Goal: Task Accomplishment & Management: Manage account settings

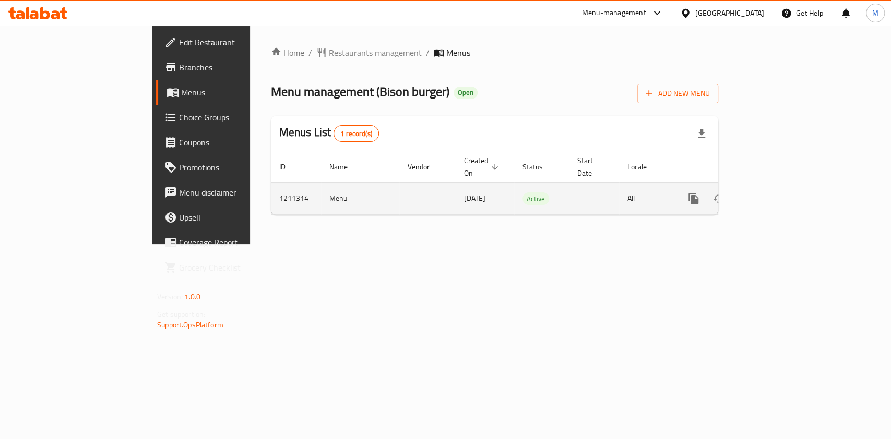
click at [781, 190] on link "enhanced table" at bounding box center [768, 198] width 25 height 25
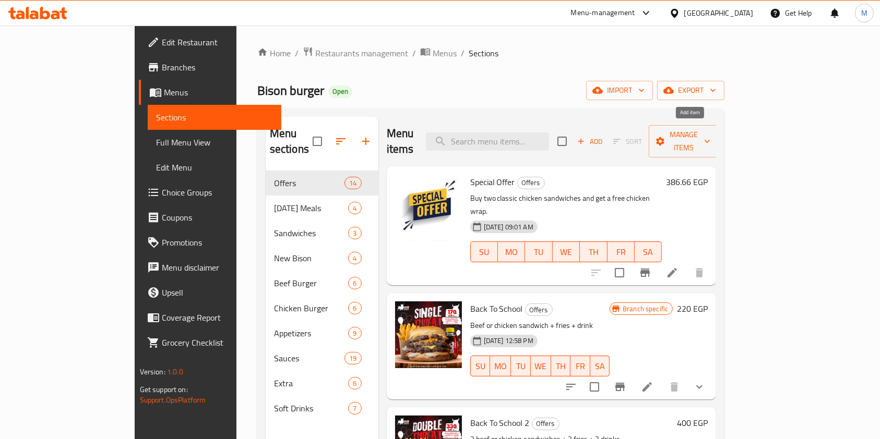
click at [604, 137] on span "Add" at bounding box center [589, 142] width 28 height 12
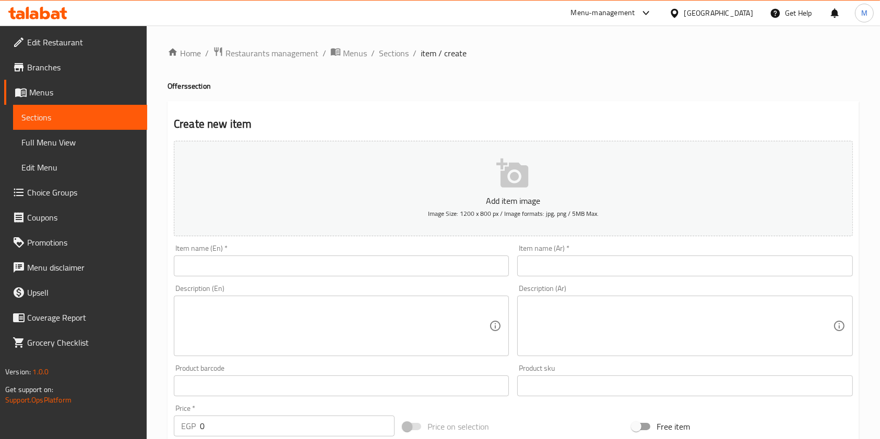
click at [577, 281] on div "Description (Ar) Description (Ar)" at bounding box center [684, 321] width 343 height 80
click at [569, 265] on input "text" at bounding box center [684, 266] width 335 height 21
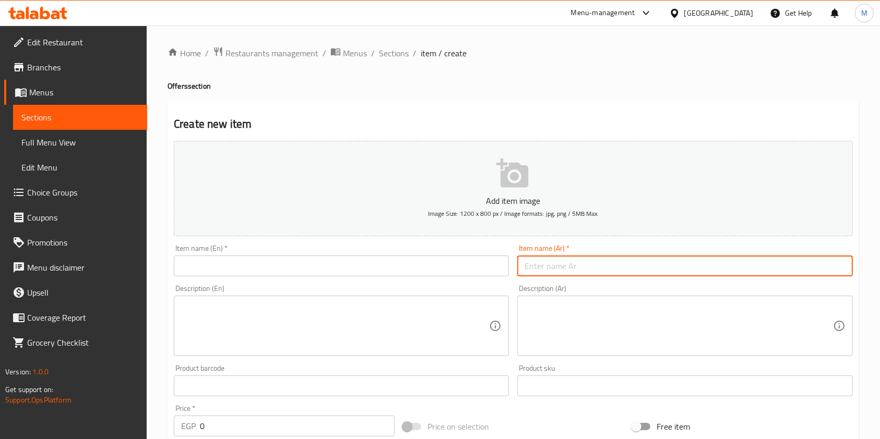
paste input "عرض البيف"
type input "عرض البيف"
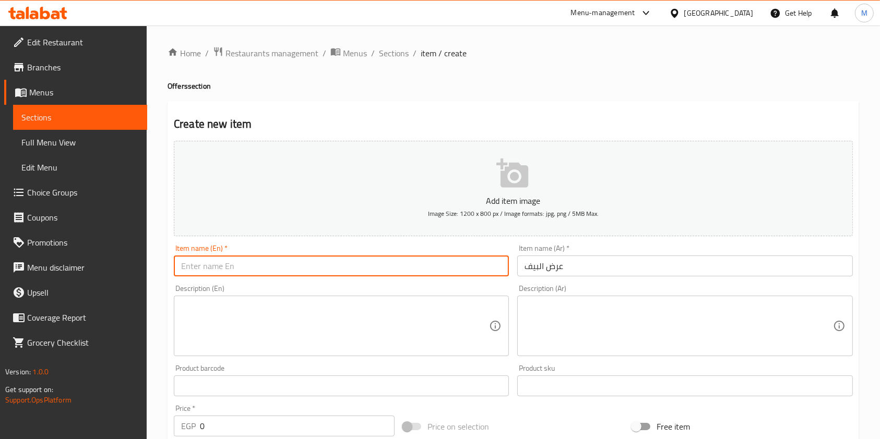
click at [461, 257] on input "text" at bounding box center [341, 266] width 335 height 21
paste input "Beef offer"
type input "Beef offer"
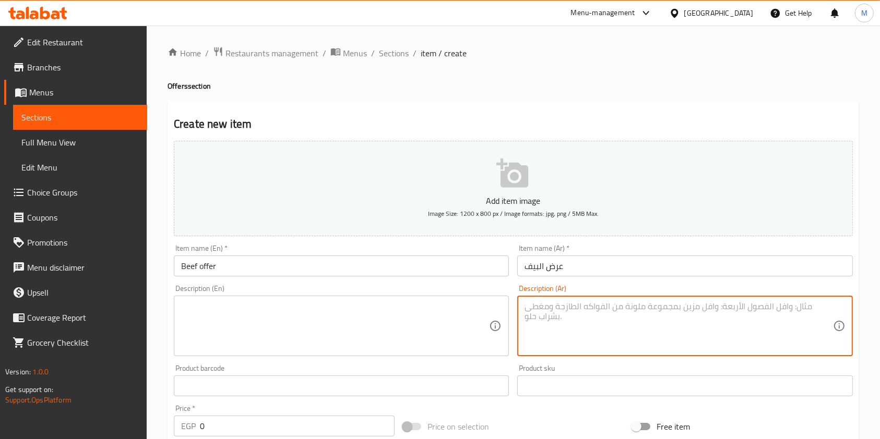
click at [550, 308] on textarea at bounding box center [678, 327] width 308 height 50
click at [200, 302] on textarea at bounding box center [335, 327] width 308 height 50
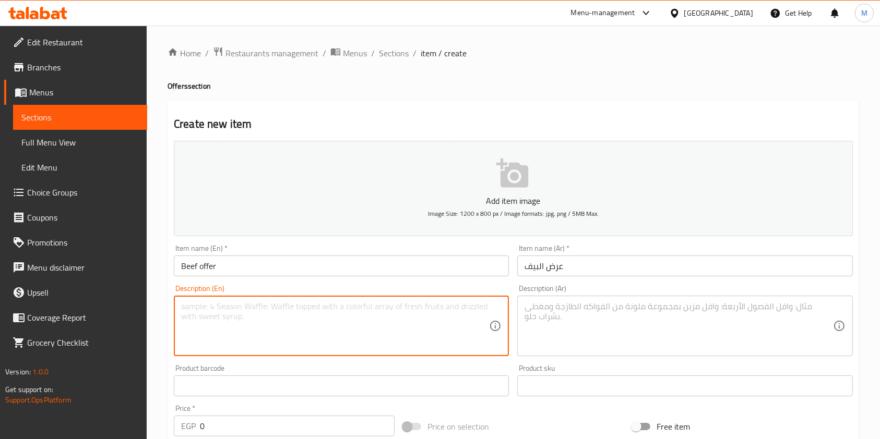
paste textarea "single beef + frise"
type textarea "single beef + frise"
click at [614, 311] on textarea at bounding box center [678, 327] width 308 height 50
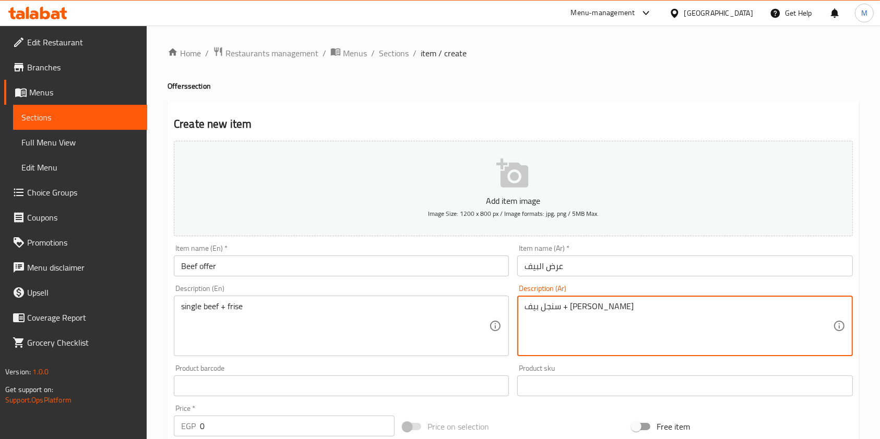
type textarea "سنجل بيف + فرايز"
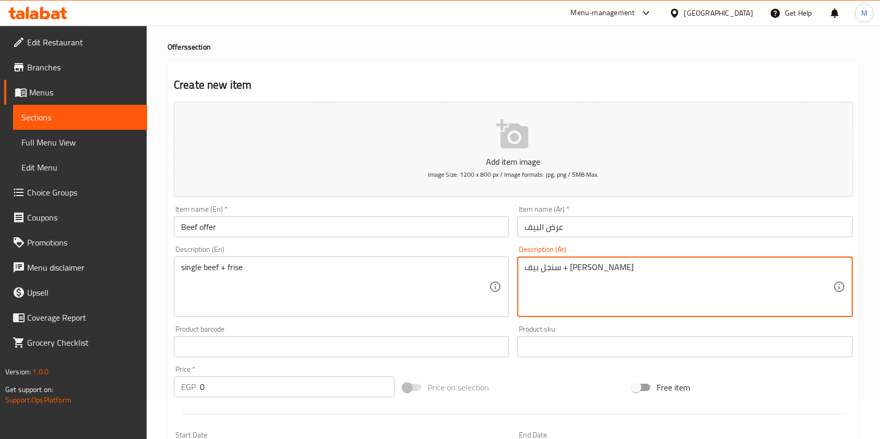
scroll to position [69, 0]
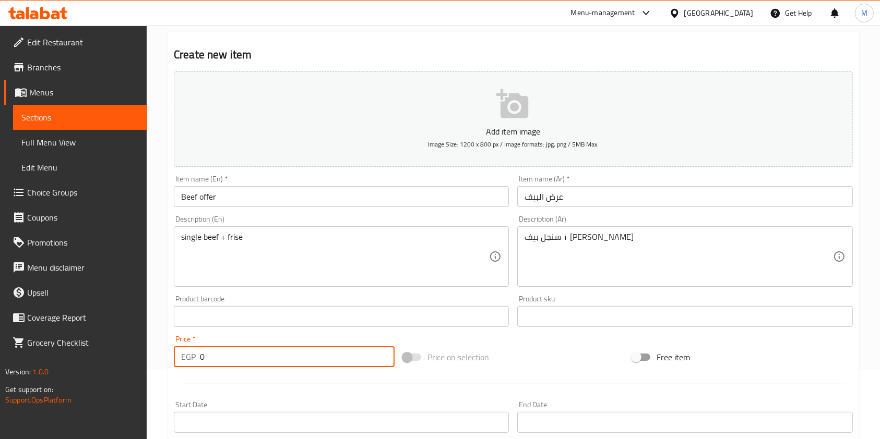
drag, startPoint x: 224, startPoint y: 366, endPoint x: 196, endPoint y: 359, distance: 28.4
click at [196, 359] on div "EGP 0 Price *" at bounding box center [284, 356] width 221 height 21
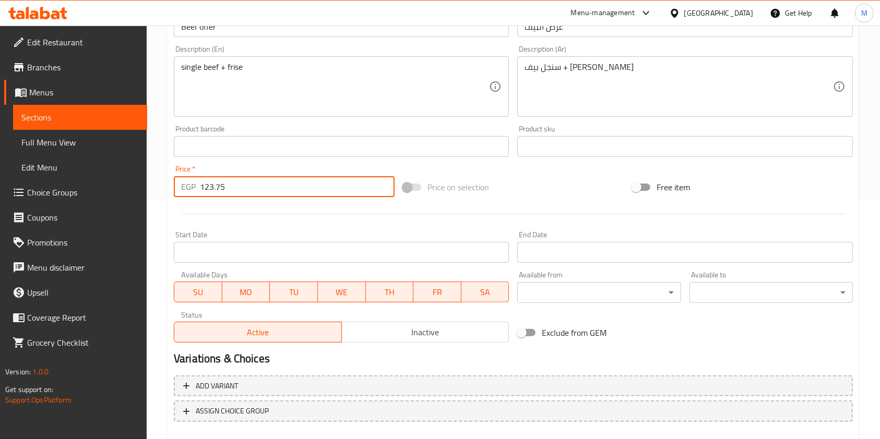
scroll to position [278, 0]
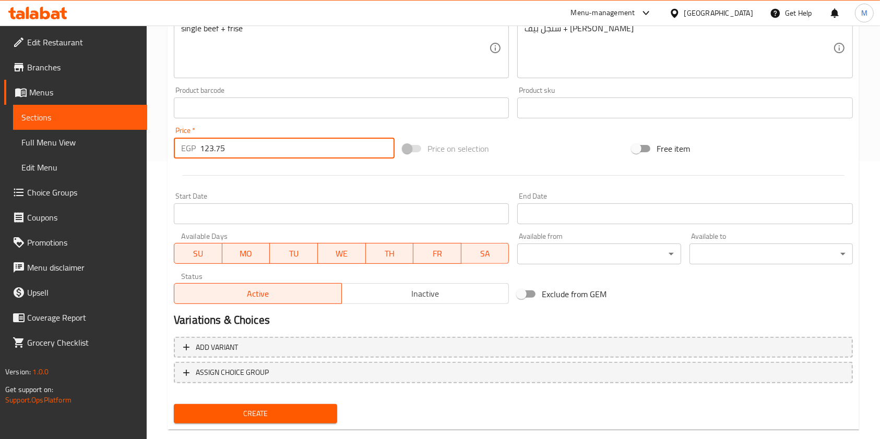
type input "123.75"
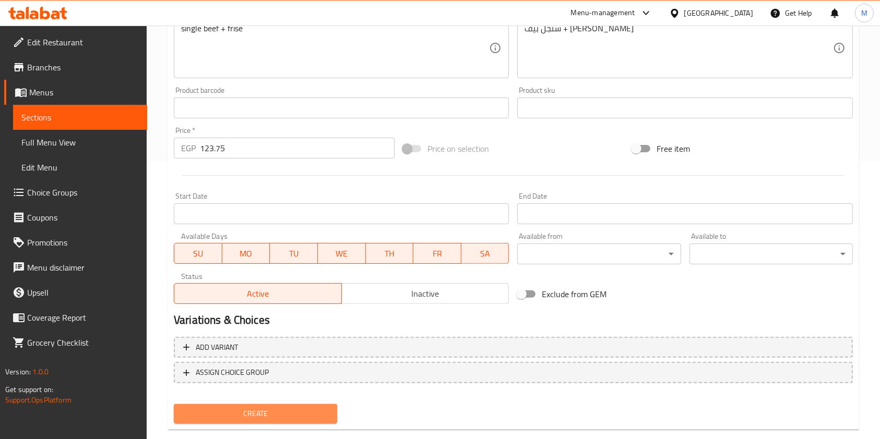
click at [322, 415] on span "Create" at bounding box center [255, 413] width 147 height 13
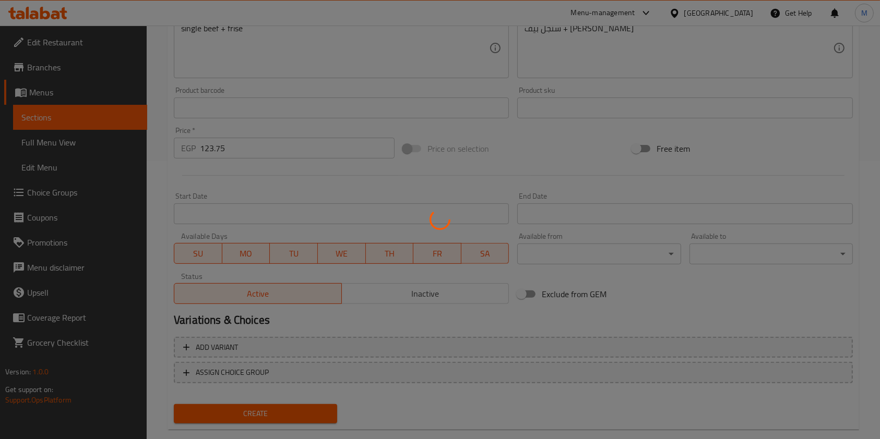
type input "0"
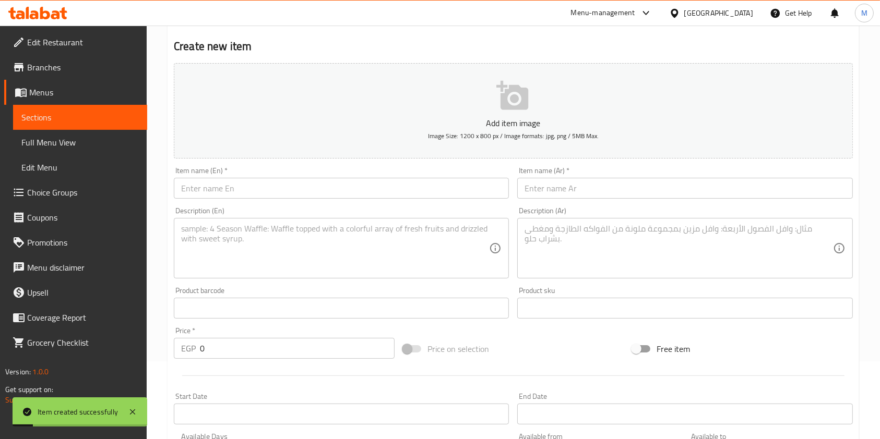
scroll to position [0, 0]
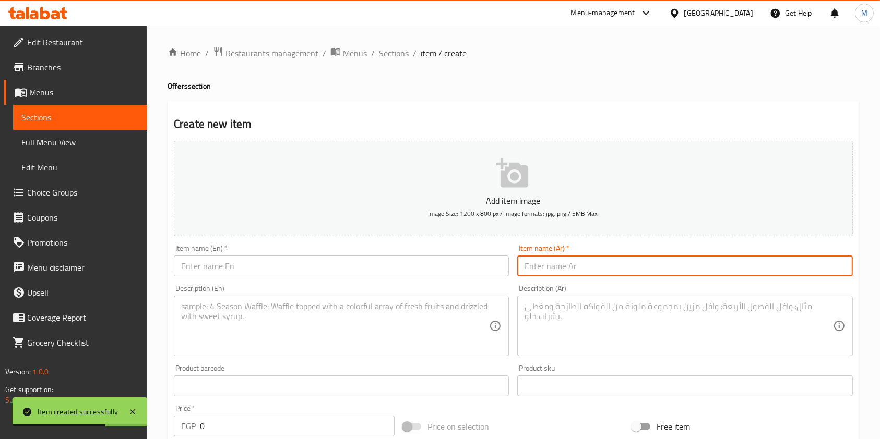
click at [597, 266] on input "text" at bounding box center [684, 266] width 335 height 21
paste input "عرض الدجاج"
type input "عرض الدجاج"
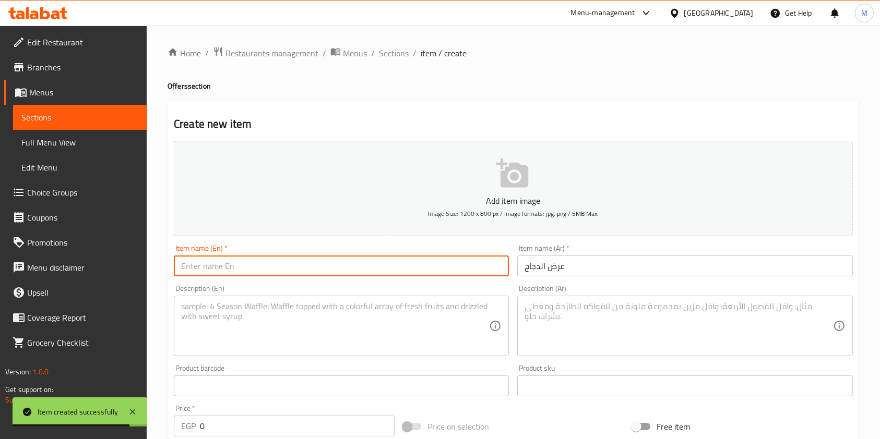
click at [451, 262] on input "text" at bounding box center [341, 266] width 335 height 21
paste input "Chicken show"
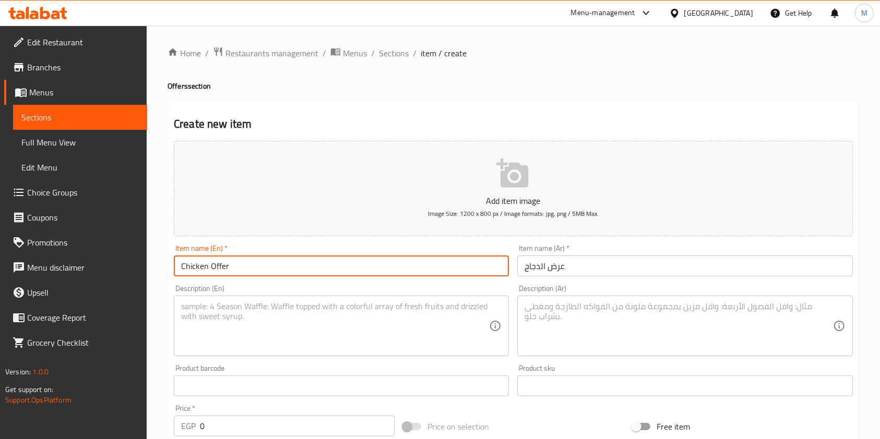
type input "Chicken Offer"
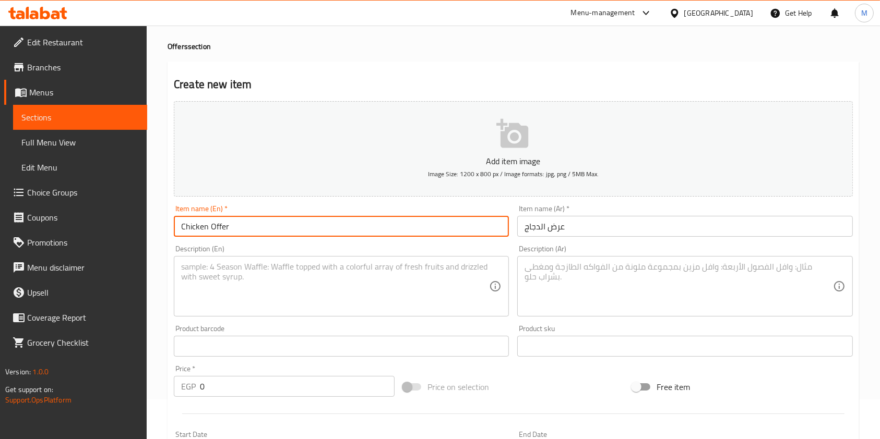
scroll to position [69, 0]
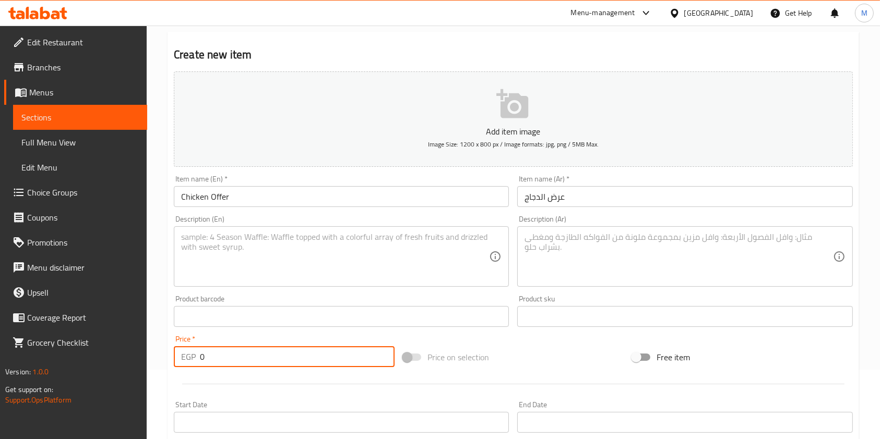
click at [233, 350] on input "0" at bounding box center [297, 356] width 195 height 21
click at [234, 351] on input "0" at bounding box center [297, 356] width 195 height 21
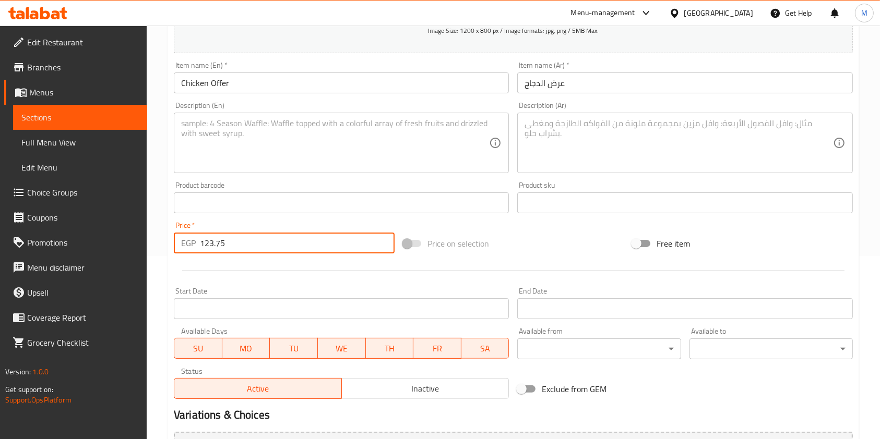
scroll to position [298, 0]
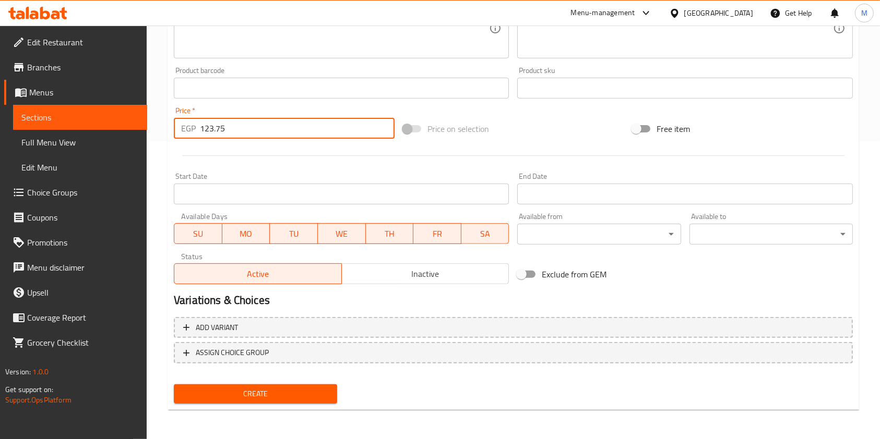
type input "123.75"
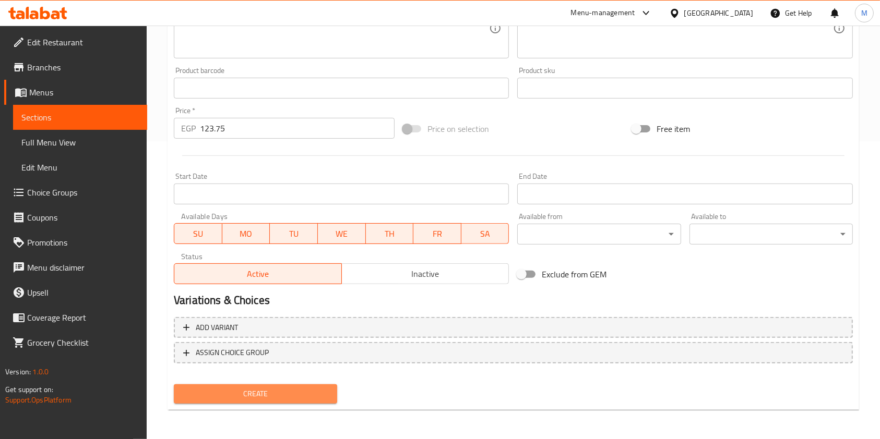
click at [277, 396] on span "Create" at bounding box center [255, 394] width 147 height 13
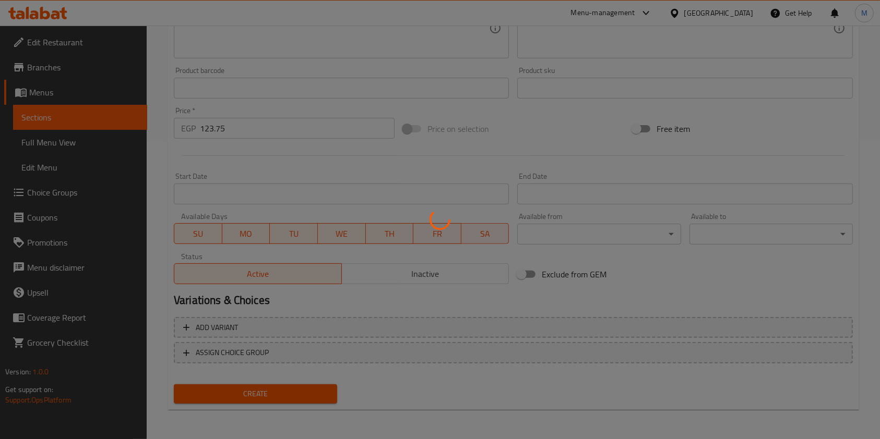
type input "0"
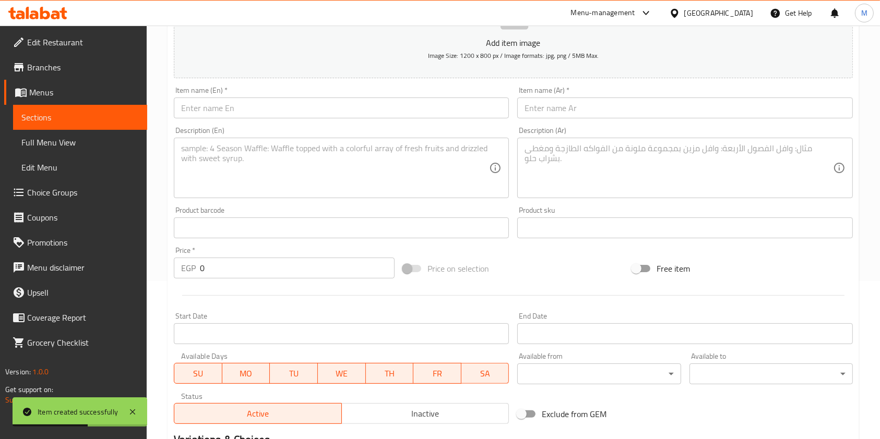
scroll to position [0, 0]
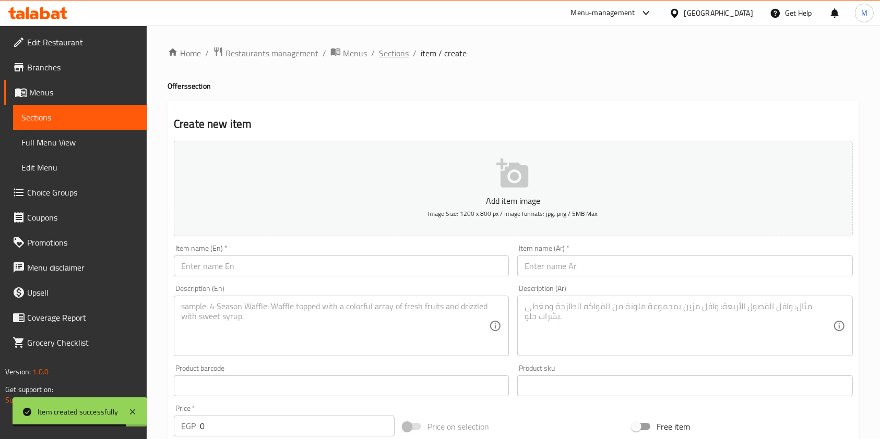
click at [401, 54] on span "Sections" at bounding box center [394, 53] width 30 height 13
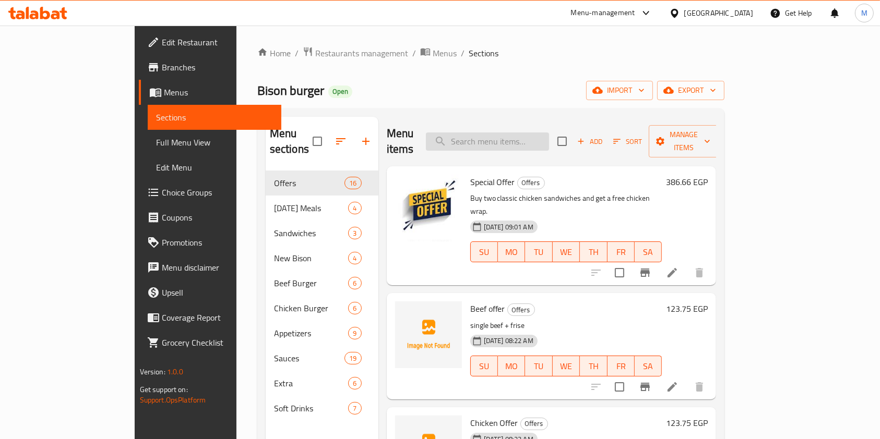
click at [517, 140] on input "search" at bounding box center [487, 142] width 123 height 18
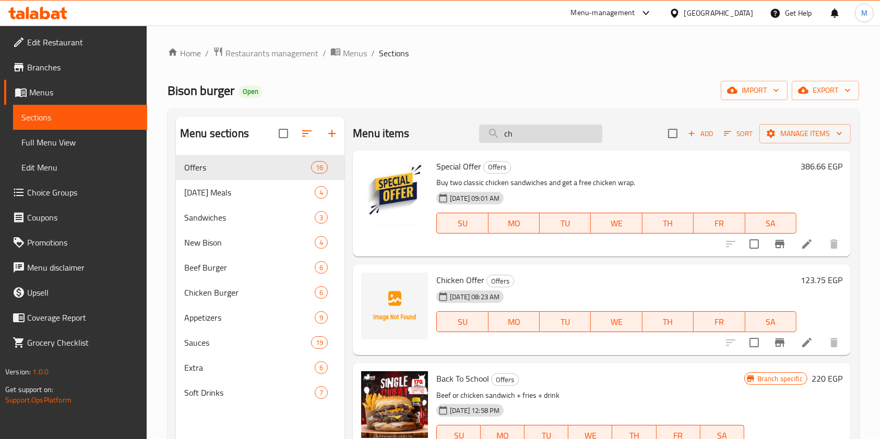
type input "c"
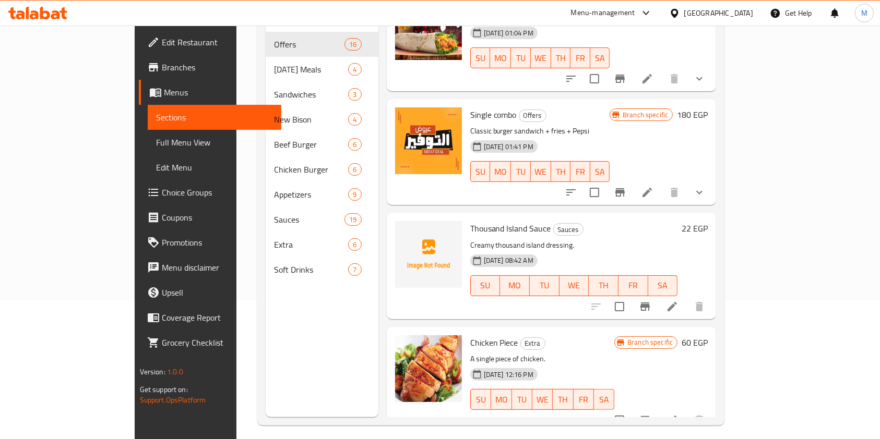
scroll to position [146, 0]
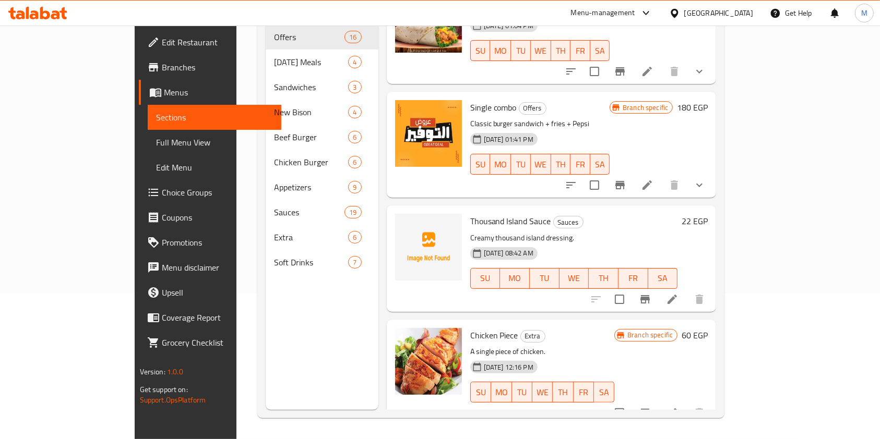
type input "sing"
click at [678, 407] on icon at bounding box center [672, 413] width 13 height 13
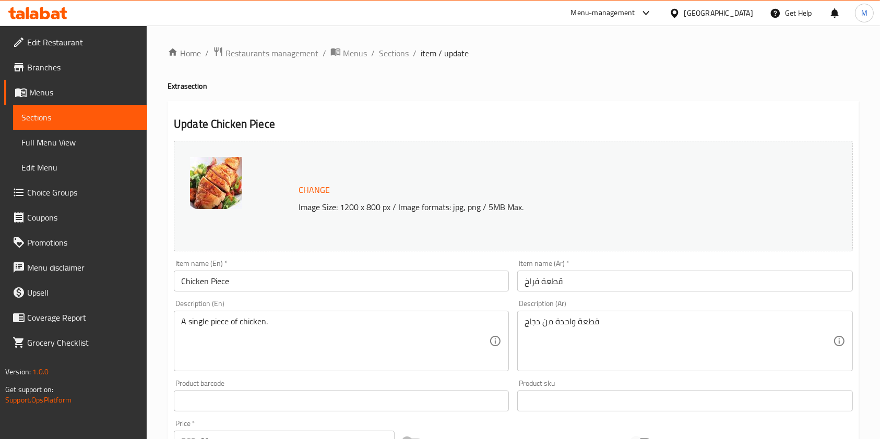
click at [396, 63] on div "Home / Restaurants management / Menus / Sections / item / update Extra section …" at bounding box center [512, 388] width 691 height 685
click at [396, 58] on span "Sections" at bounding box center [394, 53] width 30 height 13
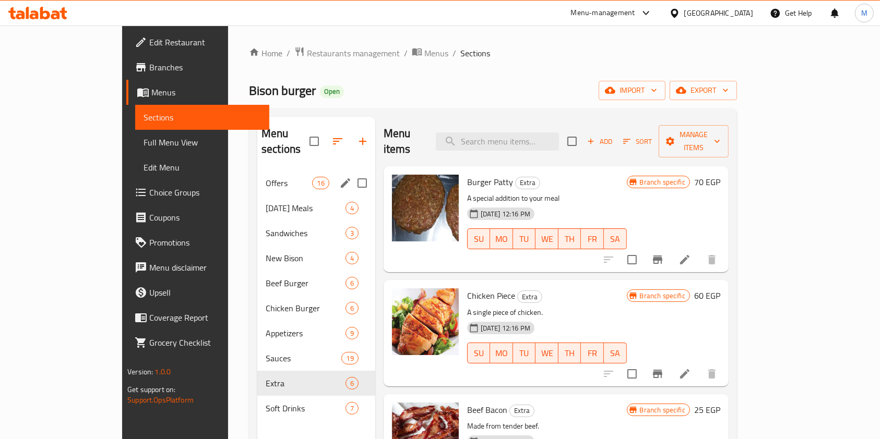
click at [257, 175] on div "Offers 16" at bounding box center [316, 183] width 118 height 25
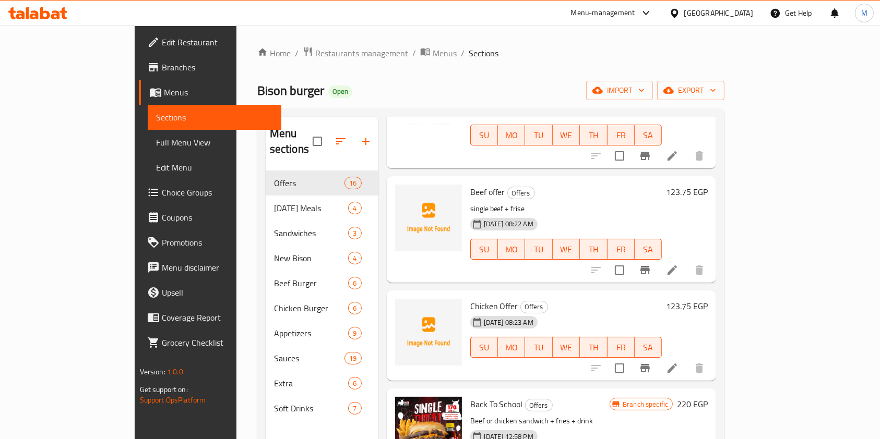
scroll to position [139, 0]
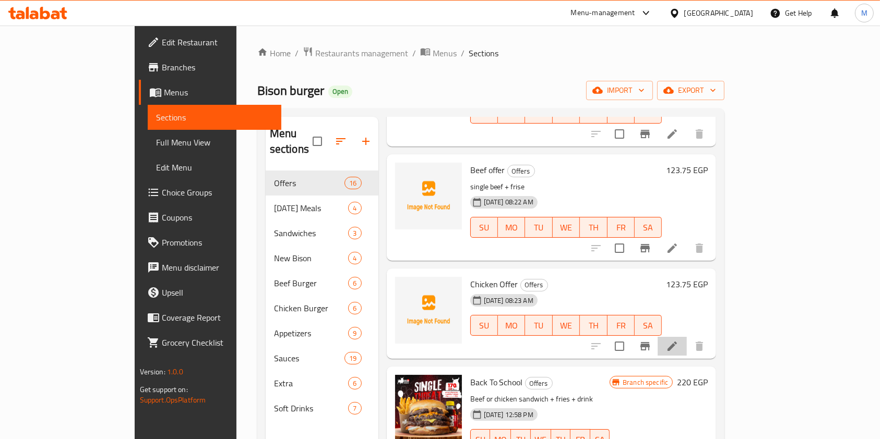
click at [687, 337] on li at bounding box center [671, 346] width 29 height 19
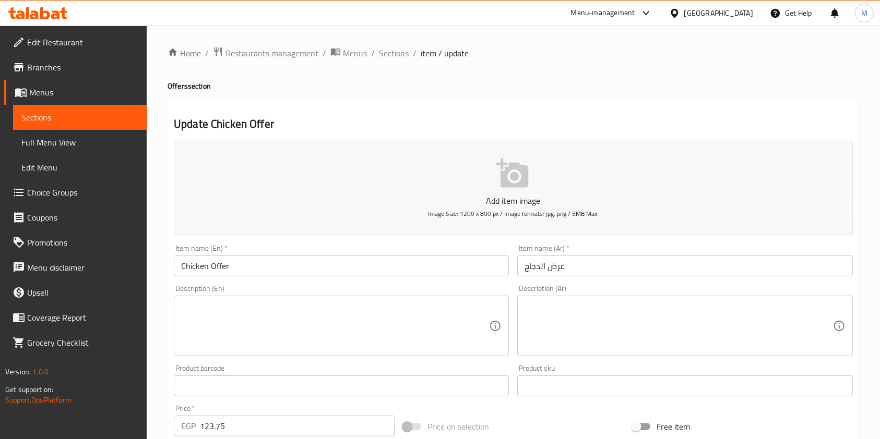
click at [630, 334] on textarea at bounding box center [678, 327] width 308 height 50
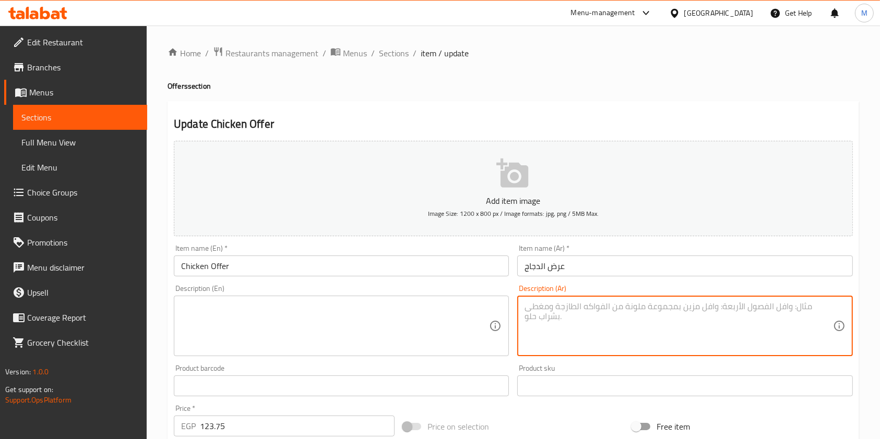
click at [367, 346] on textarea at bounding box center [335, 327] width 308 height 50
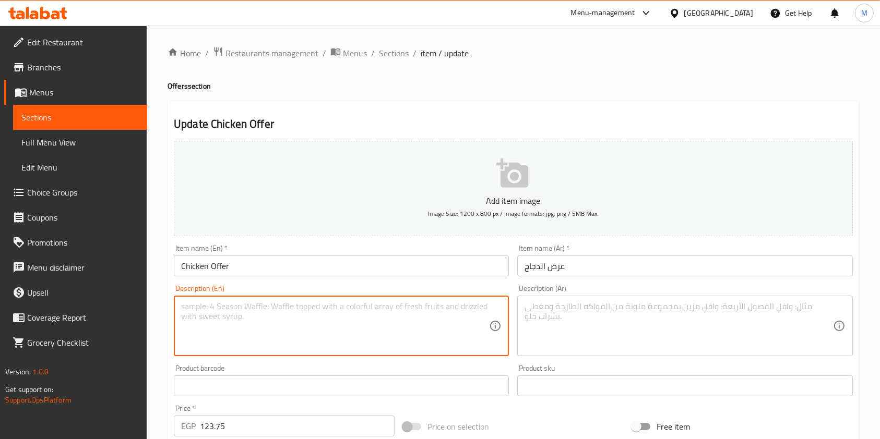
paste textarea "Single chiecken + frise"
type textarea "Single chiecken + frise"
click at [571, 310] on textarea at bounding box center [678, 327] width 308 height 50
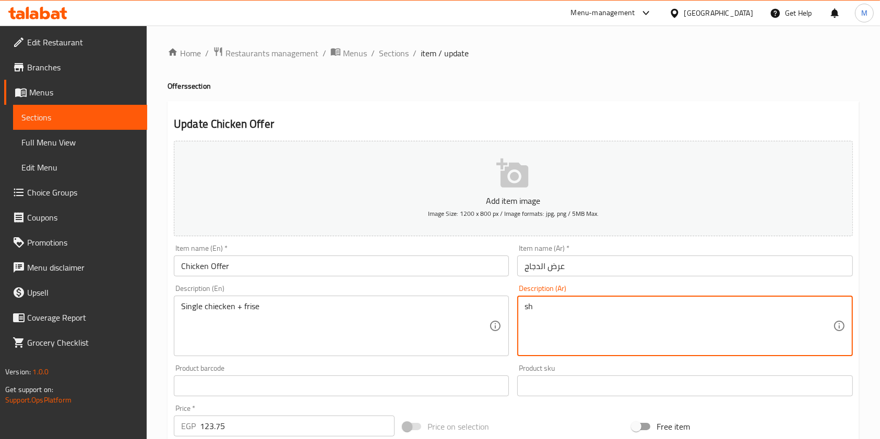
type textarea "s"
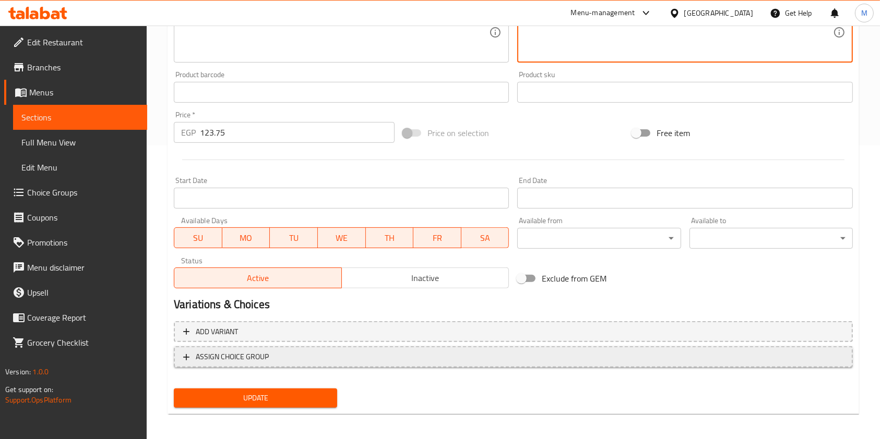
scroll to position [298, 0]
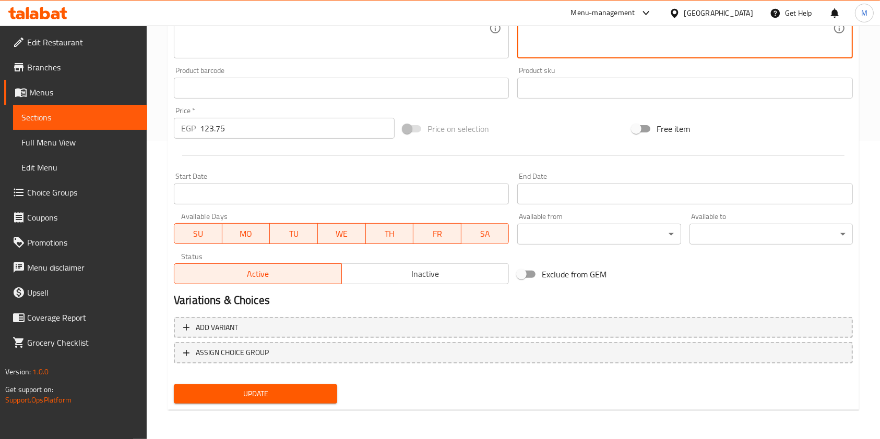
type textarea "سنجل دجاج + فرايز"
click at [340, 392] on div "Update" at bounding box center [513, 394] width 687 height 28
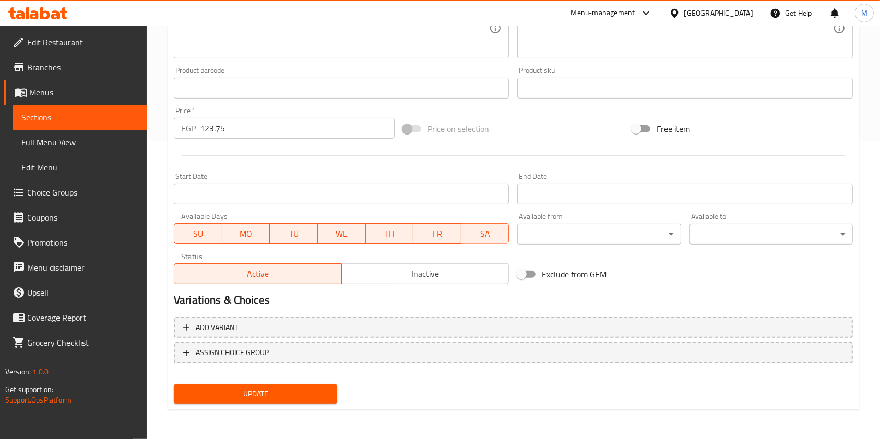
click at [337, 392] on button "Update" at bounding box center [255, 393] width 163 height 19
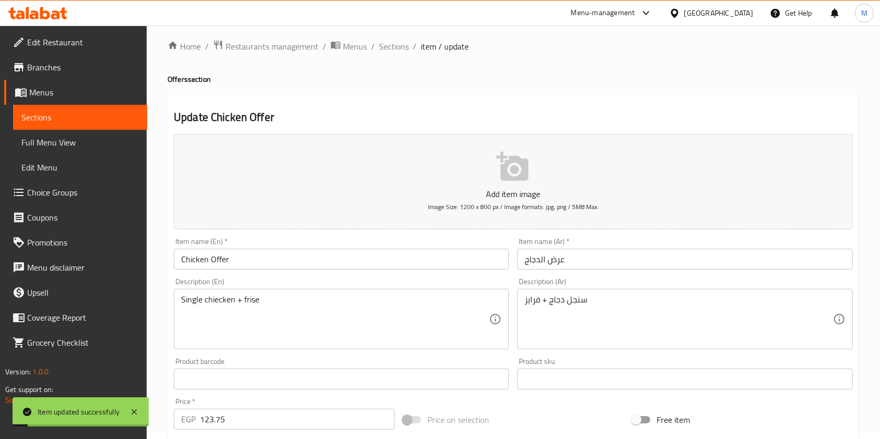
scroll to position [0, 0]
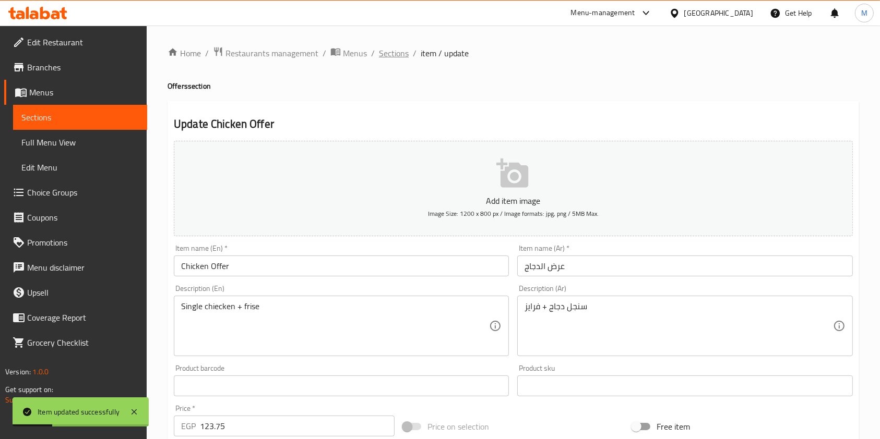
click at [404, 55] on span "Sections" at bounding box center [394, 53] width 30 height 13
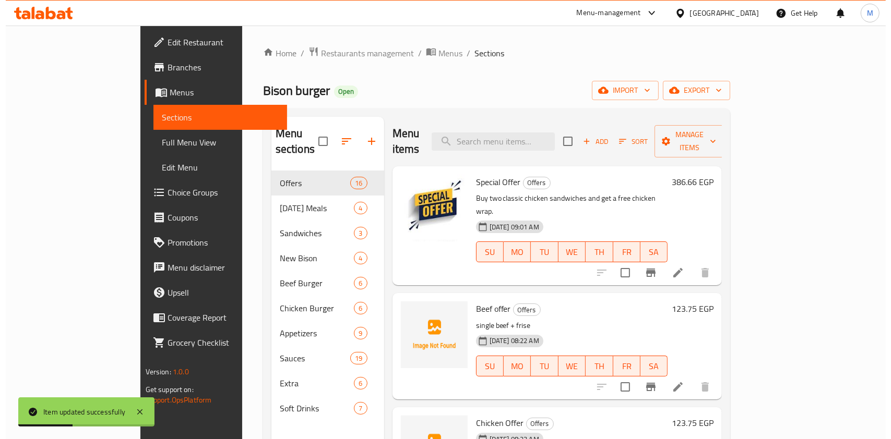
scroll to position [69, 0]
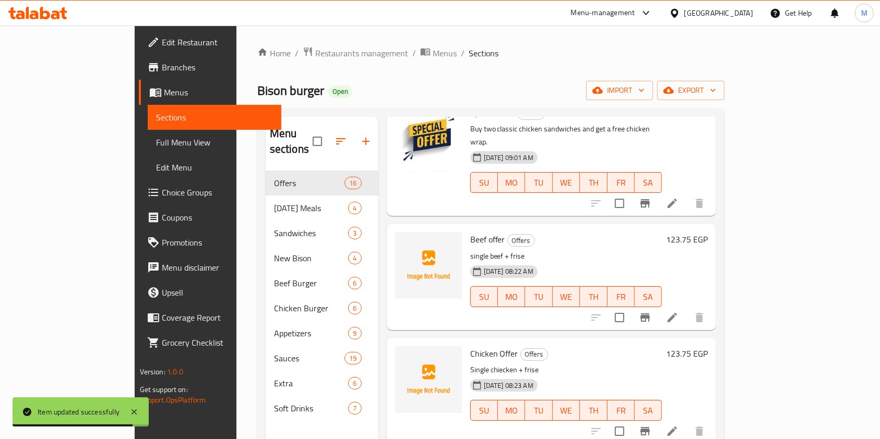
click at [677, 313] on icon at bounding box center [671, 317] width 9 height 9
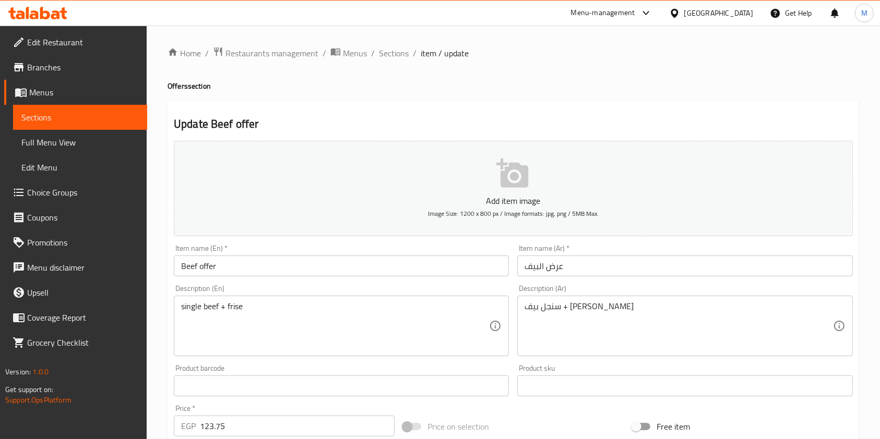
click at [411, 56] on ol "Home / Restaurants management / Menus / Sections / item / update" at bounding box center [512, 53] width 691 height 14
click at [401, 53] on span "Sections" at bounding box center [394, 53] width 30 height 13
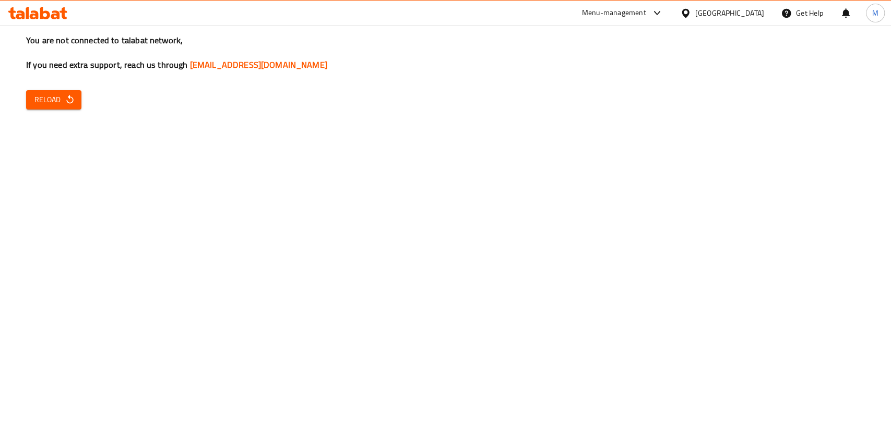
click at [74, 94] on button "Reload" at bounding box center [53, 99] width 55 height 19
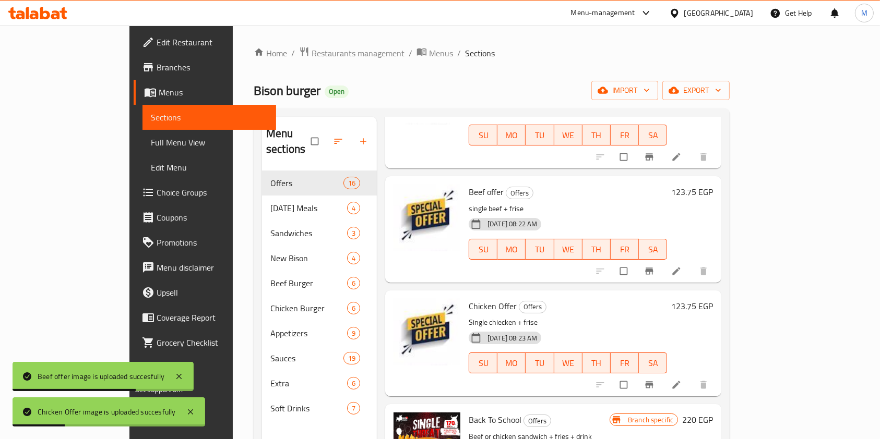
scroll to position [139, 0]
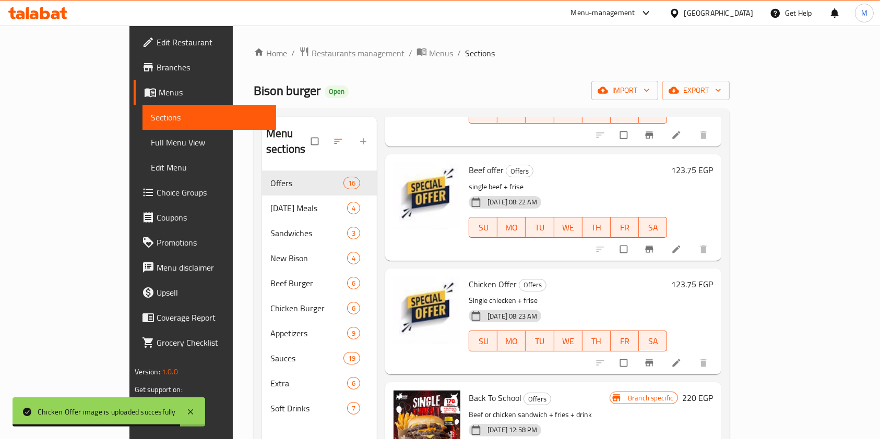
click at [157, 70] on span "Branches" at bounding box center [213, 67] width 112 height 13
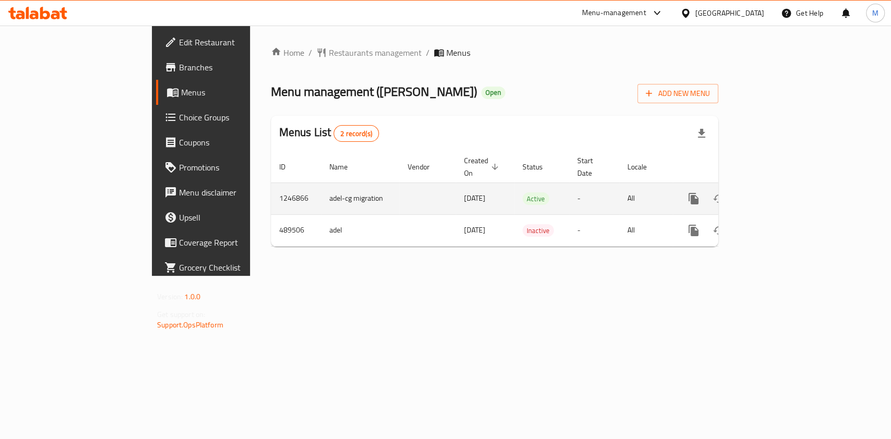
click at [789, 186] on td "enhanced table" at bounding box center [730, 199] width 117 height 32
click at [781, 186] on link "enhanced table" at bounding box center [768, 198] width 25 height 25
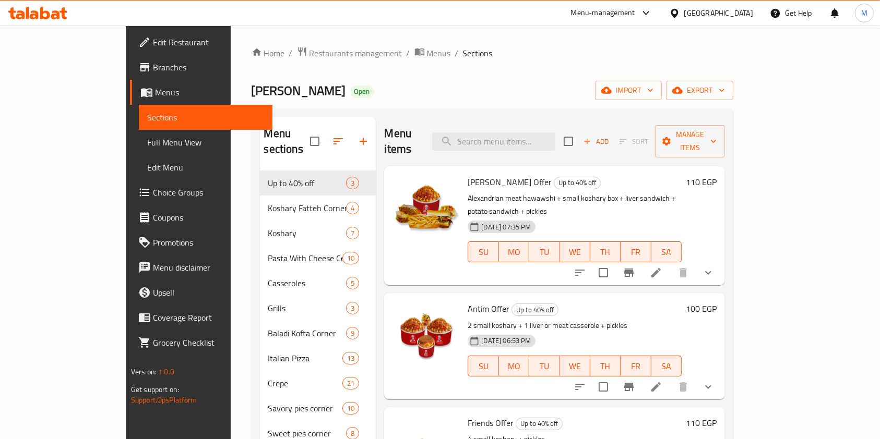
scroll to position [69, 0]
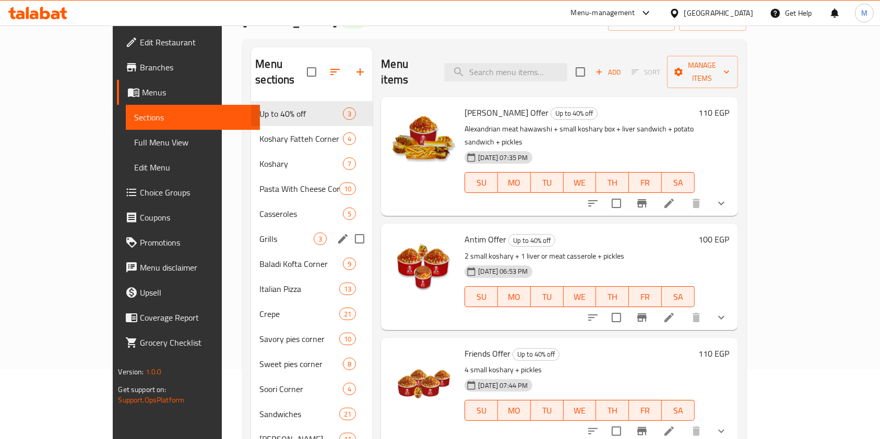
click at [259, 226] on div "Grills 3" at bounding box center [312, 238] width 122 height 25
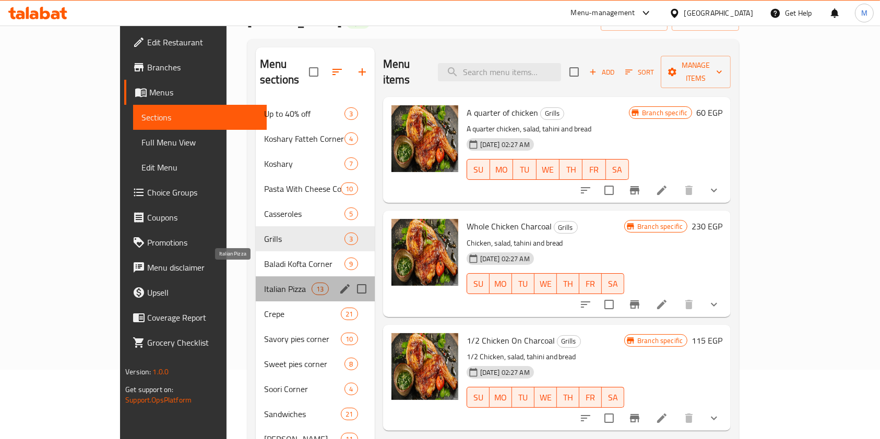
click at [264, 283] on span "Italian Pizza" at bounding box center [287, 289] width 47 height 13
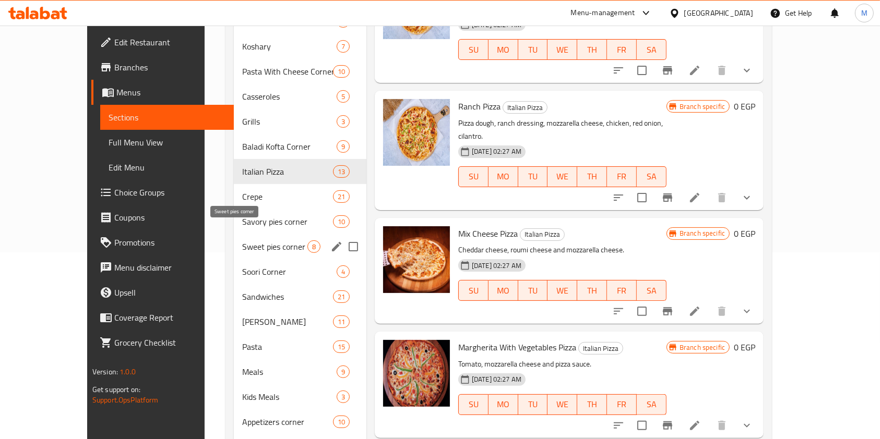
scroll to position [209, 0]
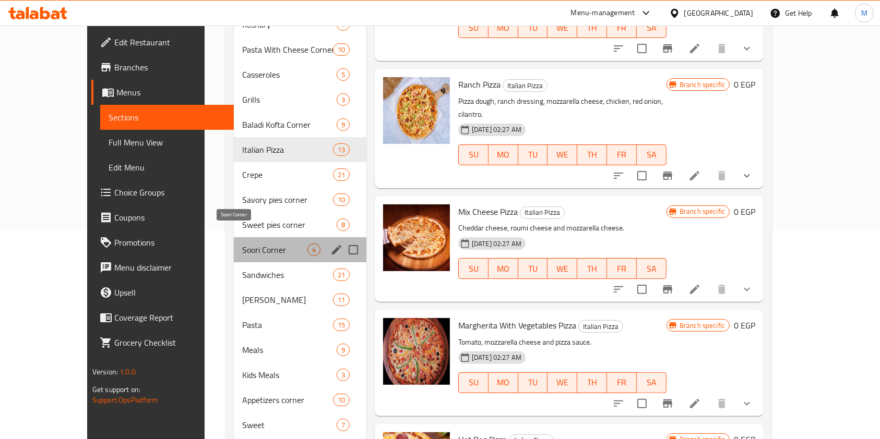
click at [243, 244] on span "Soori Corner" at bounding box center [274, 250] width 65 height 13
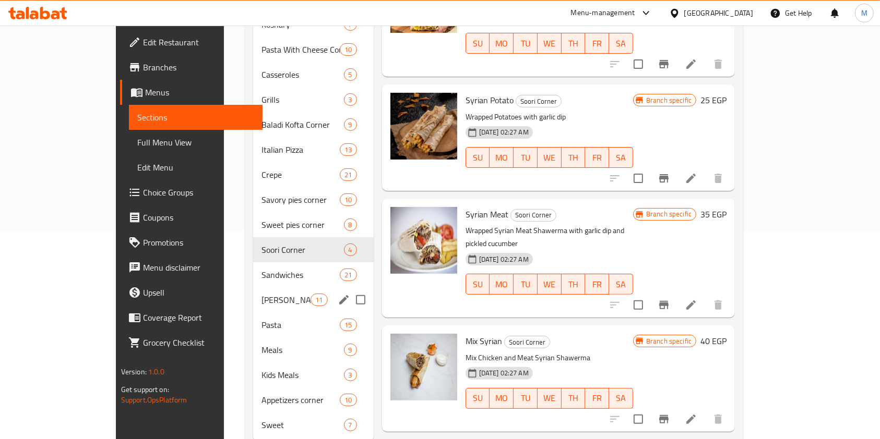
click at [253, 287] on div "Alexandrian Hawawshi 11" at bounding box center [313, 299] width 121 height 25
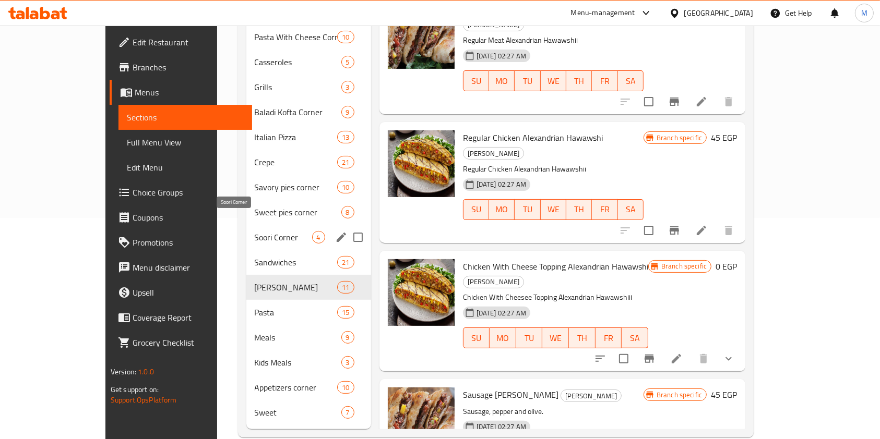
scroll to position [225, 0]
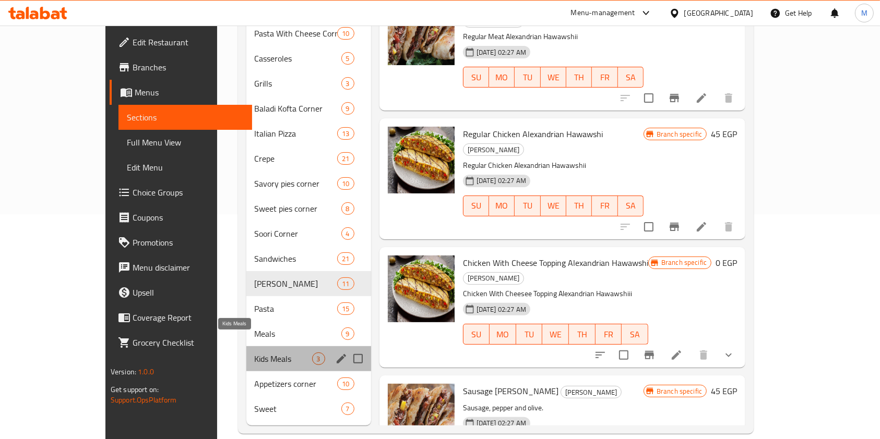
click at [255, 353] on span "Kids Meals" at bounding box center [283, 359] width 57 height 13
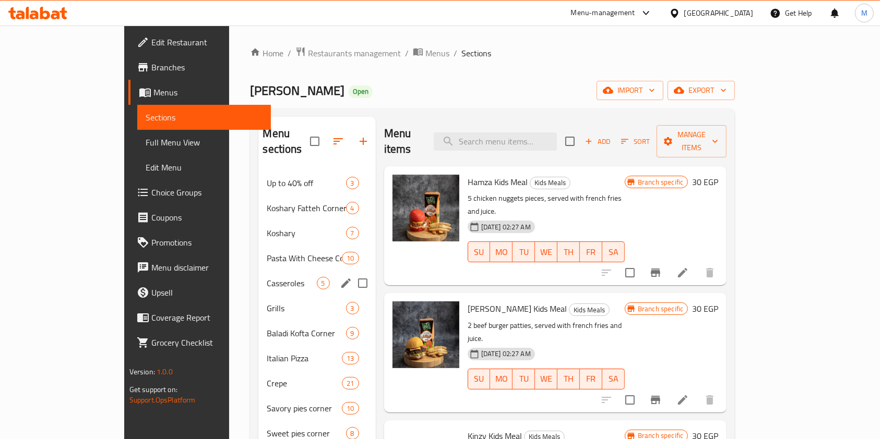
click at [259, 277] on div "Casseroles 5" at bounding box center [316, 283] width 117 height 25
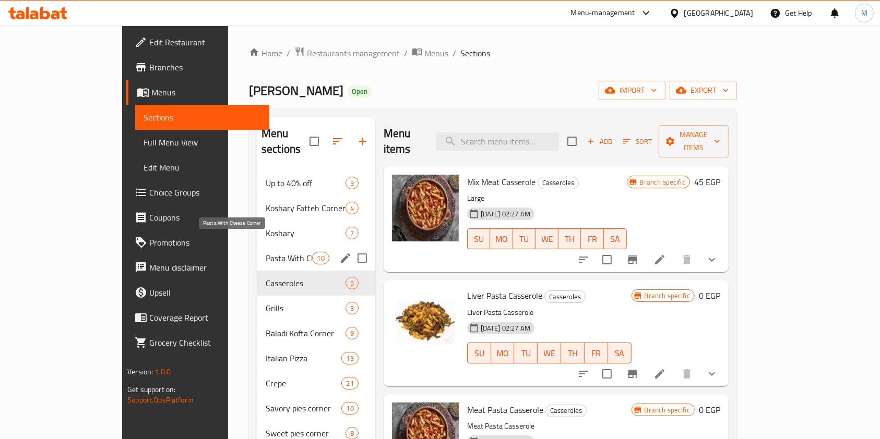
click at [266, 252] on span "Pasta With Cheese Corner" at bounding box center [289, 258] width 46 height 13
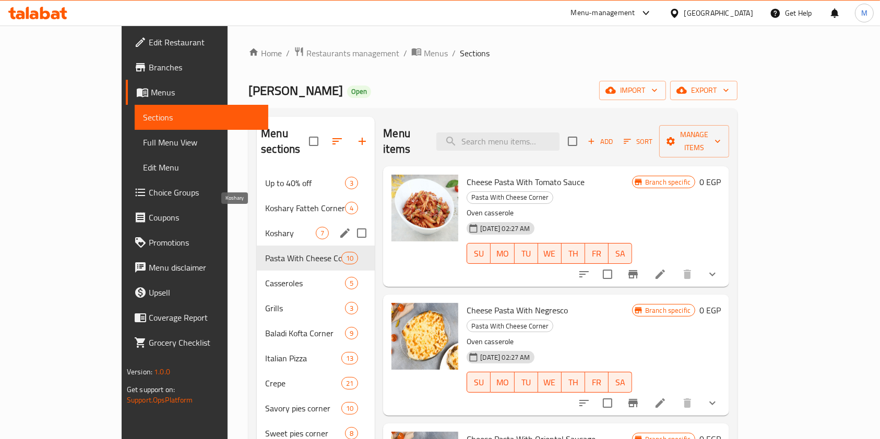
click at [265, 227] on span "Koshary" at bounding box center [290, 233] width 51 height 13
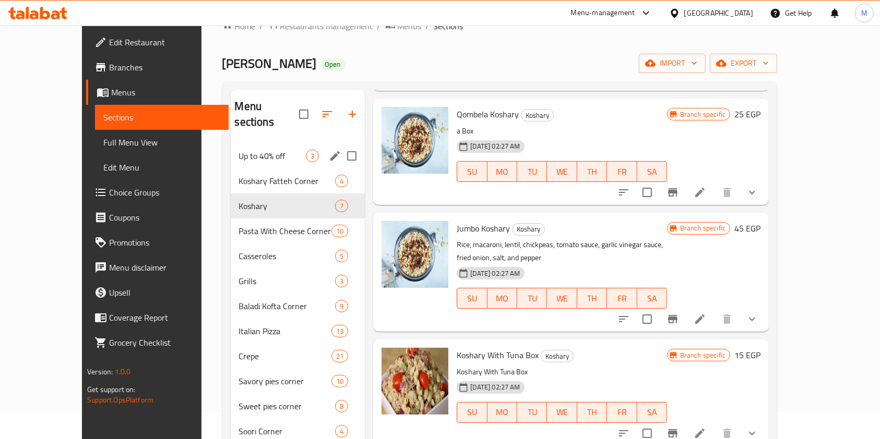
scroll to position [69, 0]
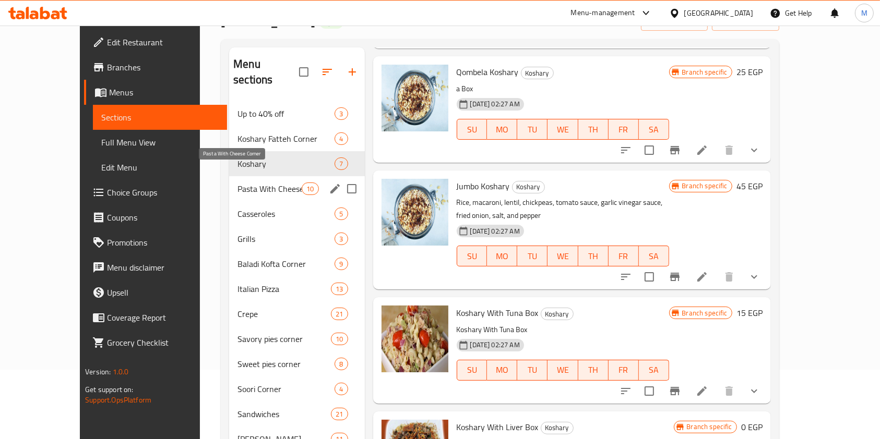
click at [237, 183] on span "Pasta With Cheese Corner" at bounding box center [269, 189] width 64 height 13
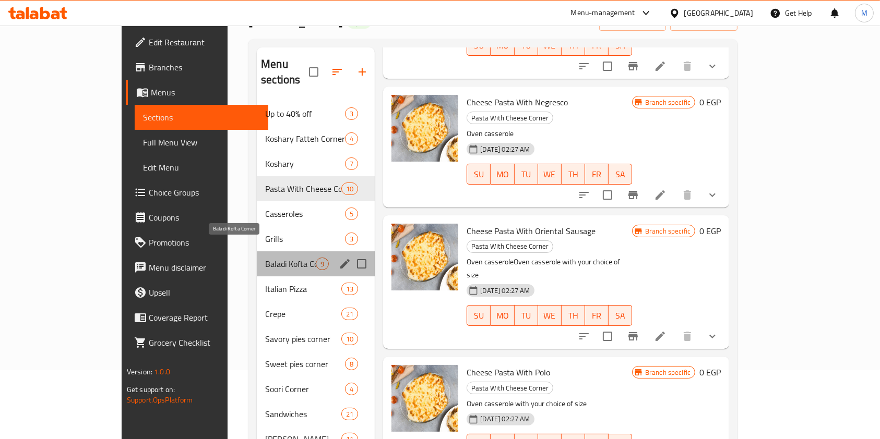
click at [265, 258] on span "Baladi Kofta Corner" at bounding box center [290, 264] width 51 height 13
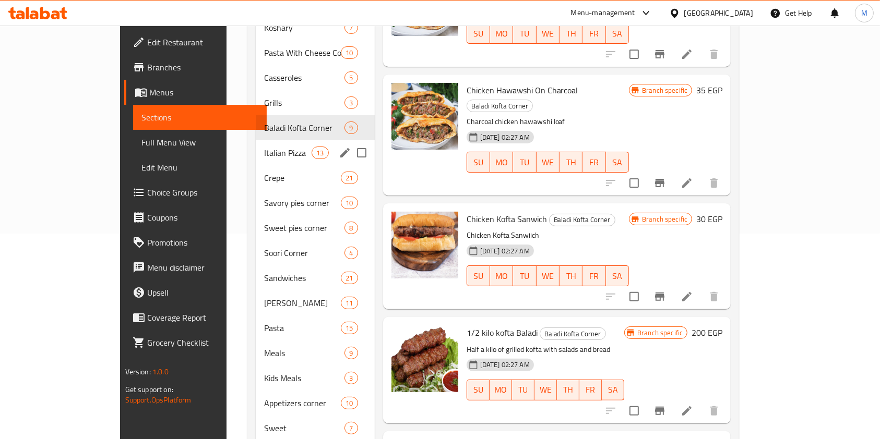
scroll to position [209, 0]
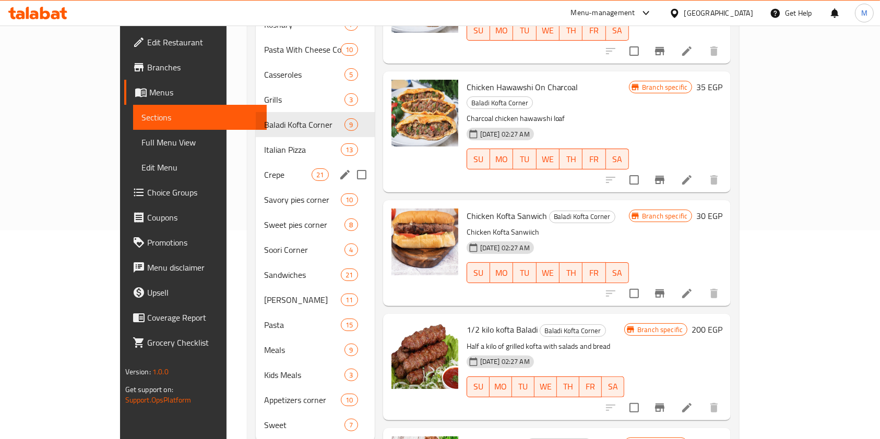
click at [256, 169] on div "Crepe 21" at bounding box center [315, 174] width 119 height 25
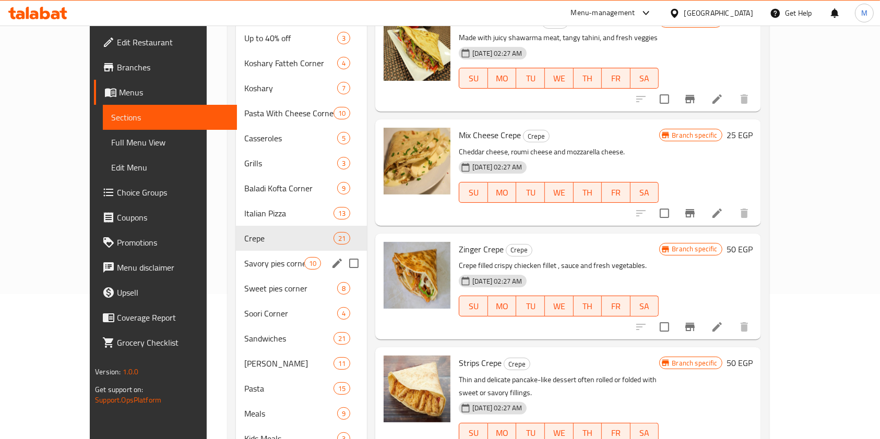
scroll to position [225, 0]
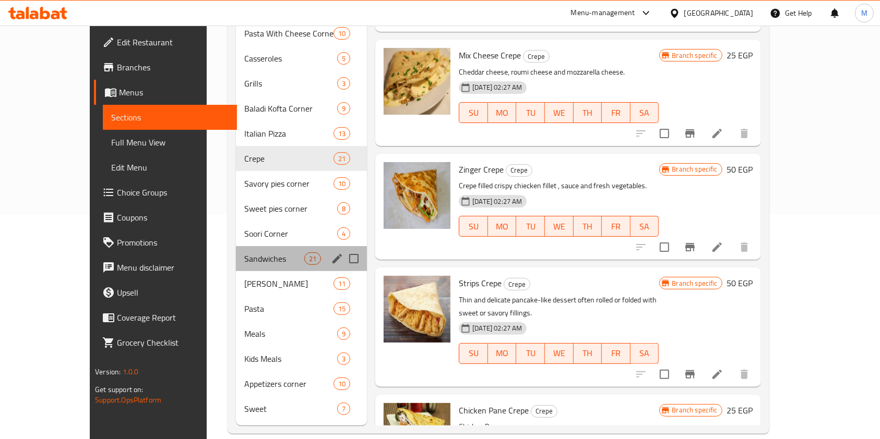
click at [238, 253] on div "Sandwiches 21" at bounding box center [301, 258] width 131 height 25
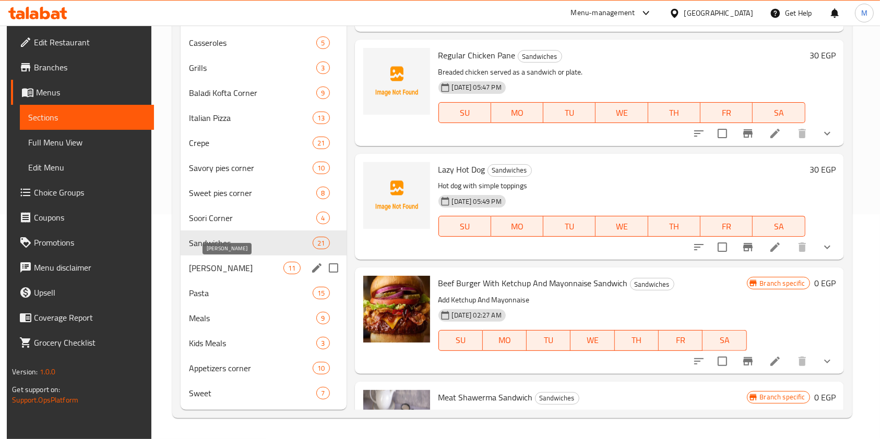
click at [212, 269] on span "Alexandrian Hawawshi" at bounding box center [236, 268] width 94 height 13
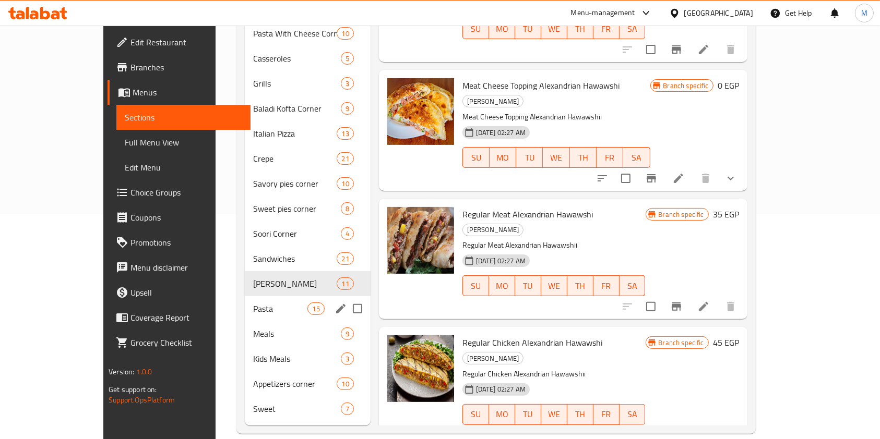
click at [253, 303] on span "Pasta" at bounding box center [280, 309] width 54 height 13
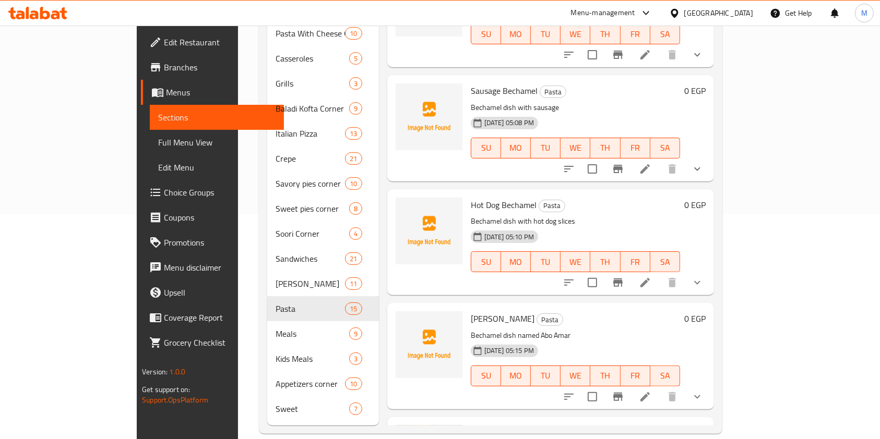
scroll to position [209, 0]
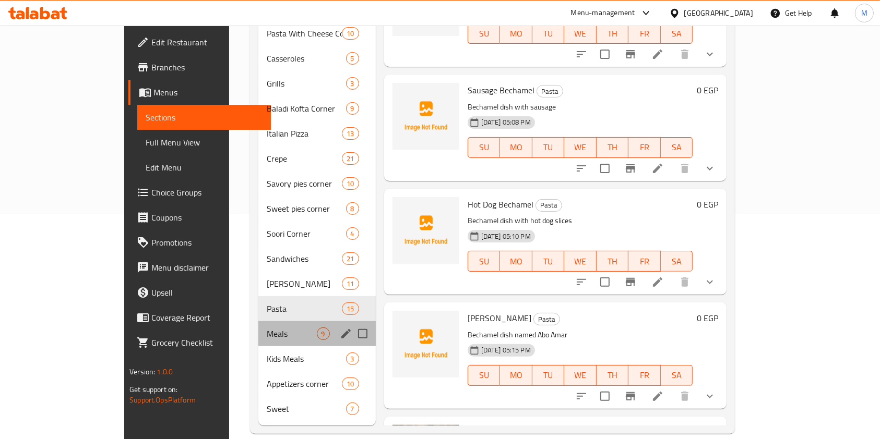
click at [258, 325] on div "Meals 9" at bounding box center [316, 333] width 117 height 25
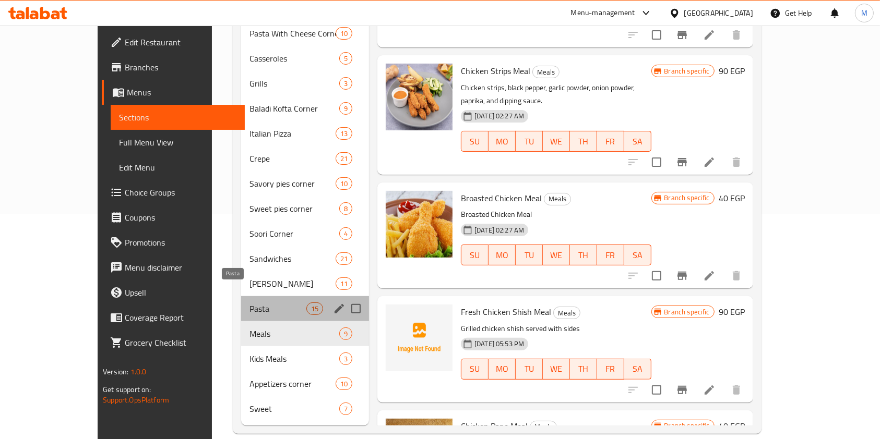
click at [249, 303] on span "Pasta" at bounding box center [277, 309] width 57 height 13
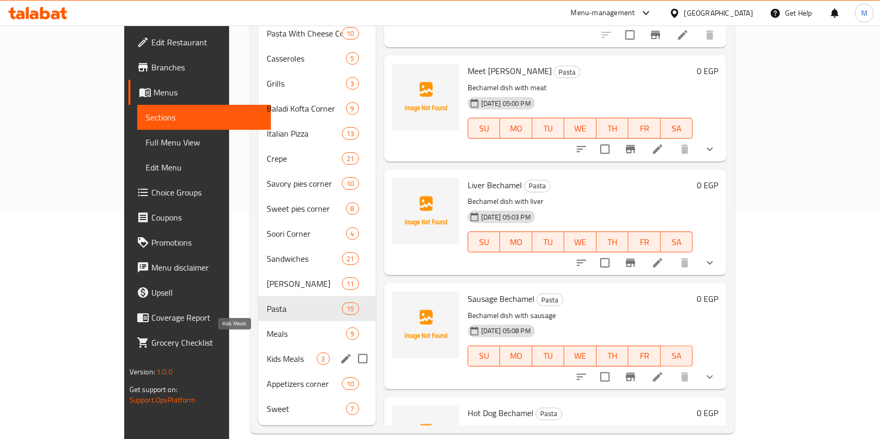
click at [267, 353] on span "Kids Meals" at bounding box center [292, 359] width 50 height 13
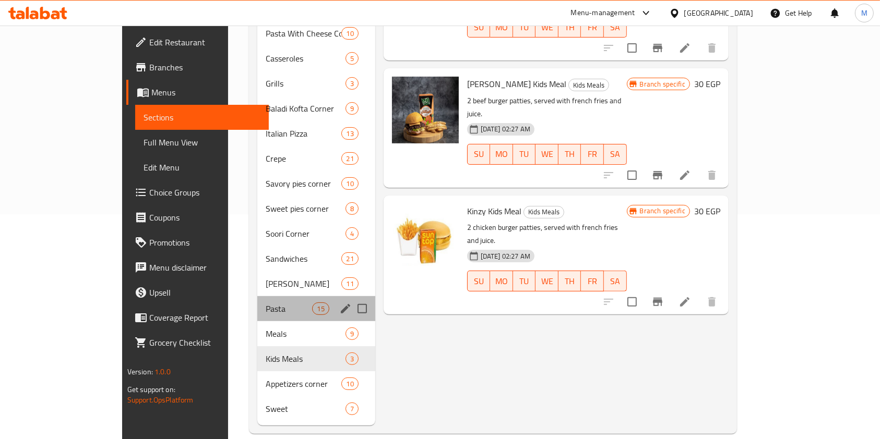
click at [257, 296] on div "Pasta 15" at bounding box center [316, 308] width 118 height 25
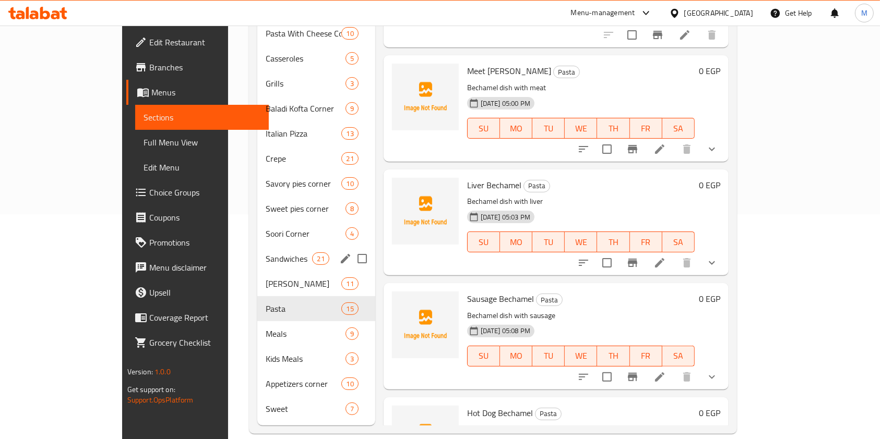
click at [257, 246] on div "Sandwiches 21" at bounding box center [316, 258] width 118 height 25
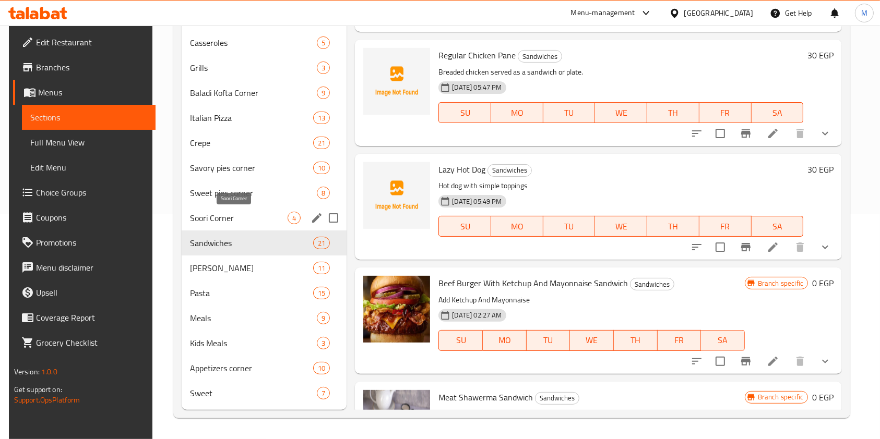
click at [247, 206] on div "Soori Corner 4" at bounding box center [264, 218] width 165 height 25
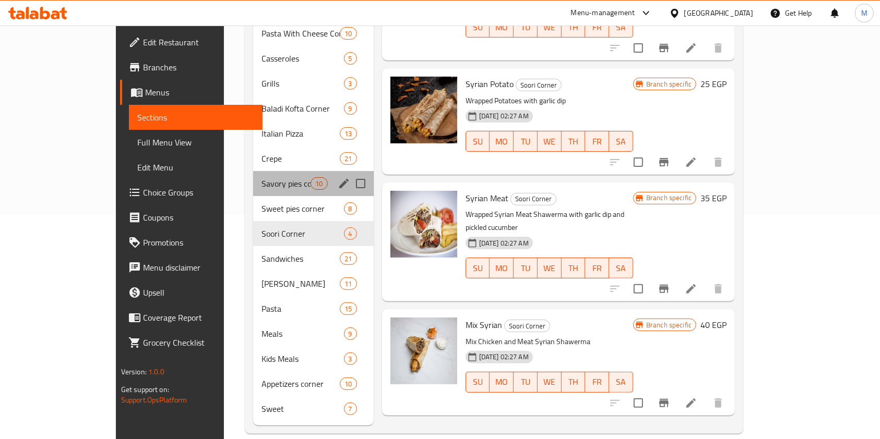
click at [253, 174] on div "Savory pies corner 10" at bounding box center [313, 183] width 121 height 25
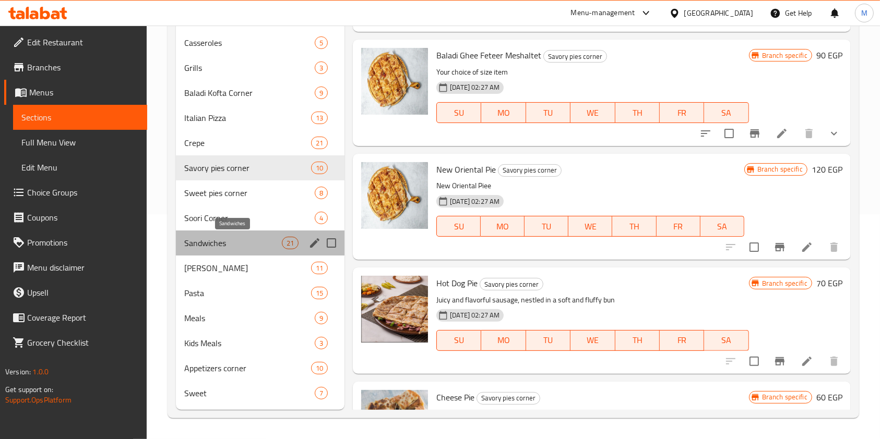
click at [245, 247] on span "Sandwiches" at bounding box center [233, 243] width 98 height 13
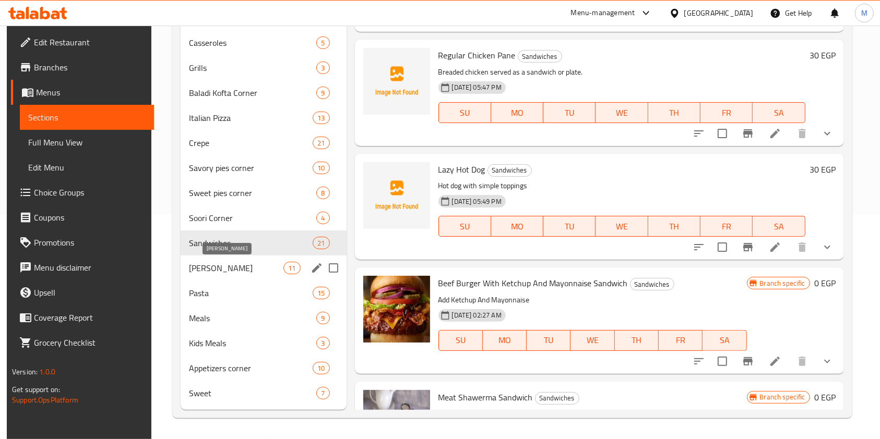
click at [244, 265] on span "Alexandrian Hawawshi" at bounding box center [236, 268] width 94 height 13
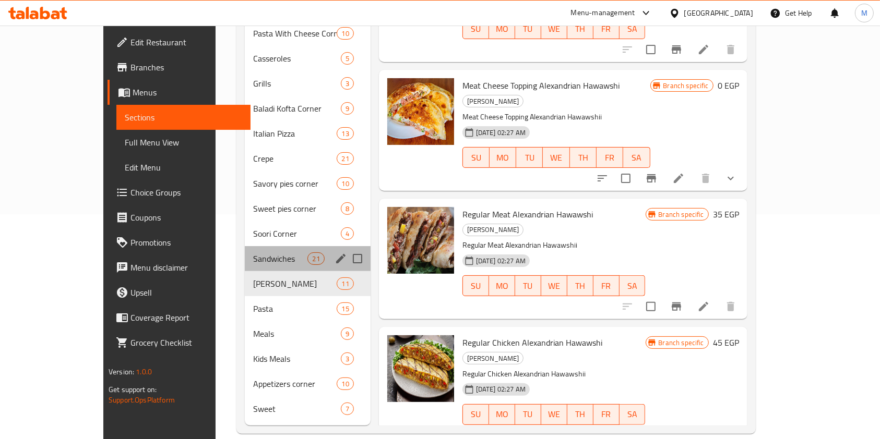
click at [245, 246] on div "Sandwiches 21" at bounding box center [308, 258] width 126 height 25
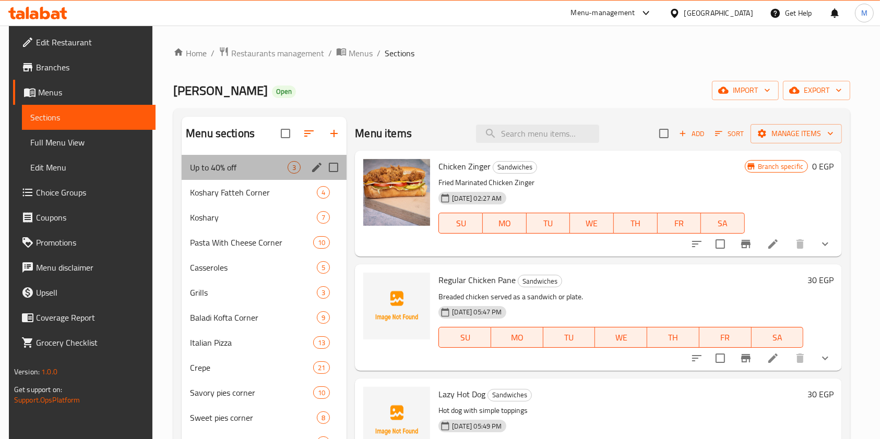
click at [246, 178] on div "Up to 40% off 3" at bounding box center [264, 167] width 165 height 25
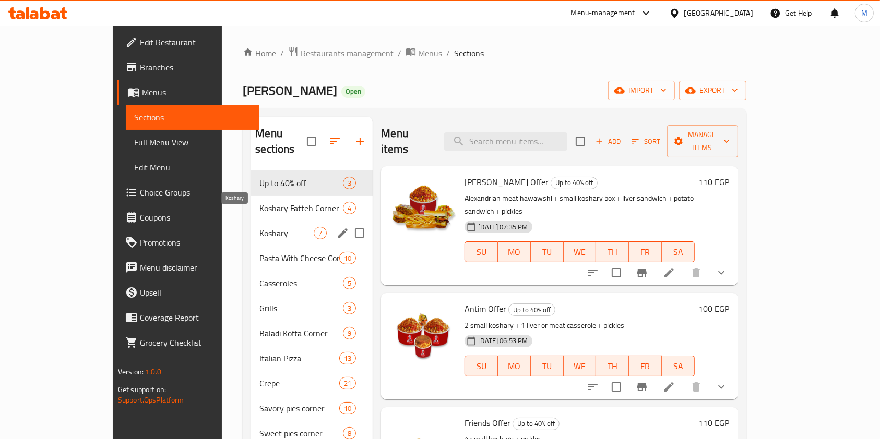
click at [259, 227] on span "Koshary" at bounding box center [286, 233] width 54 height 13
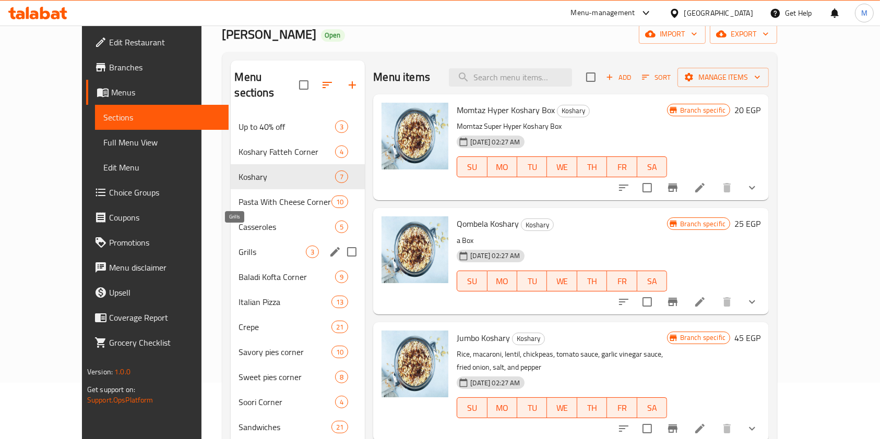
scroll to position [69, 0]
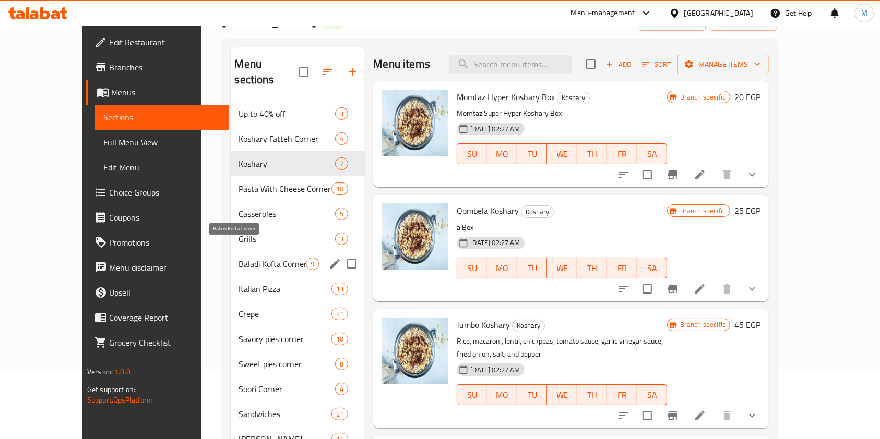
click at [264, 258] on span "Baladi Kofta Corner" at bounding box center [272, 264] width 67 height 13
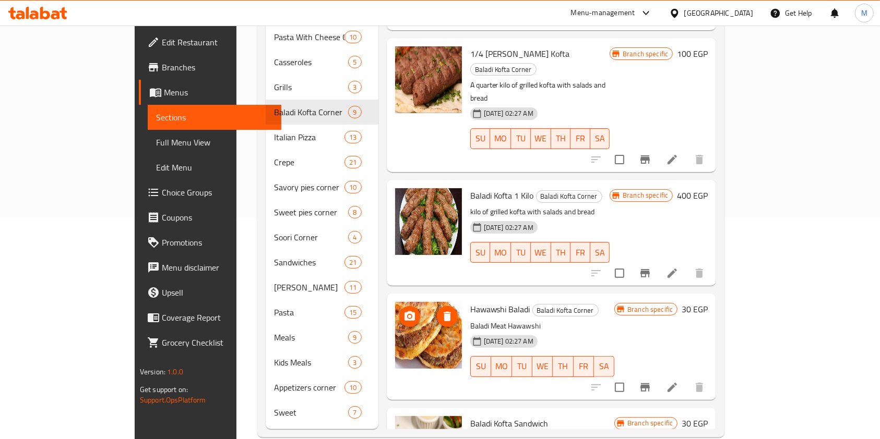
scroll to position [225, 0]
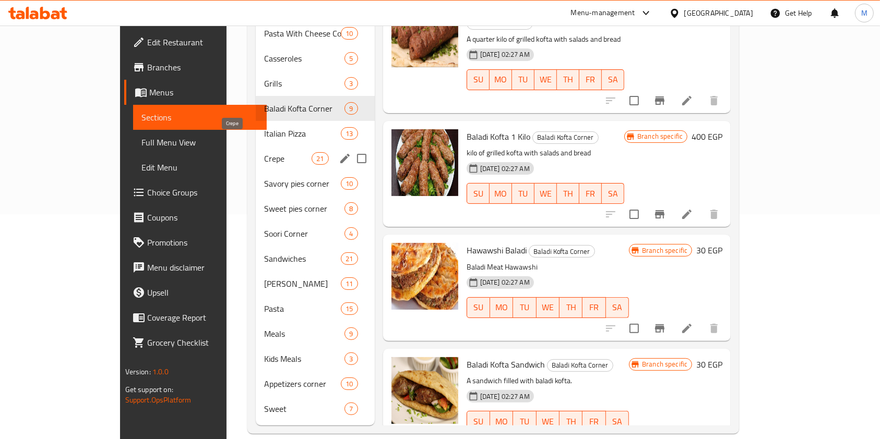
click at [264, 152] on span "Crepe" at bounding box center [287, 158] width 47 height 13
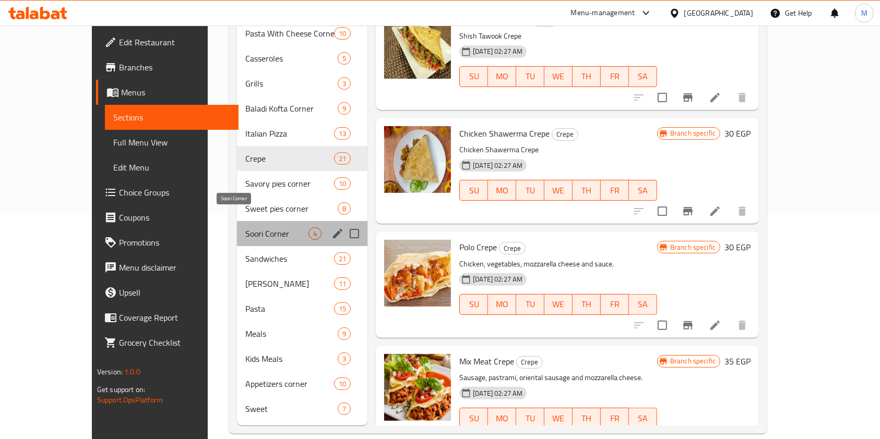
click at [250, 227] on span "Soori Corner" at bounding box center [276, 233] width 63 height 13
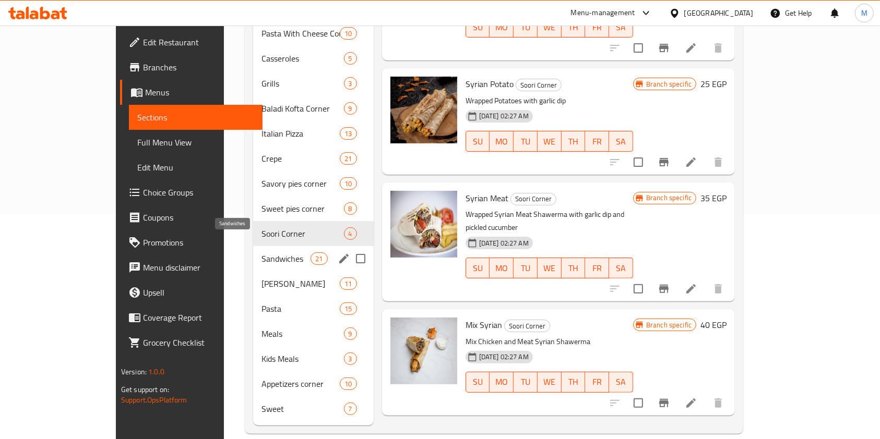
click at [261, 253] on span "Sandwiches" at bounding box center [286, 259] width 50 height 13
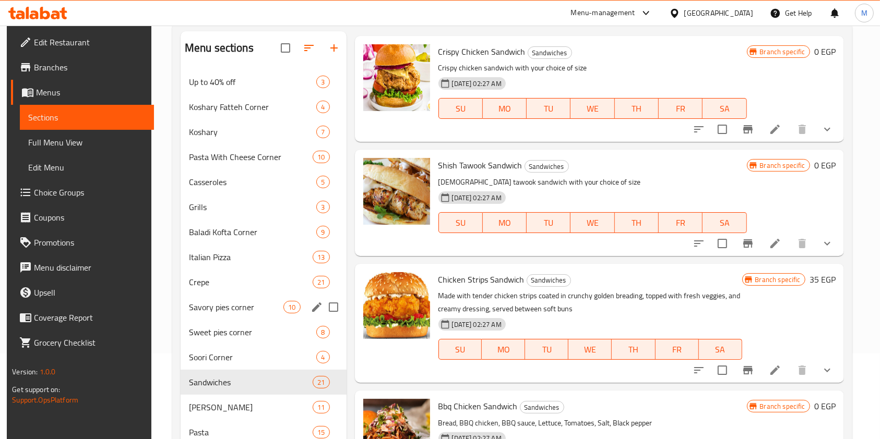
scroll to position [225, 0]
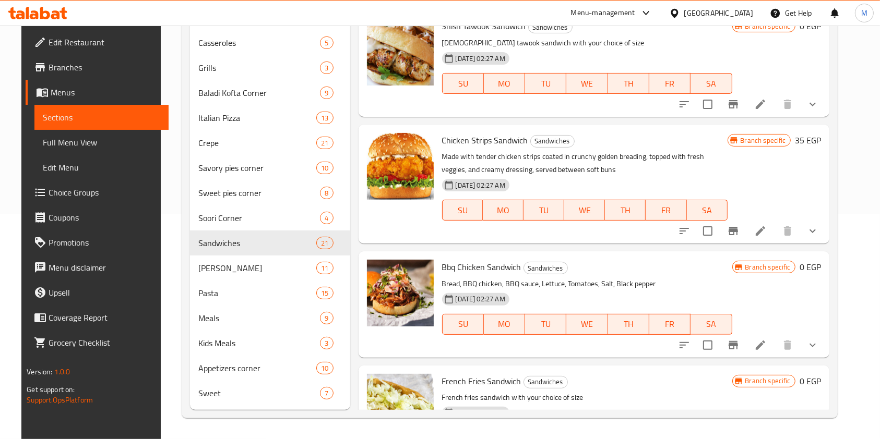
click at [71, 30] on link "Edit Restaurant" at bounding box center [97, 42] width 143 height 25
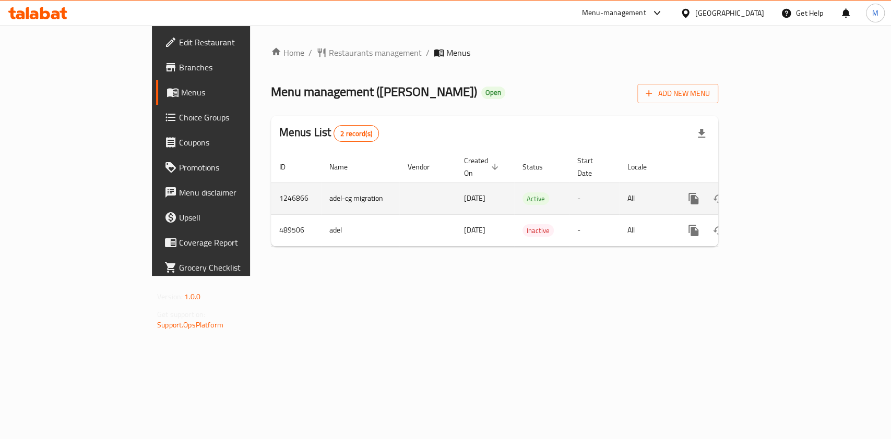
click at [775, 193] on icon "enhanced table" at bounding box center [768, 199] width 13 height 13
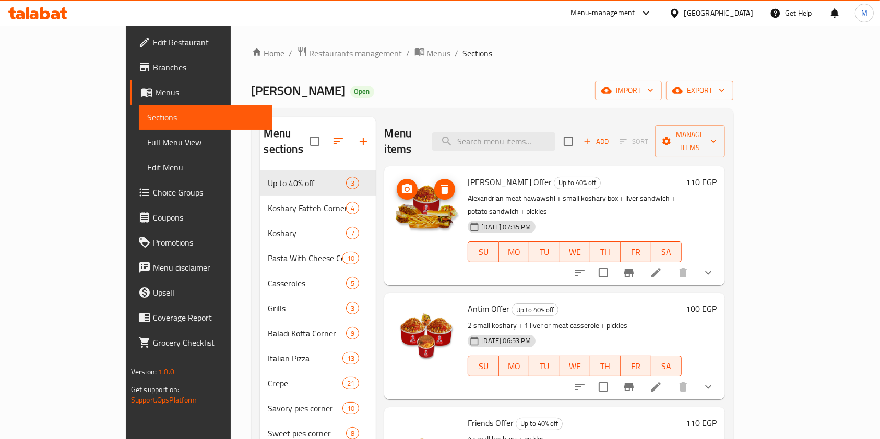
scroll to position [209, 0]
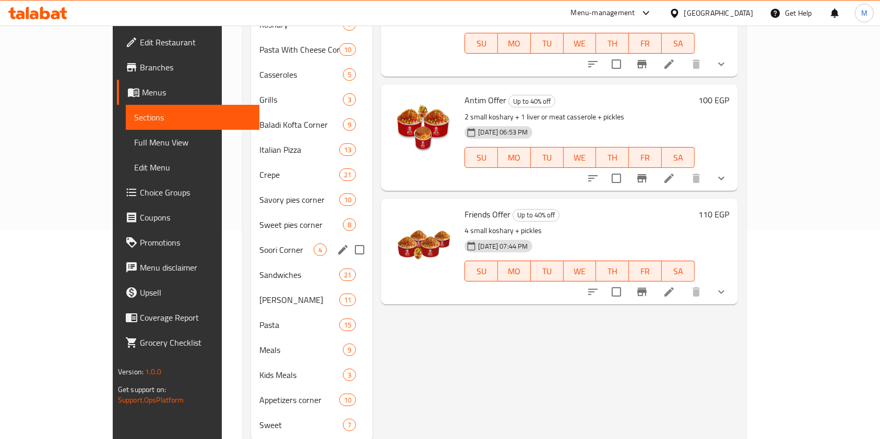
click at [251, 244] on div "Soori Corner 4" at bounding box center [312, 249] width 122 height 25
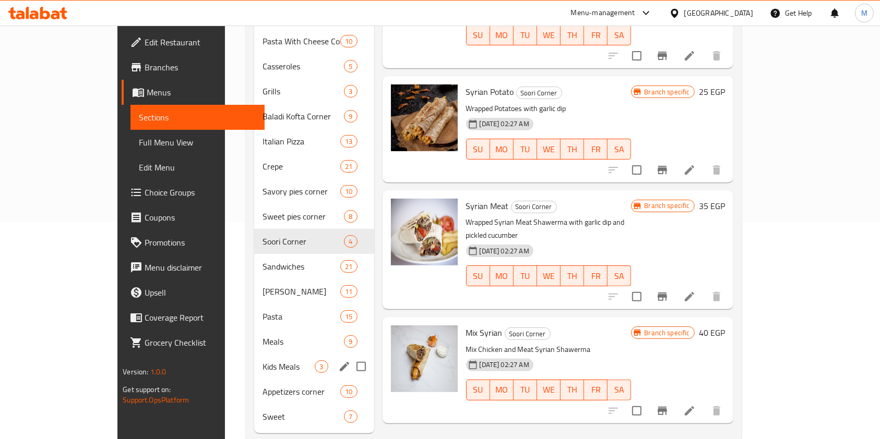
scroll to position [225, 0]
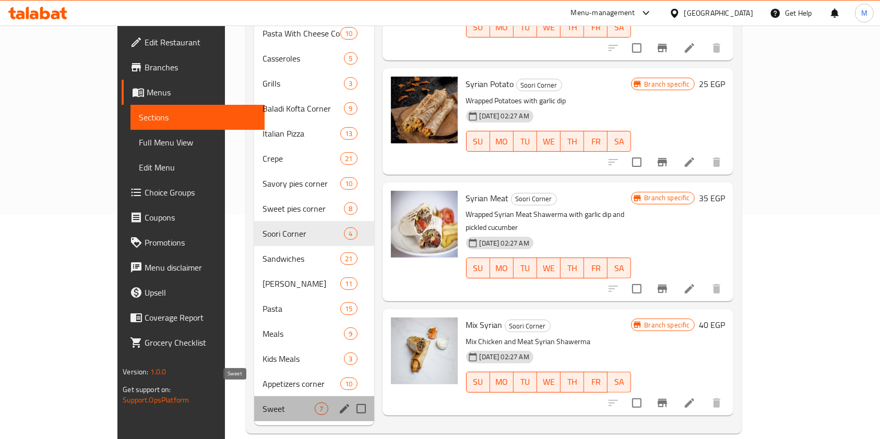
click at [262, 403] on span "Sweet" at bounding box center [288, 409] width 52 height 13
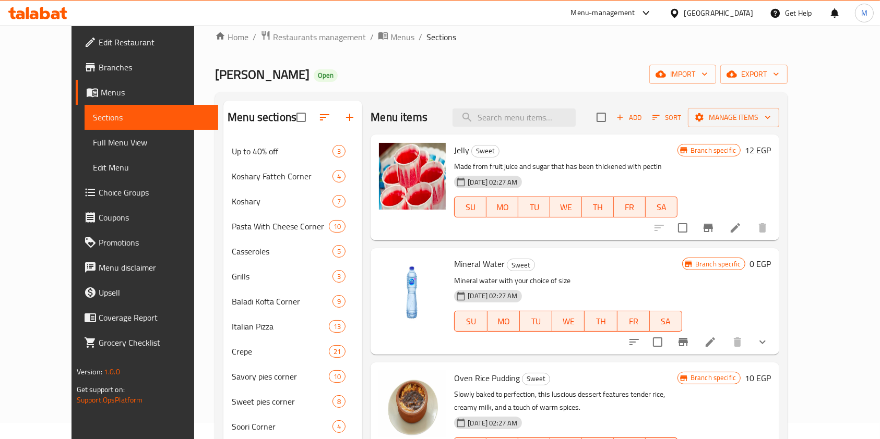
scroll to position [225, 0]
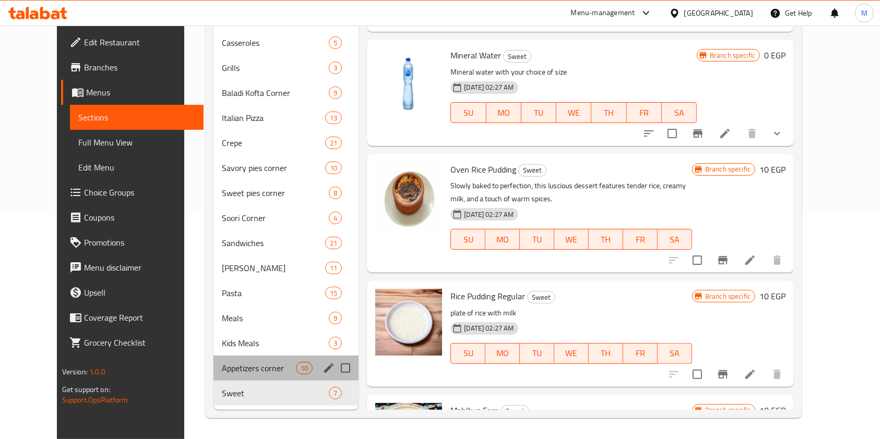
click at [249, 375] on div "Appetizers corner 10" at bounding box center [285, 368] width 145 height 25
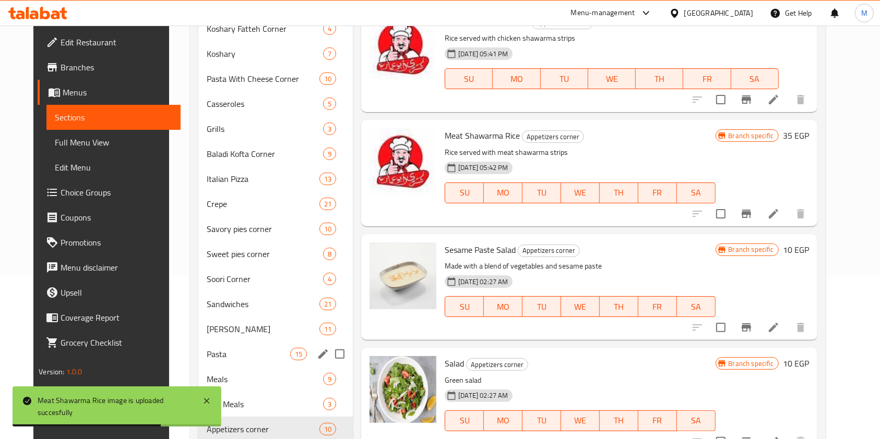
scroll to position [225, 0]
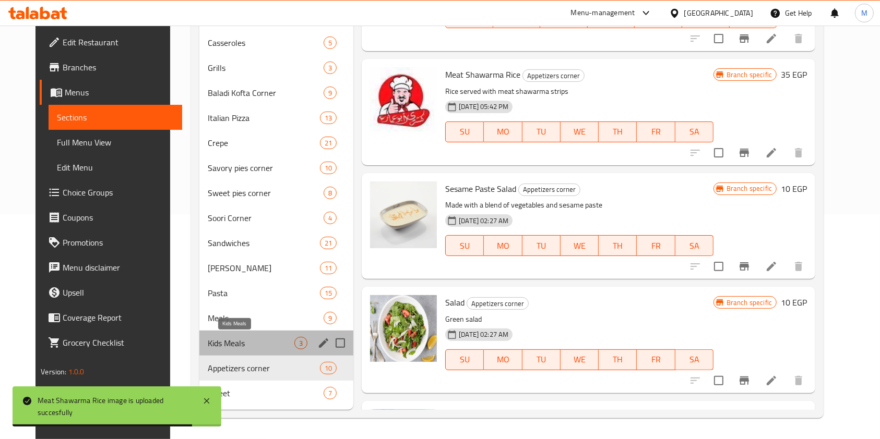
click at [258, 347] on span "Kids Meals" at bounding box center [251, 343] width 87 height 13
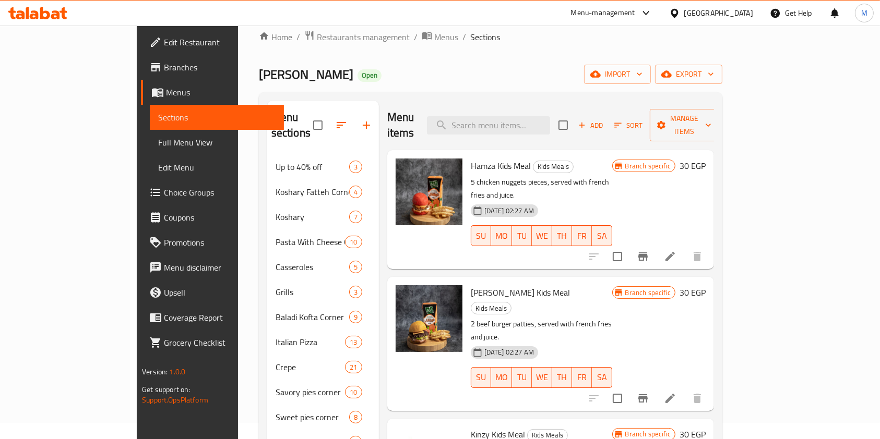
scroll to position [225, 0]
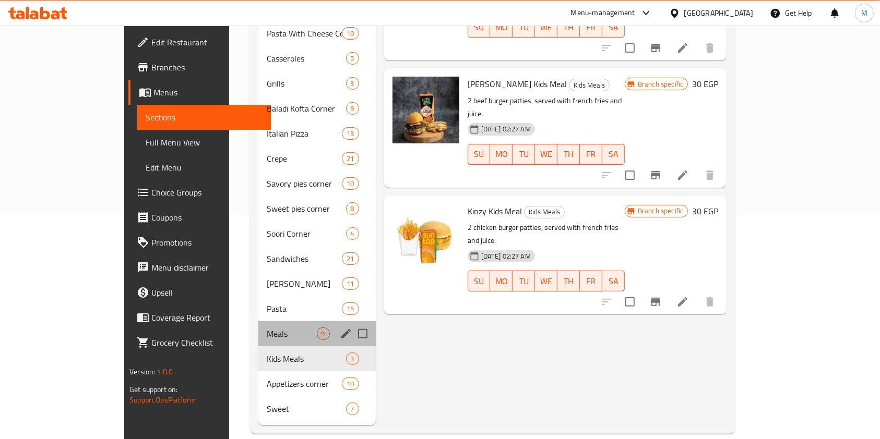
click at [258, 325] on div "Meals 9" at bounding box center [316, 333] width 117 height 25
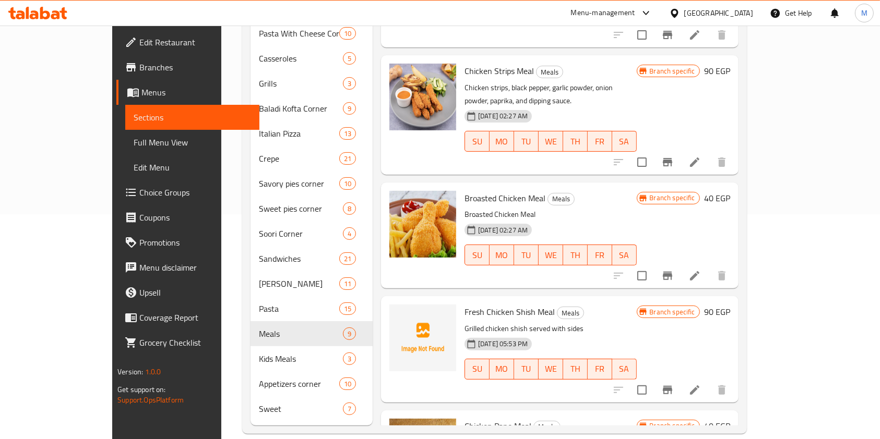
click at [487, 304] on span "Fresh Chicken Shish Meal" at bounding box center [509, 312] width 90 height 16
copy h6 "Fresh Chicken Shish Meal"
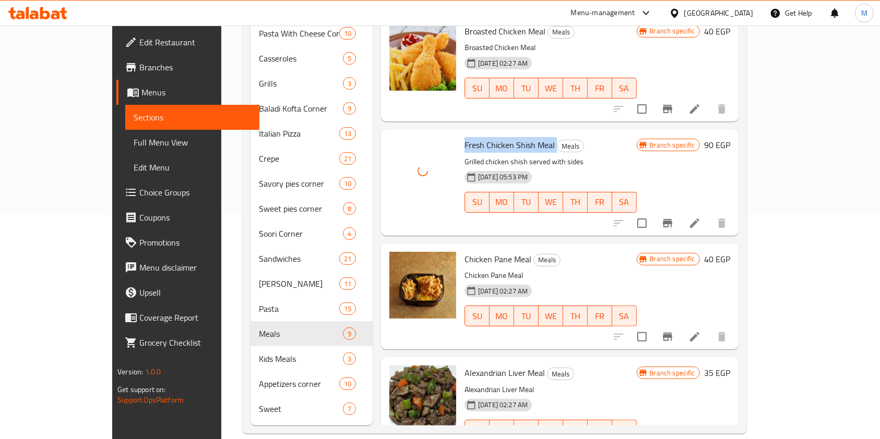
scroll to position [116, 0]
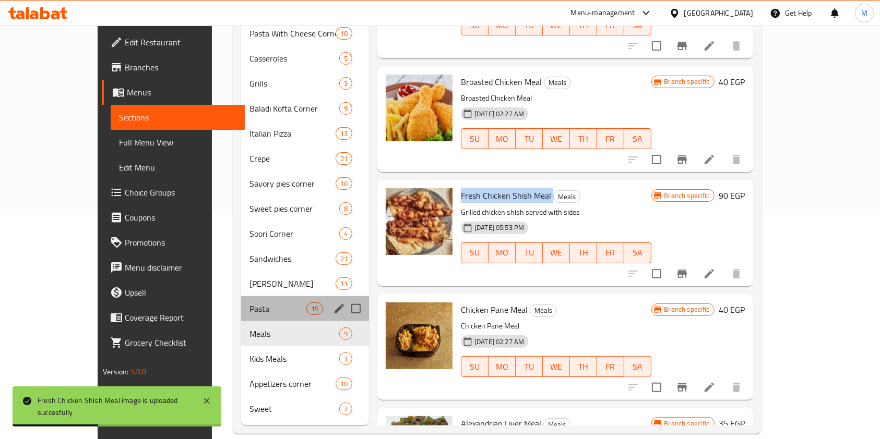
click at [241, 302] on div "Pasta 15" at bounding box center [305, 308] width 128 height 25
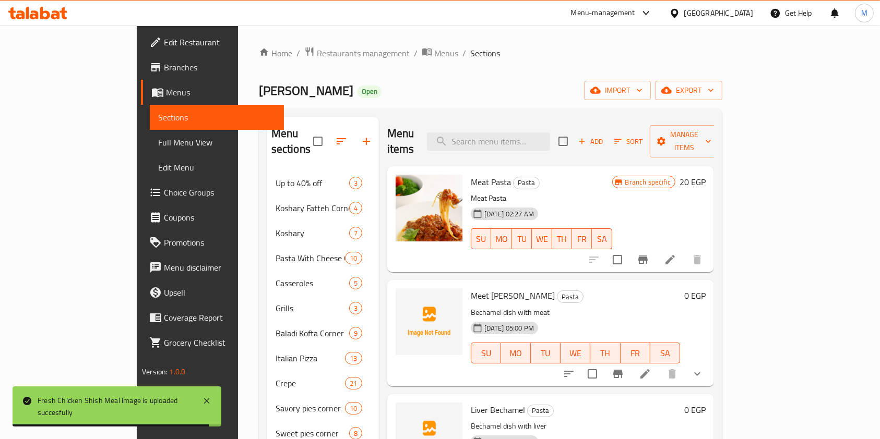
click at [471, 288] on span "Meet [PERSON_NAME]" at bounding box center [513, 296] width 84 height 16
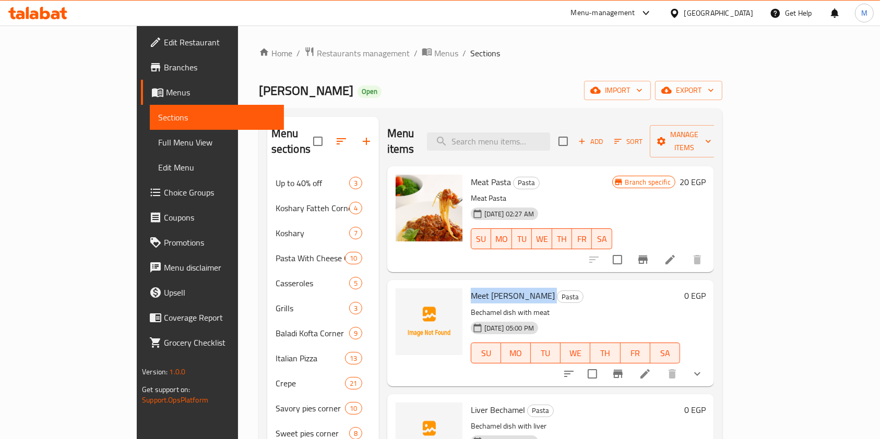
click at [471, 288] on span "Meet [PERSON_NAME]" at bounding box center [513, 296] width 84 height 16
copy h6 "Meet [PERSON_NAME]"
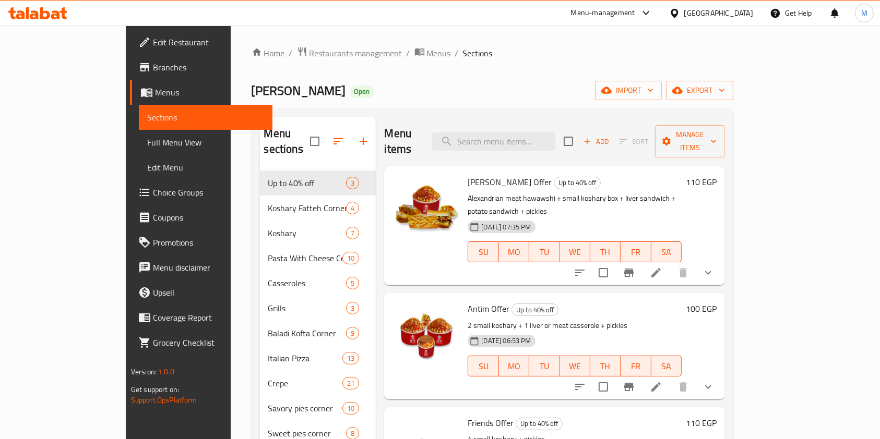
click at [260, 199] on div "Koshary Fatteh Corner 4" at bounding box center [318, 208] width 116 height 25
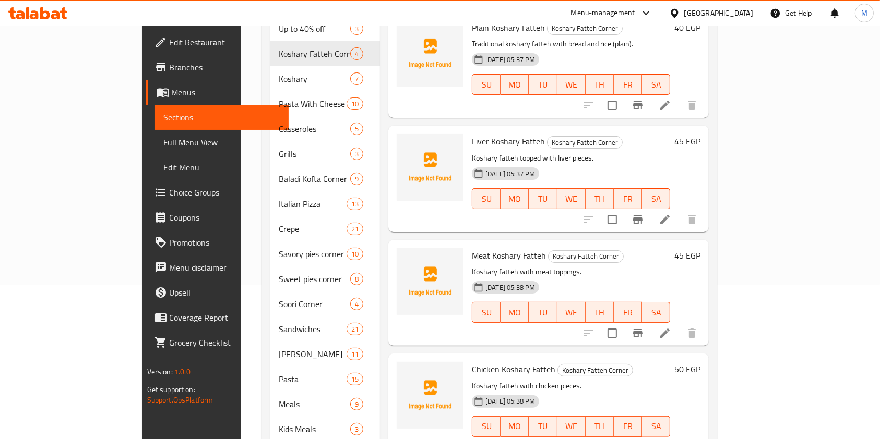
scroll to position [86, 0]
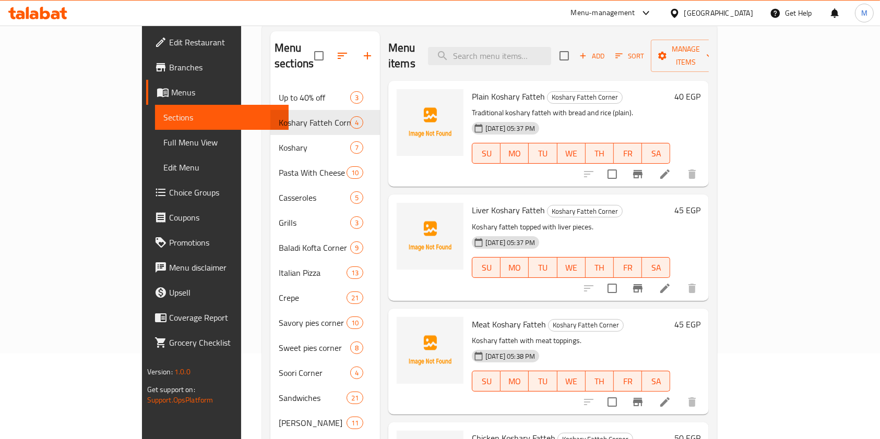
click at [472, 89] on span "Plain Koshary Fatteh" at bounding box center [508, 97] width 73 height 16
copy h6 "Plain Koshary Fatteh"
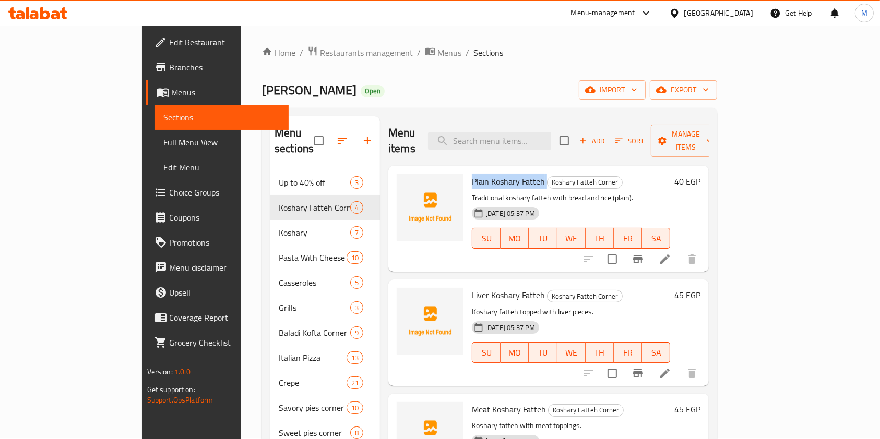
scroll to position [0, 0]
click at [671, 254] on icon at bounding box center [664, 260] width 13 height 13
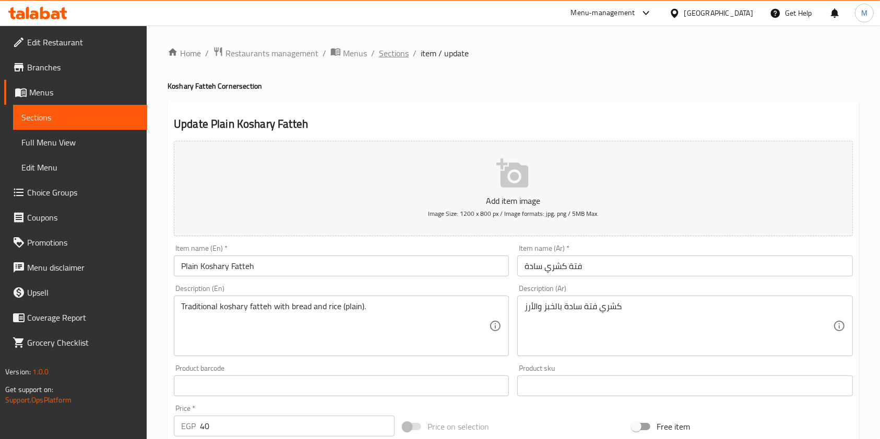
click at [403, 52] on span "Sections" at bounding box center [394, 53] width 30 height 13
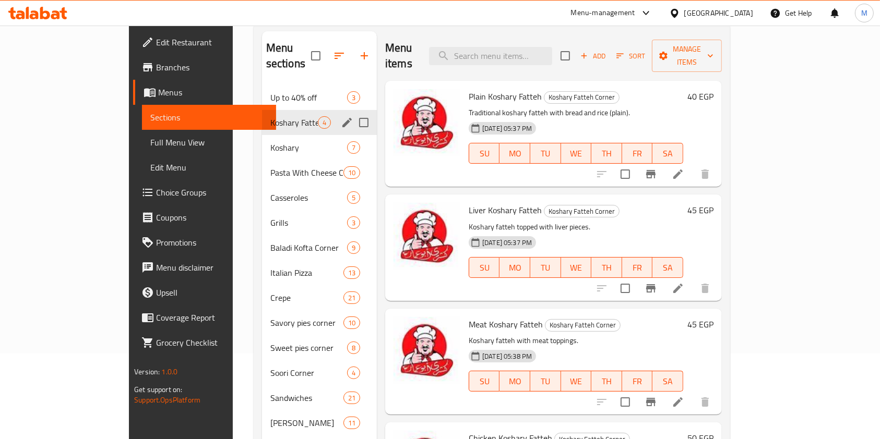
scroll to position [16, 0]
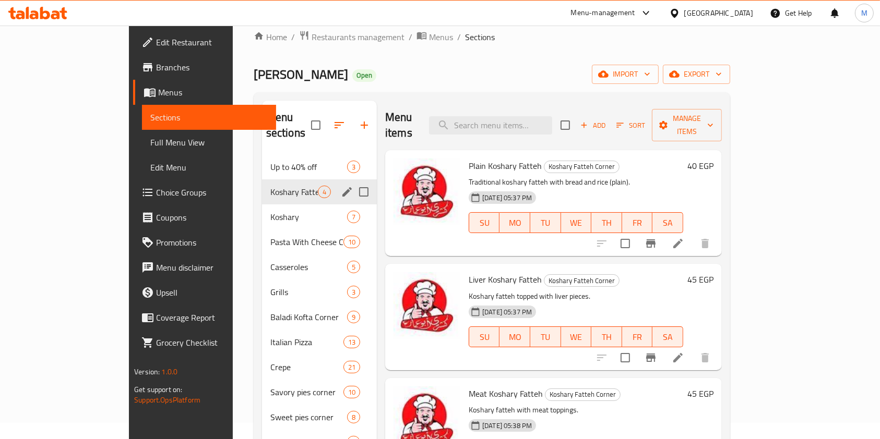
click at [262, 205] on div "Koshary 7" at bounding box center [319, 217] width 115 height 25
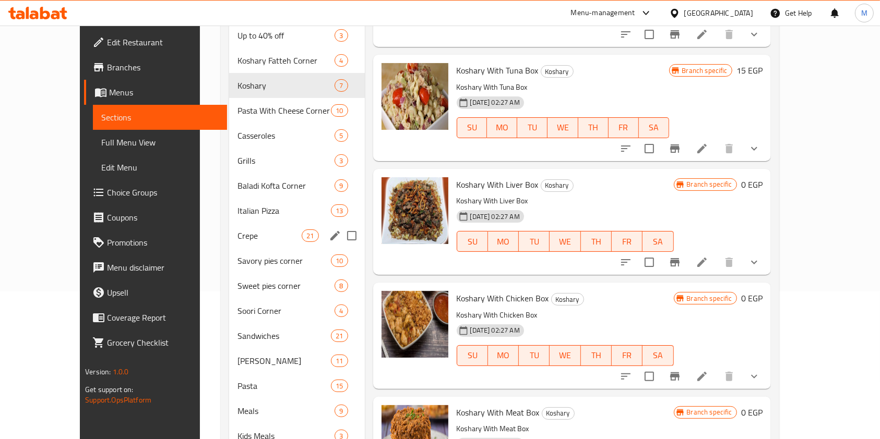
scroll to position [86, 0]
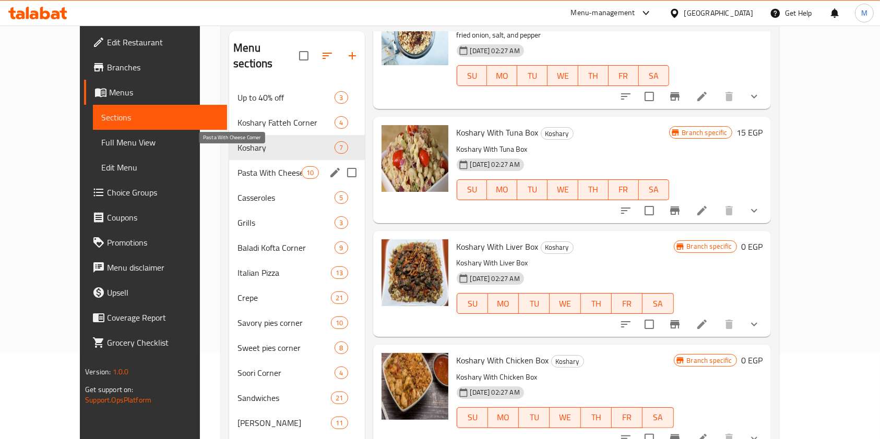
click at [254, 166] on span "Pasta With Cheese Corner" at bounding box center [269, 172] width 64 height 13
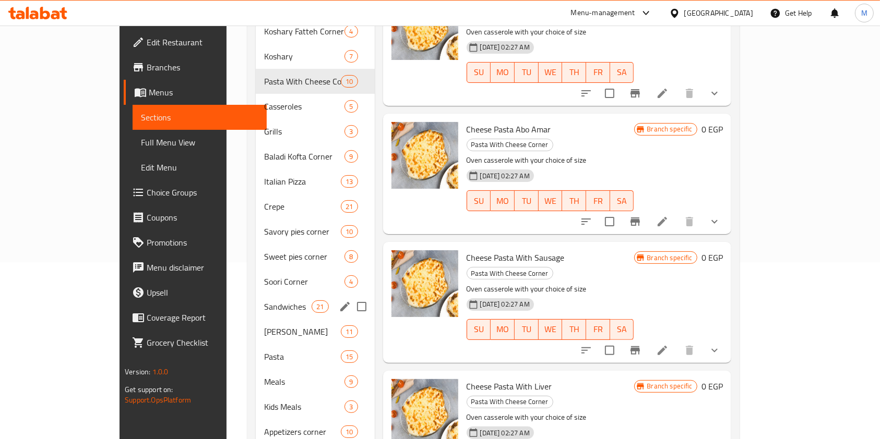
scroll to position [155, 0]
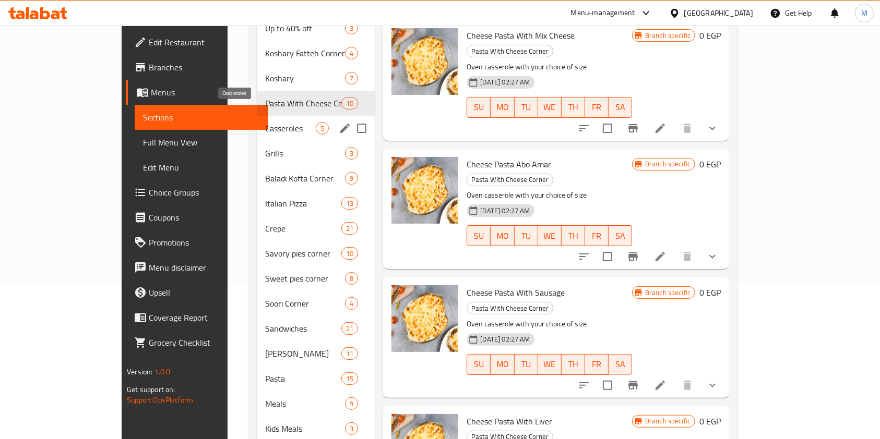
click at [265, 122] on span "Casseroles" at bounding box center [290, 128] width 51 height 13
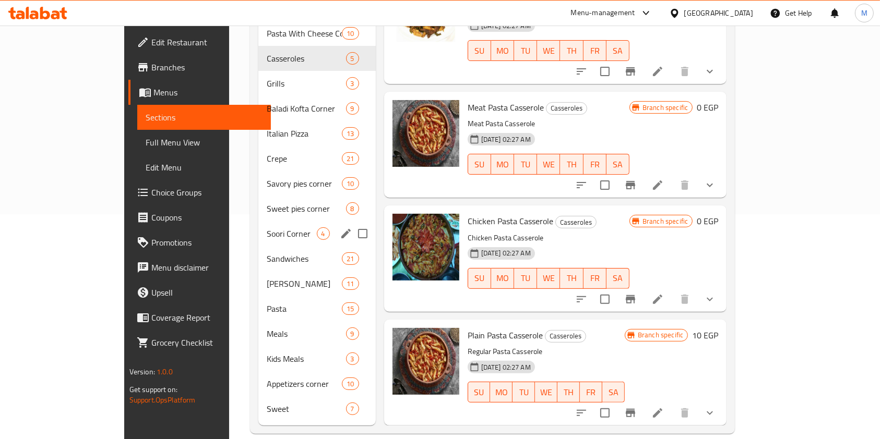
scroll to position [86, 0]
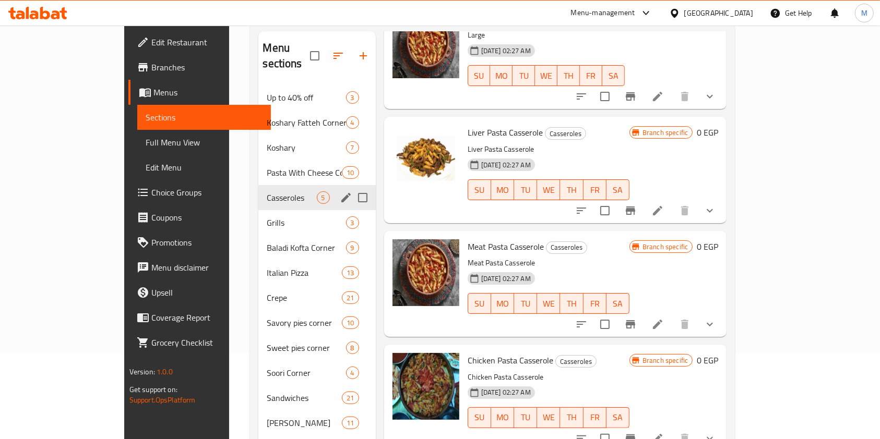
click at [267, 217] on span "Grills" at bounding box center [306, 223] width 79 height 13
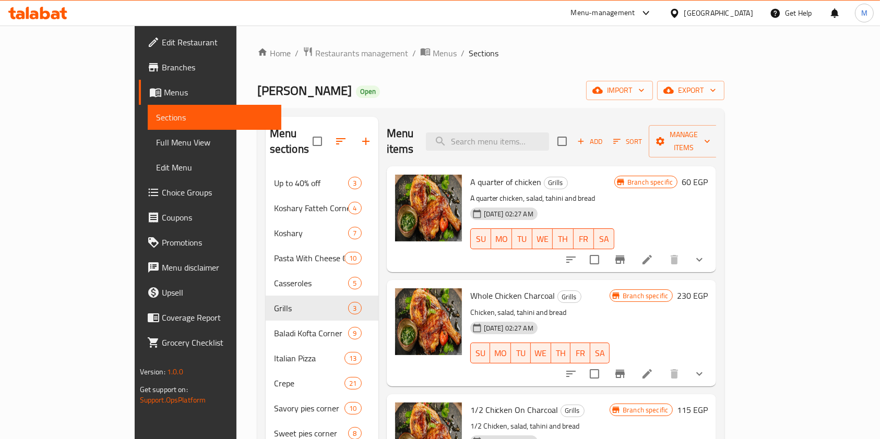
scroll to position [225, 0]
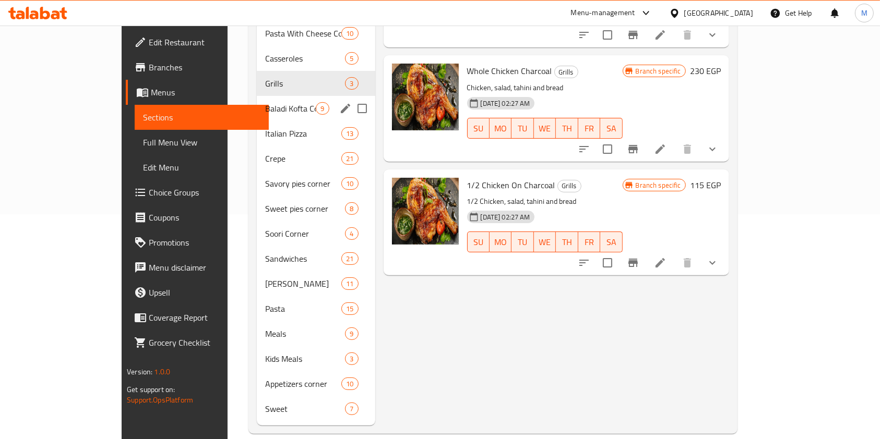
click at [257, 101] on div "Baladi Kofta Corner 9" at bounding box center [316, 108] width 118 height 25
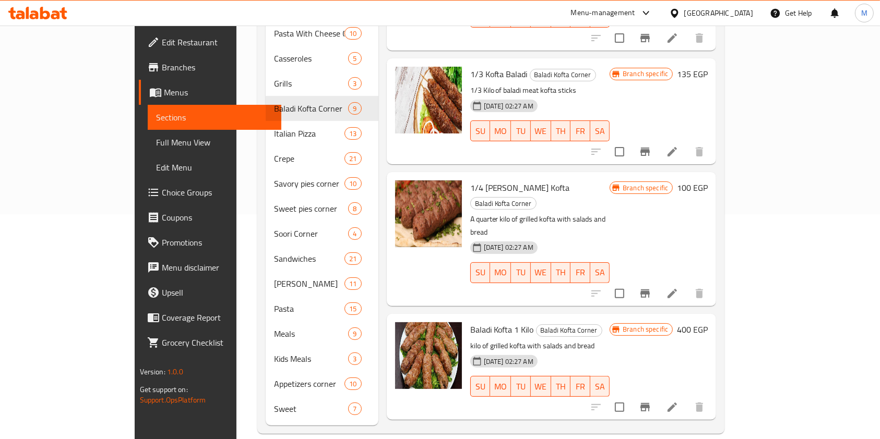
scroll to position [534, 0]
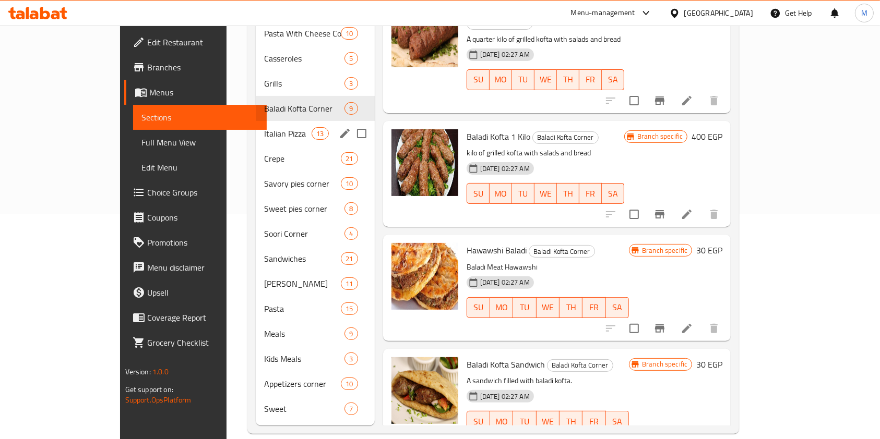
click at [264, 127] on span "Italian Pizza" at bounding box center [287, 133] width 47 height 13
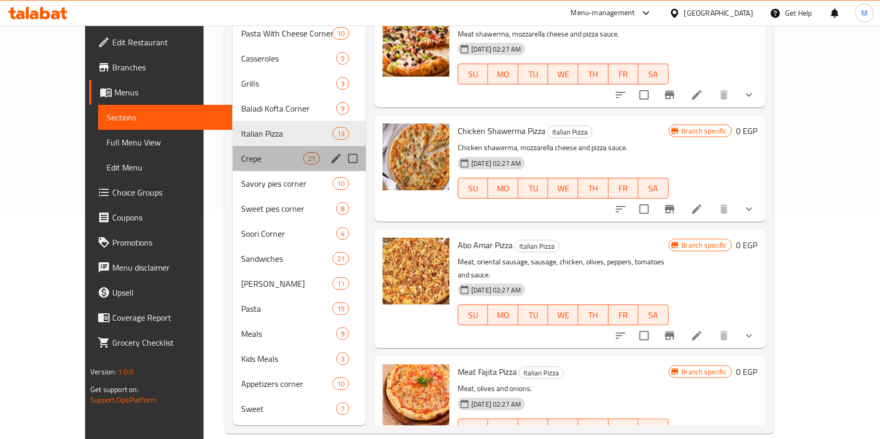
click at [233, 154] on div "Crepe 21" at bounding box center [299, 158] width 133 height 25
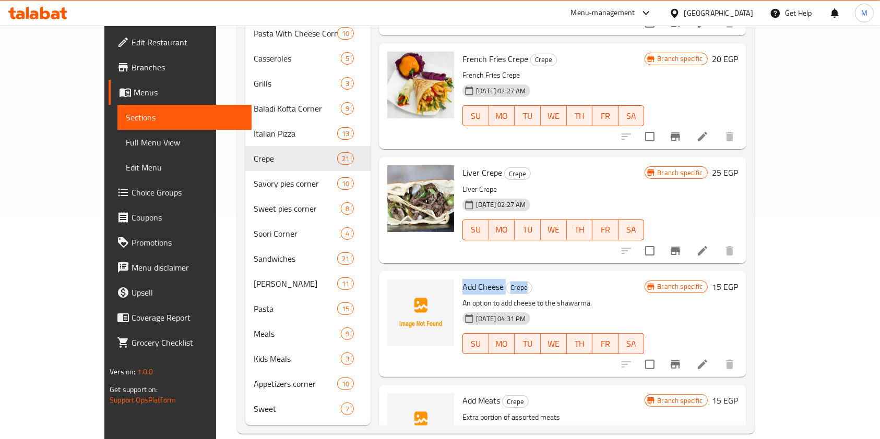
drag, startPoint x: 437, startPoint y: 203, endPoint x: 519, endPoint y: 203, distance: 81.9
click at [519, 280] on h6 "Add Cheese Crepe" at bounding box center [553, 287] width 182 height 15
copy h6 "Add Cheese Crepe"
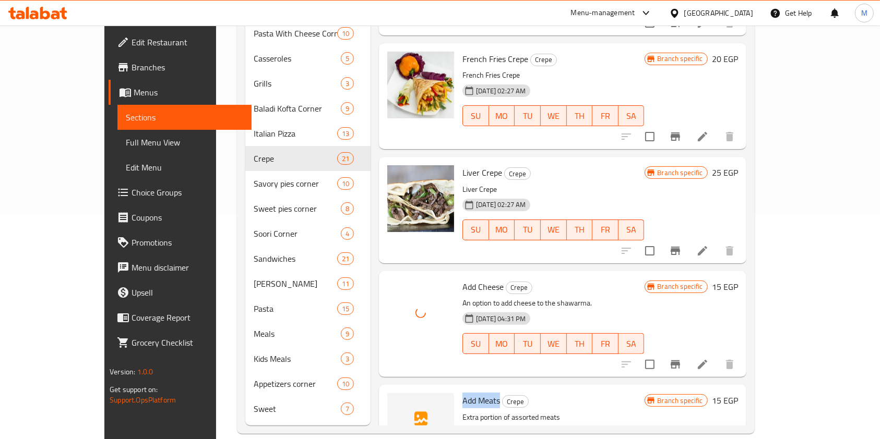
drag, startPoint x: 472, startPoint y: 322, endPoint x: 435, endPoint y: 320, distance: 37.1
click at [458, 389] on div "Add Meats Crepe Extra portion of assorted meats 20-04-2025 04:38 PM SU MO TU WE…" at bounding box center [553, 438] width 190 height 98
copy span "Add Meats"
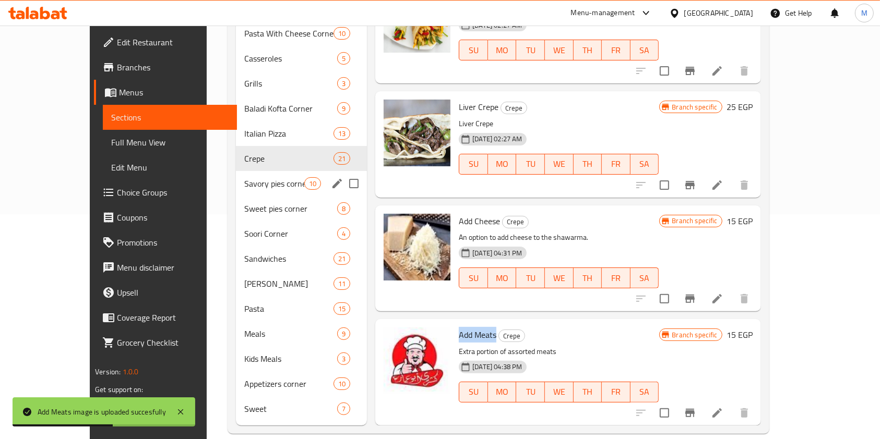
click at [262, 178] on div "Savory pies corner 10" at bounding box center [301, 183] width 131 height 25
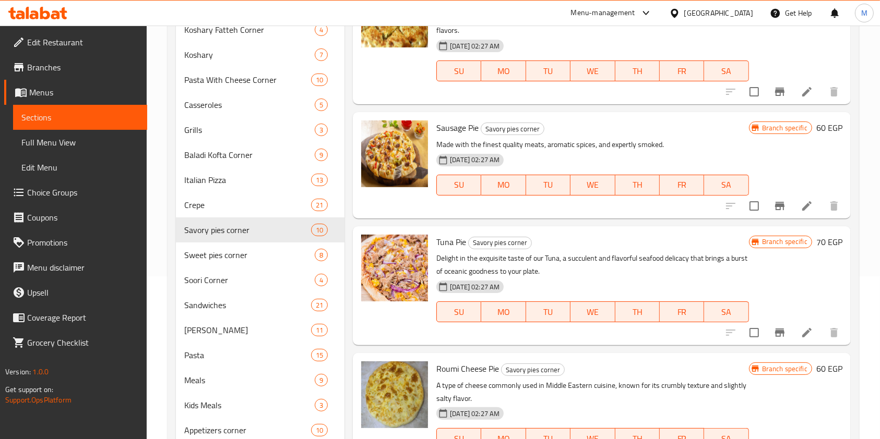
scroll to position [225, 0]
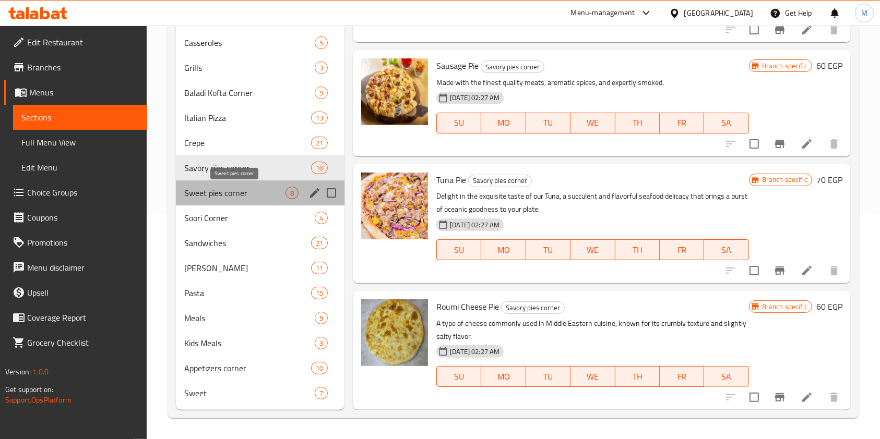
click at [267, 189] on span "Sweet pies corner" at bounding box center [234, 193] width 101 height 13
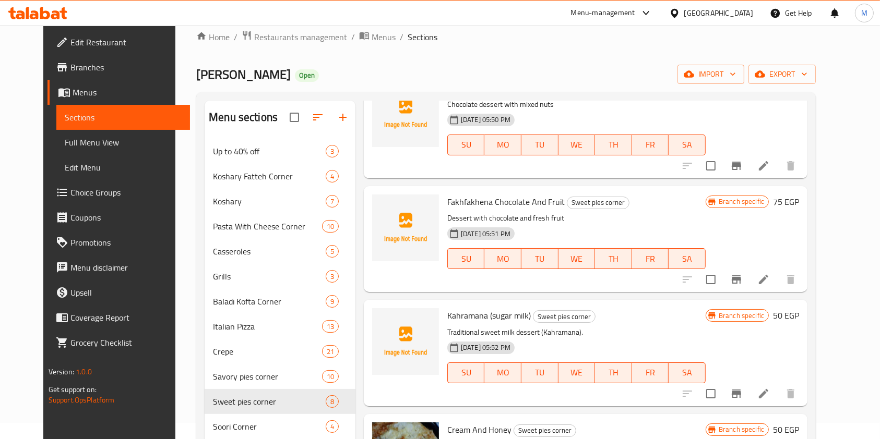
scroll to position [347, 0]
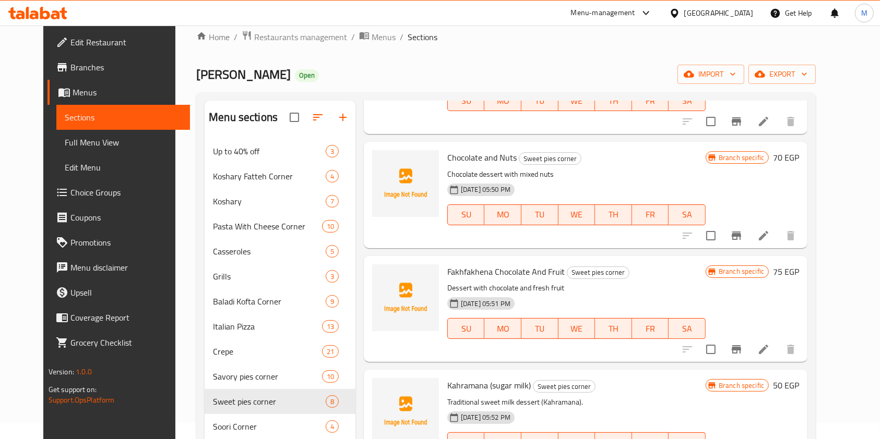
click at [447, 161] on span "Chocolate and Nuts" at bounding box center [481, 158] width 69 height 16
copy h6 "Chocolate and Nuts"
click at [499, 164] on span "Chocolate and Nuts" at bounding box center [481, 158] width 69 height 16
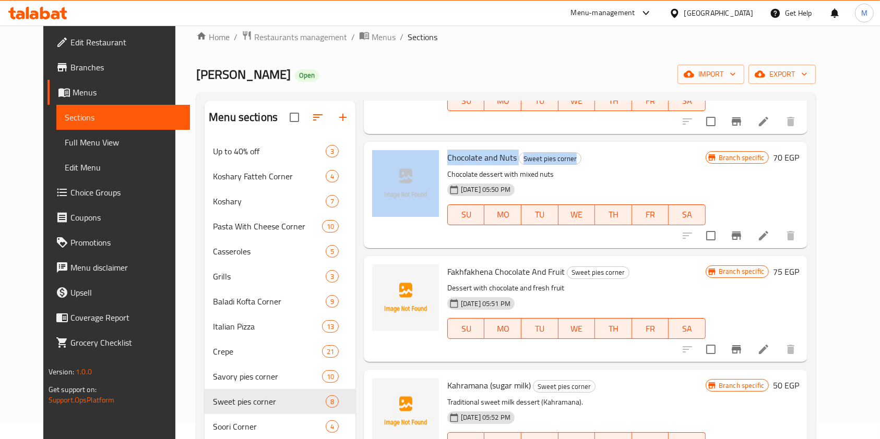
drag, startPoint x: 428, startPoint y: 152, endPoint x: 600, endPoint y: 152, distance: 172.2
click at [600, 152] on div "Chocolate and Nuts Sweet pies corner Chocolate dessert with mixed nuts 17-04-20…" at bounding box center [585, 195] width 435 height 98
copy div "Chocolate and Nuts Sweet pies corner"
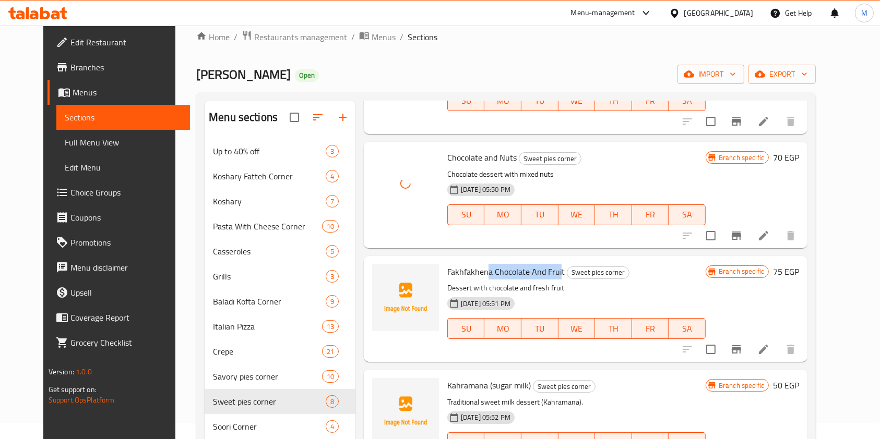
drag, startPoint x: 549, startPoint y: 276, endPoint x: 477, endPoint y: 273, distance: 72.6
click at [477, 273] on span "Fakhfakhena Chocolate And Fruit" at bounding box center [505, 272] width 117 height 16
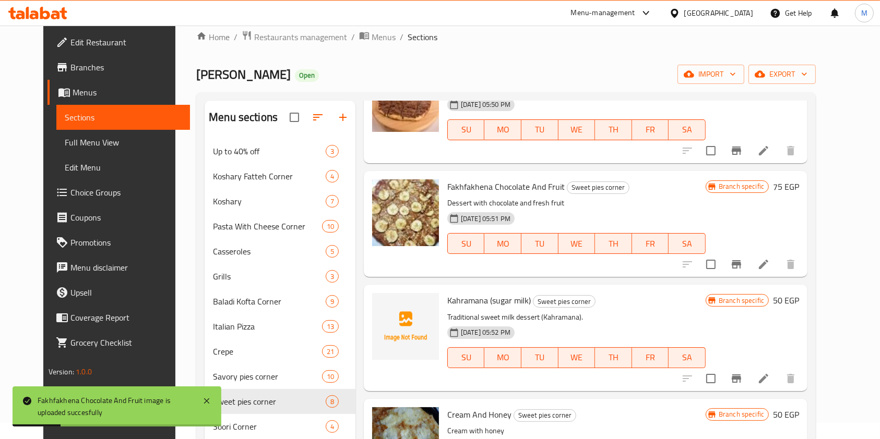
scroll to position [86, 0]
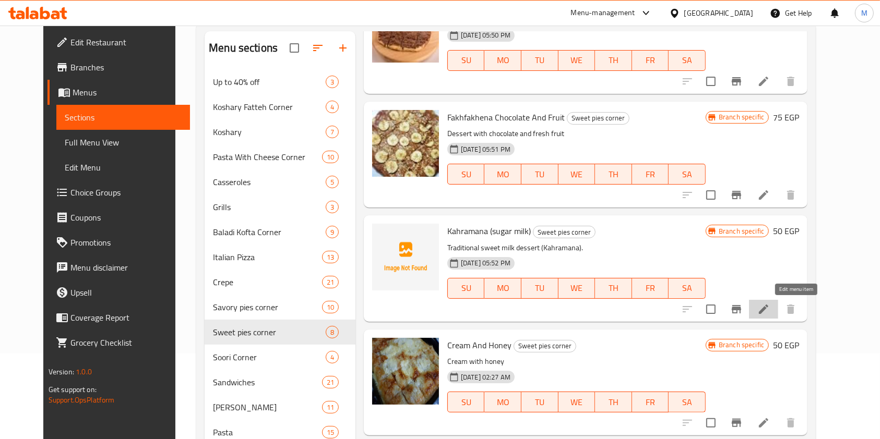
click at [768, 307] on icon at bounding box center [763, 309] width 9 height 9
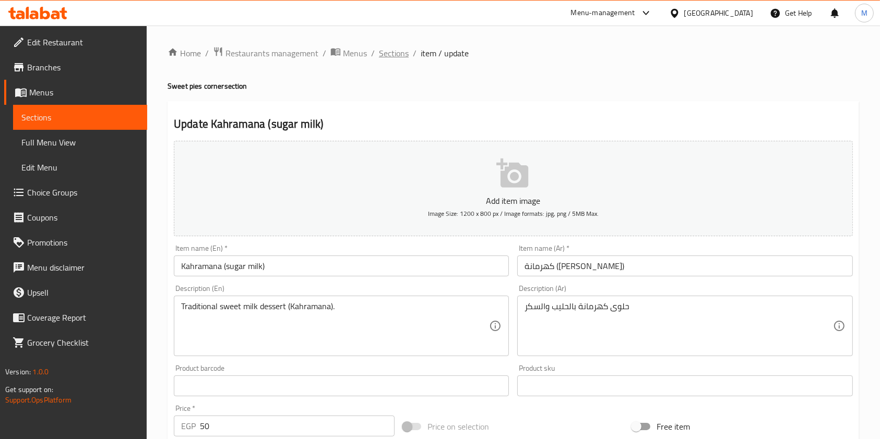
click at [402, 57] on span "Sections" at bounding box center [394, 53] width 30 height 13
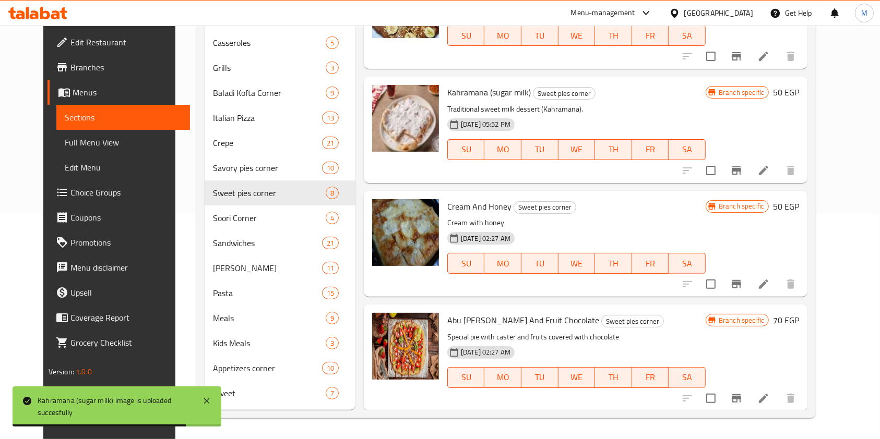
scroll to position [432, 0]
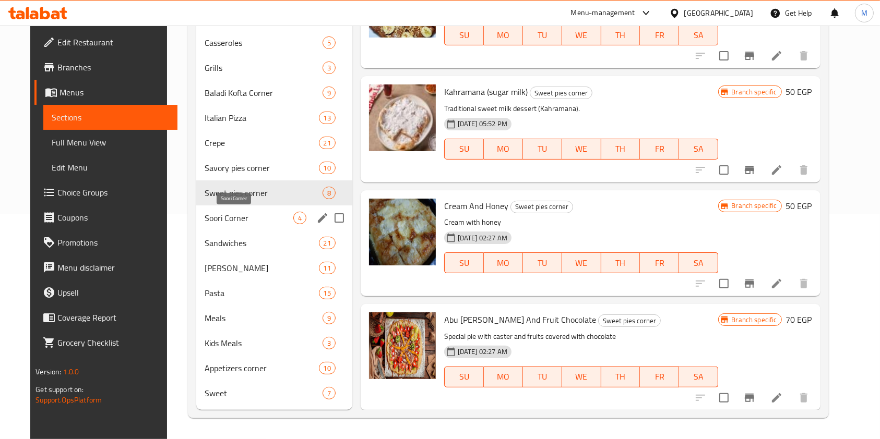
click at [224, 217] on span "Soori Corner" at bounding box center [249, 218] width 89 height 13
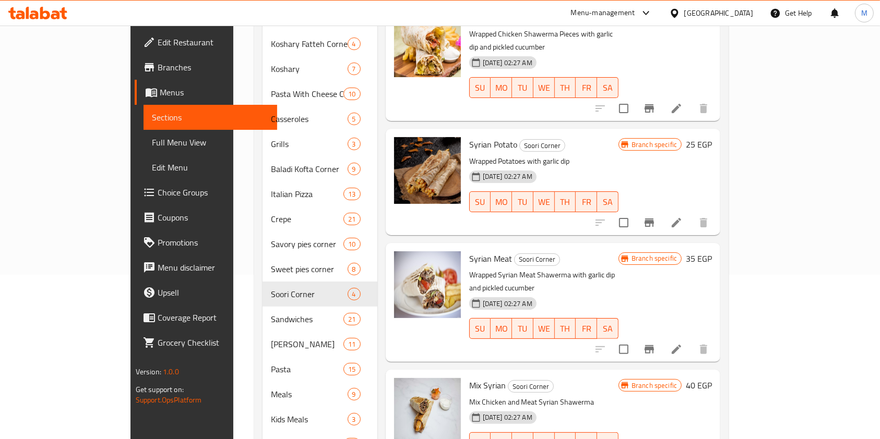
scroll to position [225, 0]
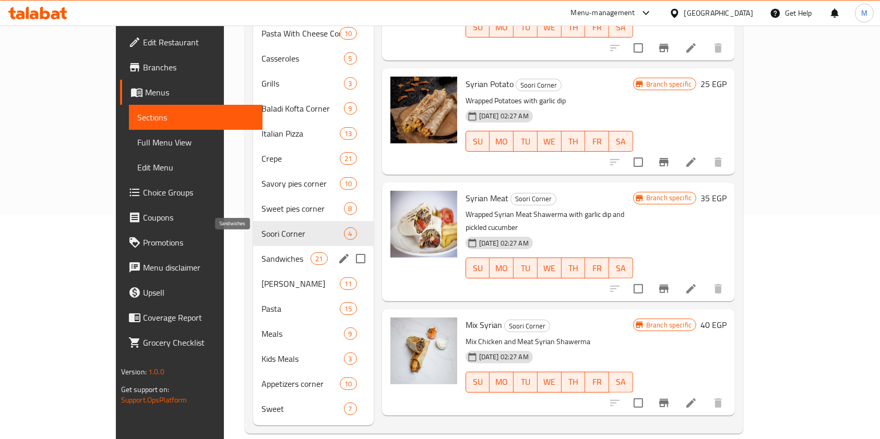
click at [261, 253] on span "Sandwiches" at bounding box center [286, 259] width 50 height 13
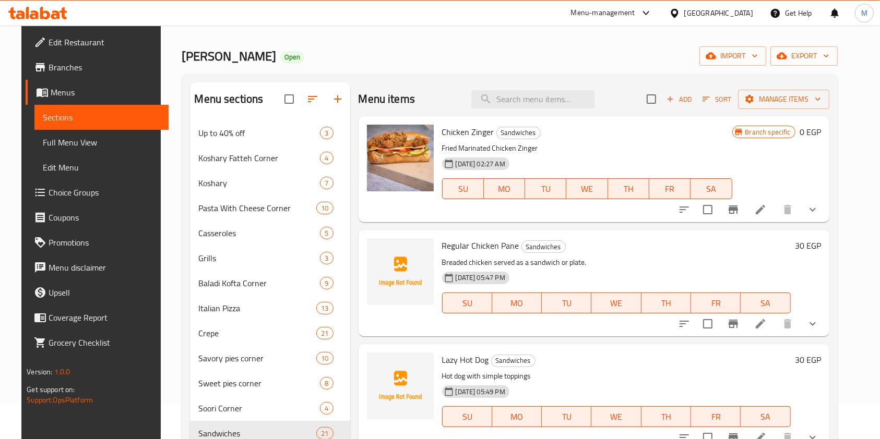
scroll to position [16, 0]
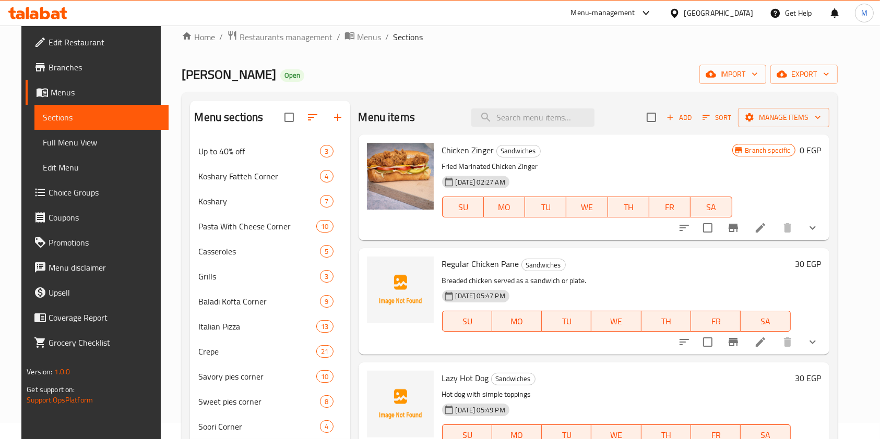
click at [476, 261] on span "Regular Chicken Pane" at bounding box center [480, 264] width 77 height 16
copy h6 "Regular Chicken Pane"
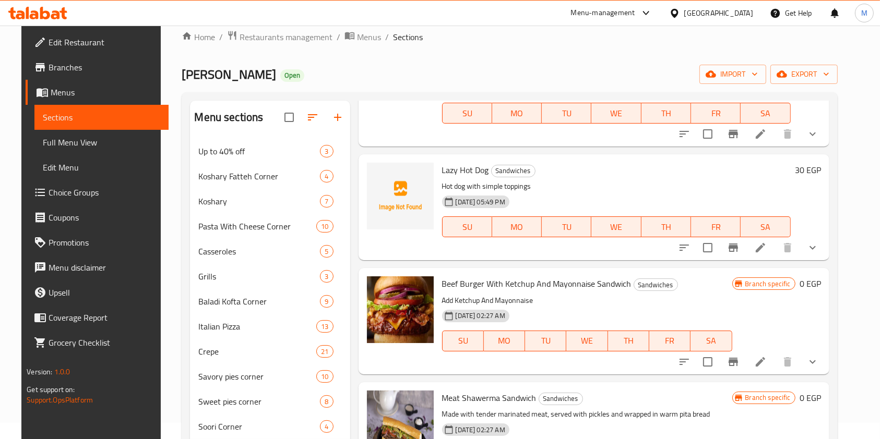
scroll to position [209, 0]
click at [451, 171] on span "Lazy Hot Dog" at bounding box center [465, 170] width 47 height 16
copy h6 "Lazy Hot Dog"
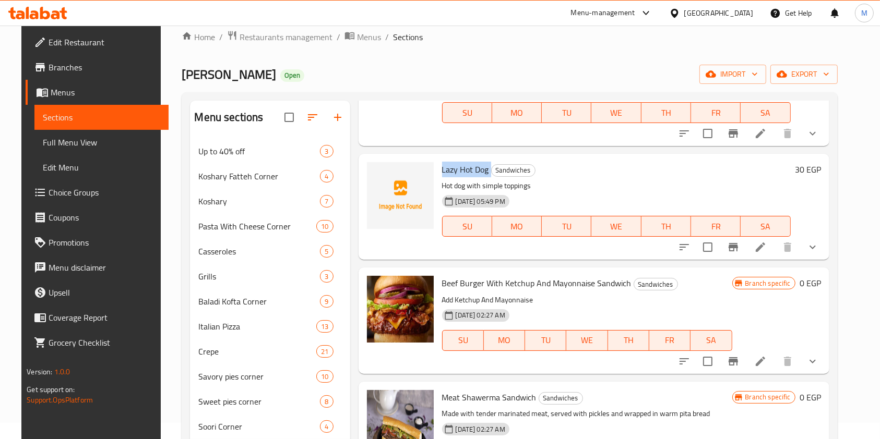
click at [499, 152] on div "Menu items Add Sort Manage items Chicken Zinger Sandwiches Fried Marinated Chic…" at bounding box center [589, 360] width 479 height 518
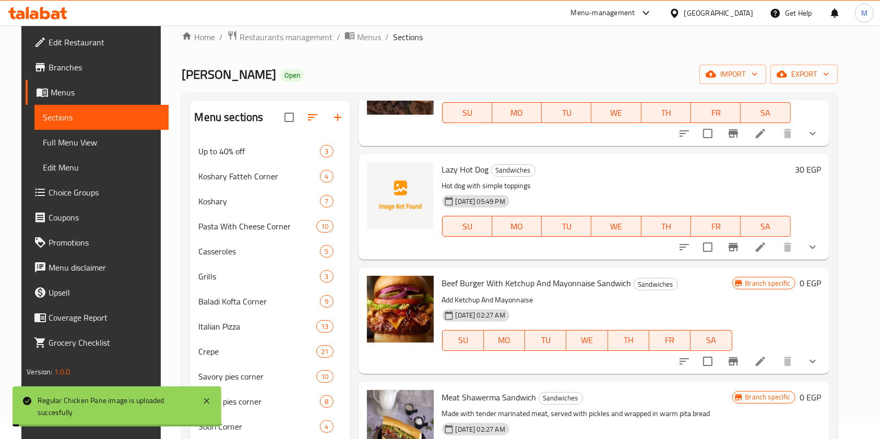
drag, startPoint x: 431, startPoint y: 170, endPoint x: 439, endPoint y: 170, distance: 8.4
click at [431, 170] on div "Lazy Hot Dog Sandwiches Hot dog with simple toppings 17-04-2025 05:49 PM SU MO …" at bounding box center [594, 207] width 462 height 98
drag, startPoint x: 439, startPoint y: 170, endPoint x: 566, endPoint y: 171, distance: 126.3
click at [566, 171] on h6 "Lazy Hot Dog Sandwiches" at bounding box center [616, 169] width 349 height 15
click at [504, 170] on span "Sandwiches" at bounding box center [512, 170] width 43 height 12
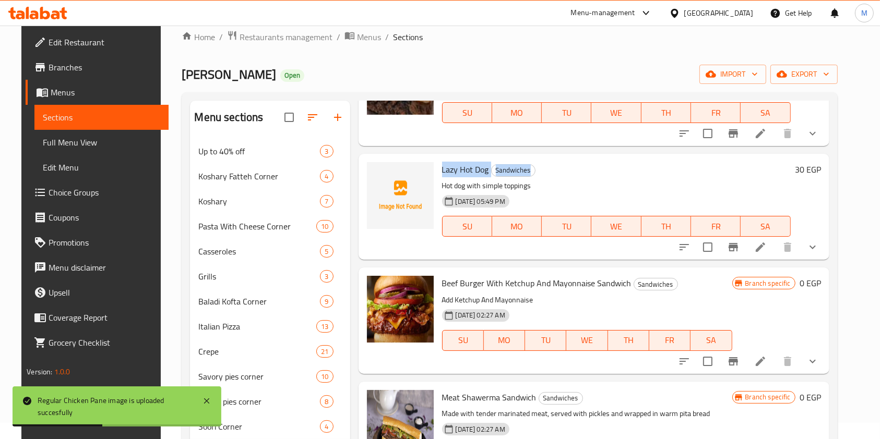
drag, startPoint x: 432, startPoint y: 169, endPoint x: 534, endPoint y: 169, distance: 101.7
click at [534, 169] on div "Lazy Hot Dog Sandwiches Hot dog with simple toppings 17-04-2025 05:49 PM SU MO …" at bounding box center [616, 207] width 357 height 98
copy h6 "Lazy Hot Dog Sandwiches"
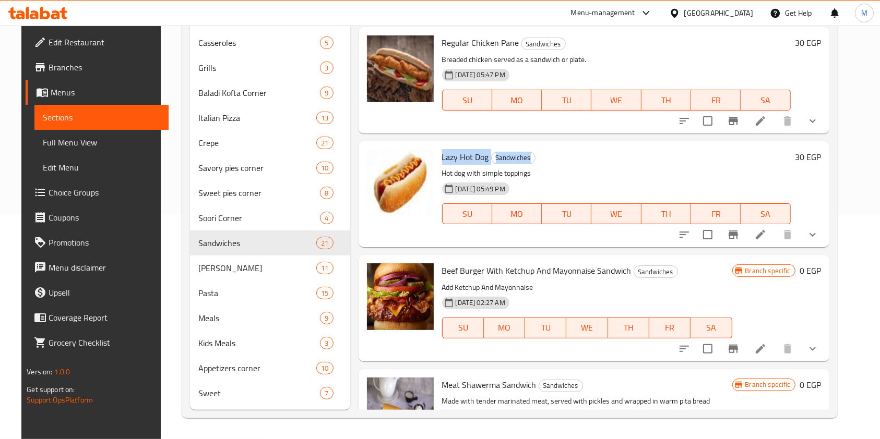
scroll to position [0, 0]
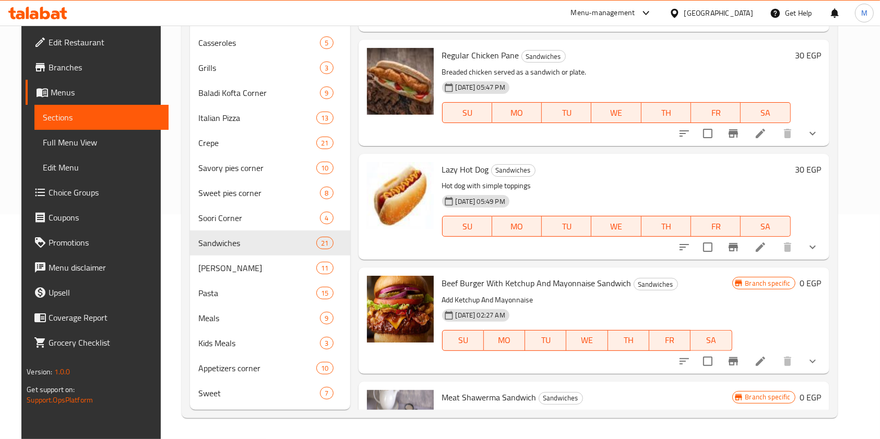
click at [566, 169] on h6 "Lazy Hot Dog Sandwiches" at bounding box center [616, 169] width 349 height 15
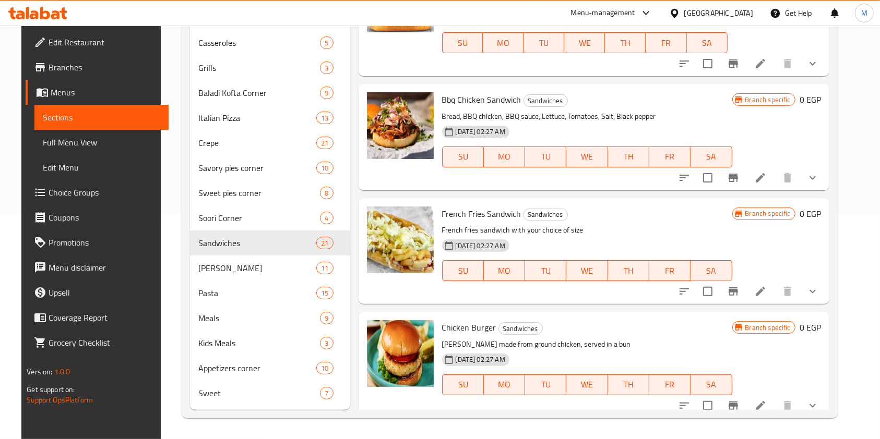
scroll to position [1915, 0]
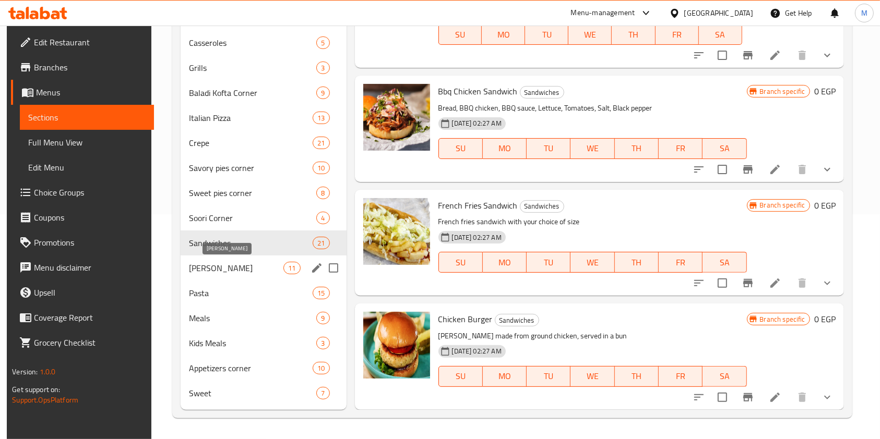
click at [233, 273] on span "Alexandrian Hawawshi" at bounding box center [236, 268] width 94 height 13
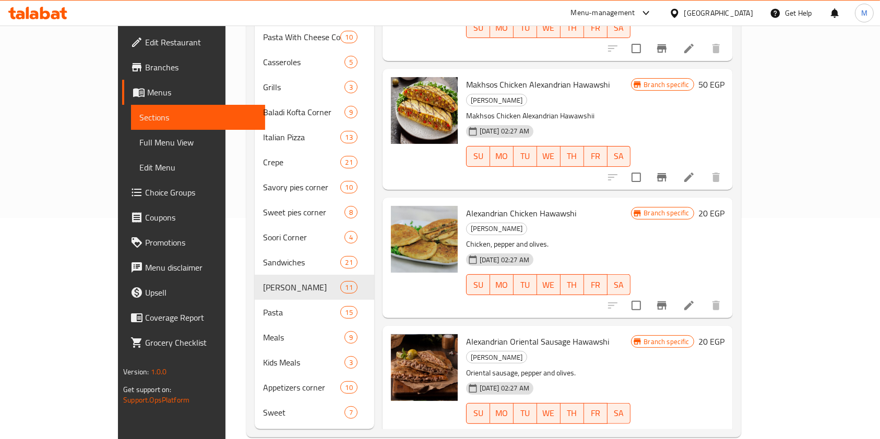
scroll to position [225, 0]
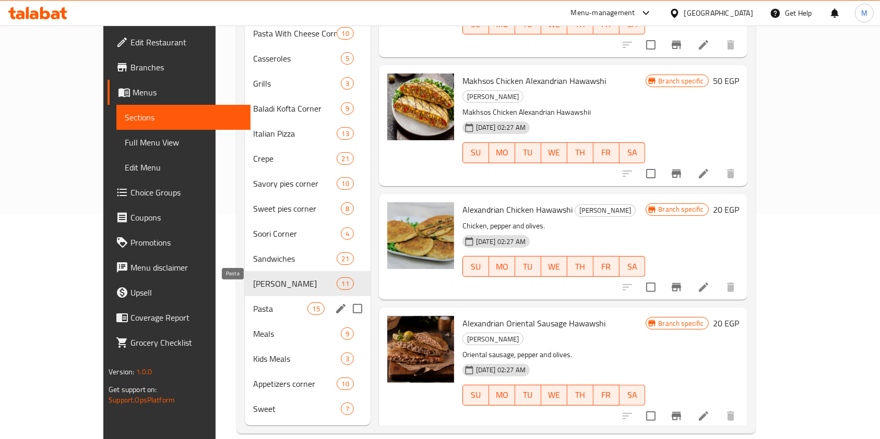
click at [253, 303] on span "Pasta" at bounding box center [280, 309] width 54 height 13
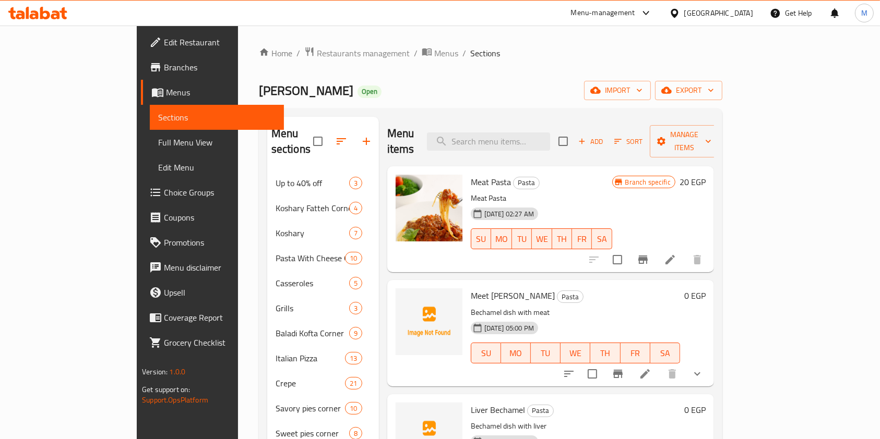
click at [471, 288] on span "Meet Bechamel" at bounding box center [513, 296] width 84 height 16
copy h6 "Meet Bechamel"
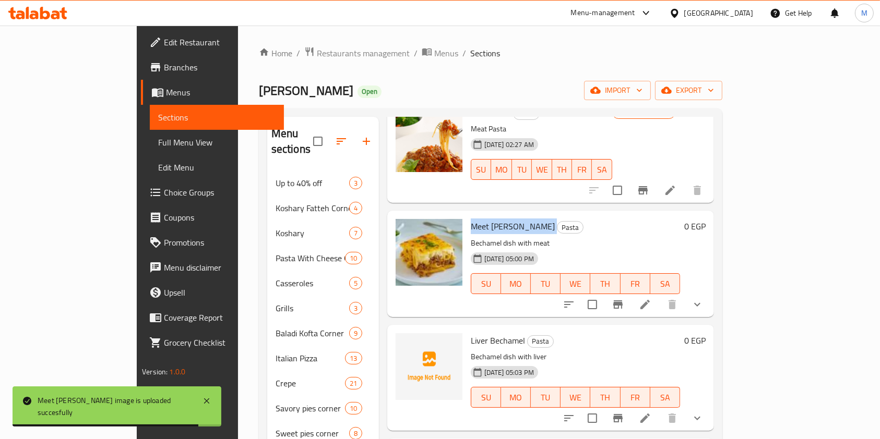
scroll to position [139, 0]
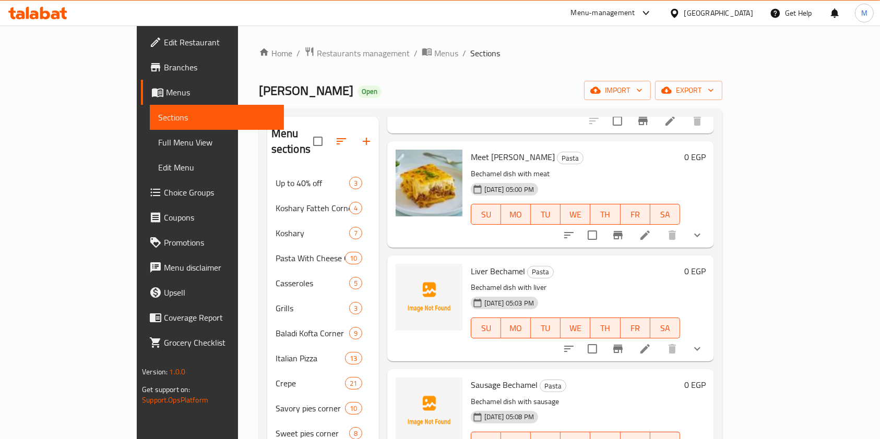
click at [471, 263] on span "Liver Bechamel" at bounding box center [498, 271] width 54 height 16
copy h6 "Liver Bechamel"
click at [487, 281] on p "Bechamel dish with liver" at bounding box center [575, 287] width 209 height 13
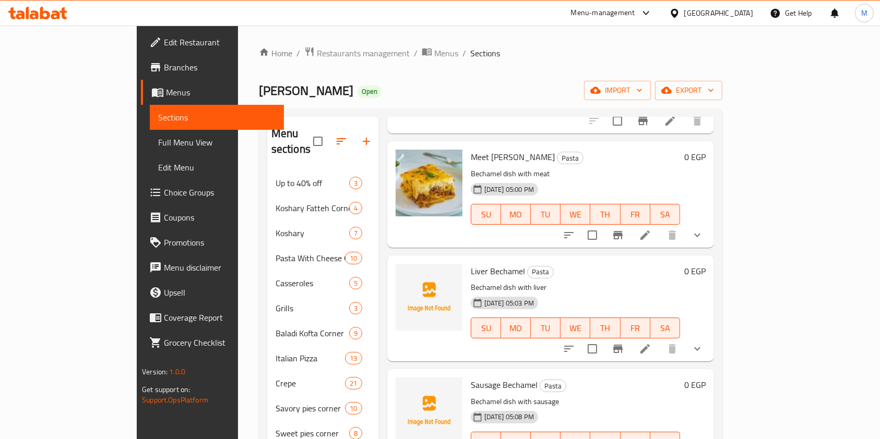
click at [486, 281] on p "Bechamel dish with liver" at bounding box center [575, 287] width 209 height 13
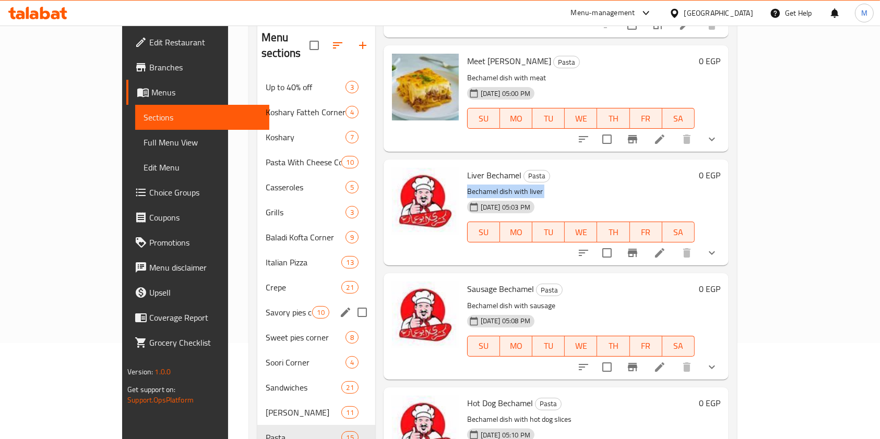
scroll to position [225, 0]
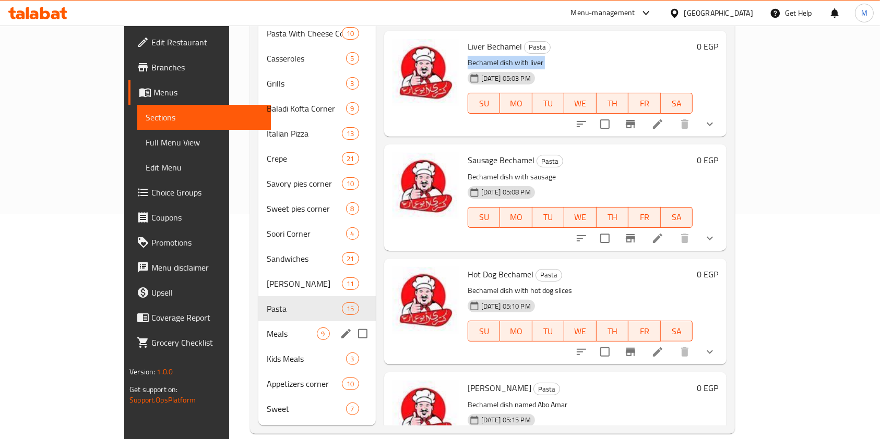
click at [267, 328] on span "Meals" at bounding box center [292, 334] width 50 height 13
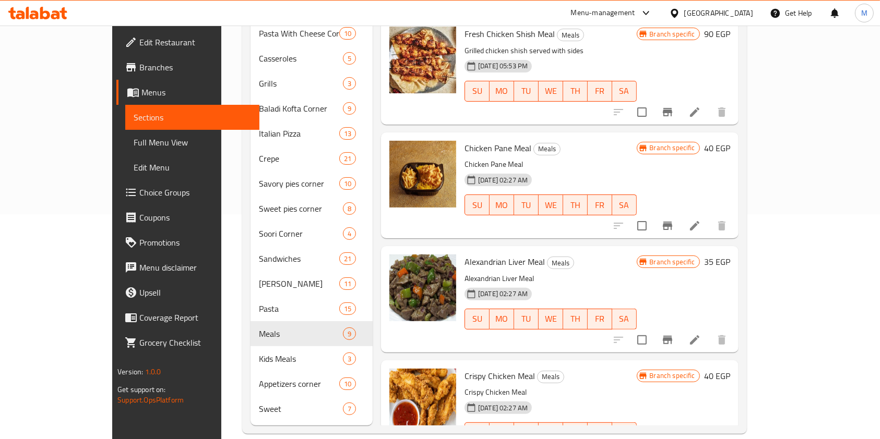
scroll to position [534, 0]
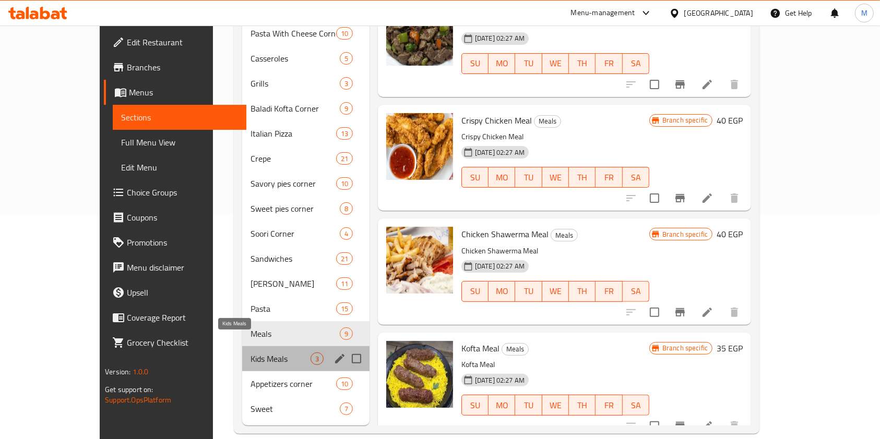
click at [252, 353] on span "Kids Meals" at bounding box center [280, 359] width 60 height 13
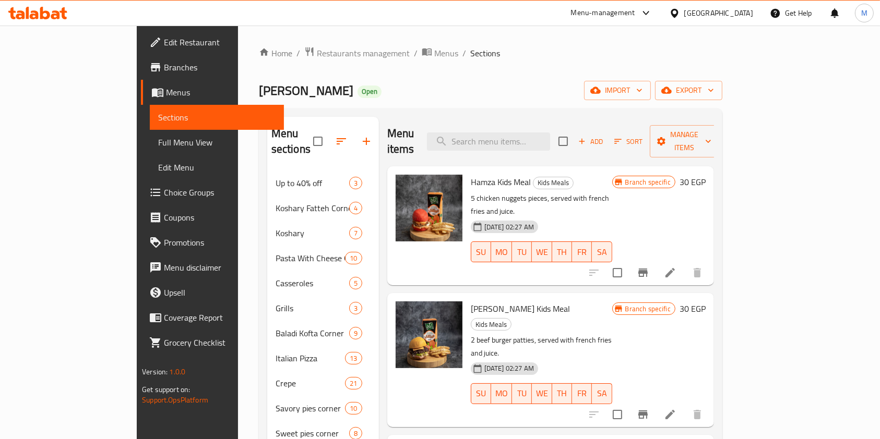
scroll to position [225, 0]
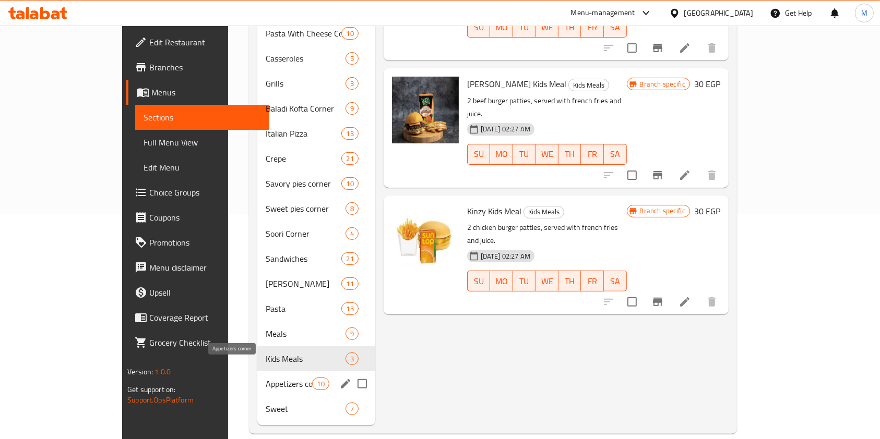
click at [266, 378] on span "Appetizers corner" at bounding box center [289, 384] width 46 height 13
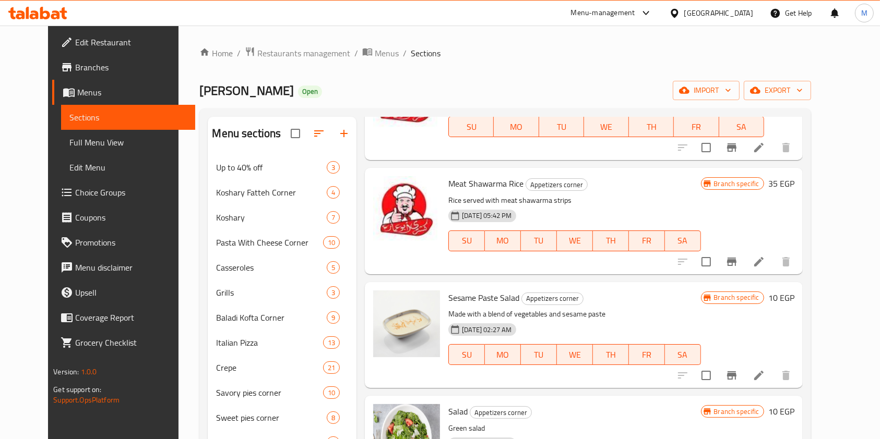
scroll to position [417, 0]
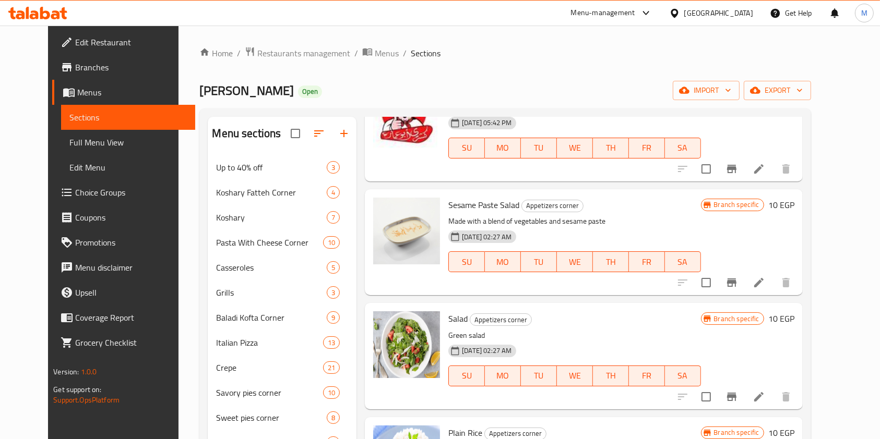
click at [58, 13] on icon at bounding box center [55, 14] width 9 height 9
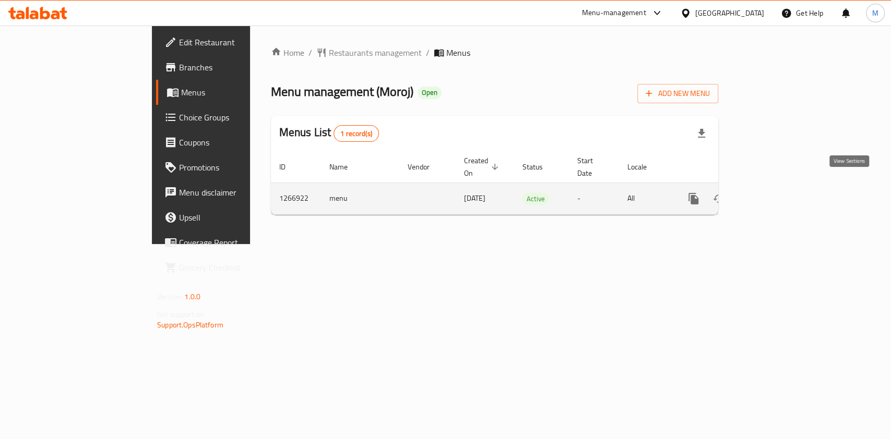
click at [781, 186] on link "enhanced table" at bounding box center [768, 198] width 25 height 25
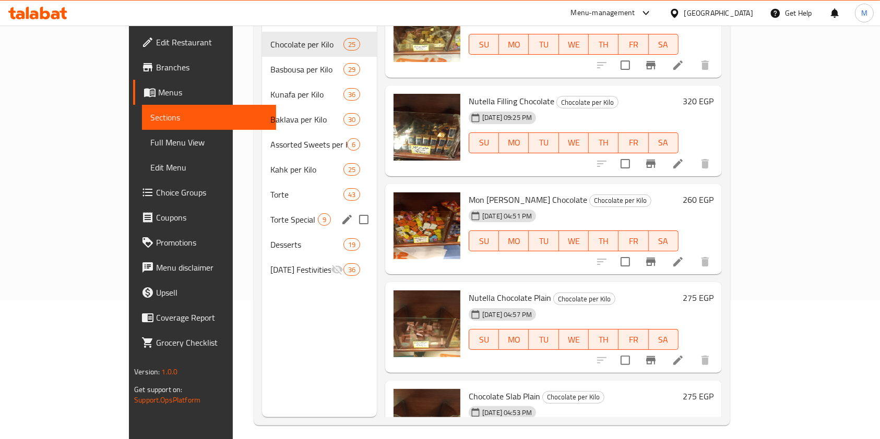
scroll to position [69, 0]
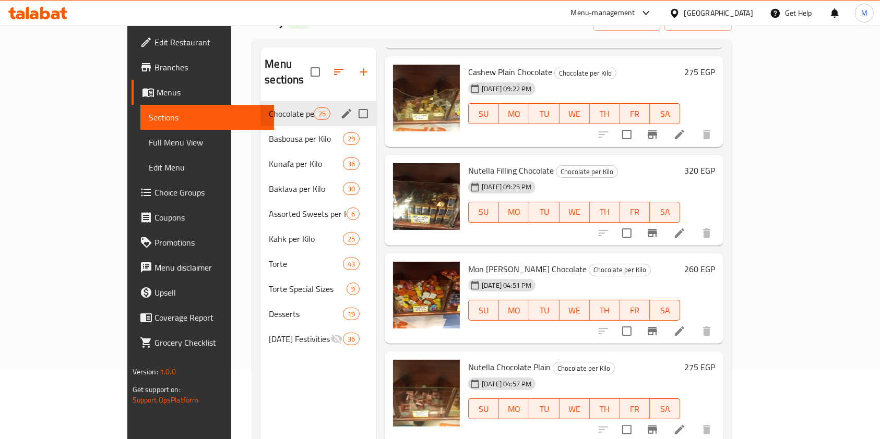
click at [260, 106] on div "Chocolate per Kilo 25" at bounding box center [318, 113] width 116 height 25
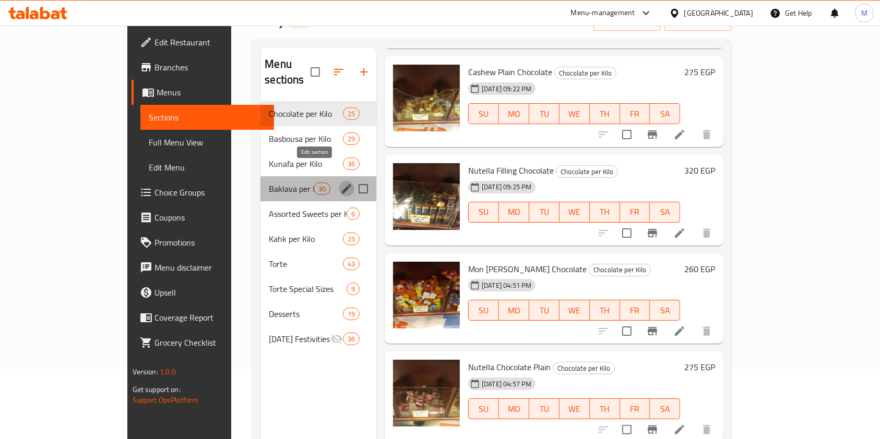
click at [342, 184] on icon "edit" at bounding box center [346, 188] width 9 height 9
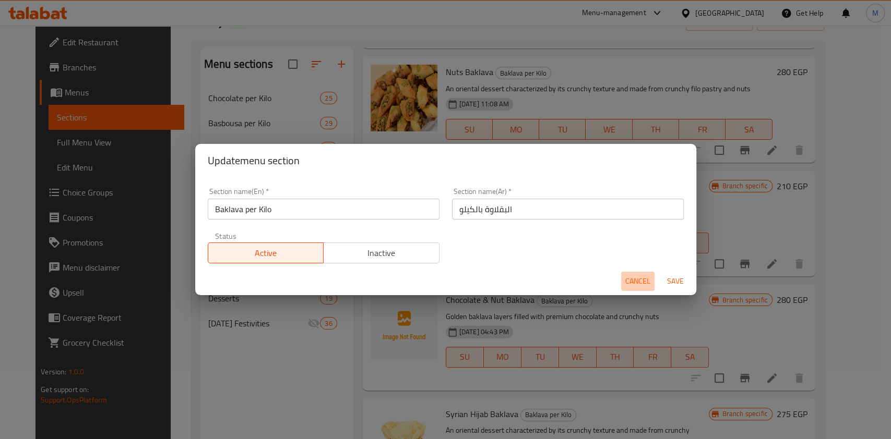
click at [630, 279] on span "Cancel" at bounding box center [637, 281] width 25 height 13
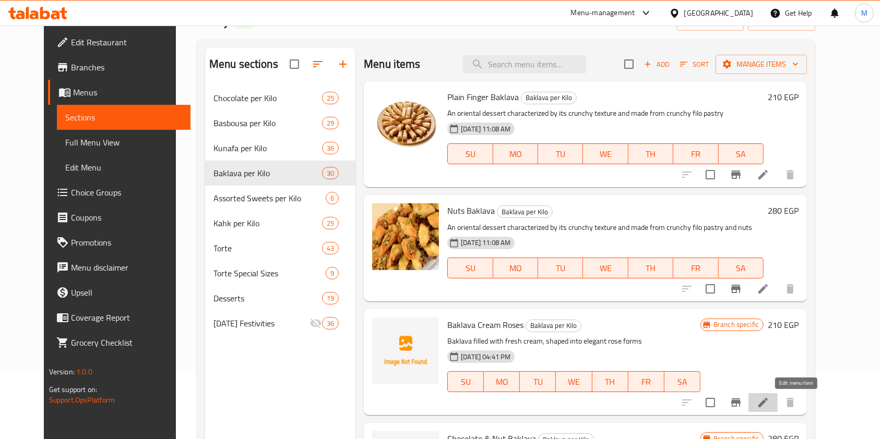
click at [769, 399] on icon at bounding box center [762, 402] width 13 height 13
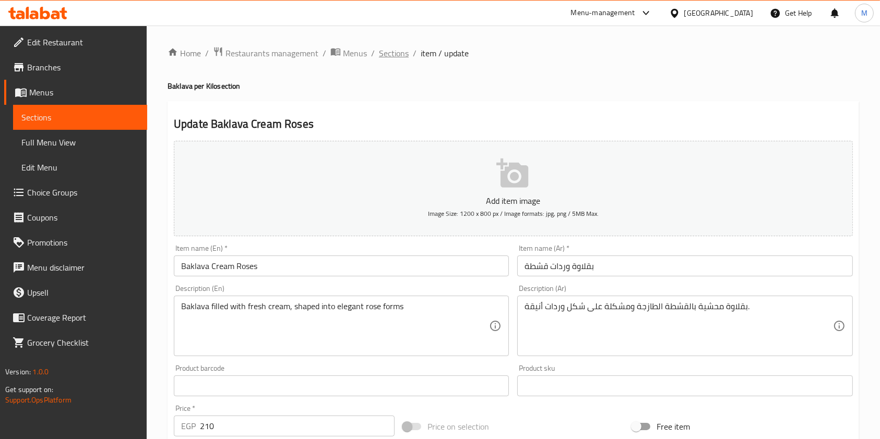
click at [401, 54] on span "Sections" at bounding box center [394, 53] width 30 height 13
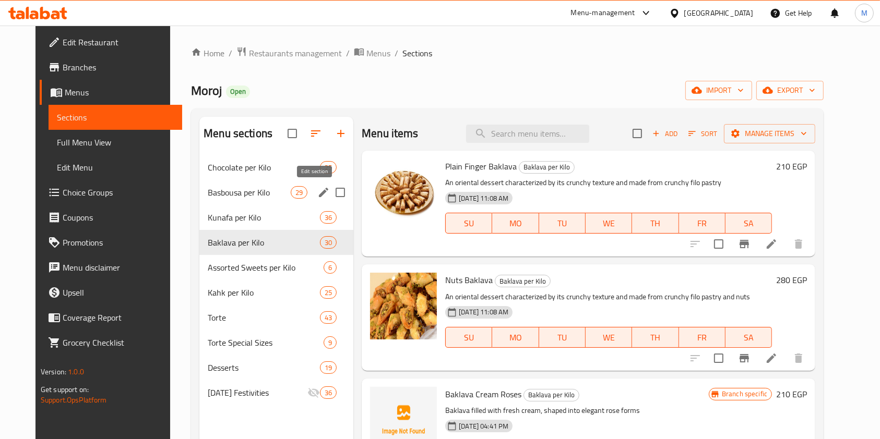
click at [317, 194] on icon "edit" at bounding box center [323, 192] width 13 height 13
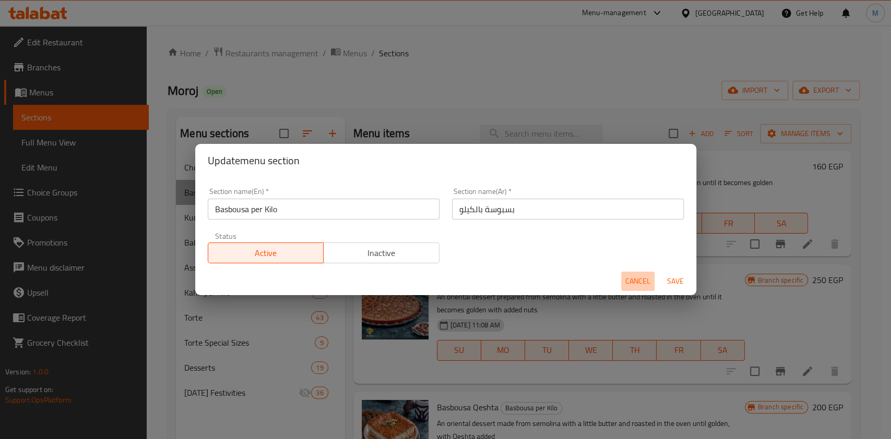
click at [628, 277] on span "Cancel" at bounding box center [637, 281] width 25 height 13
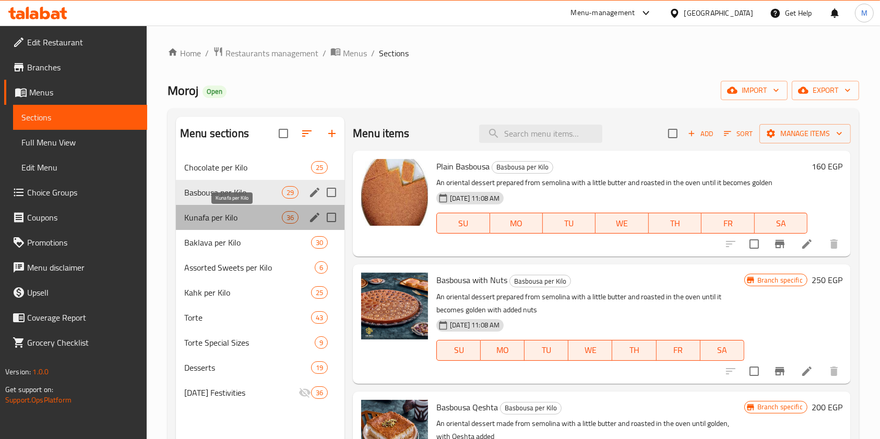
click at [253, 211] on span "Kunafa per Kilo" at bounding box center [233, 217] width 98 height 13
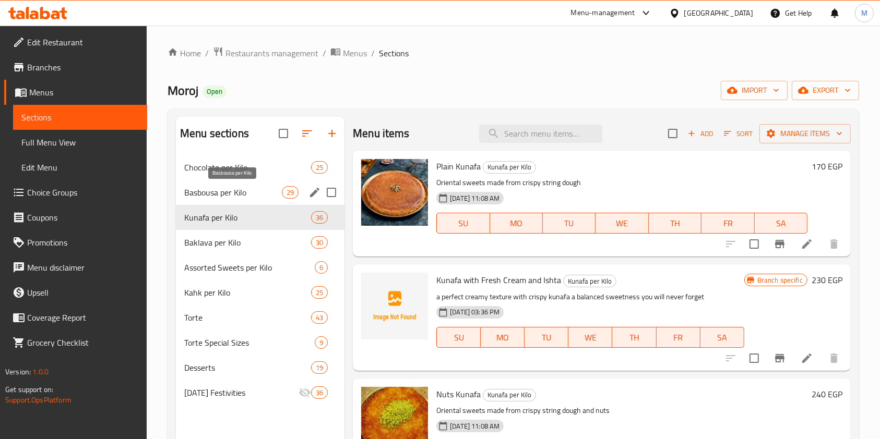
click at [261, 185] on div "Basbousa per Kilo 29" at bounding box center [260, 192] width 169 height 25
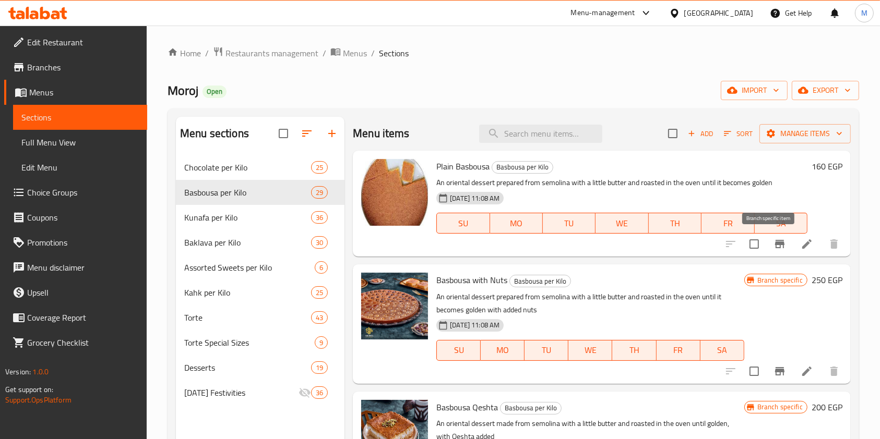
click at [773, 244] on icon "Branch-specific-item" at bounding box center [779, 244] width 13 height 13
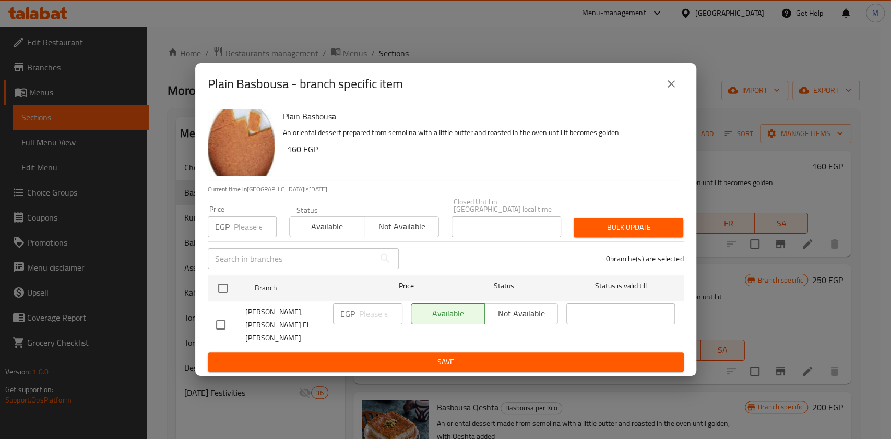
click at [662, 97] on button "close" at bounding box center [670, 83] width 25 height 25
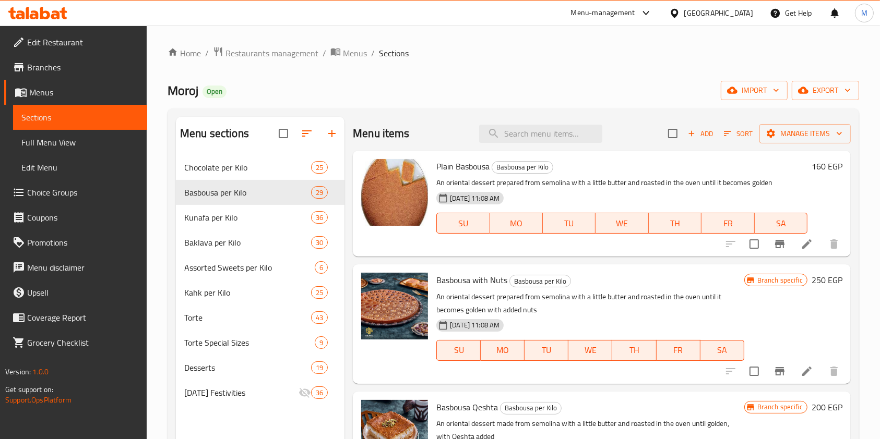
click at [811, 173] on h6 "160 EGP" at bounding box center [826, 166] width 31 height 15
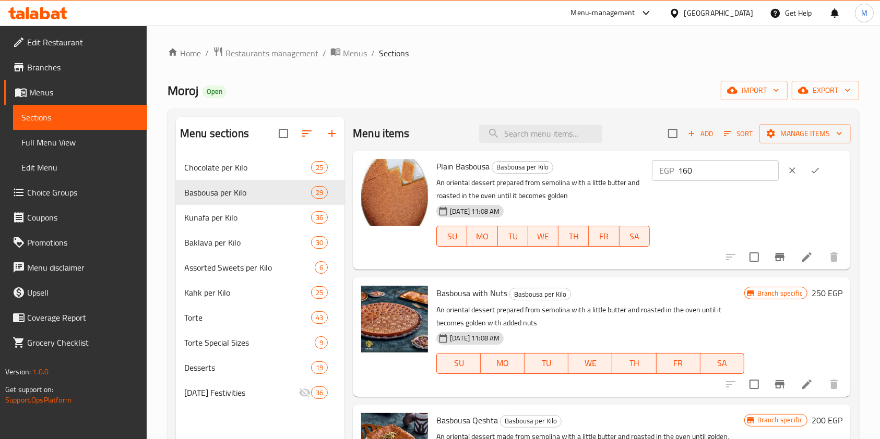
click at [732, 176] on input "160" at bounding box center [728, 170] width 101 height 21
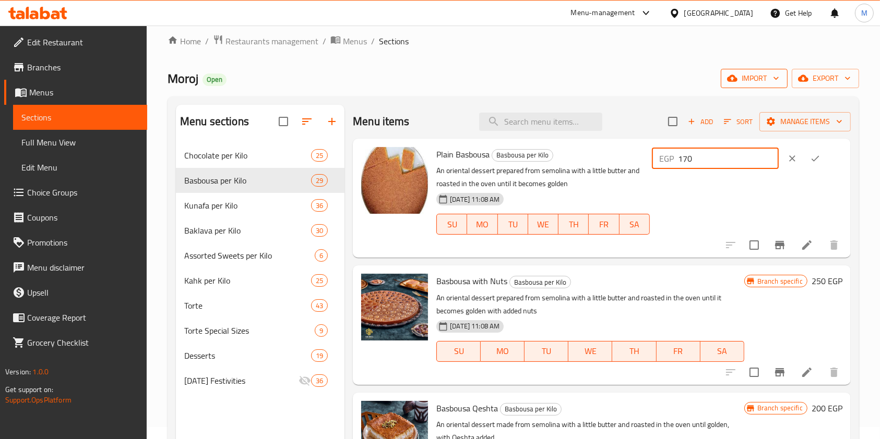
scroll to position [31, 0]
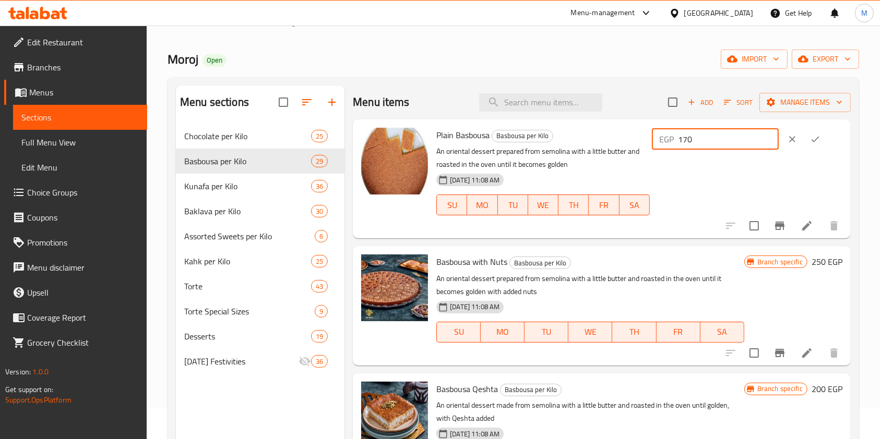
type input "170"
click at [814, 131] on button "ok" at bounding box center [814, 139] width 23 height 23
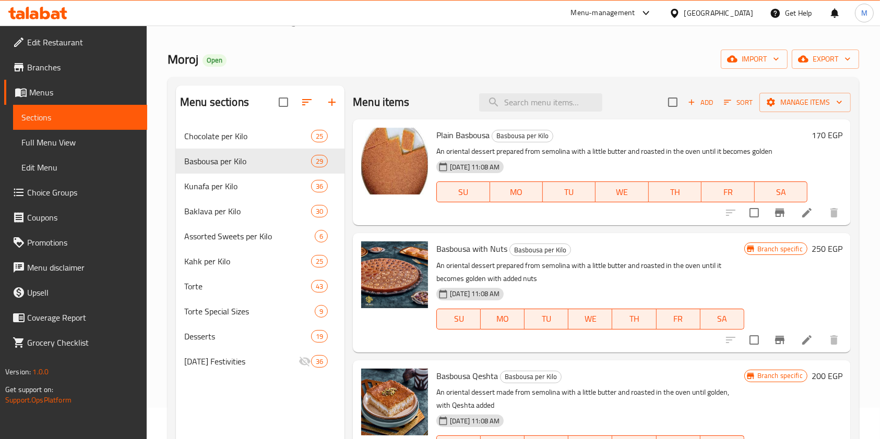
click at [775, 342] on icon "Branch-specific-item" at bounding box center [779, 340] width 9 height 8
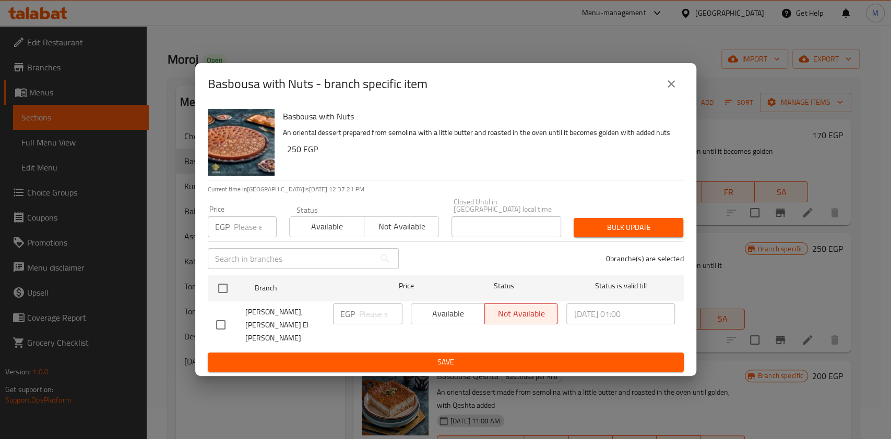
click at [667, 105] on div "Basbousa with Nuts - branch specific item" at bounding box center [445, 84] width 501 height 42
click at [675, 90] on icon "close" at bounding box center [671, 84] width 13 height 13
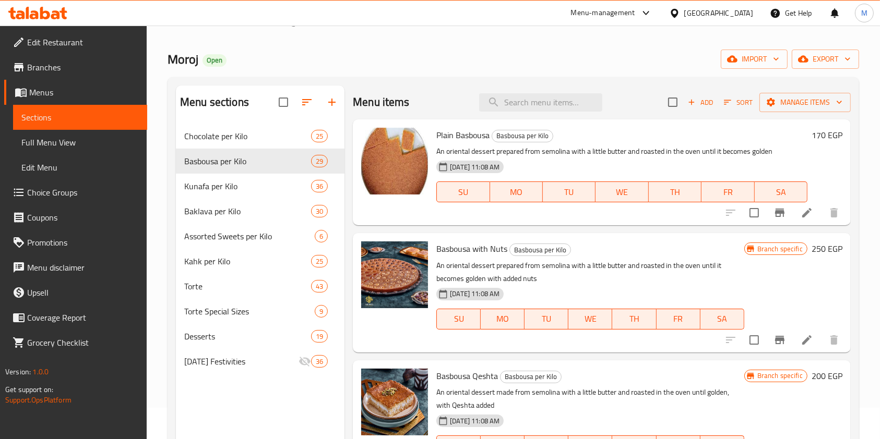
click at [822, 259] on div "Branch specific 250 EGP" at bounding box center [793, 293] width 98 height 102
click at [811, 255] on h6 "250 EGP" at bounding box center [826, 249] width 31 height 15
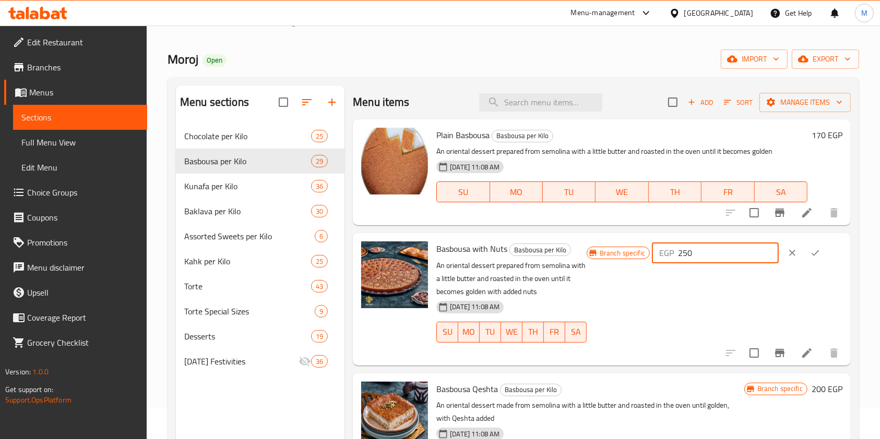
click at [696, 258] on input "250" at bounding box center [728, 253] width 101 height 21
type input "260"
click at [817, 247] on button "ok" at bounding box center [814, 253] width 23 height 23
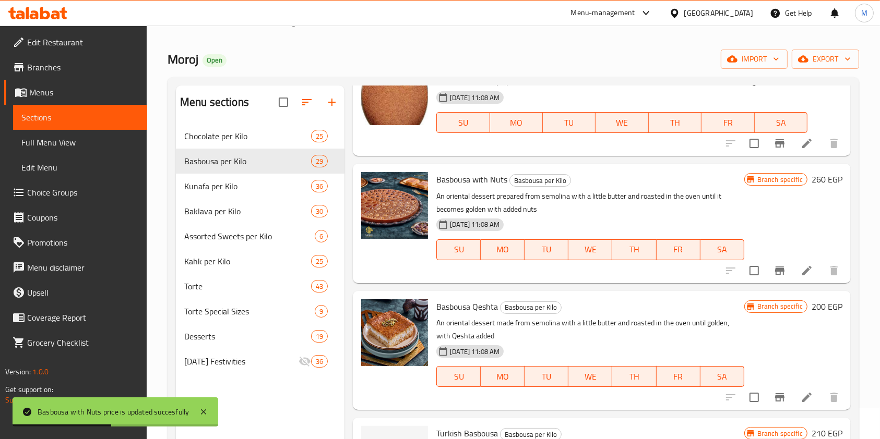
scroll to position [139, 0]
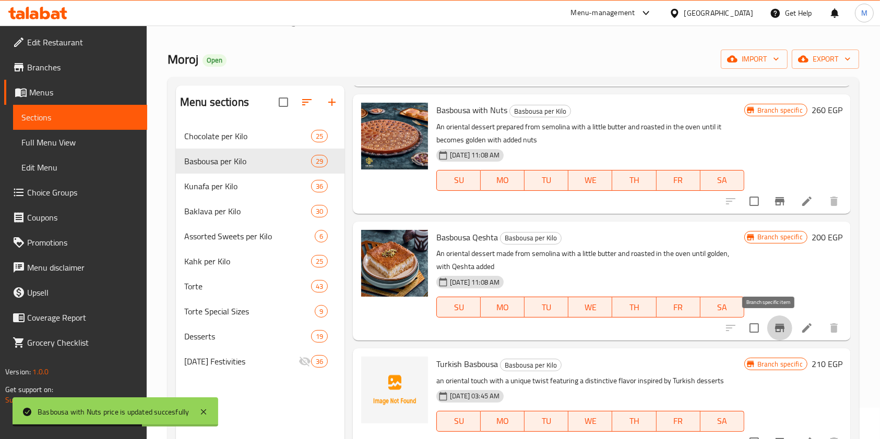
click at [773, 330] on icon "Branch-specific-item" at bounding box center [779, 328] width 13 height 13
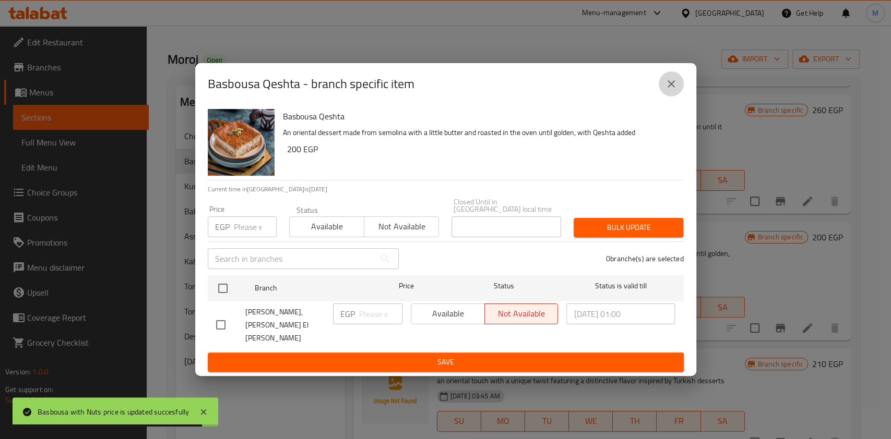
click at [671, 90] on icon "close" at bounding box center [671, 84] width 13 height 13
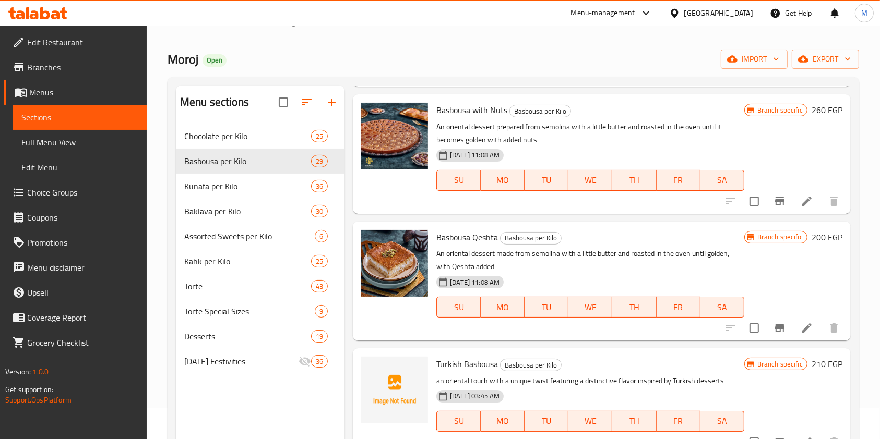
click at [811, 235] on h6 "200 EGP" at bounding box center [826, 237] width 31 height 15
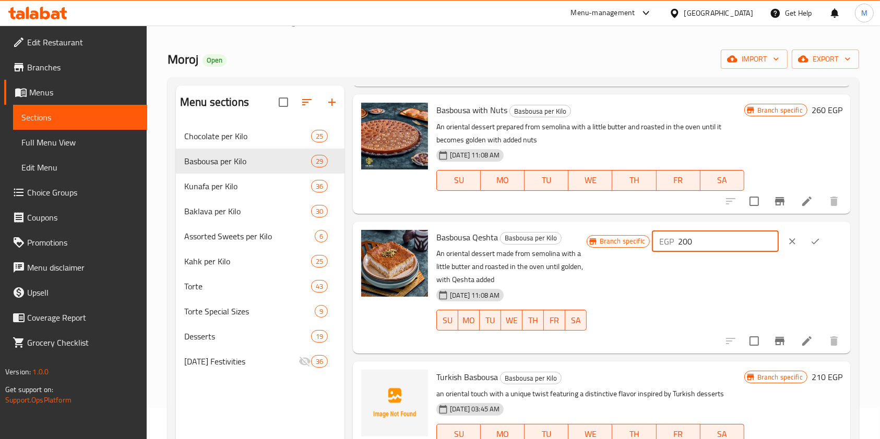
drag, startPoint x: 691, startPoint y: 242, endPoint x: 705, endPoint y: 243, distance: 13.7
click at [705, 243] on input "200" at bounding box center [728, 241] width 101 height 21
type input "210"
click at [811, 243] on icon "ok" at bounding box center [815, 241] width 8 height 6
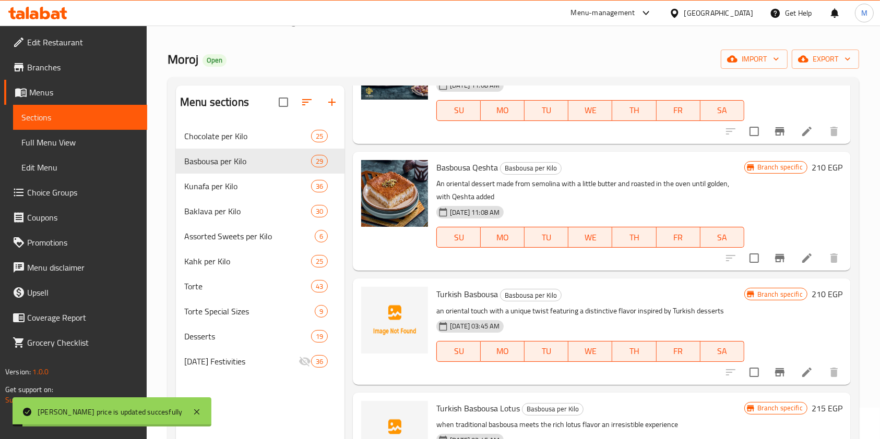
scroll to position [278, 0]
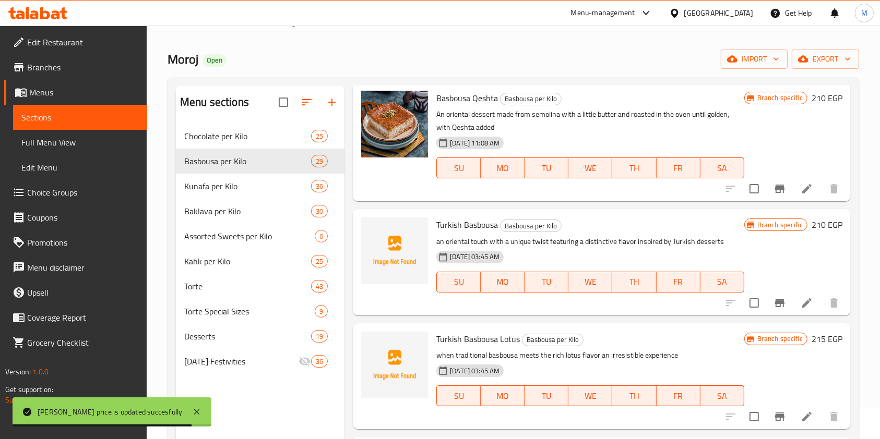
click at [812, 230] on h6 "210 EGP" at bounding box center [826, 225] width 31 height 15
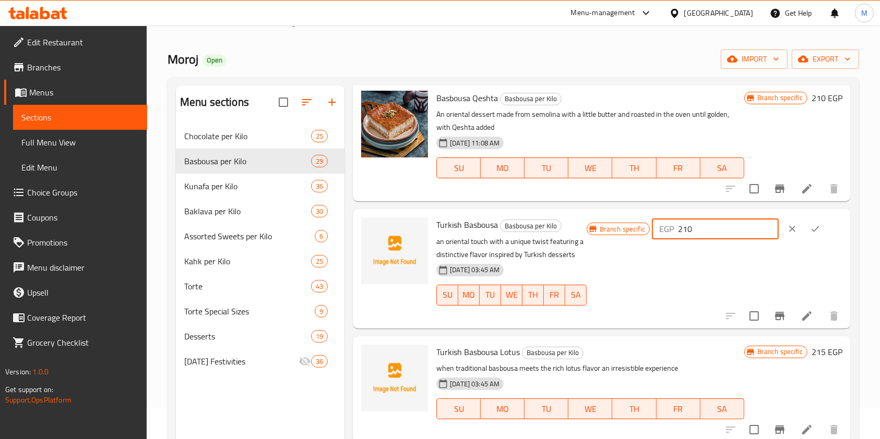
drag, startPoint x: 694, startPoint y: 225, endPoint x: 697, endPoint y: 233, distance: 7.9
click at [697, 233] on input "210" at bounding box center [728, 229] width 101 height 21
type input "220"
click at [808, 234] on button "ok" at bounding box center [814, 229] width 23 height 23
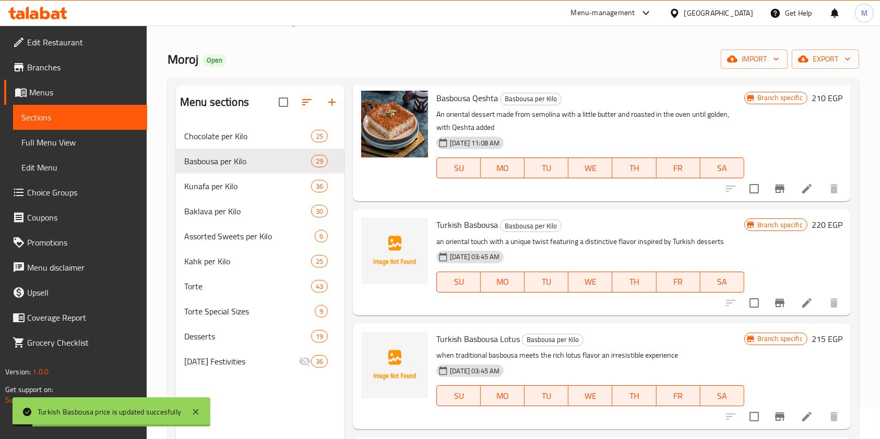
scroll to position [347, 0]
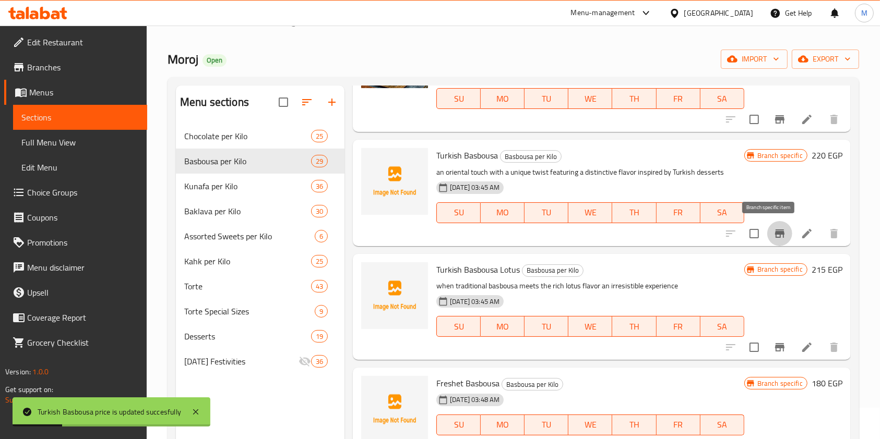
click at [775, 233] on button "Branch-specific-item" at bounding box center [779, 233] width 25 height 25
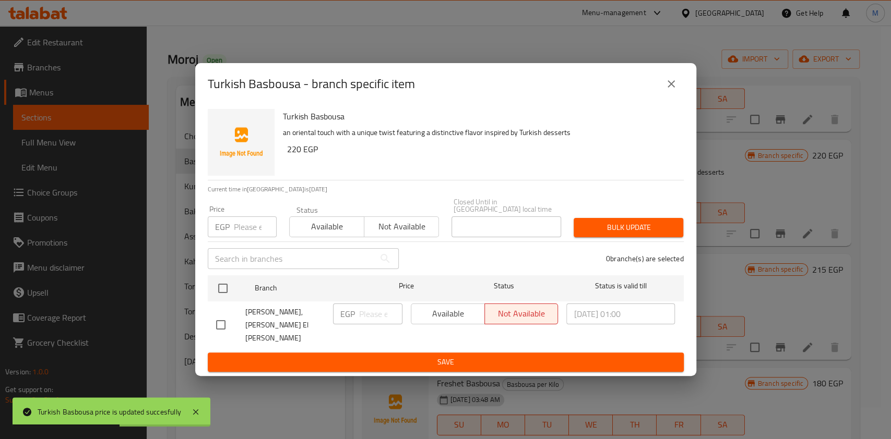
click at [660, 97] on button "close" at bounding box center [670, 83] width 25 height 25
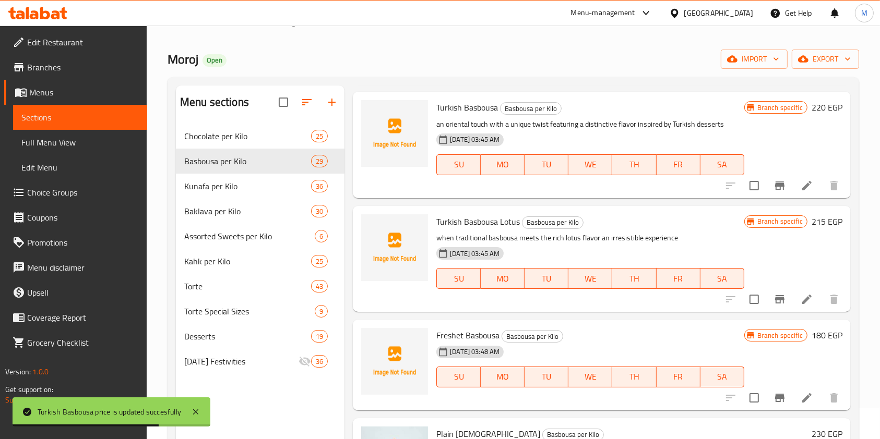
scroll to position [417, 0]
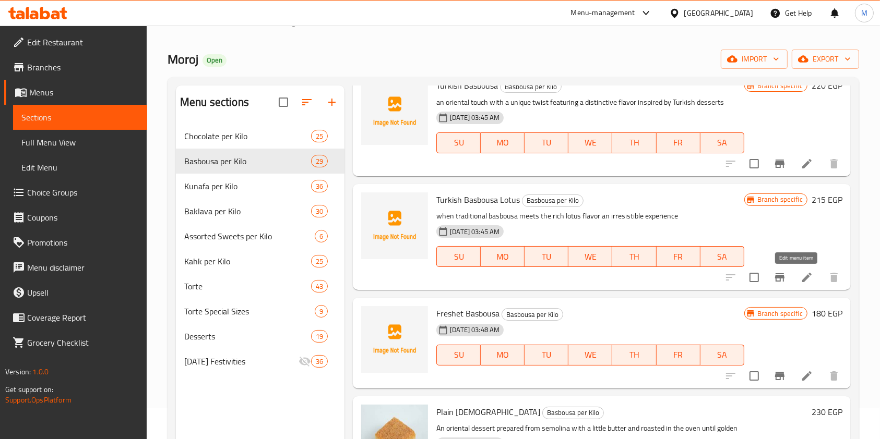
click at [800, 276] on icon at bounding box center [806, 277] width 13 height 13
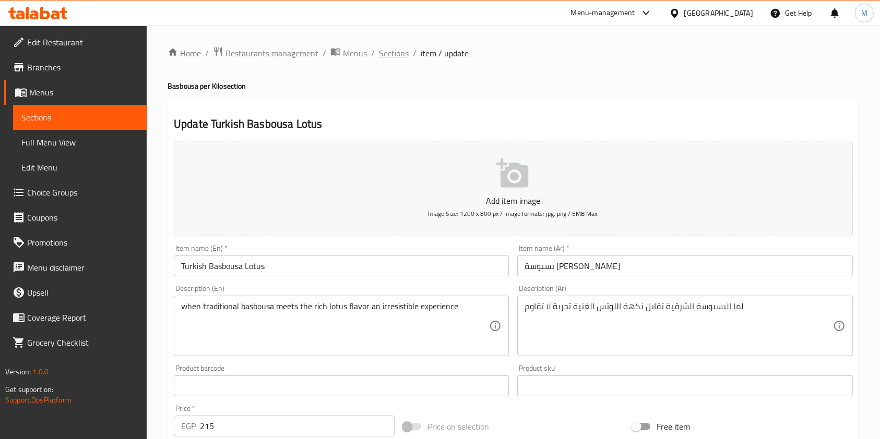
click at [388, 56] on span "Sections" at bounding box center [394, 53] width 30 height 13
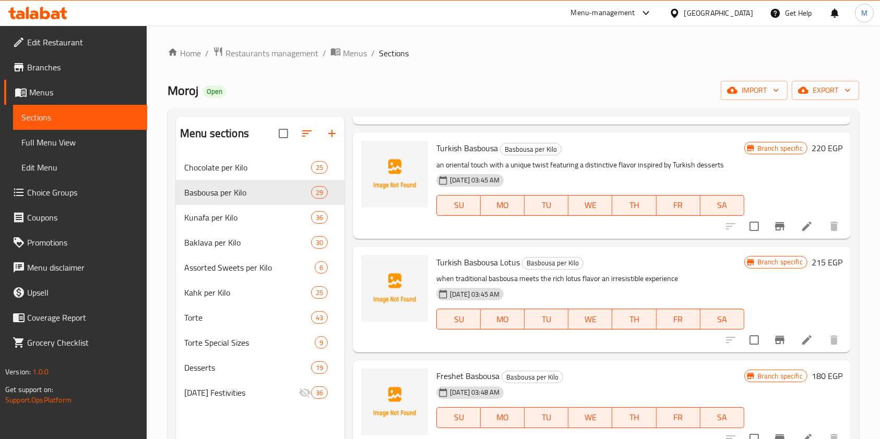
scroll to position [417, 0]
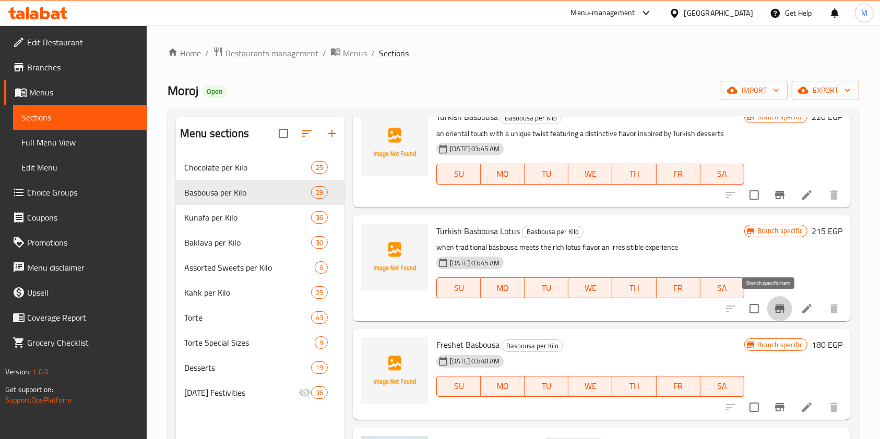
click at [772, 318] on button "Branch-specific-item" at bounding box center [779, 308] width 25 height 25
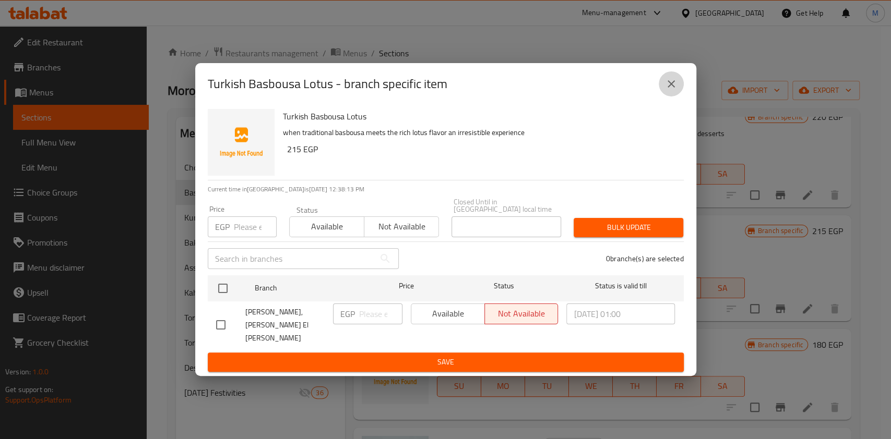
click at [666, 97] on button "close" at bounding box center [670, 83] width 25 height 25
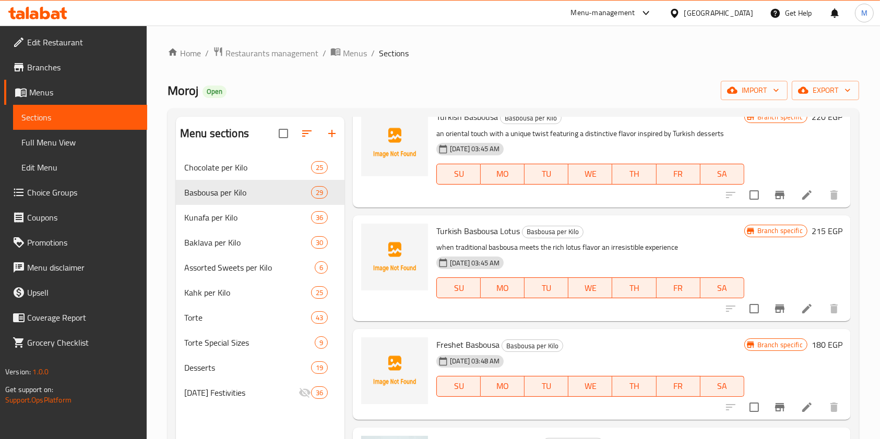
click at [811, 231] on h6 "215 EGP" at bounding box center [826, 231] width 31 height 15
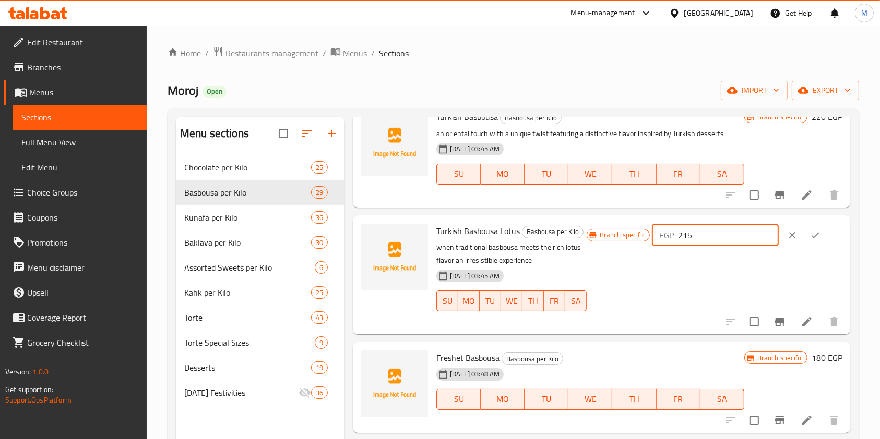
click at [730, 239] on input "215" at bounding box center [728, 235] width 101 height 21
type input "220"
click at [814, 243] on button "ok" at bounding box center [814, 235] width 23 height 23
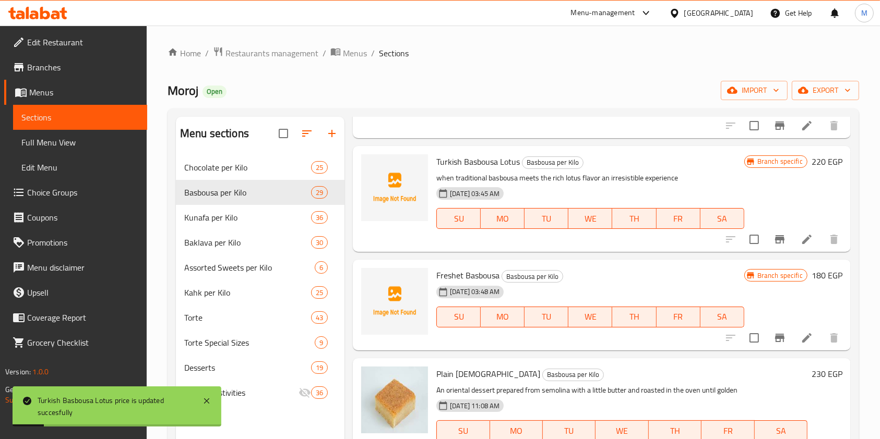
scroll to position [556, 0]
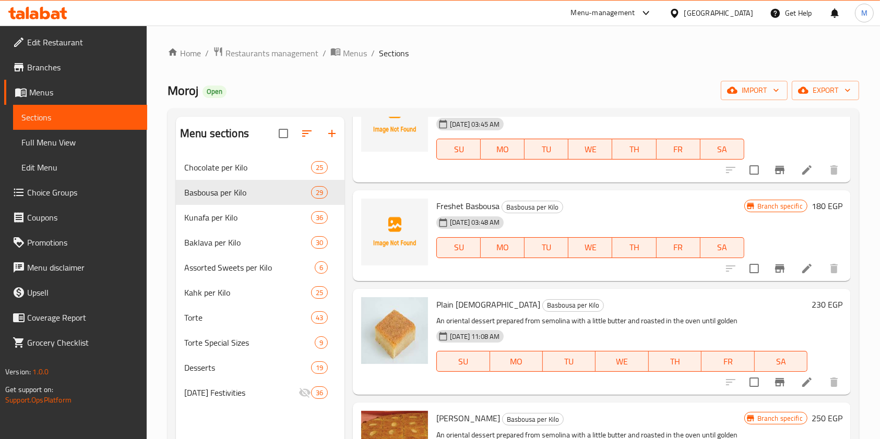
click at [815, 209] on h6 "180 EGP" at bounding box center [826, 206] width 31 height 15
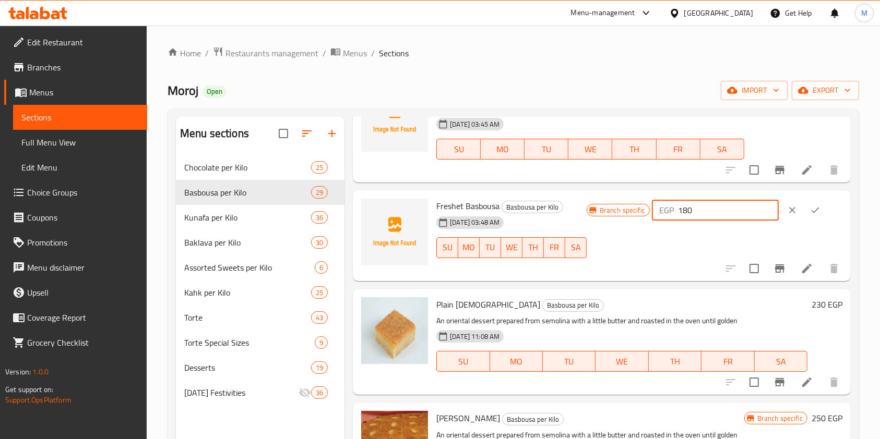
drag, startPoint x: 701, startPoint y: 212, endPoint x: 695, endPoint y: 213, distance: 5.3
click at [695, 213] on input "180" at bounding box center [728, 210] width 101 height 21
type input "190"
click at [818, 215] on button "ok" at bounding box center [814, 210] width 23 height 23
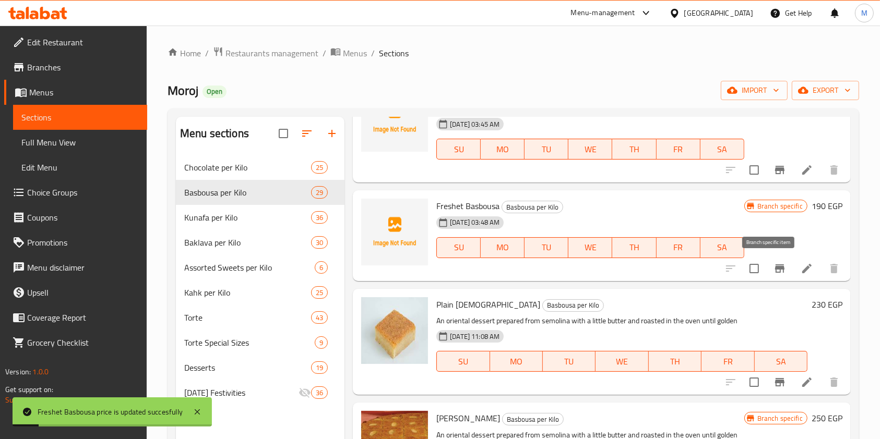
click at [773, 273] on icon "Branch-specific-item" at bounding box center [779, 268] width 13 height 13
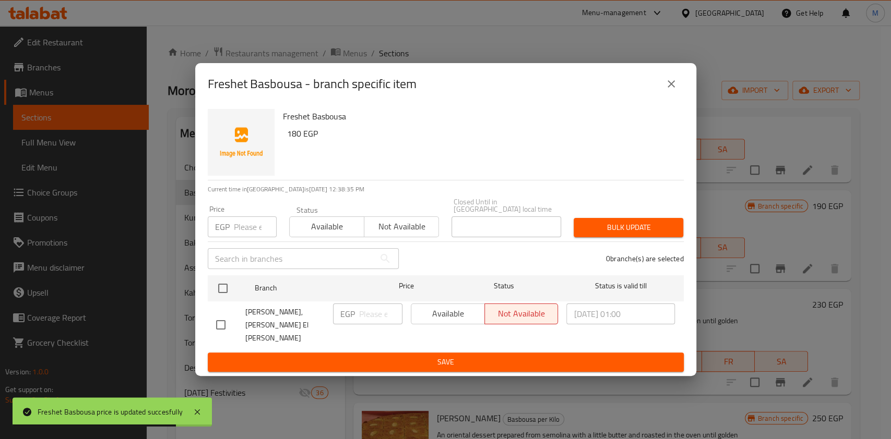
click at [673, 97] on button "close" at bounding box center [670, 83] width 25 height 25
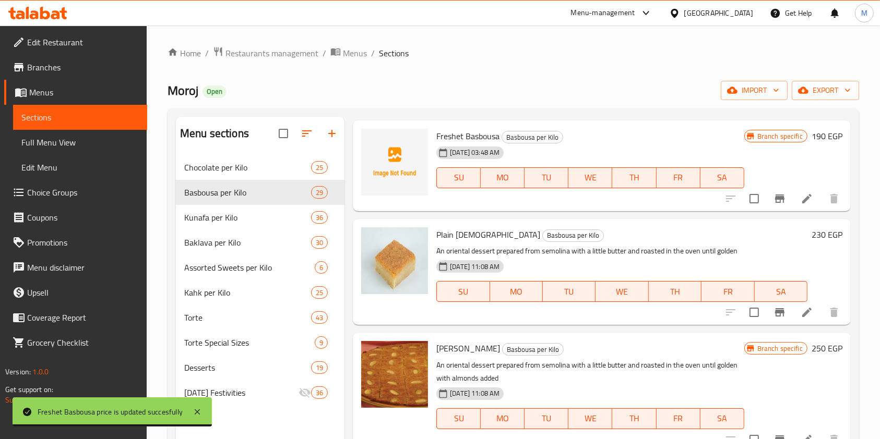
scroll to position [695, 0]
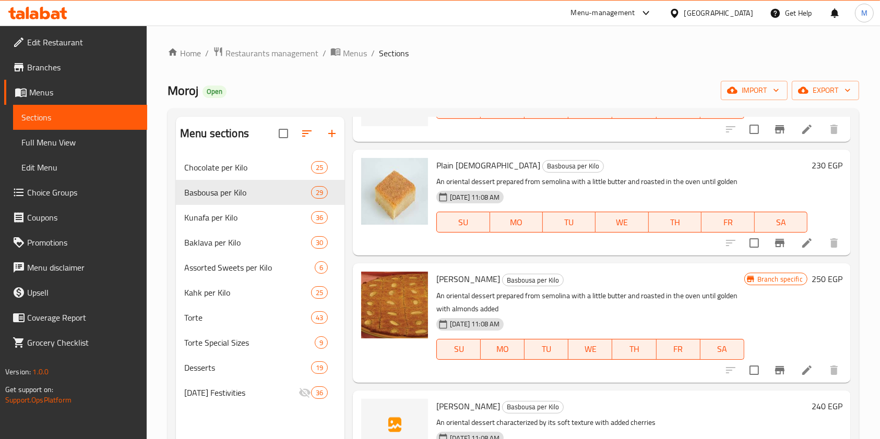
click at [811, 171] on h6 "230 EGP" at bounding box center [826, 165] width 31 height 15
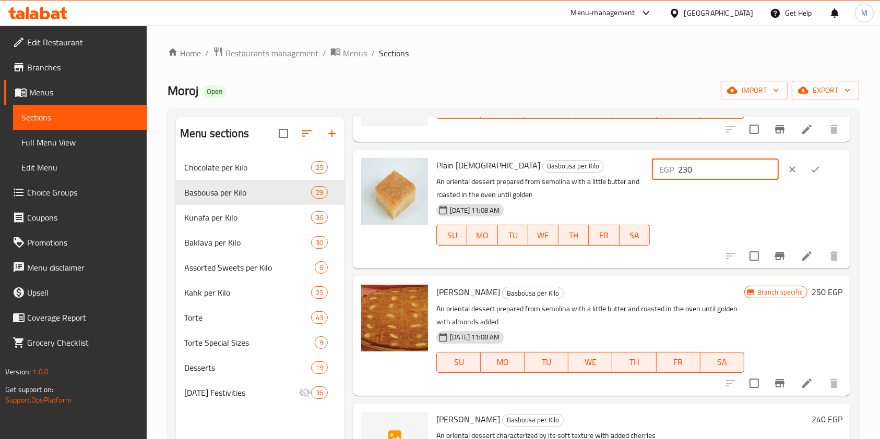
click at [694, 170] on input "230" at bounding box center [728, 169] width 101 height 21
type input "240"
click at [810, 169] on icon "ok" at bounding box center [815, 169] width 10 height 10
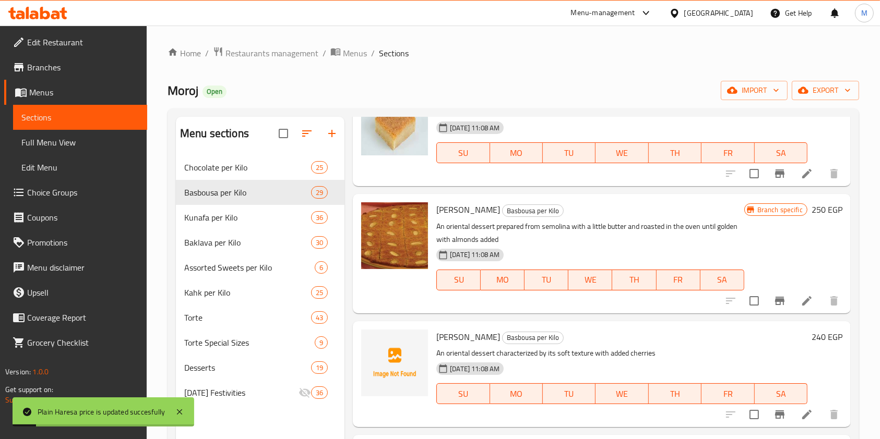
scroll to position [835, 0]
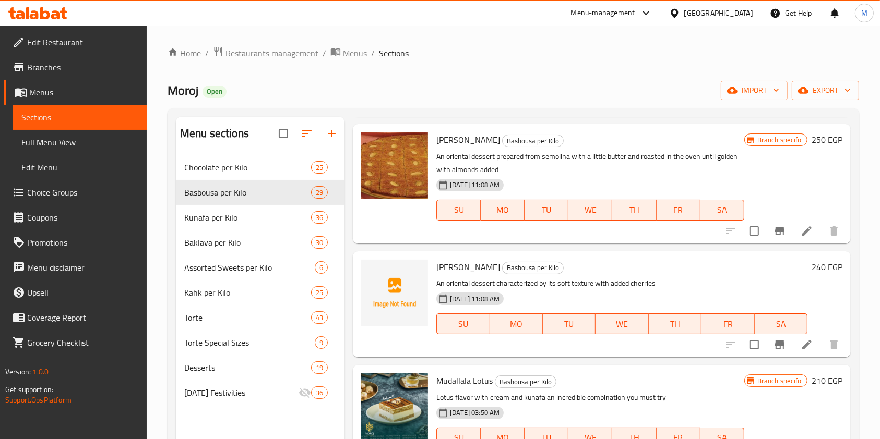
click at [811, 144] on h6 "250 EGP" at bounding box center [826, 140] width 31 height 15
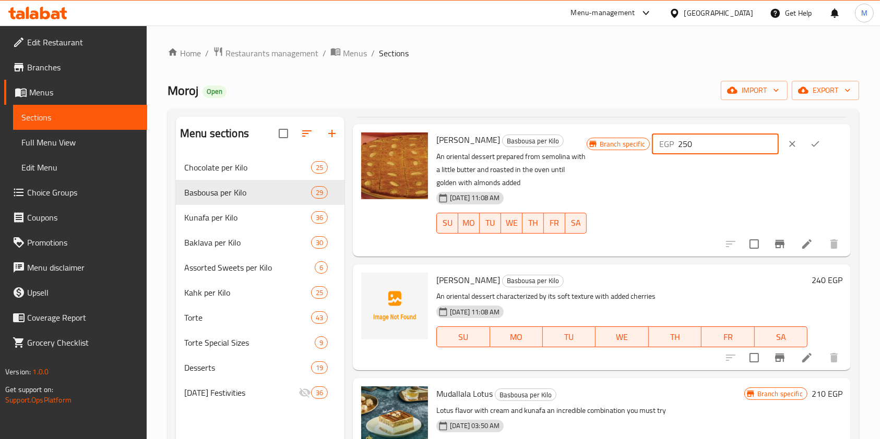
click at [695, 146] on input "250" at bounding box center [728, 144] width 101 height 21
type input "260"
click at [810, 148] on icon "ok" at bounding box center [815, 144] width 10 height 10
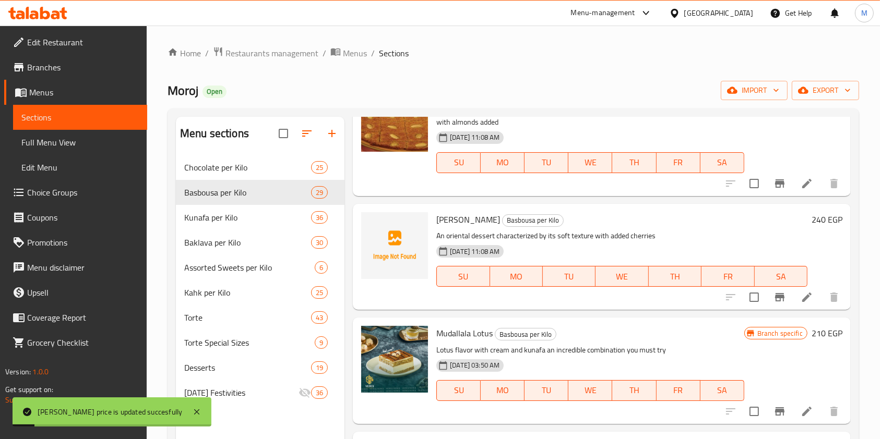
scroll to position [904, 0]
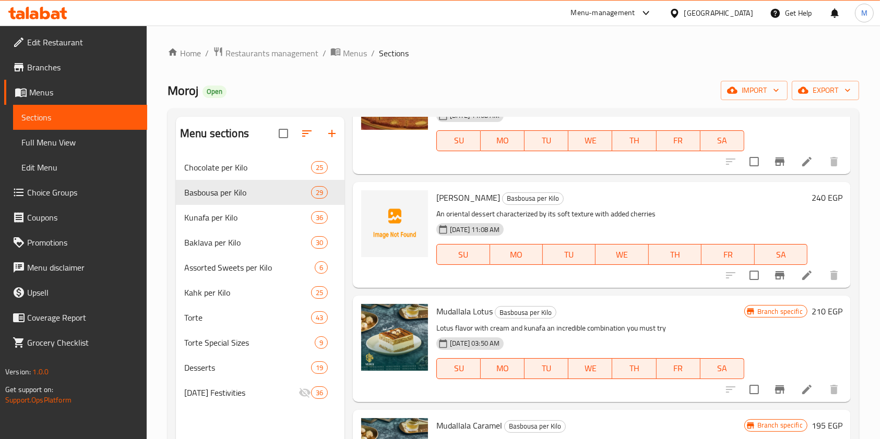
click at [811, 193] on h6 "240 EGP" at bounding box center [826, 197] width 31 height 15
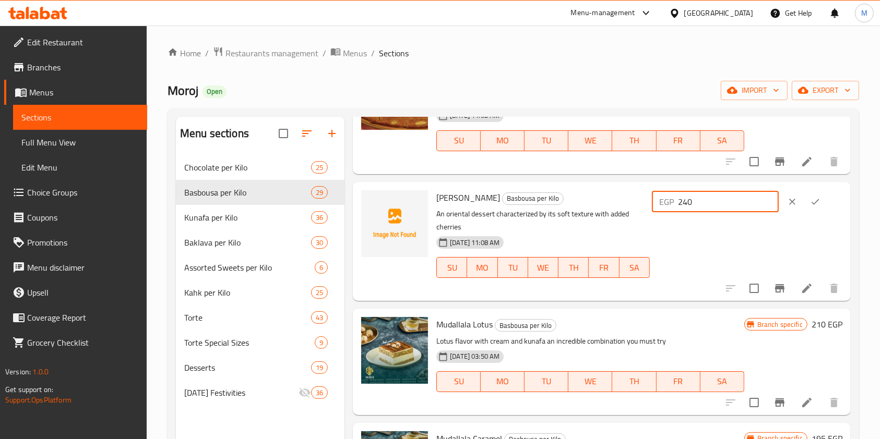
click at [694, 205] on input "240" at bounding box center [728, 201] width 101 height 21
type input "250"
click at [810, 205] on icon "ok" at bounding box center [815, 202] width 10 height 10
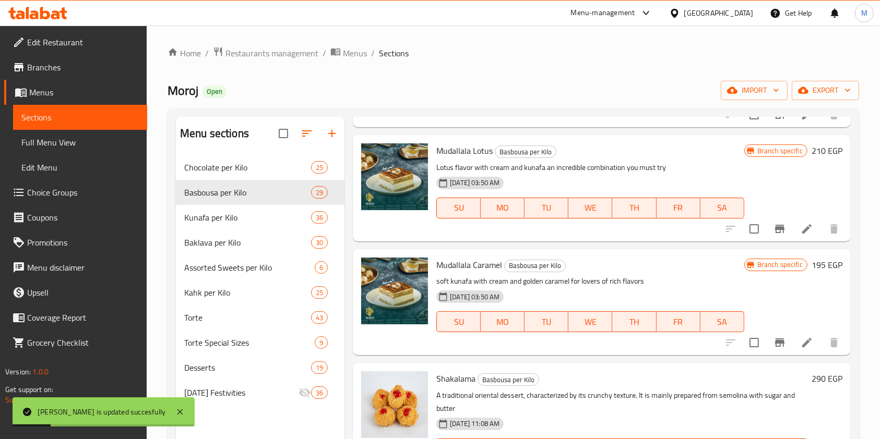
scroll to position [1043, 0]
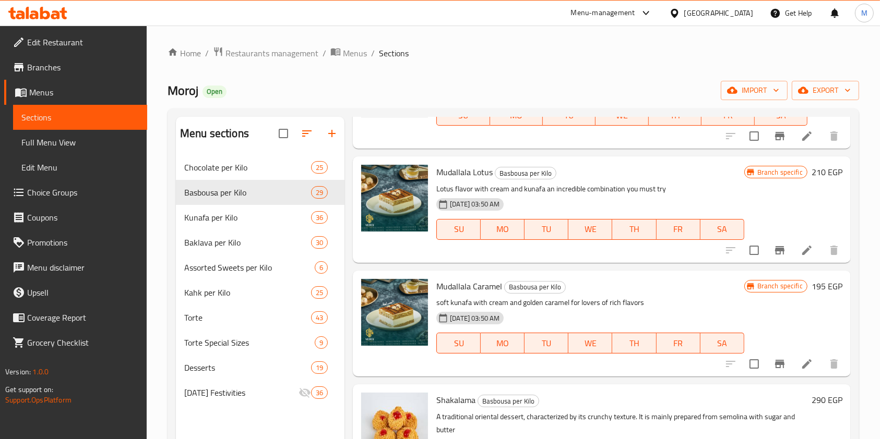
click at [811, 174] on h6 "210 EGP" at bounding box center [826, 172] width 31 height 15
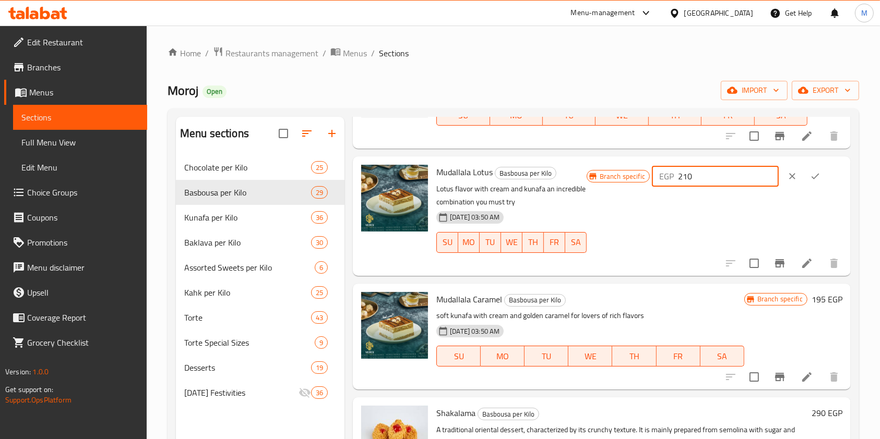
click at [694, 180] on input "210" at bounding box center [728, 176] width 101 height 21
type input "220"
click at [803, 177] on button "ok" at bounding box center [814, 176] width 23 height 23
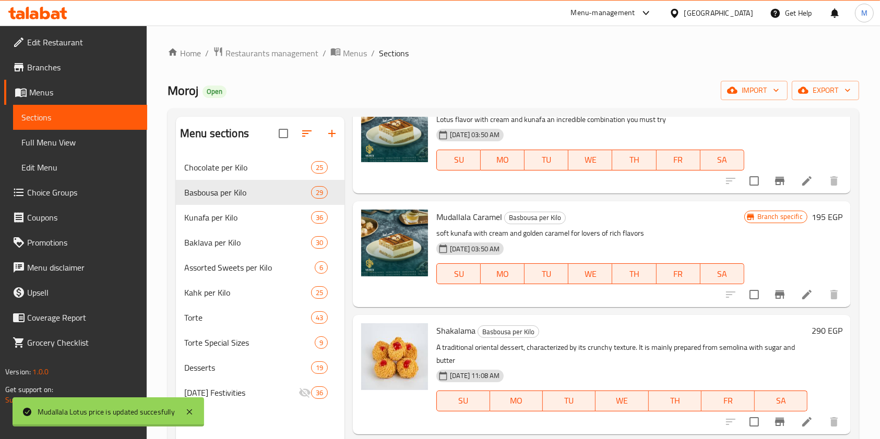
scroll to position [1182, 0]
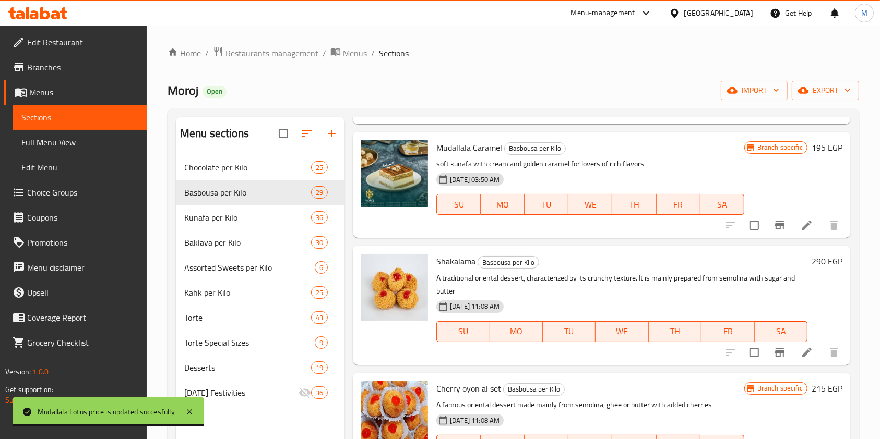
click at [814, 154] on h6 "195 EGP" at bounding box center [826, 147] width 31 height 15
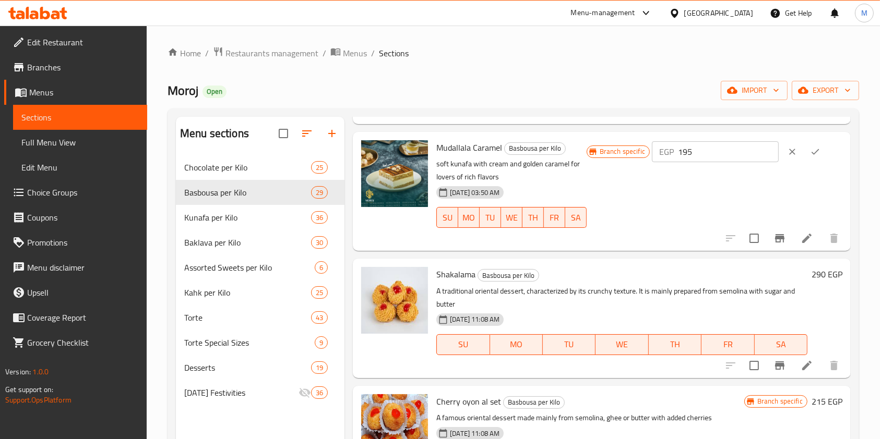
click at [713, 156] on input "195" at bounding box center [728, 151] width 101 height 21
type input "205"
click at [817, 148] on button "ok" at bounding box center [814, 151] width 23 height 23
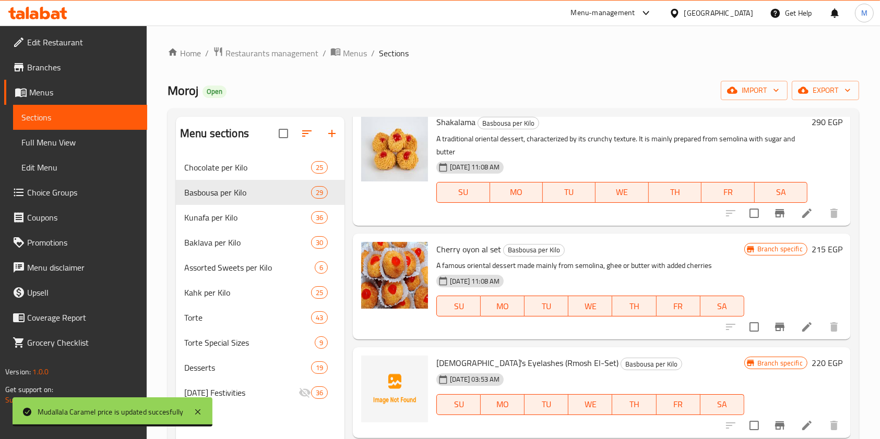
scroll to position [1252, 0]
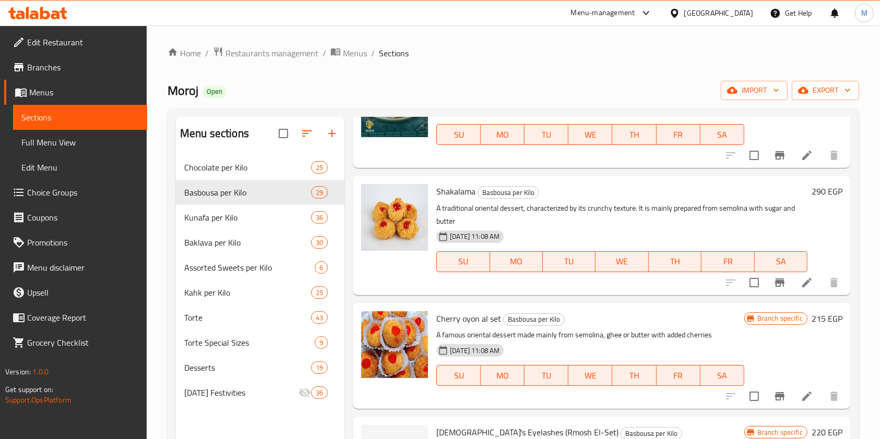
click at [814, 196] on h6 "290 EGP" at bounding box center [826, 191] width 31 height 15
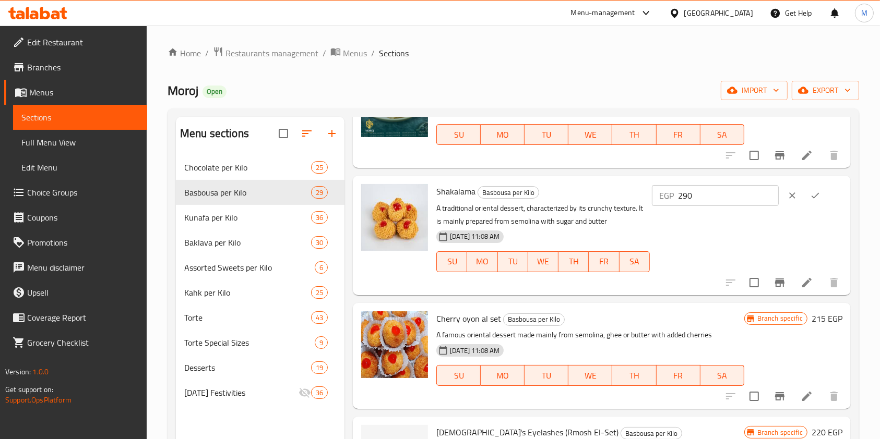
click at [721, 202] on input "290" at bounding box center [728, 195] width 101 height 21
type input "300"
click at [803, 198] on button "ok" at bounding box center [814, 195] width 23 height 23
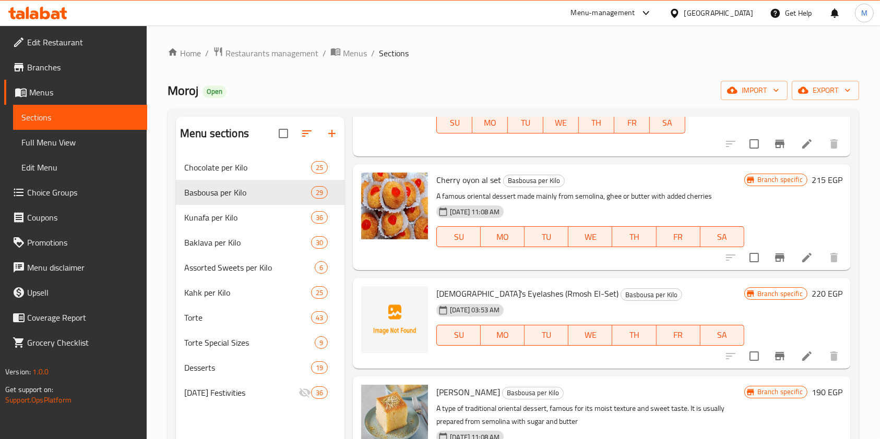
scroll to position [1321, 0]
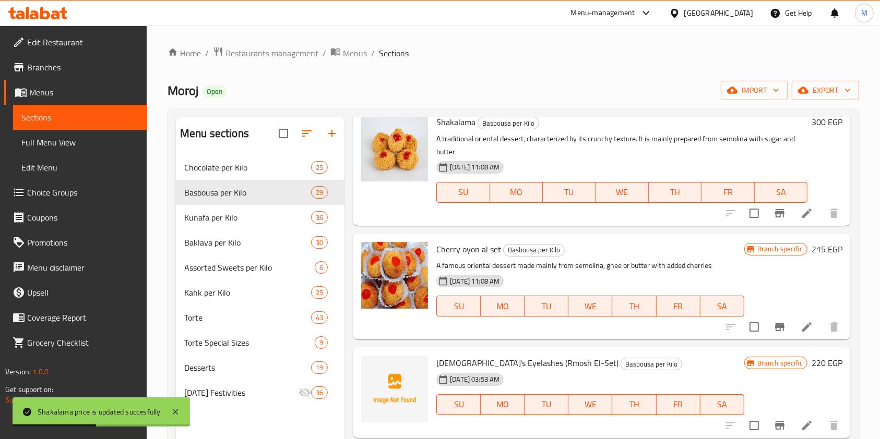
click at [811, 243] on h6 "215 EGP" at bounding box center [826, 249] width 31 height 15
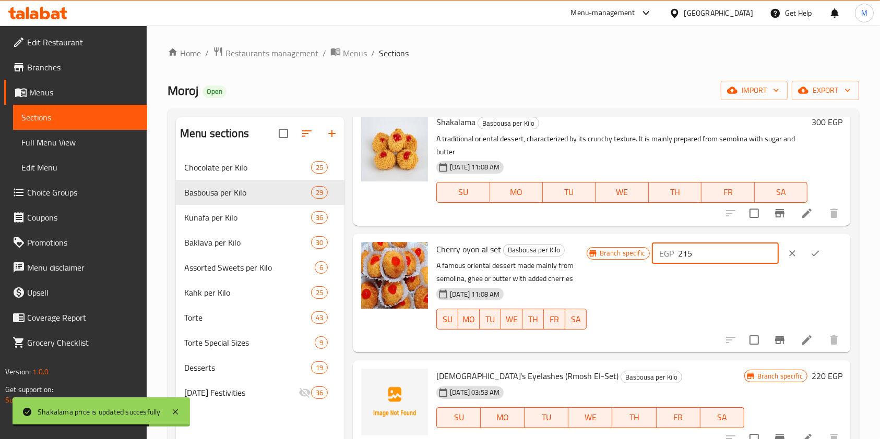
click at [694, 258] on input "215" at bounding box center [728, 253] width 101 height 21
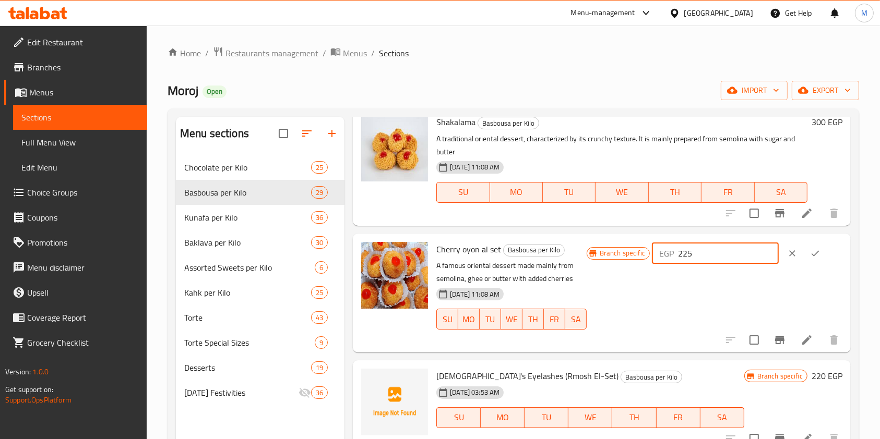
type input "225"
click at [811, 258] on button "ok" at bounding box center [814, 253] width 23 height 23
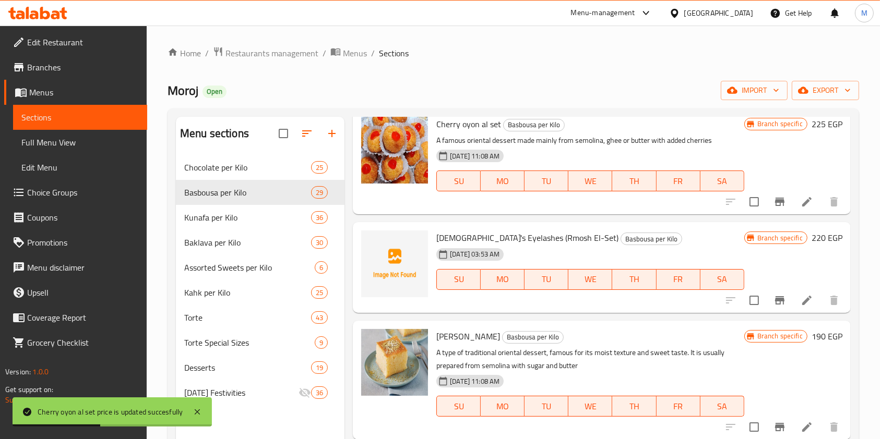
scroll to position [1461, 0]
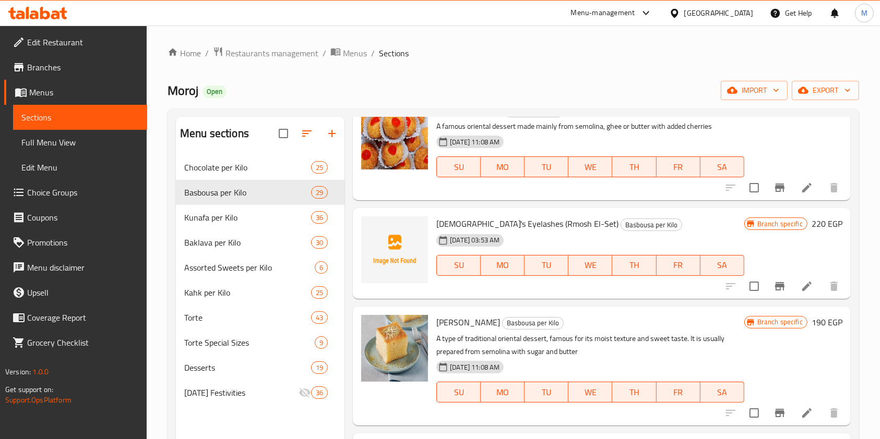
click at [815, 226] on h6 "220 EGP" at bounding box center [826, 224] width 31 height 15
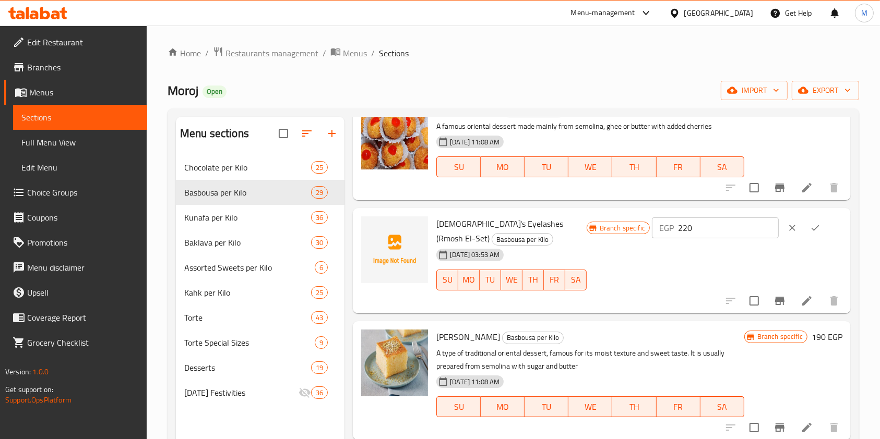
click at [715, 234] on input "220" at bounding box center [728, 228] width 101 height 21
click at [697, 233] on input "220" at bounding box center [728, 228] width 101 height 21
click at [695, 232] on input "220" at bounding box center [728, 228] width 101 height 21
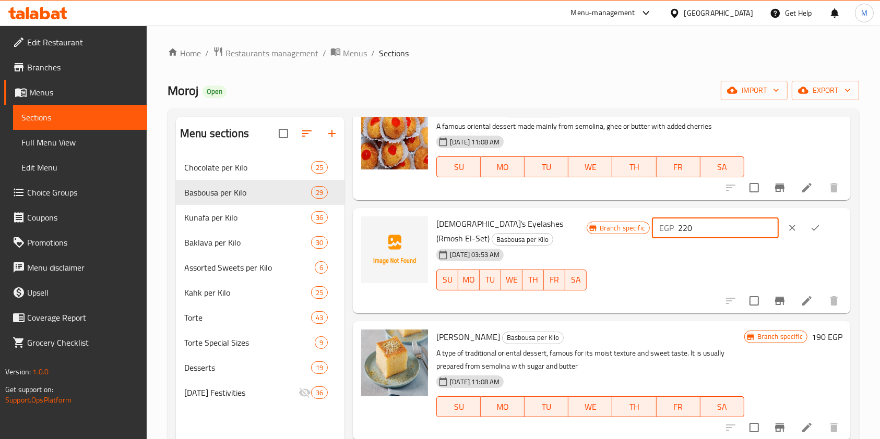
click at [695, 233] on input "220" at bounding box center [728, 228] width 101 height 21
type input "230"
click at [810, 231] on icon "ok" at bounding box center [815, 228] width 10 height 10
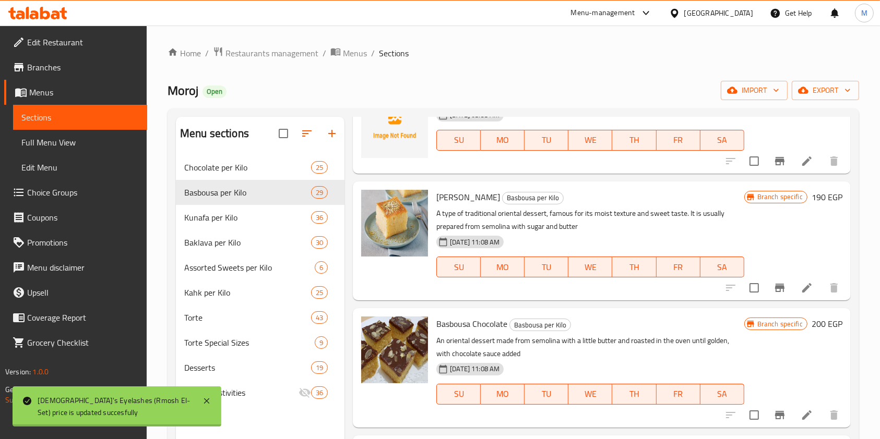
scroll to position [1600, 0]
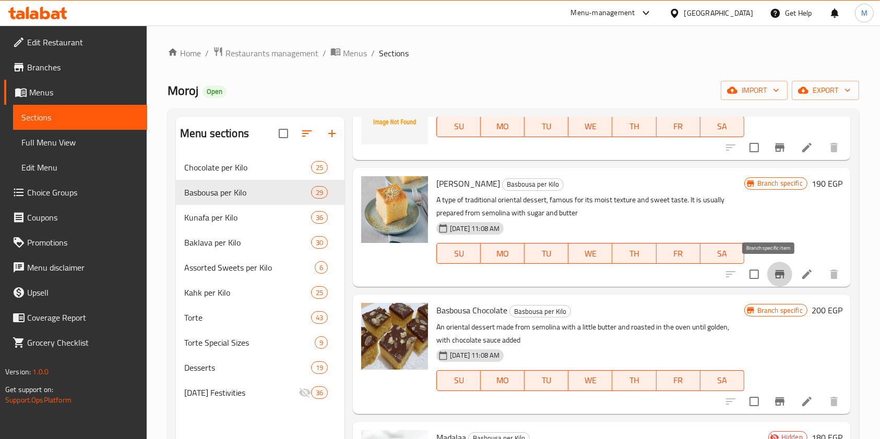
click at [775, 273] on icon "Branch-specific-item" at bounding box center [779, 274] width 9 height 8
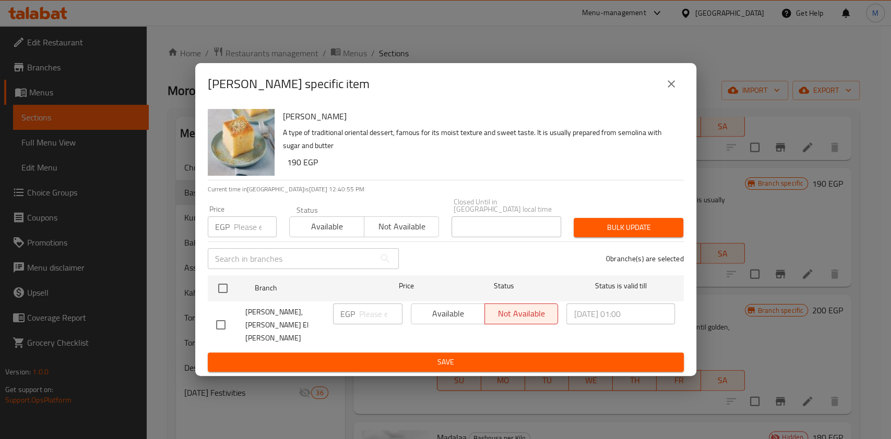
click at [666, 97] on button "close" at bounding box center [670, 83] width 25 height 25
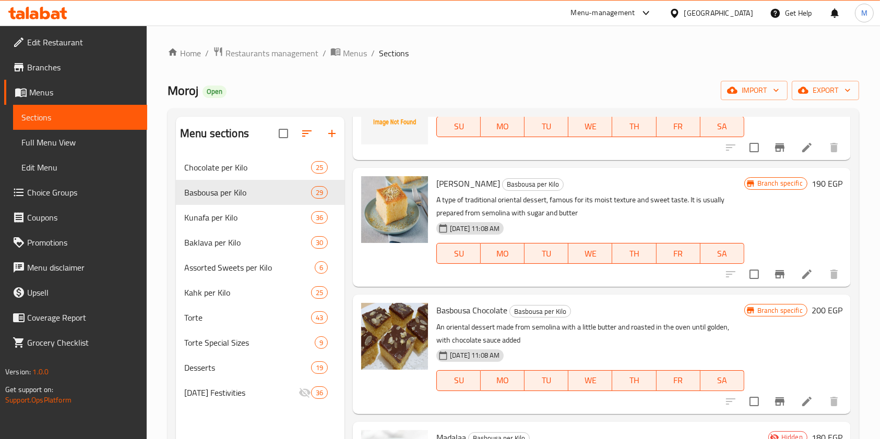
click at [809, 191] on div "Branch specific 190 EGP" at bounding box center [793, 227] width 98 height 102
click at [811, 184] on h6 "190 EGP" at bounding box center [826, 183] width 31 height 15
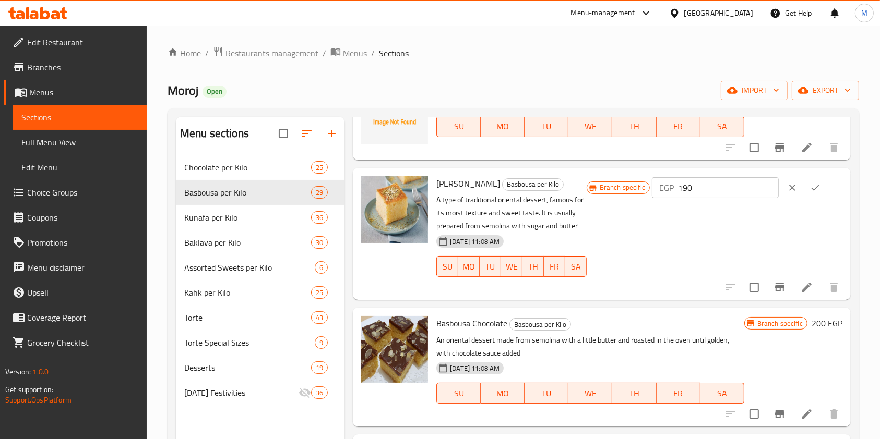
click at [725, 190] on input "190" at bounding box center [728, 187] width 101 height 21
type input "210"
click at [817, 183] on button "ok" at bounding box center [814, 187] width 23 height 23
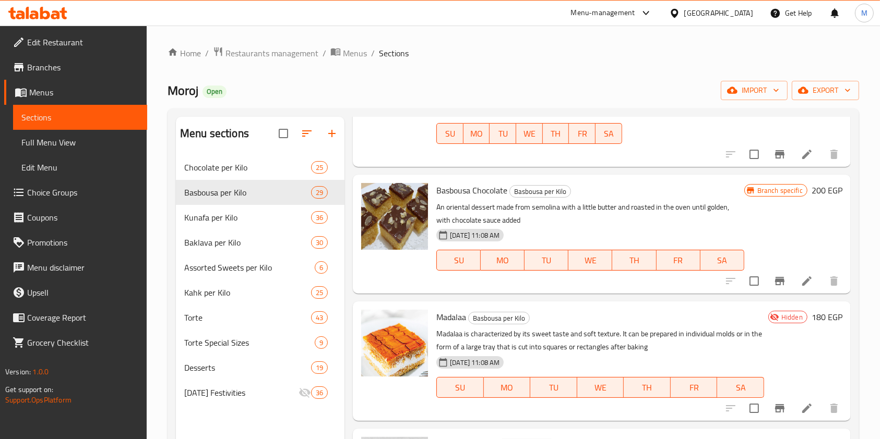
scroll to position [1739, 0]
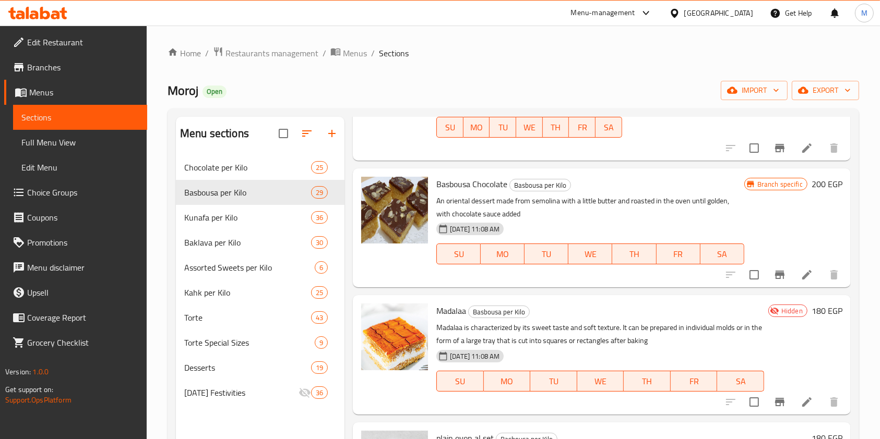
click at [811, 186] on h6 "200 EGP" at bounding box center [826, 184] width 31 height 15
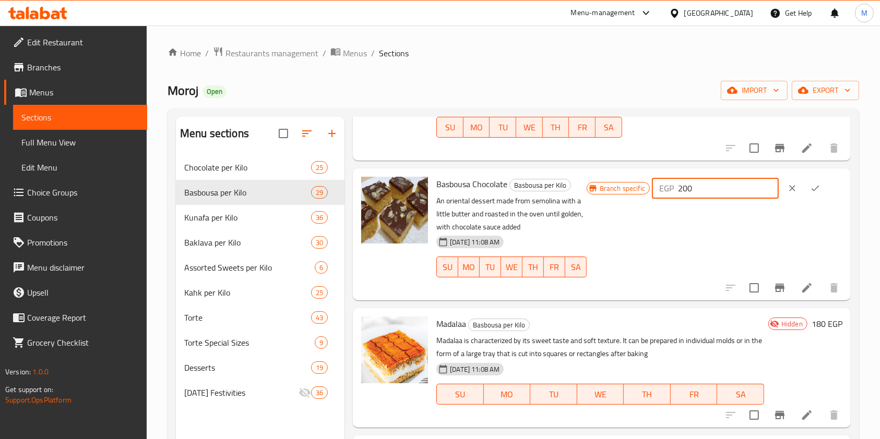
click at [693, 189] on input "200" at bounding box center [728, 188] width 101 height 21
type input "210"
click at [814, 192] on icon "ok" at bounding box center [815, 188] width 10 height 10
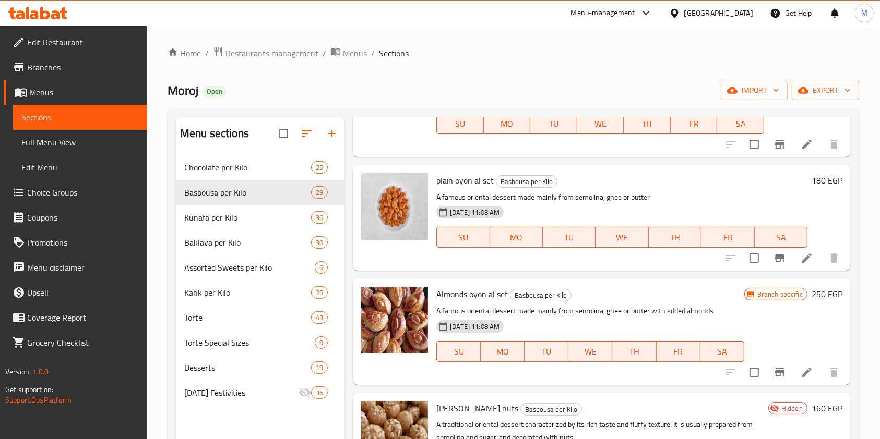
scroll to position [2004, 0]
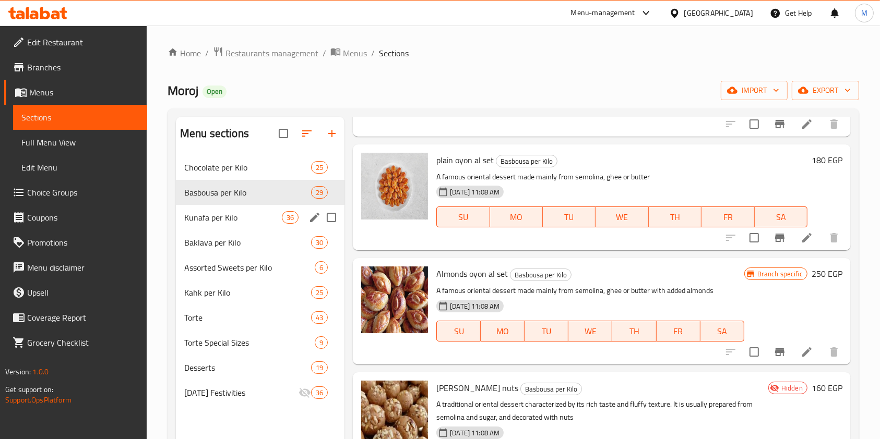
click at [243, 210] on div "Kunafa per Kilo 36" at bounding box center [260, 217] width 169 height 25
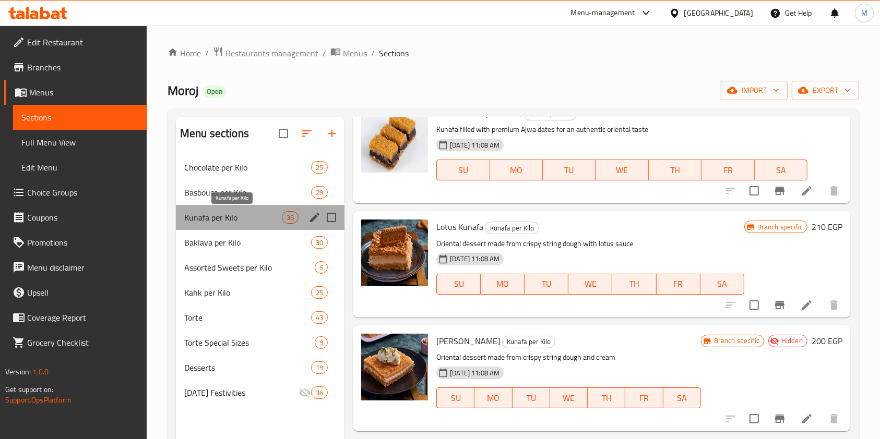
click at [252, 221] on span "Kunafa per Kilo" at bounding box center [233, 217] width 98 height 13
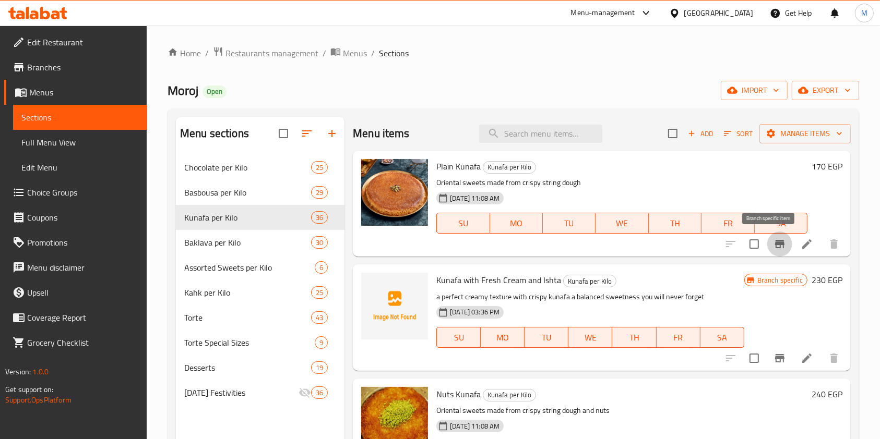
click at [773, 249] on icon "Branch-specific-item" at bounding box center [779, 244] width 13 height 13
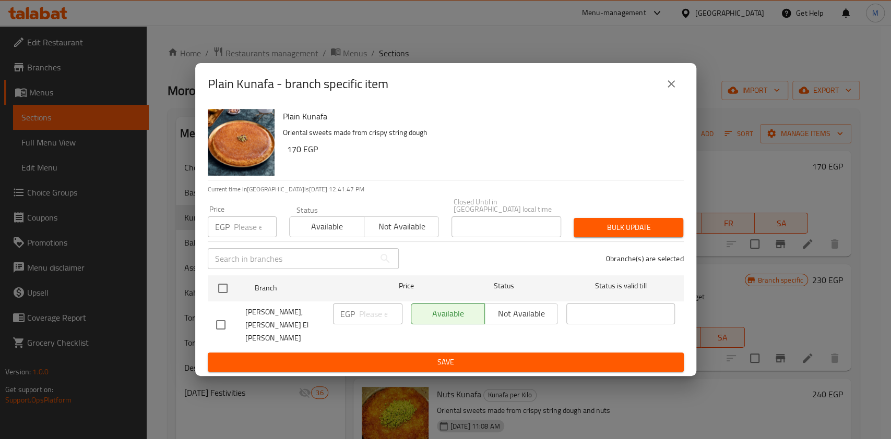
click at [669, 90] on icon "close" at bounding box center [671, 84] width 13 height 13
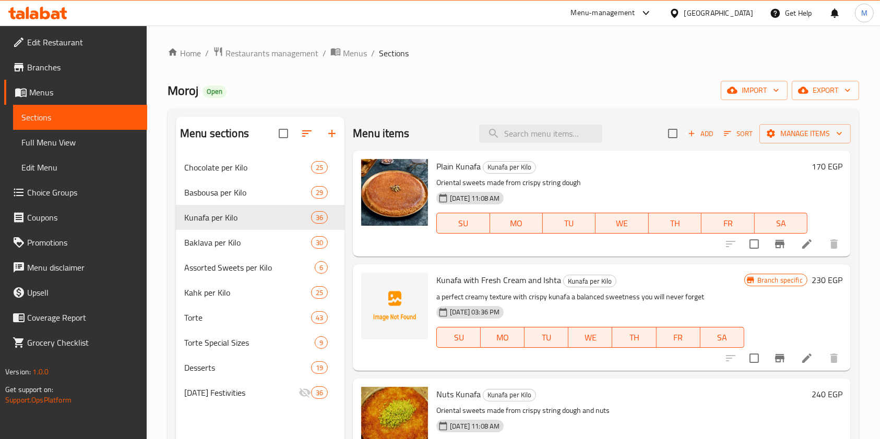
click at [811, 163] on h6 "170 EGP" at bounding box center [826, 166] width 31 height 15
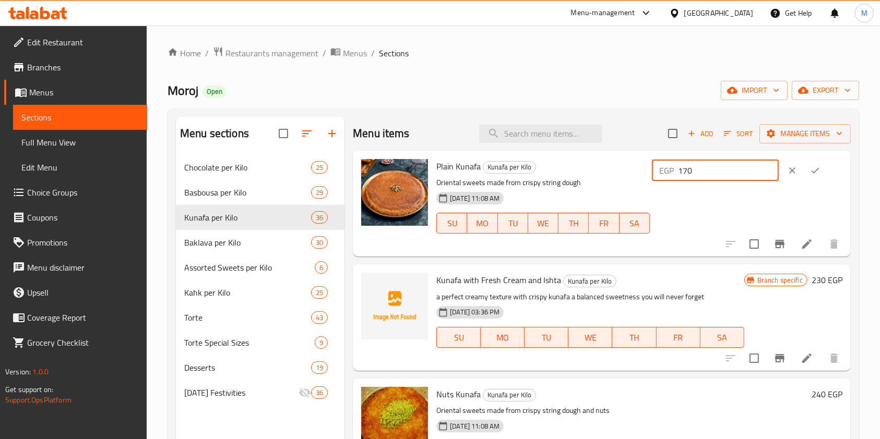
click at [697, 174] on input "170" at bounding box center [728, 170] width 101 height 21
type input "180"
click at [810, 180] on button "ok" at bounding box center [814, 170] width 23 height 23
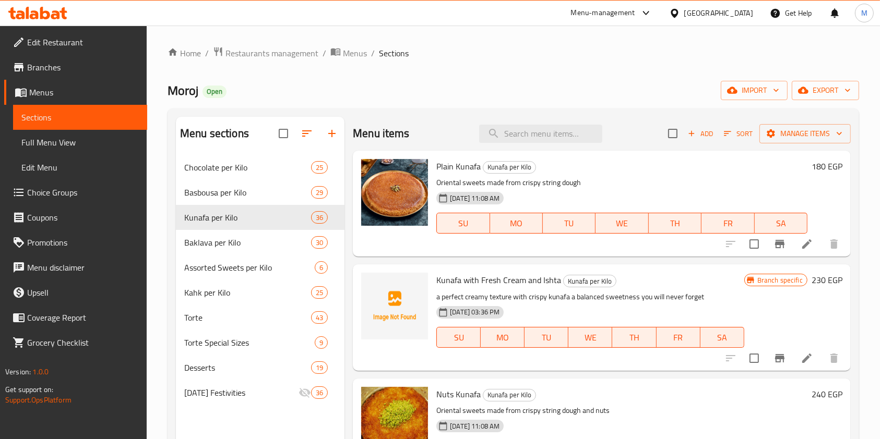
click at [813, 281] on h6 "230 EGP" at bounding box center [826, 280] width 31 height 15
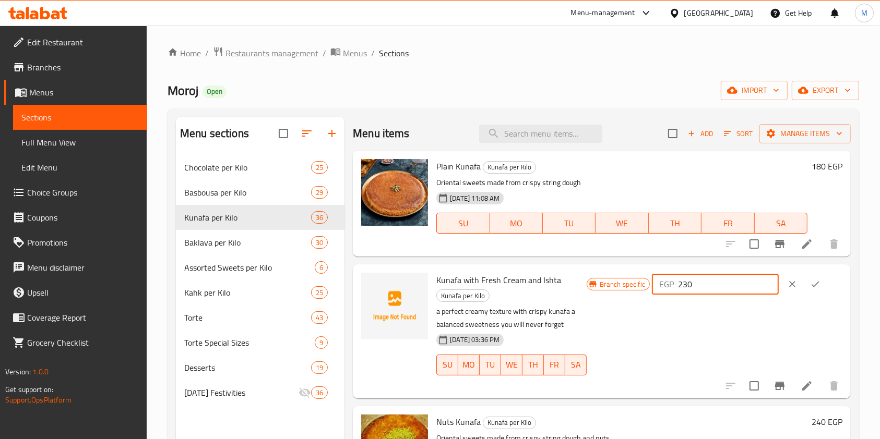
drag, startPoint x: 702, startPoint y: 289, endPoint x: 694, endPoint y: 289, distance: 7.8
click at [694, 289] on input "230" at bounding box center [728, 284] width 101 height 21
type input "240"
click at [820, 286] on button "ok" at bounding box center [814, 284] width 23 height 23
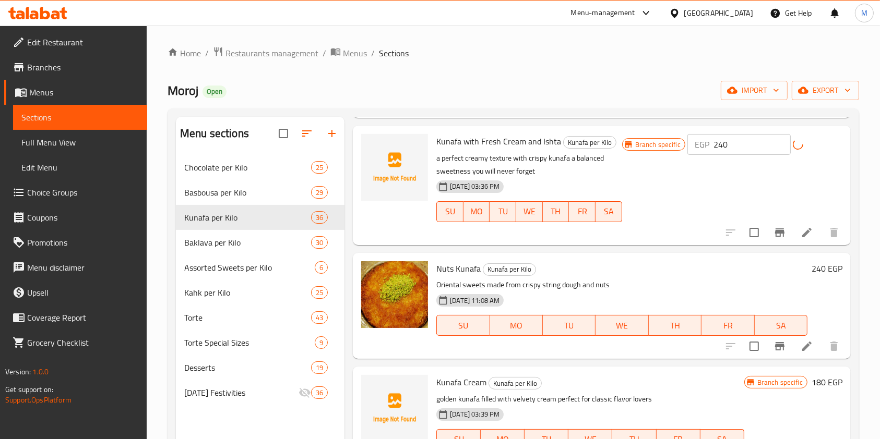
scroll to position [209, 0]
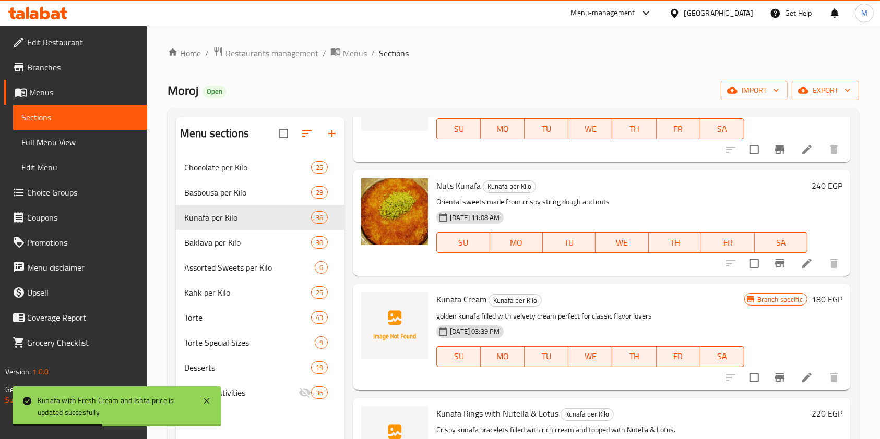
click at [811, 189] on h6 "240 EGP" at bounding box center [826, 185] width 31 height 15
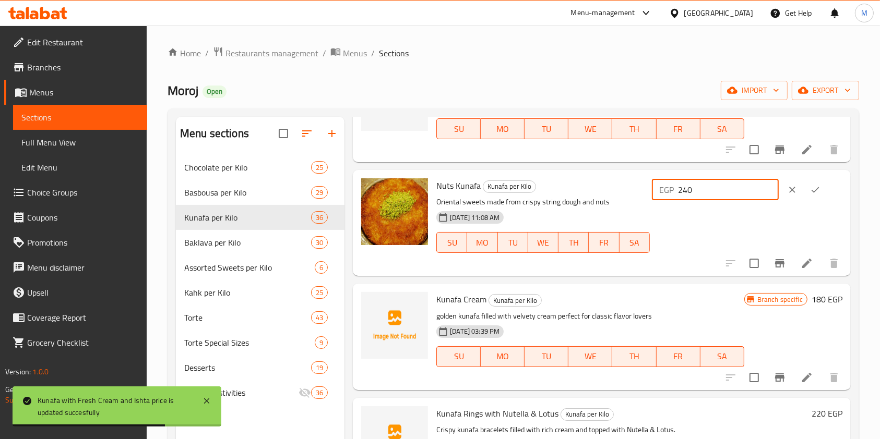
click at [695, 190] on input "240" at bounding box center [728, 189] width 101 height 21
type input "250"
click at [815, 191] on icon "ok" at bounding box center [815, 190] width 10 height 10
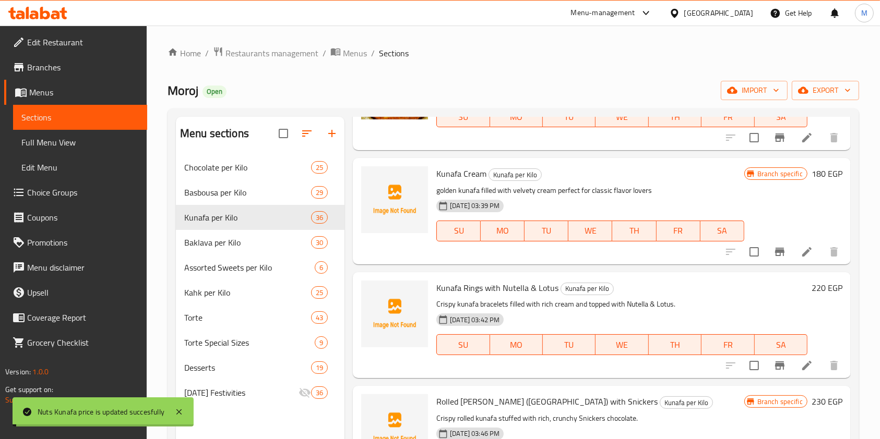
scroll to position [347, 0]
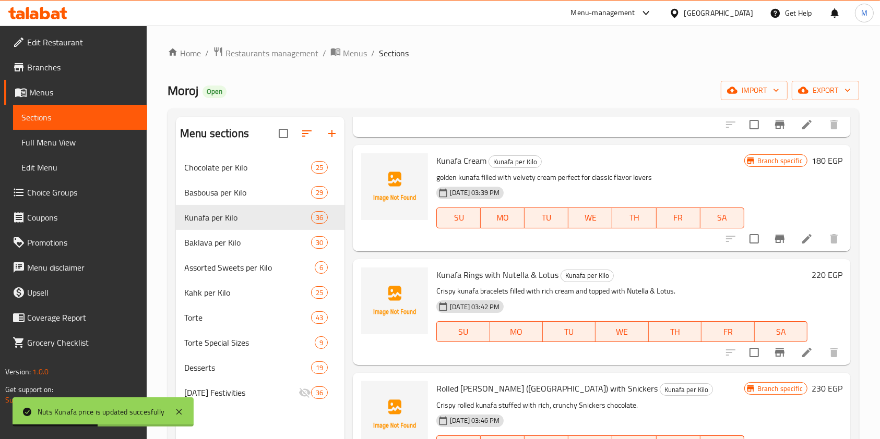
click at [816, 169] on div "Branch specific 180 EGP" at bounding box center [793, 197] width 98 height 89
click at [813, 163] on h6 "180 EGP" at bounding box center [826, 160] width 31 height 15
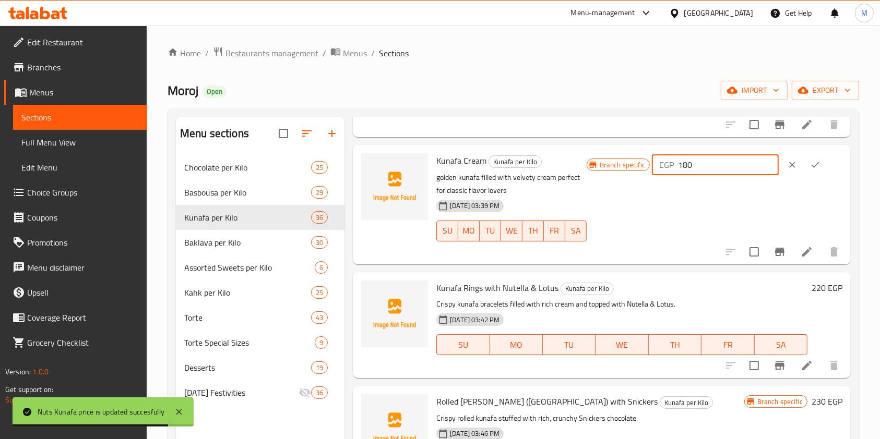
click at [697, 167] on input "180" at bounding box center [728, 164] width 101 height 21
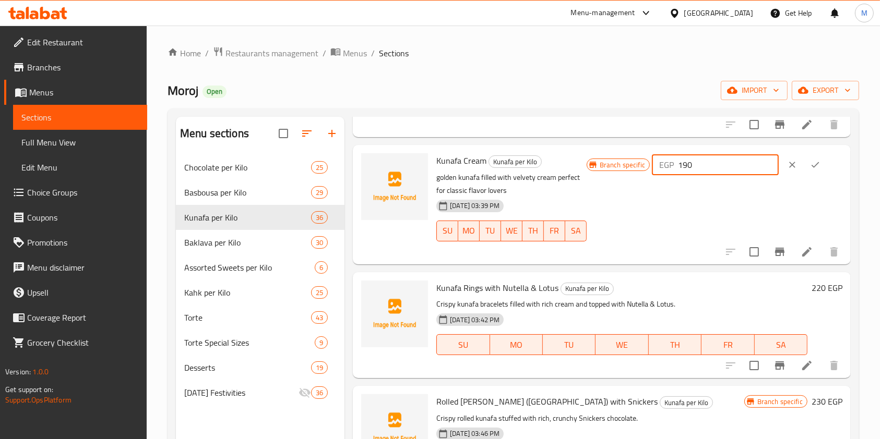
type input "190"
click at [806, 165] on button "ok" at bounding box center [814, 164] width 23 height 23
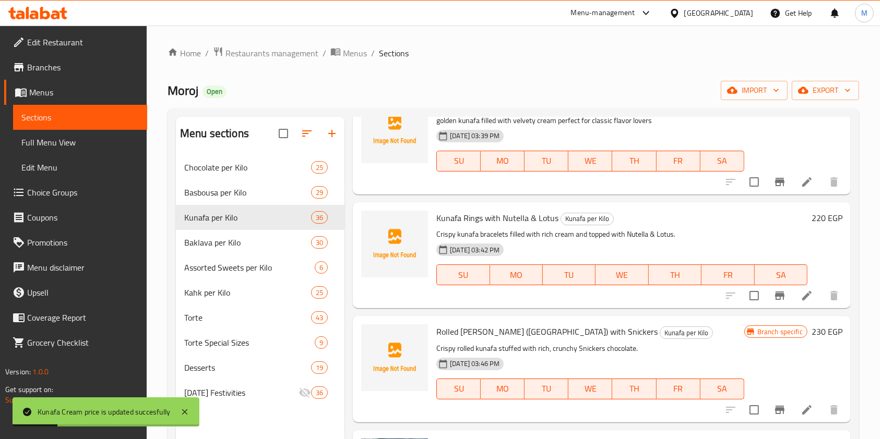
scroll to position [417, 0]
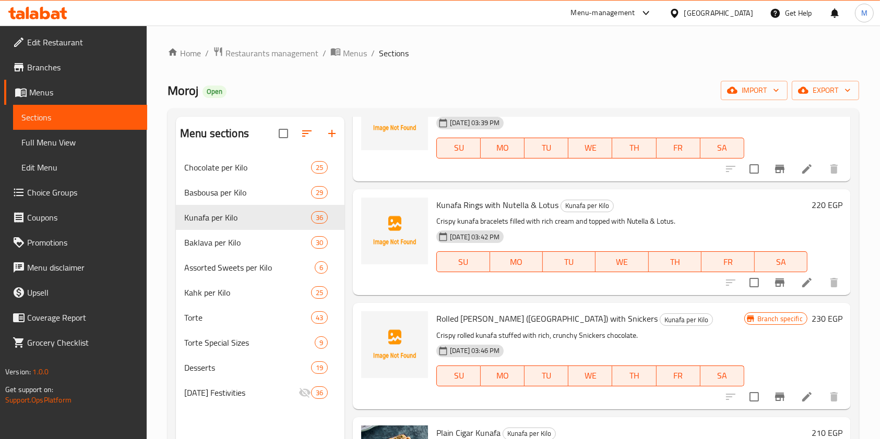
click at [811, 207] on h6 "220 EGP" at bounding box center [826, 205] width 31 height 15
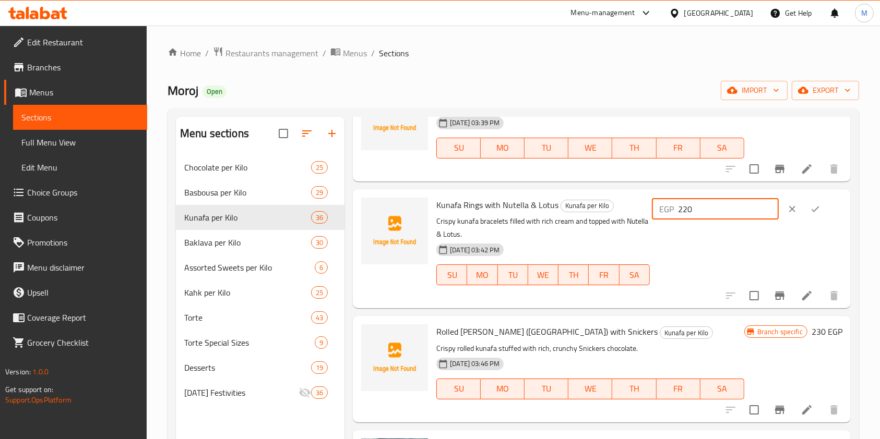
click at [696, 213] on input "220" at bounding box center [728, 209] width 101 height 21
click at [800, 299] on icon at bounding box center [806, 296] width 13 height 13
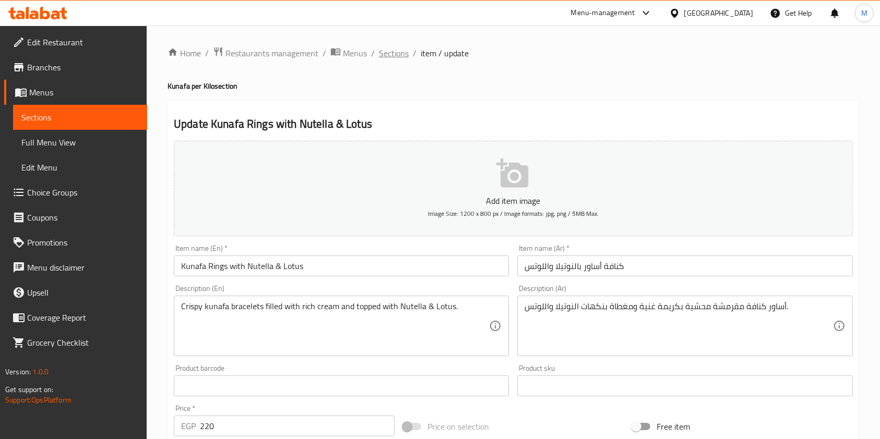
click at [404, 52] on span "Sections" at bounding box center [394, 53] width 30 height 13
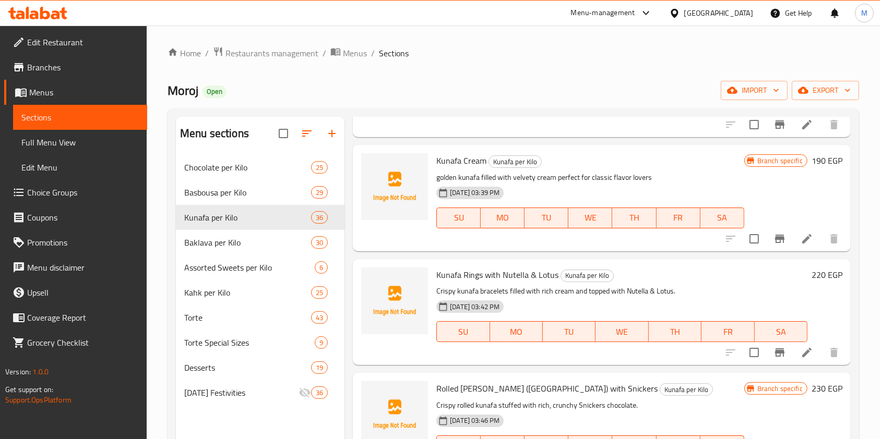
scroll to position [417, 0]
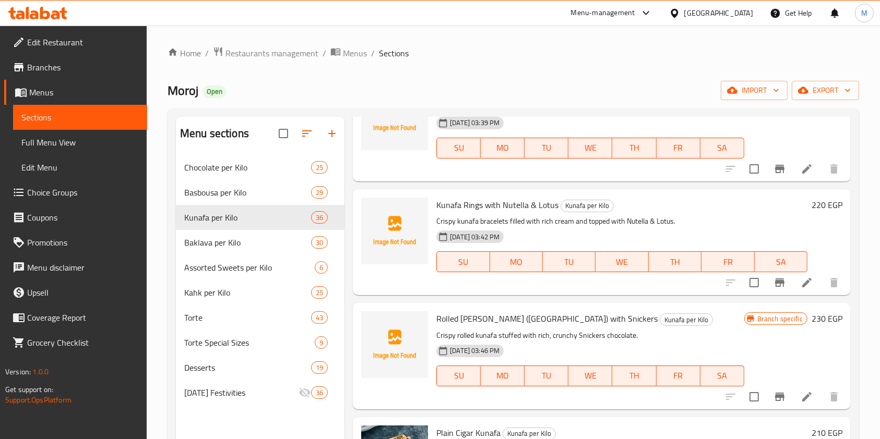
click at [811, 206] on h6 "220 EGP" at bounding box center [826, 205] width 31 height 15
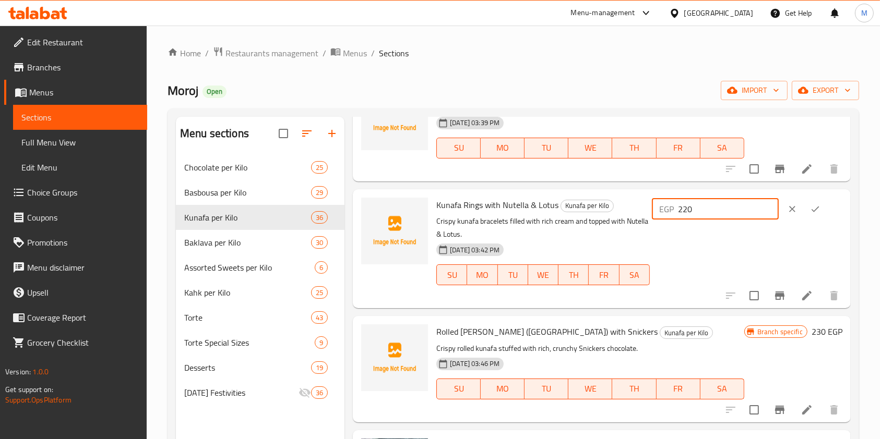
click at [696, 210] on input "220" at bounding box center [728, 209] width 101 height 21
type input "200"
click at [813, 212] on icon "ok" at bounding box center [815, 209] width 10 height 10
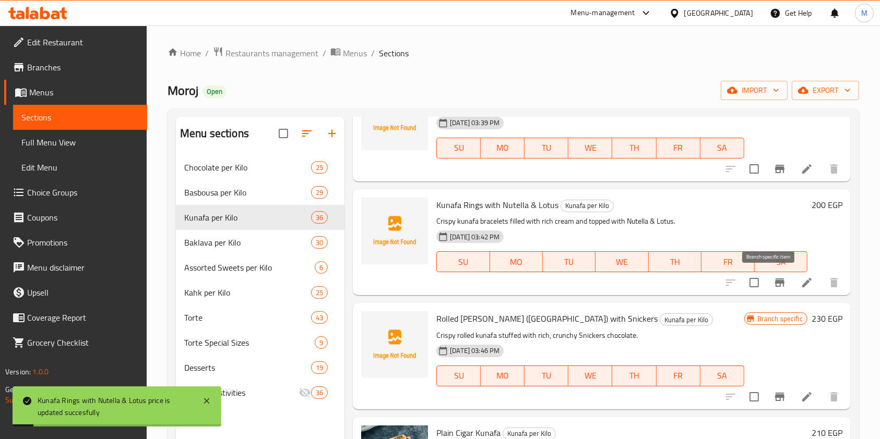
click at [773, 278] on icon "Branch-specific-item" at bounding box center [779, 283] width 13 height 13
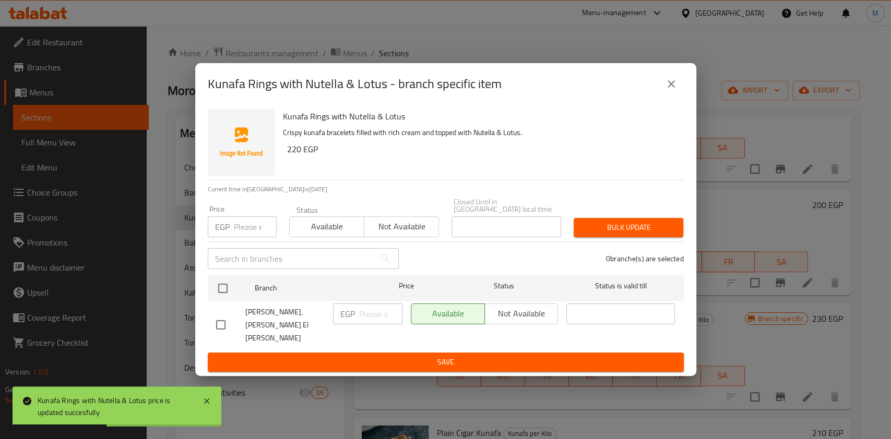
click at [674, 97] on button "close" at bounding box center [670, 83] width 25 height 25
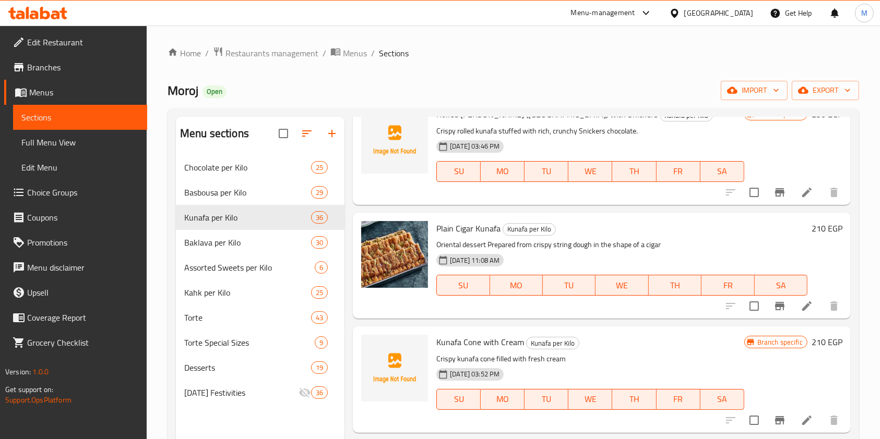
scroll to position [695, 0]
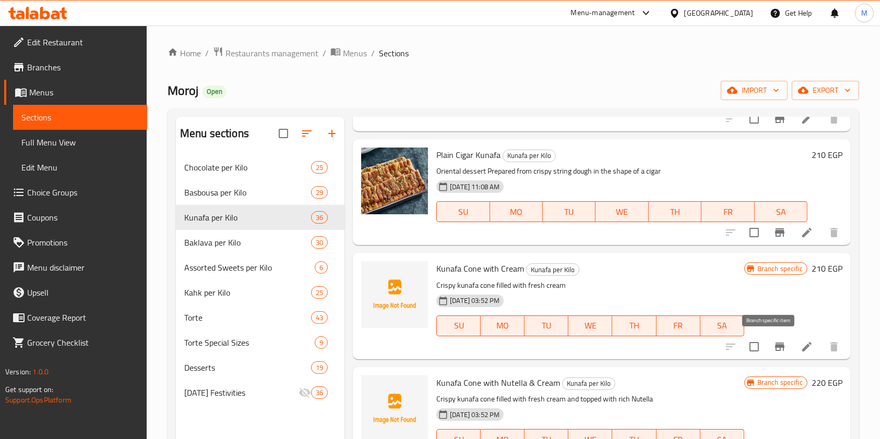
click at [777, 344] on button "Branch-specific-item" at bounding box center [779, 346] width 25 height 25
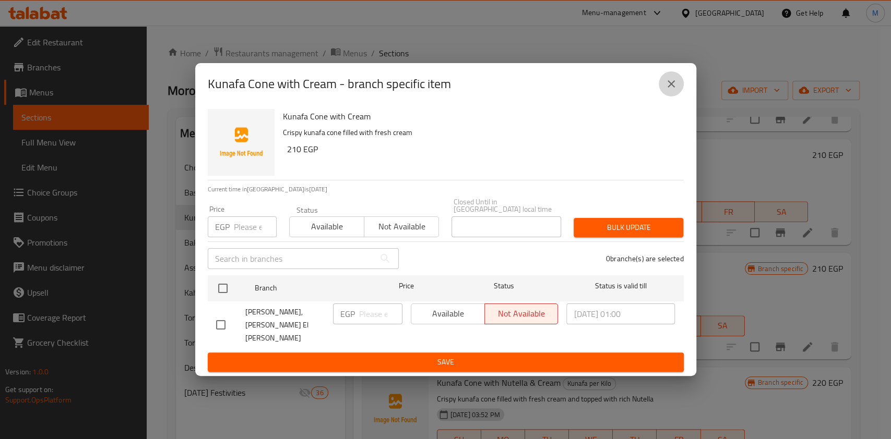
click at [664, 97] on button "close" at bounding box center [670, 83] width 25 height 25
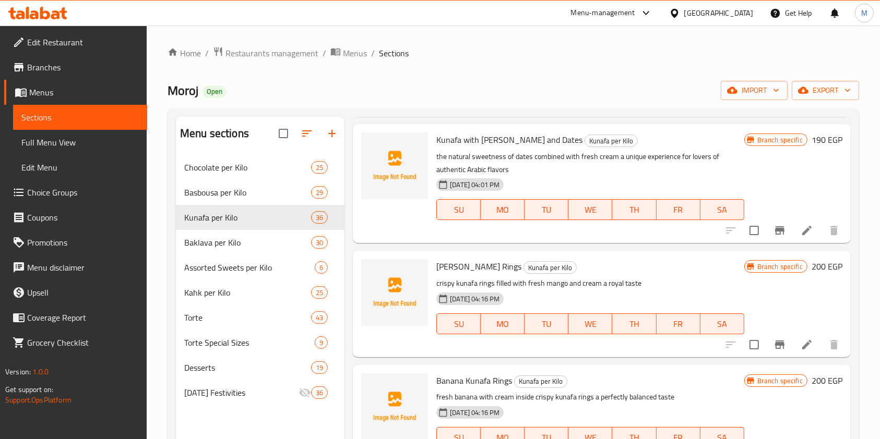
scroll to position [1530, 0]
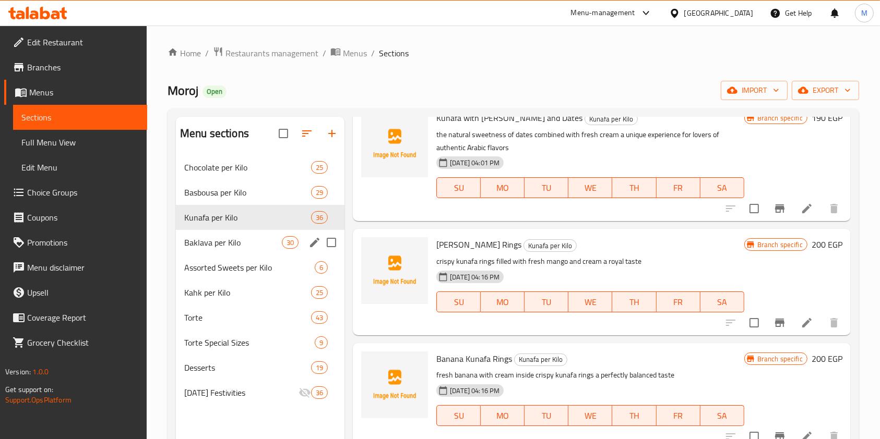
click at [235, 240] on span "Baklava per Kilo" at bounding box center [233, 242] width 98 height 13
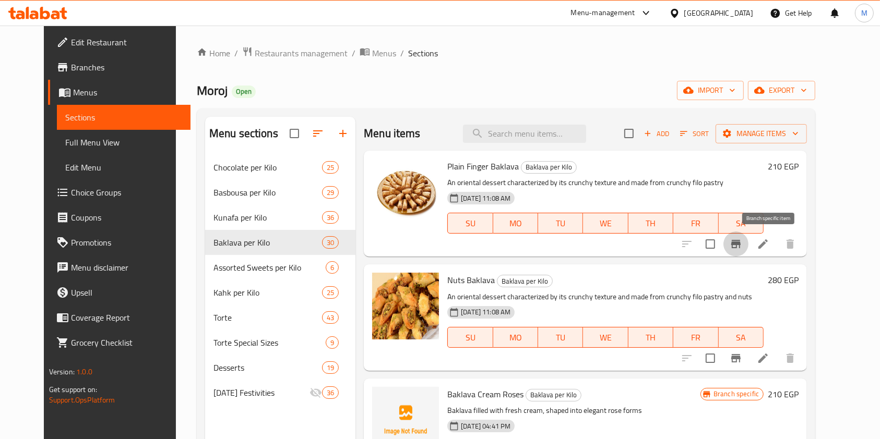
click at [742, 241] on icon "Branch-specific-item" at bounding box center [735, 244] width 13 height 13
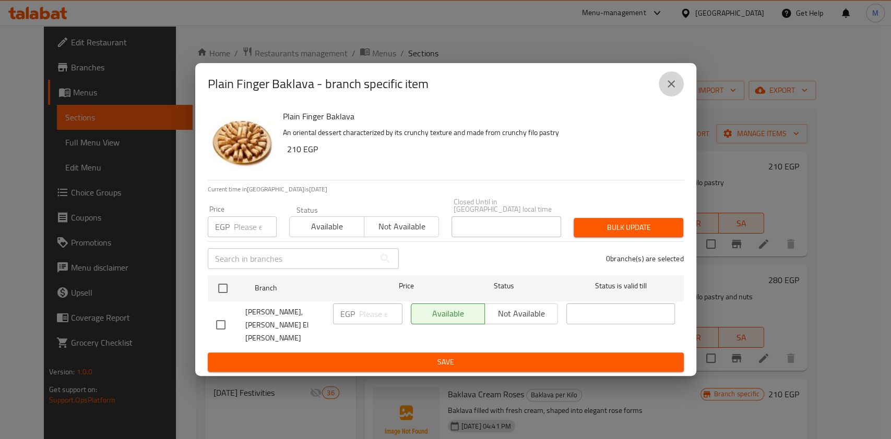
click at [661, 91] on button "close" at bounding box center [670, 83] width 25 height 25
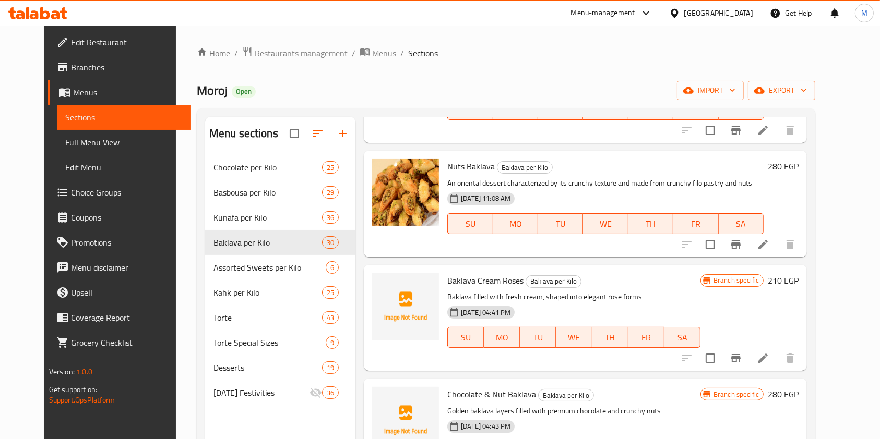
scroll to position [139, 0]
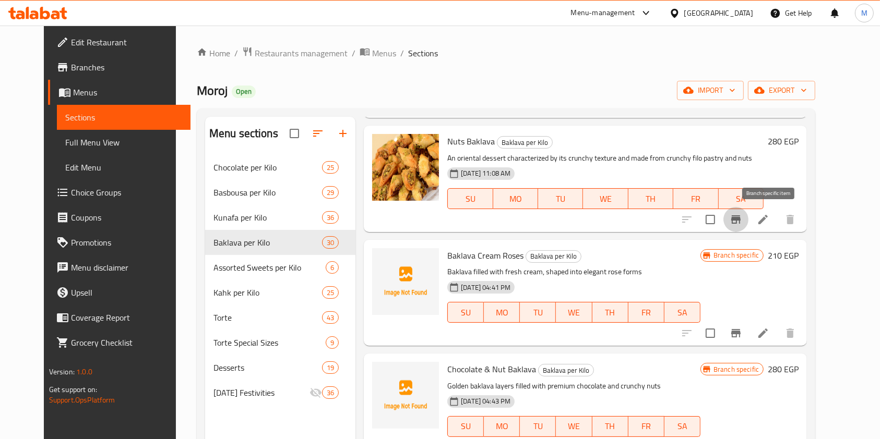
click at [740, 219] on icon "Branch-specific-item" at bounding box center [735, 219] width 9 height 8
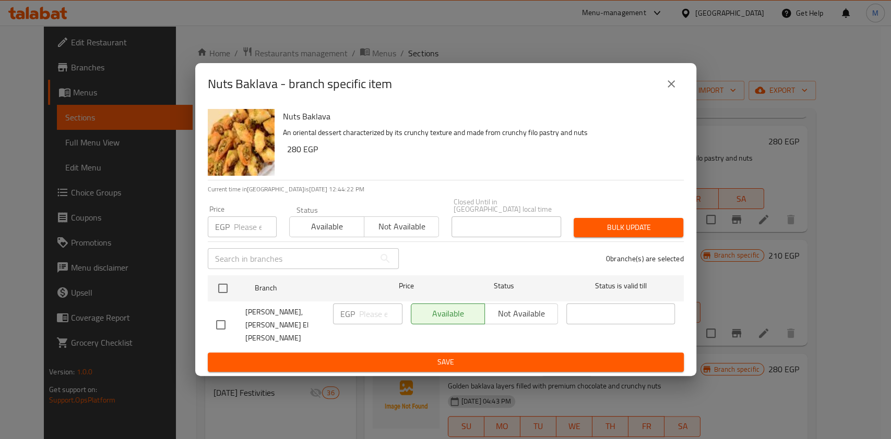
click at [680, 97] on button "close" at bounding box center [670, 83] width 25 height 25
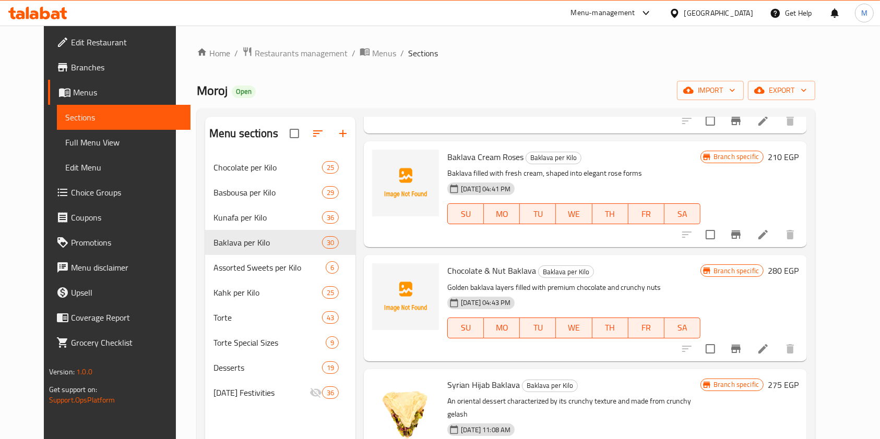
scroll to position [209, 0]
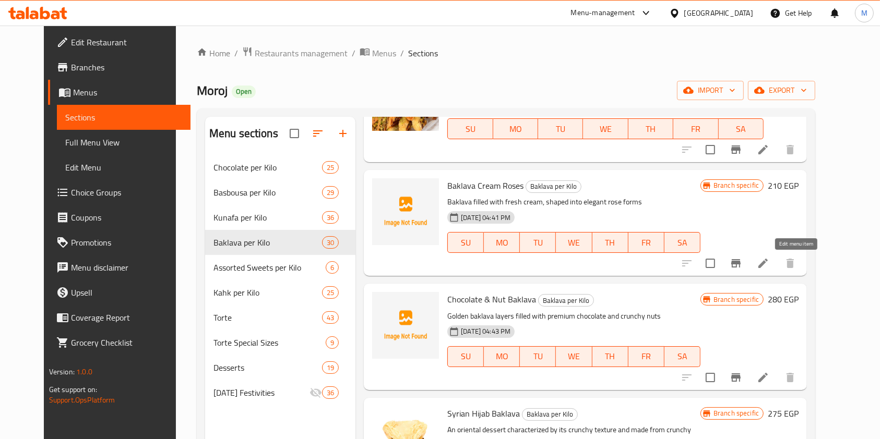
click at [769, 269] on icon at bounding box center [762, 263] width 13 height 13
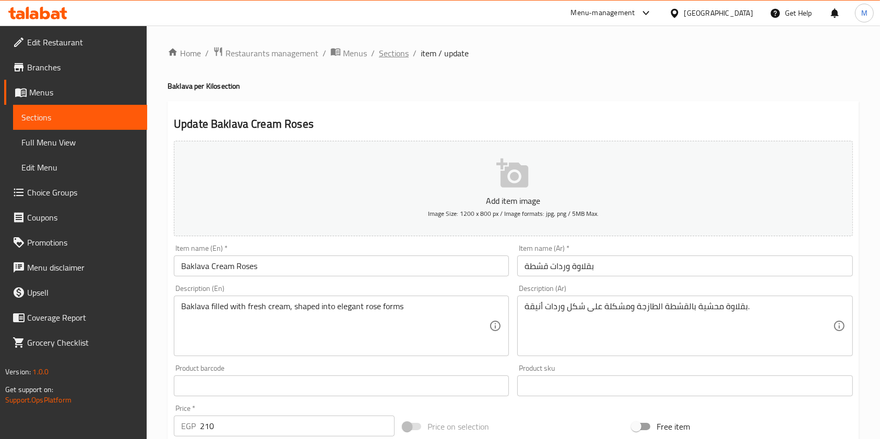
drag, startPoint x: 404, startPoint y: 63, endPoint x: 400, endPoint y: 58, distance: 6.4
click at [402, 63] on div "Home / Restaurants management / Menus / Sections / item / update Baklava per Ki…" at bounding box center [512, 381] width 691 height 670
click at [400, 58] on span "Sections" at bounding box center [394, 53] width 30 height 13
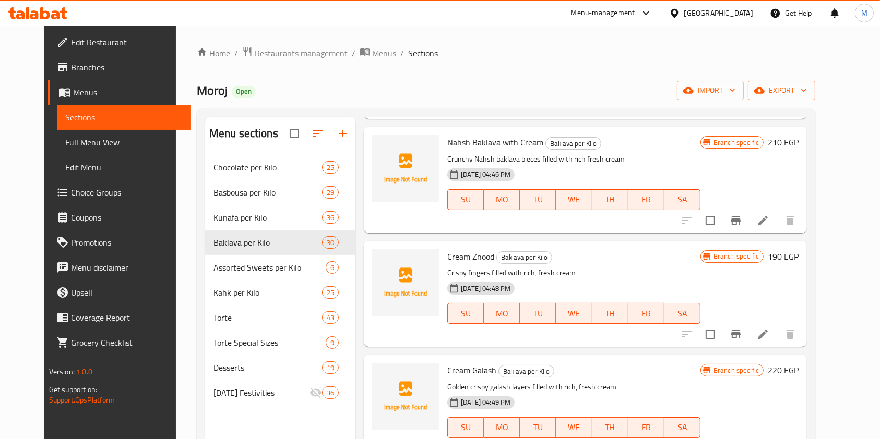
scroll to position [626, 0]
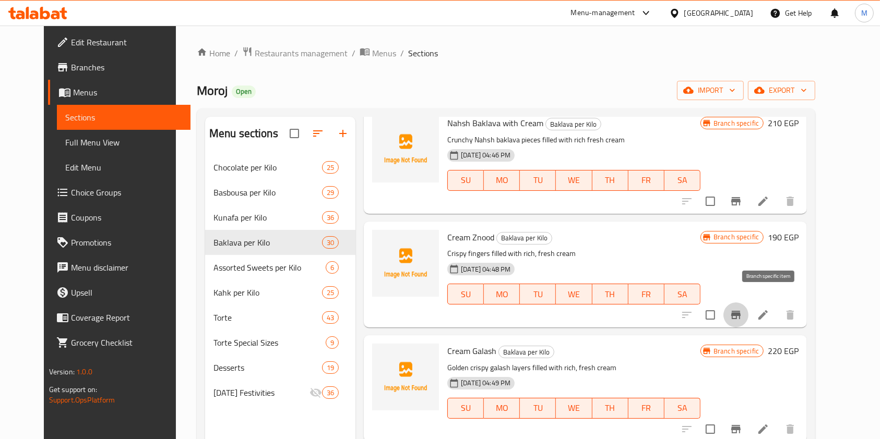
click at [740, 311] on icon "Branch-specific-item" at bounding box center [735, 315] width 9 height 8
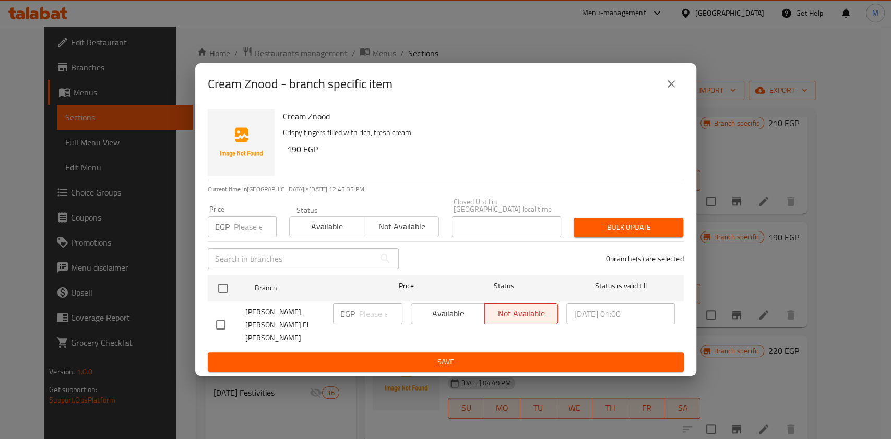
click at [668, 90] on icon "close" at bounding box center [671, 84] width 13 height 13
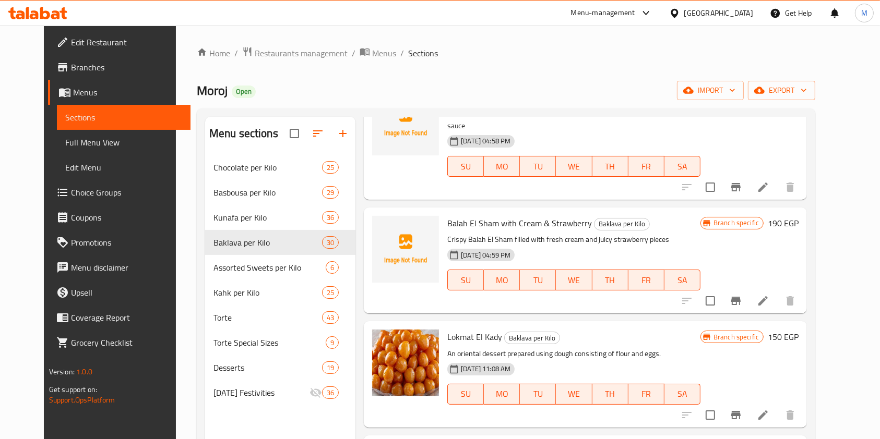
scroll to position [1878, 0]
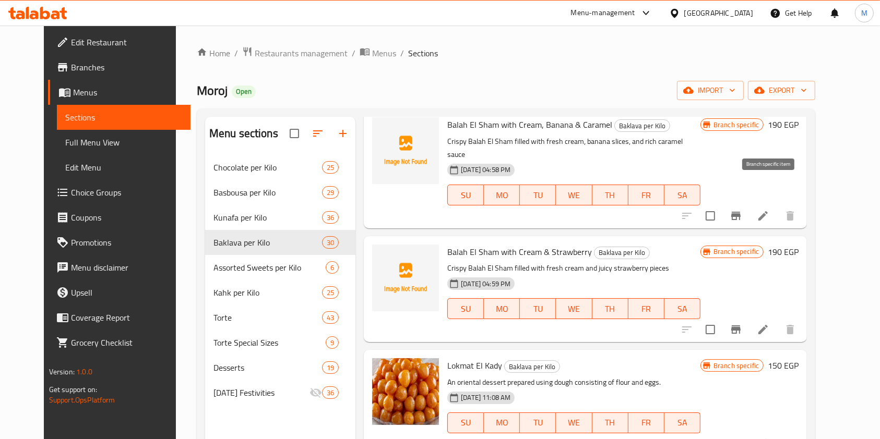
click at [742, 210] on icon "Branch-specific-item" at bounding box center [735, 216] width 13 height 13
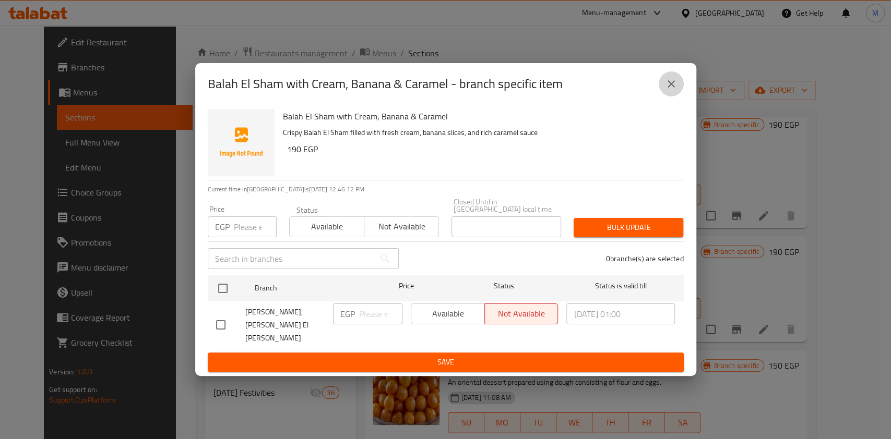
click at [660, 97] on button "close" at bounding box center [670, 83] width 25 height 25
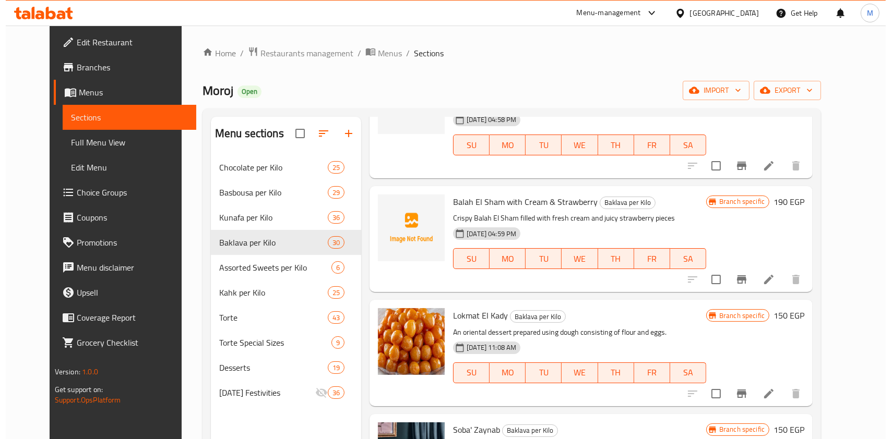
scroll to position [1948, 0]
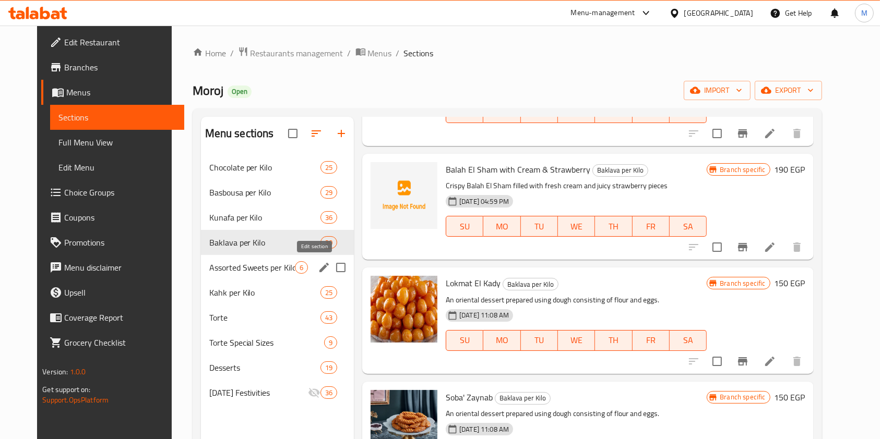
click at [319, 269] on icon "edit" at bounding box center [323, 267] width 9 height 9
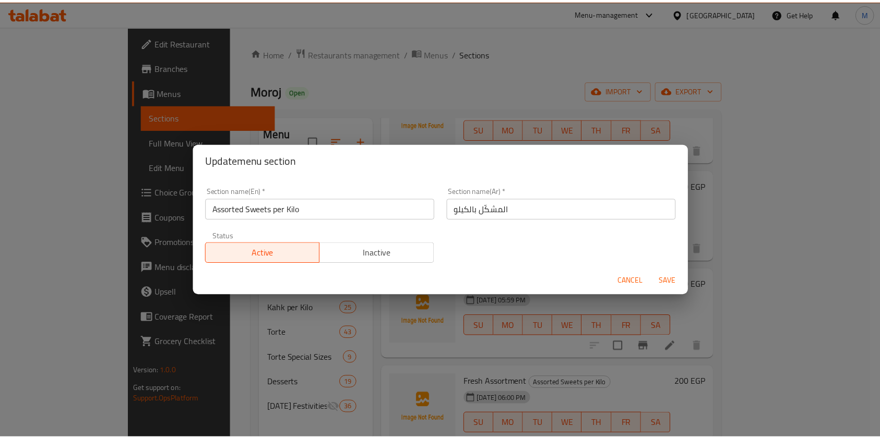
scroll to position [177, 0]
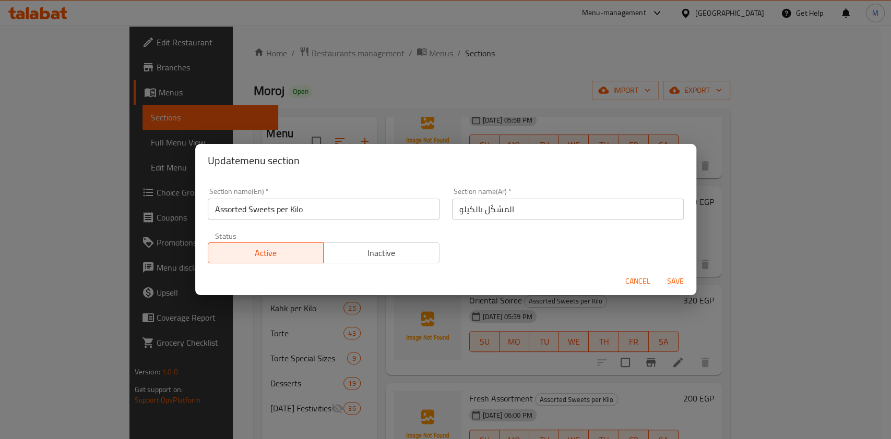
click at [624, 278] on button "Cancel" at bounding box center [637, 281] width 33 height 19
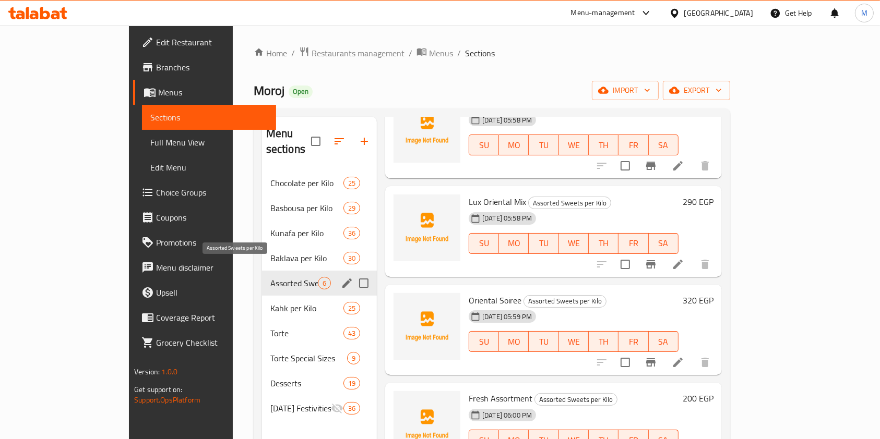
click at [270, 277] on span "Assorted Sweets per Kilo" at bounding box center [293, 283] width 47 height 13
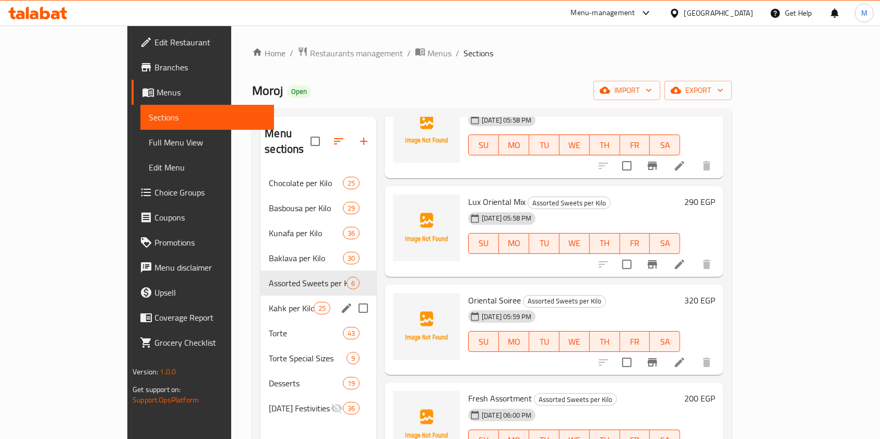
click at [269, 302] on span "Kahk per Kilo" at bounding box center [291, 308] width 44 height 13
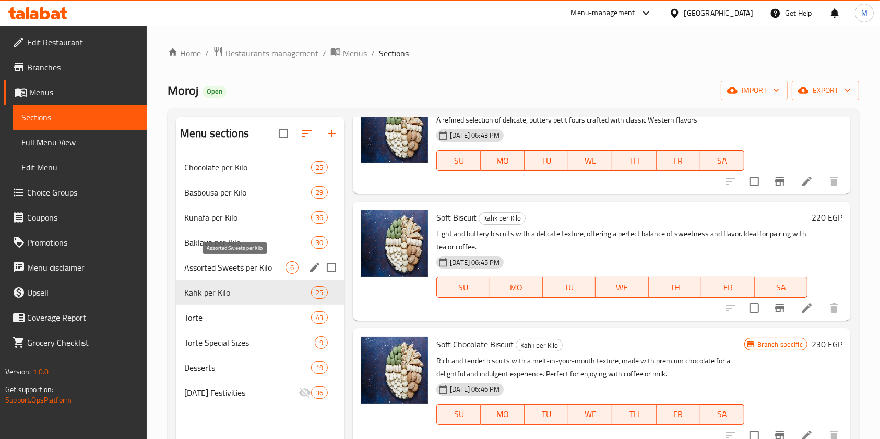
click at [234, 266] on span "Assorted Sweets per Kilo" at bounding box center [234, 267] width 101 height 13
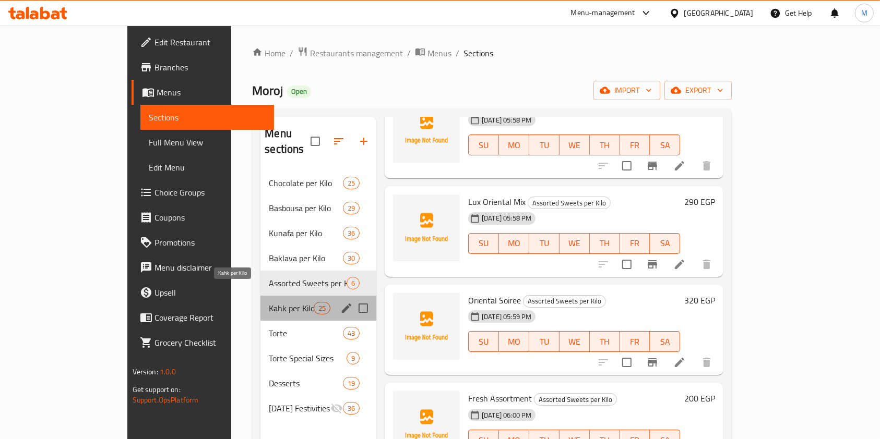
click at [269, 302] on span "Kahk per Kilo" at bounding box center [291, 308] width 44 height 13
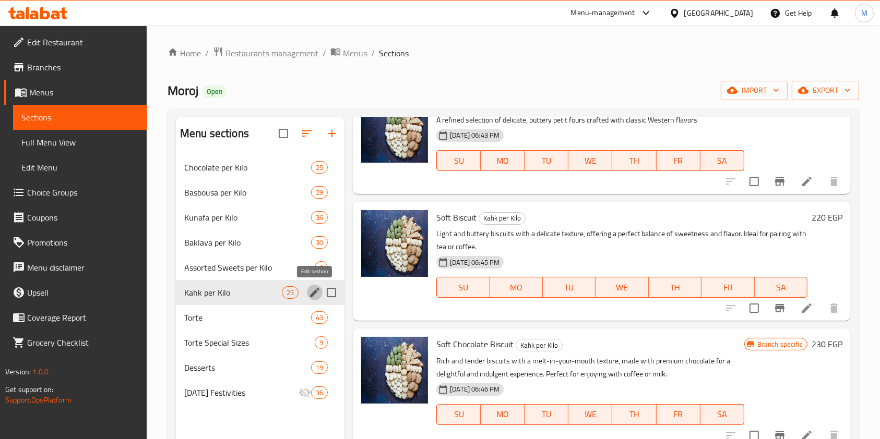
click at [314, 291] on icon "edit" at bounding box center [314, 292] width 9 height 9
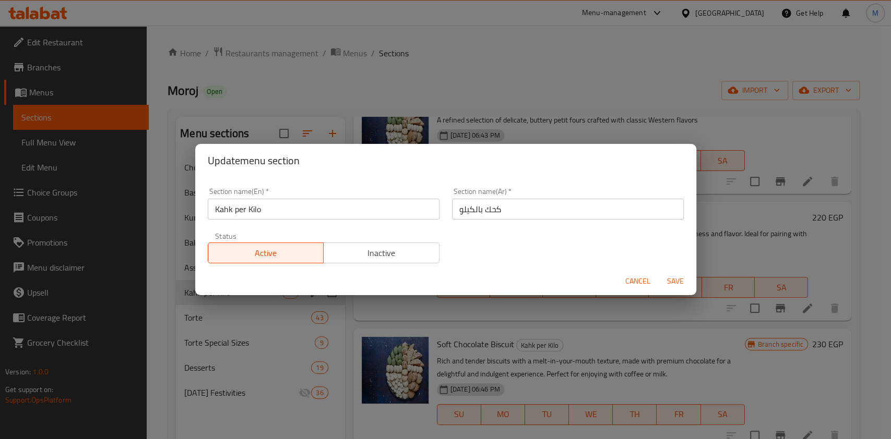
click at [637, 278] on span "Cancel" at bounding box center [637, 281] width 25 height 13
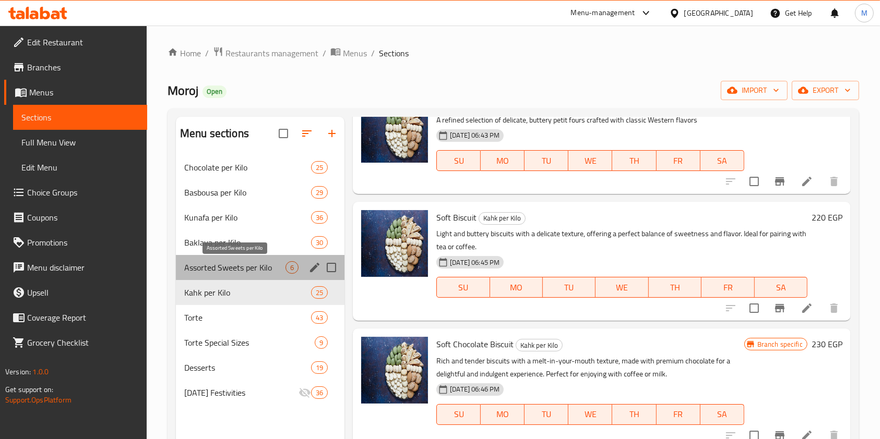
click at [256, 265] on span "Assorted Sweets per Kilo" at bounding box center [234, 267] width 101 height 13
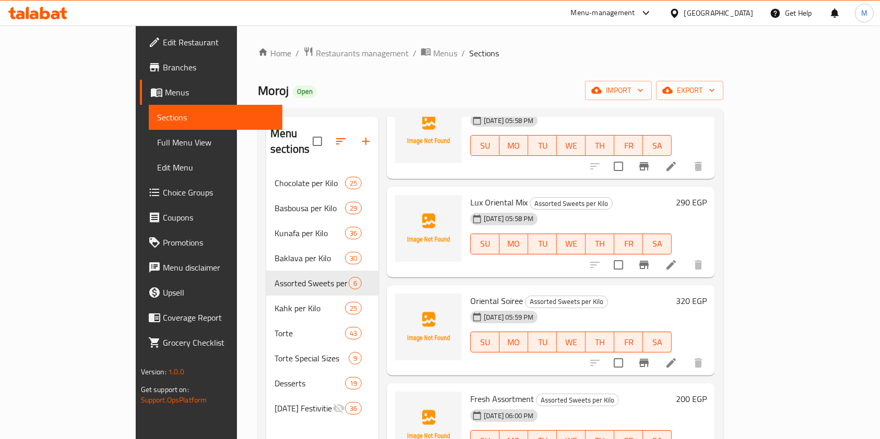
scroll to position [177, 0]
click at [676, 358] on icon at bounding box center [670, 362] width 9 height 9
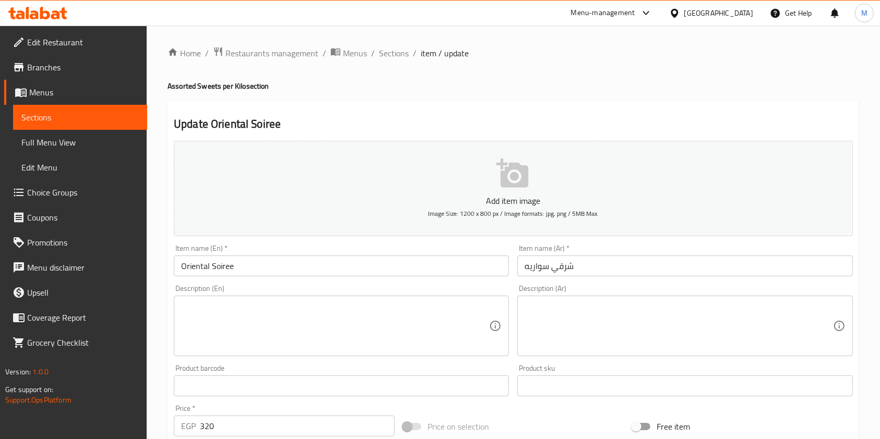
click at [392, 62] on div "Home / Restaurants management / Menus / Sections / item / update Assorted Sweet…" at bounding box center [512, 381] width 691 height 670
click at [393, 59] on span "Sections" at bounding box center [394, 53] width 30 height 13
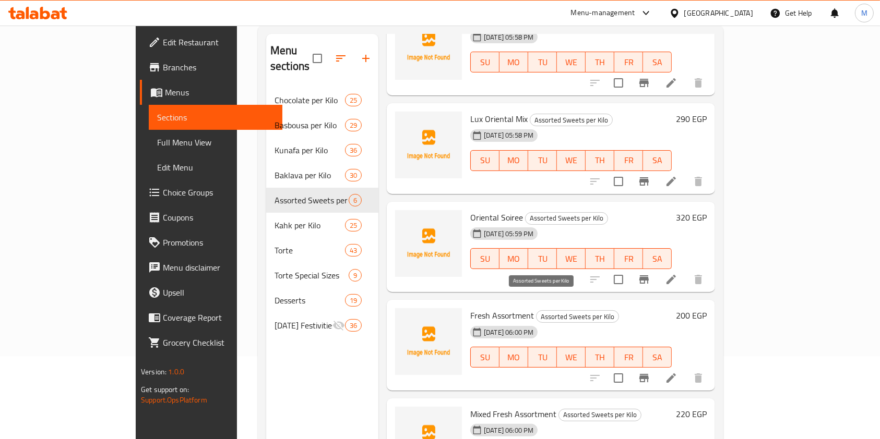
scroll to position [146, 0]
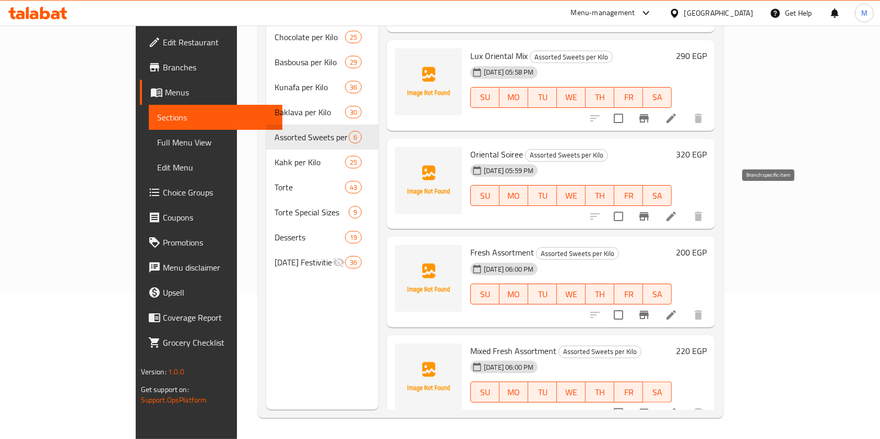
click at [650, 210] on icon "Branch-specific-item" at bounding box center [644, 216] width 13 height 13
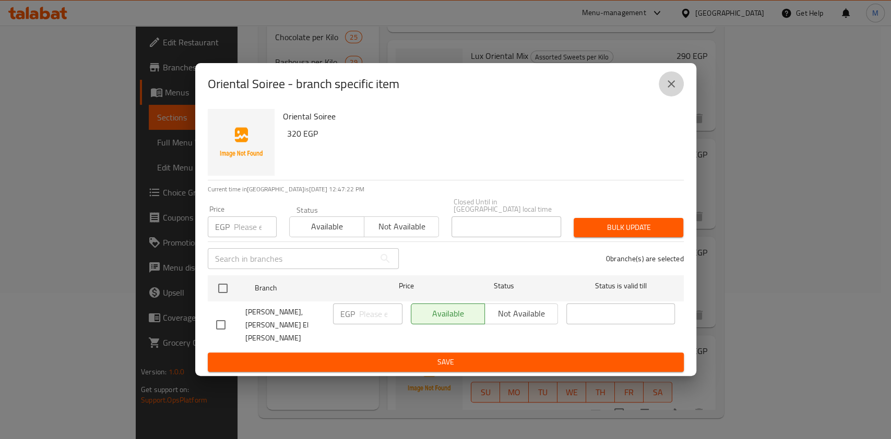
click at [668, 90] on icon "close" at bounding box center [671, 84] width 13 height 13
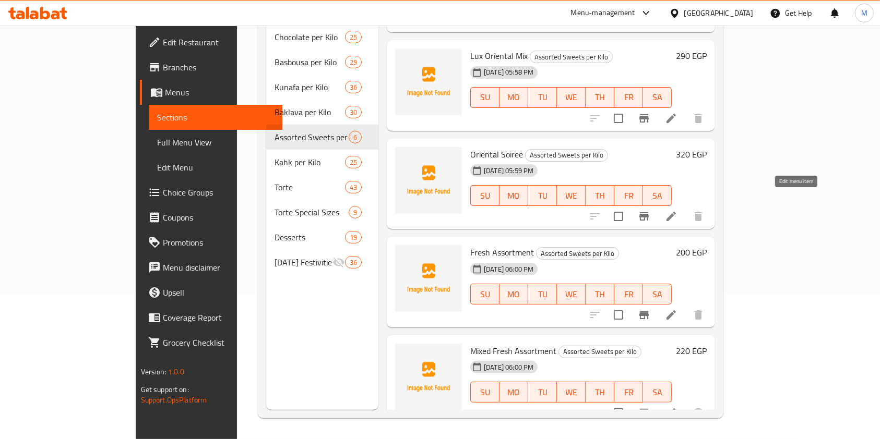
click at [676, 212] on icon at bounding box center [670, 216] width 9 height 9
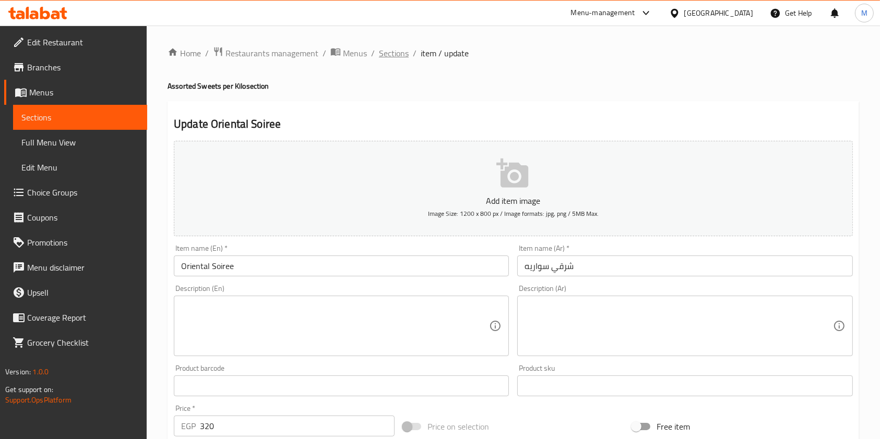
click at [402, 50] on span "Sections" at bounding box center [394, 53] width 30 height 13
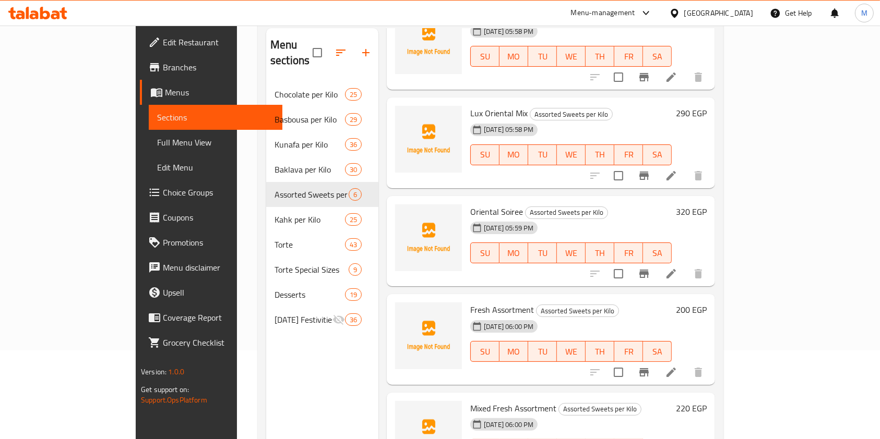
scroll to position [146, 0]
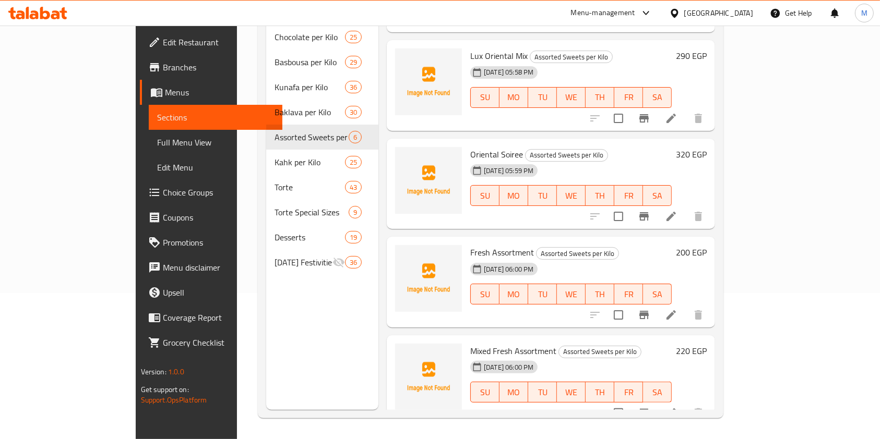
click at [706, 147] on h6 "320 EGP" at bounding box center [691, 154] width 31 height 15
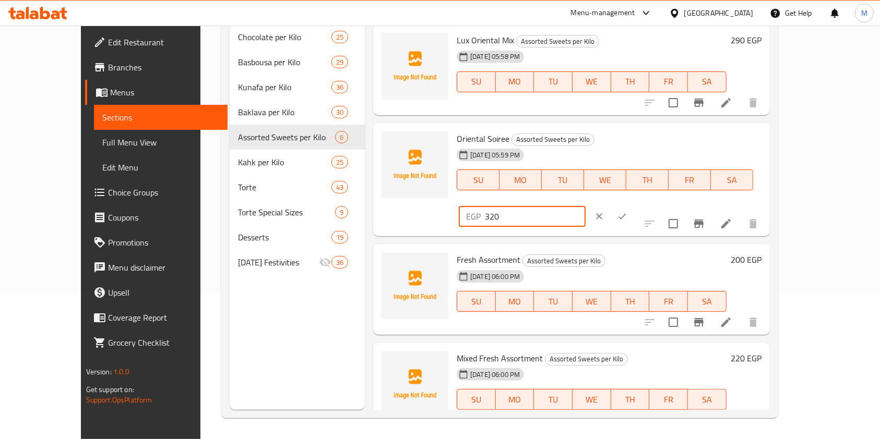
click at [585, 206] on input "320" at bounding box center [535, 216] width 101 height 21
type input "340"
click at [627, 211] on icon "ok" at bounding box center [622, 216] width 10 height 10
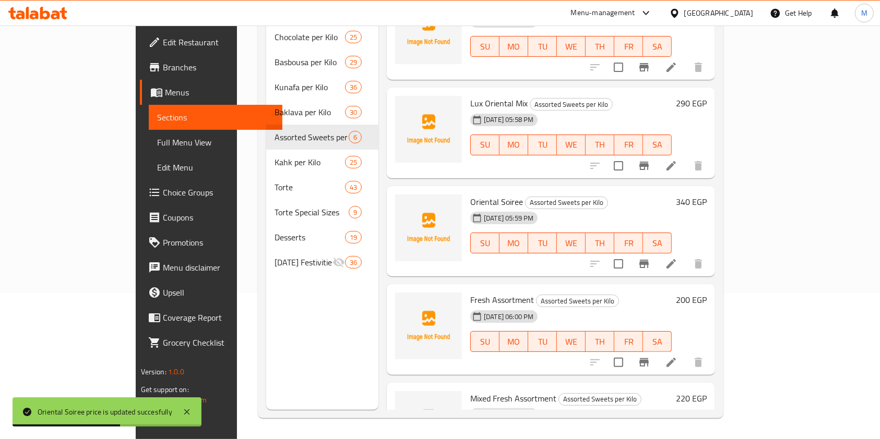
scroll to position [107, 0]
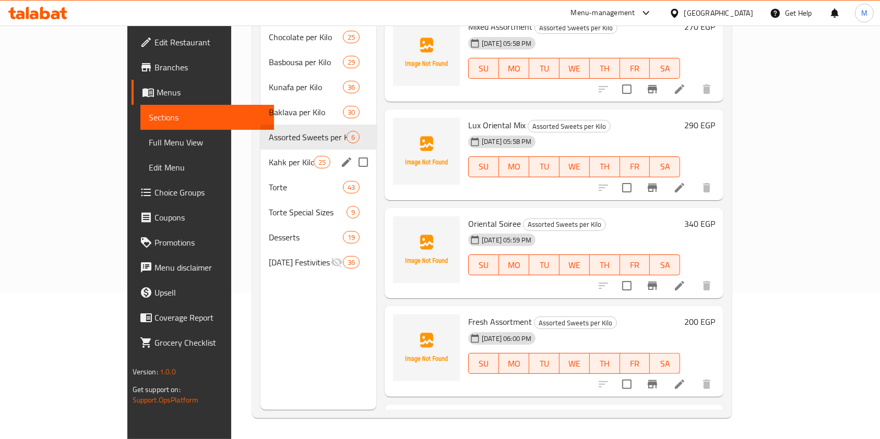
click at [260, 156] on div "Kahk per Kilo 25" at bounding box center [318, 162] width 116 height 25
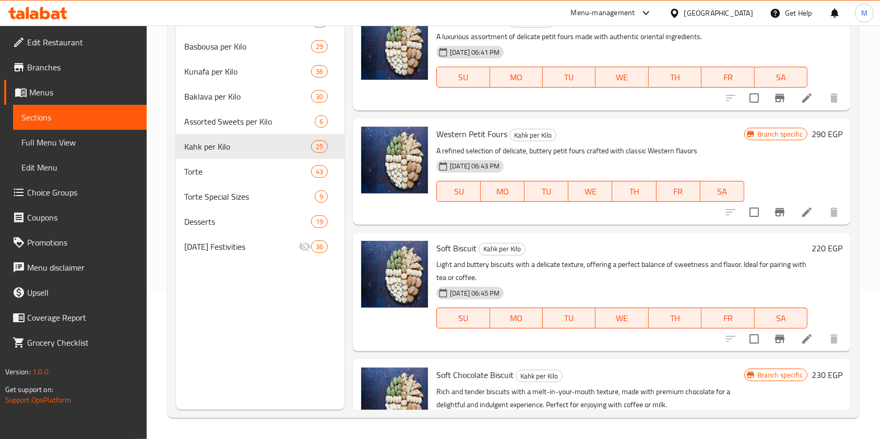
scroll to position [7, 0]
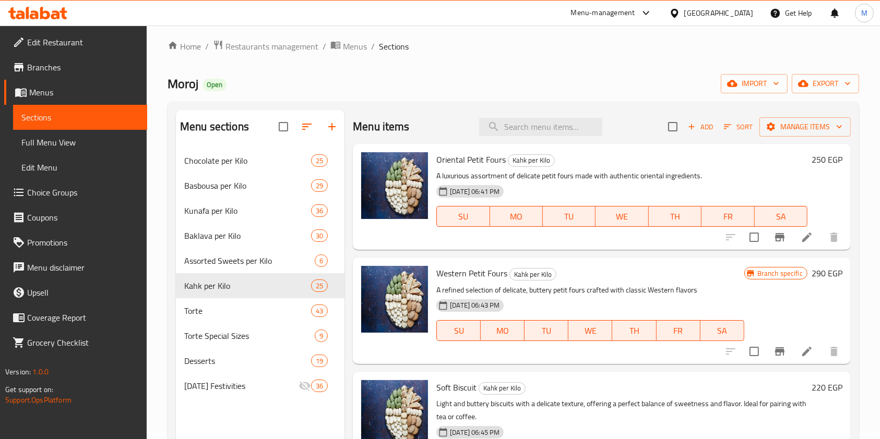
click at [792, 236] on li at bounding box center [806, 237] width 29 height 19
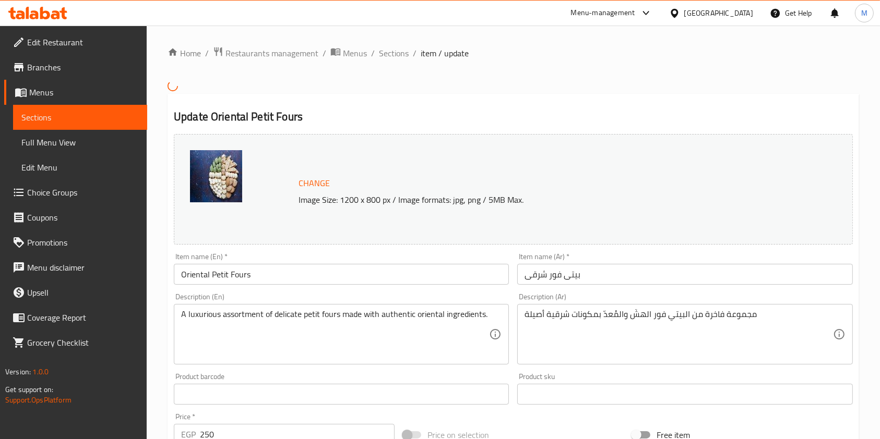
drag, startPoint x: 406, startPoint y: 52, endPoint x: 388, endPoint y: 38, distance: 23.8
click at [406, 52] on span "Sections" at bounding box center [394, 53] width 30 height 13
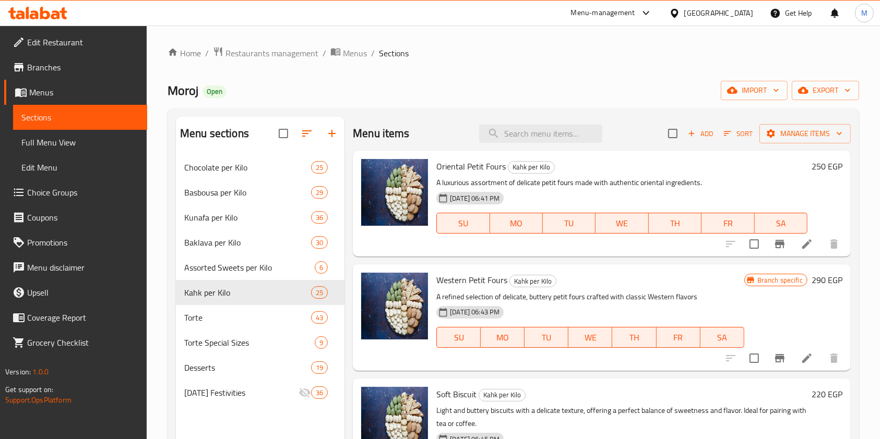
click at [778, 238] on button "Branch-specific-item" at bounding box center [779, 244] width 25 height 25
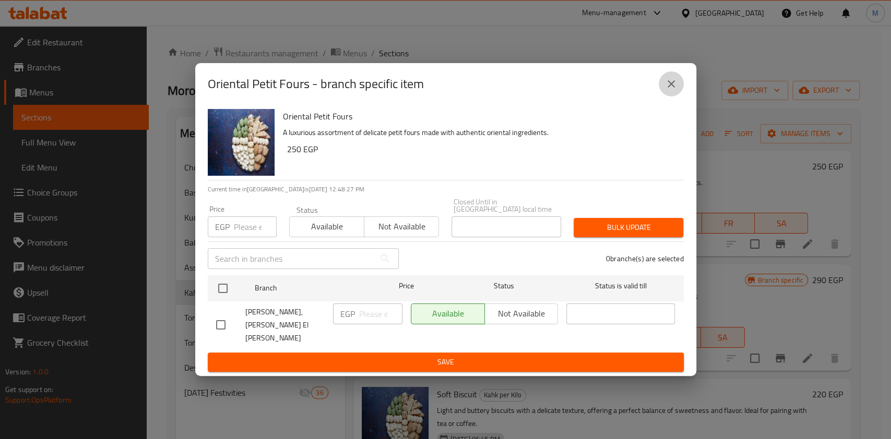
click at [669, 90] on icon "close" at bounding box center [671, 84] width 13 height 13
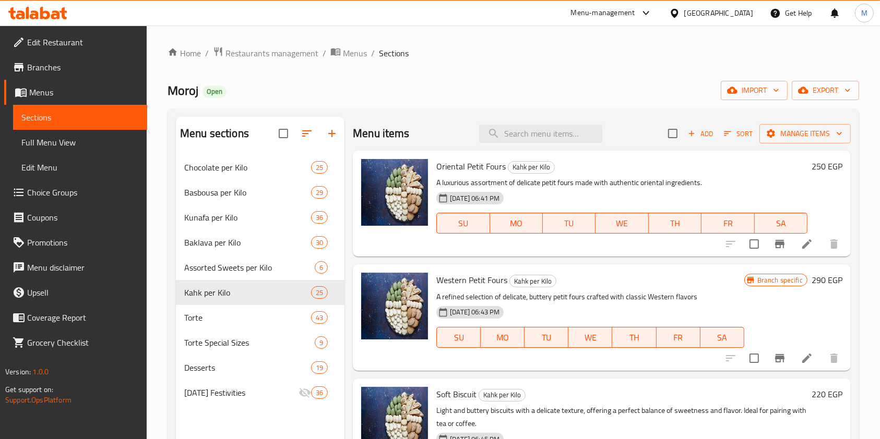
click at [864, 338] on div "Home / Restaurants management / Menus / Sections Moroj Open import export Menu …" at bounding box center [513, 306] width 733 height 560
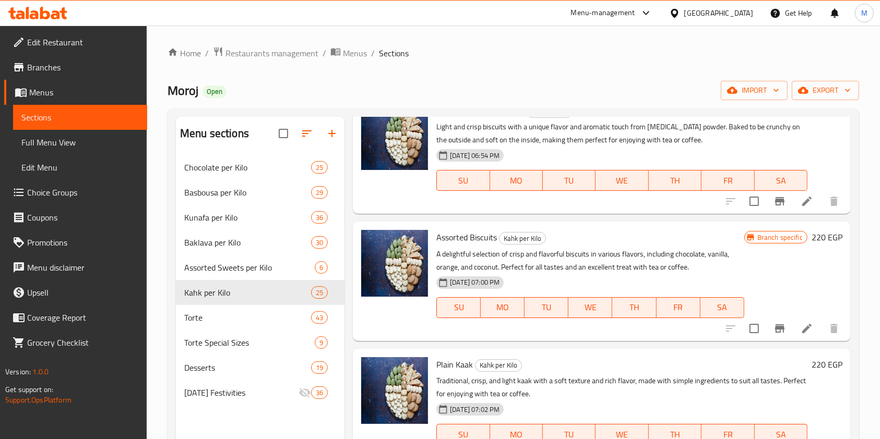
scroll to position [556, 0]
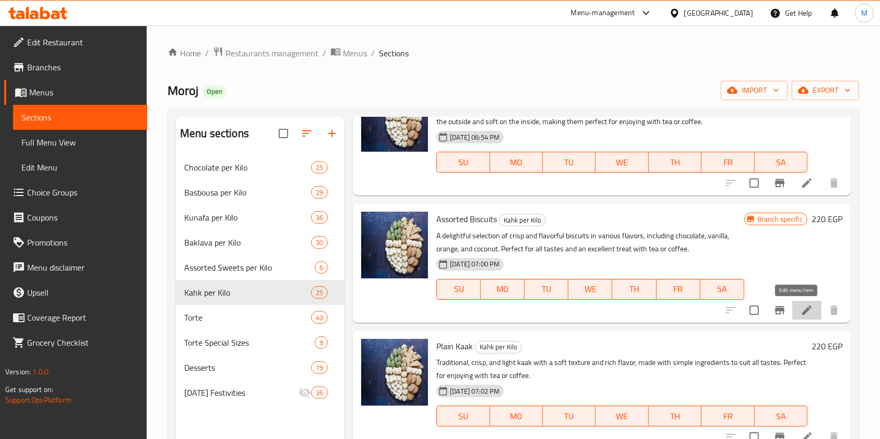
click at [800, 307] on icon at bounding box center [806, 310] width 13 height 13
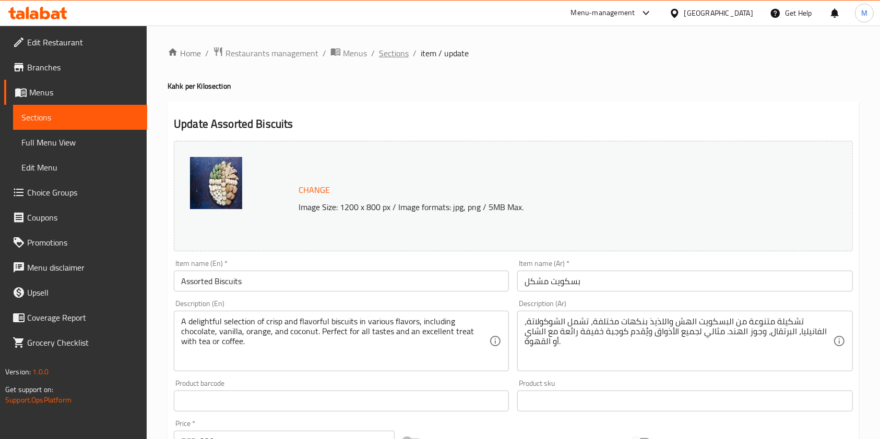
click at [400, 55] on span "Sections" at bounding box center [394, 53] width 30 height 13
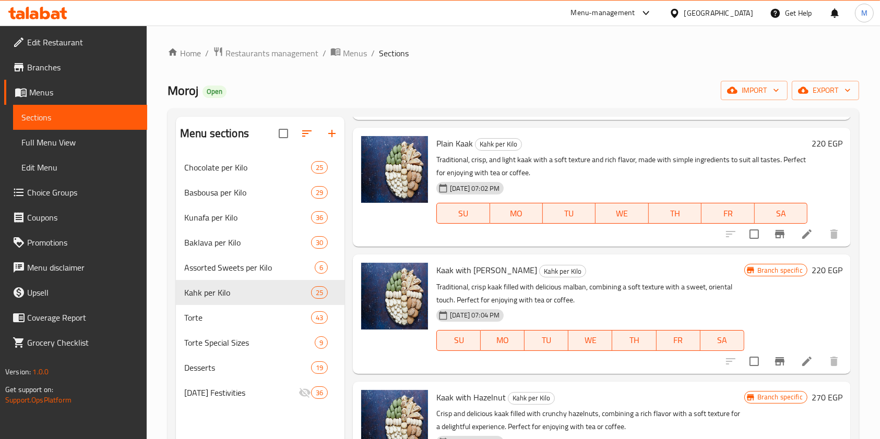
scroll to position [765, 0]
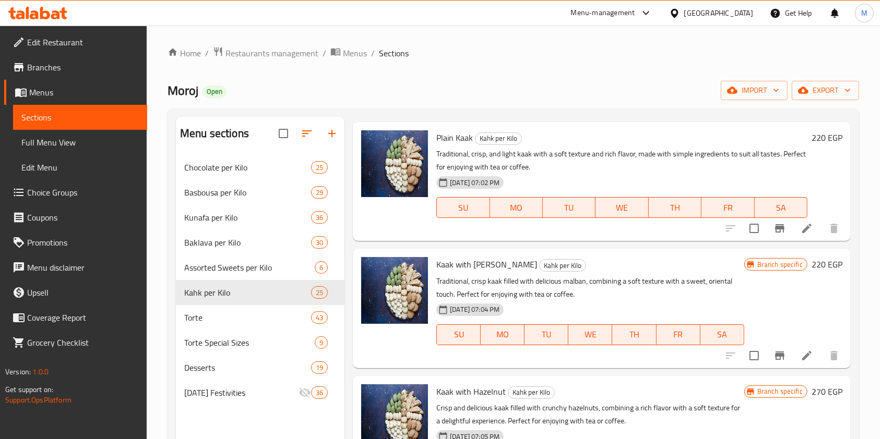
click at [767, 346] on button "Branch-specific-item" at bounding box center [779, 355] width 25 height 25
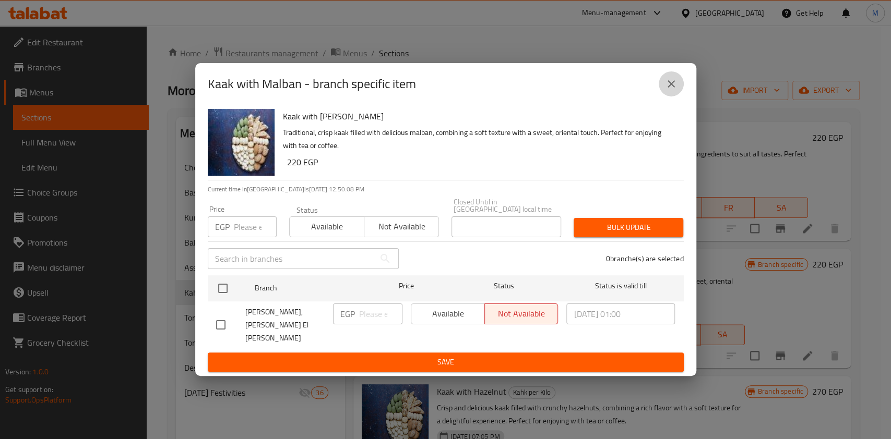
click at [668, 90] on icon "close" at bounding box center [671, 84] width 13 height 13
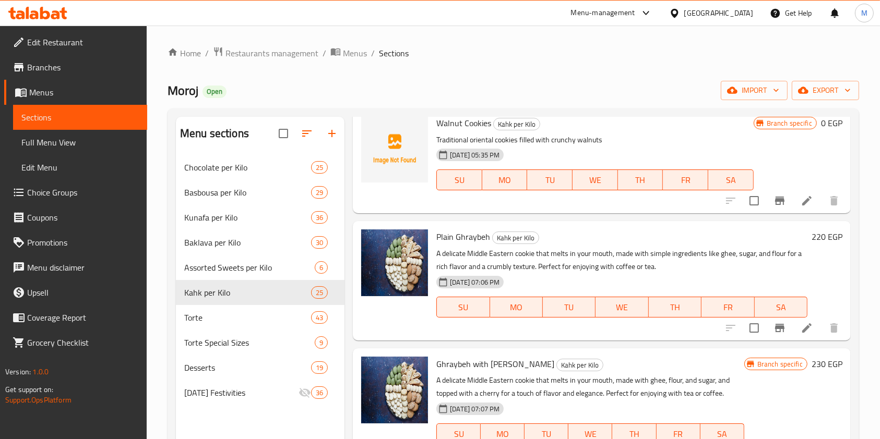
scroll to position [1182, 0]
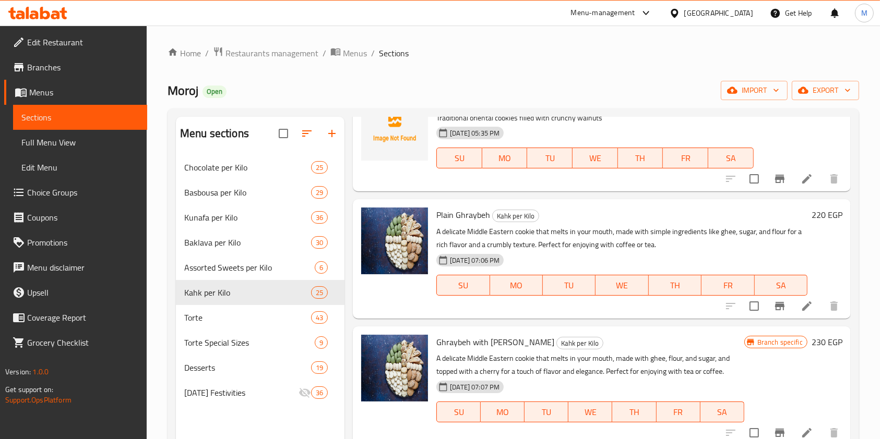
click at [856, 362] on div "Menu sections Chocolate per Kilo 25 Basbousa per Kilo 29 Kunafa per Kilo 36 Bak…" at bounding box center [512, 337] width 691 height 456
click at [437, 34] on div "Home / Restaurants management / Menus / Sections Moroj Open import export Menu …" at bounding box center [513, 306] width 733 height 560
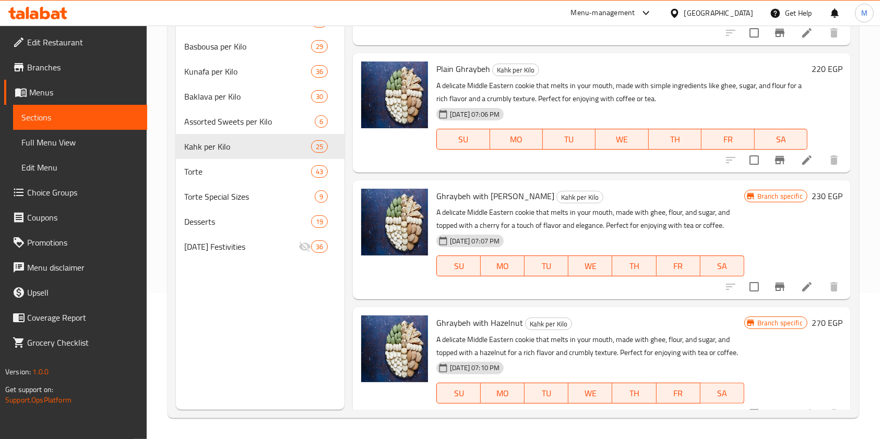
scroll to position [129, 0]
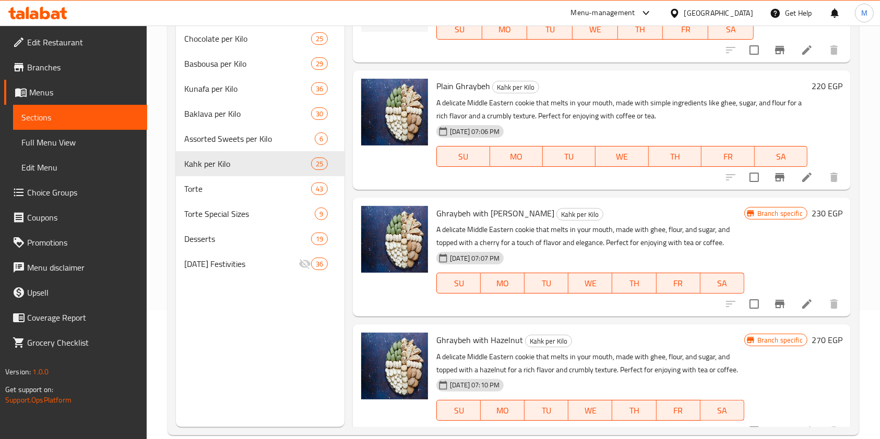
click at [865, 277] on div "Home / Restaurants management / Menus / Sections Moroj Open import export Menu …" at bounding box center [513, 177] width 733 height 560
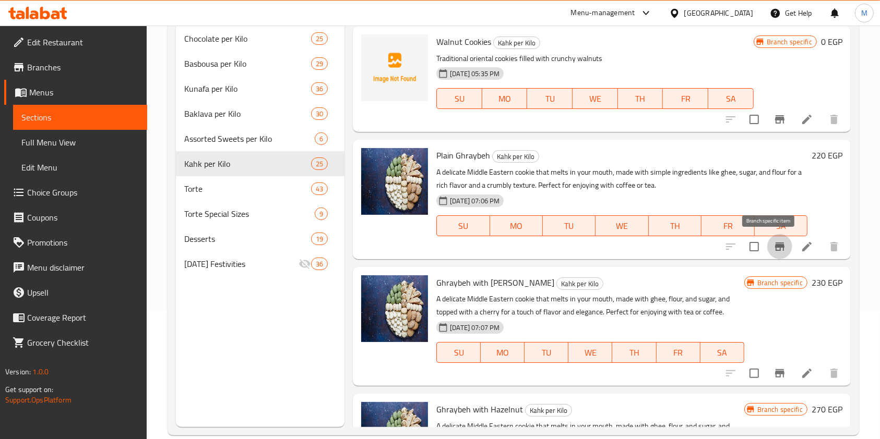
click at [774, 252] on icon "Branch-specific-item" at bounding box center [779, 247] width 13 height 13
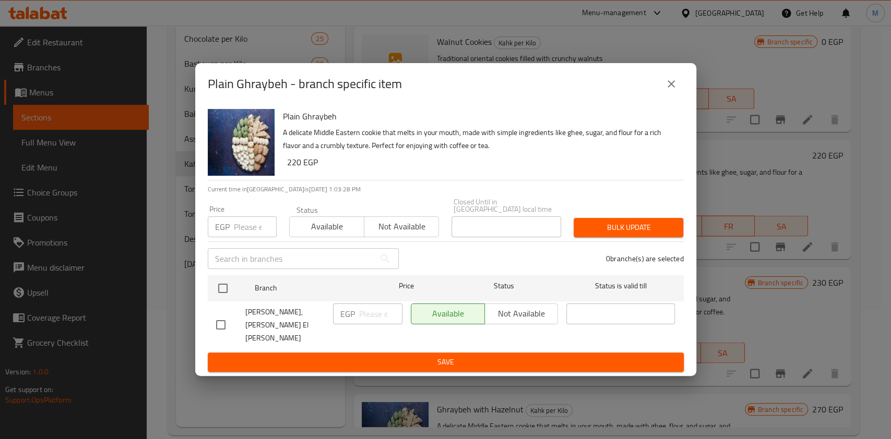
click at [674, 97] on button "close" at bounding box center [670, 83] width 25 height 25
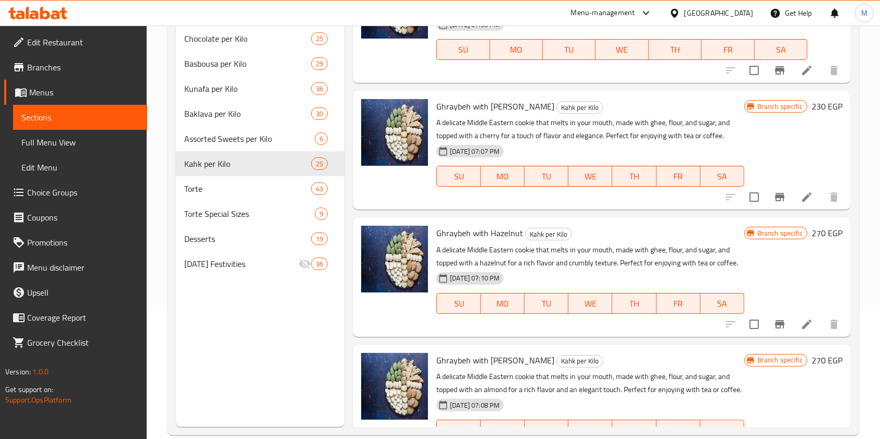
scroll to position [1321, 0]
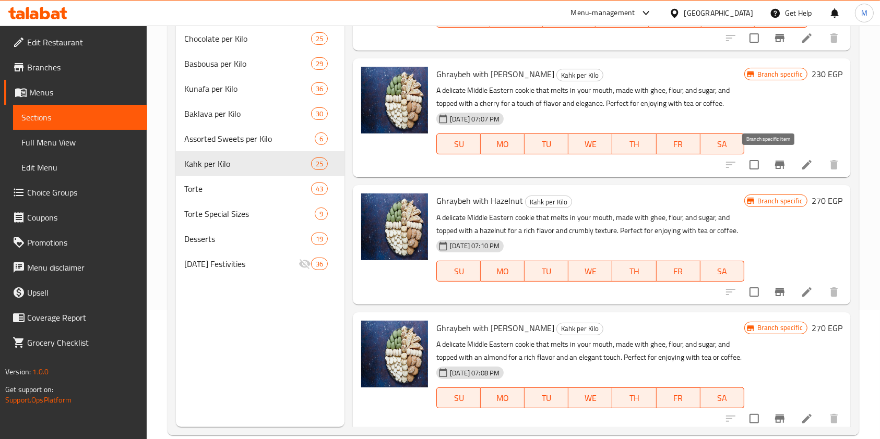
click at [774, 157] on button "Branch-specific-item" at bounding box center [779, 164] width 25 height 25
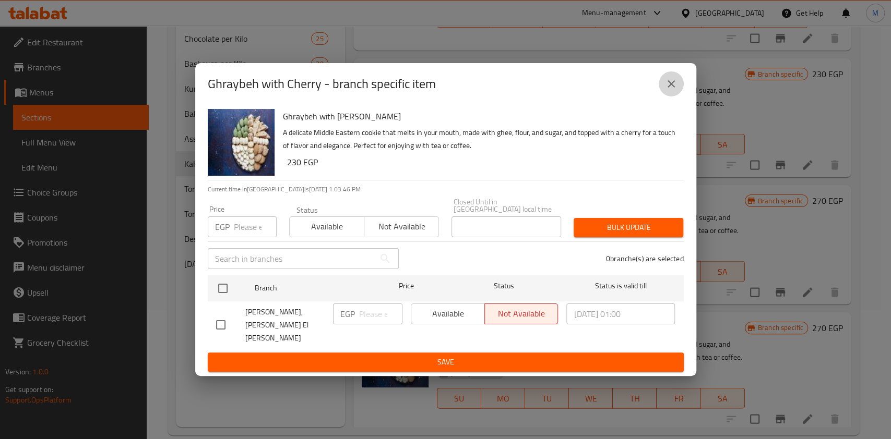
click at [669, 90] on icon "close" at bounding box center [671, 84] width 13 height 13
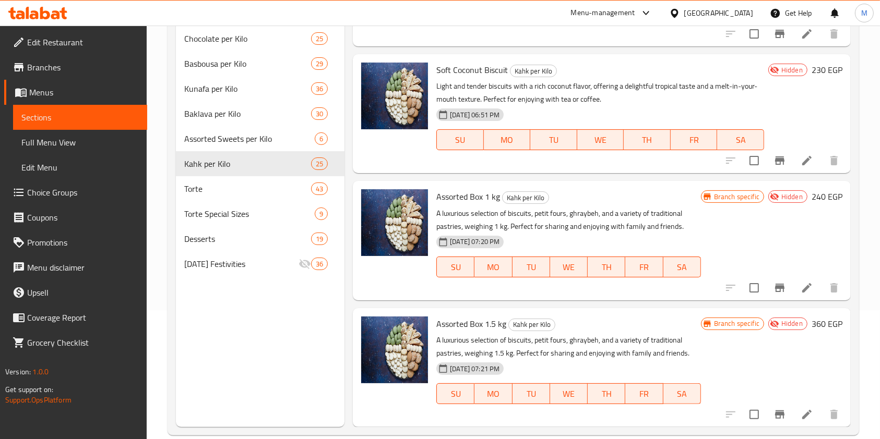
scroll to position [2736, 0]
click at [56, 10] on icon at bounding box center [37, 13] width 59 height 13
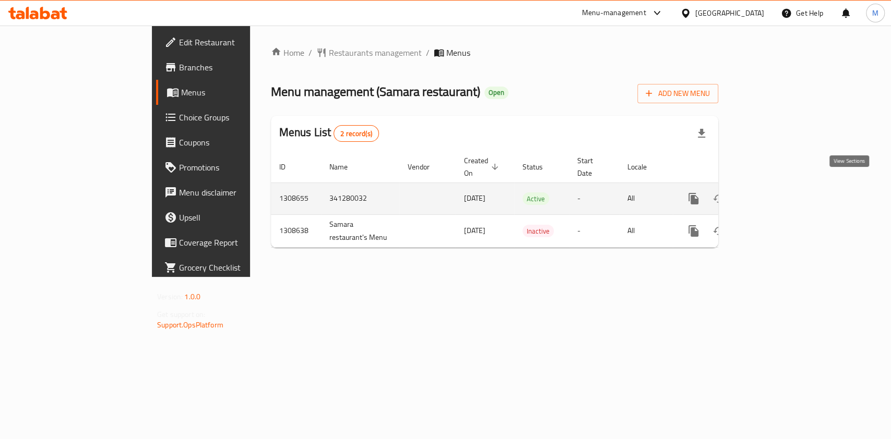
click at [775, 193] on icon "enhanced table" at bounding box center [768, 199] width 13 height 13
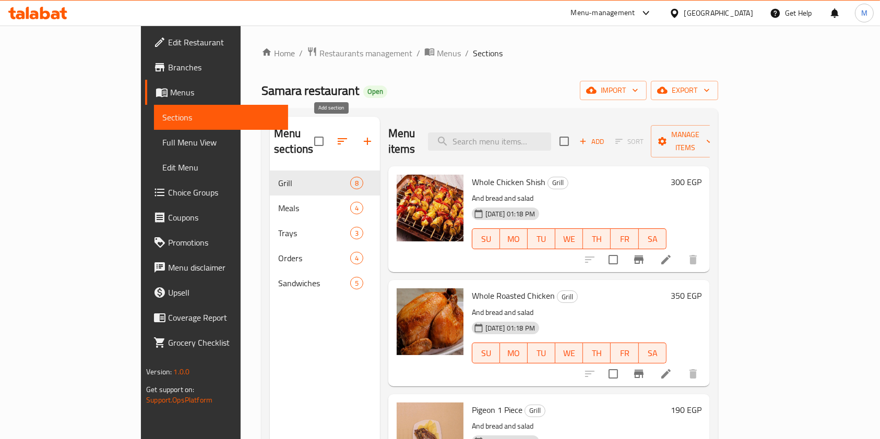
click at [361, 136] on icon "button" at bounding box center [367, 141] width 13 height 13
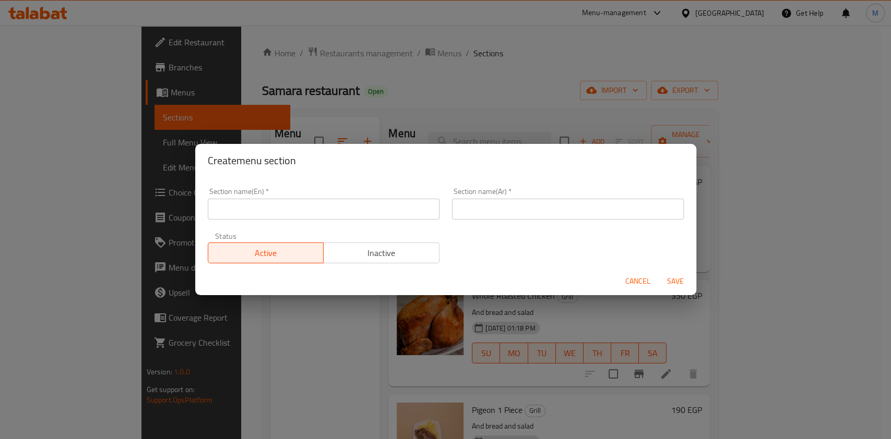
click at [356, 210] on input "text" at bounding box center [324, 209] width 232 height 21
type input "Offers"
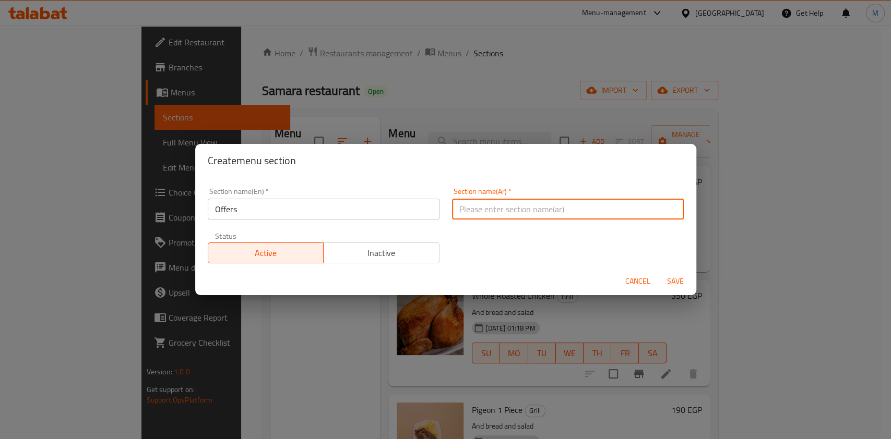
click at [531, 212] on input "text" at bounding box center [568, 209] width 232 height 21
type input "عروض"
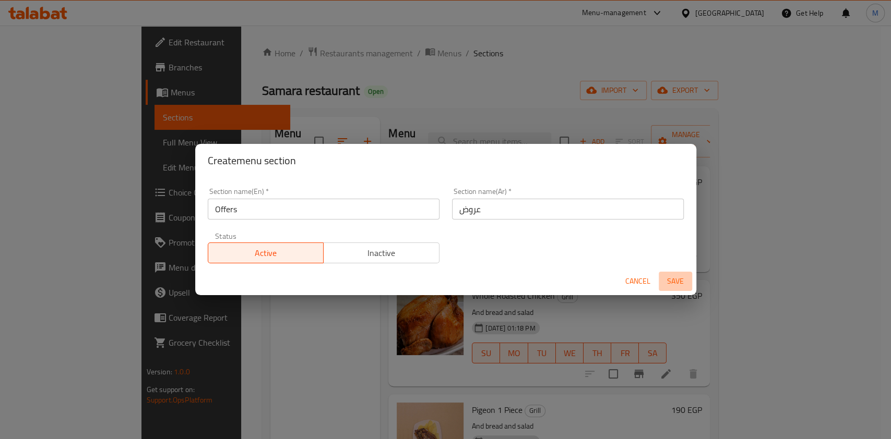
click at [684, 281] on span "Save" at bounding box center [675, 281] width 25 height 13
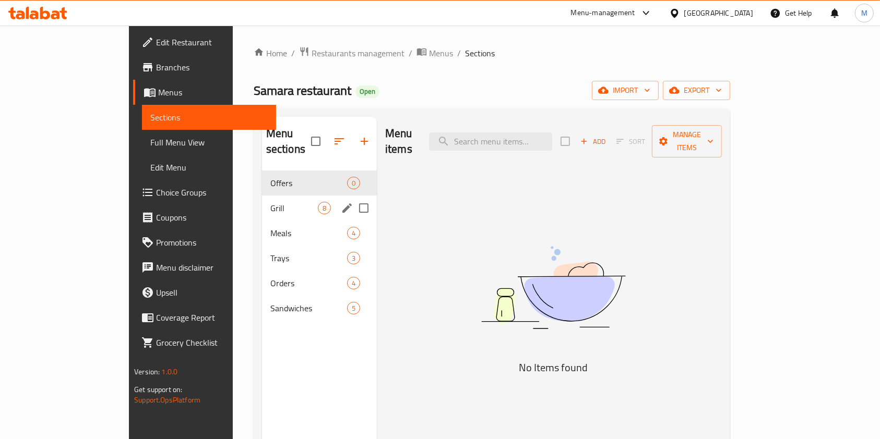
click at [270, 202] on span "Grill" at bounding box center [293, 208] width 47 height 13
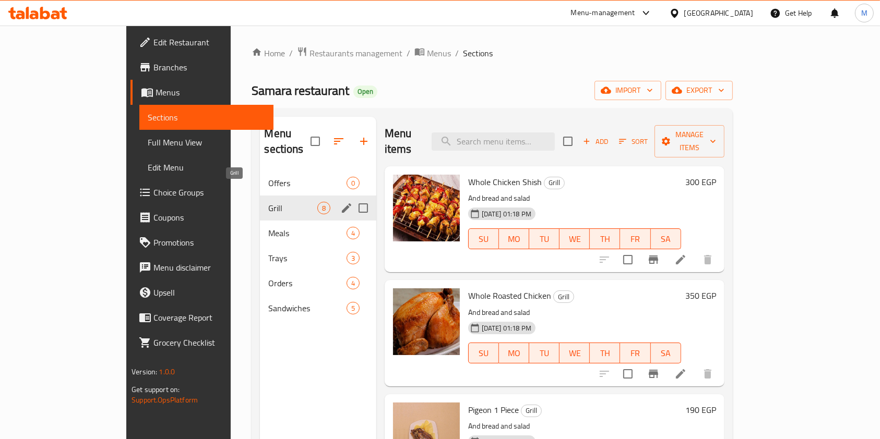
click at [268, 177] on span "Offers" at bounding box center [307, 183] width 78 height 13
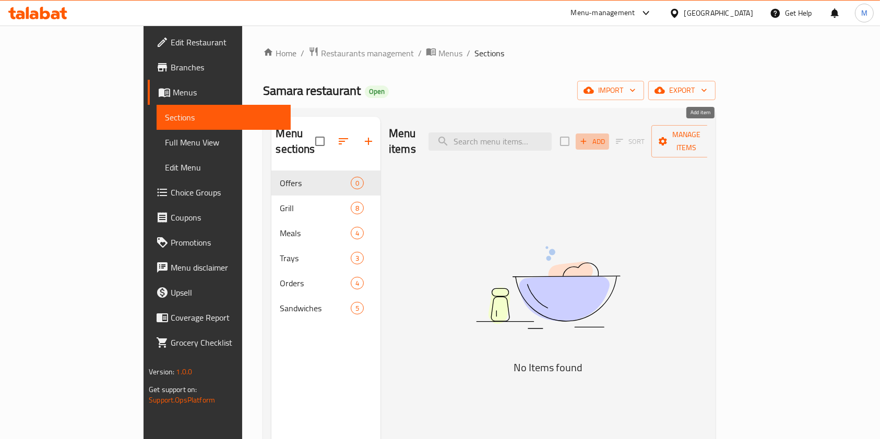
click at [606, 136] on span "Add" at bounding box center [592, 142] width 28 height 12
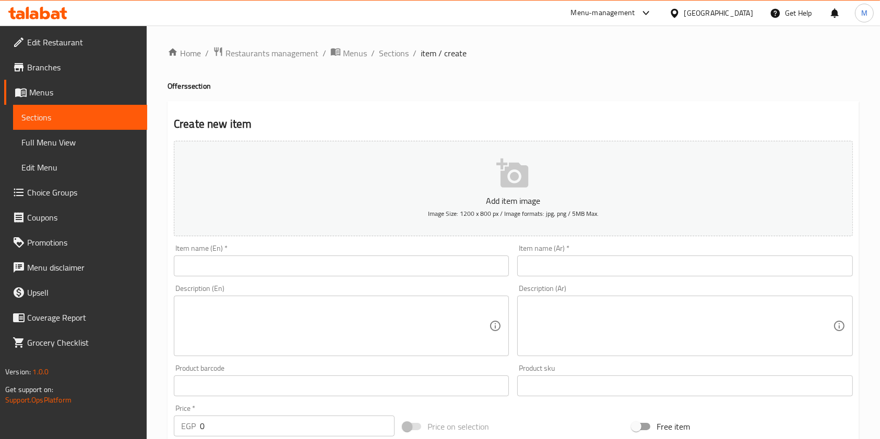
click at [604, 254] on div "Item name (Ar)   * Item name (Ar) *" at bounding box center [684, 261] width 335 height 32
click at [600, 265] on input "text" at bounding box center [684, 266] width 335 height 21
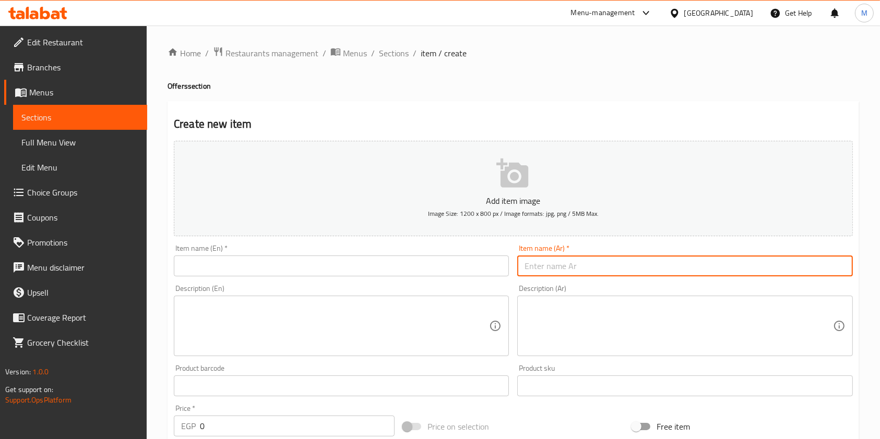
paste input "وجبة [PERSON_NAME]"
type input "وجبة [PERSON_NAME]"
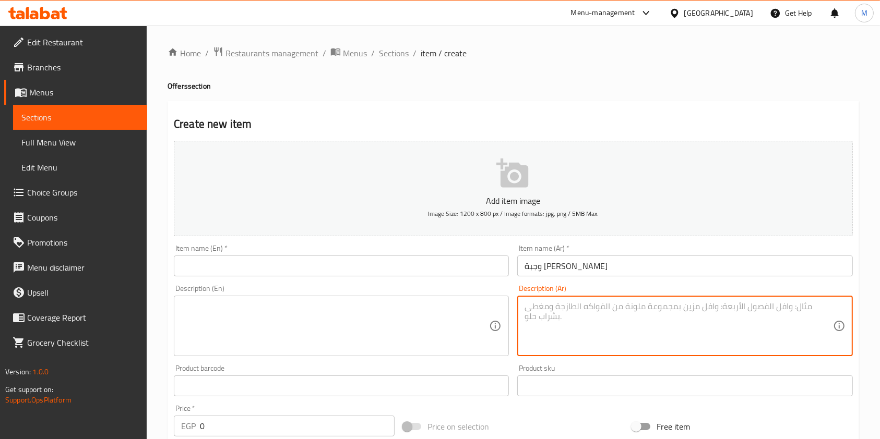
click at [563, 302] on textarea at bounding box center [678, 327] width 308 height 50
paste textarea "ربع فراخ +٢ صابع كفته +أرز بسمتي +مكس"
type textarea "ربع فراخ +٢ صابع كفته +أرز بسمتي +مكس"
click at [387, 315] on textarea at bounding box center [335, 327] width 308 height 50
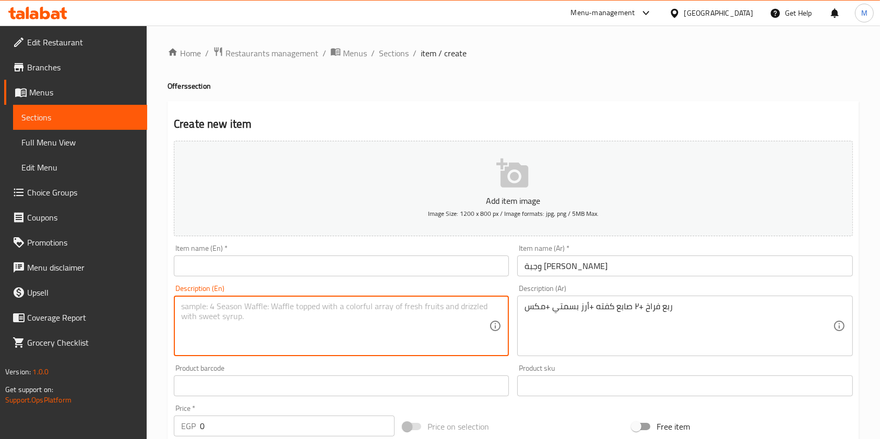
paste textarea "A quarter chicken + 2 kofta fingers + basmati rice + mixed vegetables"
type textarea "A quarter chicken + 2 kofta fingers + basmati rice + mixed vegetables"
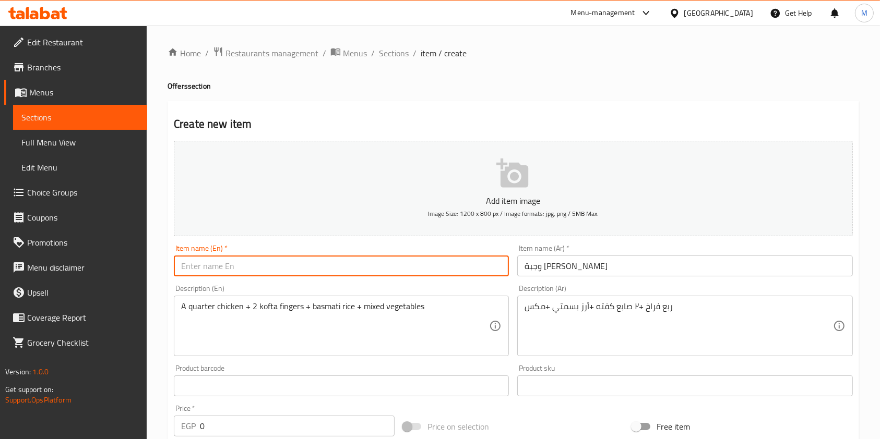
click at [242, 269] on input "text" at bounding box center [341, 266] width 335 height 21
paste input "Mixed Grill Meal"
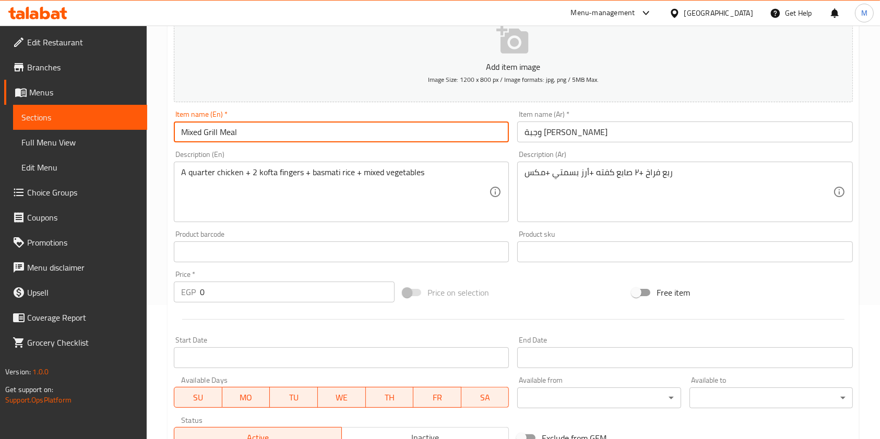
scroll to position [139, 0]
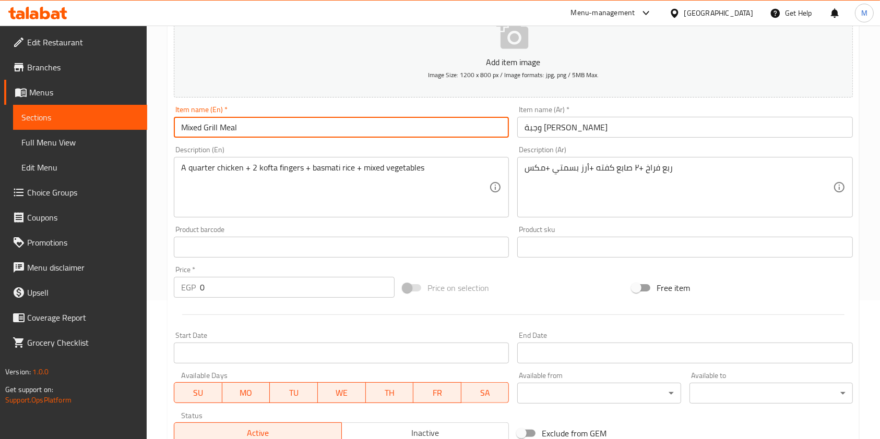
type input "Mixed Grill Meal"
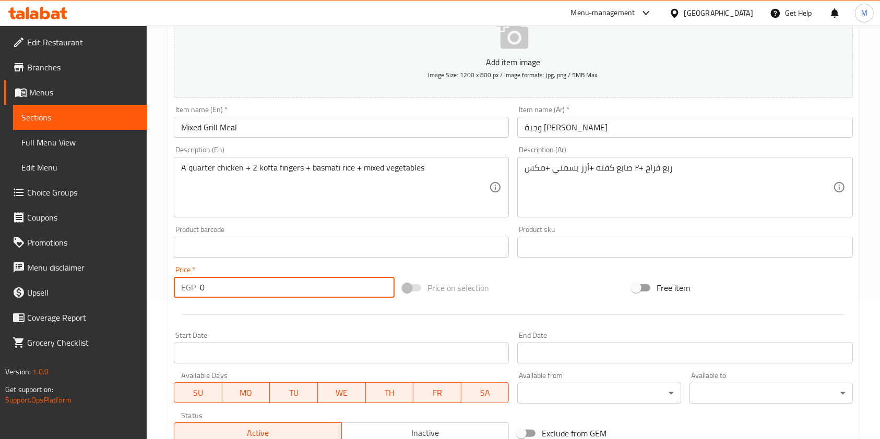
drag, startPoint x: 207, startPoint y: 292, endPoint x: 198, endPoint y: 292, distance: 8.9
click at [198, 292] on div "EGP 0 Price *" at bounding box center [284, 287] width 221 height 21
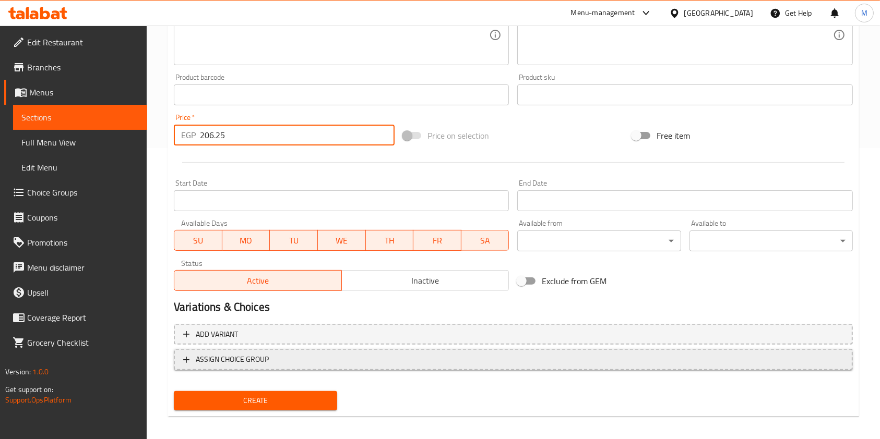
scroll to position [298, 0]
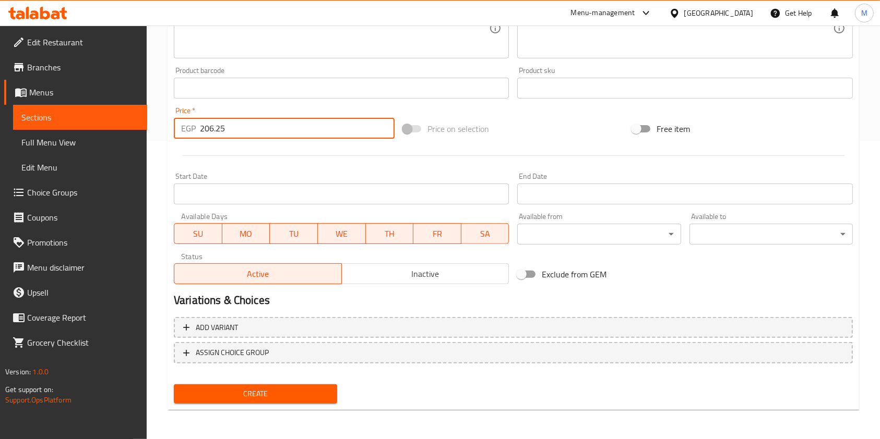
type input "206.25"
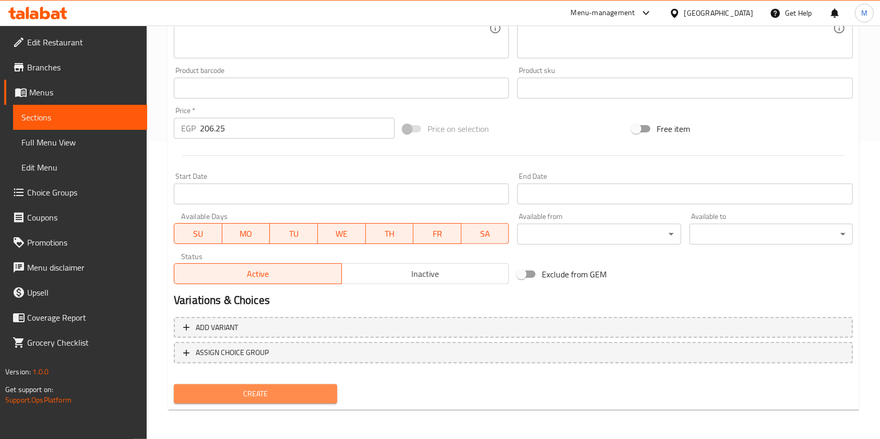
click at [333, 389] on button "Create" at bounding box center [255, 393] width 163 height 19
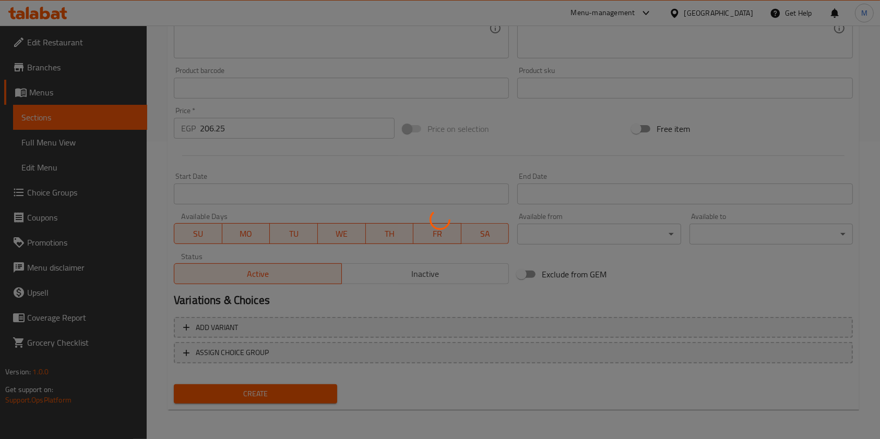
type input "0"
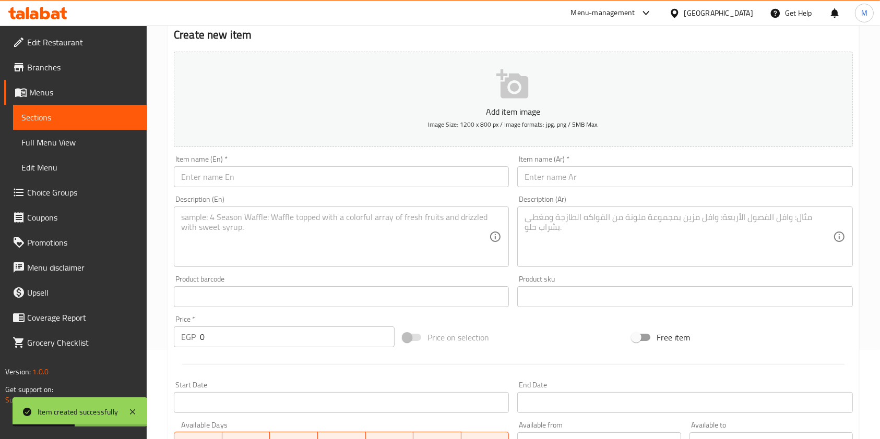
scroll to position [0, 0]
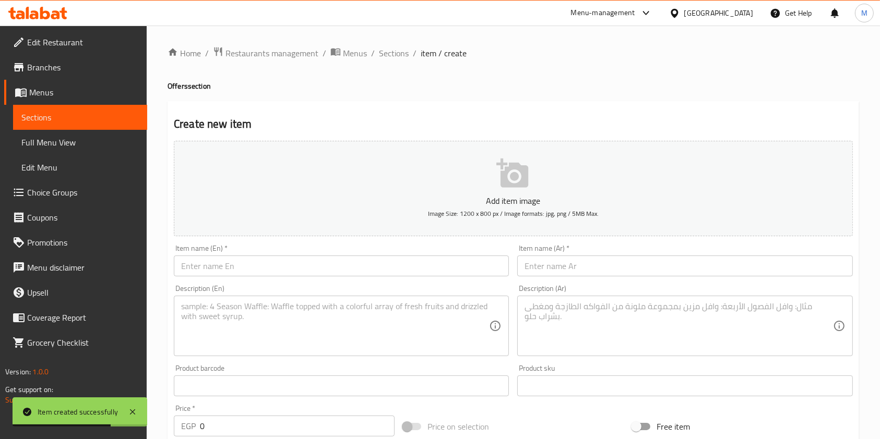
click at [560, 270] on input "text" at bounding box center [684, 266] width 335 height 21
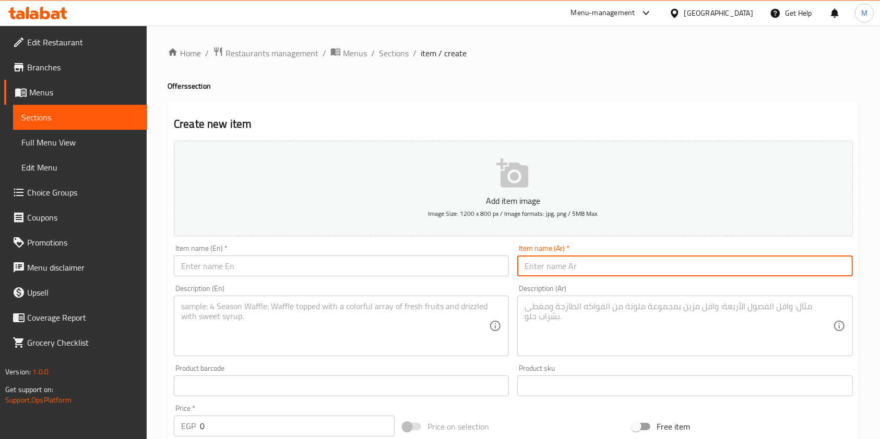
paste input "ربع فراخ و حواوشي"
type input "ربع فراخ و حواوشي"
click at [554, 326] on textarea at bounding box center [678, 327] width 308 height 50
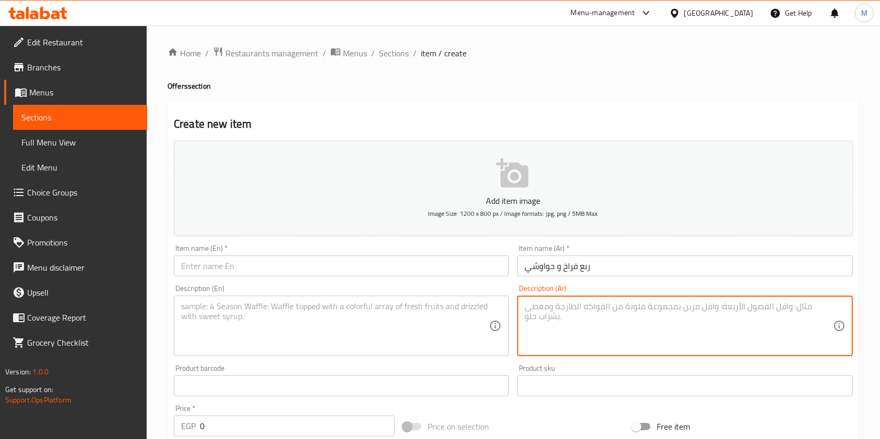
paste textarea "ربع فراخ ورغيف حواوشي"
type textarea "ربع فراخ ورغيف حواوشي"
click at [447, 343] on textarea at bounding box center [335, 327] width 308 height 50
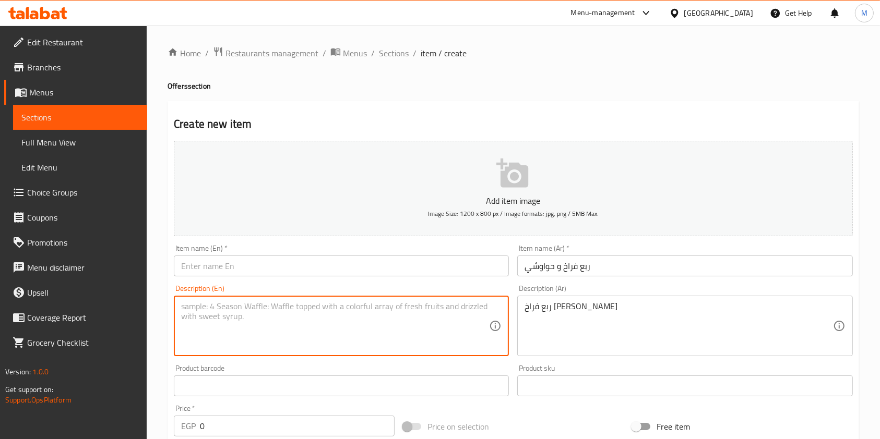
paste textarea "Quarter Chicken and Hawawshi"
type textarea "Quarter Chicken and Hawawshi"
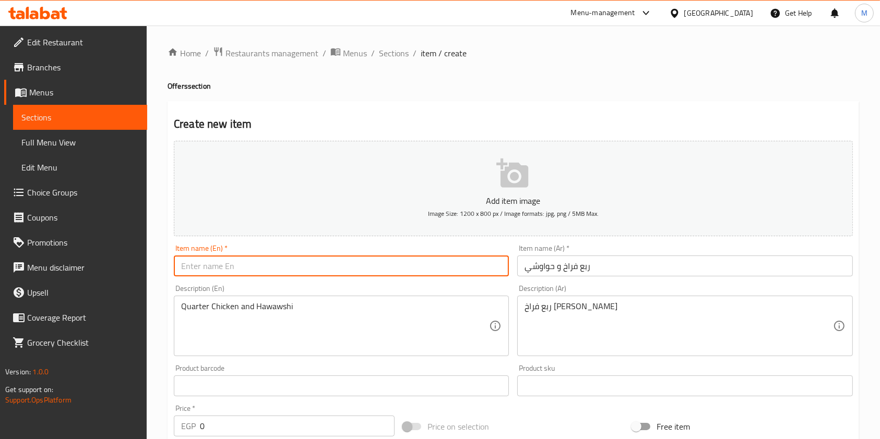
click at [354, 276] on input "text" at bounding box center [341, 266] width 335 height 21
paste input "Samara Meal"
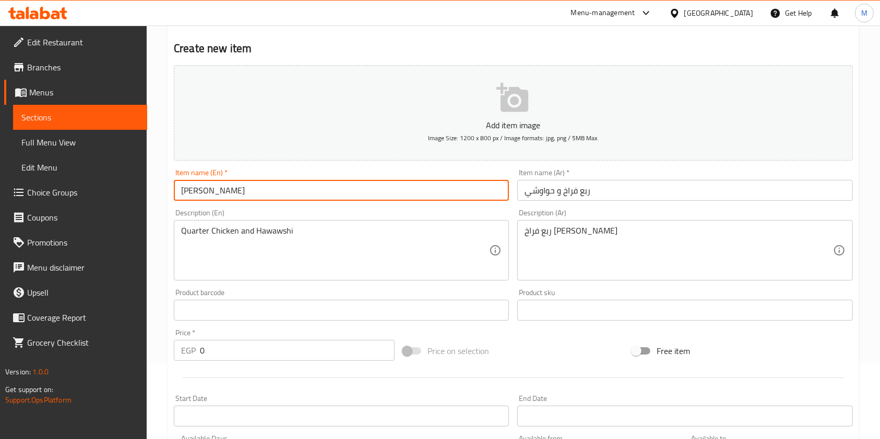
scroll to position [139, 0]
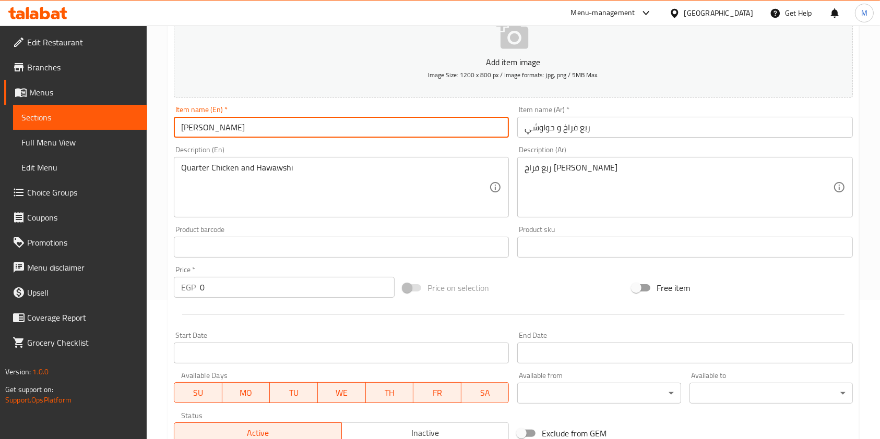
type input "Samara Meal"
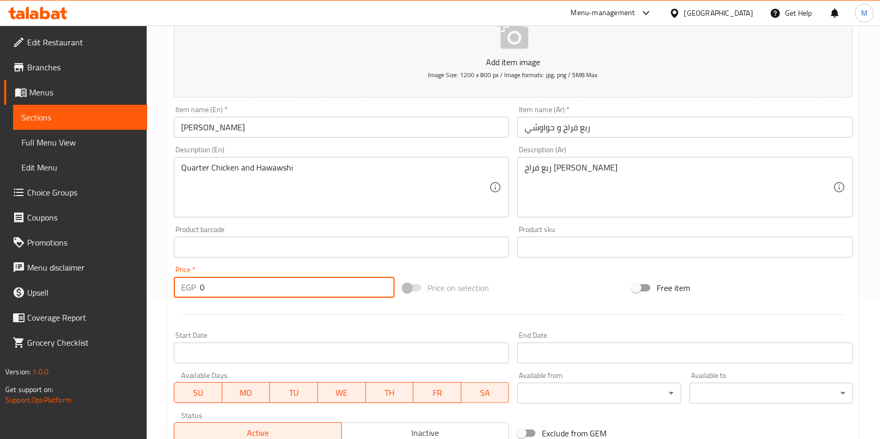
drag, startPoint x: 217, startPoint y: 297, endPoint x: 197, endPoint y: 297, distance: 20.3
click at [197, 297] on div "EGP 0 Price *" at bounding box center [284, 287] width 221 height 21
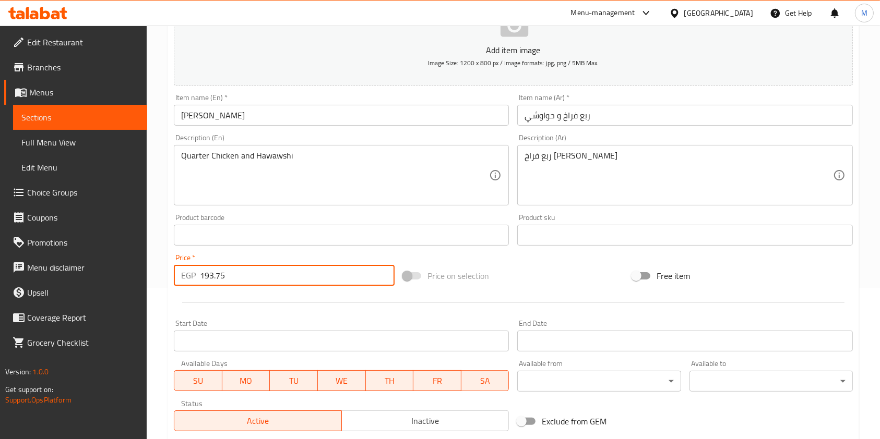
scroll to position [298, 0]
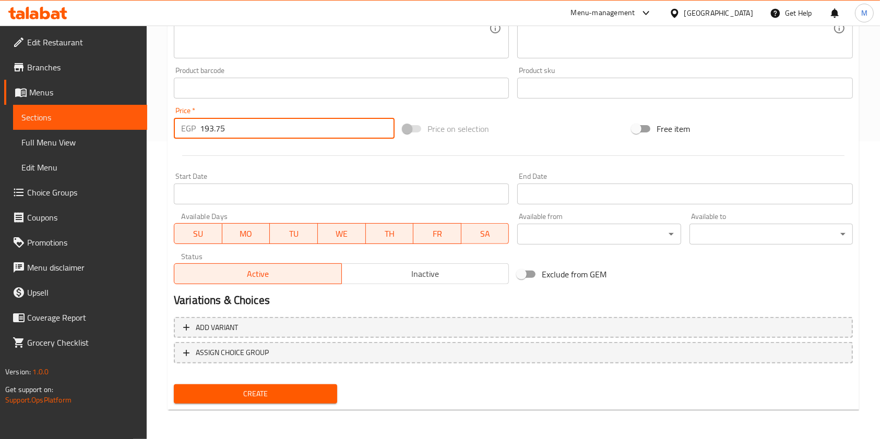
type input "193.75"
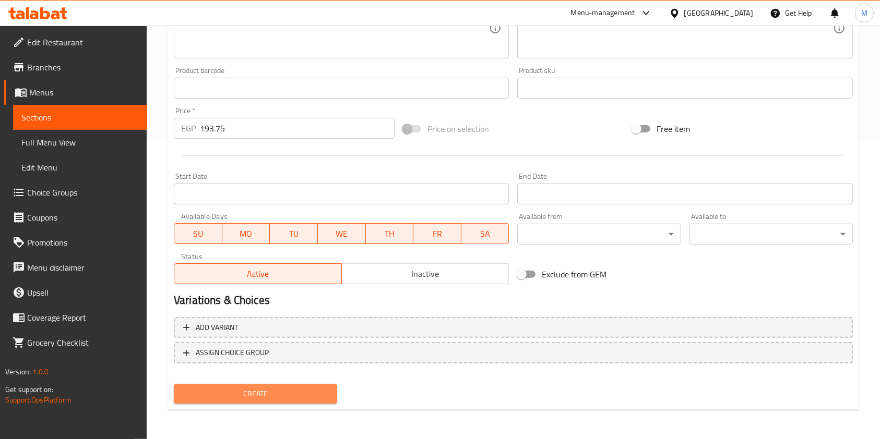
click at [334, 389] on button "Create" at bounding box center [255, 393] width 163 height 19
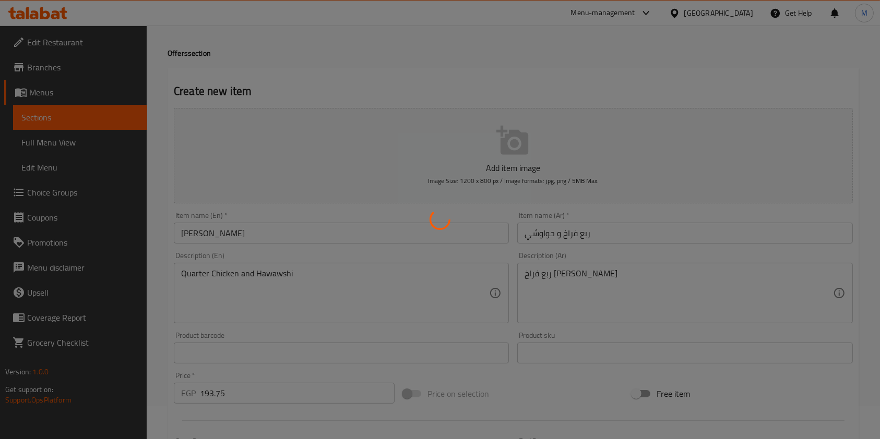
scroll to position [0, 0]
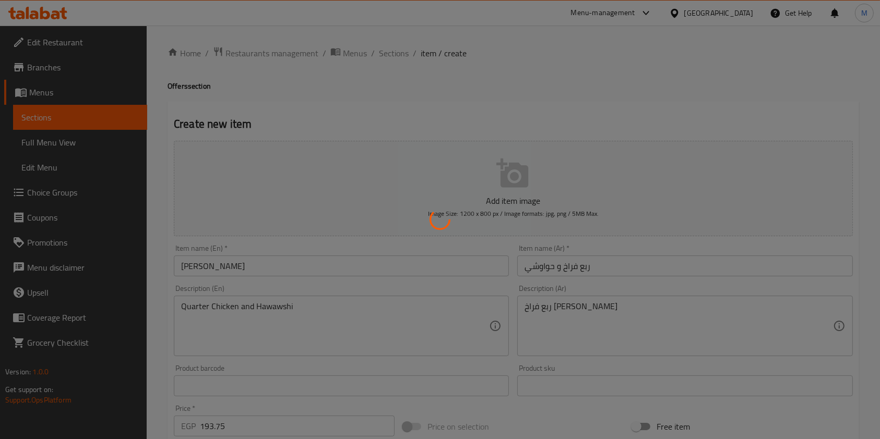
type input "0"
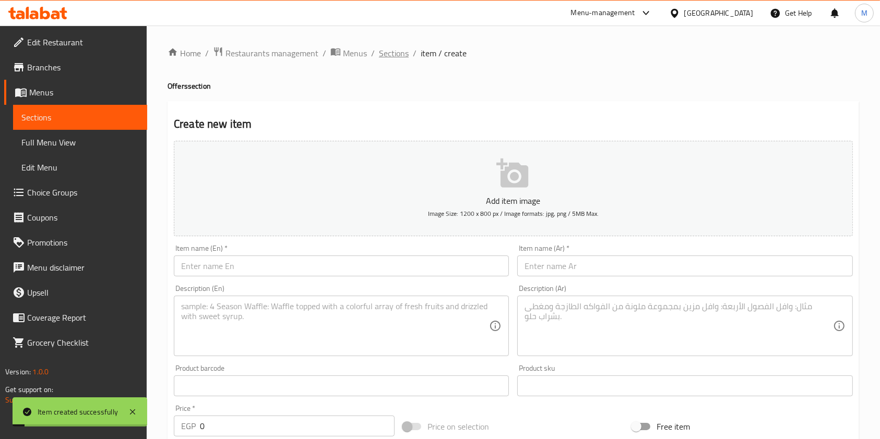
click at [397, 55] on span "Sections" at bounding box center [394, 53] width 30 height 13
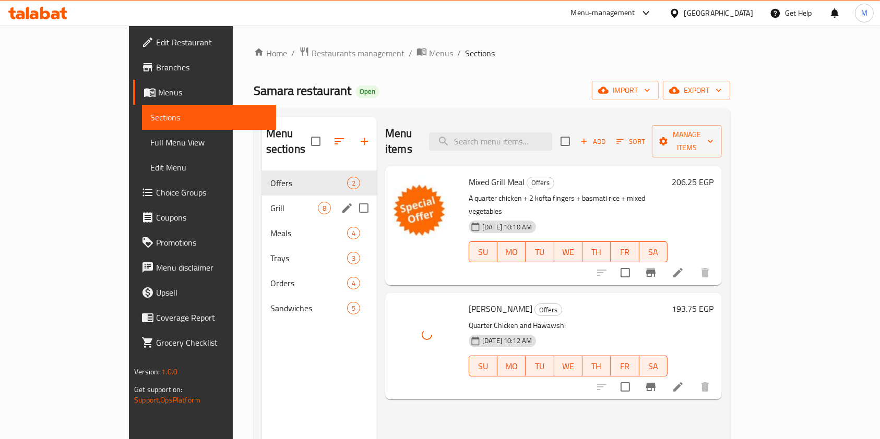
click at [270, 202] on span "Grill" at bounding box center [293, 208] width 47 height 13
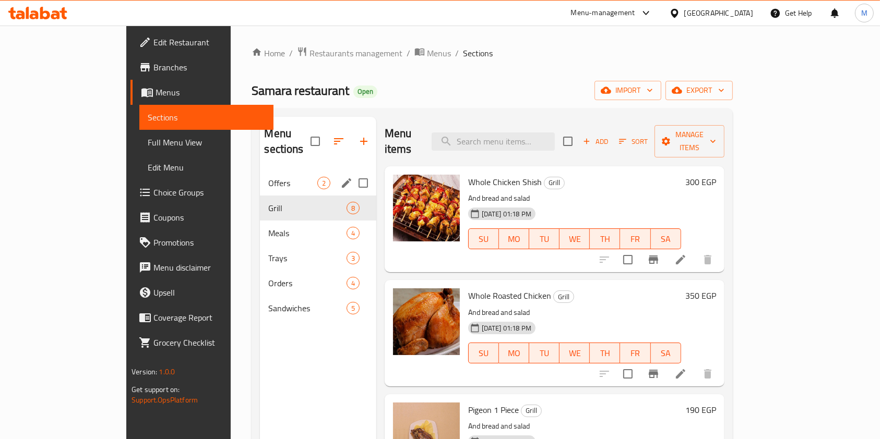
click at [268, 177] on span "Offers" at bounding box center [292, 183] width 49 height 13
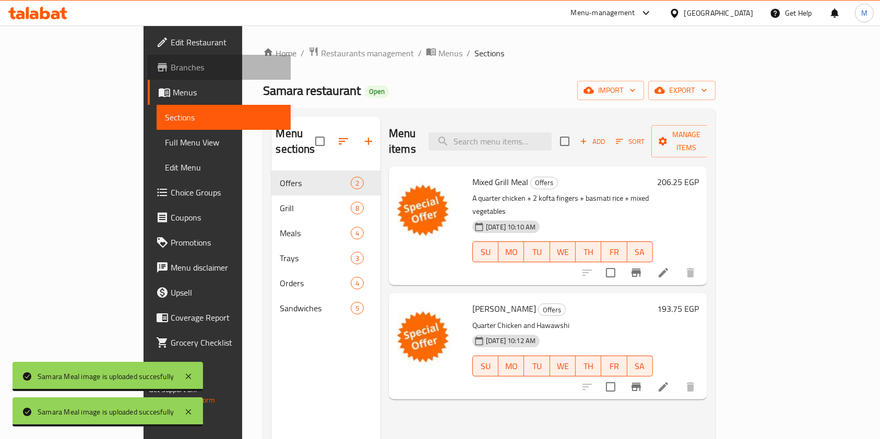
click at [148, 75] on link "Branches" at bounding box center [219, 67] width 143 height 25
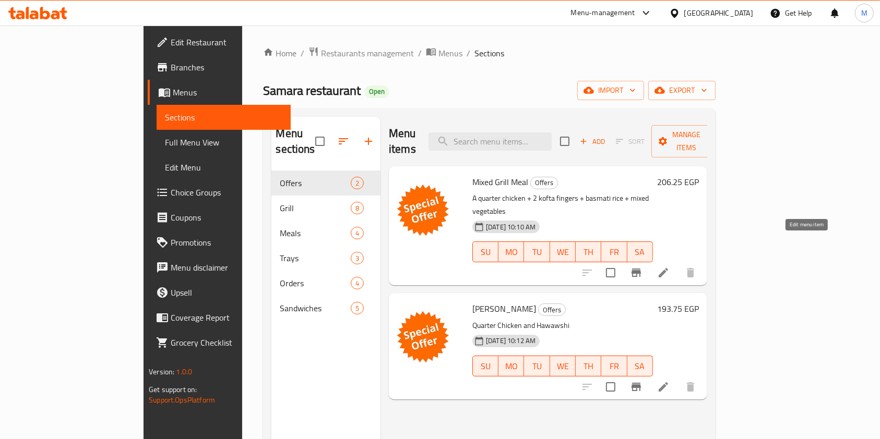
click at [669, 267] on icon at bounding box center [663, 273] width 13 height 13
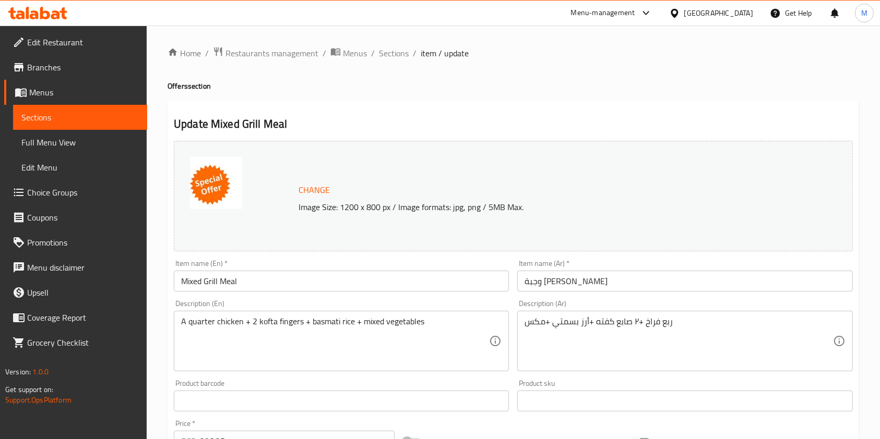
drag, startPoint x: 539, startPoint y: 325, endPoint x: 538, endPoint y: 338, distance: 12.5
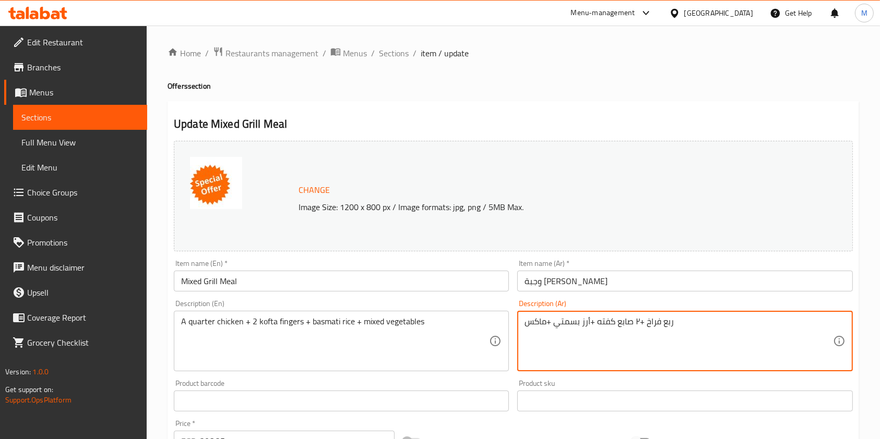
click at [524, 329] on textarea "ربع فراخ +٢ صابع كفته +أرز بسمتي +ماكس" at bounding box center [678, 342] width 308 height 50
click at [707, 326] on textarea "ربع فراخ +٢ صابع كفته +أرز بسمتي +ماكس" at bounding box center [678, 342] width 308 height 50
type textarea "ربع فراخ +٢ صابع كفته +أرز بسمتي +ماكس"
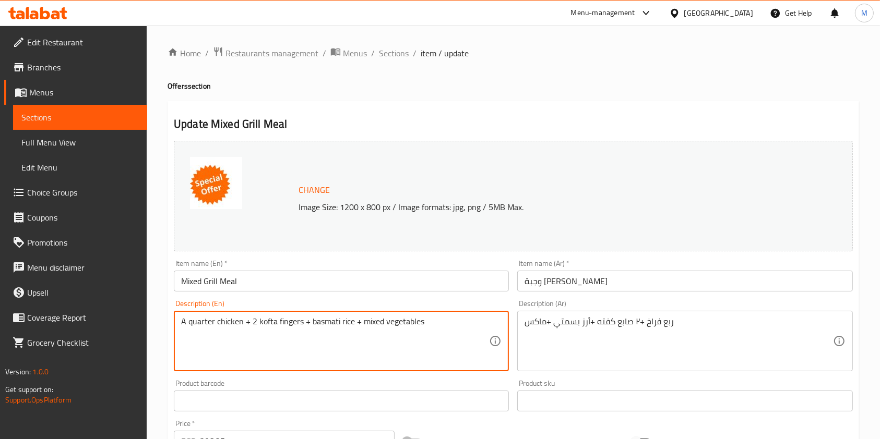
drag, startPoint x: 418, startPoint y: 322, endPoint x: 396, endPoint y: 325, distance: 22.1
drag, startPoint x: 382, startPoint y: 323, endPoint x: 432, endPoint y: 319, distance: 49.7
click at [430, 319] on textarea "A quarter chicken + 2 kofta fingers + basmati rice + mixed vegetables" at bounding box center [335, 342] width 308 height 50
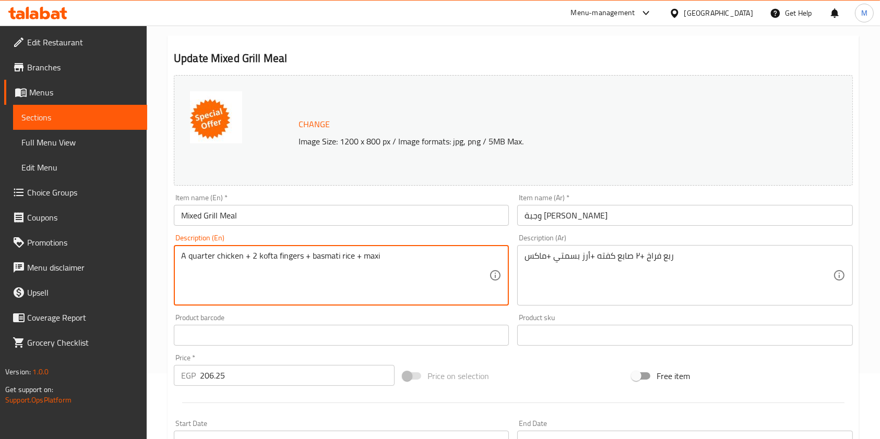
scroll to position [139, 0]
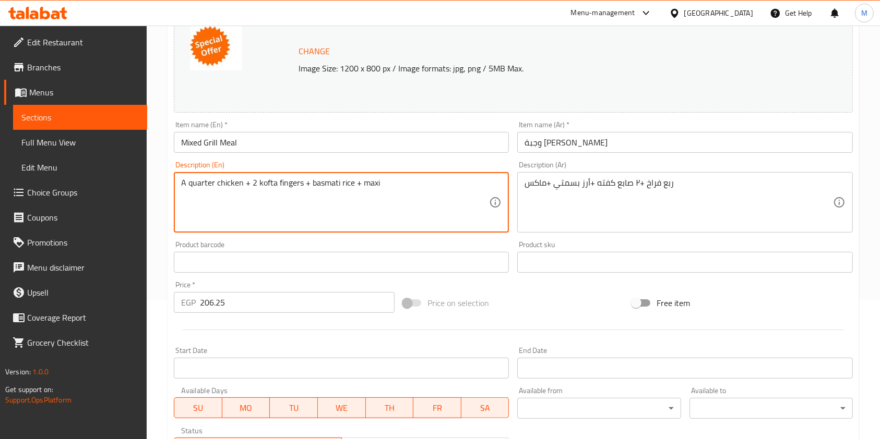
type textarea "A quarter chicken + 2 kofta fingers + basmati rice + maxi"
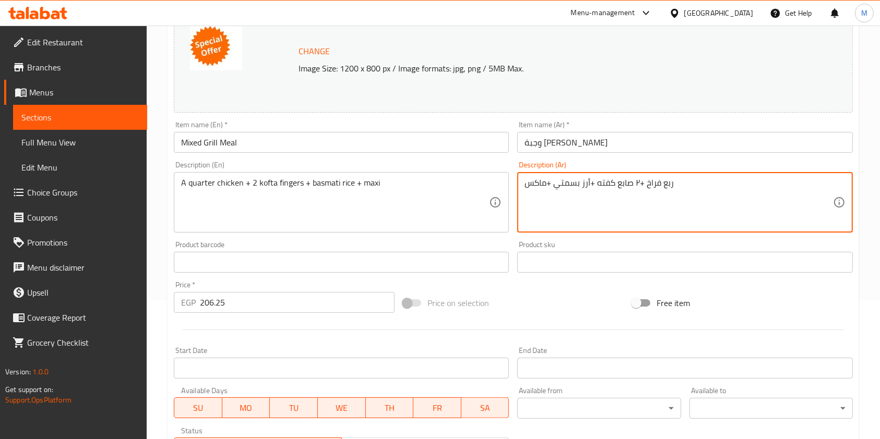
click at [693, 182] on textarea "ربع فراخ +٢ صابع كفته +أرز بسمتي +ماكس" at bounding box center [678, 203] width 308 height 50
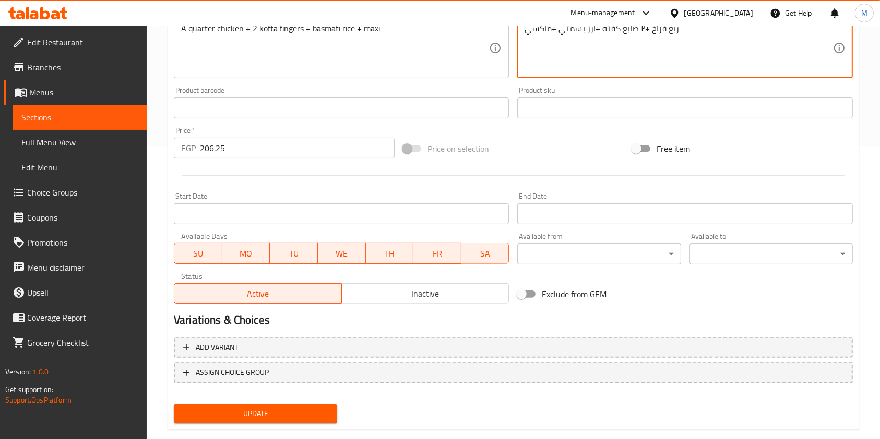
scroll to position [313, 0]
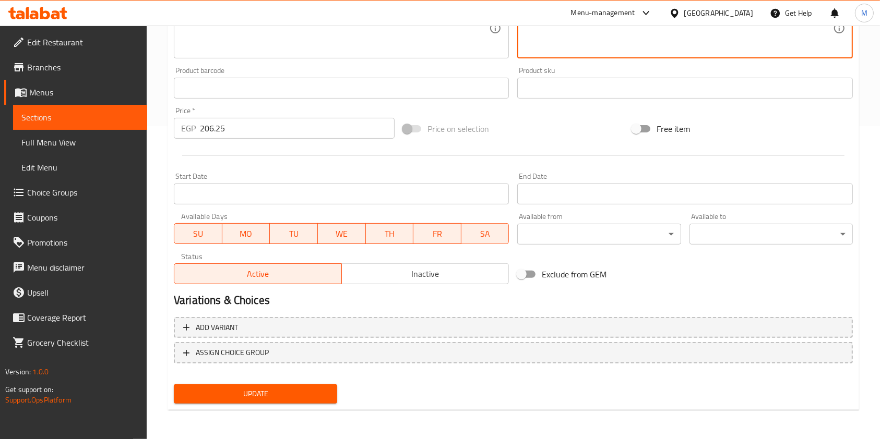
type textarea "ربع فراخ +٢ صابع كفته +أرز بسمتي +ماكسي"
click at [322, 388] on span "Update" at bounding box center [255, 394] width 147 height 13
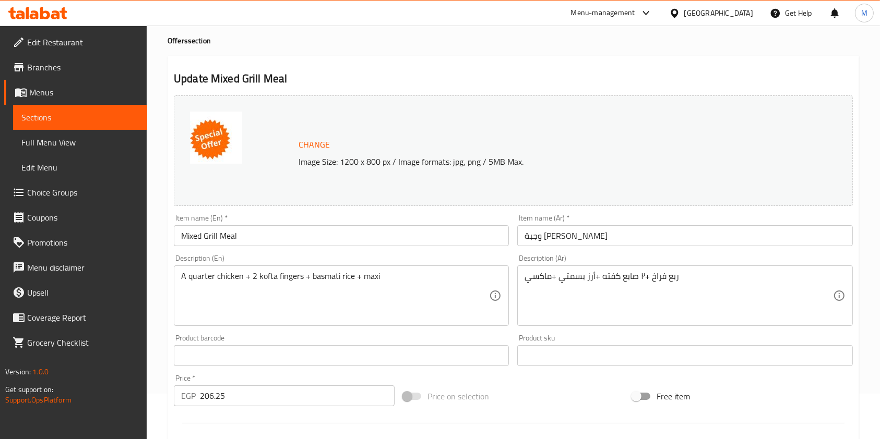
scroll to position [0, 0]
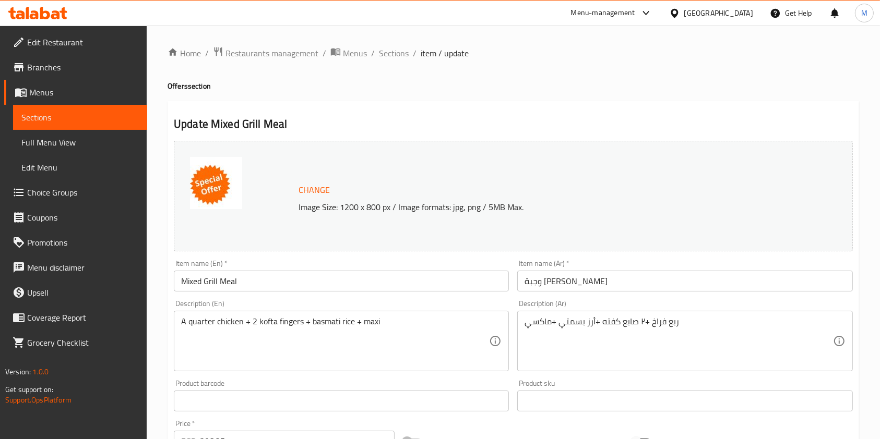
click at [398, 61] on div "Home / Restaurants management / Menus / Sections / item / update Offers section…" at bounding box center [512, 388] width 691 height 685
click at [397, 59] on span "Sections" at bounding box center [394, 53] width 30 height 13
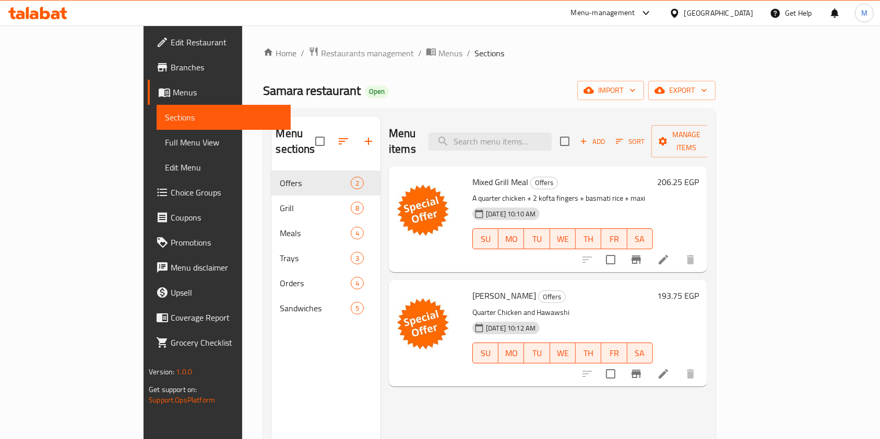
click at [66, 11] on icon at bounding box center [62, 13] width 7 height 12
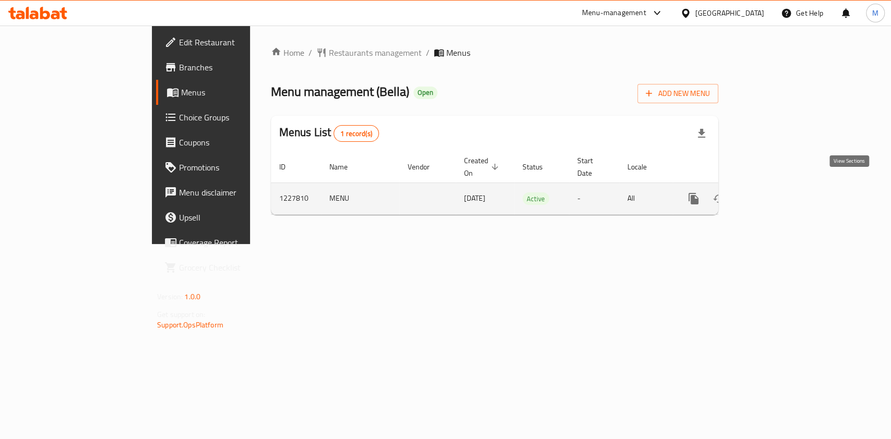
click at [781, 198] on link "enhanced table" at bounding box center [768, 198] width 25 height 25
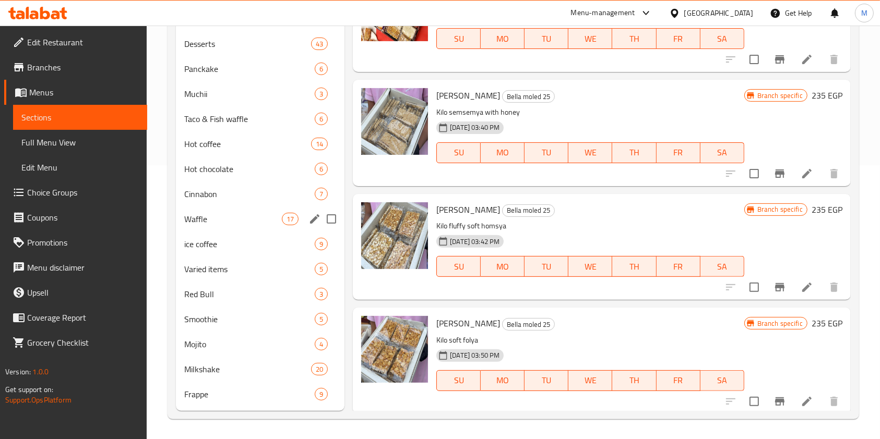
scroll to position [275, 0]
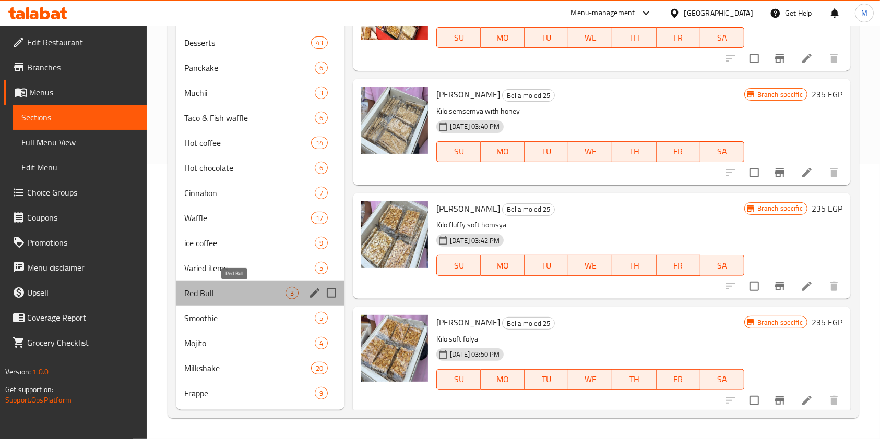
click at [246, 295] on span "Red Bull" at bounding box center [234, 293] width 101 height 13
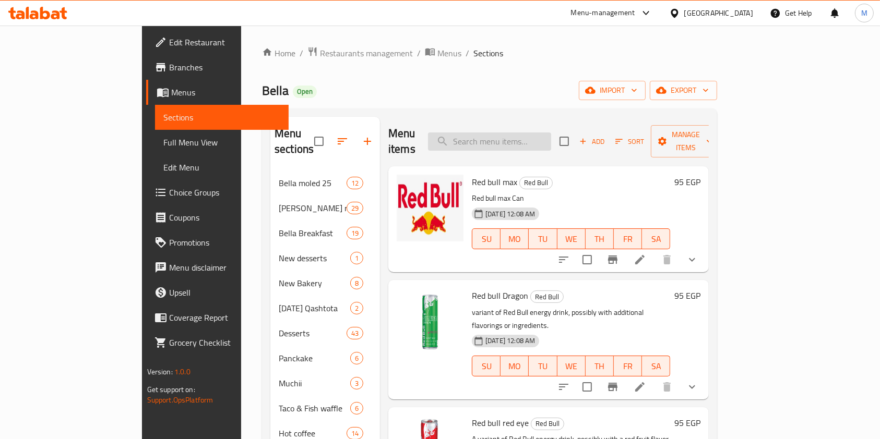
click at [517, 137] on input "search" at bounding box center [489, 142] width 123 height 18
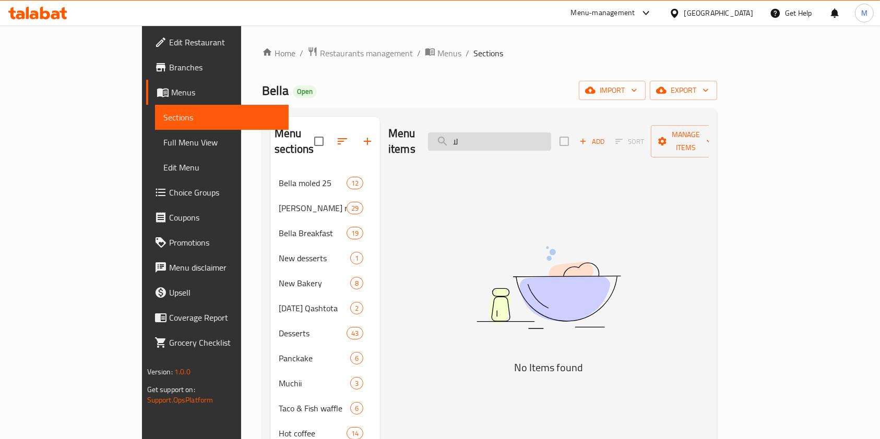
type input "ل"
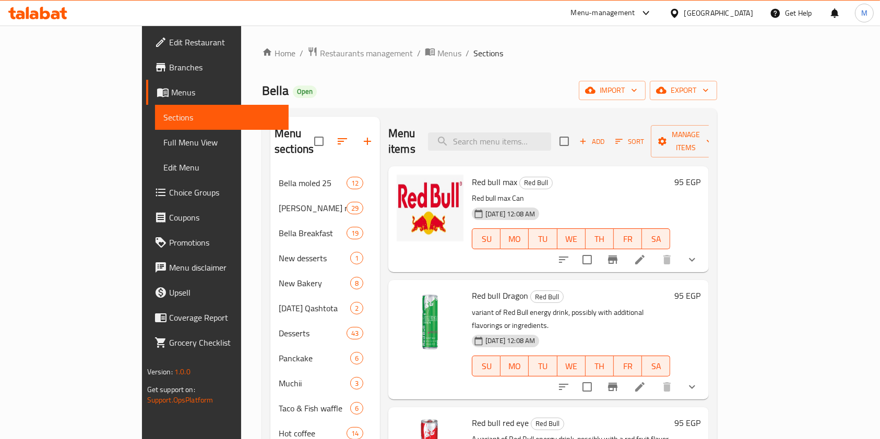
click at [547, 143] on div "Menu items Add Sort Manage items" at bounding box center [548, 142] width 320 height 50
click at [545, 135] on input "search" at bounding box center [489, 142] width 123 height 18
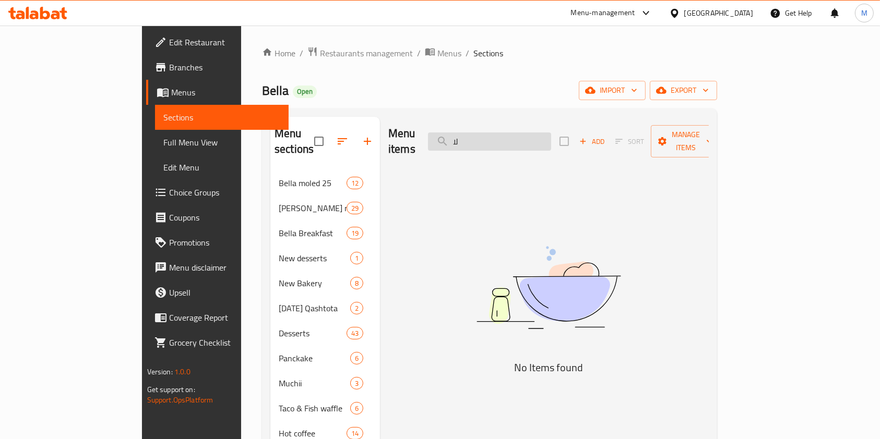
type input "ل"
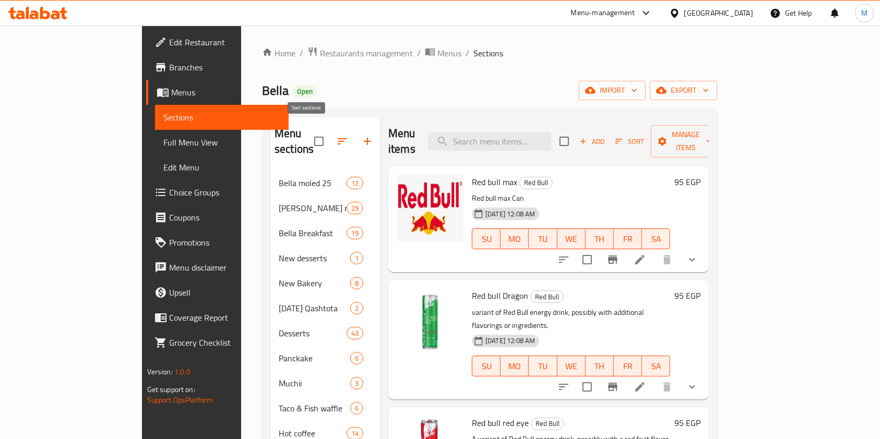
click at [336, 135] on icon "button" at bounding box center [342, 141] width 13 height 13
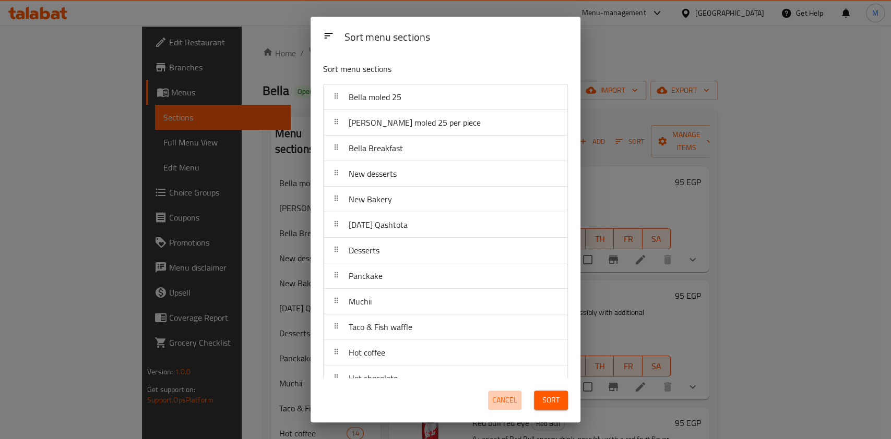
click at [514, 398] on span "Cancel" at bounding box center [504, 400] width 25 height 13
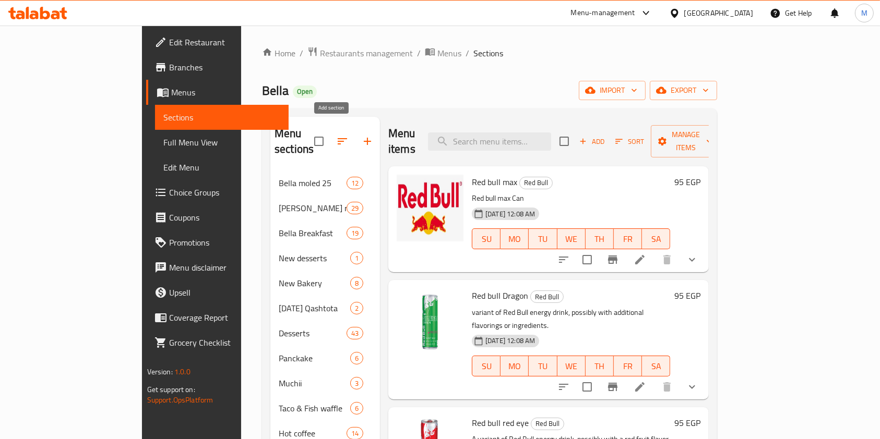
click at [364, 138] on icon "button" at bounding box center [367, 141] width 7 height 7
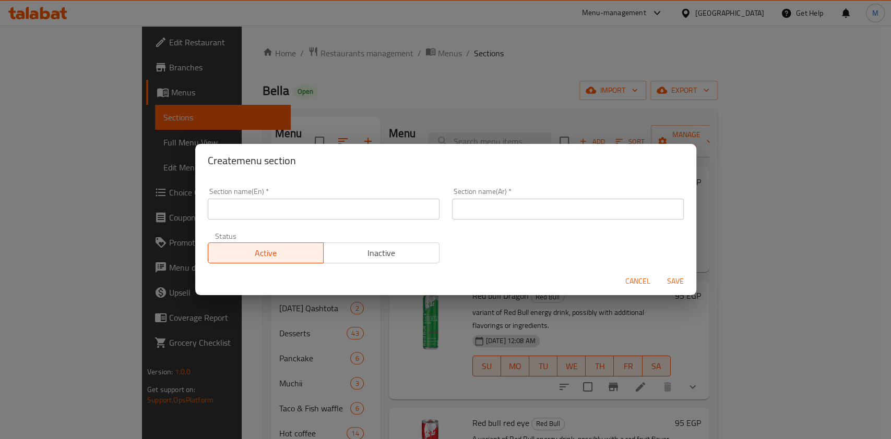
click at [365, 203] on input "text" at bounding box center [324, 209] width 232 height 21
paste input "لابوبو"
click at [288, 219] on input "لابوبو" at bounding box center [324, 209] width 232 height 21
click at [288, 212] on input "لابوبو" at bounding box center [324, 209] width 232 height 21
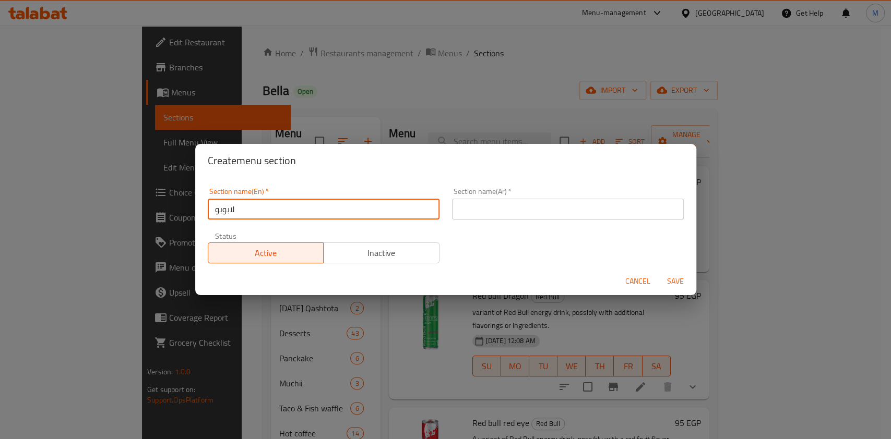
paste input "Labobo"
type input "Labobo"
click at [480, 208] on input "text" at bounding box center [568, 209] width 232 height 21
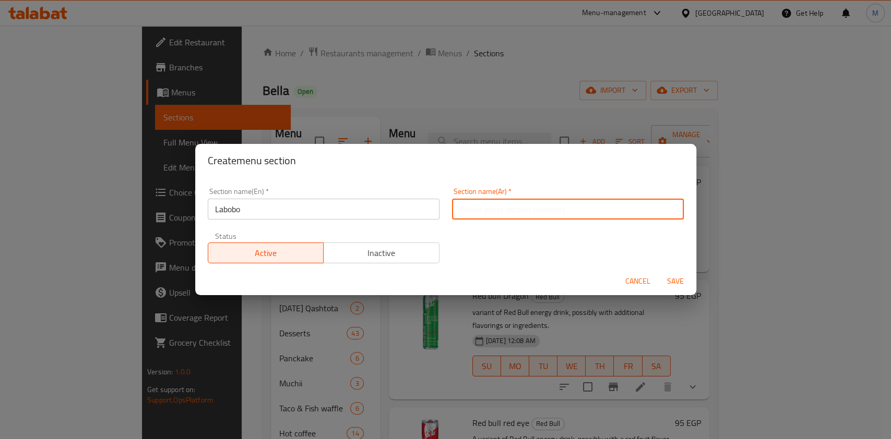
paste input "لابوبو"
type input "لابوبو"
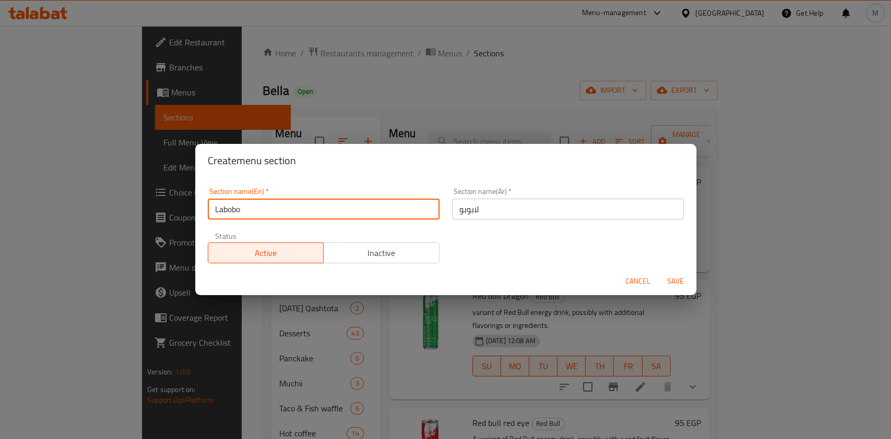
click at [230, 213] on input "Labobo" at bounding box center [324, 209] width 232 height 21
click at [241, 210] on input "Labعbo" at bounding box center [324, 209] width 232 height 21
click at [229, 213] on input "Labعbu" at bounding box center [324, 209] width 232 height 21
type input "Labubu"
click at [665, 277] on span "Save" at bounding box center [675, 281] width 25 height 13
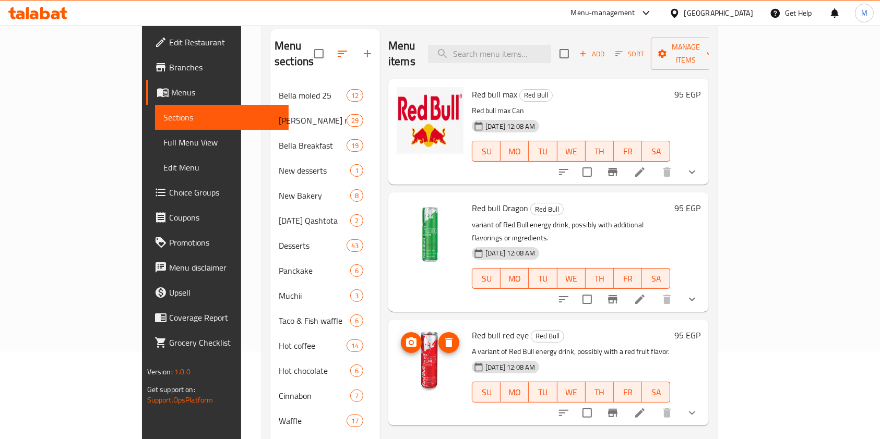
scroll to position [66, 0]
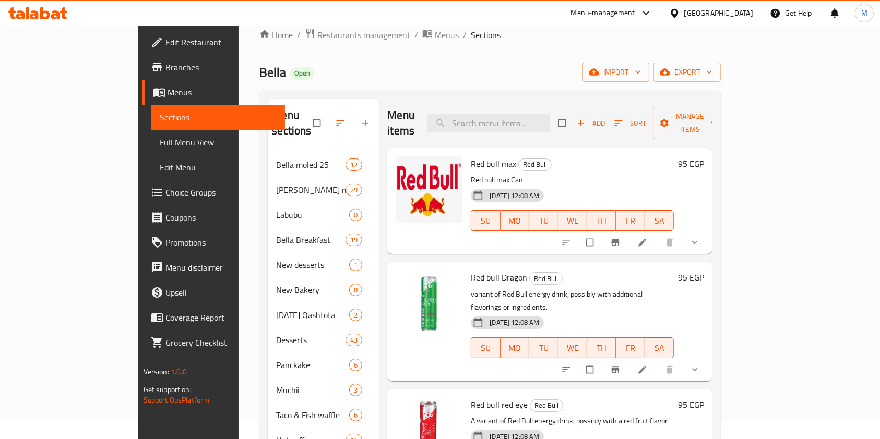
scroll to position [139, 0]
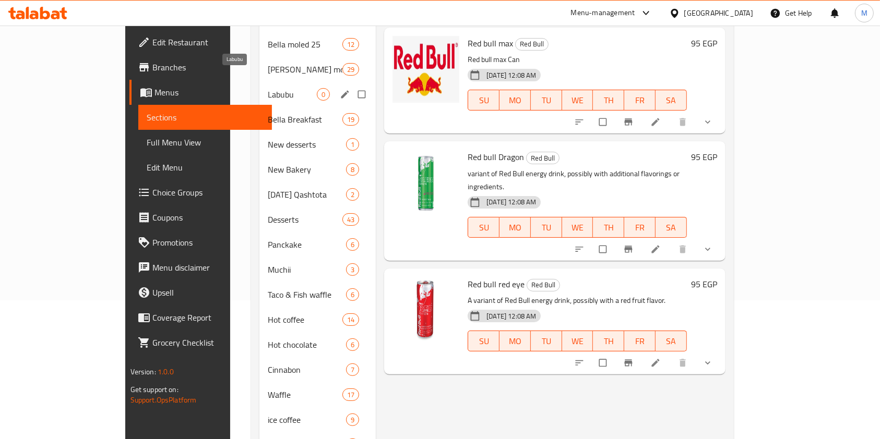
click at [268, 88] on span "Labubu" at bounding box center [292, 94] width 49 height 13
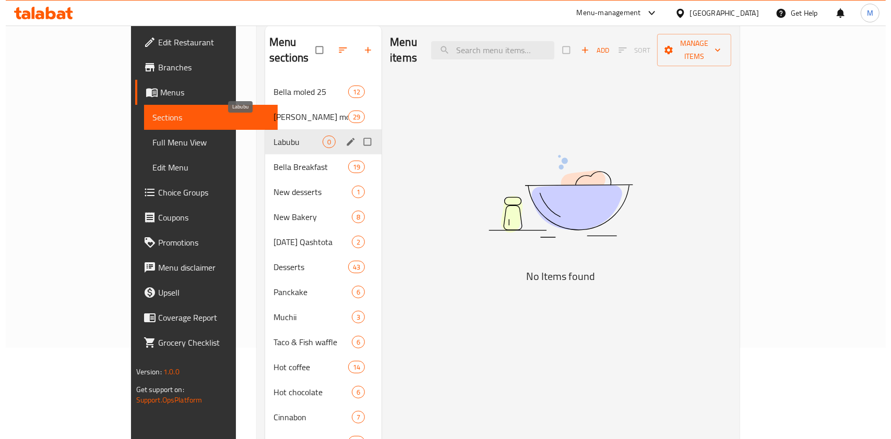
scroll to position [69, 0]
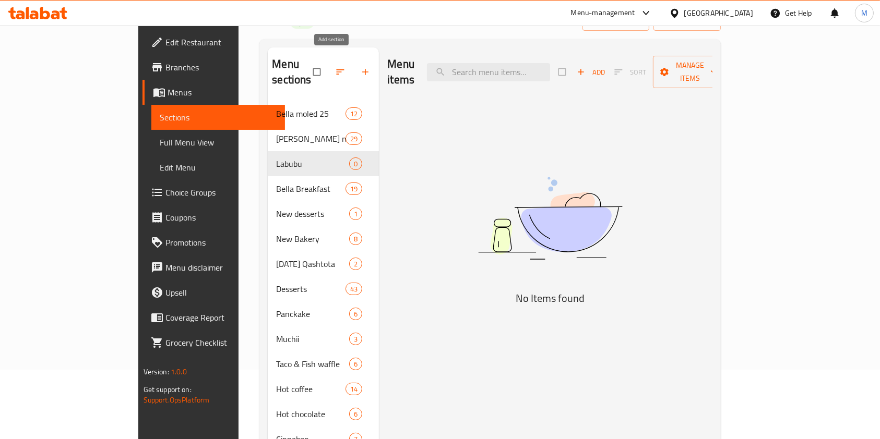
click at [360, 67] on icon "button" at bounding box center [365, 72] width 10 height 10
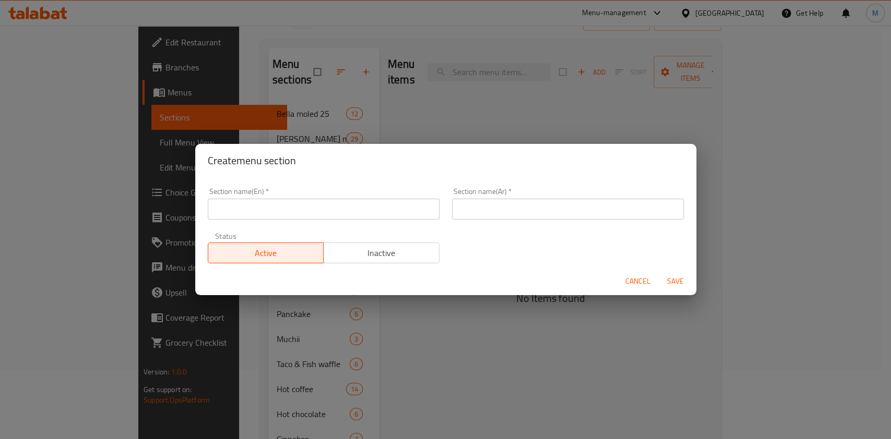
click at [532, 125] on div "Create menu section Section name(En)   * Section name(En) * Section name(Ar)   …" at bounding box center [445, 219] width 891 height 439
click at [624, 277] on div "Cancel Save" at bounding box center [445, 282] width 501 height 28
click at [629, 279] on span "Cancel" at bounding box center [637, 281] width 25 height 13
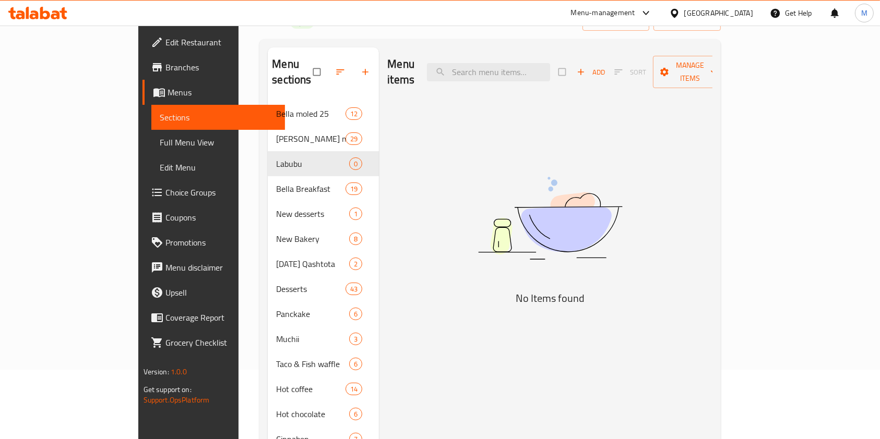
click at [335, 67] on icon "button" at bounding box center [340, 72] width 10 height 10
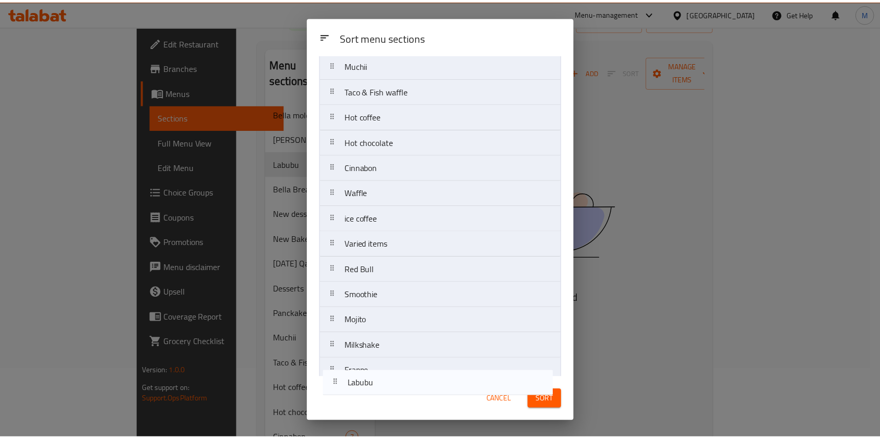
scroll to position [272, 0]
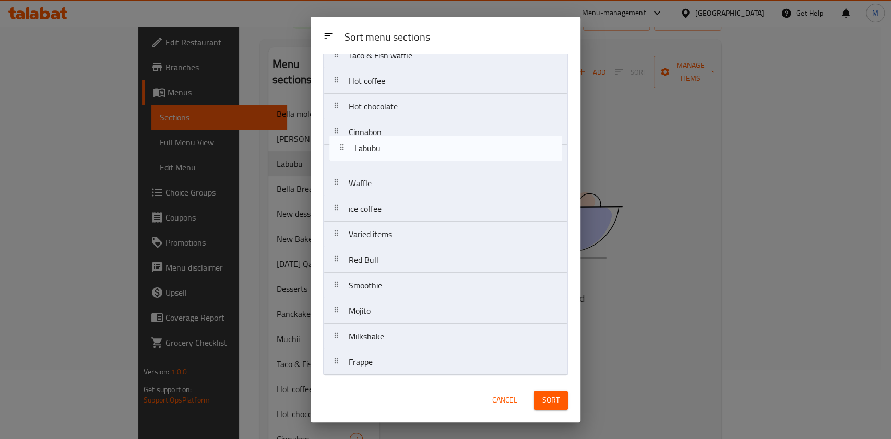
drag, startPoint x: 401, startPoint y: 157, endPoint x: 406, endPoint y: 160, distance: 6.8
click at [406, 160] on nav "Bella moled 25 Bella moled 25 per piece Labubu Bella Breakfast New desserts New…" at bounding box center [445, 93] width 245 height 563
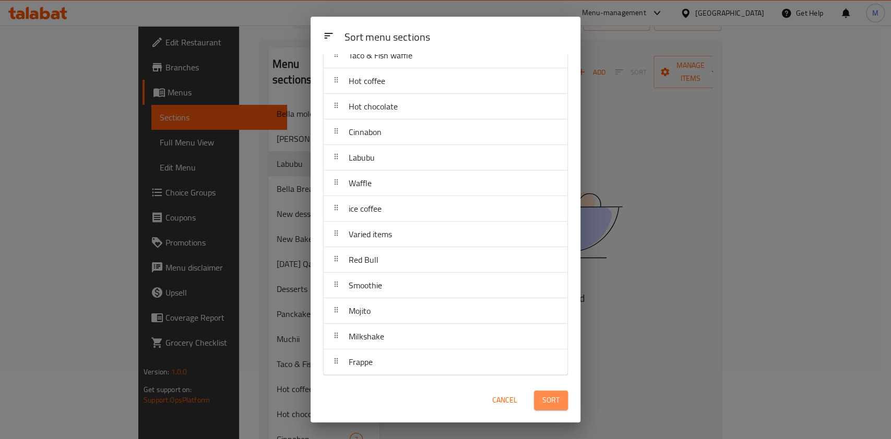
click at [549, 401] on span "Sort" at bounding box center [550, 400] width 17 height 13
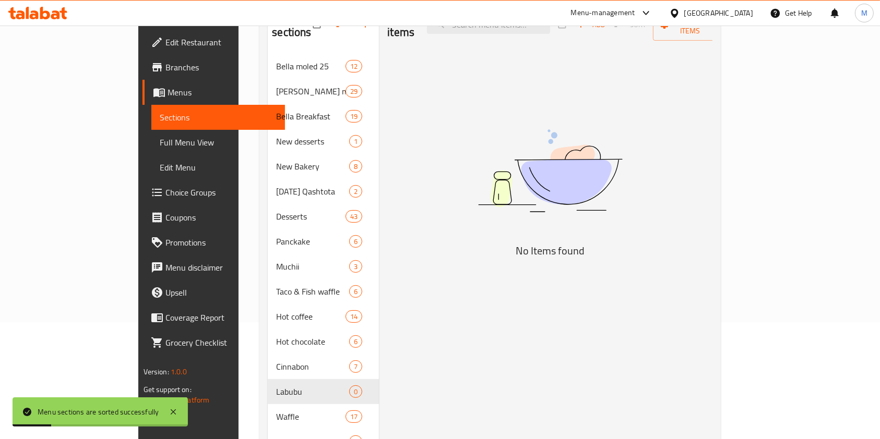
scroll to position [139, 0]
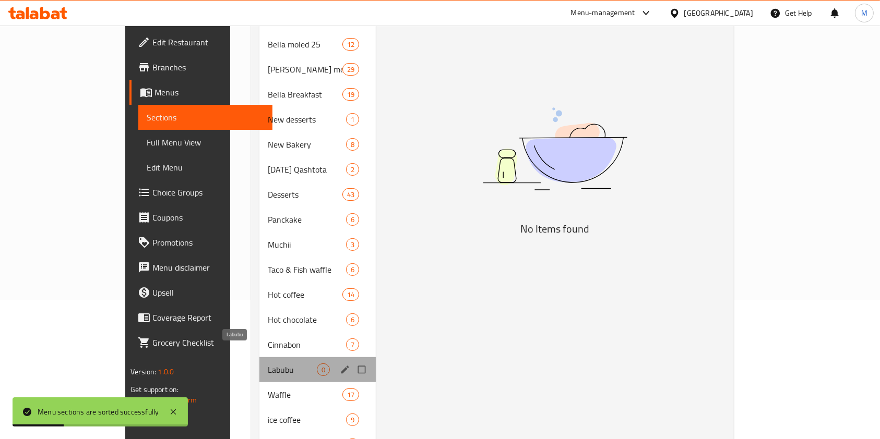
click at [268, 364] on span "Labubu" at bounding box center [292, 370] width 49 height 13
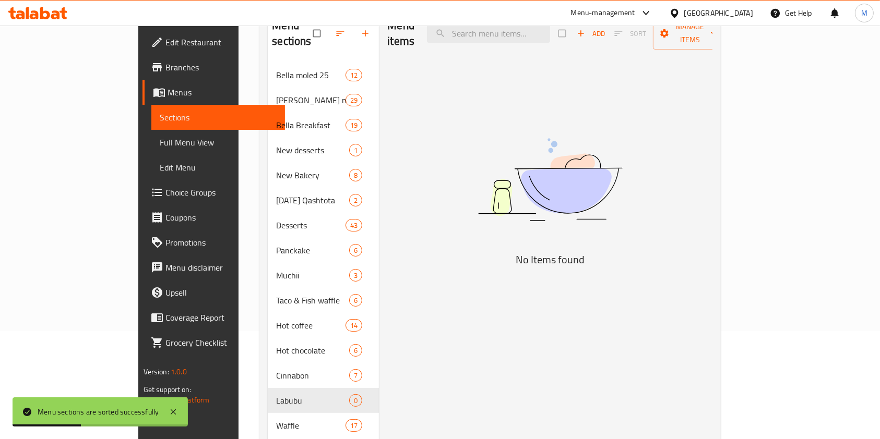
scroll to position [0, 0]
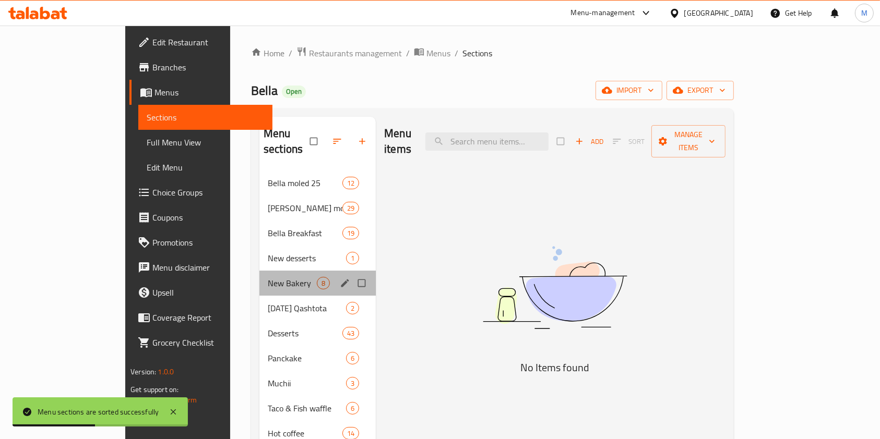
click at [297, 271] on div "New Bakery 8" at bounding box center [317, 283] width 116 height 25
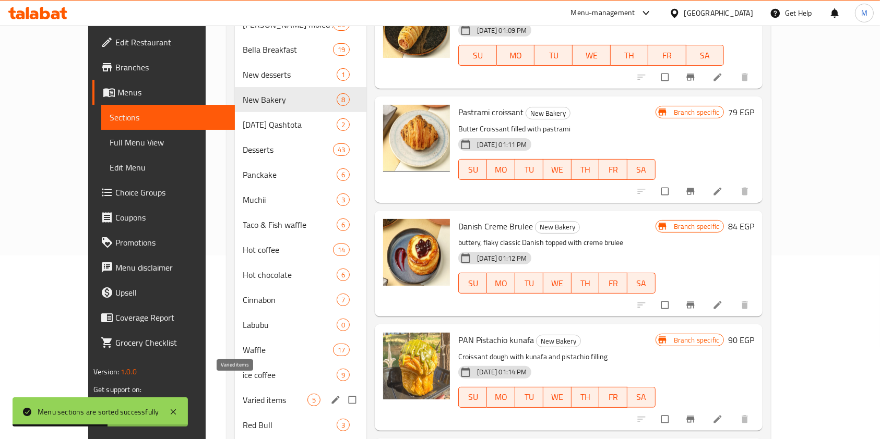
scroll to position [300, 0]
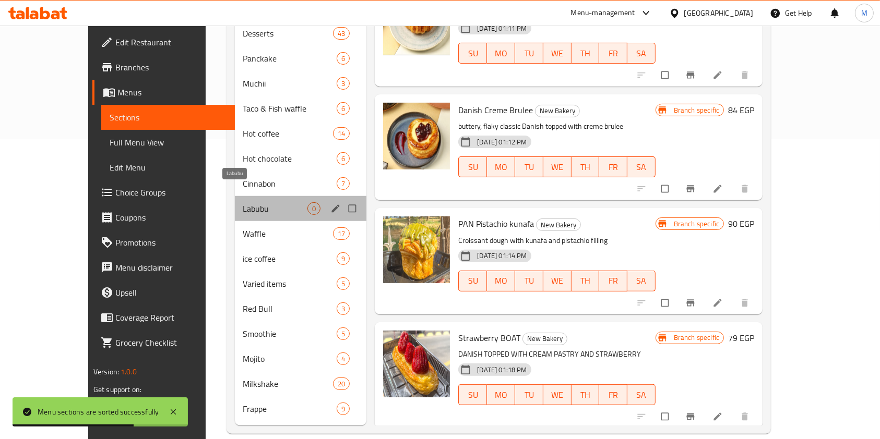
click at [243, 202] on span "Labubu" at bounding box center [275, 208] width 65 height 13
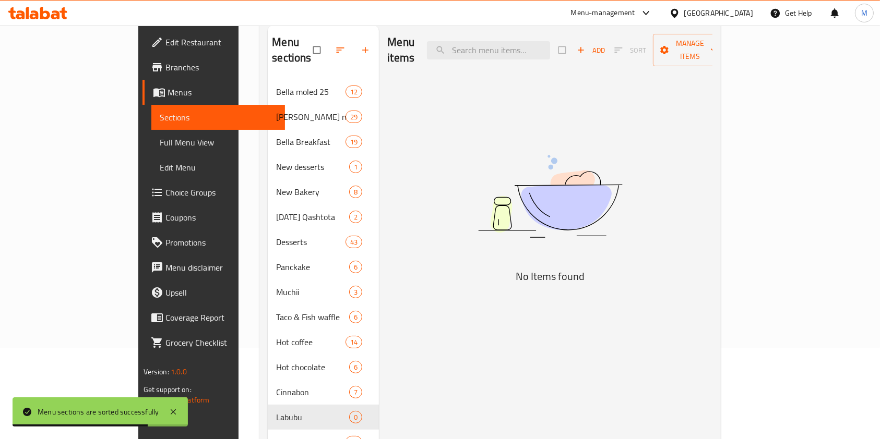
scroll to position [21, 0]
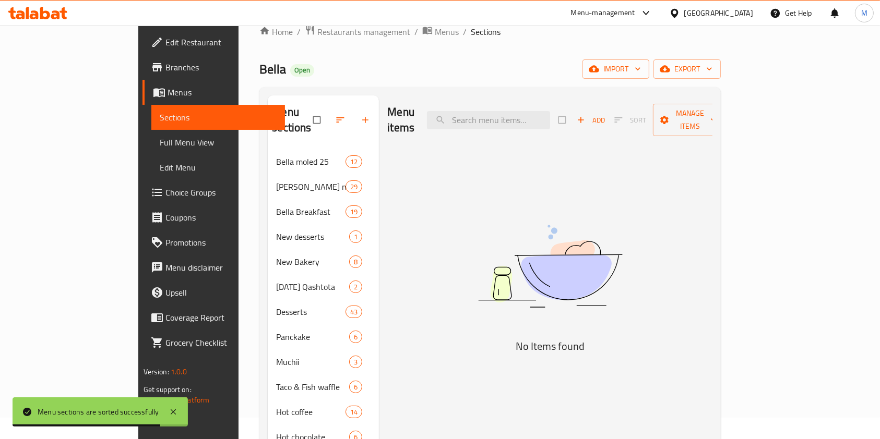
click at [605, 114] on span "Add" at bounding box center [590, 120] width 28 height 12
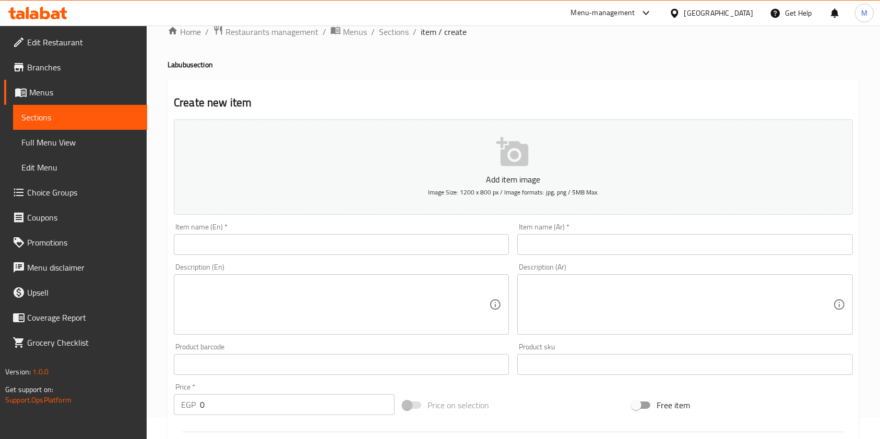
click at [279, 238] on input "text" at bounding box center [341, 244] width 335 height 21
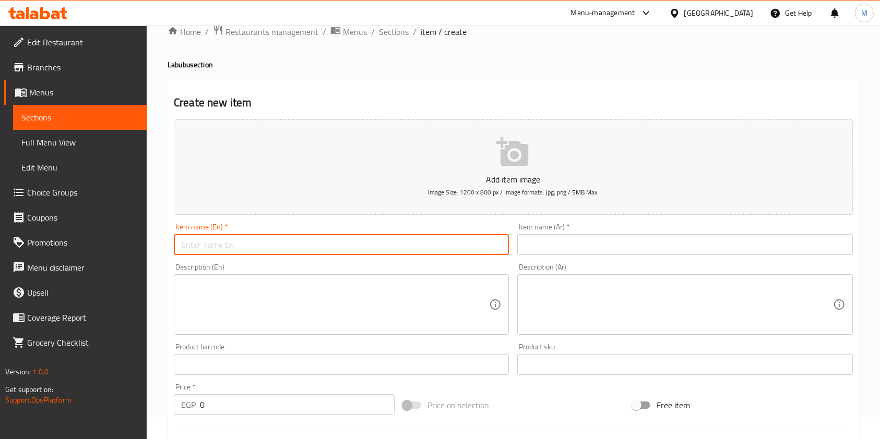
paste input "لابوبو صوص واحد"
click at [273, 235] on input "لابوبو صوص واحد" at bounding box center [341, 244] width 335 height 21
paste input "Labobo One Sauce"
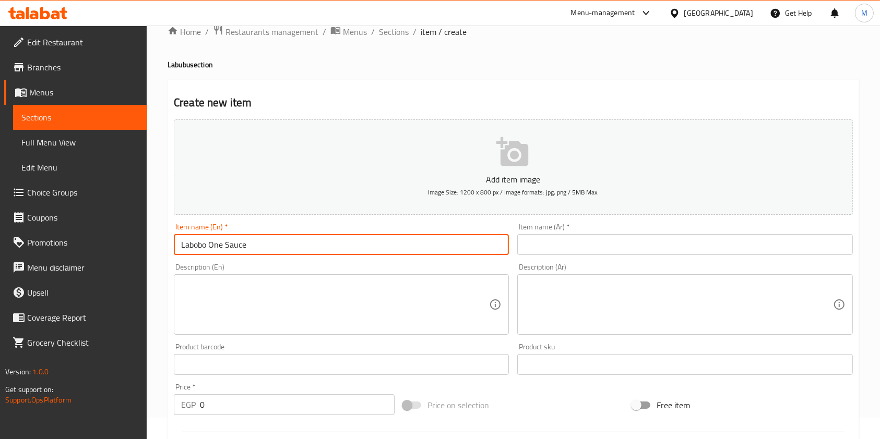
type input "Labobo One Sauce"
click at [559, 247] on input "text" at bounding box center [684, 244] width 335 height 21
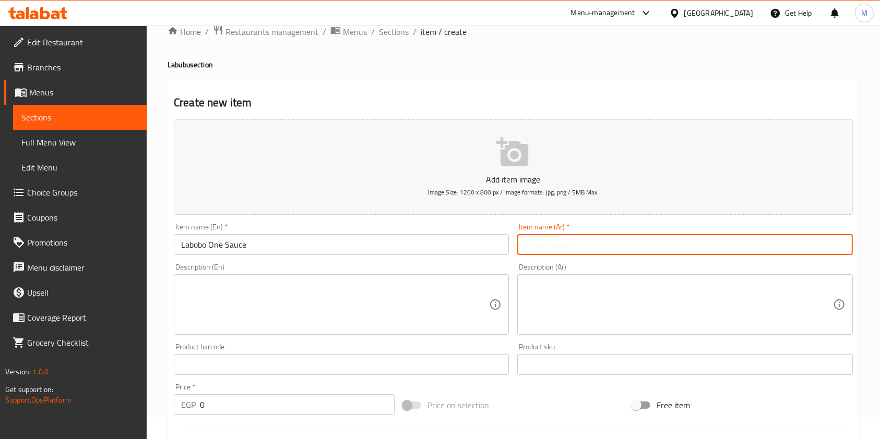
paste input "لابوبو صوص واحد"
type input "لابوبو صوص واحد"
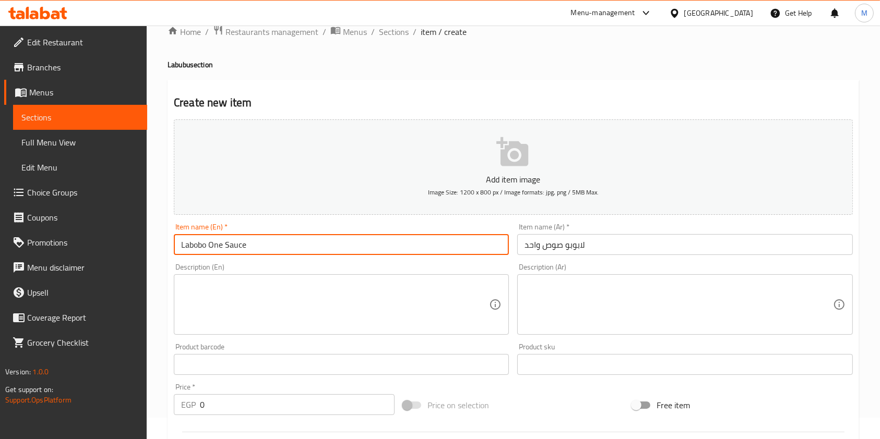
drag, startPoint x: 194, startPoint y: 243, endPoint x: 197, endPoint y: 247, distance: 5.4
click at [197, 247] on input "Labobo One Sauce" at bounding box center [341, 244] width 335 height 21
click at [206, 253] on input "Labubo One Sauce" at bounding box center [341, 244] width 335 height 21
type input "Labubu One Sauce"
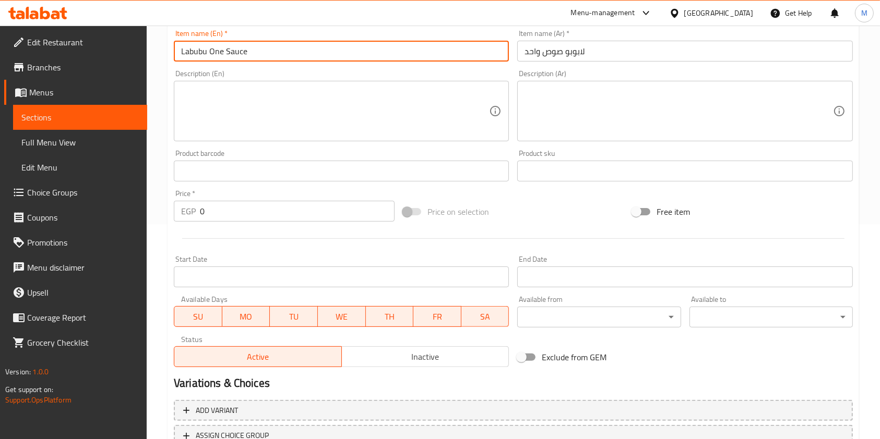
scroll to position [298, 0]
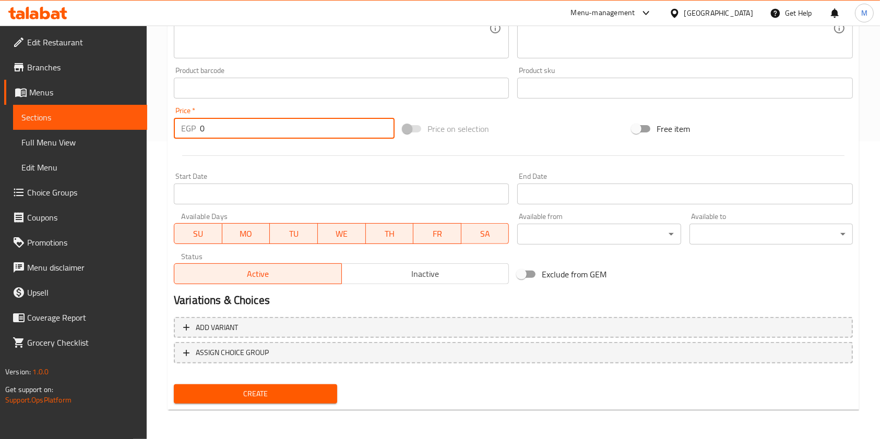
drag, startPoint x: 209, startPoint y: 129, endPoint x: 191, endPoint y: 125, distance: 18.1
click at [191, 125] on div "EGP 0 Price *" at bounding box center [284, 128] width 221 height 21
type input "105"
click at [271, 399] on span "Create" at bounding box center [255, 394] width 147 height 13
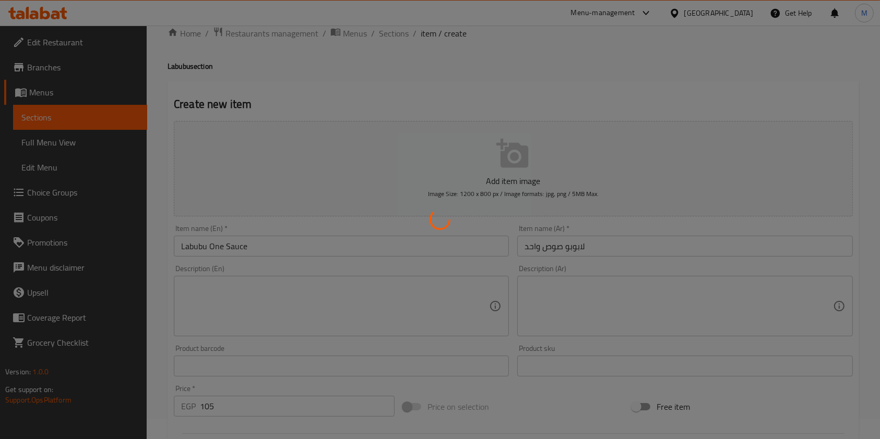
scroll to position [89, 0]
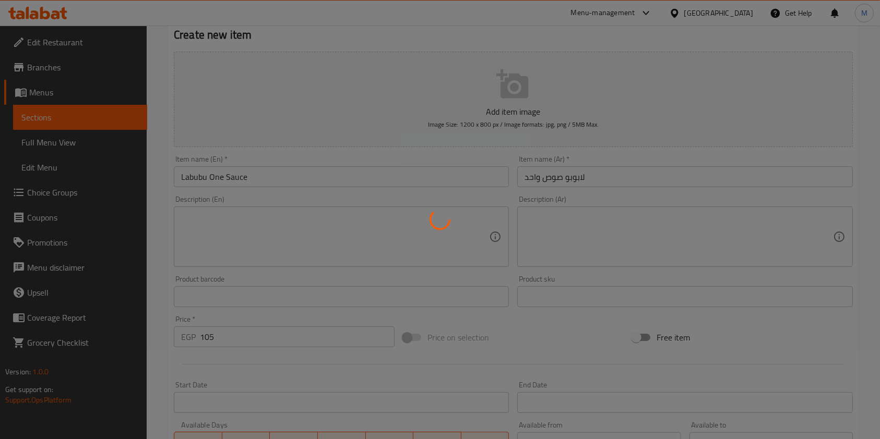
type input "0"
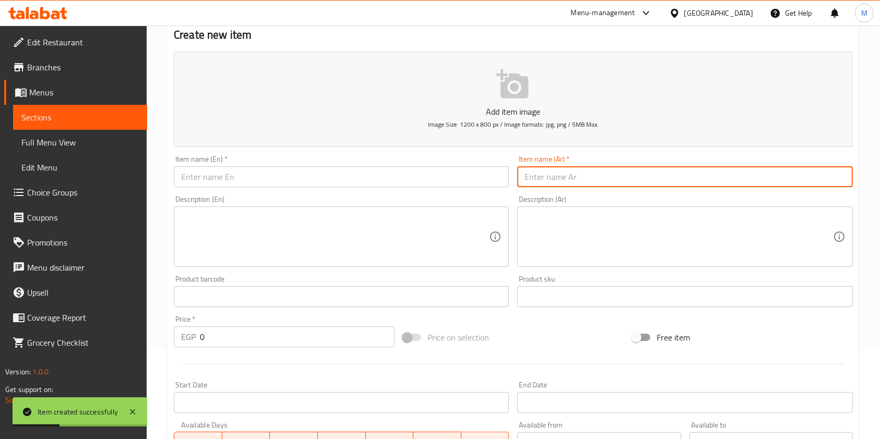
click at [534, 186] on input "text" at bounding box center [684, 176] width 335 height 21
paste input "لابوبو ميكس اتنين صوص"
type input "لابوبو ميكس اتنين صوص"
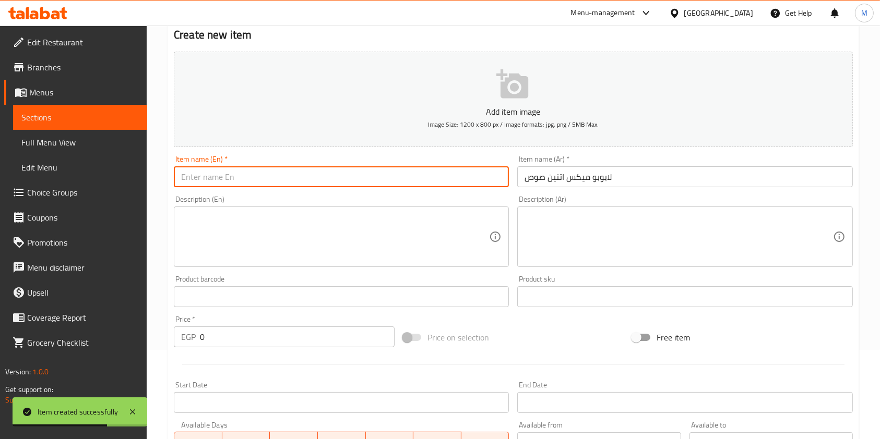
click at [366, 186] on input "text" at bounding box center [341, 176] width 335 height 21
paste input "Labobo Mix Two Sauces"
click at [196, 182] on input "Labobo Mix Two Sauces" at bounding box center [341, 176] width 335 height 21
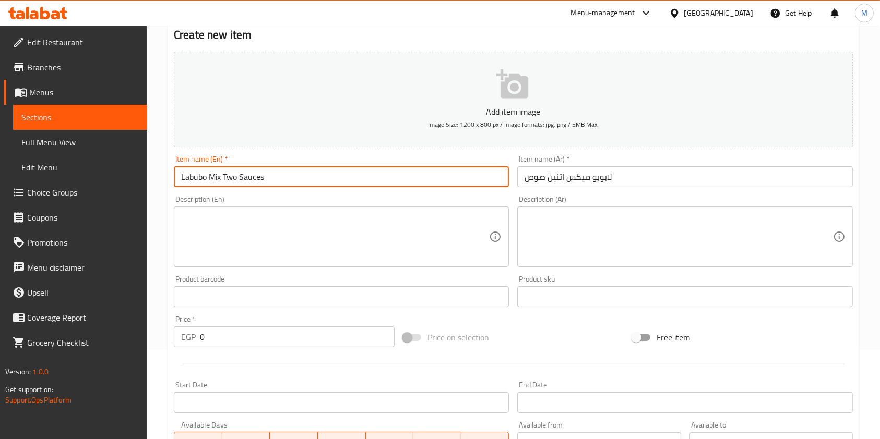
click at [204, 179] on input "Labubo Mix Two Sauces" at bounding box center [341, 176] width 335 height 21
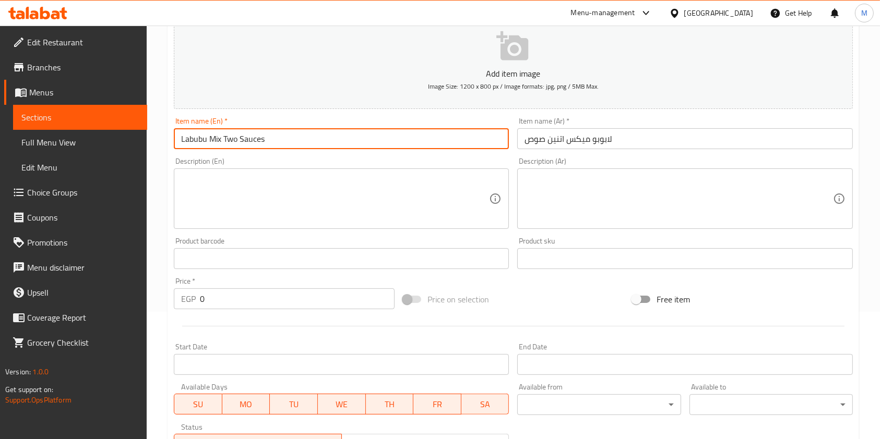
scroll to position [159, 0]
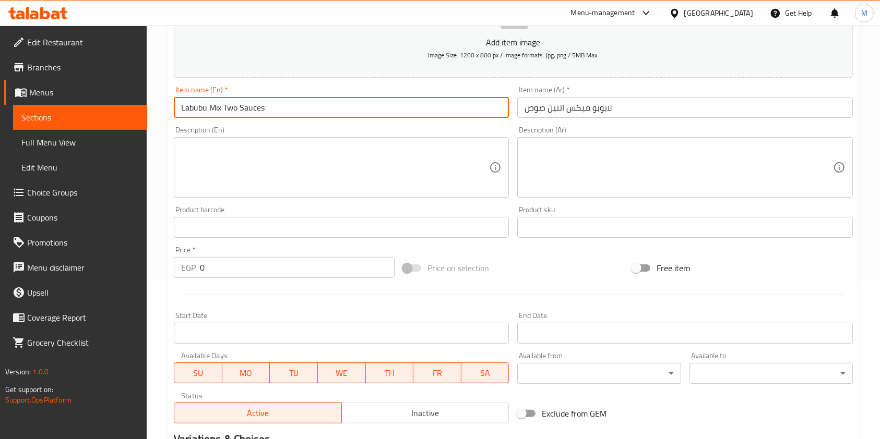
type input "Labubu Mix Two Sauces"
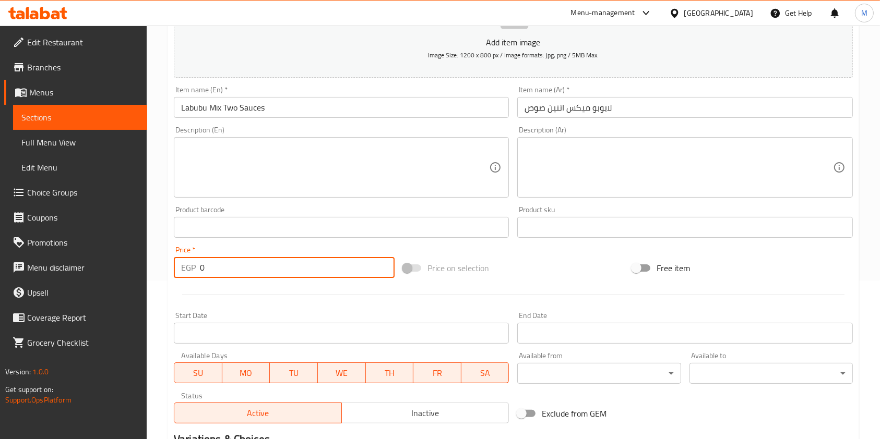
drag, startPoint x: 229, startPoint y: 273, endPoint x: 200, endPoint y: 270, distance: 28.9
click at [200, 270] on input "0" at bounding box center [297, 267] width 195 height 21
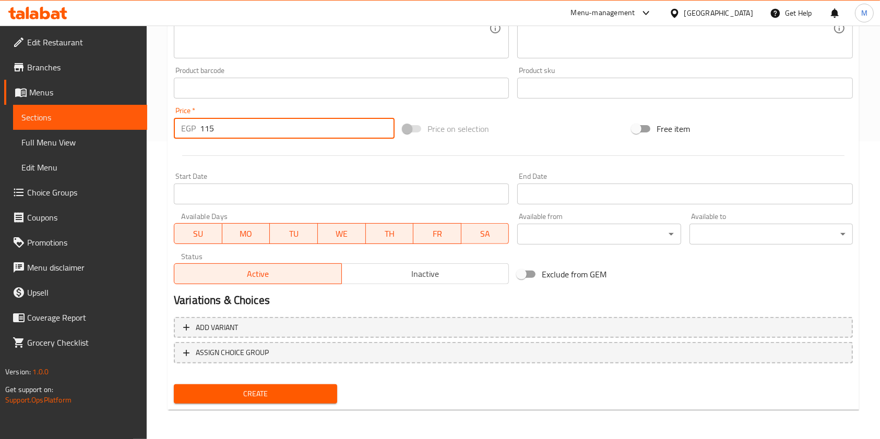
type input "115"
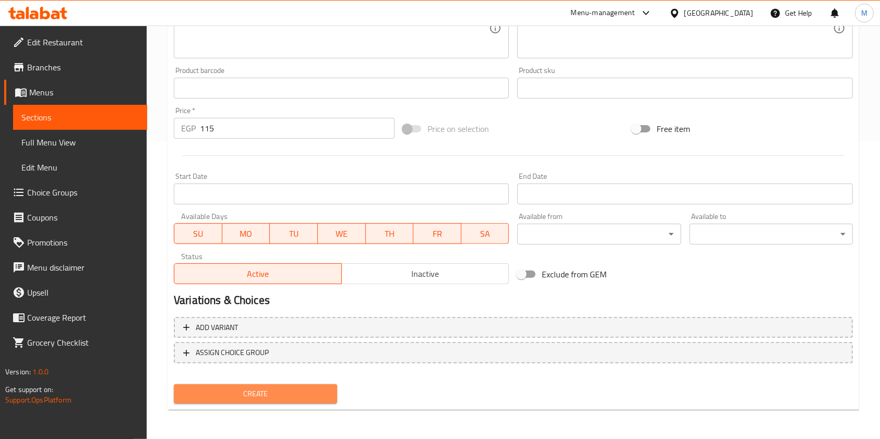
click at [313, 397] on span "Create" at bounding box center [255, 394] width 147 height 13
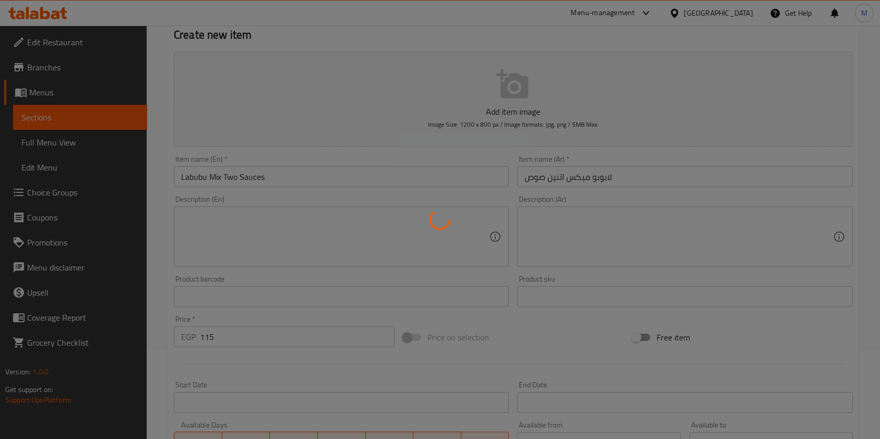
scroll to position [20, 0]
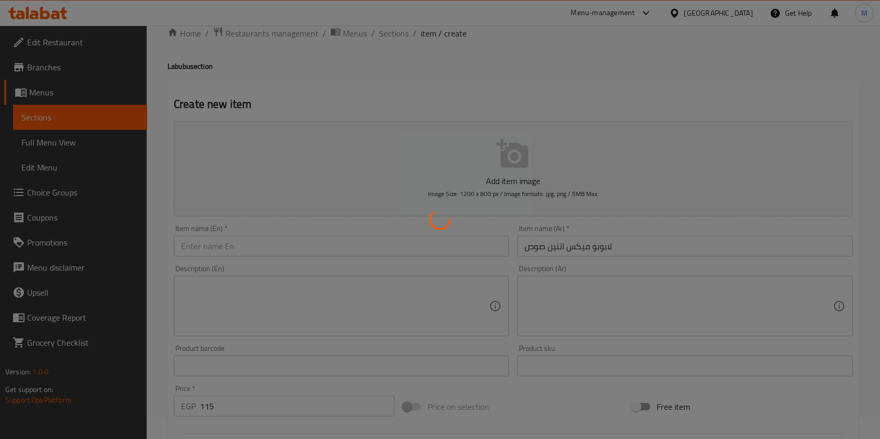
type input "0"
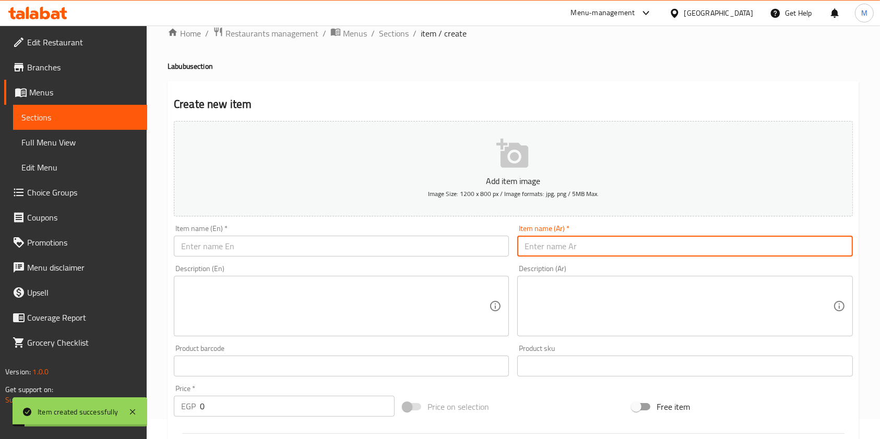
click at [626, 249] on input "text" at bounding box center [684, 246] width 335 height 21
paste input "لابوبو فسدق"
type input "لابوبو فسدق"
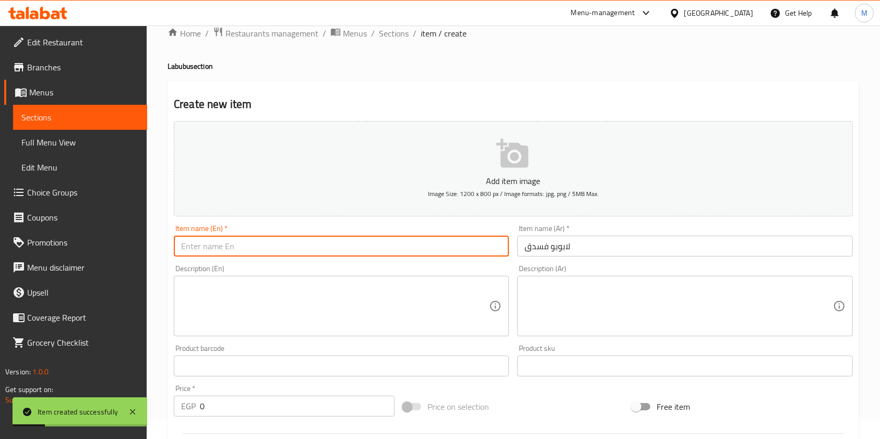
click at [456, 243] on input "text" at bounding box center [341, 246] width 335 height 21
paste input "Labobo Pistachio"
click at [195, 247] on input "Labobo Pistachio" at bounding box center [341, 246] width 335 height 21
click at [204, 250] on input "Labubo Pistachio" at bounding box center [341, 246] width 335 height 21
type input "Labubu Pistachio"
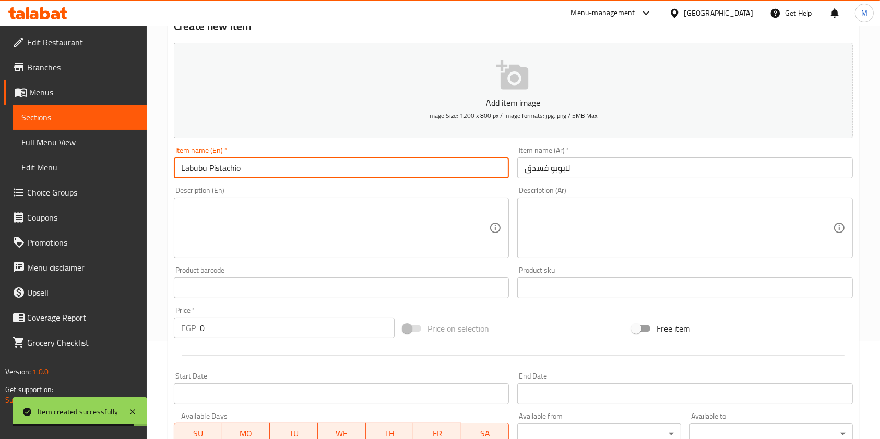
scroll to position [159, 0]
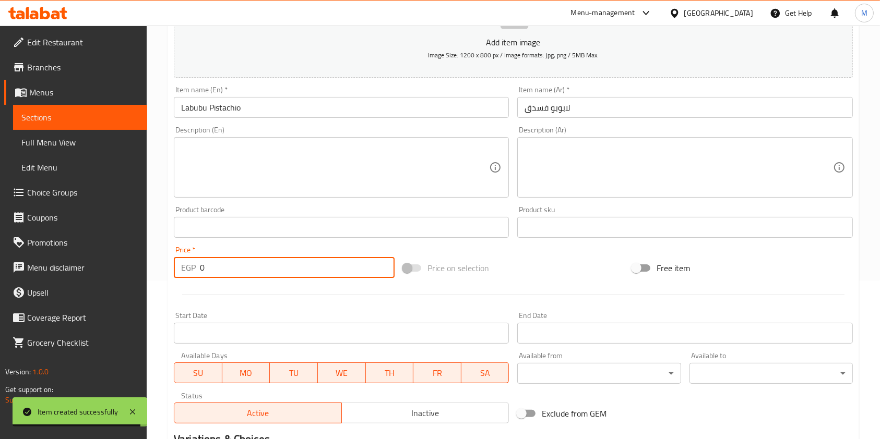
drag, startPoint x: 206, startPoint y: 269, endPoint x: 195, endPoint y: 270, distance: 10.5
click at [195, 270] on div "EGP 0 Price *" at bounding box center [284, 267] width 221 height 21
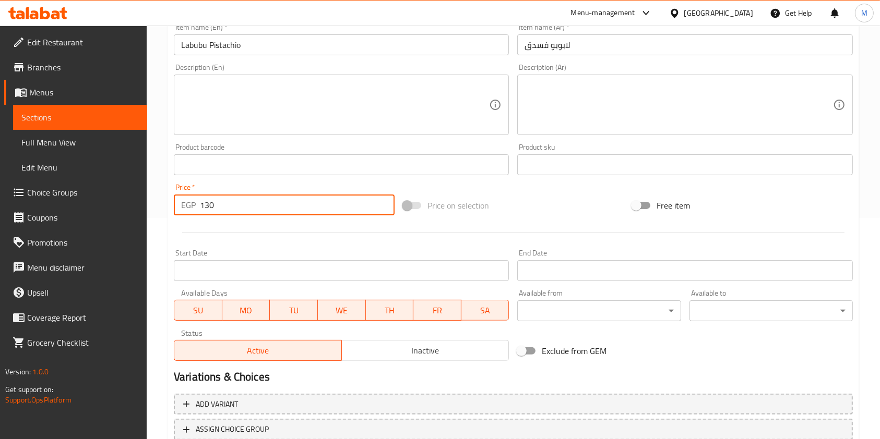
scroll to position [298, 0]
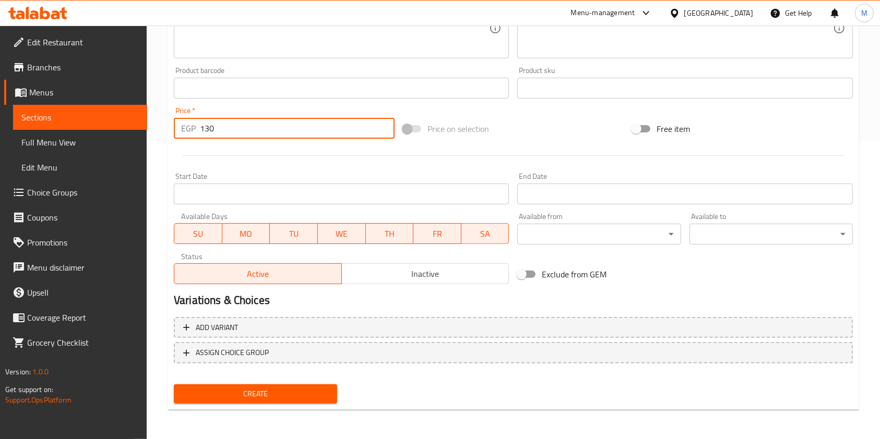
type input "130"
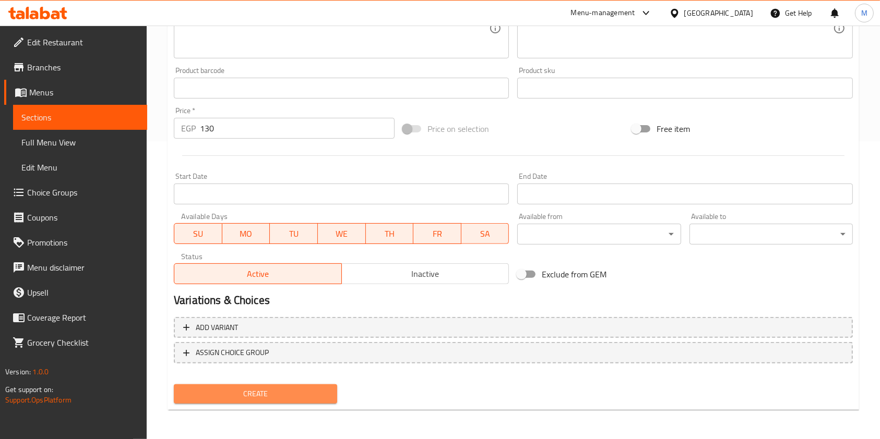
click at [319, 386] on button "Create" at bounding box center [255, 393] width 163 height 19
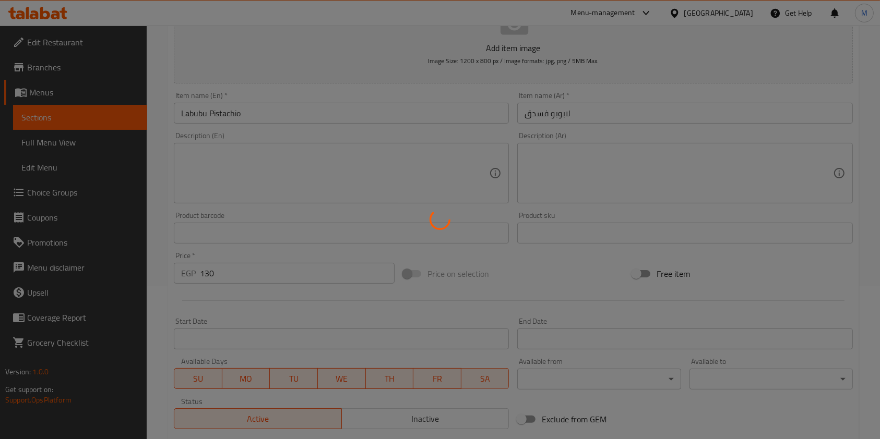
type input "0"
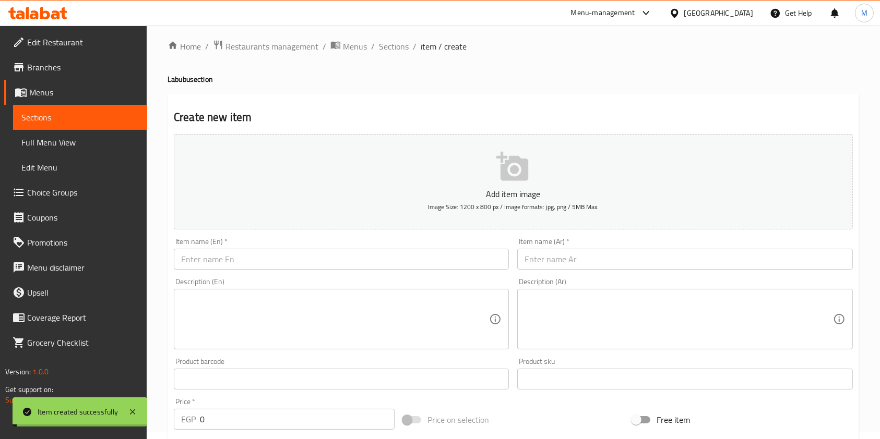
scroll to position [0, 0]
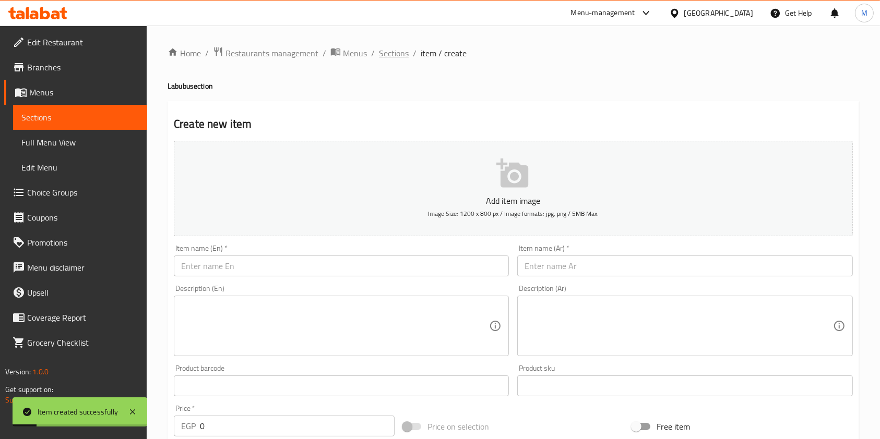
click at [404, 49] on span "Sections" at bounding box center [394, 53] width 30 height 13
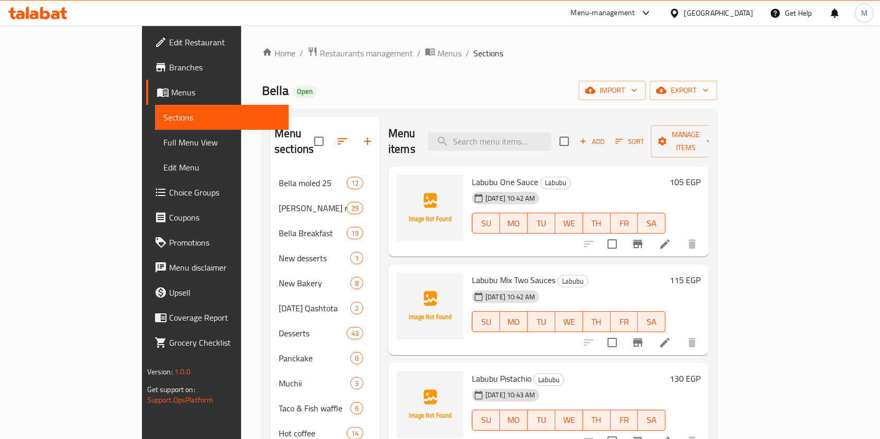
click at [50, 9] on icon at bounding box center [37, 13] width 59 height 13
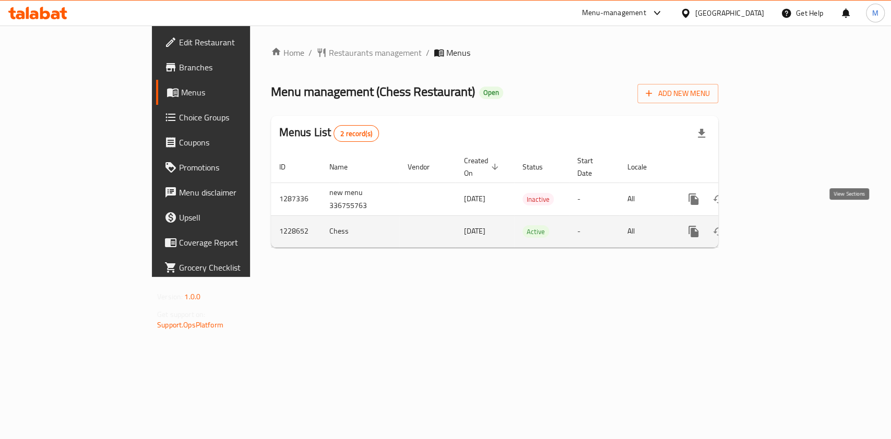
click at [775, 225] on icon "enhanced table" at bounding box center [768, 231] width 13 height 13
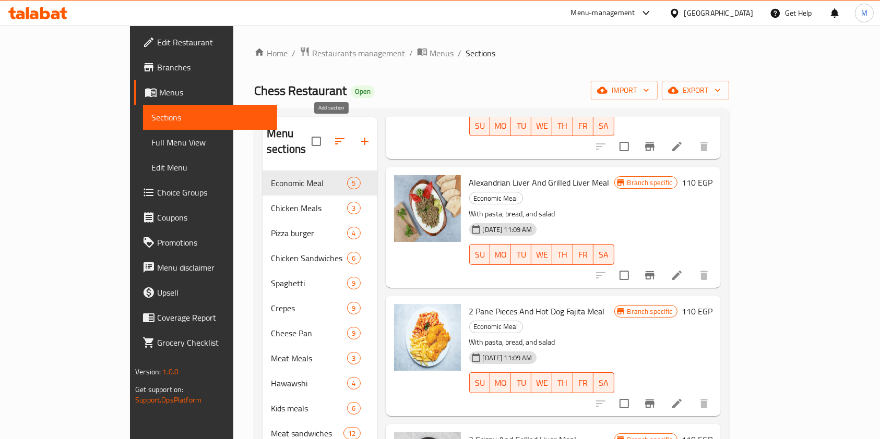
click at [358, 135] on icon "button" at bounding box center [364, 141] width 13 height 13
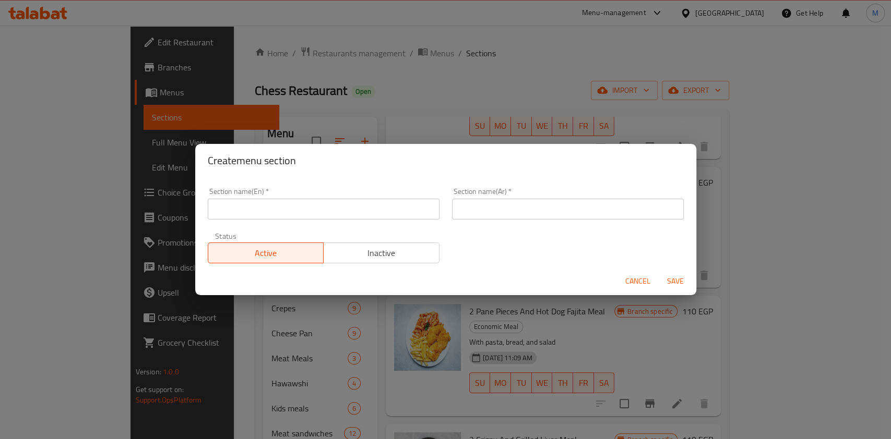
click at [349, 221] on div "Section name(En)   * Section name(En) *" at bounding box center [323, 204] width 244 height 44
click at [349, 220] on div "Section name(En)   * Section name(En) *" at bounding box center [323, 204] width 244 height 44
drag, startPoint x: 346, startPoint y: 217, endPoint x: 327, endPoint y: 195, distance: 29.6
click at [344, 217] on input "text" at bounding box center [324, 209] width 232 height 21
click at [328, 199] on input "text" at bounding box center [324, 209] width 232 height 21
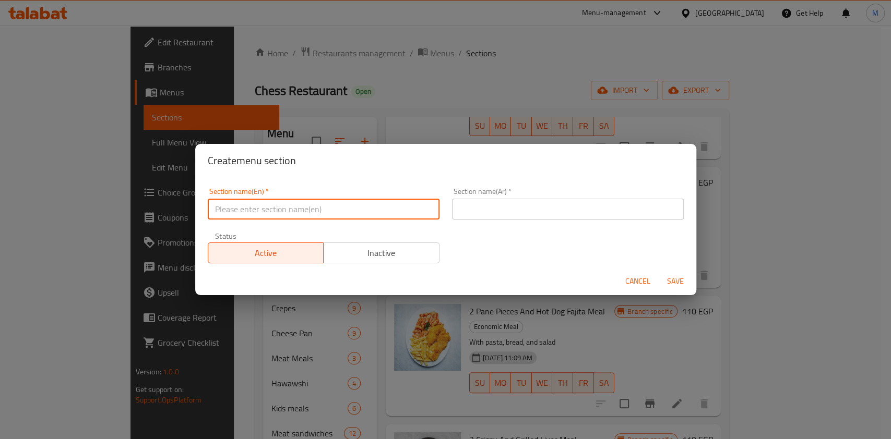
click at [323, 210] on input "text" at bounding box center [324, 209] width 232 height 21
type input "Sharing Meals"
click at [321, 214] on input "Sharing Meals" at bounding box center [324, 209] width 232 height 21
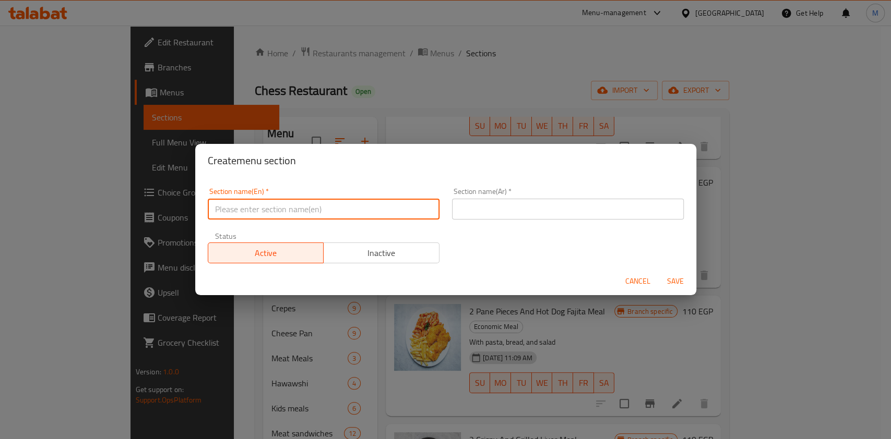
click at [299, 217] on input "text" at bounding box center [324, 209] width 232 height 21
type input "Offers"
click at [492, 214] on input "text" at bounding box center [568, 209] width 232 height 21
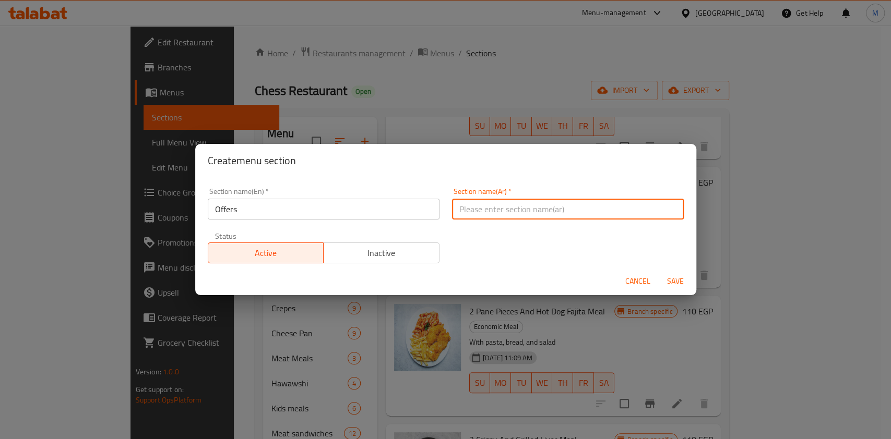
type input "عروض"
click at [669, 278] on span "Save" at bounding box center [675, 281] width 25 height 13
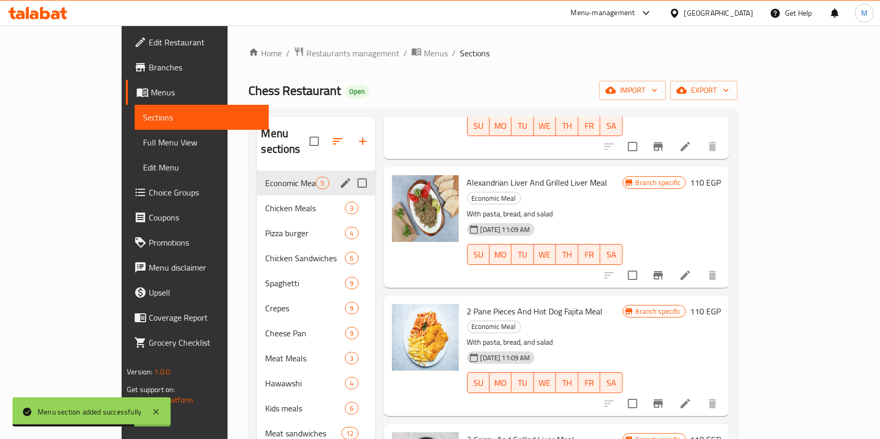
scroll to position [103, 0]
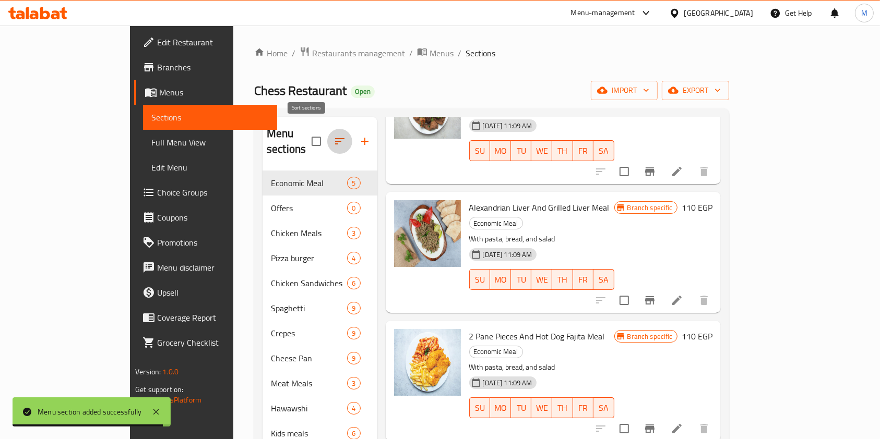
click at [327, 143] on button "button" at bounding box center [339, 141] width 25 height 25
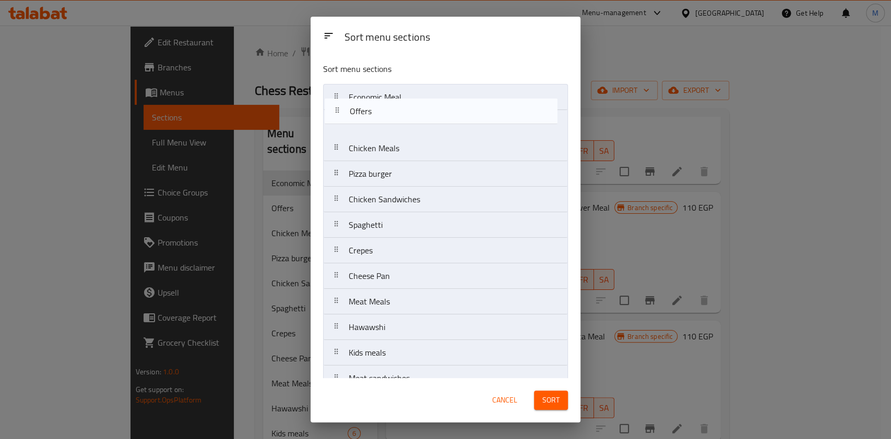
drag, startPoint x: 373, startPoint y: 122, endPoint x: 374, endPoint y: 107, distance: 15.2
click at [374, 107] on nav "Economic Meal Offers Chicken Meals Pizza burger Chicken Sandwiches Spaghetti Cr…" at bounding box center [445, 314] width 245 height 461
drag, startPoint x: 380, startPoint y: 116, endPoint x: 393, endPoint y: 83, distance: 35.4
click at [393, 83] on div "Sort menu sections Economic Meal Offers Chicken Meals Pizza burger Chicken Sand…" at bounding box center [445, 216] width 270 height 324
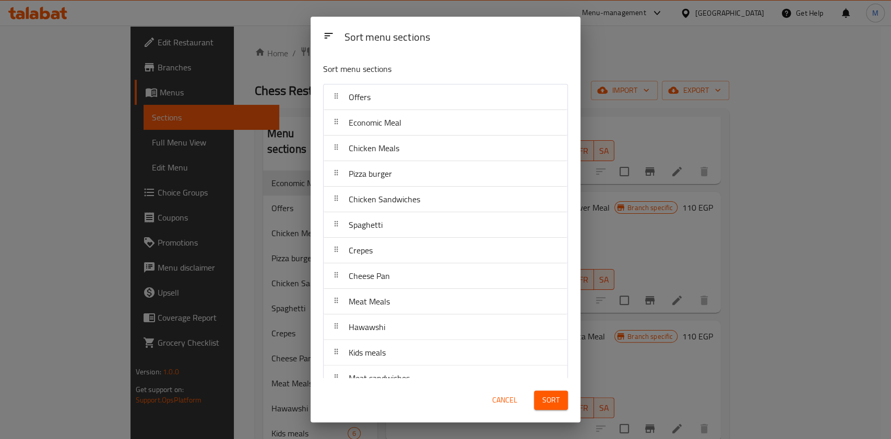
click at [556, 406] on span "Sort" at bounding box center [550, 400] width 17 height 13
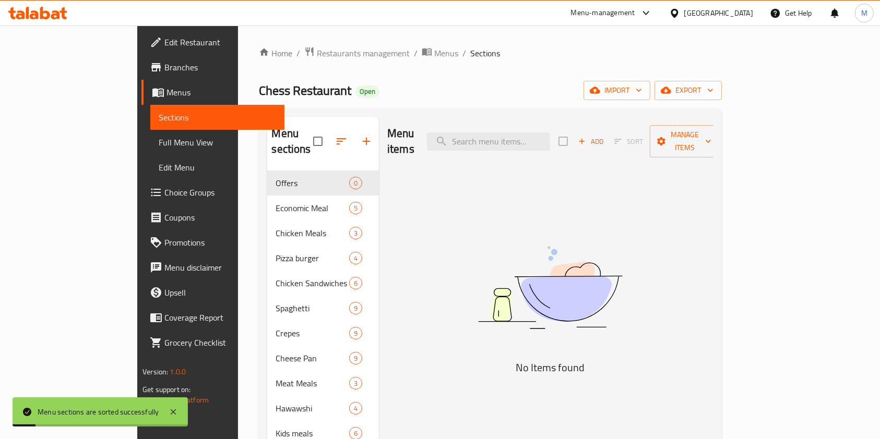
scroll to position [0, 0]
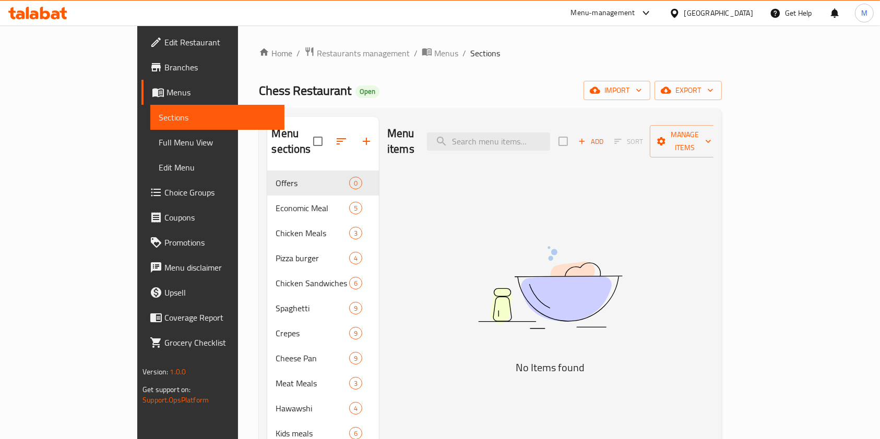
click at [713, 386] on div "Menu items Add Sort Manage items No Items found" at bounding box center [546, 371] width 334 height 509
click at [713, 285] on div "Menu items Add Sort Manage items No Items found" at bounding box center [546, 371] width 334 height 509
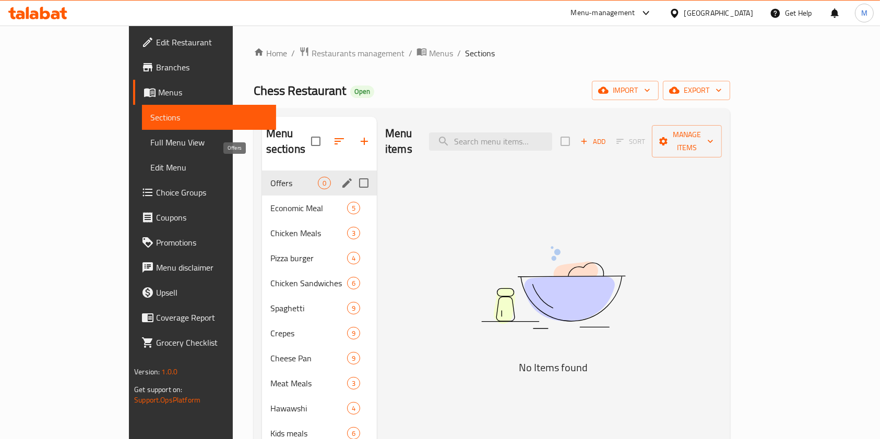
click at [271, 177] on span "Offers" at bounding box center [293, 183] width 47 height 13
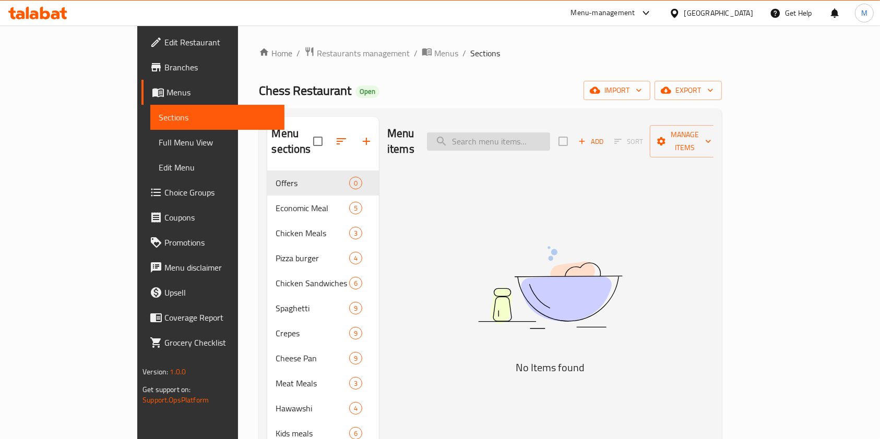
click at [527, 138] on input "search" at bounding box center [488, 142] width 123 height 18
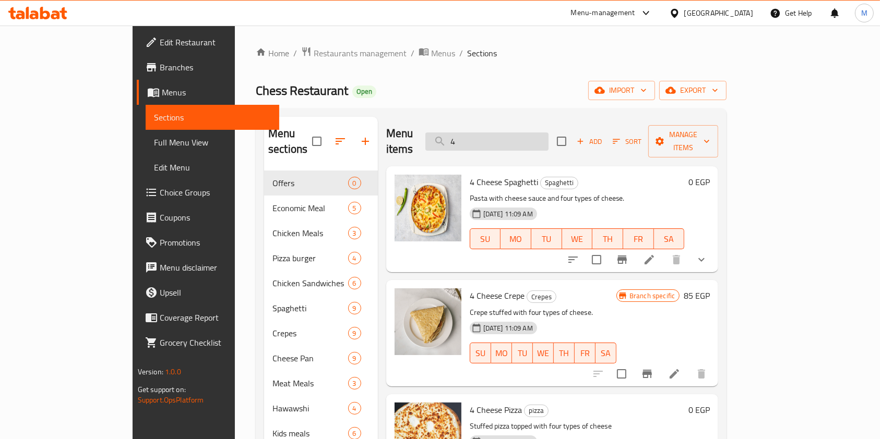
type input "4"
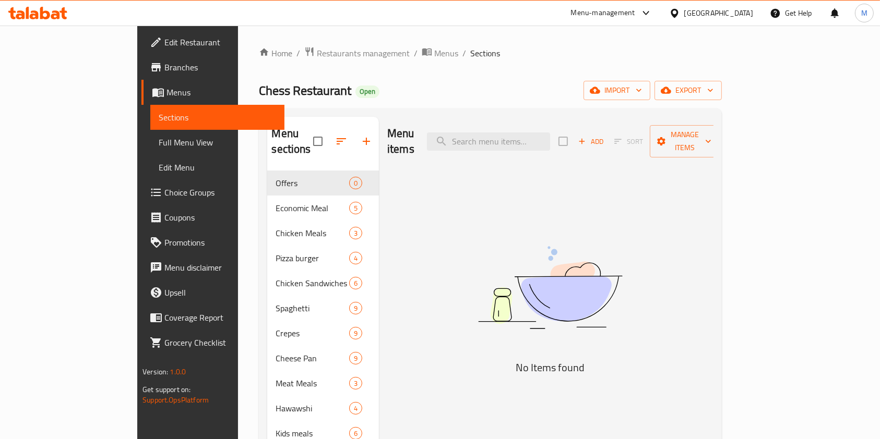
click at [532, 201] on div "Menu items Add Sort Manage items No Items found" at bounding box center [546, 371] width 334 height 509
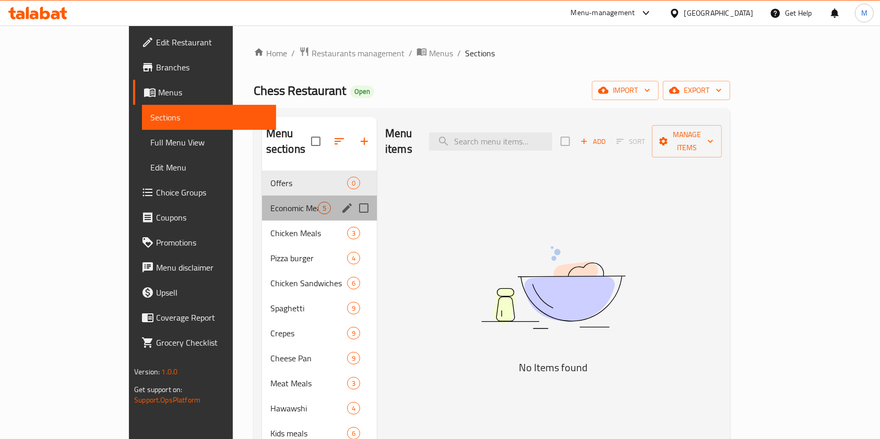
click at [262, 196] on div "Economic Meal 5" at bounding box center [319, 208] width 115 height 25
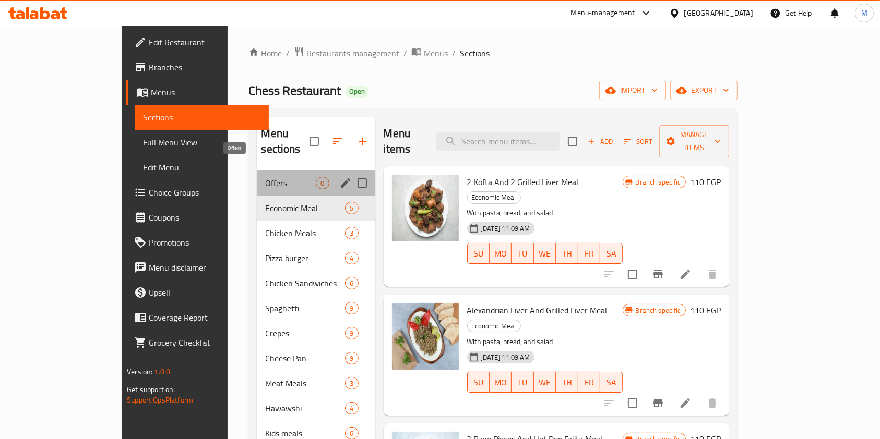
click at [265, 177] on span "Offers" at bounding box center [290, 183] width 51 height 13
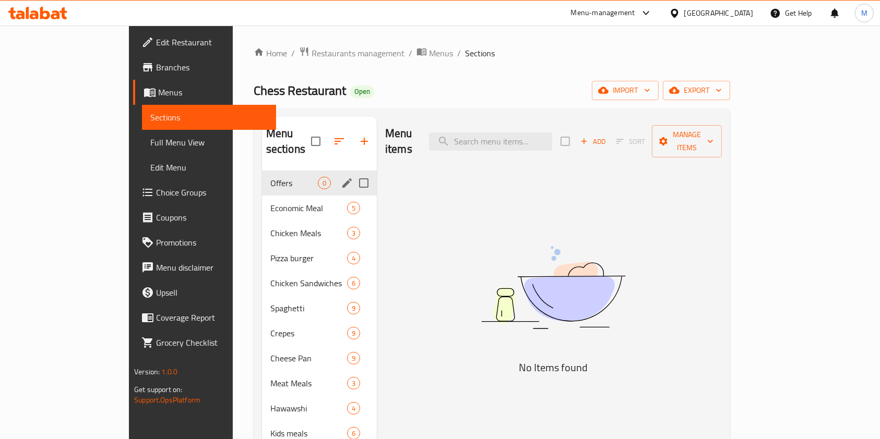
click at [262, 171] on div "Offers 0" at bounding box center [319, 183] width 115 height 25
click at [270, 202] on span "Economic Meal" at bounding box center [293, 208] width 47 height 13
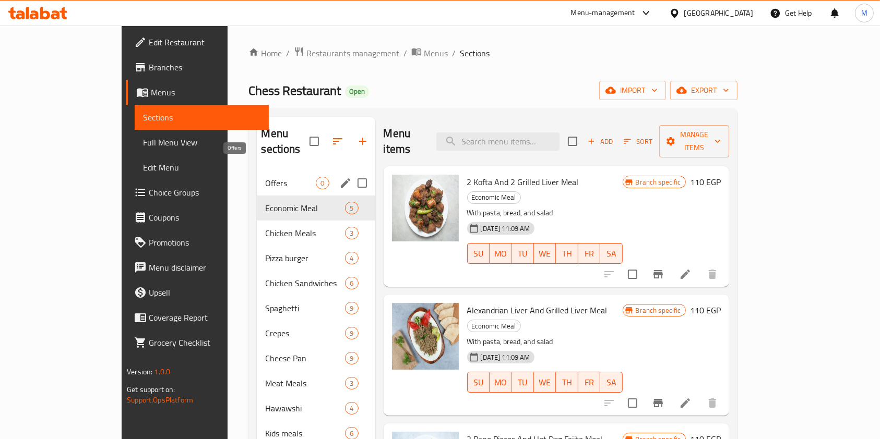
click at [265, 177] on span "Offers" at bounding box center [290, 183] width 51 height 13
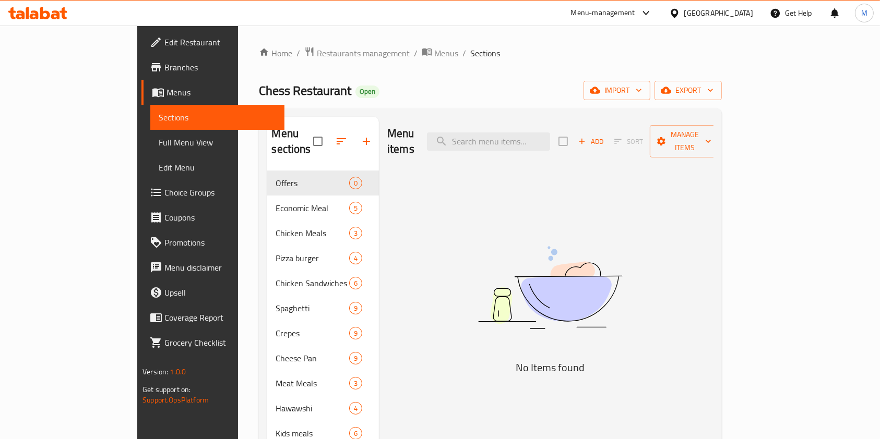
click at [607, 137] on button "Add" at bounding box center [590, 142] width 33 height 16
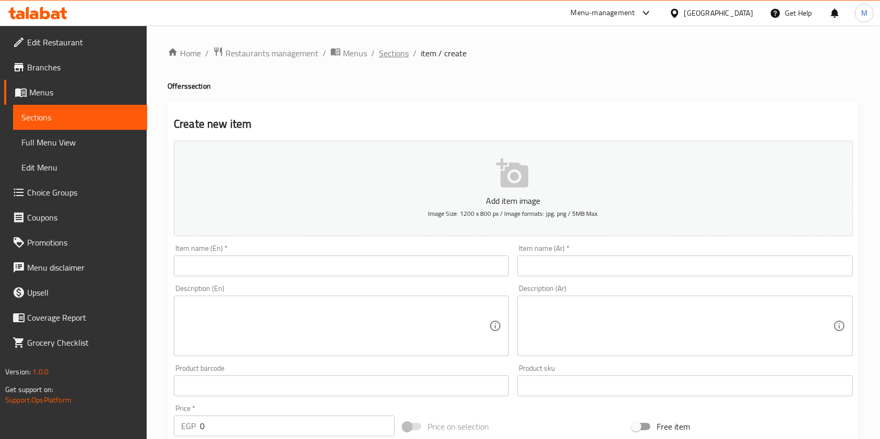
click at [405, 56] on span "Sections" at bounding box center [394, 53] width 30 height 13
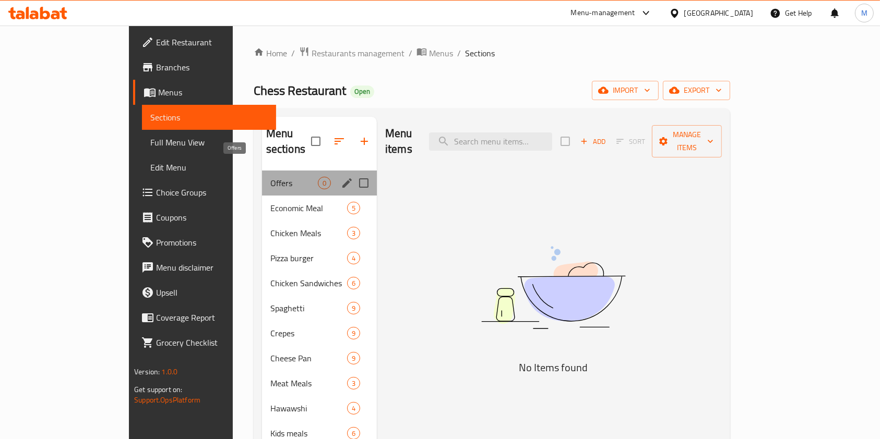
click at [270, 177] on span "Offers" at bounding box center [293, 183] width 47 height 13
click at [262, 196] on div "Economic Meal 5" at bounding box center [319, 208] width 115 height 25
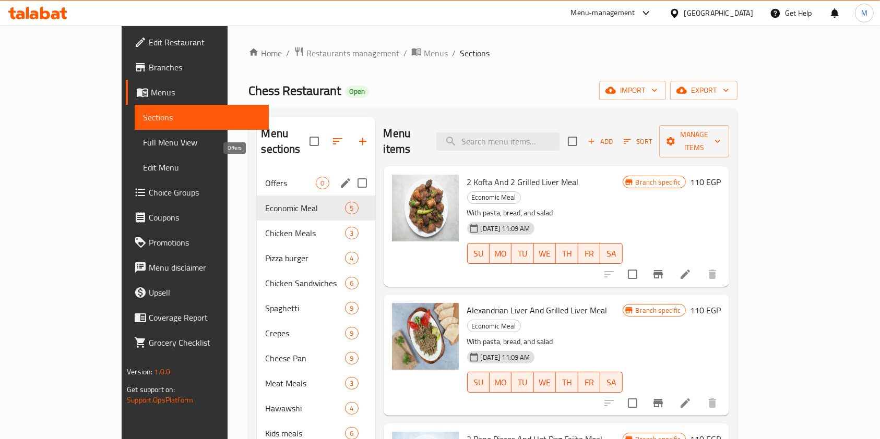
click at [265, 177] on span "Offers" at bounding box center [290, 183] width 51 height 13
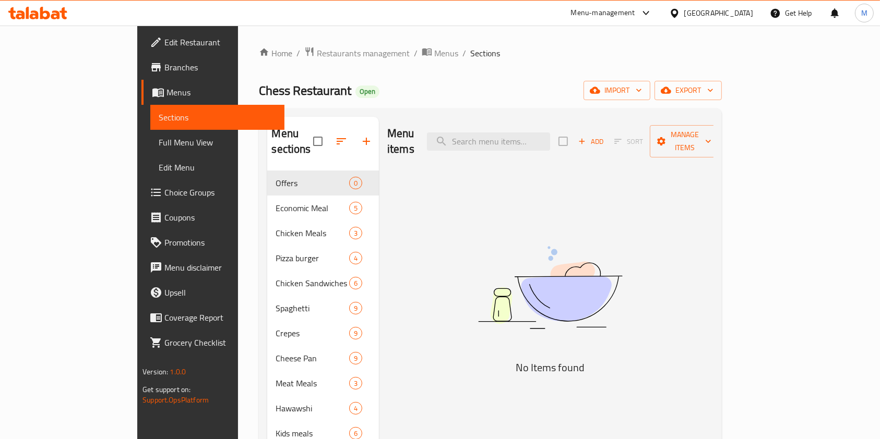
click at [586, 138] on icon "button" at bounding box center [581, 141] width 9 height 9
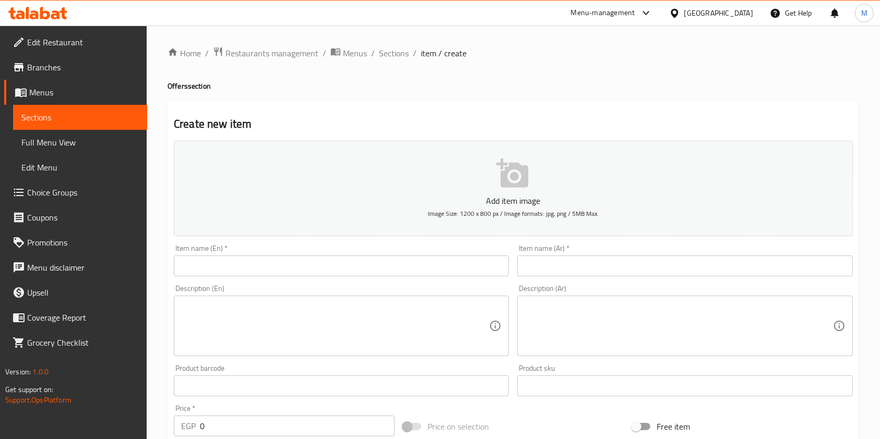
click at [568, 274] on input "text" at bounding box center [684, 266] width 335 height 21
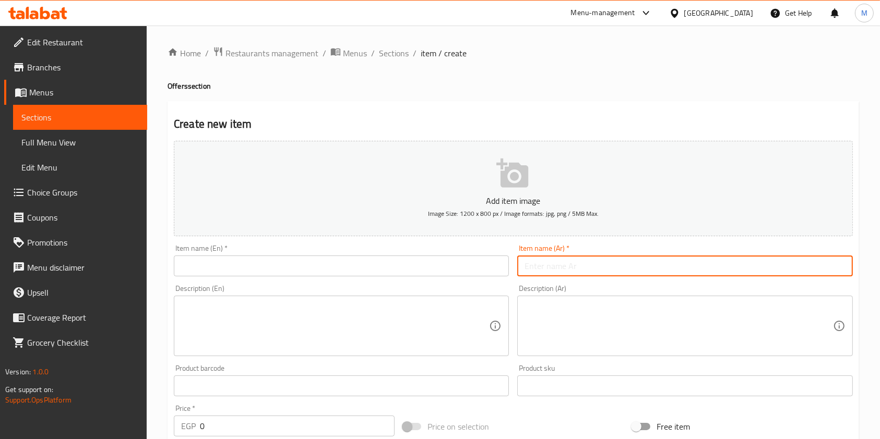
paste input "بيتزا كومبو 1"
type input "بيتزا كومبو 1"
drag, startPoint x: 568, startPoint y: 274, endPoint x: 559, endPoint y: 307, distance: 34.0
click at [559, 307] on textarea at bounding box center [678, 327] width 308 height 50
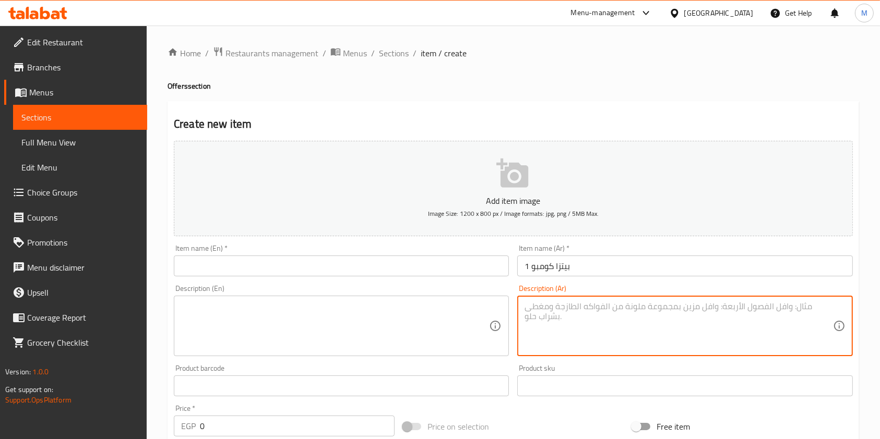
paste textarea "بيتزا كرسبى كبير + باكت بوم فريت +ماكس كولا"
type textarea "بيتزا كرسبى كبير + باكت بوم فريت +ماكس كولا"
click at [403, 274] on input "text" at bounding box center [341, 266] width 335 height 21
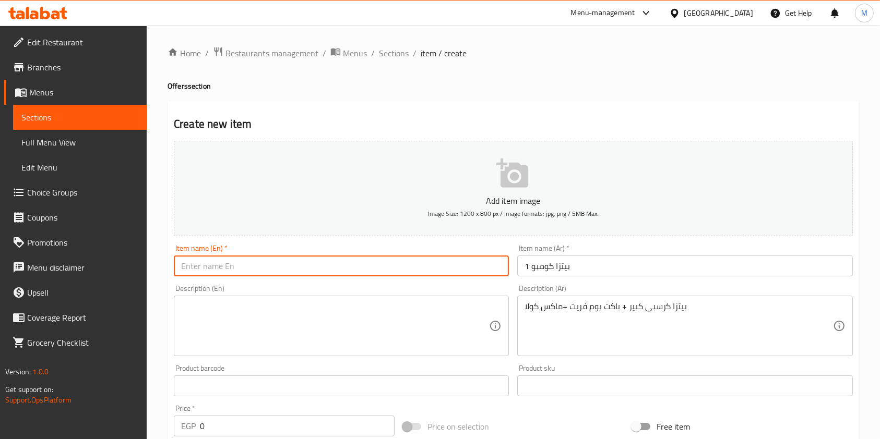
paste input "Pizza Combo 1"
type input "Pizza Combo 1"
click at [207, 319] on textarea at bounding box center [335, 327] width 308 height 50
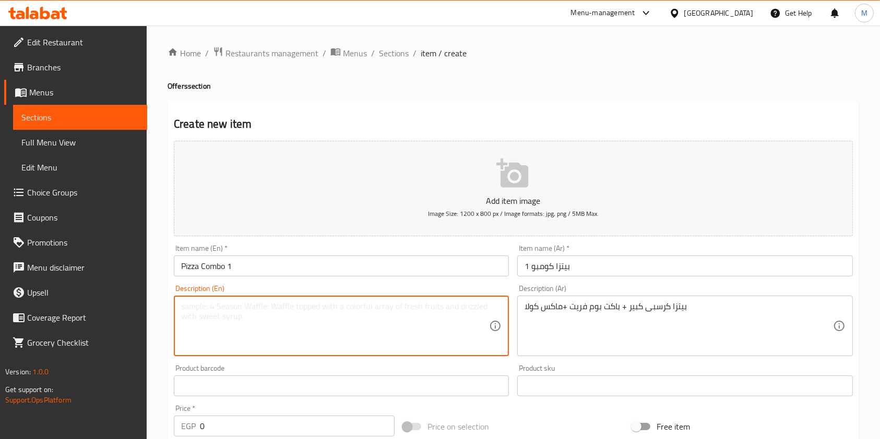
paste textarea "Large Crispy Pizza + Bucket of Boom Frites + Max Cola"
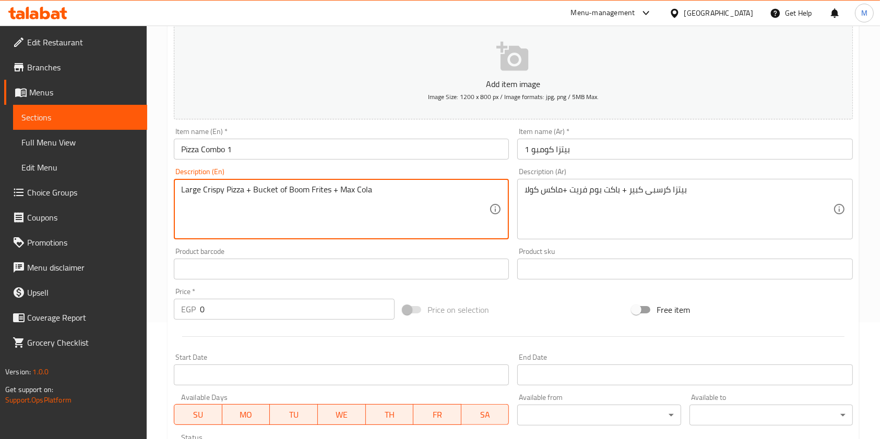
scroll to position [139, 0]
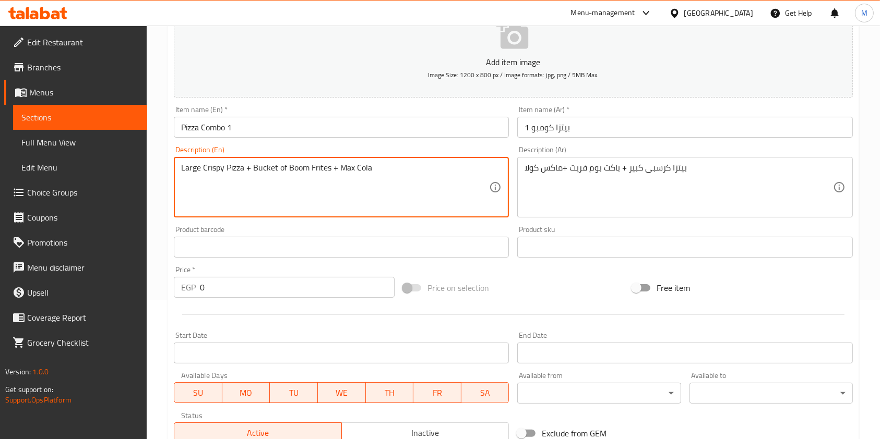
click at [352, 170] on textarea "Large Crispy Pizza + Bucket of Boom Frites + Max Cola" at bounding box center [335, 188] width 308 height 50
type textarea "Large Crispy Pizza + Bucket of Boom Frites + Maxi Cola"
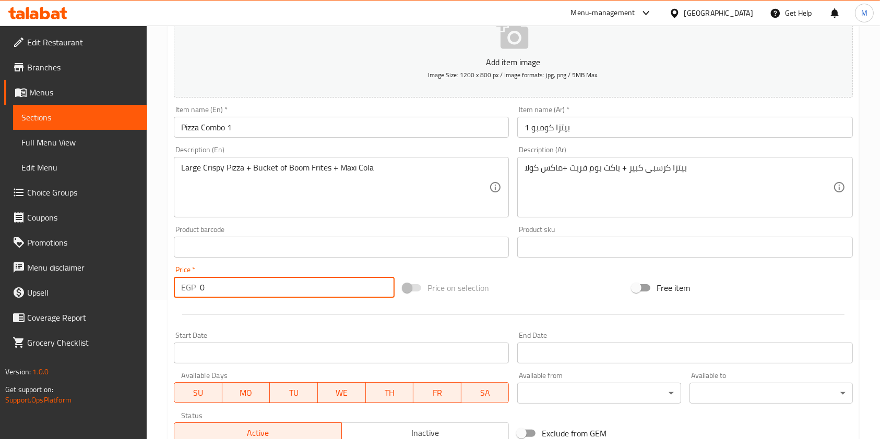
drag, startPoint x: 255, startPoint y: 295, endPoint x: 191, endPoint y: 290, distance: 63.4
click at [191, 290] on div "EGP 0 Price *" at bounding box center [284, 287] width 221 height 21
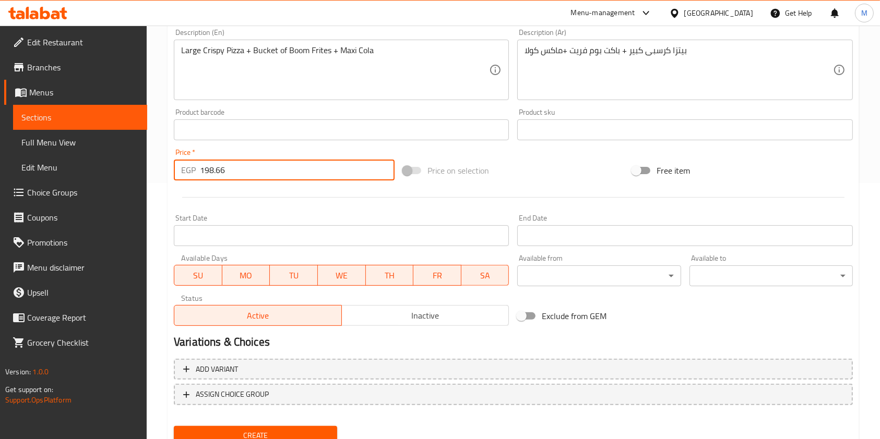
scroll to position [278, 0]
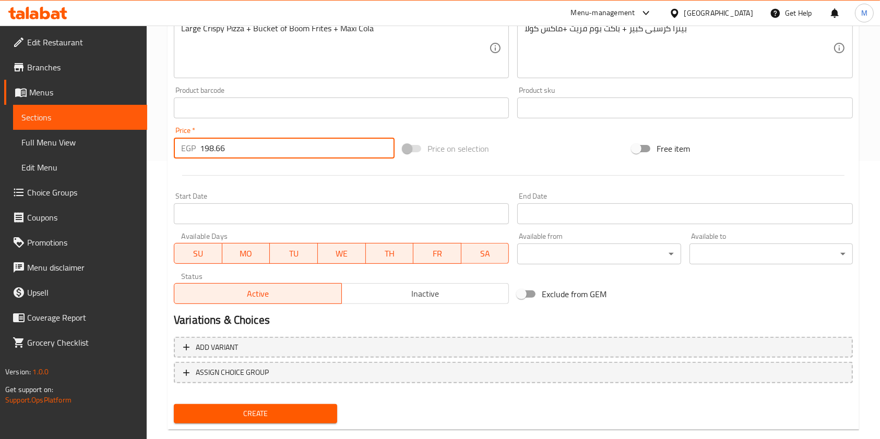
type input "198.66"
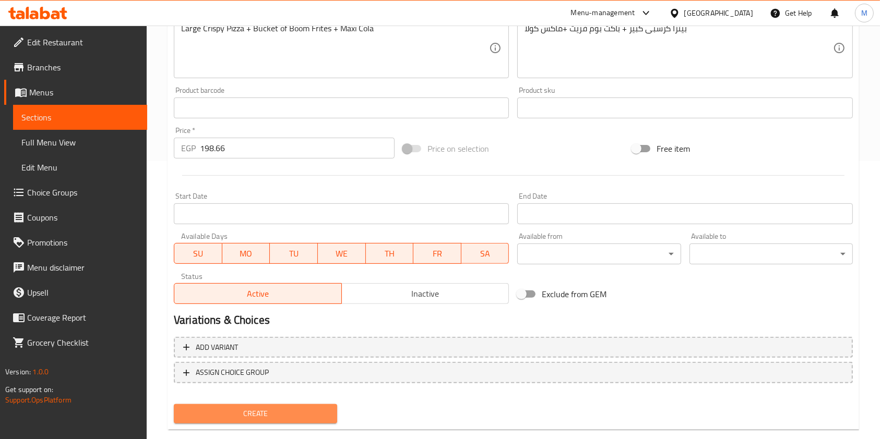
click at [326, 412] on span "Create" at bounding box center [255, 413] width 147 height 13
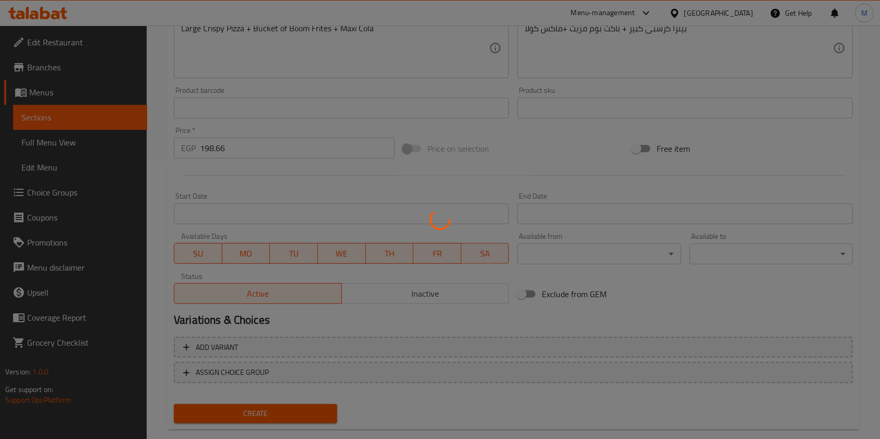
type input "0"
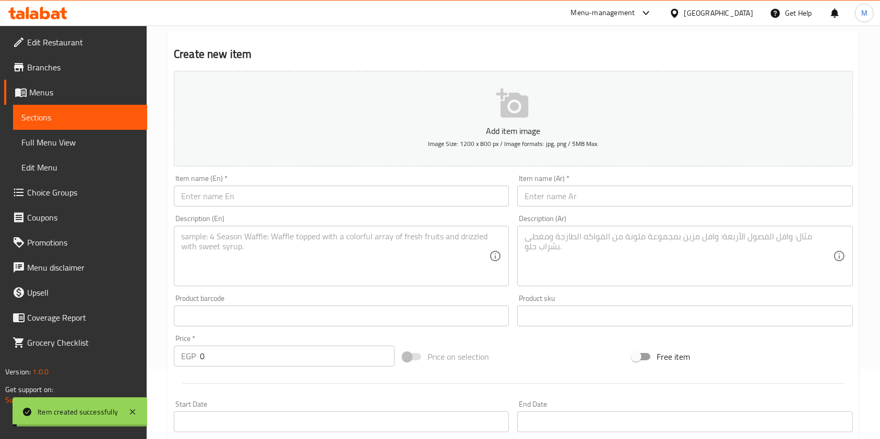
scroll to position [0, 0]
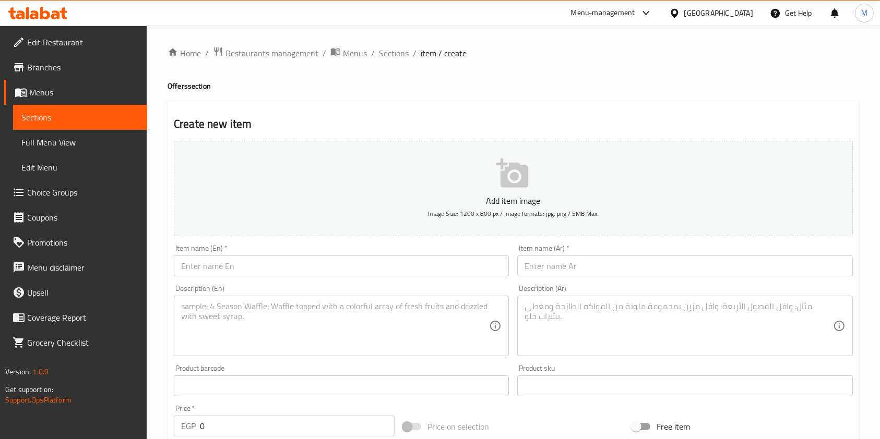
click at [613, 278] on div "Item name (Ar)   * Item name (Ar) *" at bounding box center [684, 261] width 343 height 40
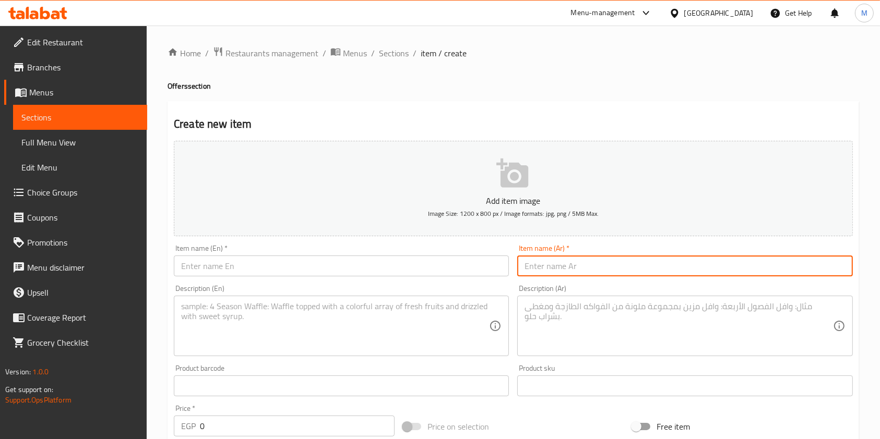
click at [612, 276] on input "text" at bounding box center [684, 266] width 335 height 21
paste input "بيتزا كومبو 2"
type input "بيتزا كومبو 2"
click at [530, 309] on textarea at bounding box center [678, 327] width 308 height 50
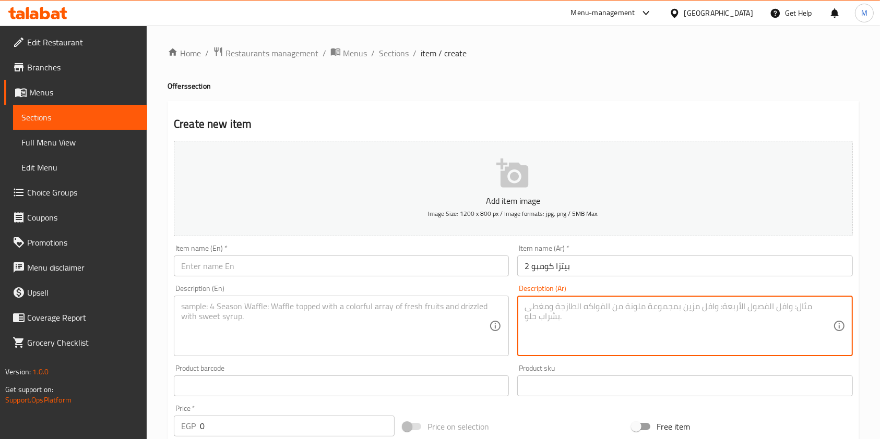
paste textarea "بيتزا 4 جبن كبير + باكيت بوم فريت +ماكس كولا"
type textarea "بيتزا 4 جبن كبير + باكيت بوم فريت +ماكس كولا"
click at [427, 313] on textarea at bounding box center [335, 327] width 308 height 50
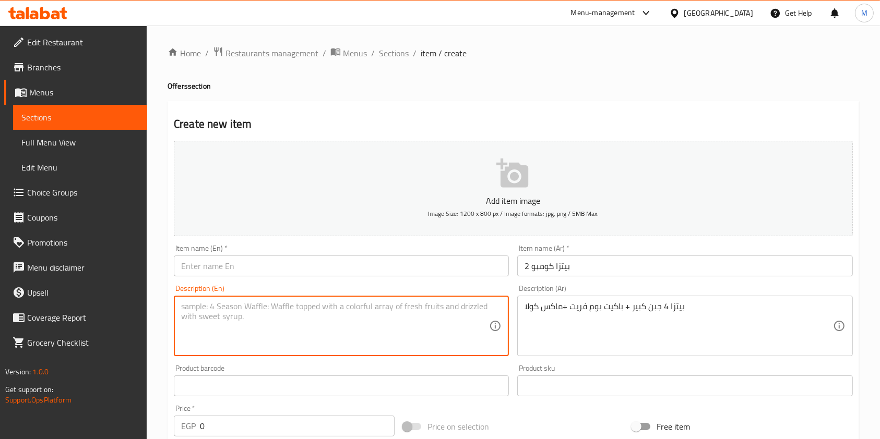
paste textarea "Large 4-Cheese Pizza + Pommes Frites Packet + Max Cola"
type textarea "Large 4-Cheese Pizza + Pommes Frites Packet + Max Cola"
click at [255, 270] on input "text" at bounding box center [341, 266] width 335 height 21
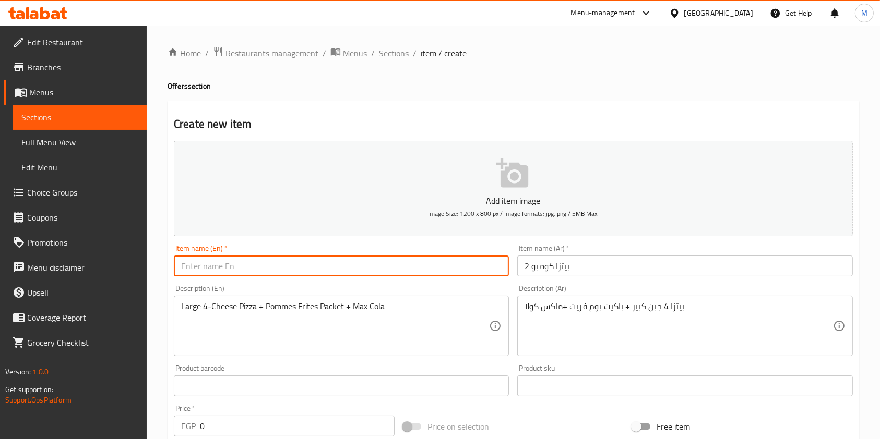
paste input "Pizza Combo 2"
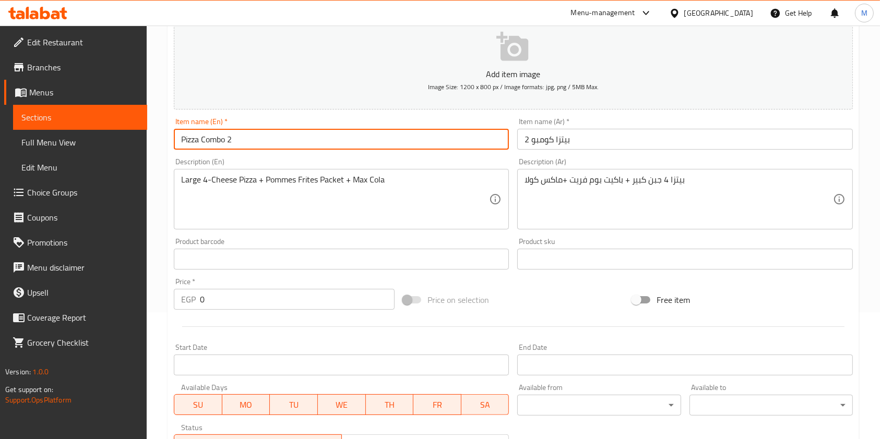
scroll to position [139, 0]
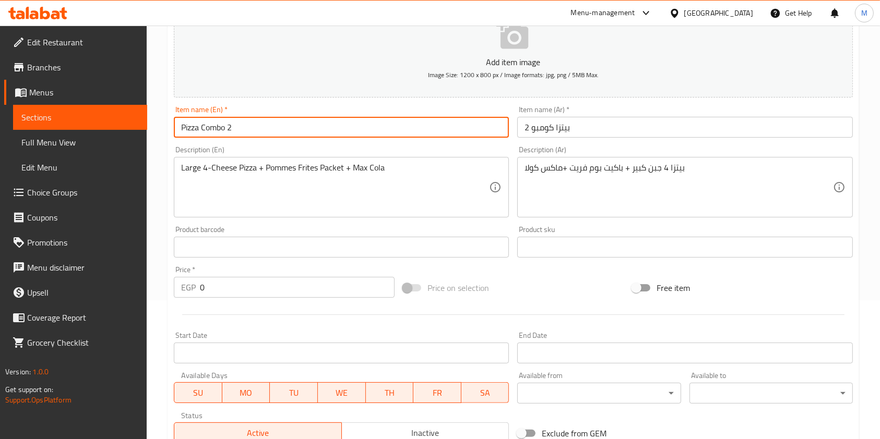
type input "Pizza Combo 2"
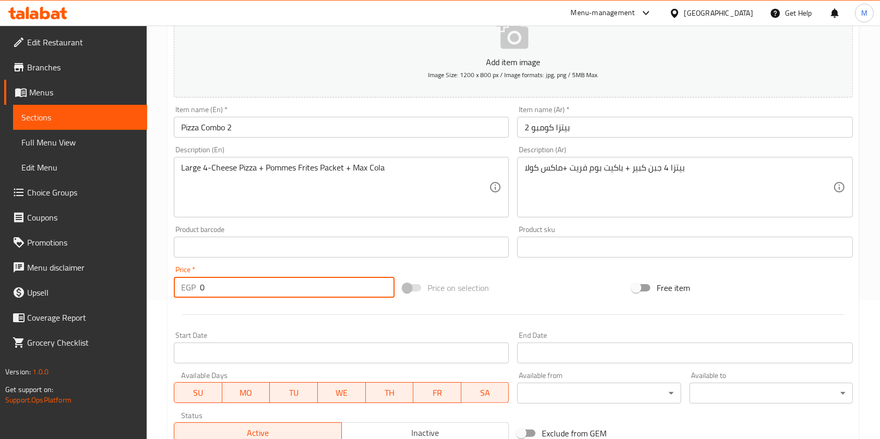
drag, startPoint x: 213, startPoint y: 286, endPoint x: 199, endPoint y: 290, distance: 15.1
click at [199, 290] on div "EGP 0 Price *" at bounding box center [284, 287] width 221 height 21
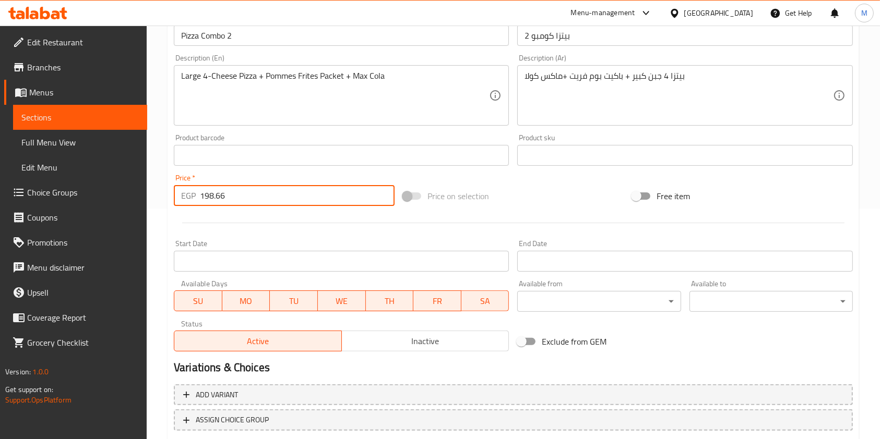
scroll to position [209, 0]
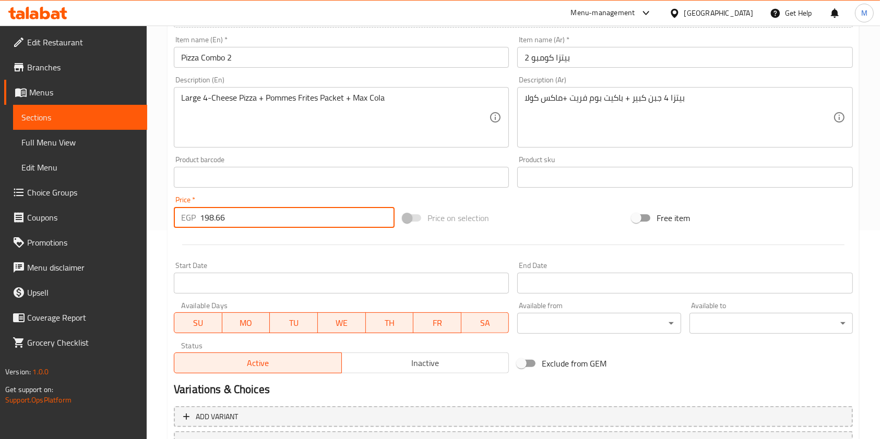
type input "198.66"
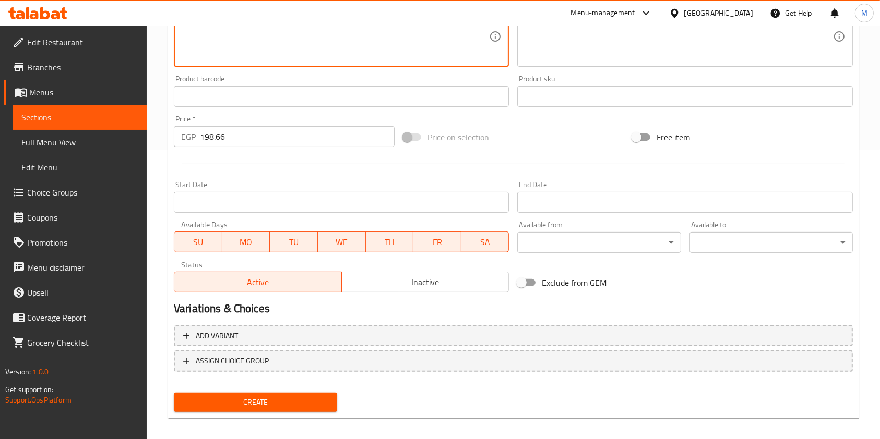
scroll to position [298, 0]
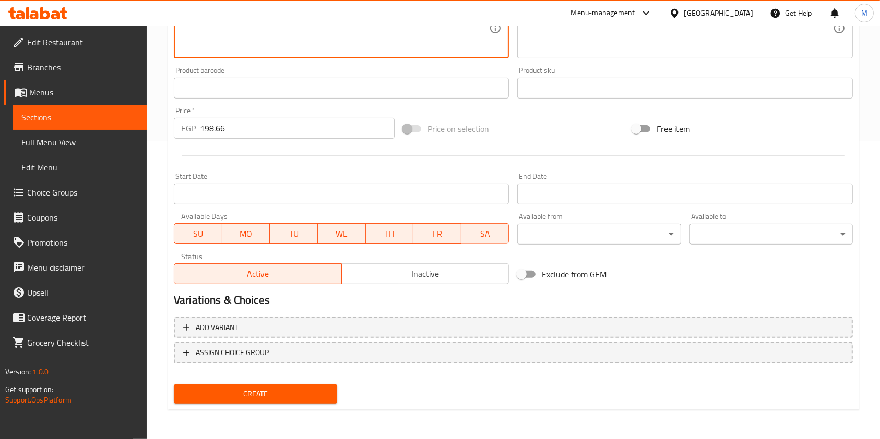
type textarea "Large 4-Cheese Pizza + Pommes Frites Packet + Maxi Cola"
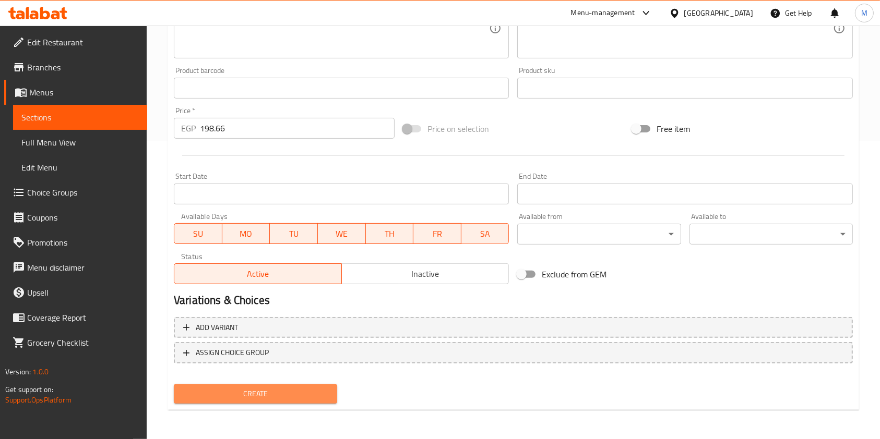
click at [327, 392] on span "Create" at bounding box center [255, 394] width 147 height 13
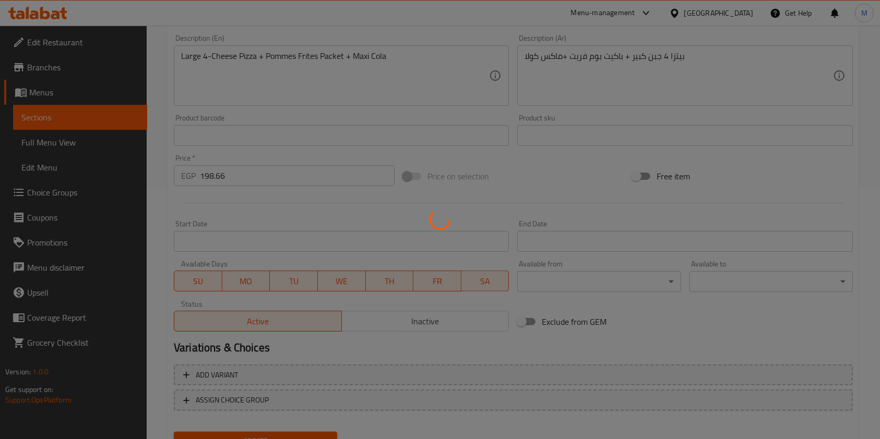
scroll to position [229, 0]
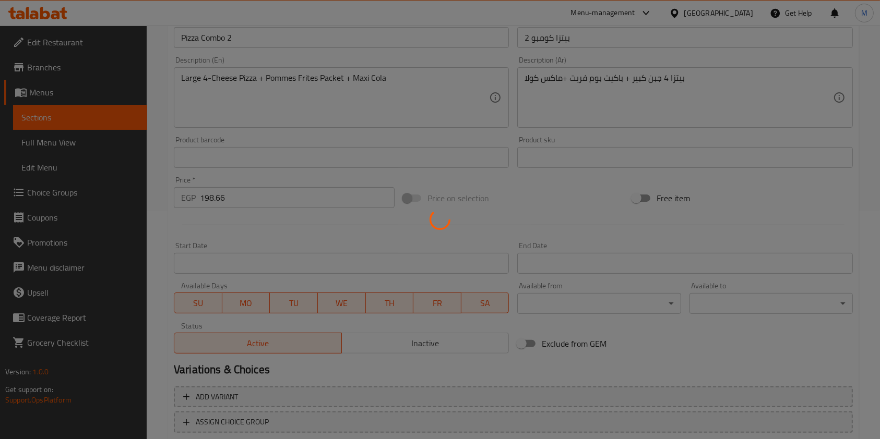
type input "0"
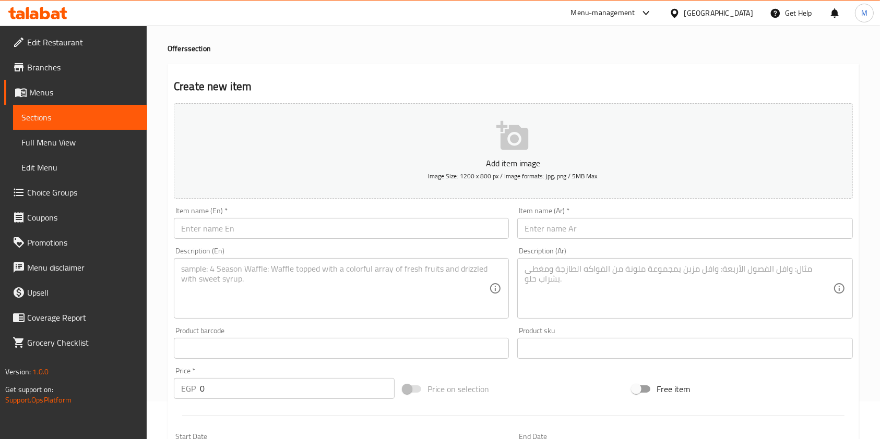
scroll to position [0, 0]
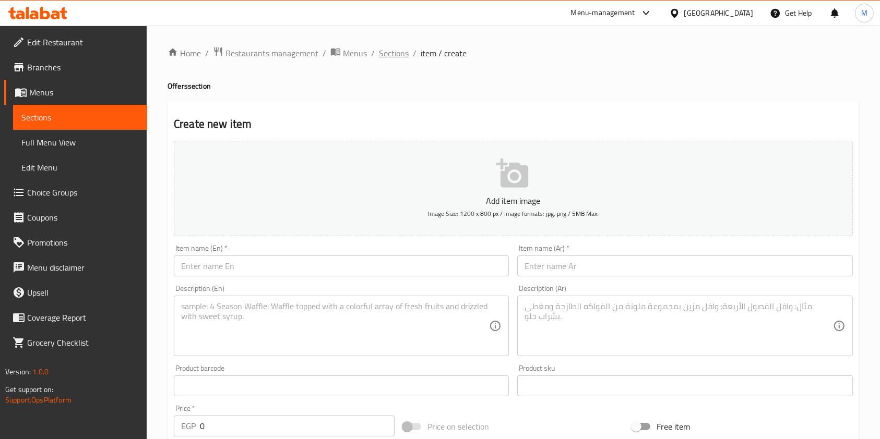
click at [396, 57] on span "Sections" at bounding box center [394, 53] width 30 height 13
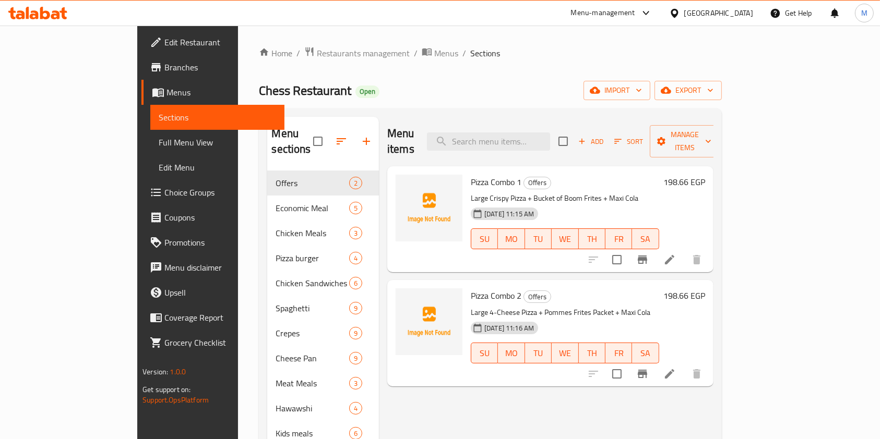
click at [471, 288] on span "Pizza Combo 2" at bounding box center [496, 296] width 51 height 16
click at [461, 166] on div "Pizza Combo 1 Offers Large Crispy Pizza + Bucket of Boom Frites + Maxi Cola 14-…" at bounding box center [550, 219] width 326 height 106
click at [466, 175] on div "Pizza Combo 1 Offers Large Crispy Pizza + Bucket of Boom Frites + Maxi Cola 14-…" at bounding box center [564, 220] width 197 height 98
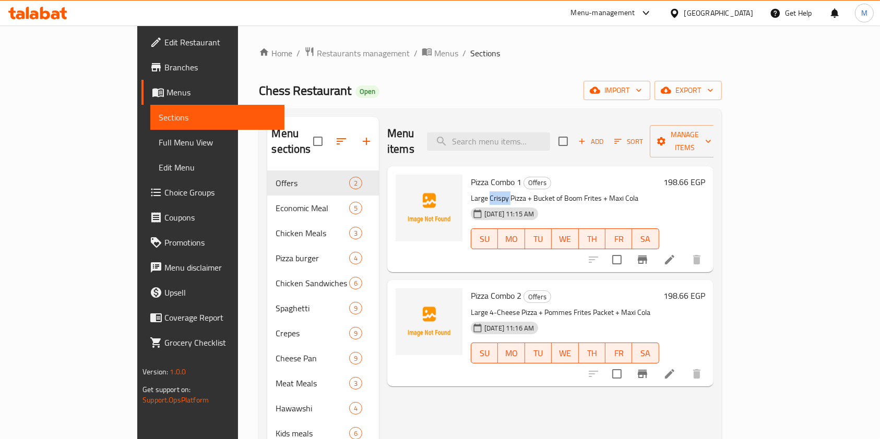
click at [466, 175] on div "Pizza Combo 1 Offers Large Crispy Pizza + Bucket of Boom Frites + Maxi Cola 14-…" at bounding box center [564, 220] width 197 height 98
click at [466, 174] on div "Pizza Combo 1 Offers Large Crispy Pizza + Bucket of Boom Frites + Maxi Cola 14-…" at bounding box center [564, 220] width 197 height 98
click at [471, 174] on span "Pizza Combo 1" at bounding box center [496, 182] width 51 height 16
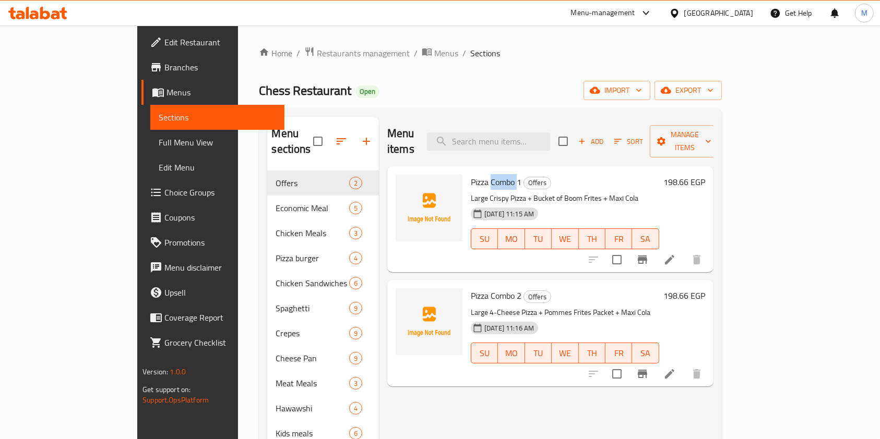
click at [471, 174] on span "Pizza Combo 1" at bounding box center [496, 182] width 51 height 16
click at [607, 140] on button "Add" at bounding box center [590, 142] width 33 height 16
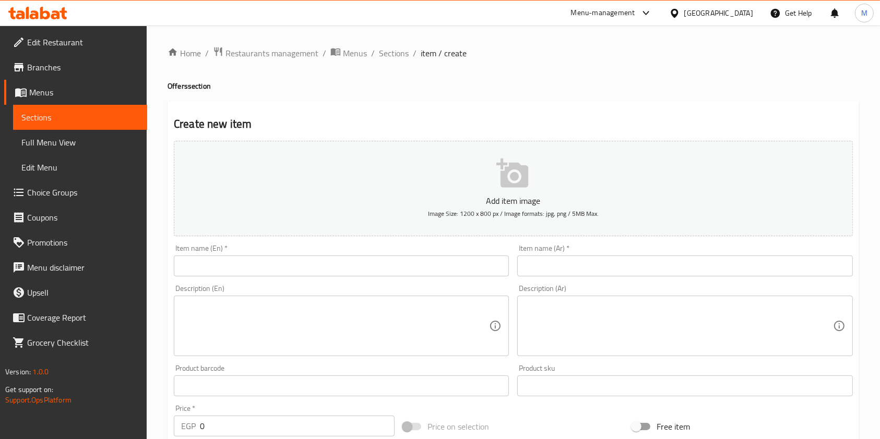
click at [558, 261] on input "text" at bounding box center [684, 266] width 335 height 21
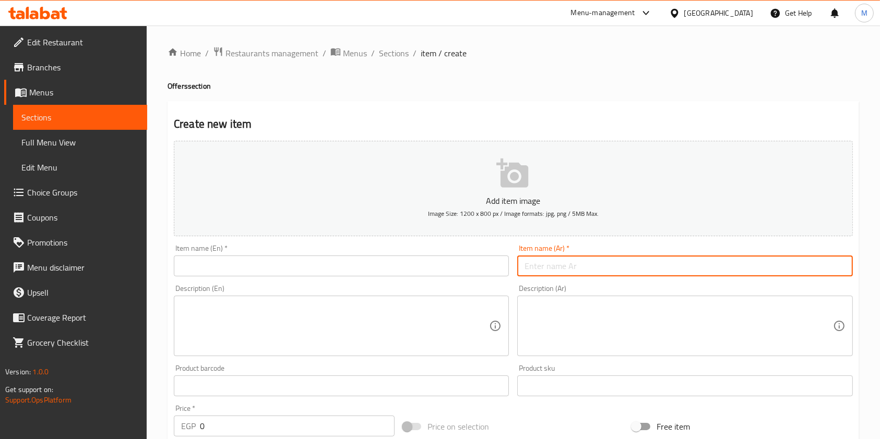
paste input "بيتزا كومبو 3"
type input "بيتزا كومبو 3"
click at [533, 301] on div "Description (Ar)" at bounding box center [684, 326] width 335 height 61
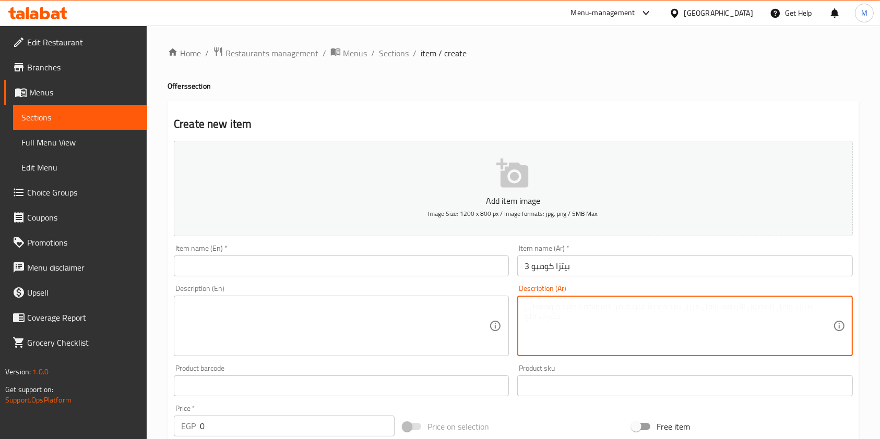
paste textarea "بيتزا شاورما فراخ كبير + باكت بوم فريت +ماكس كولا"
type textarea "بيتزا شاورما فراخ كبير + باكت بوم فريت +ماكس كولا"
click at [429, 312] on textarea at bounding box center [335, 327] width 308 height 50
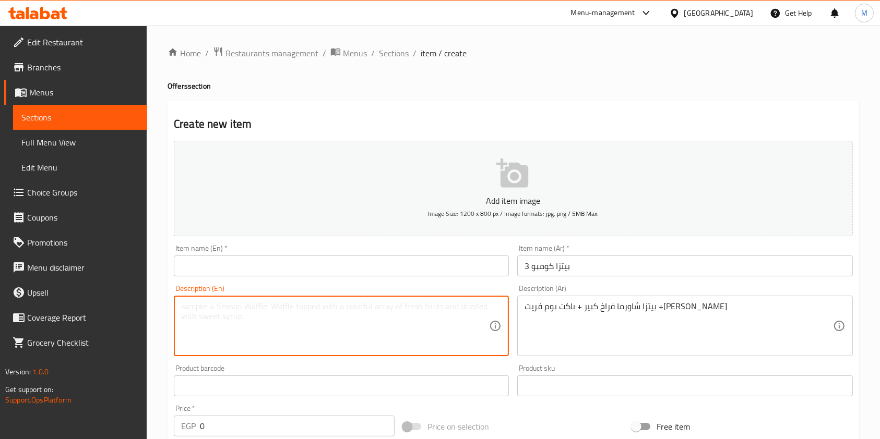
paste textarea "Large Chicken Shawarma Pizza + Bucket of Boom Frites + Max Cola"
type textarea "Large Chicken Shawarma Pizza + Bucket of Boom Frites + Max Cola"
click at [249, 273] on input "text" at bounding box center [341, 266] width 335 height 21
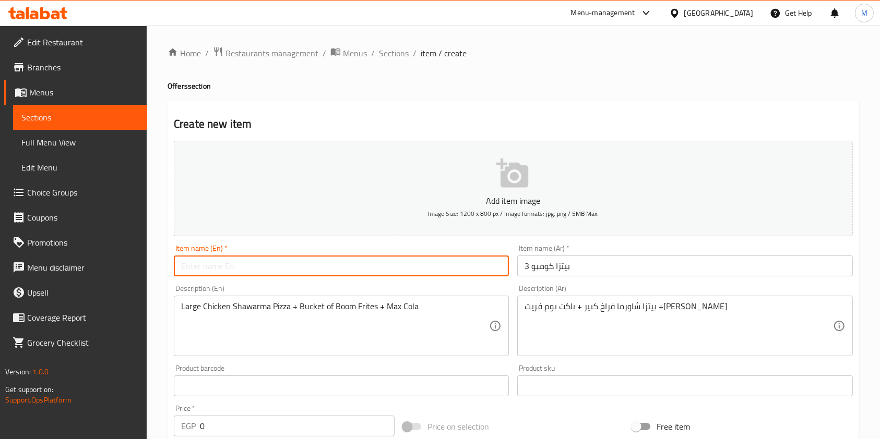
paste input "Pizza Combo 3"
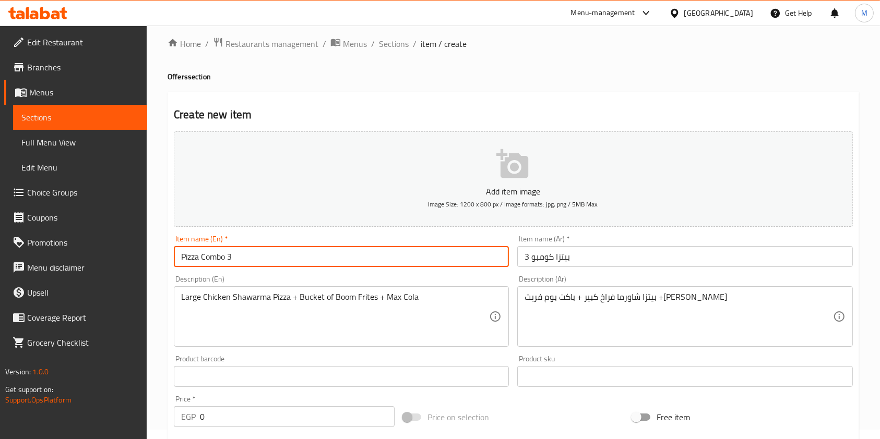
scroll to position [69, 0]
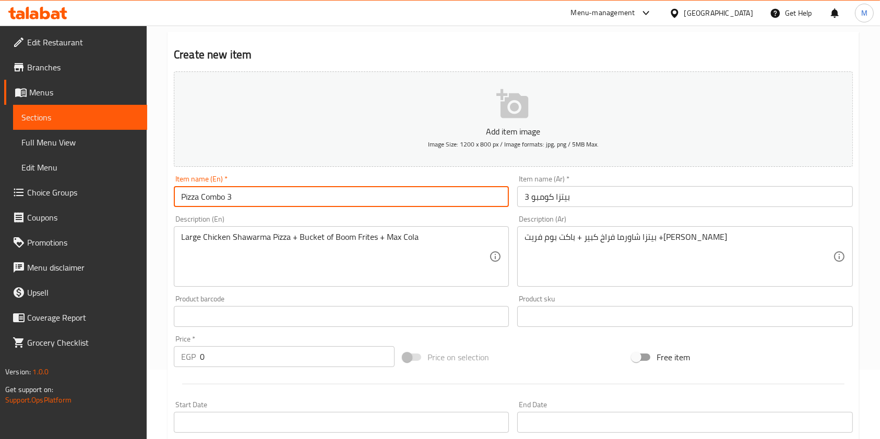
type input "Pizza Combo 3"
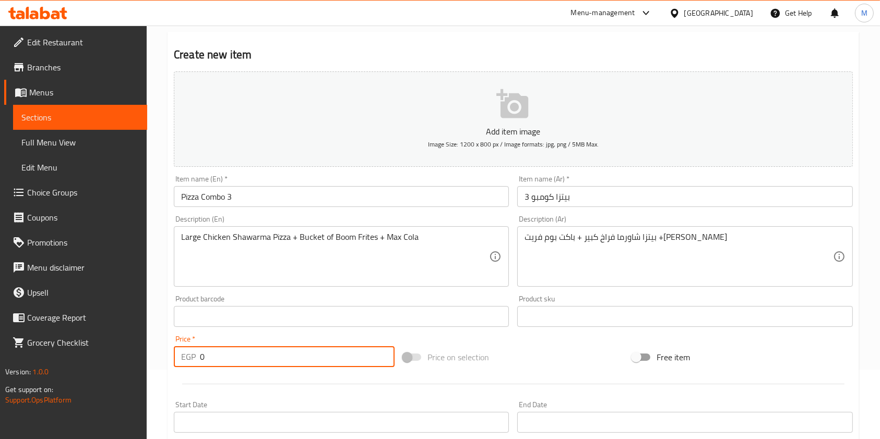
drag, startPoint x: 209, startPoint y: 358, endPoint x: 195, endPoint y: 358, distance: 13.6
click at [195, 358] on div "EGP 0 Price *" at bounding box center [284, 356] width 221 height 21
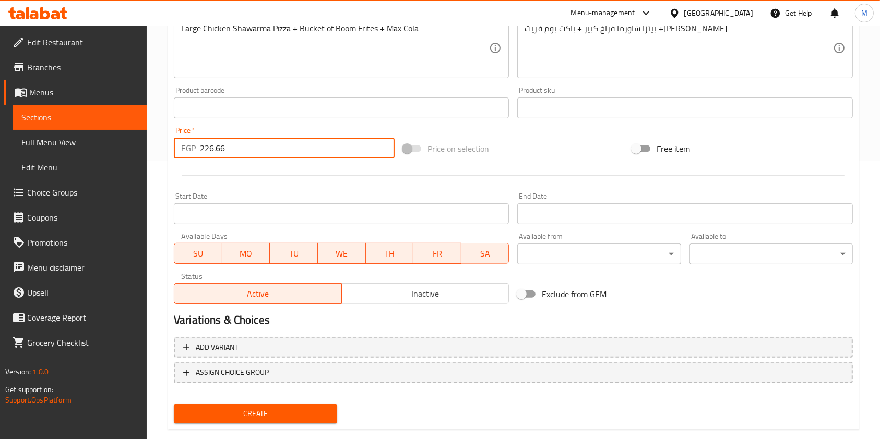
type input "226.66"
click at [255, 404] on button "Create" at bounding box center [255, 413] width 163 height 19
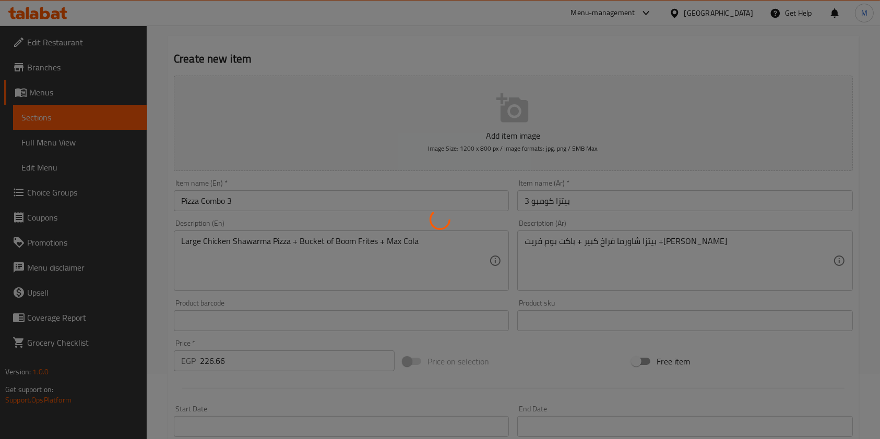
scroll to position [0, 0]
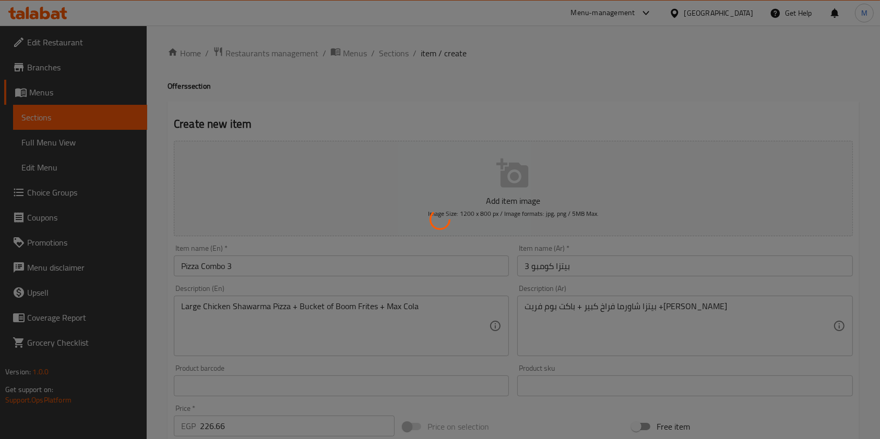
type input "0"
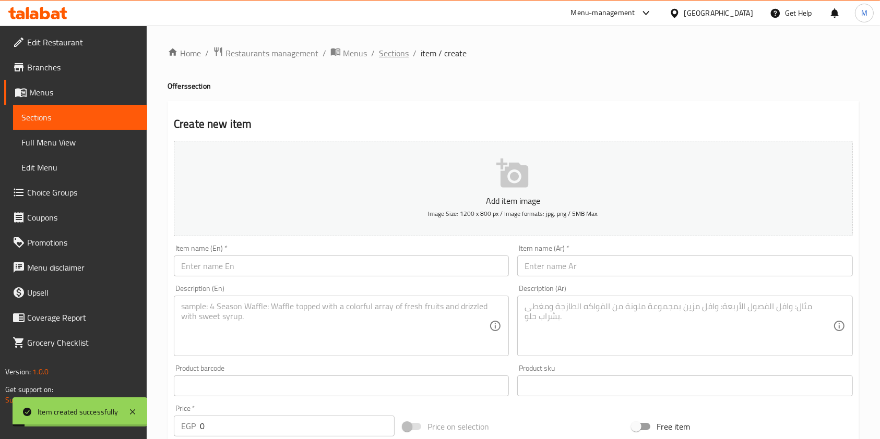
click at [393, 47] on span "Sections" at bounding box center [394, 53] width 30 height 13
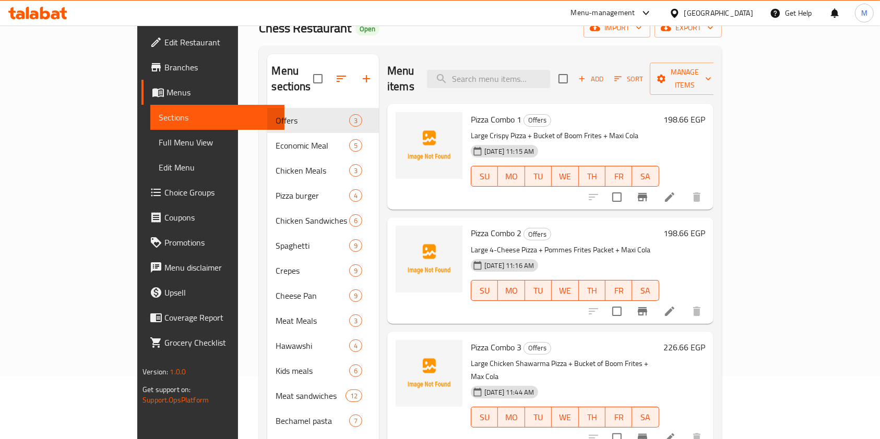
scroll to position [61, 0]
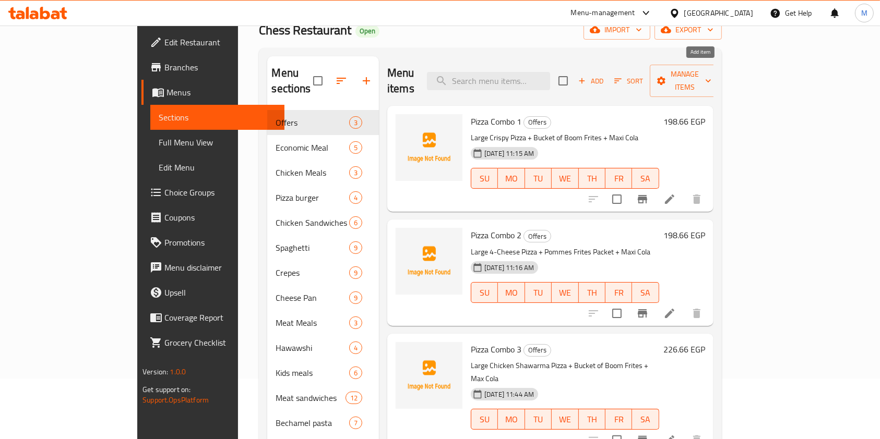
click at [607, 80] on button "Add" at bounding box center [590, 81] width 33 height 16
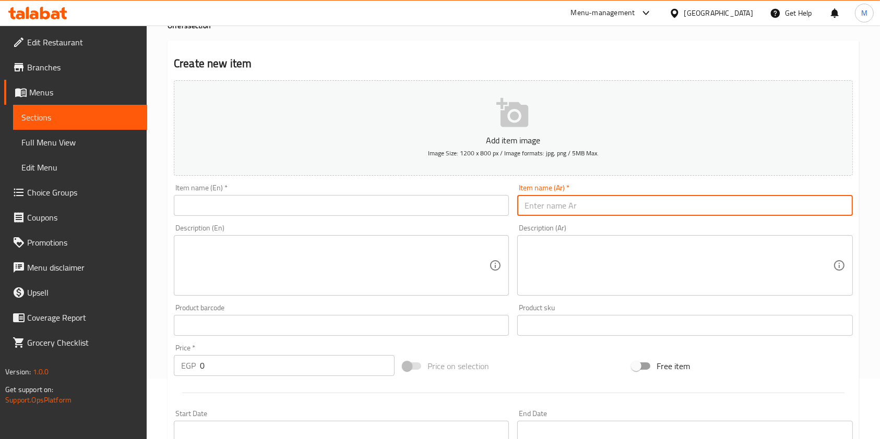
click at [595, 207] on input "text" at bounding box center [684, 205] width 335 height 21
paste input "كومبو ديل"
type input "كومبو ديل"
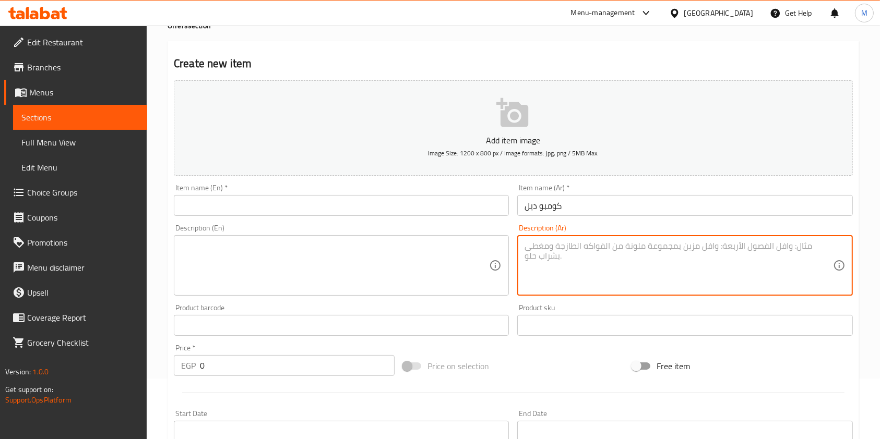
click at [549, 272] on textarea at bounding box center [678, 266] width 308 height 50
paste textarea "ساندوتش برجر + باكت بوم فريت + ماكس كولا"
type textarea "ساندوتش برجر + باكت بوم فريت + ماكس كولا"
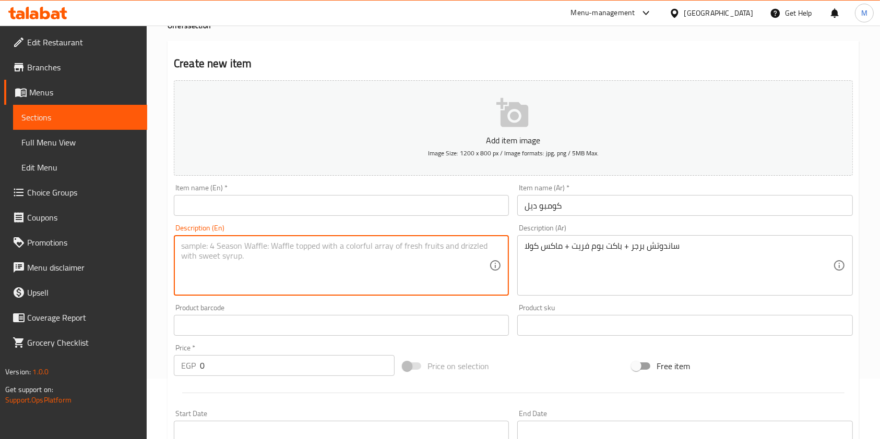
click at [401, 269] on textarea at bounding box center [335, 266] width 308 height 50
paste textarea "Burger sandwich + Bacon Fritter bucket + Max Cola"
type textarea "Burger sandwich + Bacon Fritter bucket + Max Cola"
click at [316, 192] on div "Item name (En)   * Item name (En) *" at bounding box center [341, 200] width 335 height 32
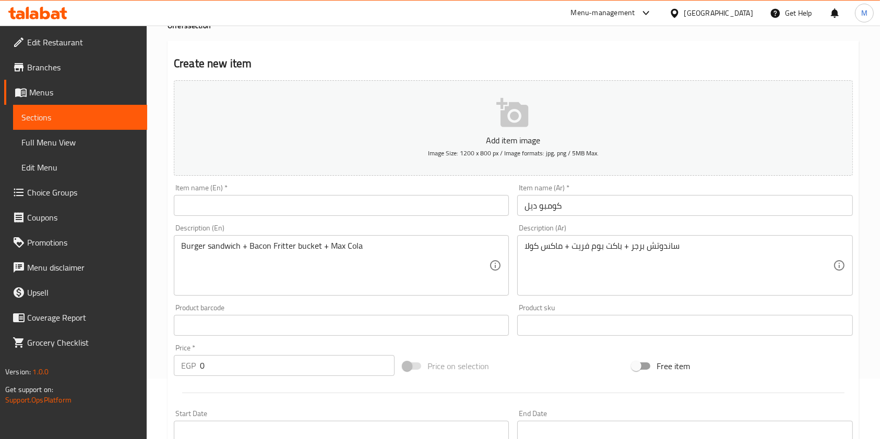
click at [316, 199] on input "text" at bounding box center [341, 205] width 335 height 21
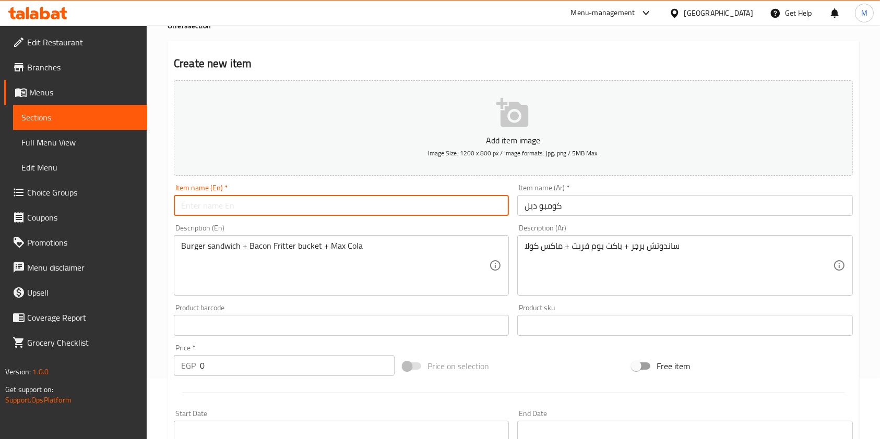
paste input "ساندوتش برجر + باكت بوم فريت + ماكس كولا"
click at [296, 212] on input "ساندوتش برجر + باكت بوم فريت + ماكس كولا" at bounding box center [341, 205] width 335 height 21
paste input "كومبو ديل"
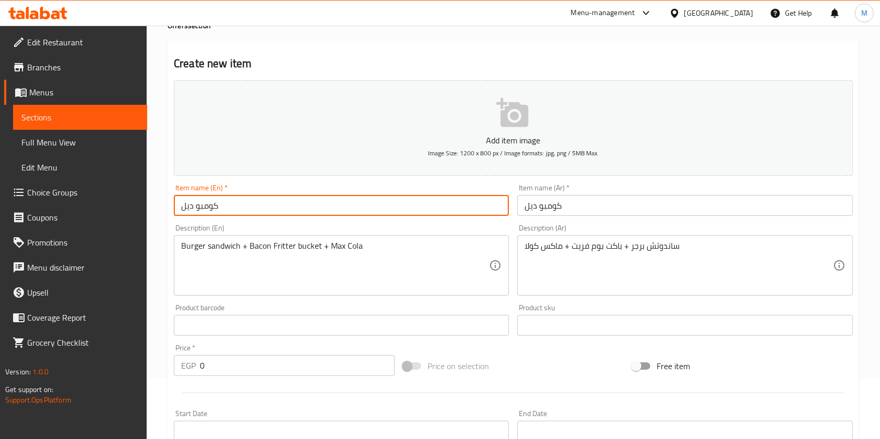
type input "كومبو ديل"
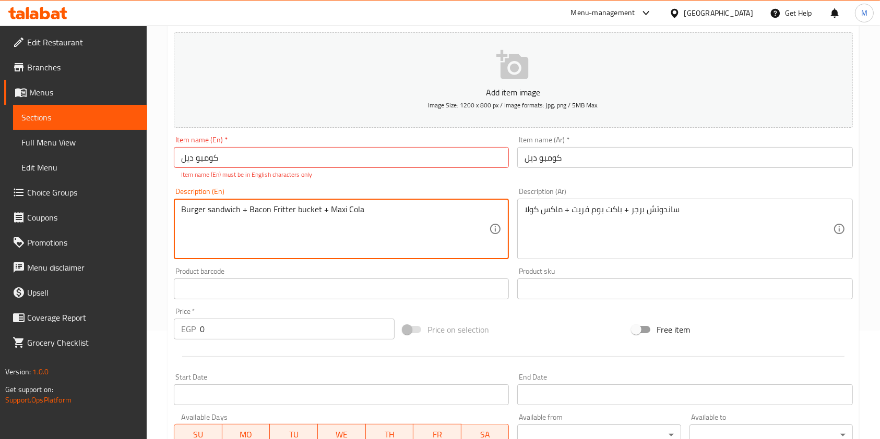
scroll to position [130, 0]
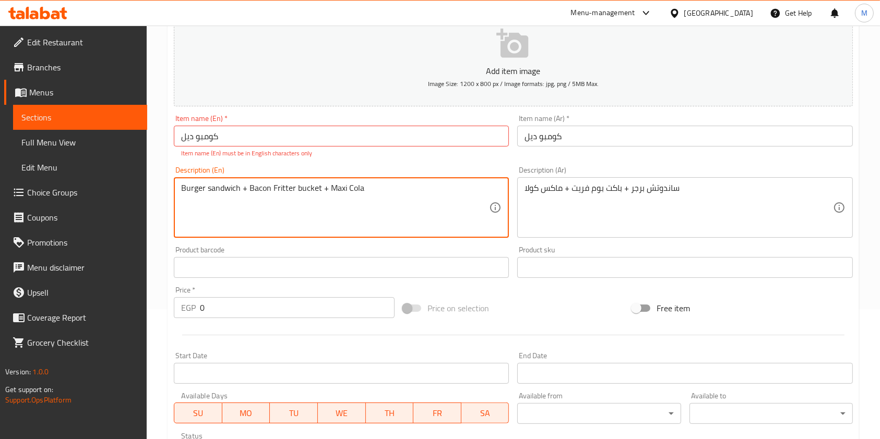
type textarea "Burger sandwich + Bacon Fritter bucket + Maxi Cola"
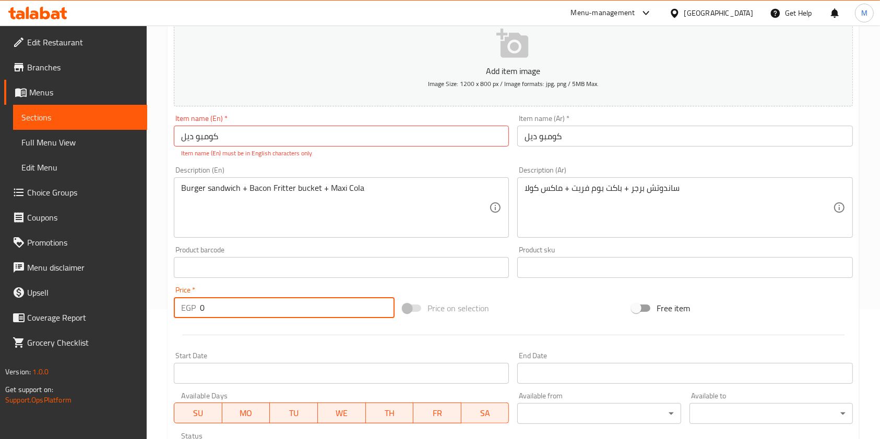
drag, startPoint x: 207, startPoint y: 312, endPoint x: 194, endPoint y: 313, distance: 13.1
click at [194, 313] on div "EGP 0 Price *" at bounding box center [284, 307] width 221 height 21
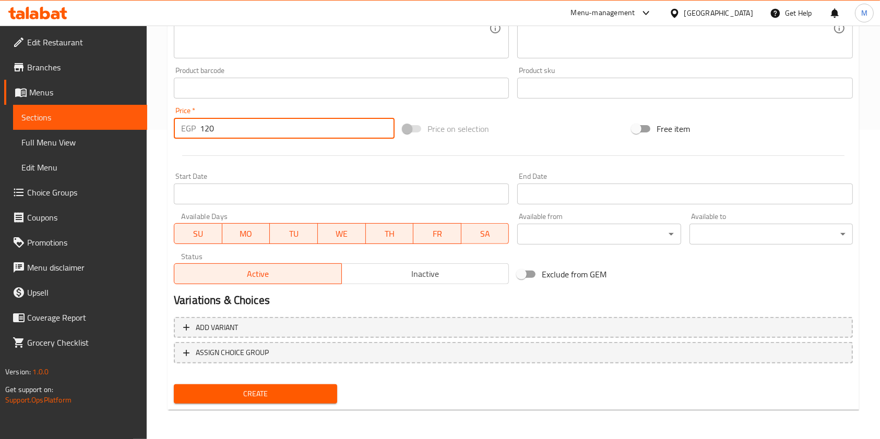
scroll to position [101, 0]
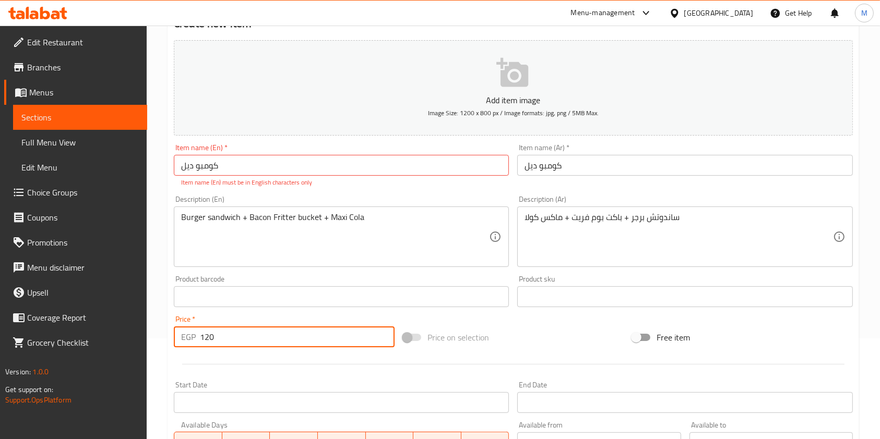
type input "120"
click at [417, 163] on input "كومبو ديل" at bounding box center [341, 165] width 335 height 21
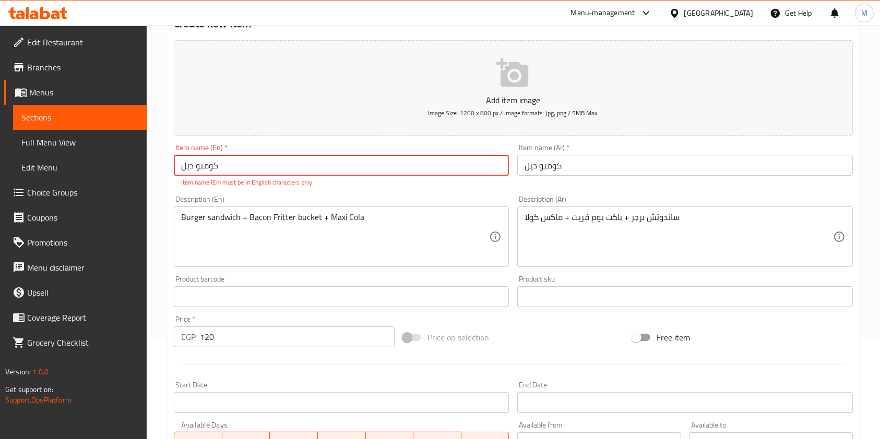
click at [417, 163] on input "كومبو ديل" at bounding box center [341, 165] width 335 height 21
paste input "Combo Deal"
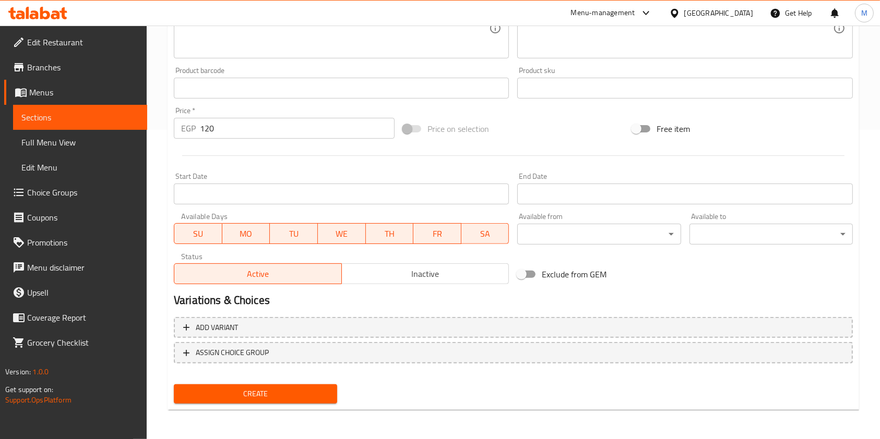
type input "Combo Deal"
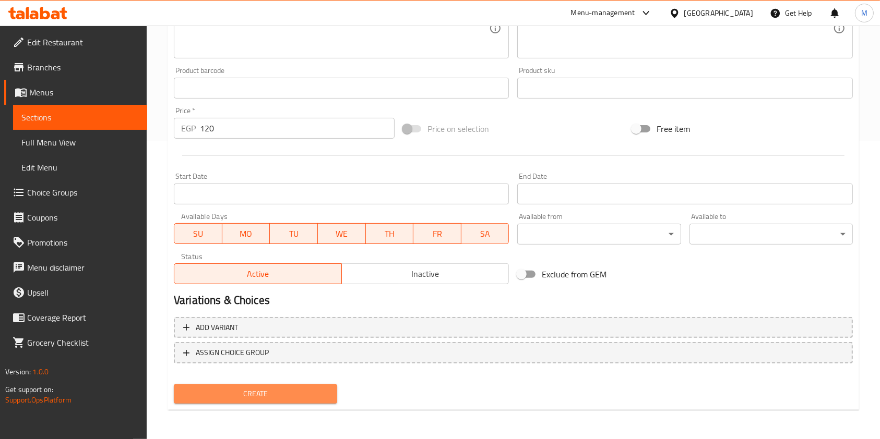
click at [324, 395] on span "Create" at bounding box center [255, 394] width 147 height 13
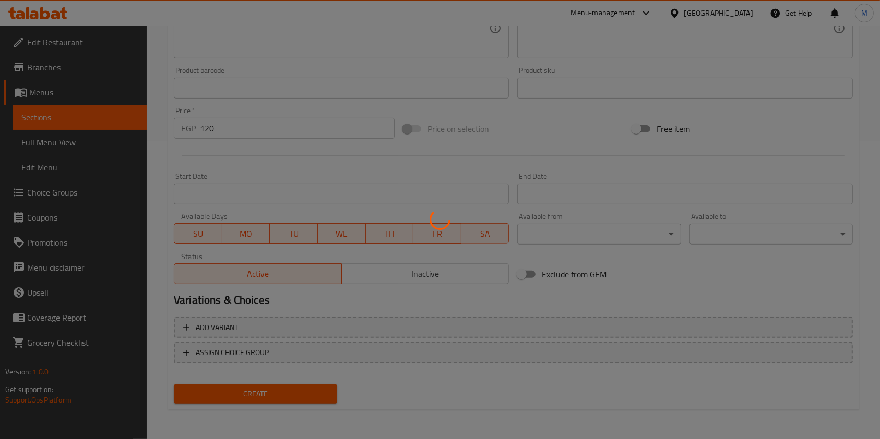
type input "0"
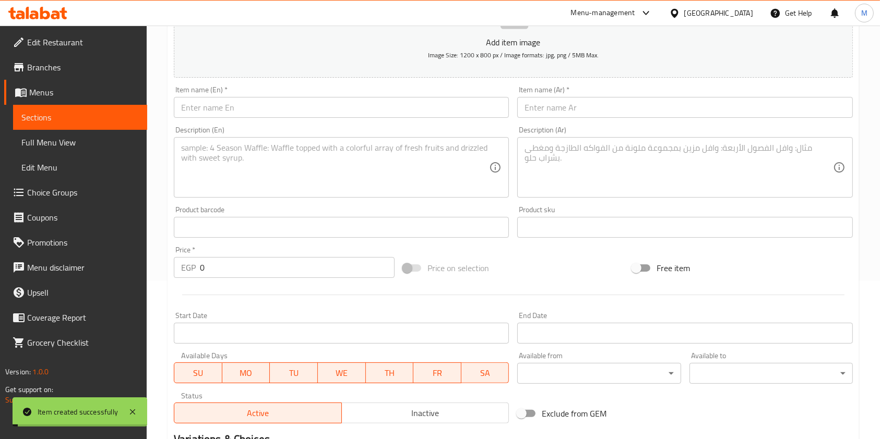
scroll to position [0, 0]
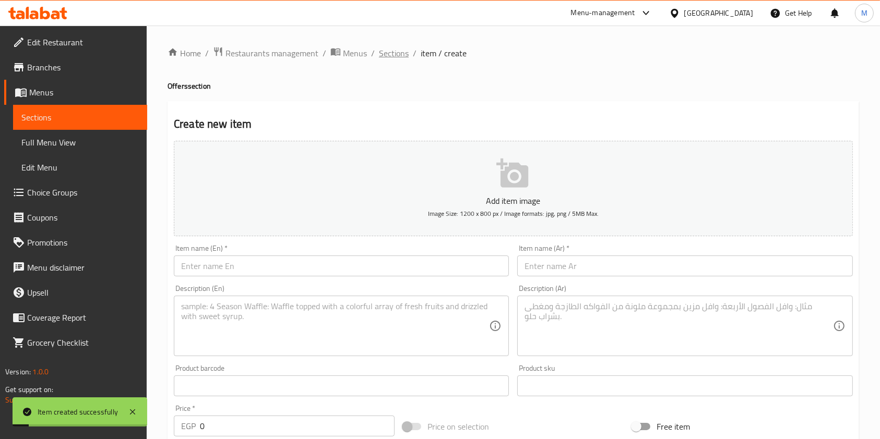
click at [392, 52] on span "Sections" at bounding box center [394, 53] width 30 height 13
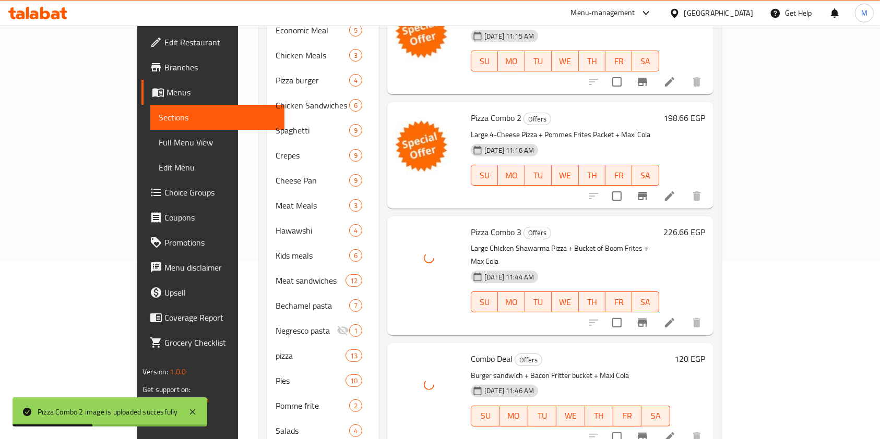
scroll to position [200, 0]
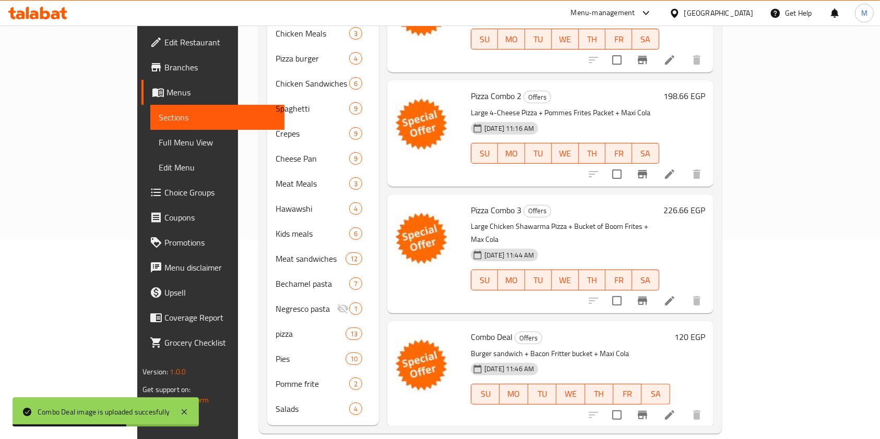
click at [742, 292] on div "Home / Restaurants management / Menus / Sections Chess Restaurant Open import e…" at bounding box center [490, 140] width 504 height 629
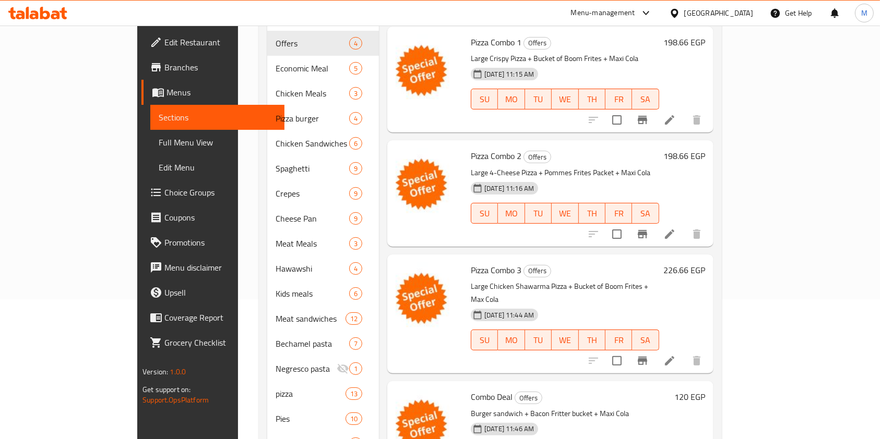
scroll to position [0, 0]
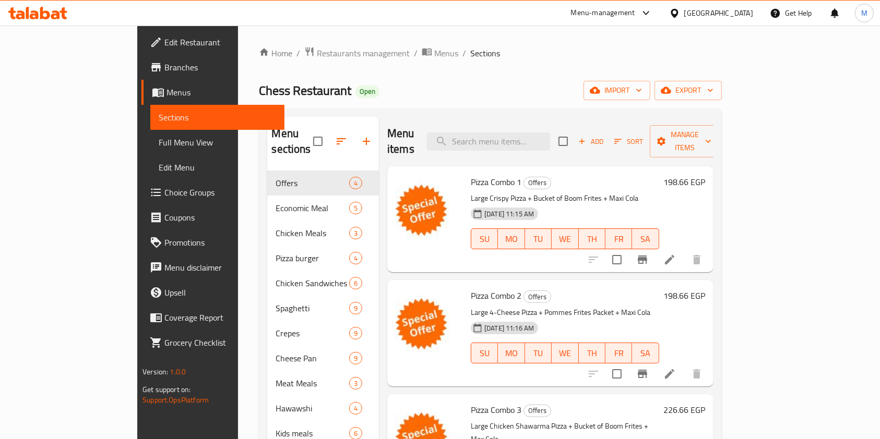
click at [164, 73] on span "Branches" at bounding box center [220, 67] width 112 height 13
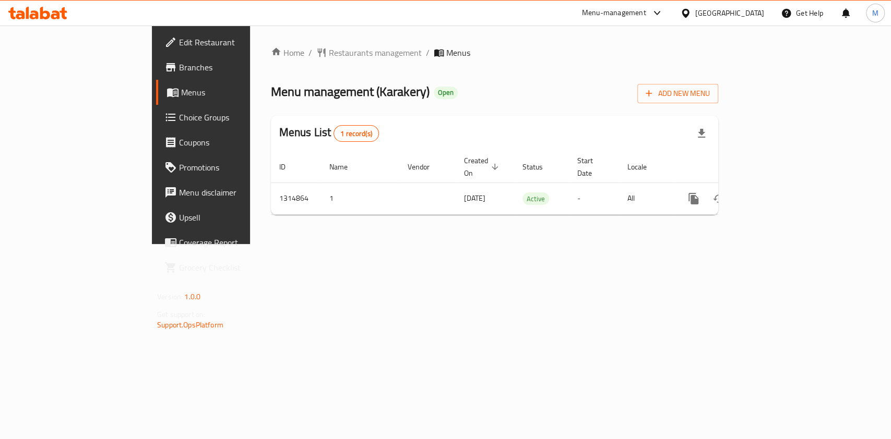
click at [179, 61] on span "Branches" at bounding box center [235, 67] width 113 height 13
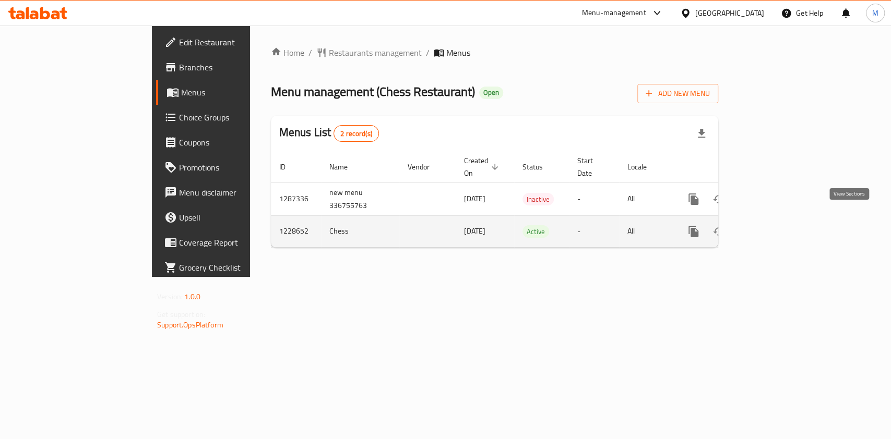
click at [773, 227] on icon "enhanced table" at bounding box center [768, 231] width 9 height 9
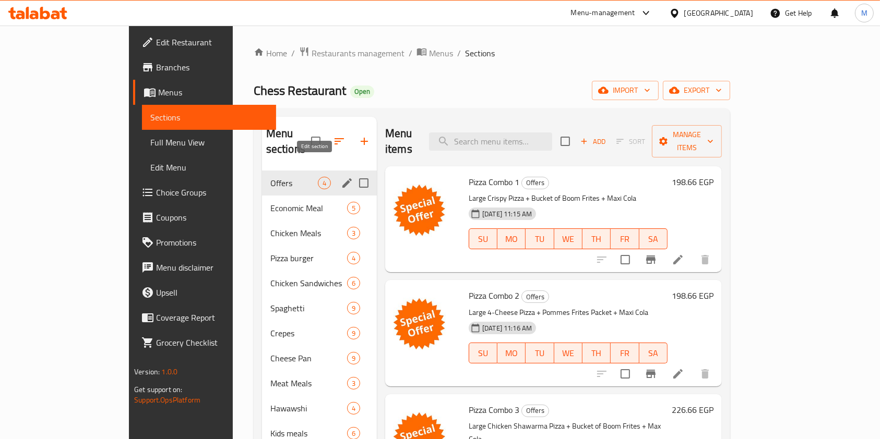
click at [270, 177] on span "Offers" at bounding box center [293, 183] width 47 height 13
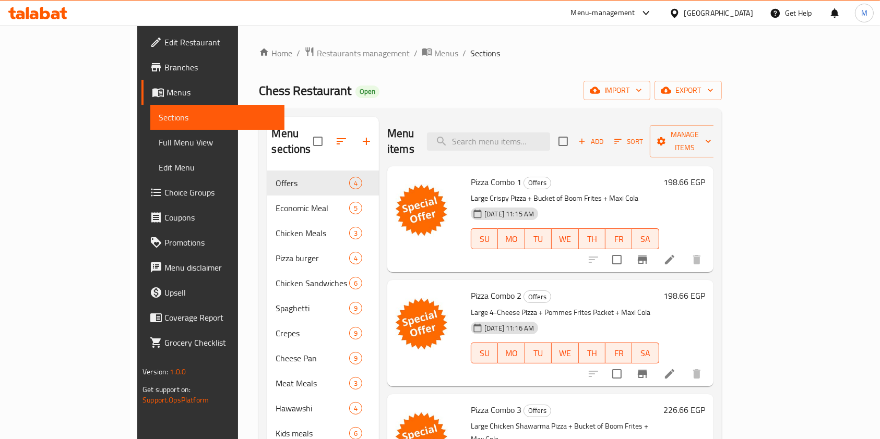
click at [164, 73] on span "Branches" at bounding box center [220, 67] width 112 height 13
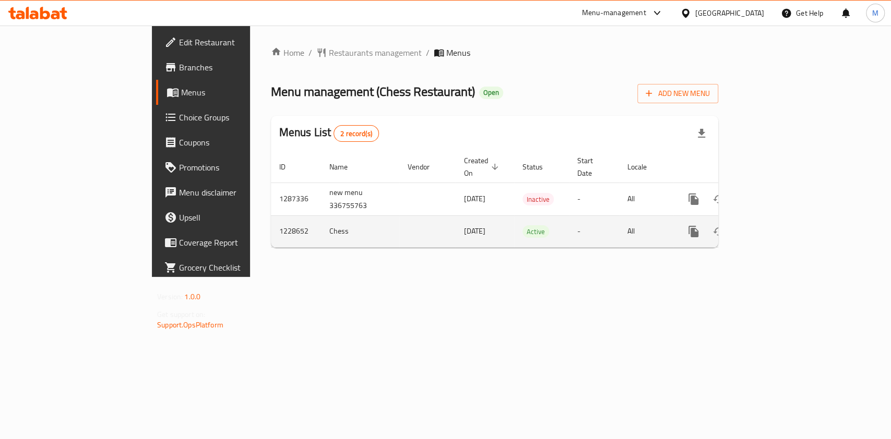
click at [781, 219] on link "enhanced table" at bounding box center [768, 231] width 25 height 25
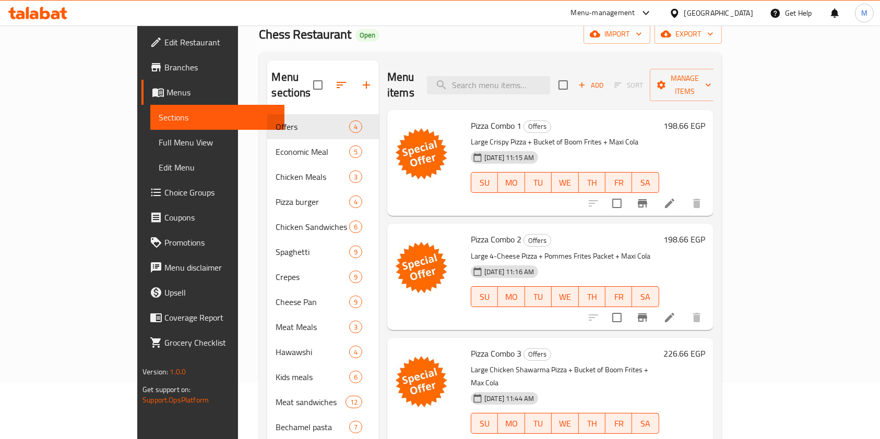
scroll to position [69, 0]
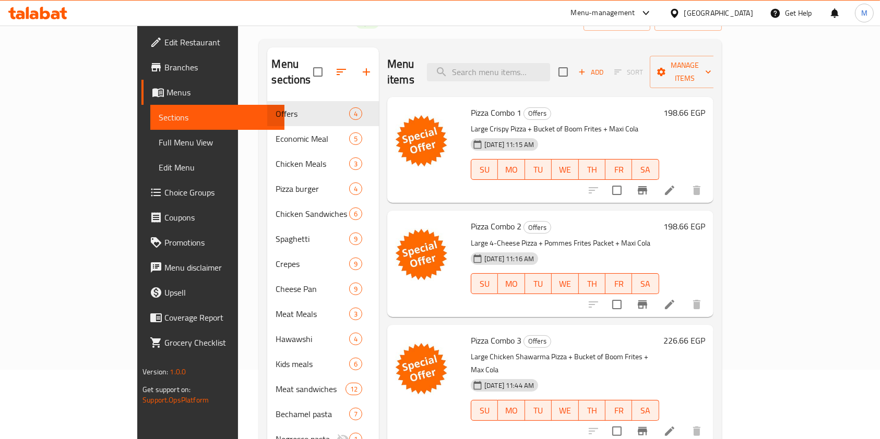
click at [705, 105] on div "198.66 EGP" at bounding box center [682, 149] width 46 height 89
click at [705, 105] on h6 "198.66 EGP" at bounding box center [684, 112] width 42 height 15
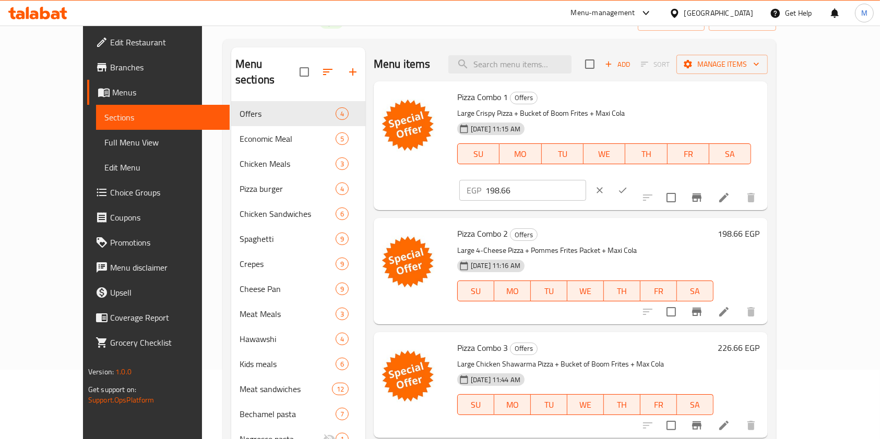
click at [586, 180] on input "198.66" at bounding box center [535, 190] width 101 height 21
type input "186.25"
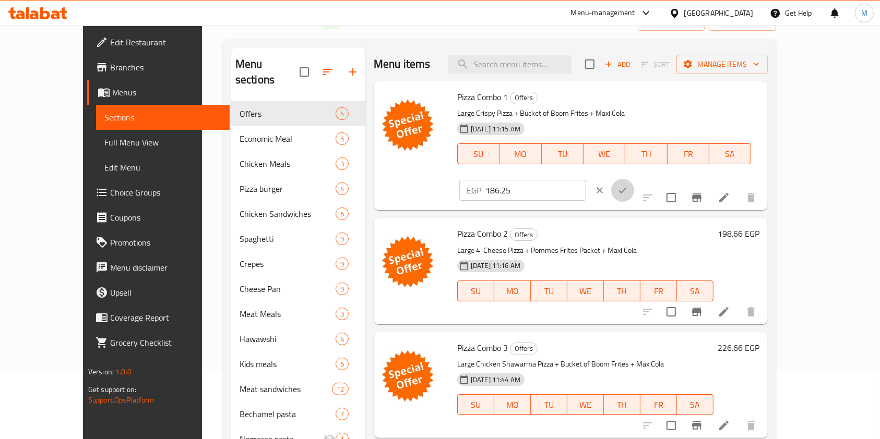
click at [628, 185] on icon "ok" at bounding box center [622, 190] width 10 height 10
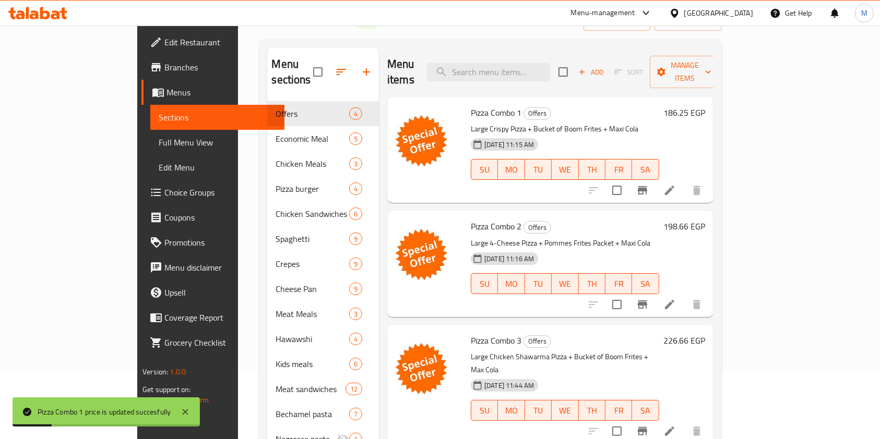
click at [705, 219] on div "198.66 EGP" at bounding box center [682, 263] width 46 height 89
click at [705, 219] on h6 "198.66 EGP" at bounding box center [684, 226] width 42 height 15
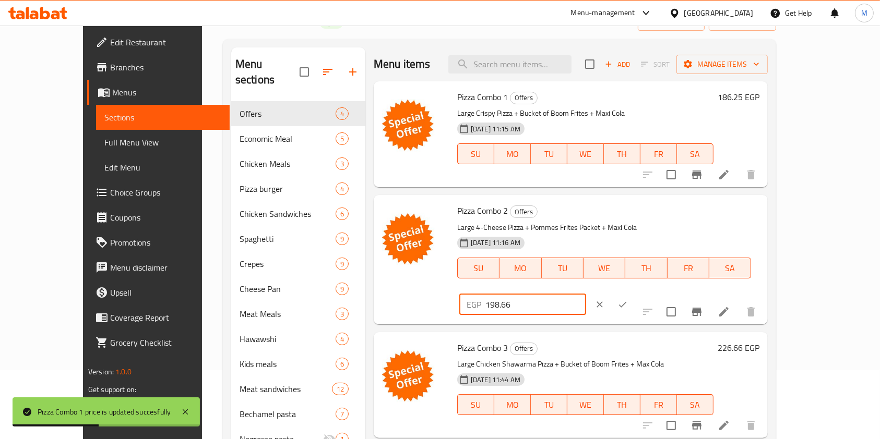
click at [586, 294] on input "198.66" at bounding box center [535, 304] width 101 height 21
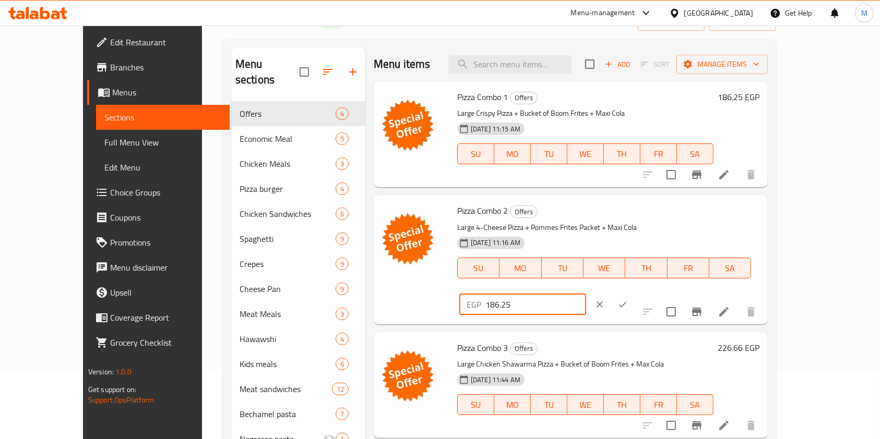
type input "186.25"
click at [628, 299] on icon "ok" at bounding box center [622, 304] width 10 height 10
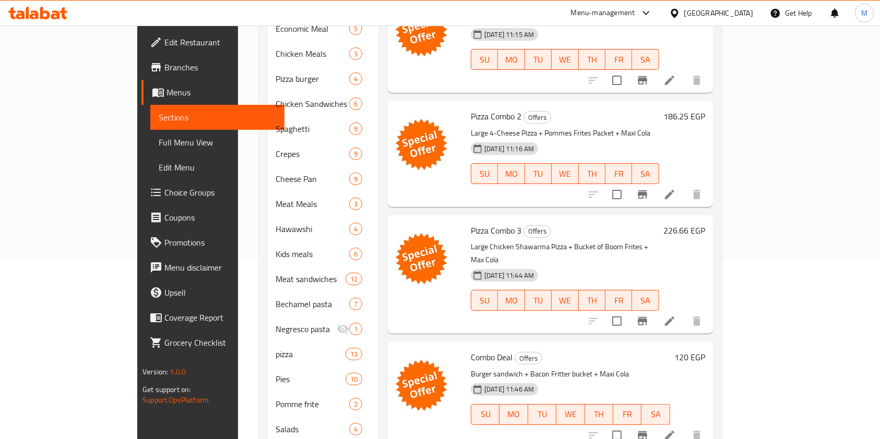
scroll to position [200, 0]
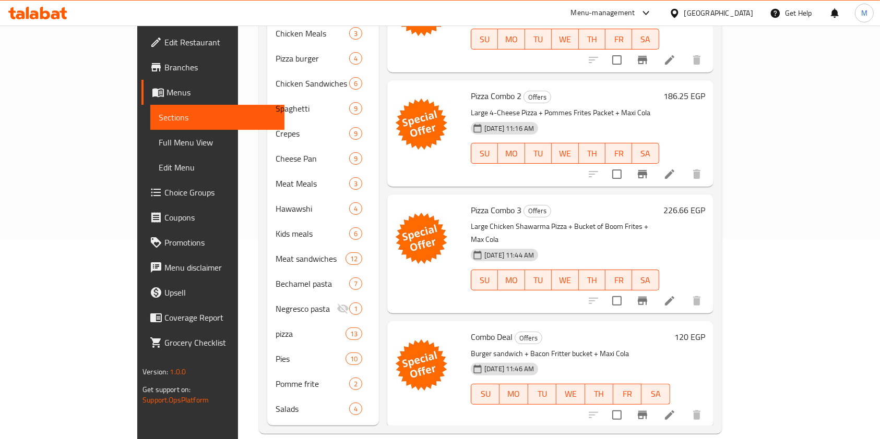
click at [705, 203] on h6 "226.66 EGP" at bounding box center [684, 210] width 42 height 15
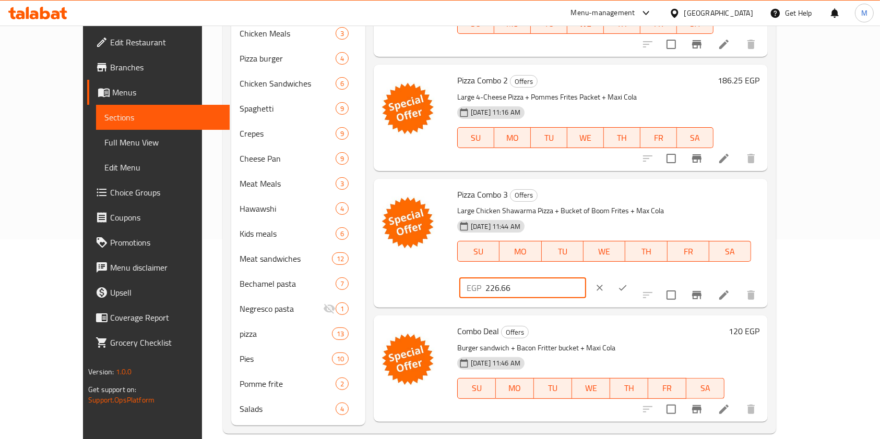
click at [586, 278] on input "226.66" at bounding box center [535, 288] width 101 height 21
type input "212.5"
click at [634, 277] on button "ok" at bounding box center [622, 288] width 23 height 23
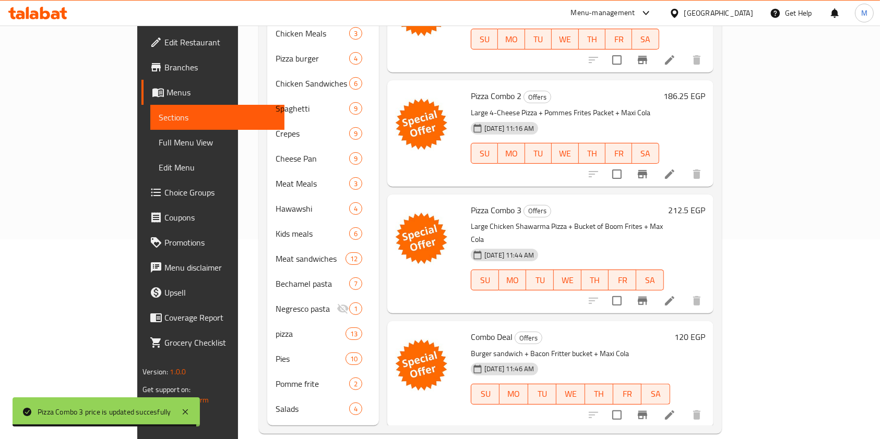
click at [705, 330] on h6 "120 EGP" at bounding box center [689, 337] width 31 height 15
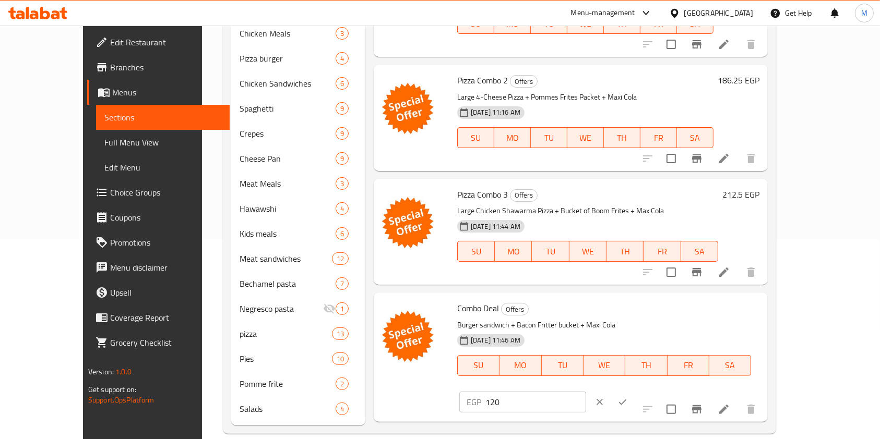
click at [586, 392] on input "120" at bounding box center [535, 402] width 101 height 21
type input "112.50"
click at [634, 391] on button "ok" at bounding box center [622, 402] width 23 height 23
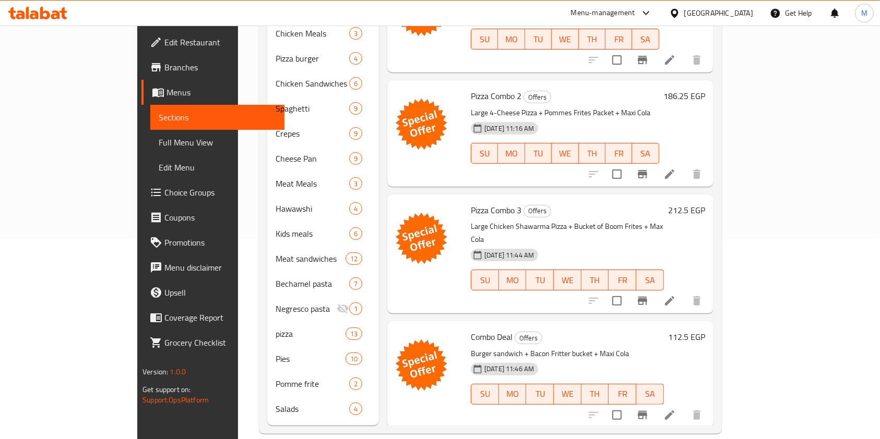
click at [58, 9] on icon at bounding box center [37, 13] width 59 height 13
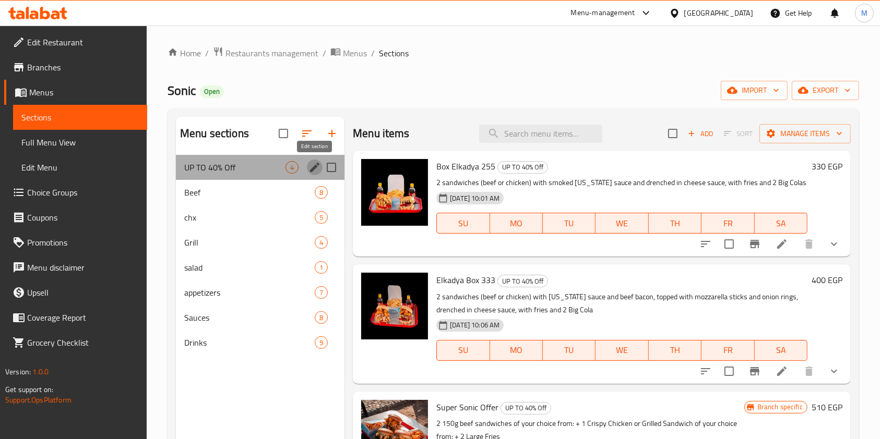
click at [313, 165] on icon "edit" at bounding box center [314, 167] width 13 height 13
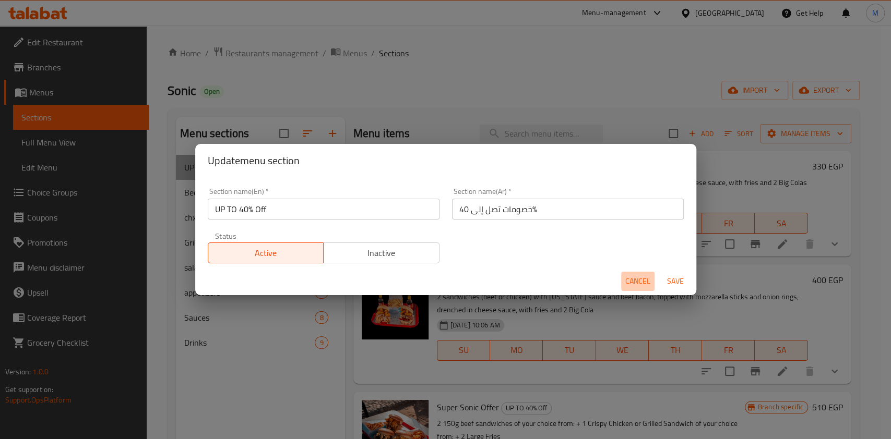
click at [646, 277] on span "Cancel" at bounding box center [637, 281] width 25 height 13
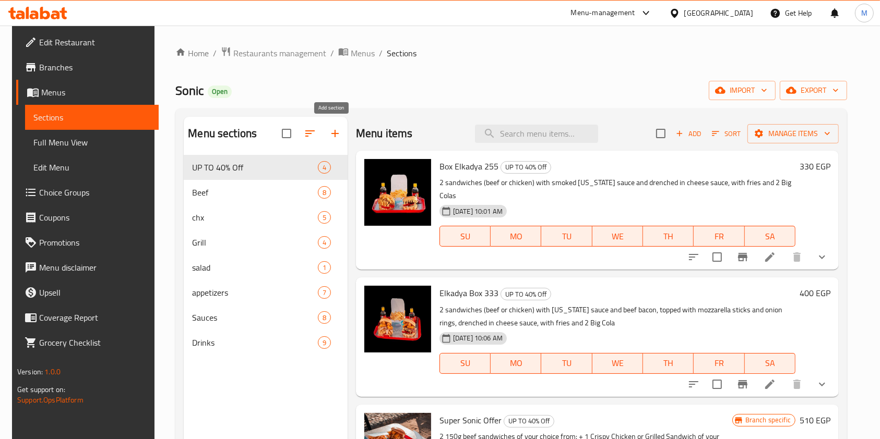
click at [322, 136] on button "button" at bounding box center [334, 133] width 25 height 25
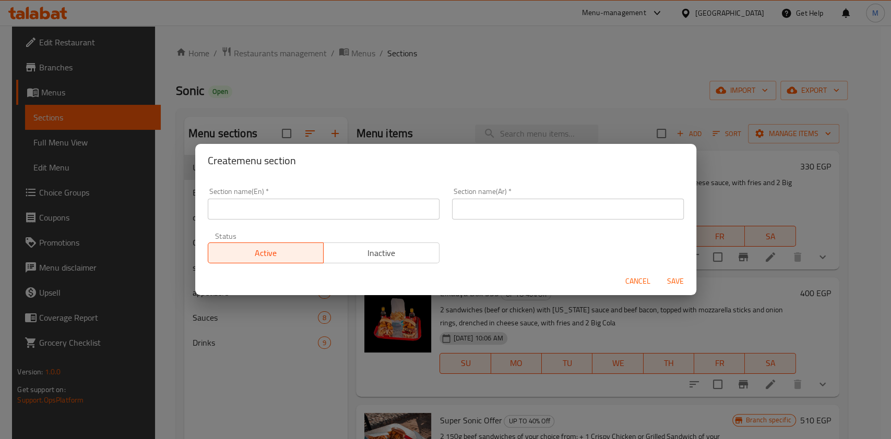
click at [299, 212] on input "text" at bounding box center [324, 209] width 232 height 21
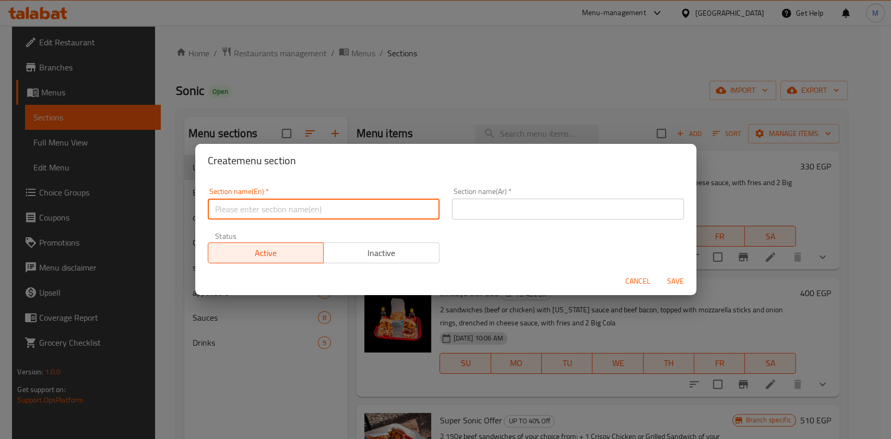
type input "Offers"
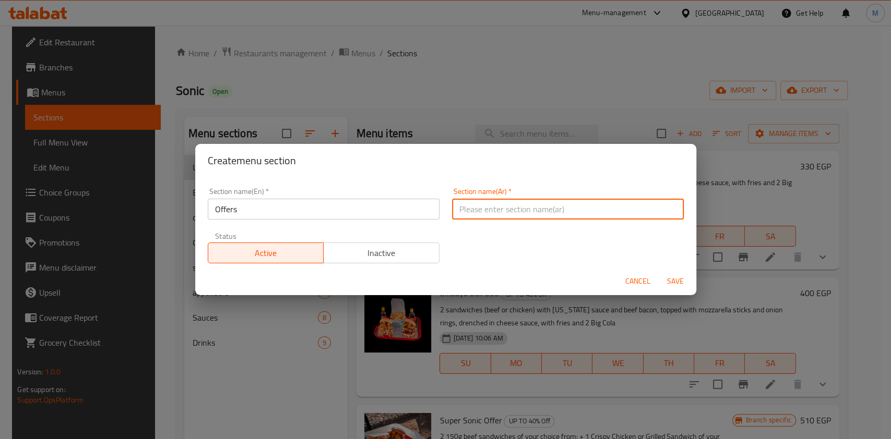
drag, startPoint x: 478, startPoint y: 213, endPoint x: 486, endPoint y: 219, distance: 9.8
click at [478, 213] on input "text" at bounding box center [568, 209] width 232 height 21
type input "عروض"
click at [676, 281] on span "Save" at bounding box center [675, 281] width 25 height 13
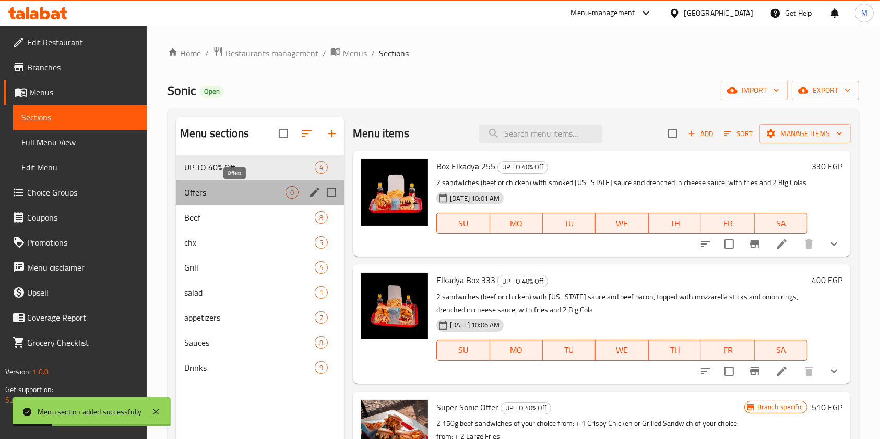
click at [276, 190] on span "Offers" at bounding box center [234, 192] width 101 height 13
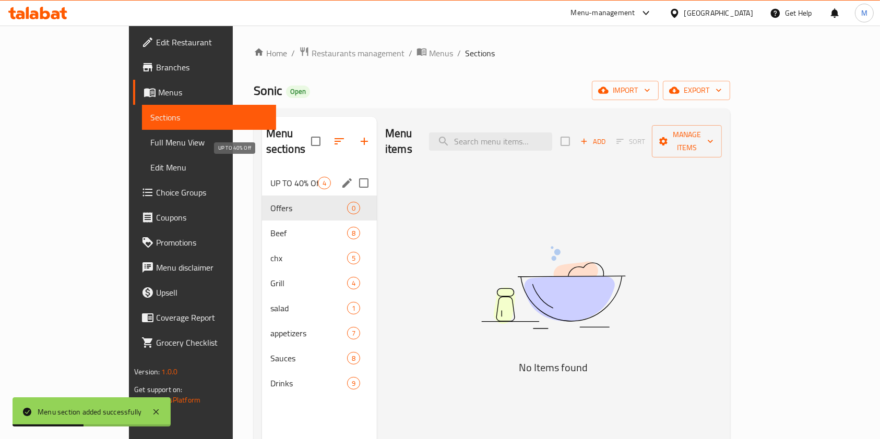
drag, startPoint x: 268, startPoint y: 194, endPoint x: 265, endPoint y: 167, distance: 26.9
click at [265, 171] on div "UP TO 40% Off 4 Offers 0 Beef 8 chx 5 Grill 4 salad 1 appetizers 7 Sauces 8 Dri…" at bounding box center [319, 283] width 115 height 225
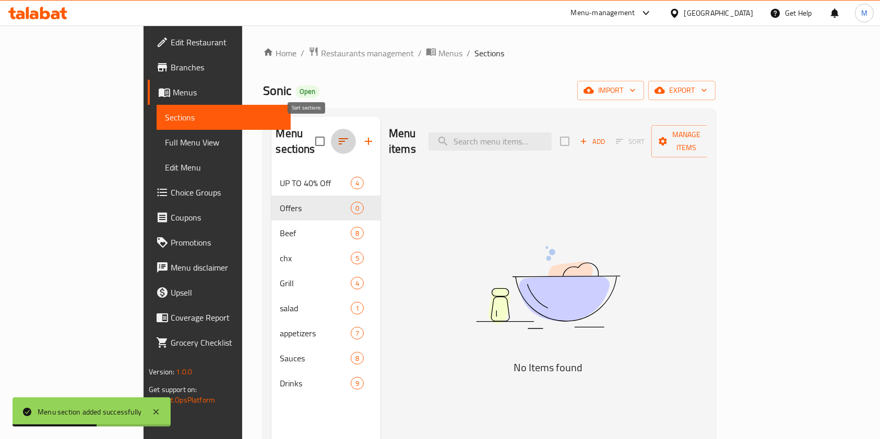
click at [337, 136] on icon "button" at bounding box center [343, 141] width 13 height 13
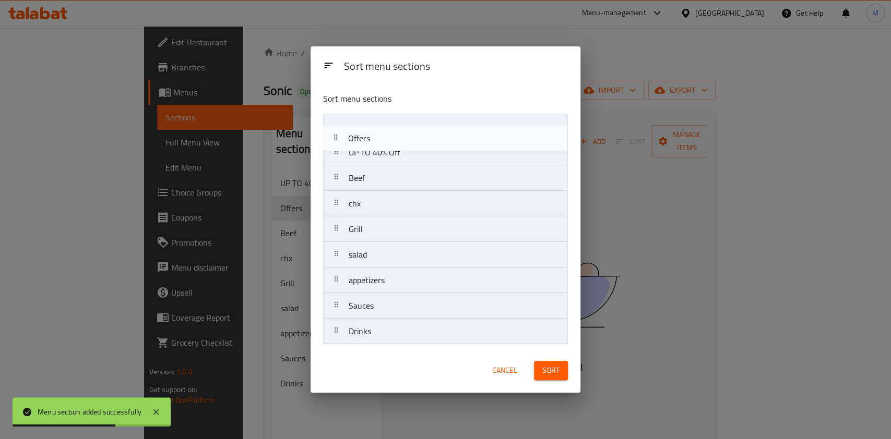
drag, startPoint x: 401, startPoint y: 155, endPoint x: 403, endPoint y: 131, distance: 24.0
click at [403, 131] on nav "UP TO 40% Off Offers Beef chx Grill salad appetizers Sauces Drinks" at bounding box center [445, 229] width 245 height 231
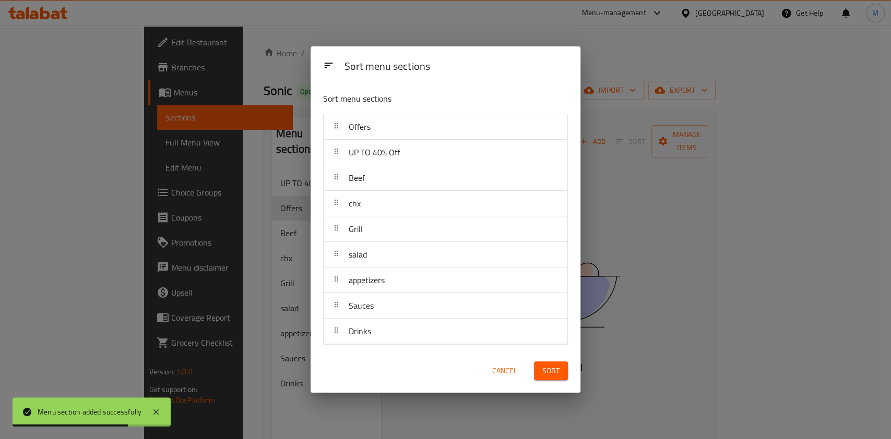
click at [557, 370] on span "Sort" at bounding box center [550, 371] width 17 height 13
click at [557, 370] on div "Sort" at bounding box center [550, 371] width 46 height 32
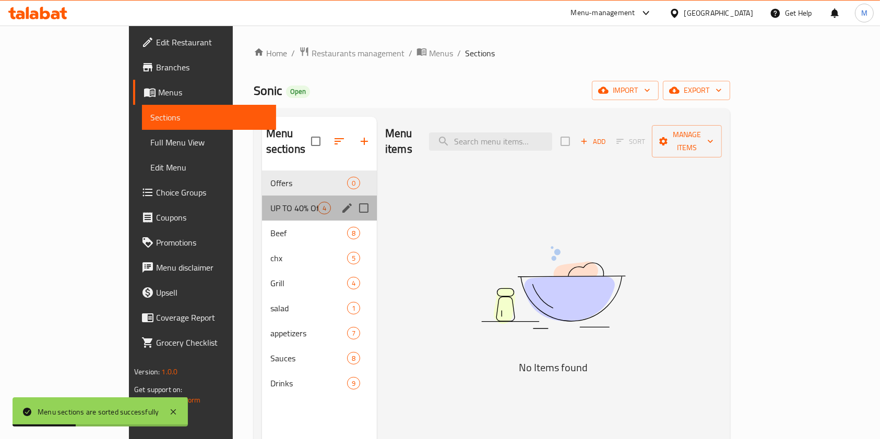
click at [262, 196] on div "UP TO 40% Off 4" at bounding box center [319, 208] width 115 height 25
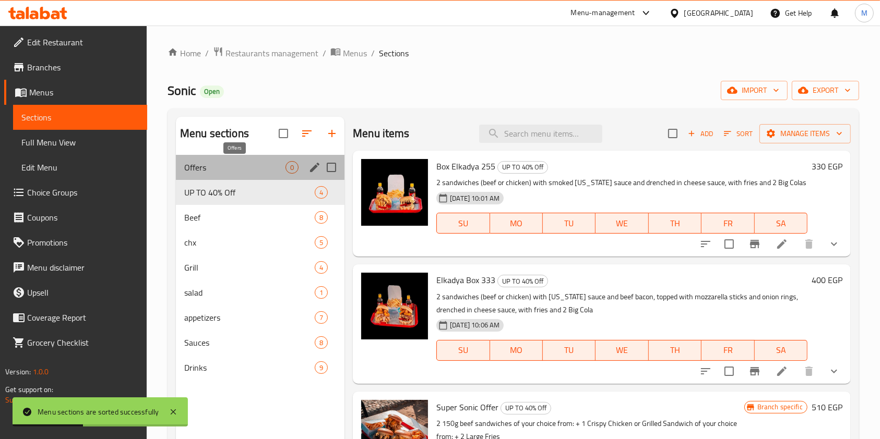
click at [250, 169] on span "Offers" at bounding box center [234, 167] width 101 height 13
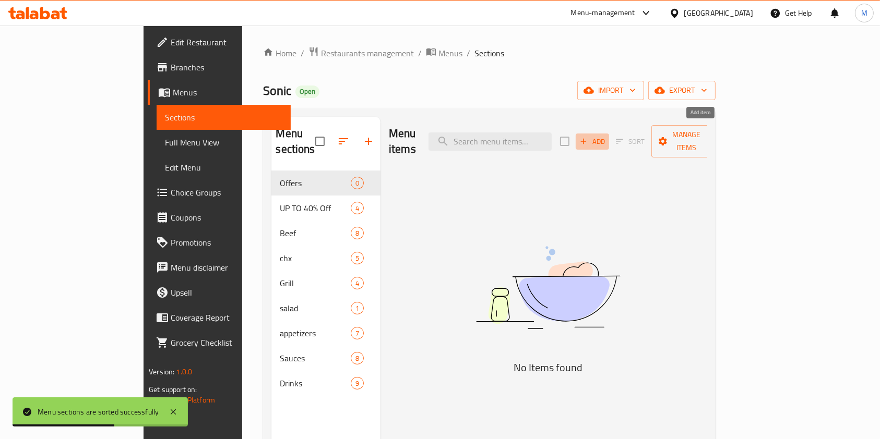
click at [606, 136] on span "Add" at bounding box center [592, 142] width 28 height 12
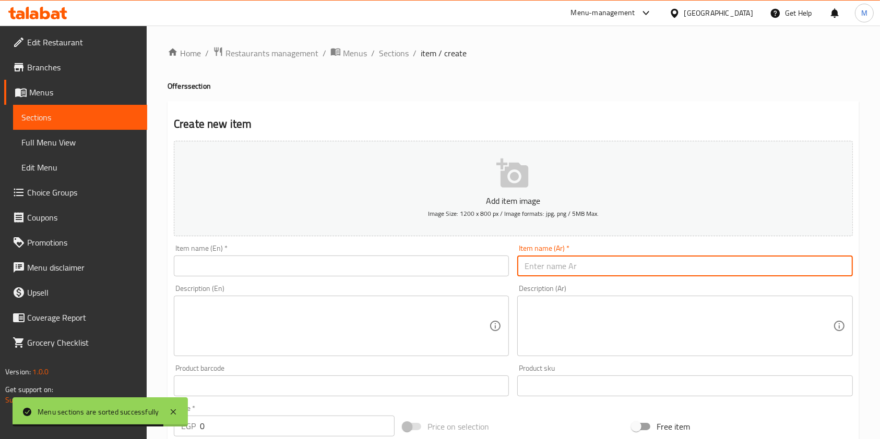
click at [551, 270] on input "text" at bounding box center [684, 266] width 335 height 21
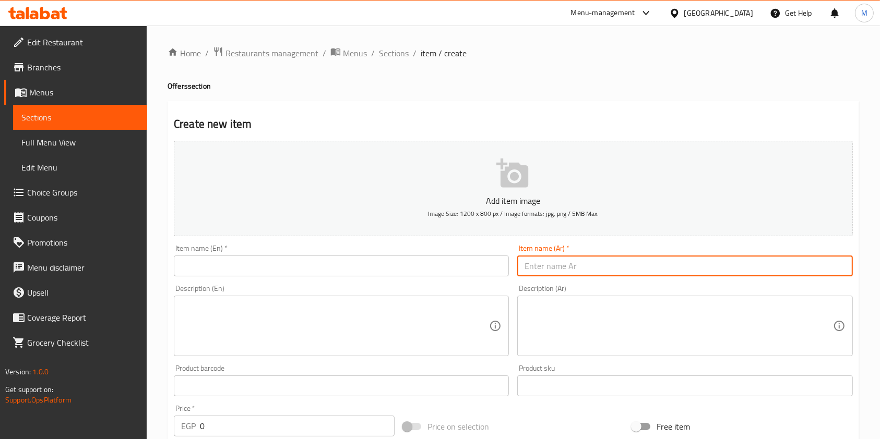
paste input "وجبة ميجا"
type input "وجبة ميجا"
click at [554, 304] on textarea at bounding box center [678, 327] width 308 height 50
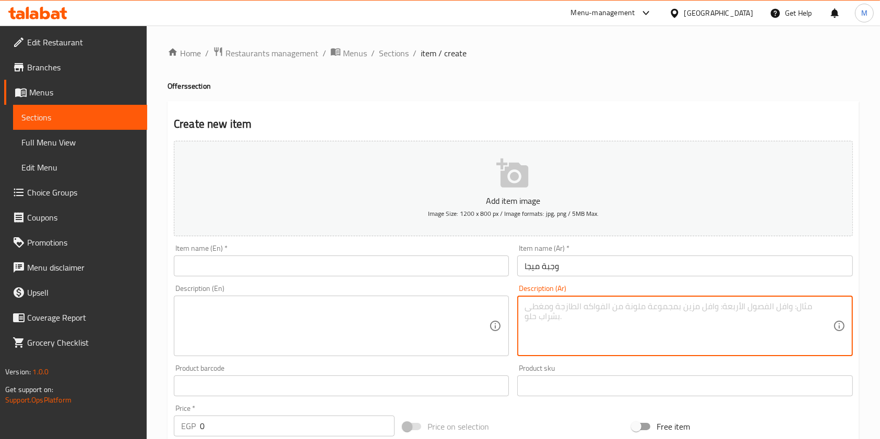
paste textarea "ساندوتش كلاسيك بيف + ميكس مقبلات موتزريلا استيكس و اونيون رينج + بيج كولا"
type textarea "ساندوتش كلاسيك بيف + ميكس مقبلات موتزريلا استيكس و اونيون رينج + بيج كولا"
click at [452, 310] on textarea at bounding box center [335, 327] width 308 height 50
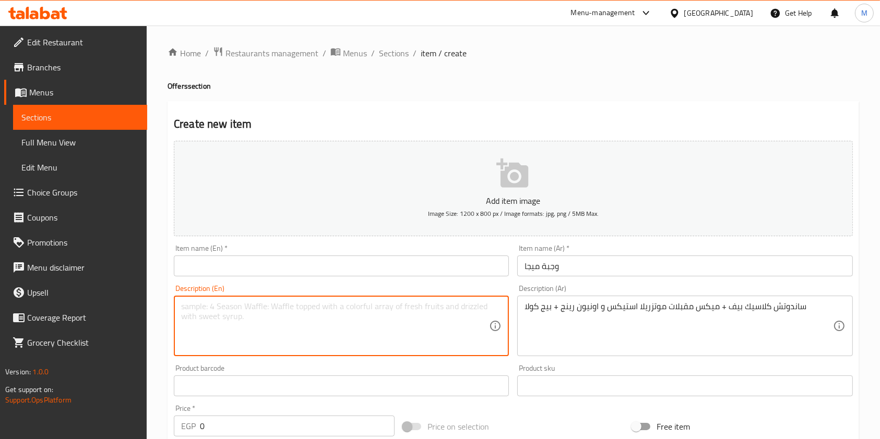
paste textarea "Classic Beef Sandwich + Mixed Mozzarella Sticks and Onion Rings + Big Cola"
type textarea "Classic Beef Sandwich + Mixed Mozzarella Sticks and Onion Rings + Big Cola"
click at [213, 269] on input "text" at bounding box center [341, 266] width 335 height 21
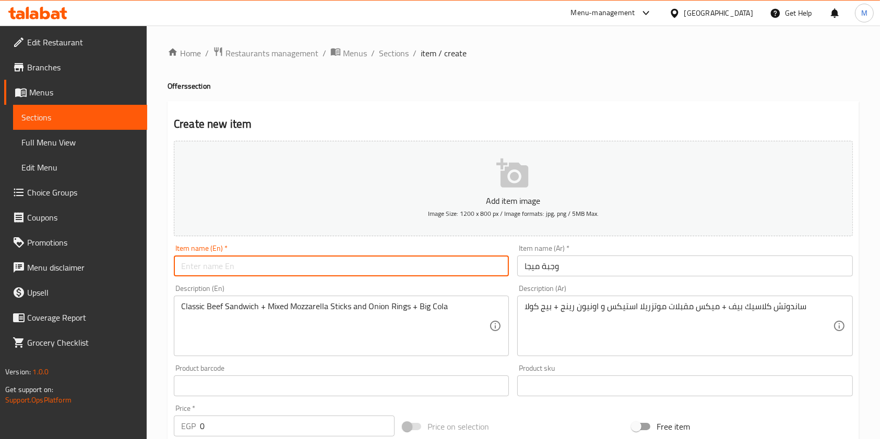
paste input "Mega Meal"
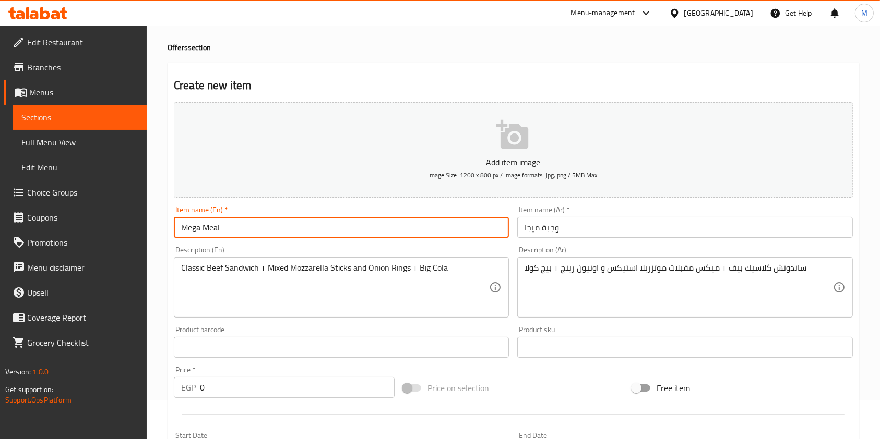
scroll to position [69, 0]
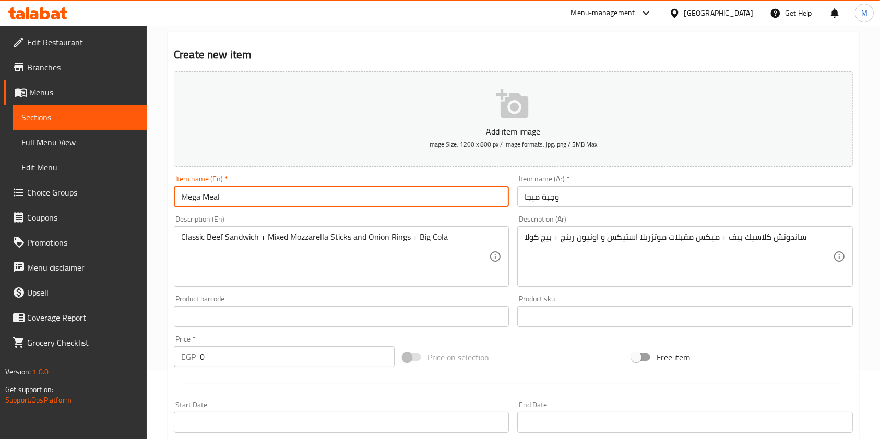
type input "Mega Meal"
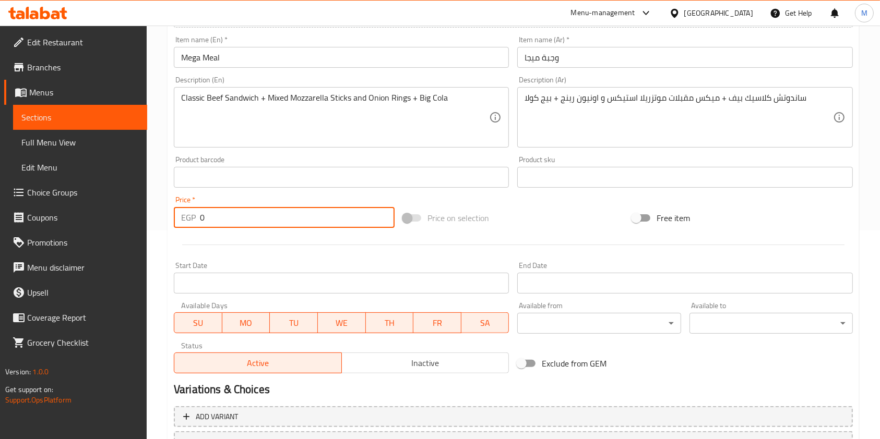
drag, startPoint x: 213, startPoint y: 222, endPoint x: 195, endPoint y: 218, distance: 18.2
click at [195, 218] on div "EGP 0 Price *" at bounding box center [284, 217] width 221 height 21
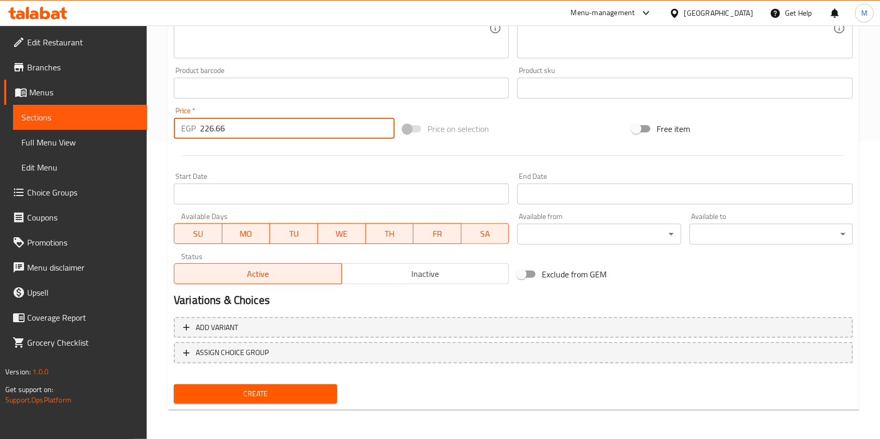
type input "226.66"
click at [280, 389] on span "Create" at bounding box center [255, 394] width 147 height 13
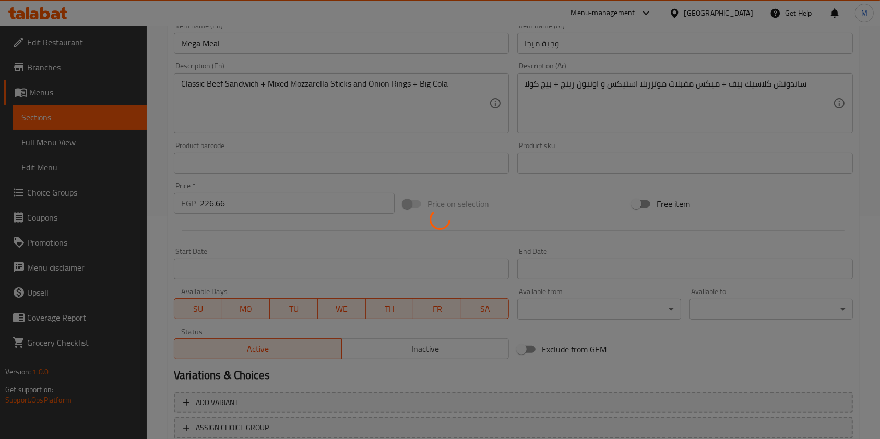
scroll to position [159, 0]
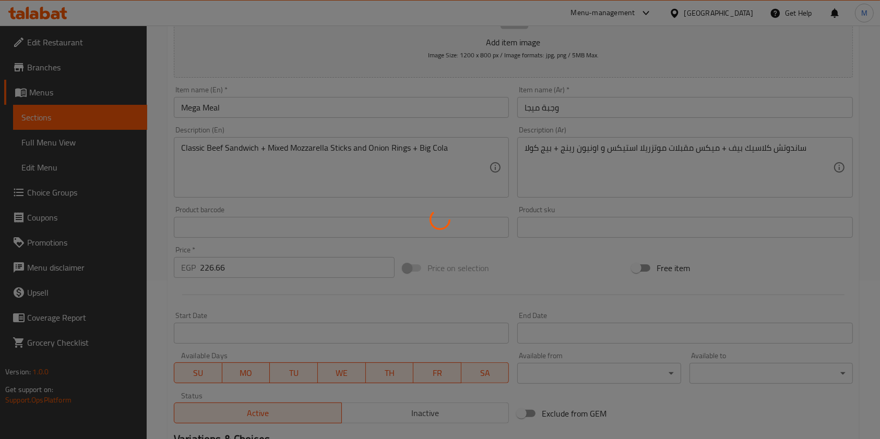
type input "0"
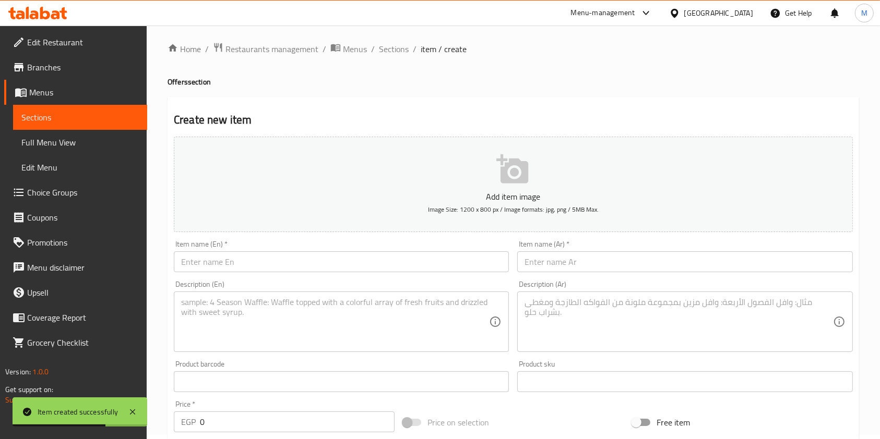
scroll to position [0, 0]
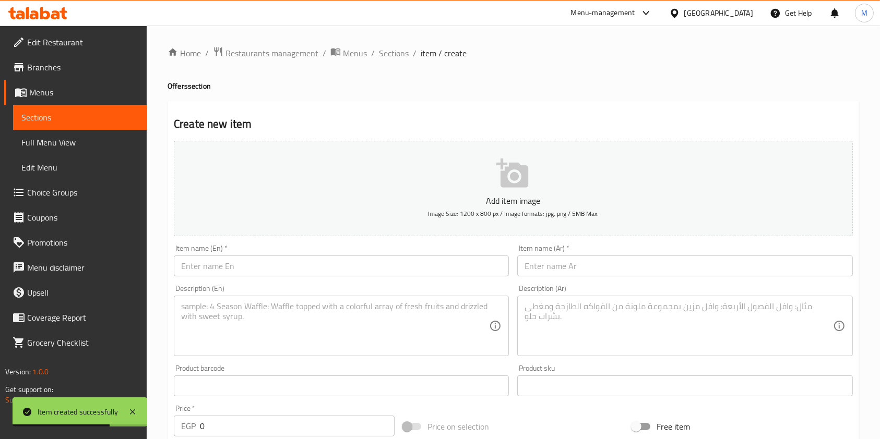
click at [580, 273] on input "text" at bounding box center [684, 266] width 335 height 21
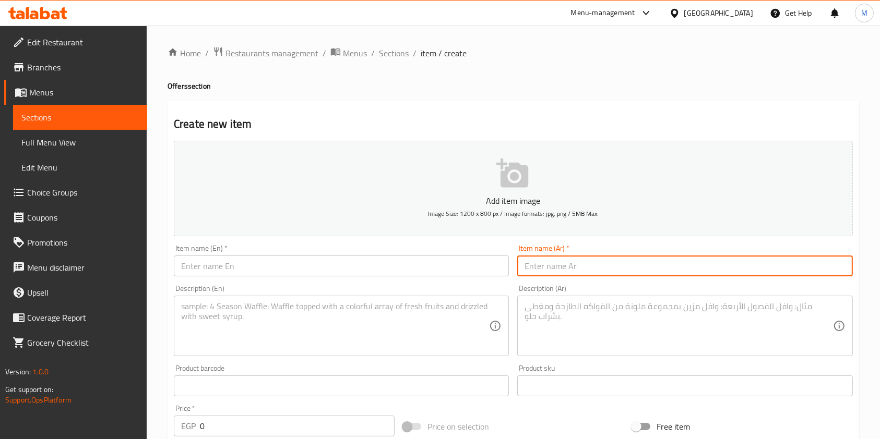
paste input "باور بوكس"
type input "باور بوكس"
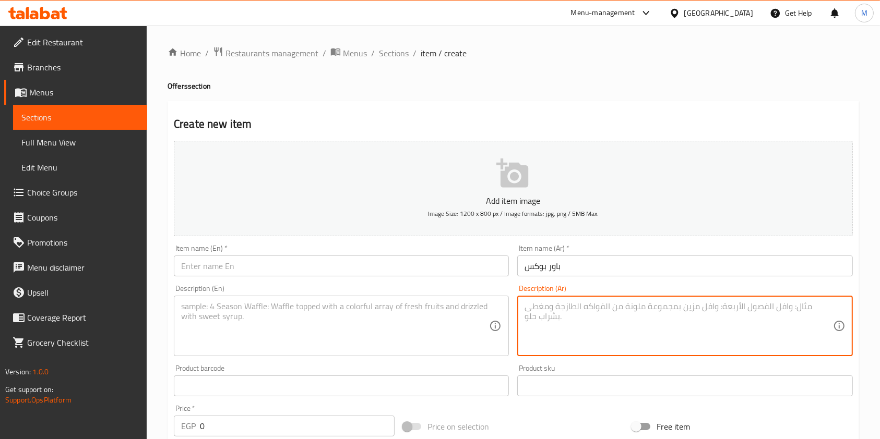
click at [525, 331] on textarea at bounding box center [678, 327] width 308 height 50
paste textarea "٢ ساندوتش كلاسيك بيف + كلاسيك تيشكن + فرايز كبير + ٢ بيج كولا"
type textarea "٢ ساندوتش كلاسيك بيف + كلاسيك تيشكن + فرايز كبير + ٢ بيج كولا"
click at [454, 326] on textarea at bounding box center [335, 327] width 308 height 50
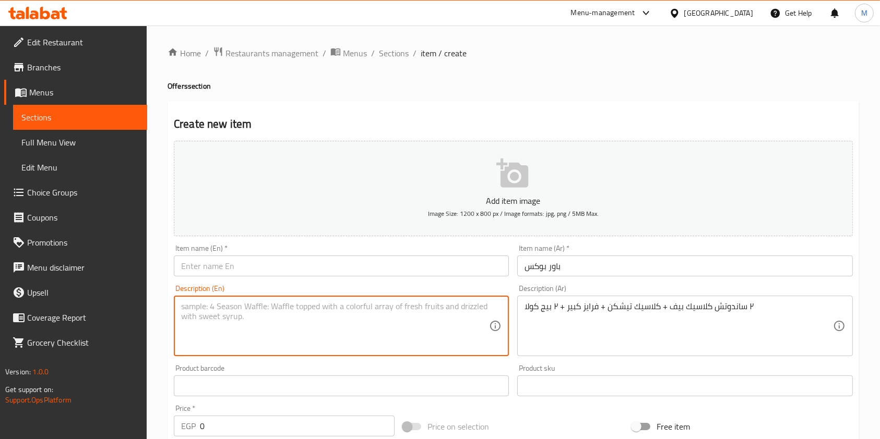
paste textarea "2 Classic Beef Sandwiches + Classic Chicken + Large Fries + 2 Big Cola"
type textarea "2 Classic Beef Sandwiches + Classic Chicken + Large Fries + 2 Big Cola"
click at [207, 275] on input "text" at bounding box center [341, 266] width 335 height 21
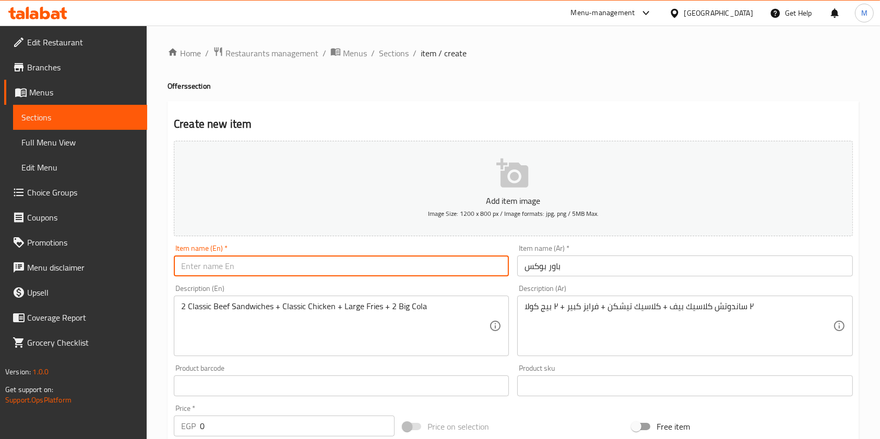
paste input "Power box"
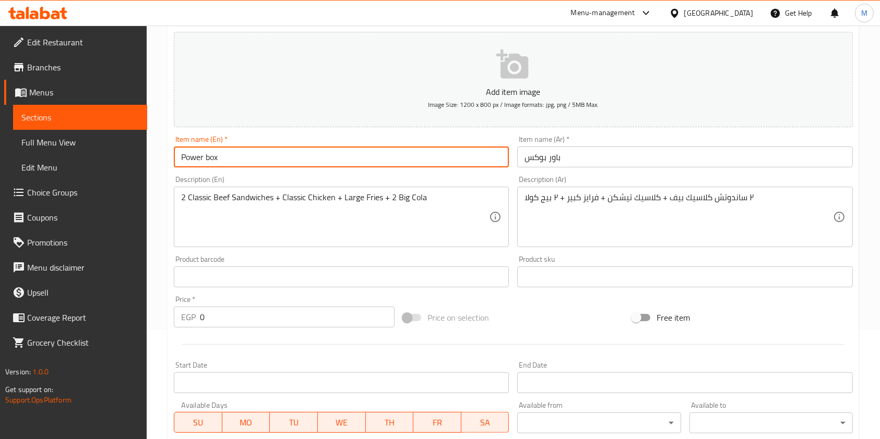
scroll to position [139, 0]
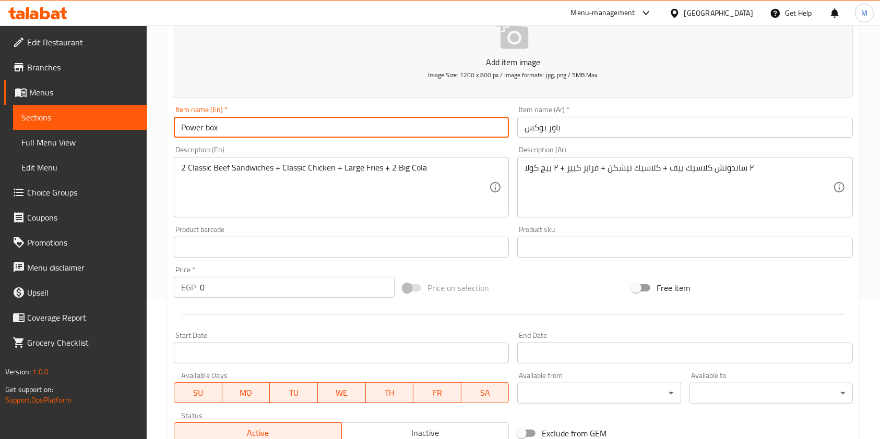
type input "Power box"
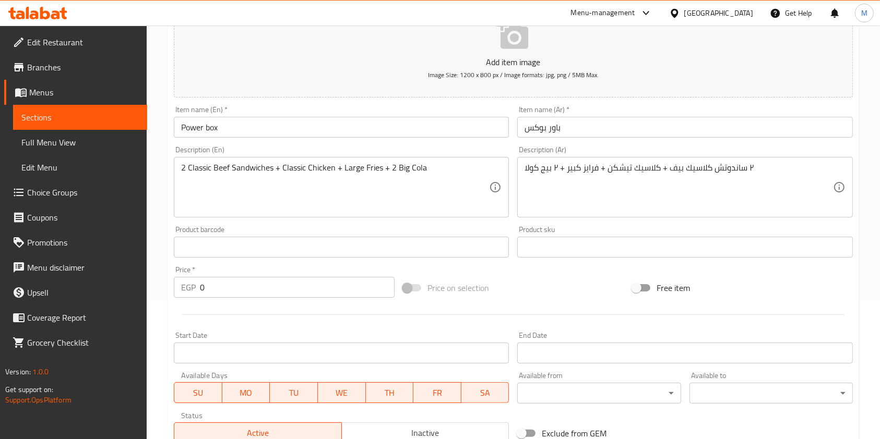
drag, startPoint x: 210, startPoint y: 298, endPoint x: 197, endPoint y: 297, distance: 13.6
click at [197, 297] on div "Price   * EGP 0 Price *" at bounding box center [284, 282] width 229 height 40
click at [197, 297] on div "EGP 0 Price *" at bounding box center [284, 287] width 221 height 21
drag, startPoint x: 213, startPoint y: 292, endPoint x: 196, endPoint y: 289, distance: 16.9
click at [196, 289] on div "EGP 0 Price *" at bounding box center [284, 287] width 221 height 21
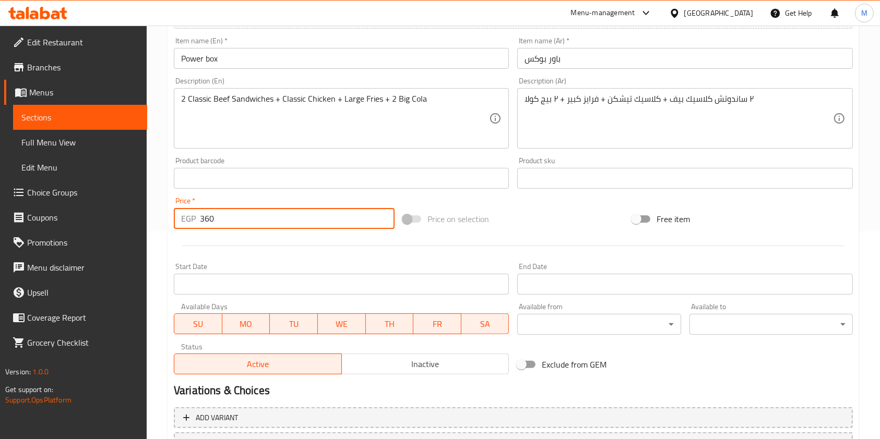
scroll to position [298, 0]
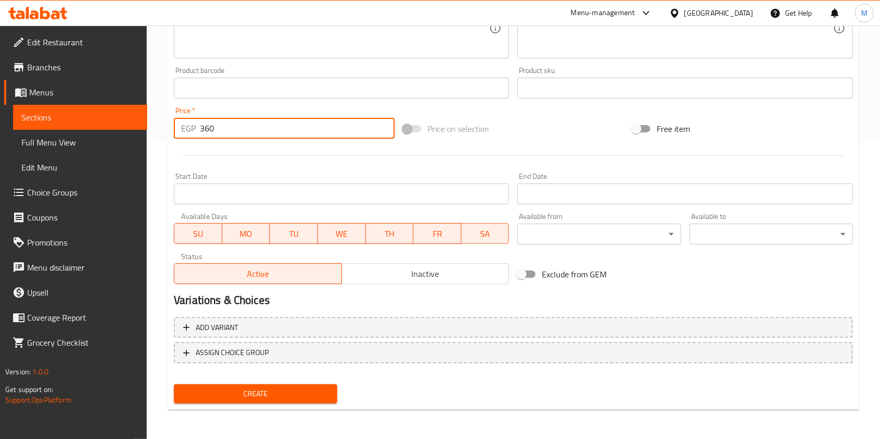
type input "360"
click at [263, 382] on div "Create" at bounding box center [256, 394] width 172 height 28
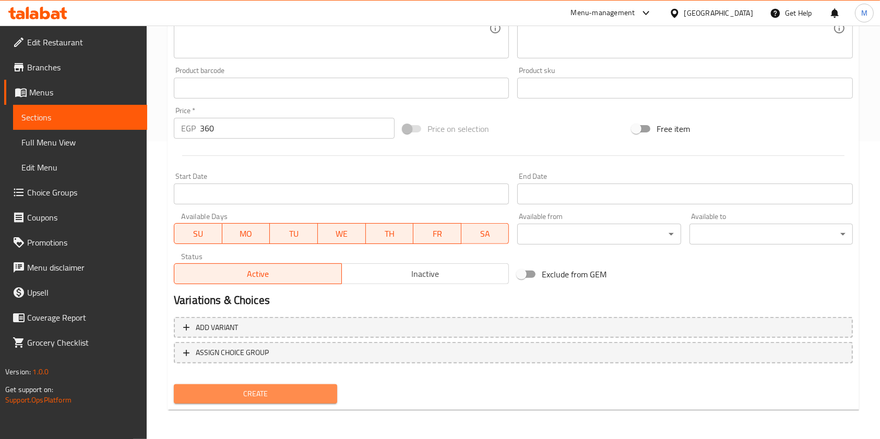
click at [270, 386] on button "Create" at bounding box center [255, 393] width 163 height 19
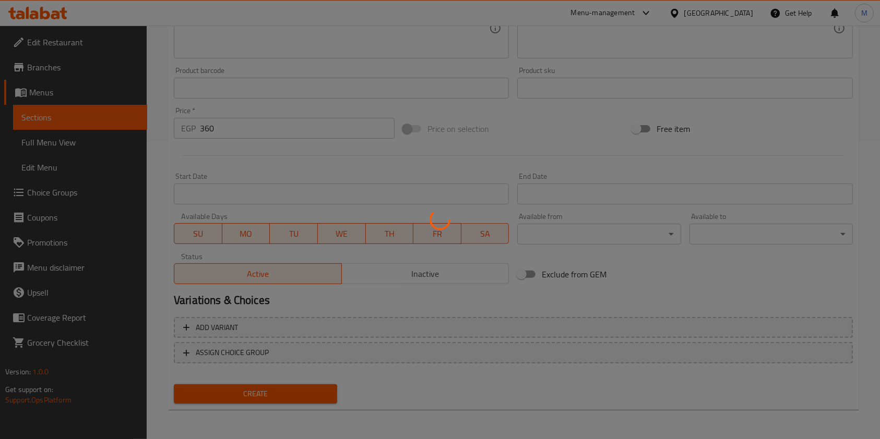
type input "0"
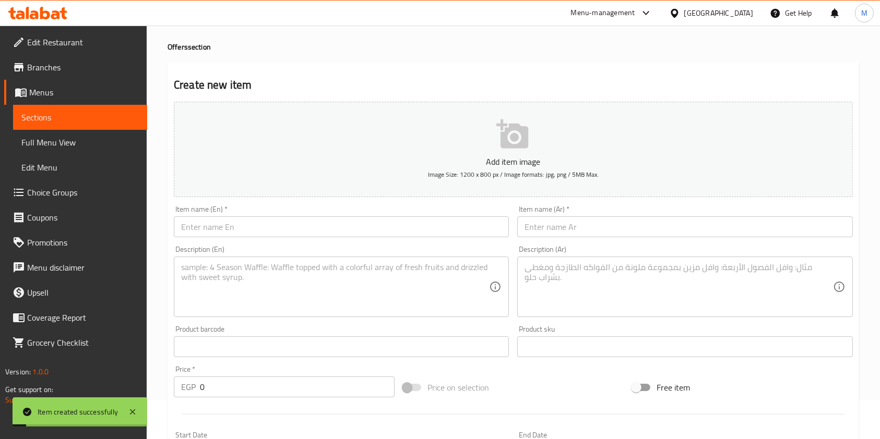
scroll to position [0, 0]
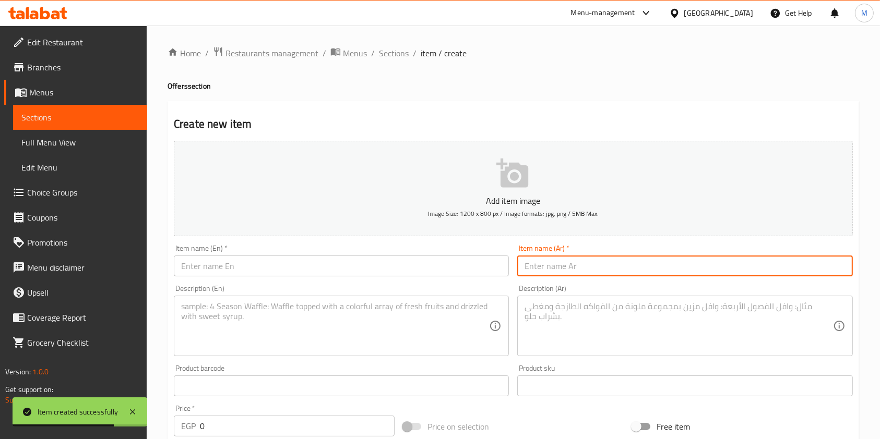
click at [575, 266] on input "text" at bounding box center [684, 266] width 335 height 21
paste input "Speed ​​Box"
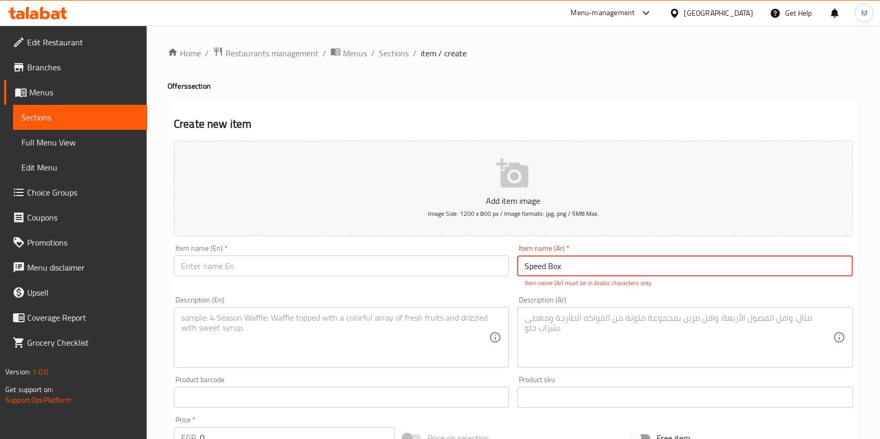
click at [580, 266] on input "Speed ​​Box" at bounding box center [684, 266] width 335 height 21
paste input "سبيد بوكس"
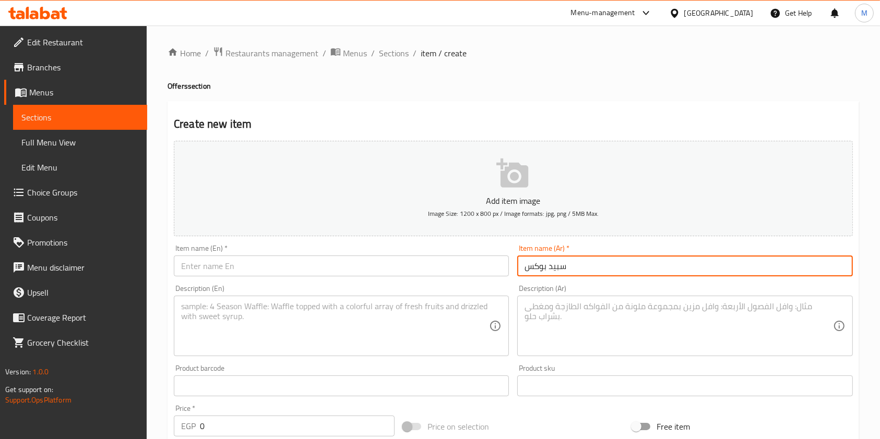
type input "سبيد بوكس"
click at [559, 325] on textarea at bounding box center [678, 327] width 308 height 50
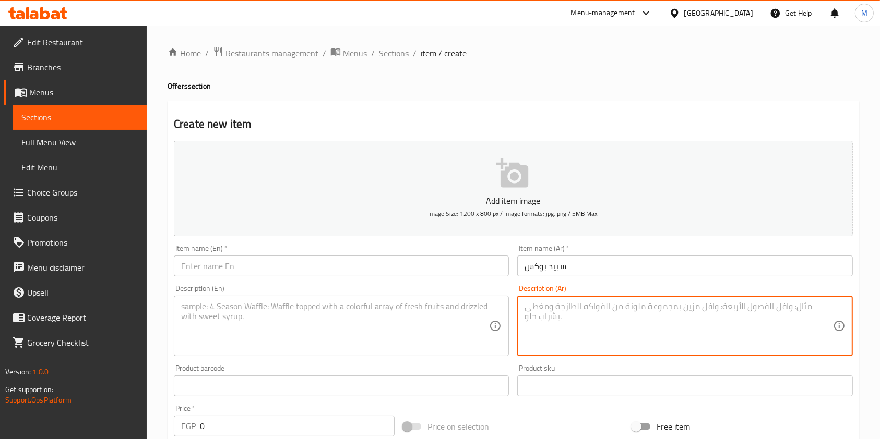
paste textarea "٣ ساندوتش ٢ بيف ١ تشيكن من اختيار العميل + ٢ فرايز كبير + ٣ بيج كولا"
type textarea "٣ ساندوتش ٢ بيف ١ تشيكن من اختيار العميل + ٢ فرايز كبير + ٣ بيج كولا"
click at [401, 344] on textarea at bounding box center [335, 327] width 308 height 50
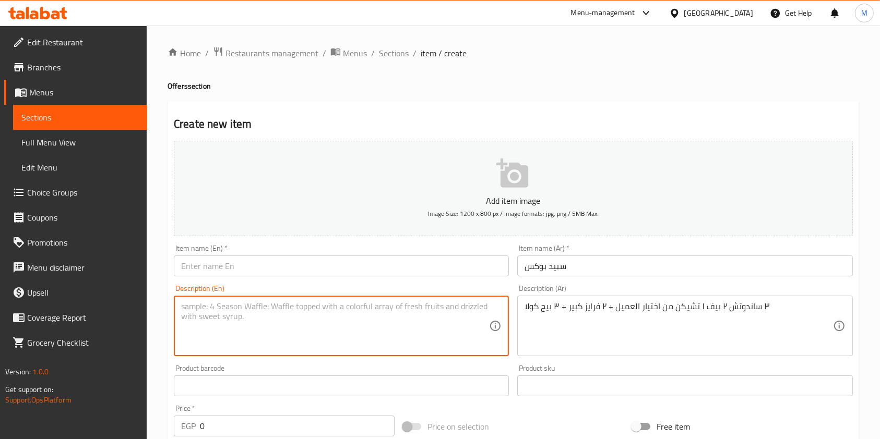
paste textarea "3 sandwiches, 2 beef, 1 chicken of the customer's choice + 2 large fries + 3 bi…"
type textarea "3 sandwiches, 2 beef, 1 chicken of the customer's choice + 2 large fries + 3 bi…"
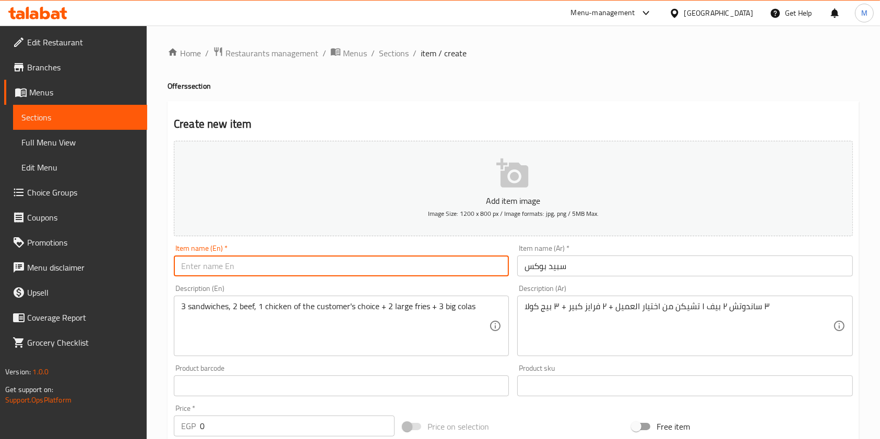
click at [200, 262] on input "text" at bounding box center [341, 266] width 335 height 21
paste input "3 sandwiches, 2 beef, 1 chicken of the customer's choice + 2 large fries + 3 bi…"
click at [230, 271] on input "3 sandwiches, 2 beef, 1 chicken of the customer's choice + 2 large fries + 3 bi…" at bounding box center [341, 266] width 335 height 21
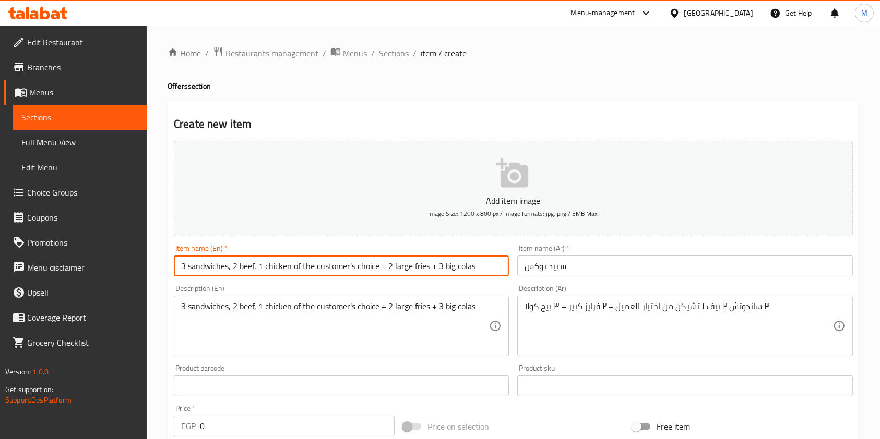
paste input "Speed ​​Box"
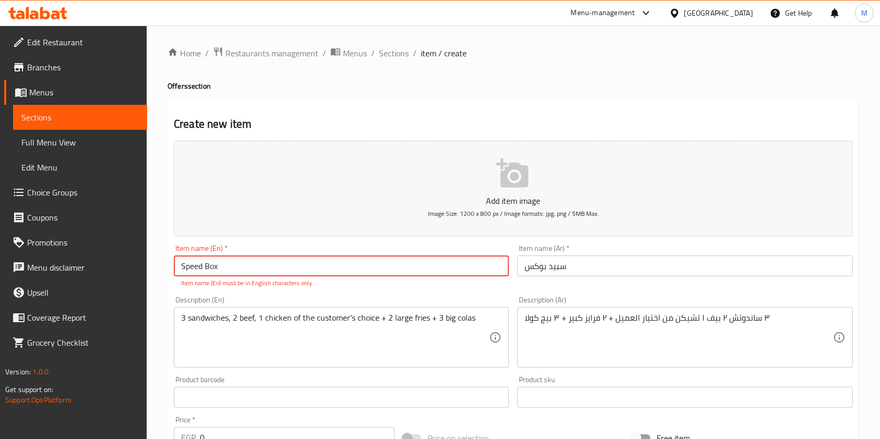
type input "Speed ​​Box"
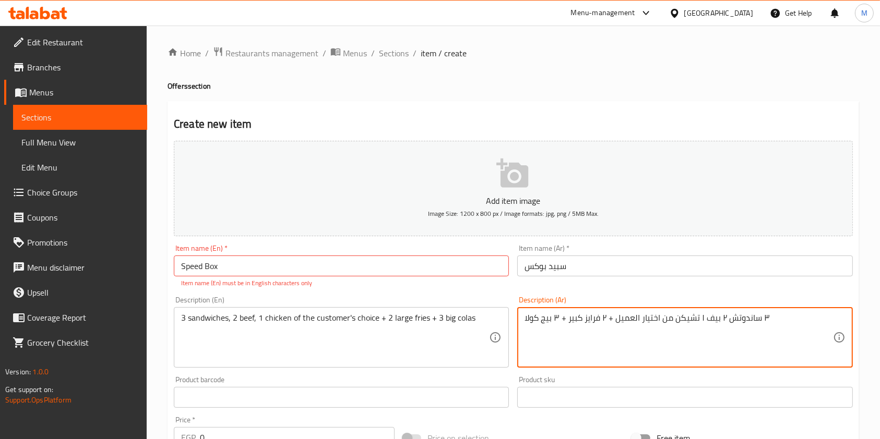
click at [563, 323] on textarea "٣ ساندوتش ٢ بيف ١ تشيكن من اختيار العميل + ٢ فرايز كبير + ٣ بيج كولا" at bounding box center [678, 338] width 308 height 50
paste textarea "(٢ بيف -١ تشيكن من اختيارك)"
type textarea "٣ ساندوتش(٢ بيف -١ تشيكن من اختيارك) + ٢ فرايز كبير + ٣ بيج كولا"
click at [360, 313] on div "3 sandwiches, 2 beef, 1 chicken of the customer's choice + 2 large fries + 3 bi…" at bounding box center [341, 337] width 335 height 61
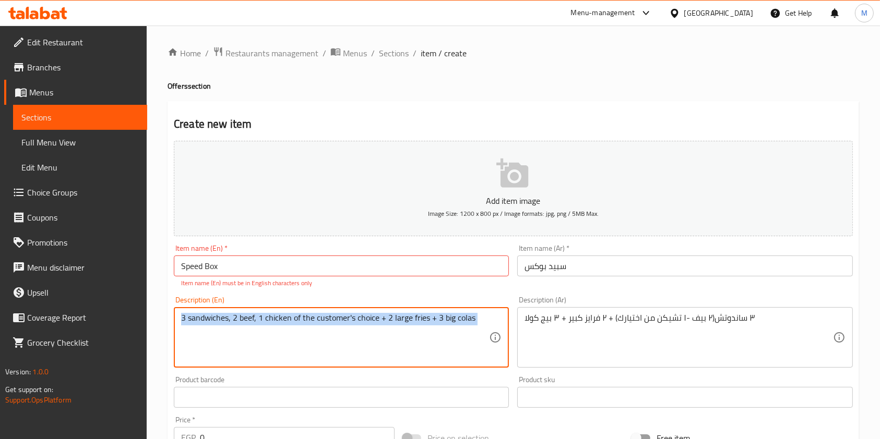
click at [360, 313] on div "3 sandwiches, 2 beef, 1 chicken of the customer's choice + 2 large fries + 3 bi…" at bounding box center [341, 337] width 335 height 61
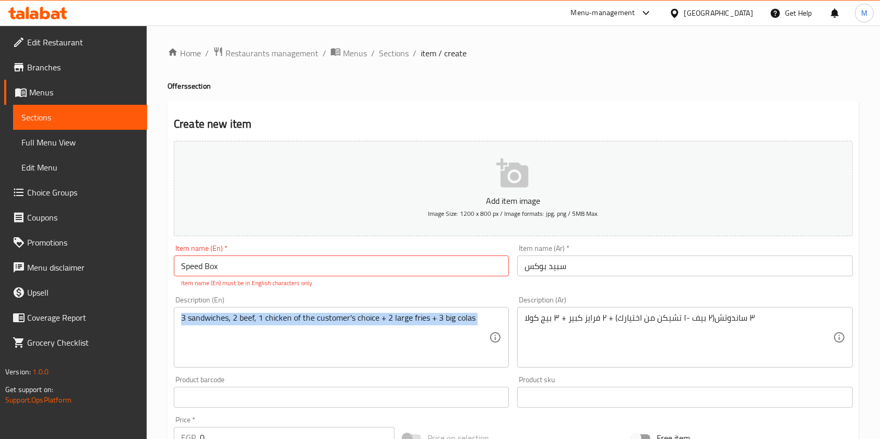
click at [360, 313] on div "3 sandwiches, 2 beef, 1 chicken of the customer's choice + 2 large fries + 3 bi…" at bounding box center [341, 337] width 335 height 61
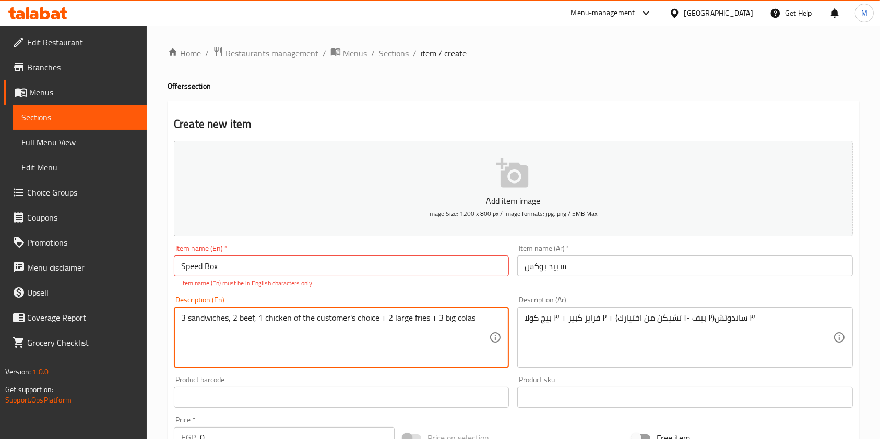
click at [365, 321] on textarea "3 sandwiches, 2 beef, 1 chicken of the customer's choice + 2 large fries + 3 bi…" at bounding box center [335, 338] width 308 height 50
paste textarea "(2 beef or 1 chicken of your choice)"
click at [258, 321] on textarea "3 sandwiches (2 beef or 1 chicken of your choice) + 2 large fries + 3 big colas" at bounding box center [335, 338] width 308 height 50
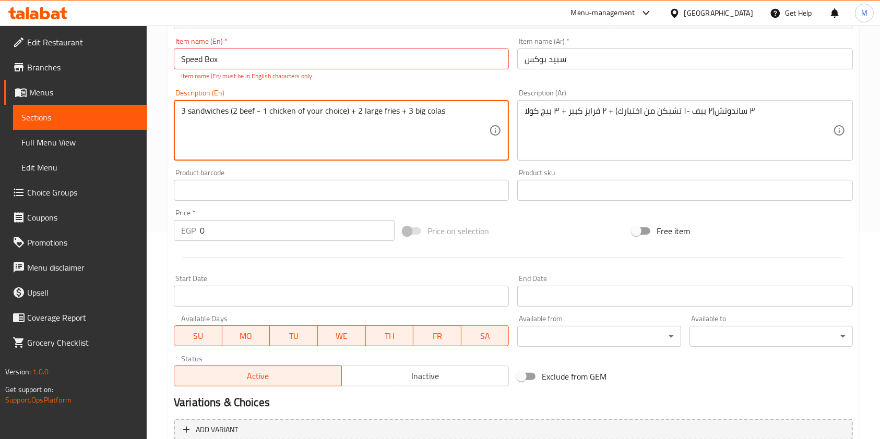
scroll to position [209, 0]
type textarea "3 sandwiches (2 beef - 1 chicken of your choice) + 2 large fries + 3 big colas"
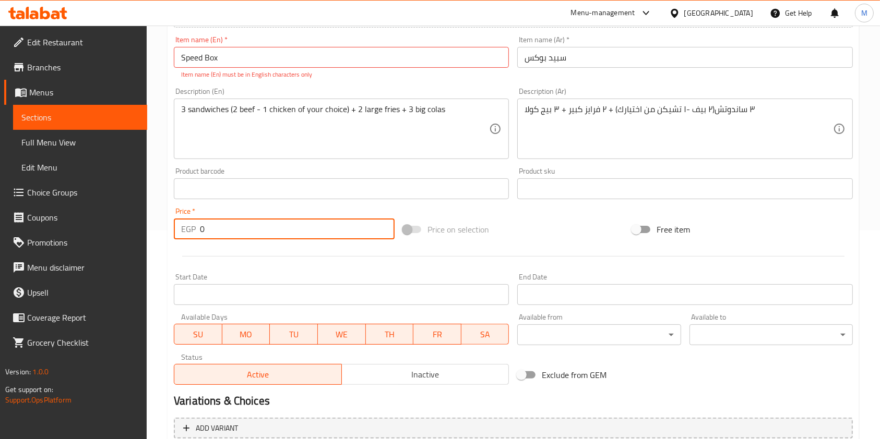
drag, startPoint x: 225, startPoint y: 234, endPoint x: 200, endPoint y: 235, distance: 25.6
click at [200, 235] on input "0" at bounding box center [297, 229] width 195 height 21
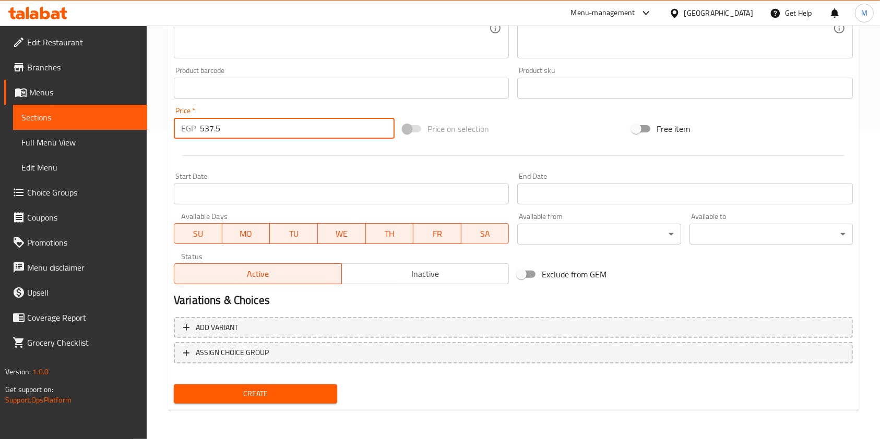
type input "537.5"
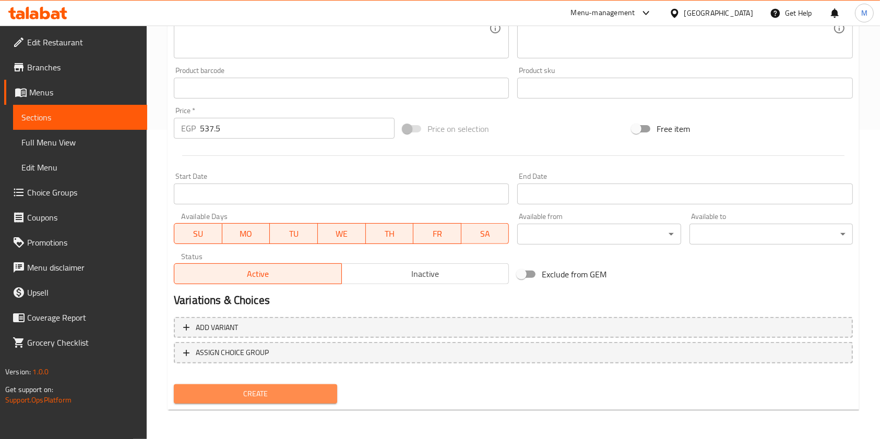
click at [297, 387] on button "Create" at bounding box center [255, 393] width 163 height 19
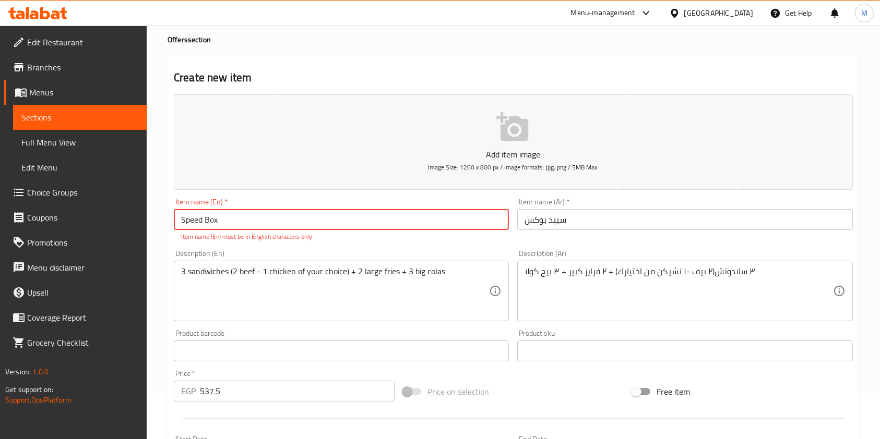
scroll to position [0, 0]
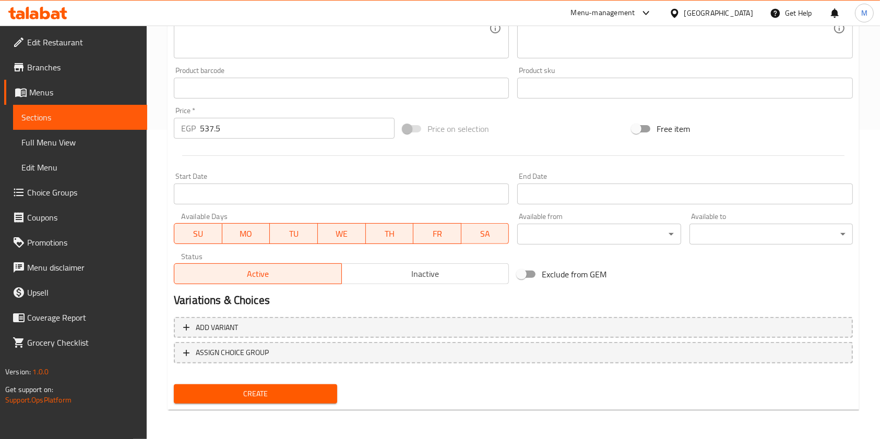
click at [314, 392] on span "Create" at bounding box center [255, 394] width 147 height 13
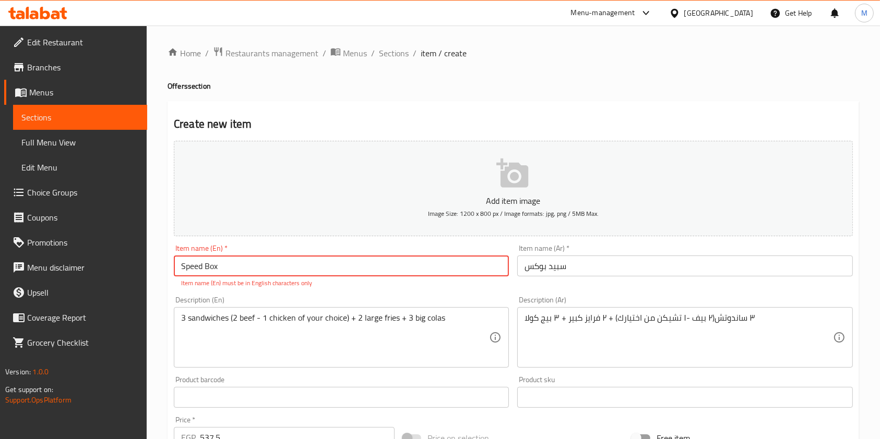
click at [305, 277] on input "Speed ​​Box" at bounding box center [341, 266] width 335 height 21
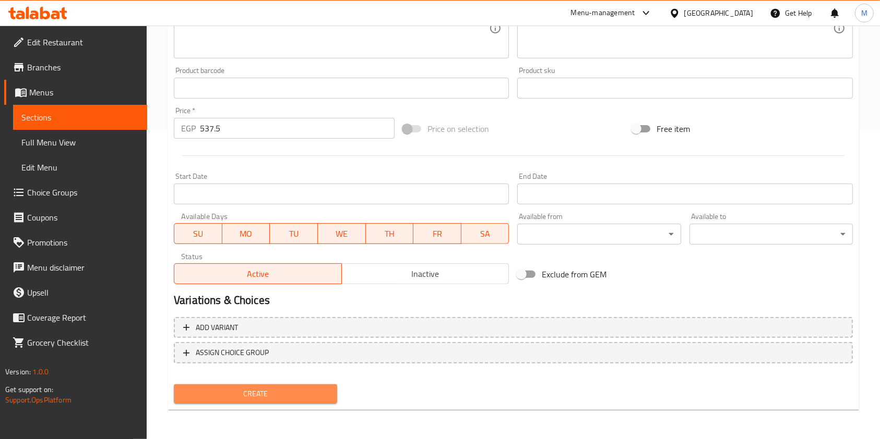
click at [318, 390] on span "Create" at bounding box center [255, 394] width 147 height 13
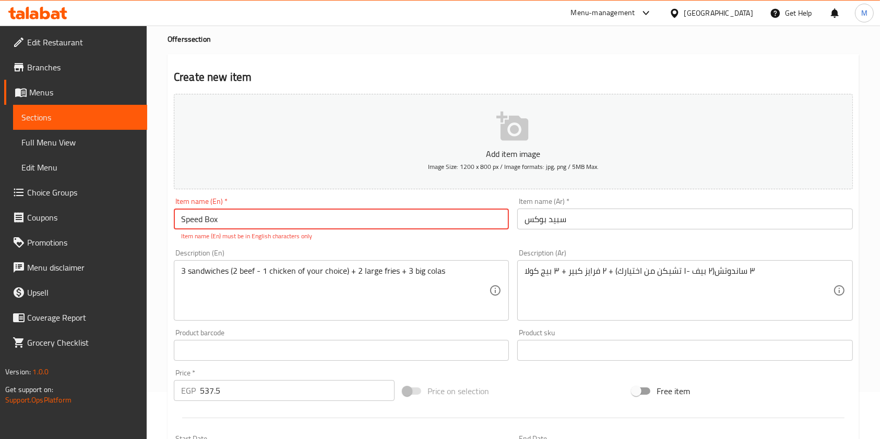
click at [202, 223] on input "Speed ​​Box" at bounding box center [341, 219] width 335 height 21
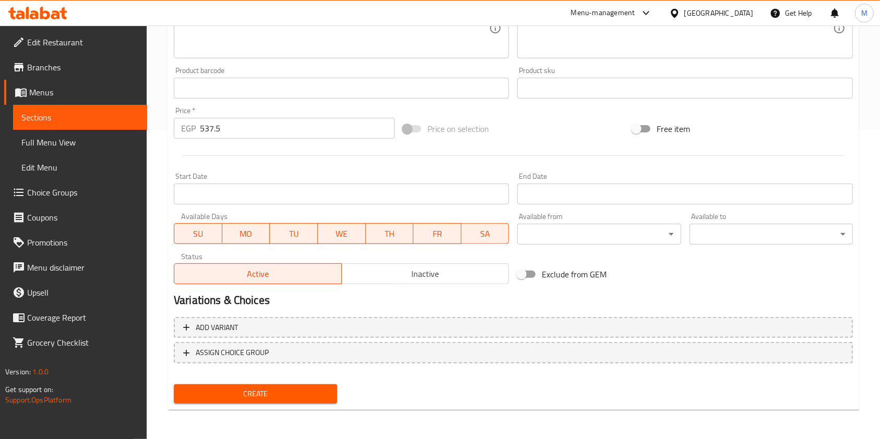
type input "Speed ​​Box"
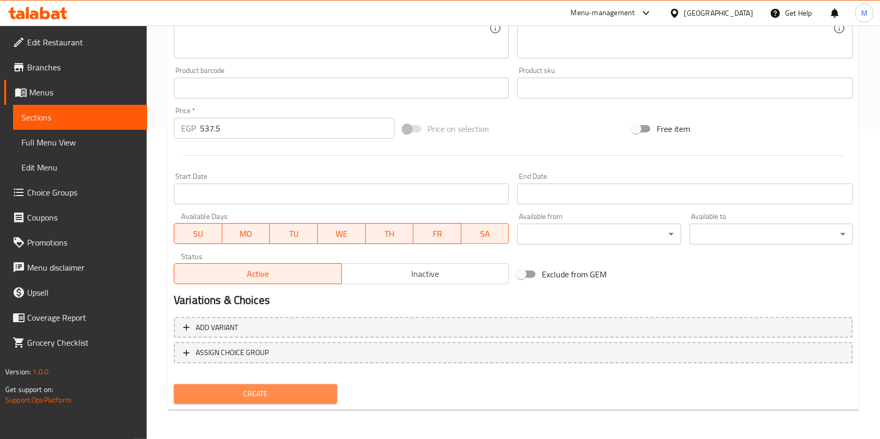
click at [273, 386] on button "Create" at bounding box center [255, 393] width 163 height 19
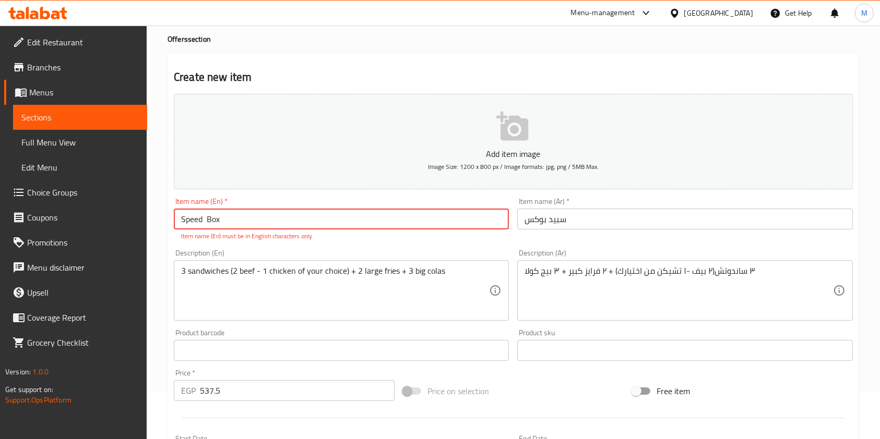
scroll to position [0, 0]
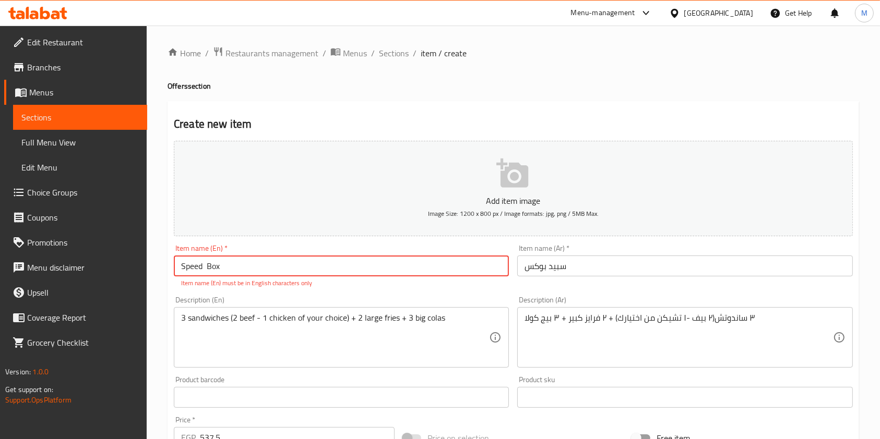
click at [304, 284] on p "Item name (En) must be in English characters only" at bounding box center [341, 283] width 320 height 9
click at [405, 51] on span "Sections" at bounding box center [394, 53] width 30 height 13
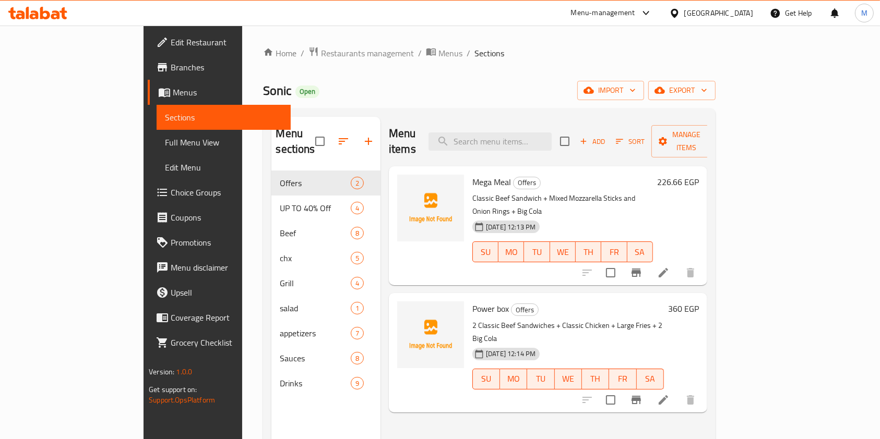
click at [699, 302] on h6 "360 EGP" at bounding box center [683, 309] width 31 height 15
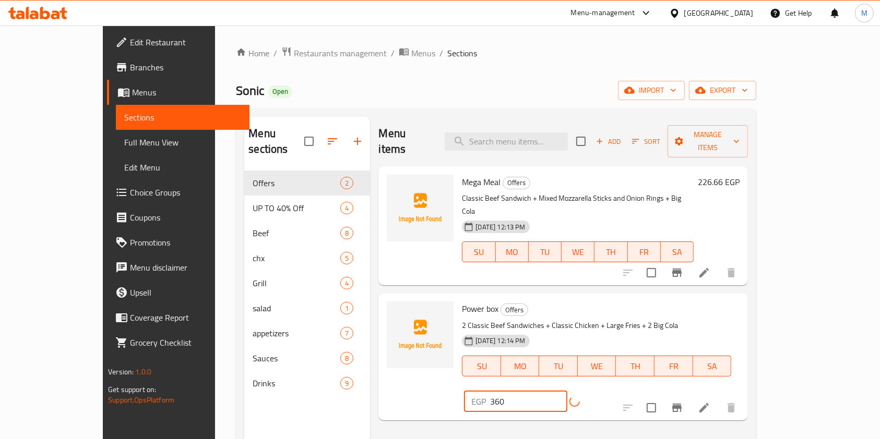
click at [567, 391] on input "360" at bounding box center [528, 401] width 77 height 21
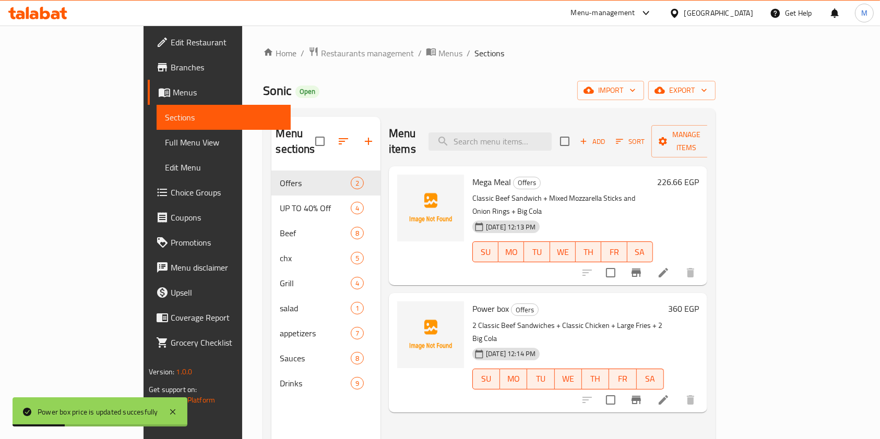
click at [699, 302] on h6 "360 EGP" at bounding box center [683, 309] width 31 height 15
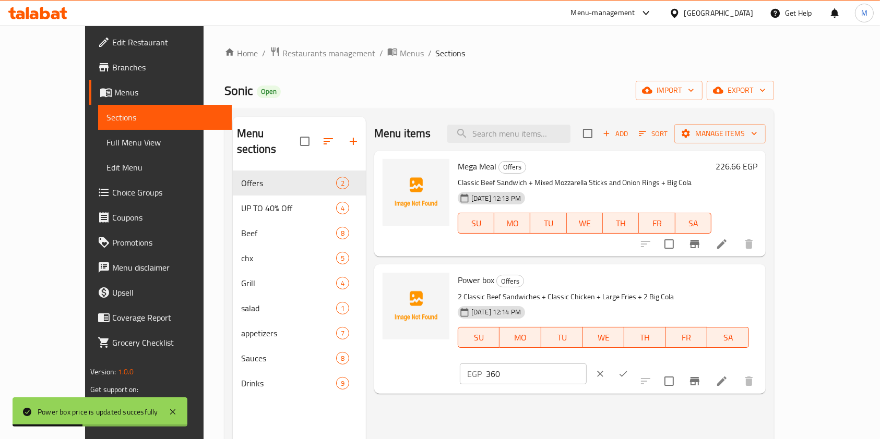
click at [586, 364] on input "360" at bounding box center [536, 374] width 101 height 21
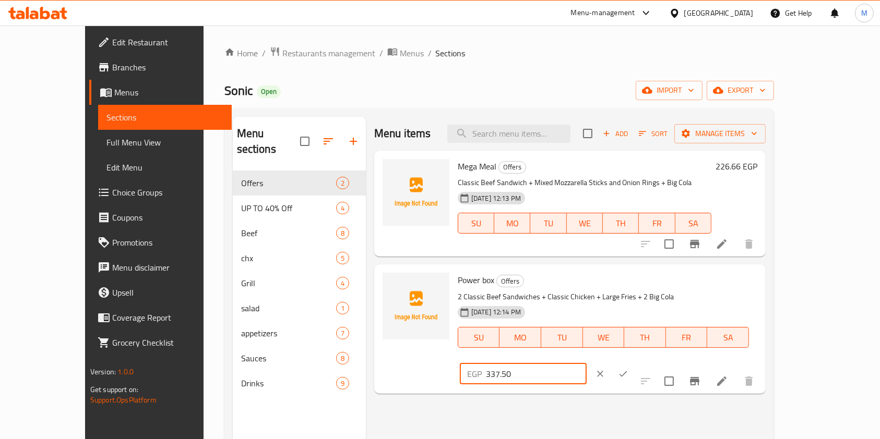
type input "337.50"
click at [634, 363] on button "ok" at bounding box center [622, 374] width 23 height 23
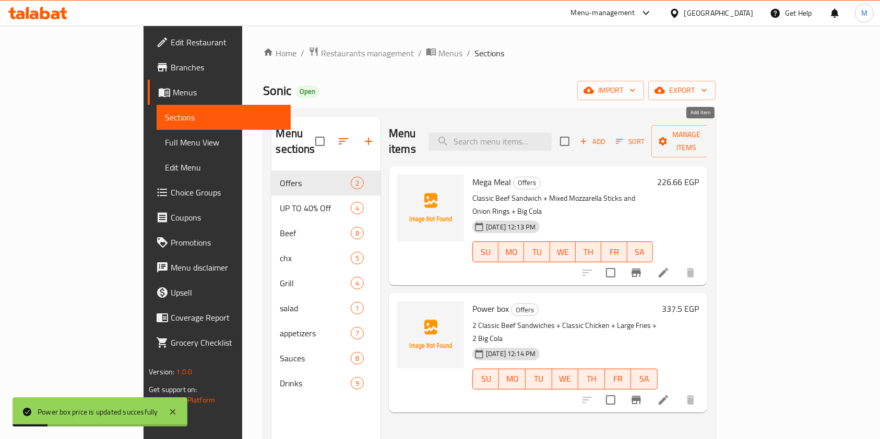
click at [606, 136] on span "Add" at bounding box center [592, 142] width 28 height 12
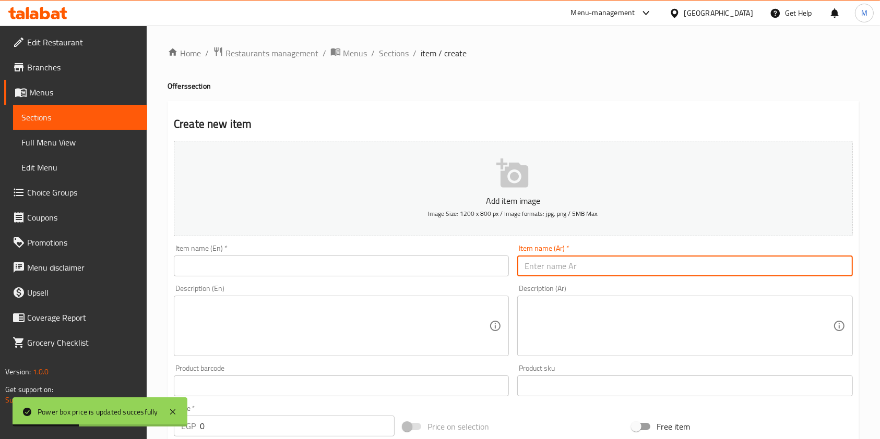
click at [542, 263] on input "text" at bounding box center [684, 266] width 335 height 21
click at [417, 258] on input "text" at bounding box center [341, 266] width 335 height 21
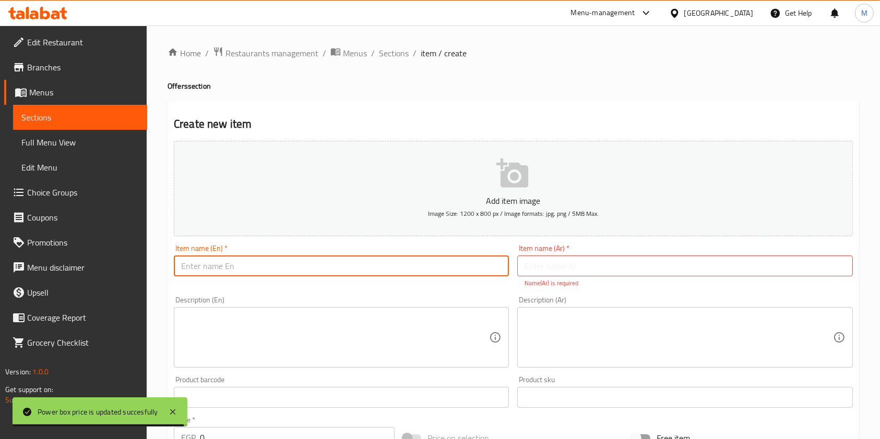
paste input "Speed ​​Box"
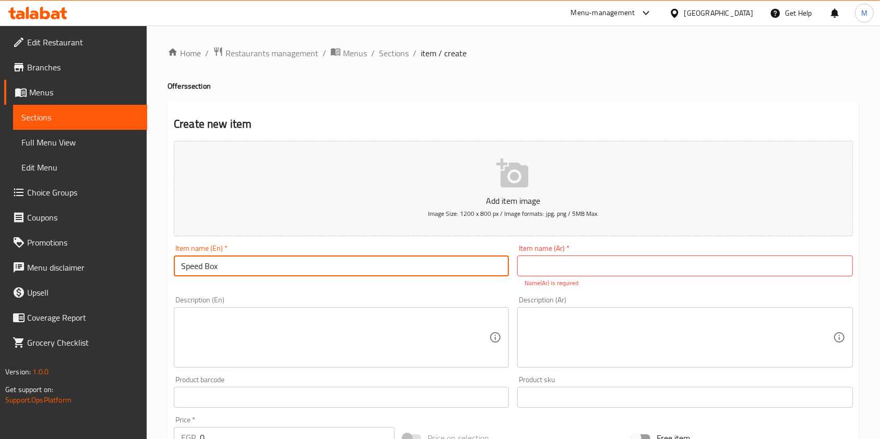
type input "Speed ​​Box"
click at [537, 261] on input "text" at bounding box center [684, 266] width 335 height 21
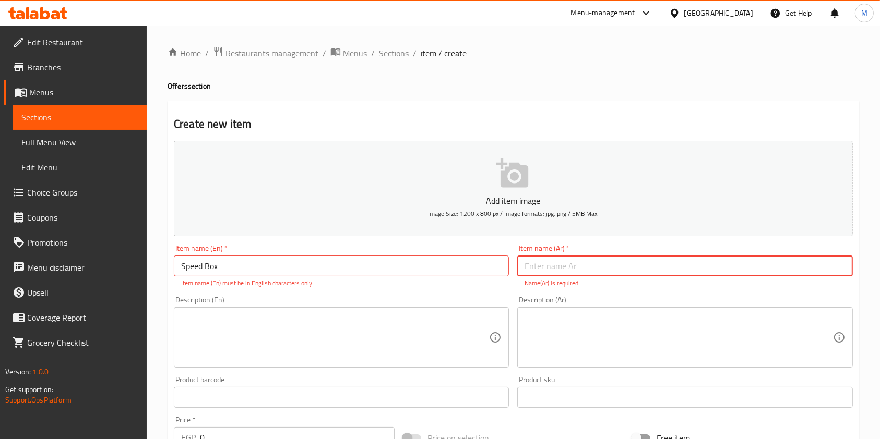
paste input "سبيد بوكس"
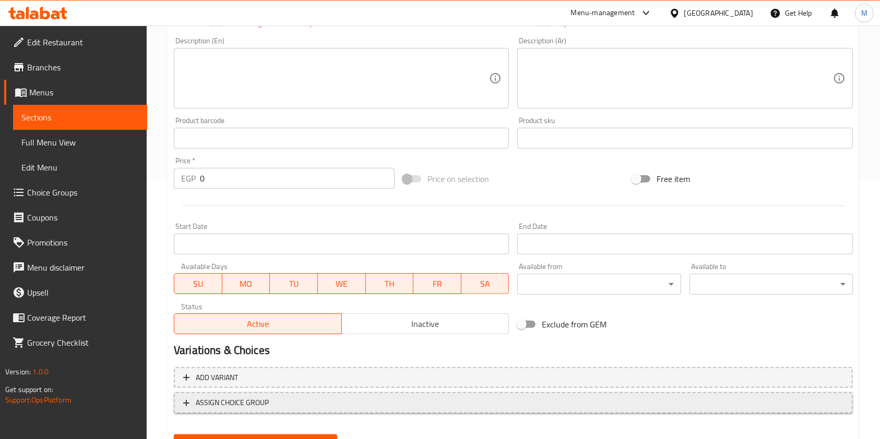
scroll to position [309, 0]
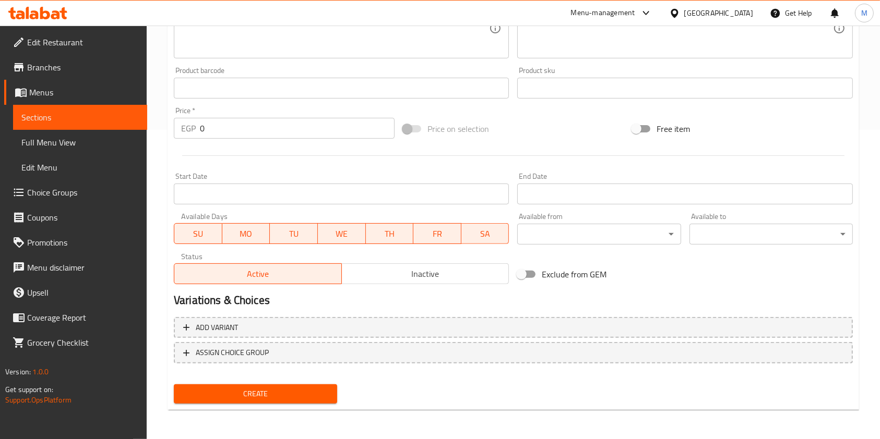
type input "سبيد بوكس"
click at [299, 405] on div "Create" at bounding box center [256, 394] width 172 height 28
click at [314, 395] on span "Create" at bounding box center [255, 394] width 147 height 13
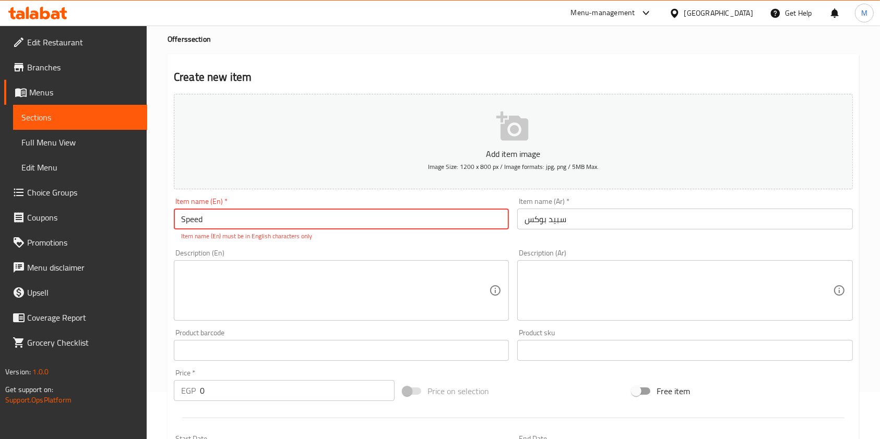
type input "Speed ​​"
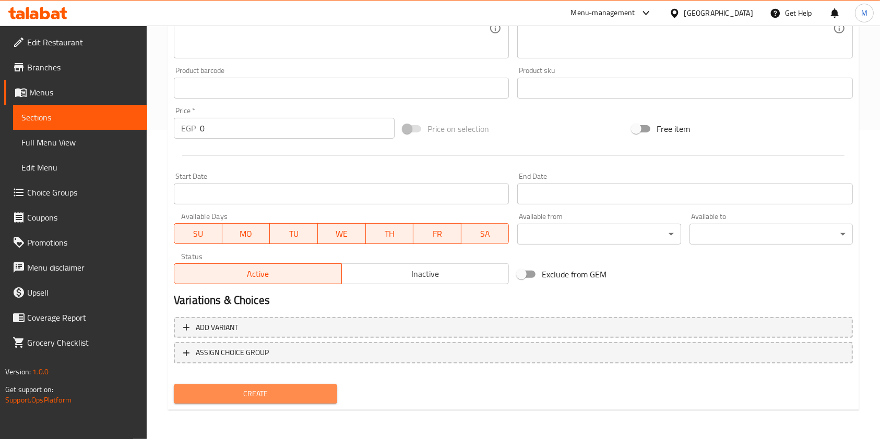
click at [306, 389] on span "Create" at bounding box center [255, 394] width 147 height 13
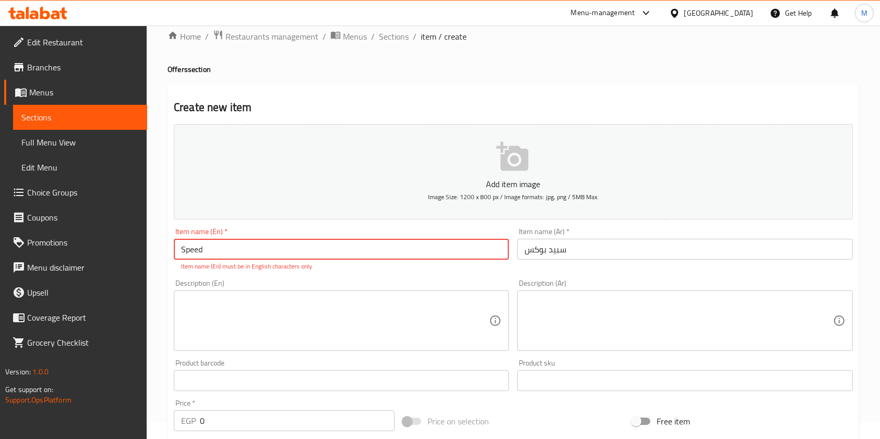
scroll to position [0, 0]
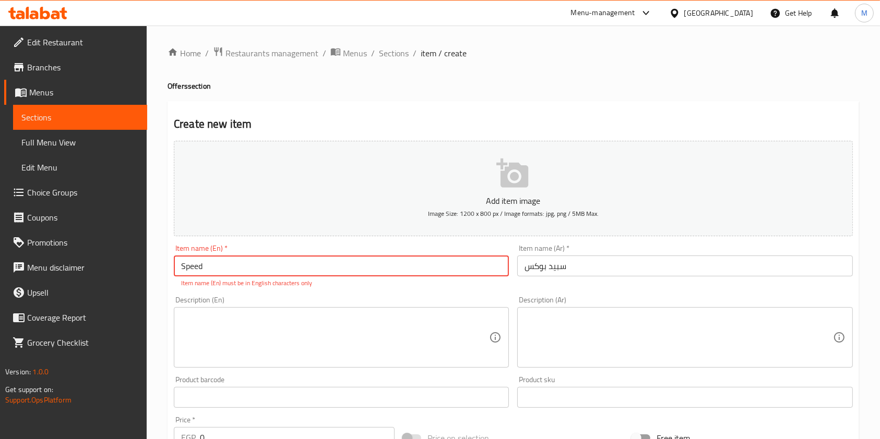
click at [249, 269] on input "Speed ​​" at bounding box center [341, 266] width 335 height 21
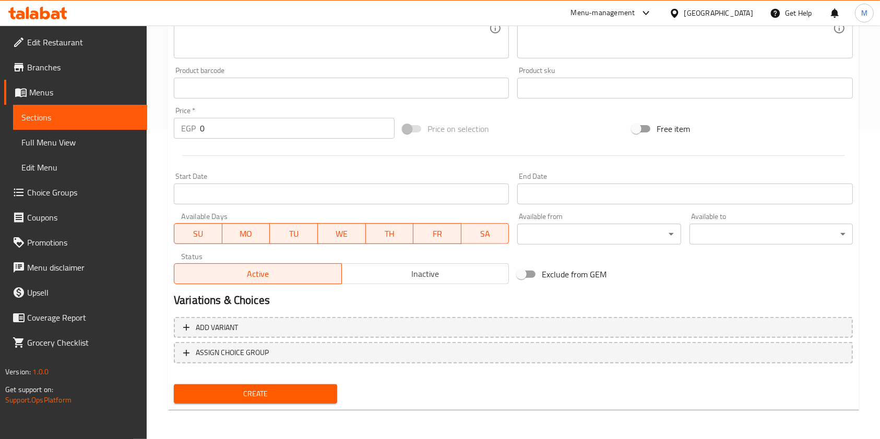
click at [284, 382] on div "Create" at bounding box center [256, 394] width 172 height 28
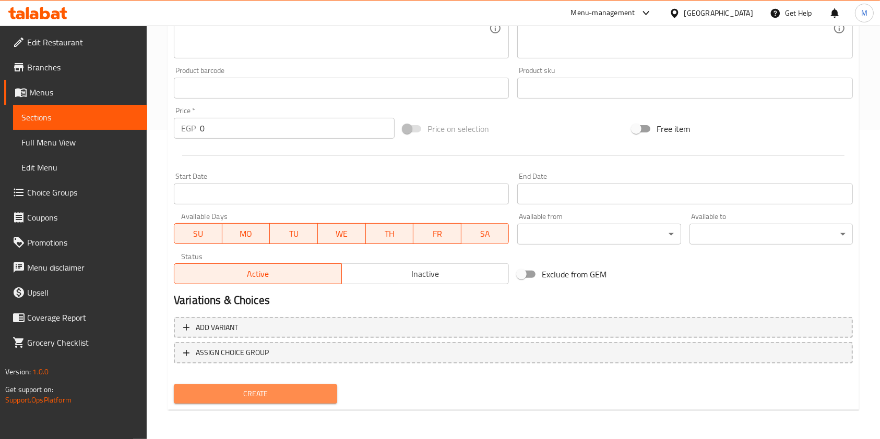
click at [290, 389] on span "Create" at bounding box center [255, 394] width 147 height 13
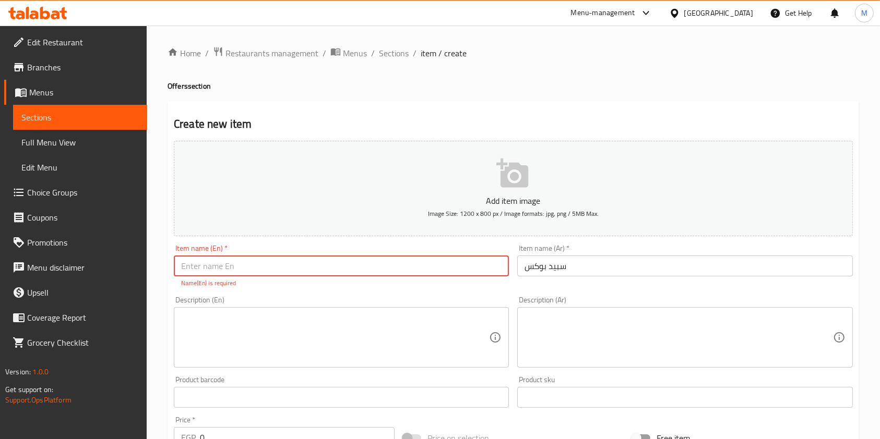
click at [407, 58] on ol "Home / Restaurants management / Menus / Sections / item / create" at bounding box center [512, 53] width 691 height 14
click at [405, 56] on span "Sections" at bounding box center [394, 53] width 30 height 13
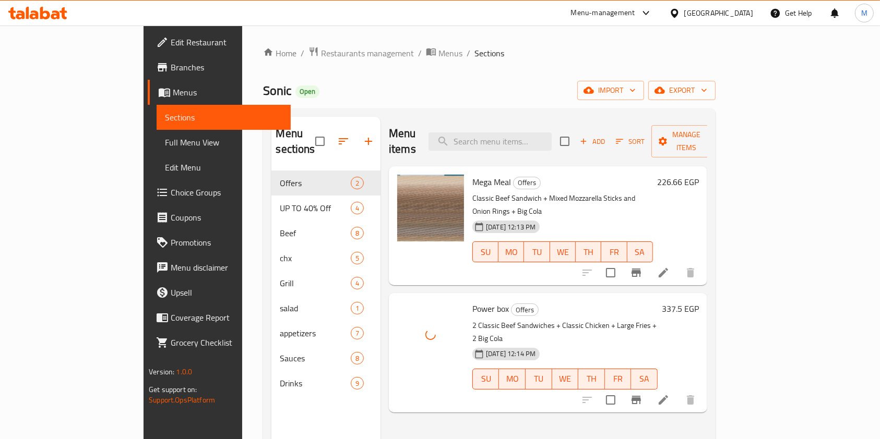
click at [69, 16] on div at bounding box center [38, 13] width 76 height 21
click at [53, 13] on icon at bounding box center [37, 13] width 59 height 13
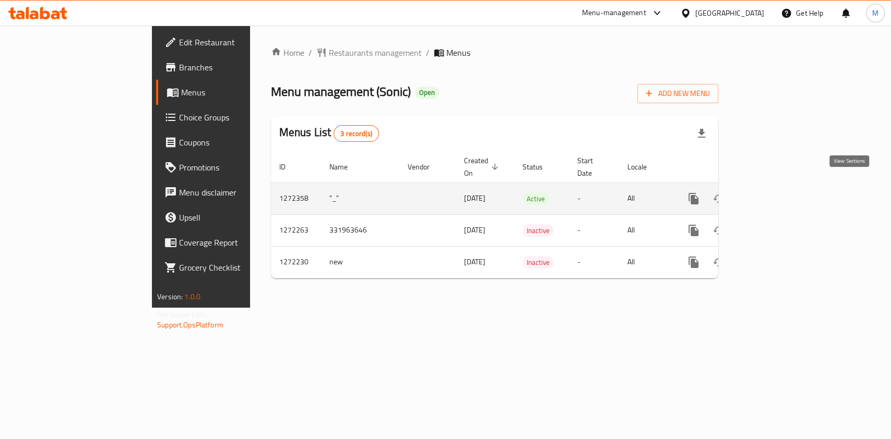
click at [781, 192] on link "enhanced table" at bounding box center [768, 198] width 25 height 25
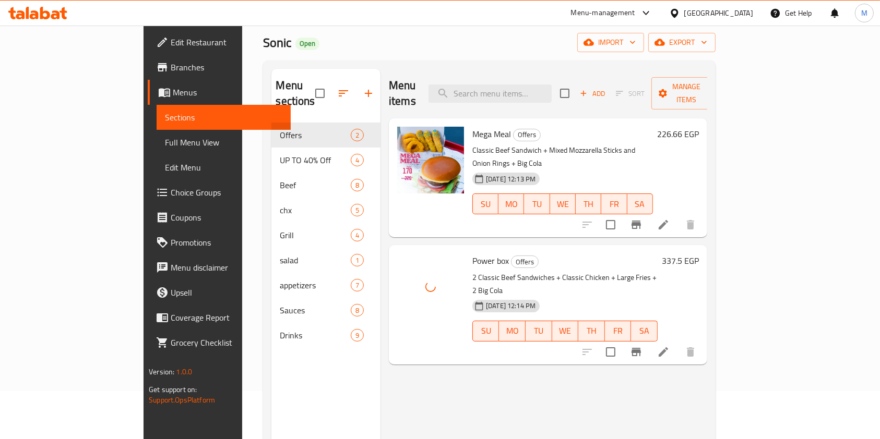
scroll to position [69, 0]
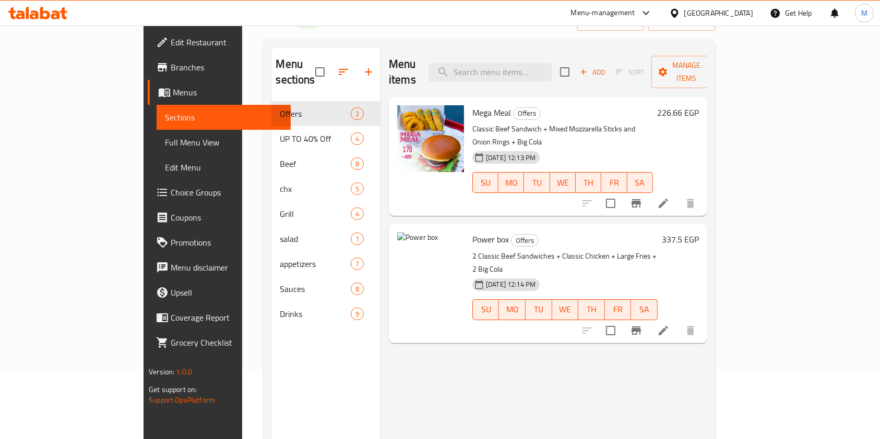
click at [707, 339] on div "Menu items Add Sort Manage items Mega Meal Offers Classic Beef Sandwich + Mixed…" at bounding box center [543, 266] width 327 height 439
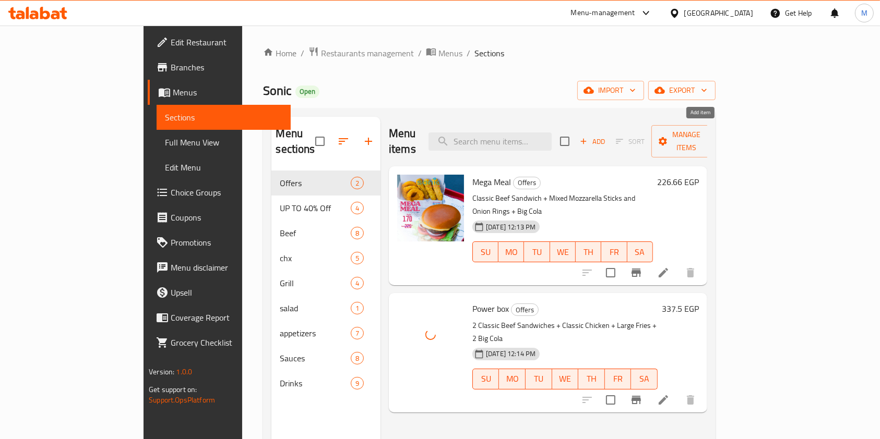
click at [606, 136] on span "Add" at bounding box center [592, 142] width 28 height 12
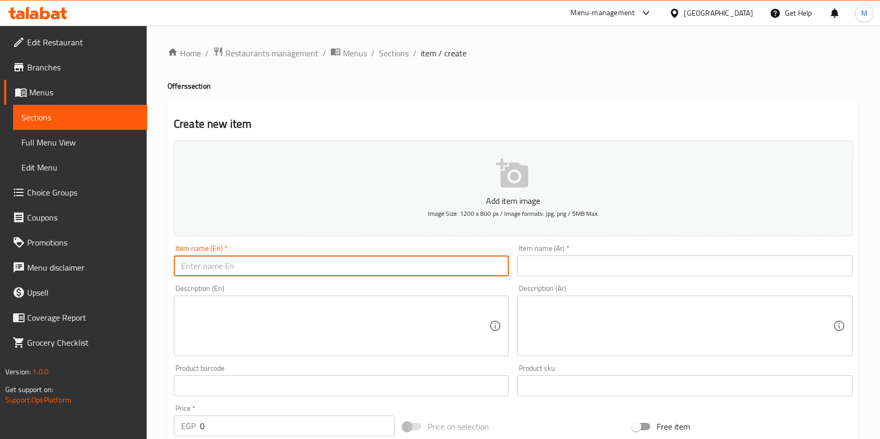
click at [263, 273] on input "text" at bounding box center [341, 266] width 335 height 21
paste input "Speed ​​Box"
type input "Speed ​​Box"
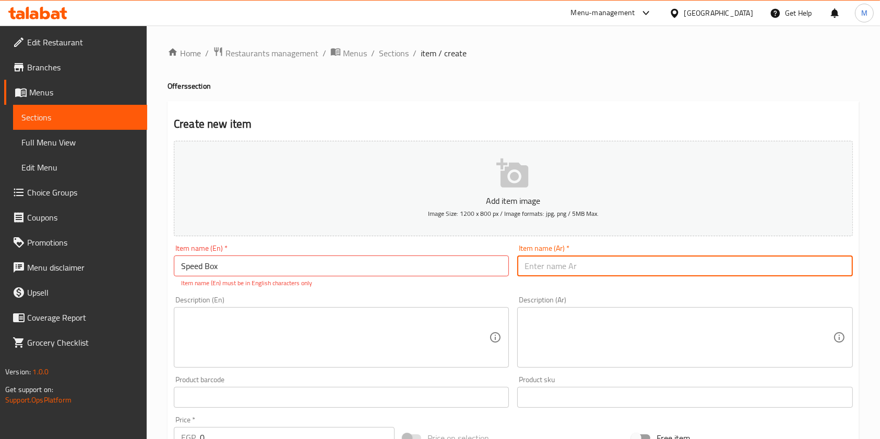
click at [543, 261] on input "text" at bounding box center [684, 266] width 335 height 21
paste input "سبيد بوكس"
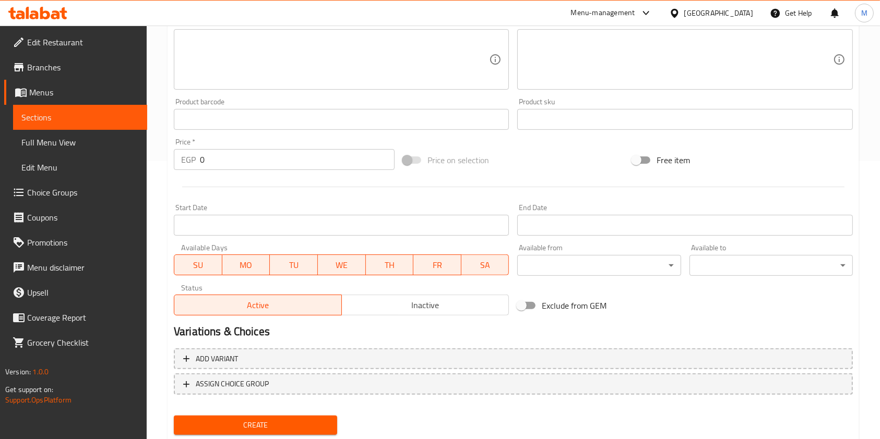
type input "سبيد بوكس"
click at [301, 423] on span "Create" at bounding box center [255, 425] width 147 height 13
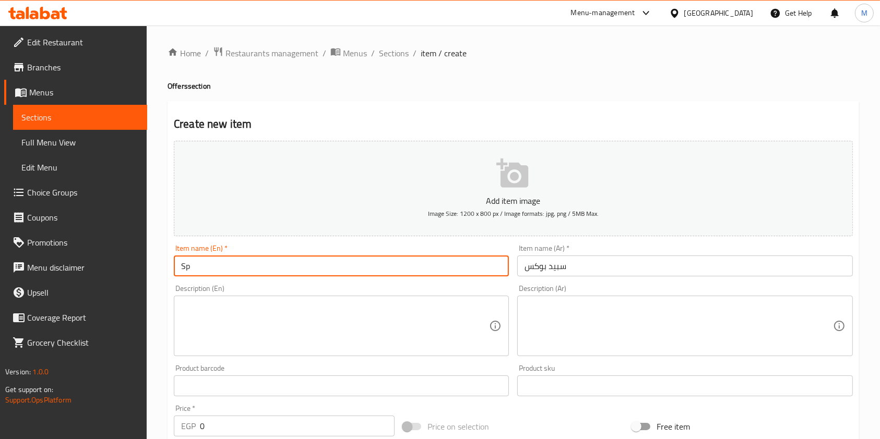
type input "S"
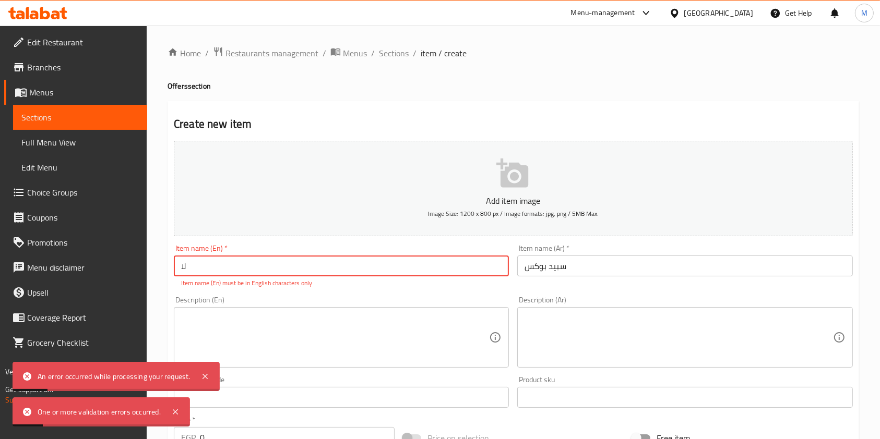
type input "ل"
click at [400, 54] on span "Sections" at bounding box center [394, 53] width 30 height 13
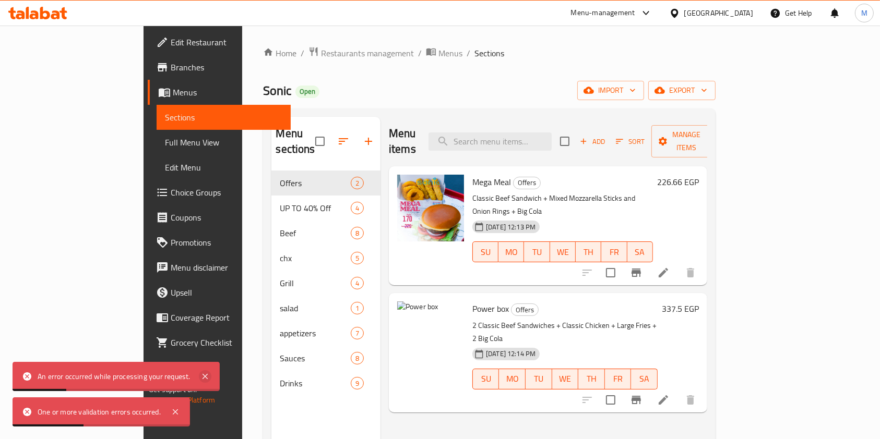
click at [209, 382] on icon at bounding box center [205, 376] width 13 height 13
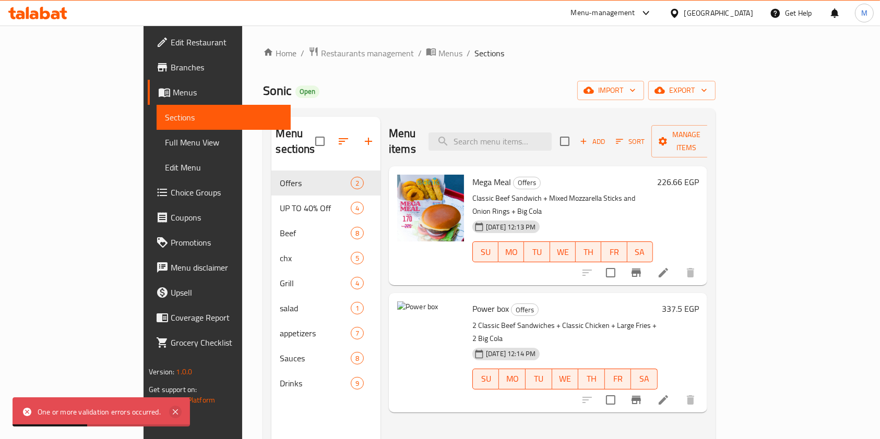
click at [178, 410] on icon at bounding box center [175, 412] width 13 height 13
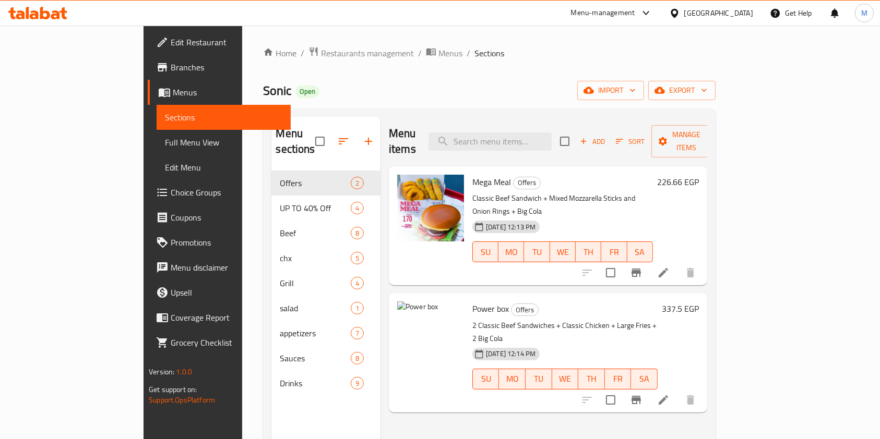
click at [707, 414] on div "Menu items Add Sort Manage items Mega Meal Offers Classic Beef Sandwich + Mixed…" at bounding box center [543, 336] width 327 height 439
click at [715, 349] on div "Menu sections Offers 2 UP TO 40% Off 4 Beef 8 chx 5 Grill 4 salad 1 appetizers …" at bounding box center [489, 337] width 452 height 456
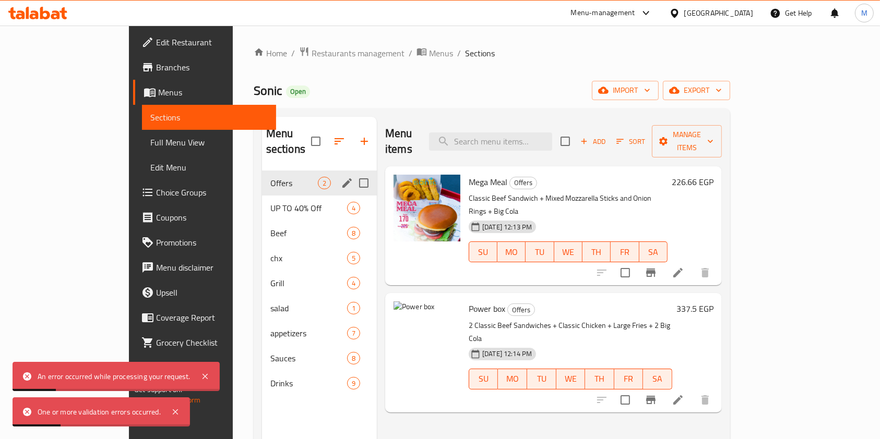
click at [353, 172] on input "Menu sections" at bounding box center [364, 183] width 22 height 22
click at [341, 177] on icon "edit" at bounding box center [347, 183] width 13 height 13
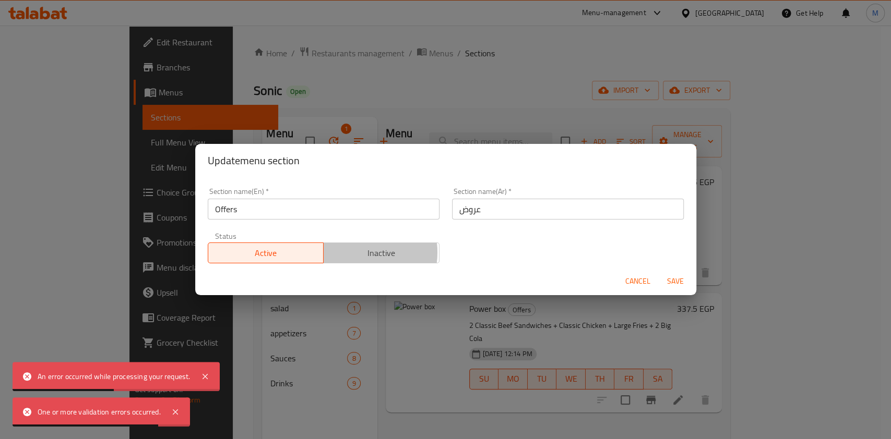
click at [353, 253] on span "Inactive" at bounding box center [381, 253] width 107 height 15
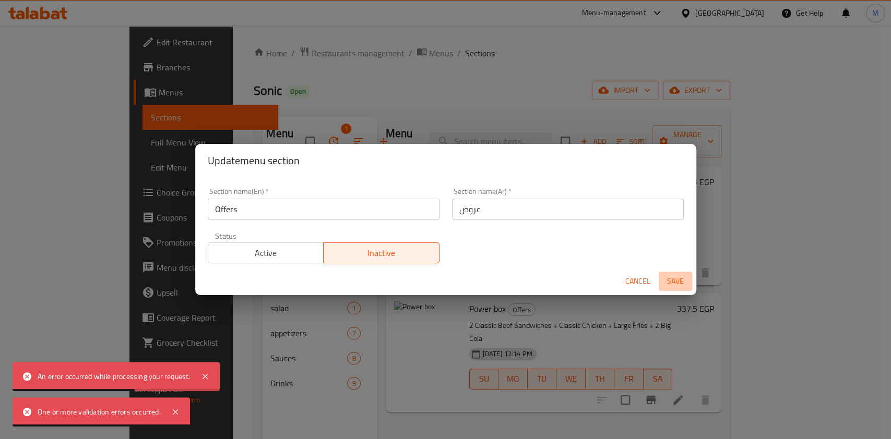
click at [671, 286] on span "Save" at bounding box center [675, 281] width 25 height 13
click at [671, 286] on div "Menu sections" at bounding box center [445, 219] width 891 height 439
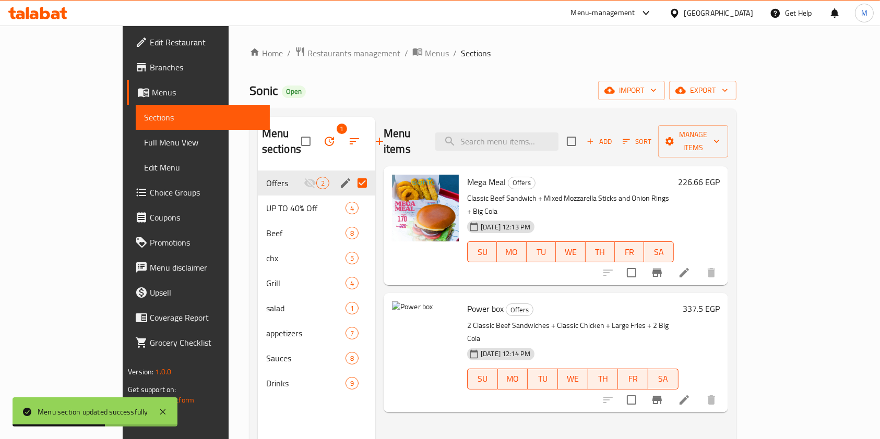
click at [351, 172] on input "Menu sections" at bounding box center [362, 183] width 22 height 22
checkbox input "false"
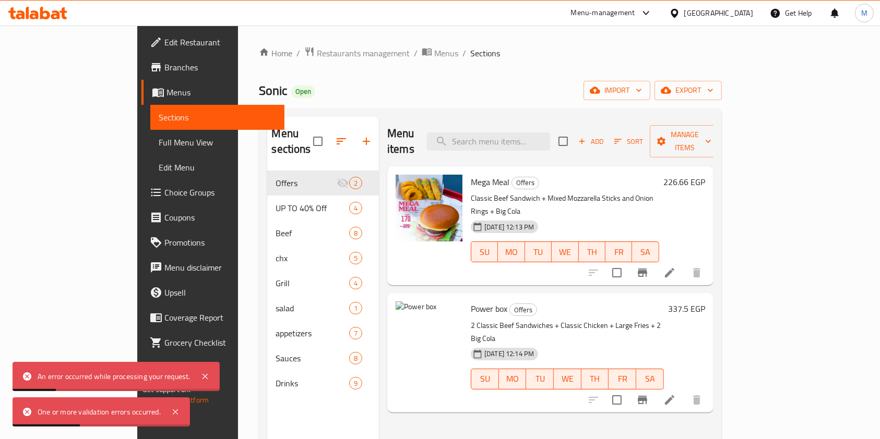
click at [216, 370] on div "An error occurred while processing your request." at bounding box center [116, 376] width 207 height 29
click at [210, 374] on icon at bounding box center [205, 376] width 13 height 13
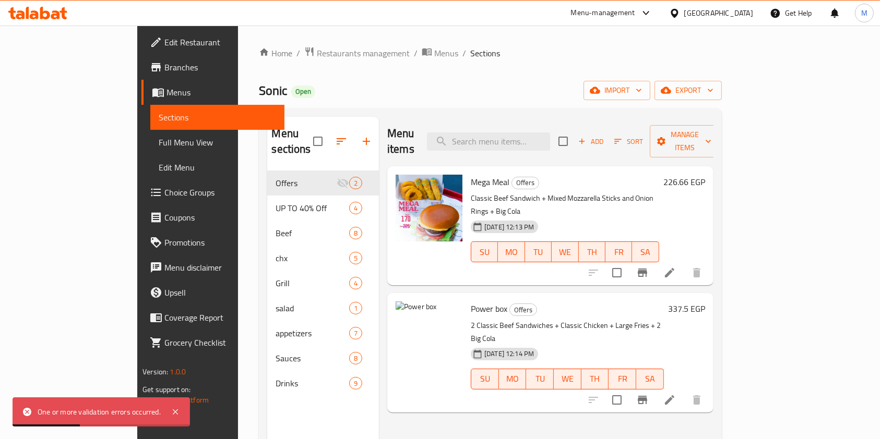
click at [177, 404] on div "One or more validation errors occurred." at bounding box center [101, 412] width 177 height 29
click at [175, 407] on icon at bounding box center [175, 412] width 13 height 13
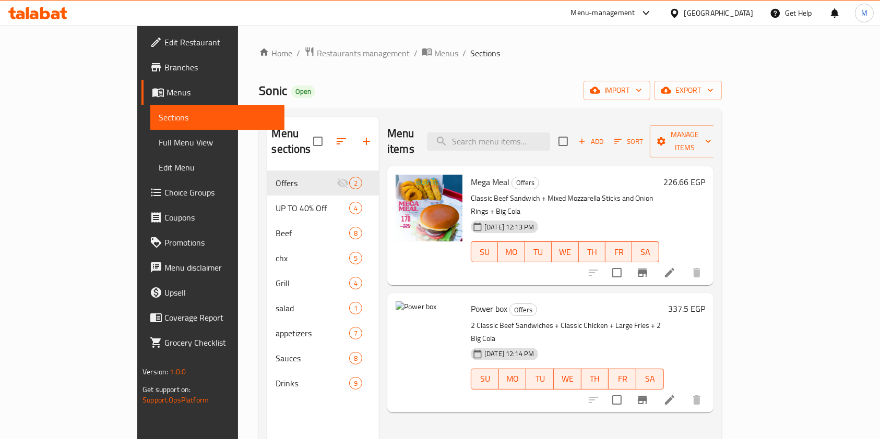
click at [710, 386] on div "Menu items Add Sort Manage items Mega Meal Offers Classic Beef Sandwich + Mixed…" at bounding box center [546, 336] width 334 height 439
click at [605, 136] on span "Add" at bounding box center [590, 142] width 28 height 12
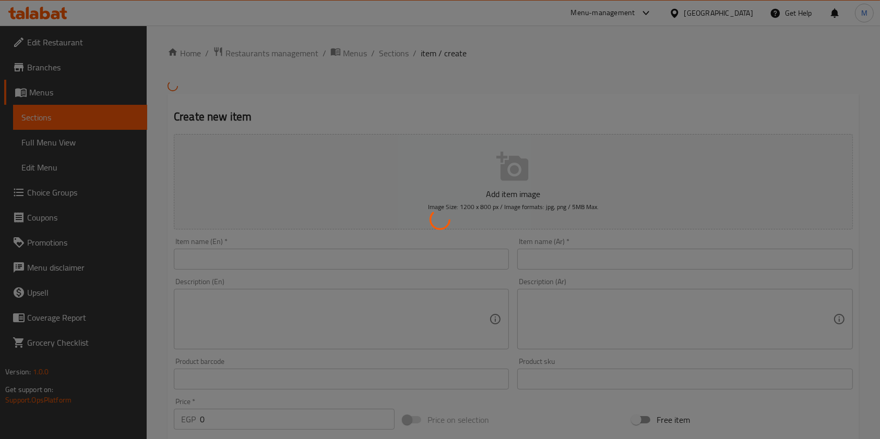
click at [330, 255] on div at bounding box center [440, 219] width 880 height 439
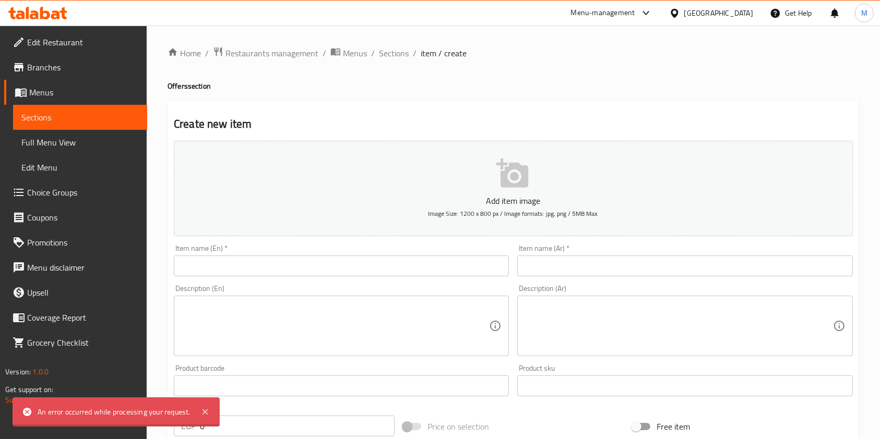
click at [394, 255] on div "Item name (En)   * Item name (En) *" at bounding box center [341, 261] width 335 height 32
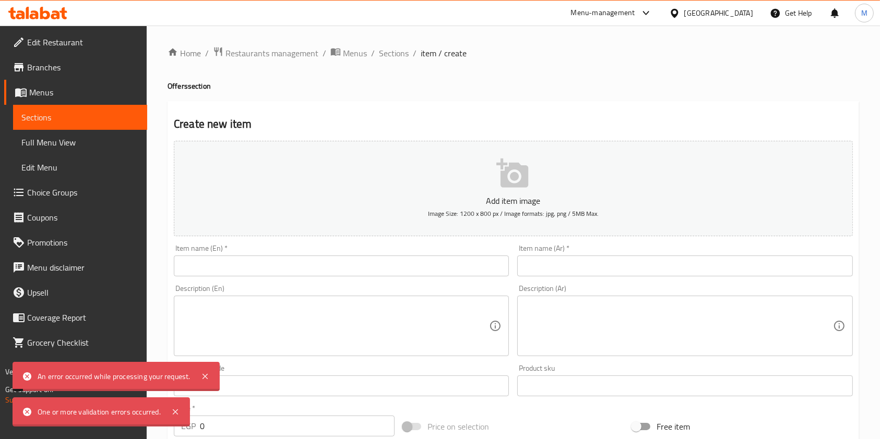
click at [381, 265] on input "text" at bounding box center [341, 266] width 335 height 21
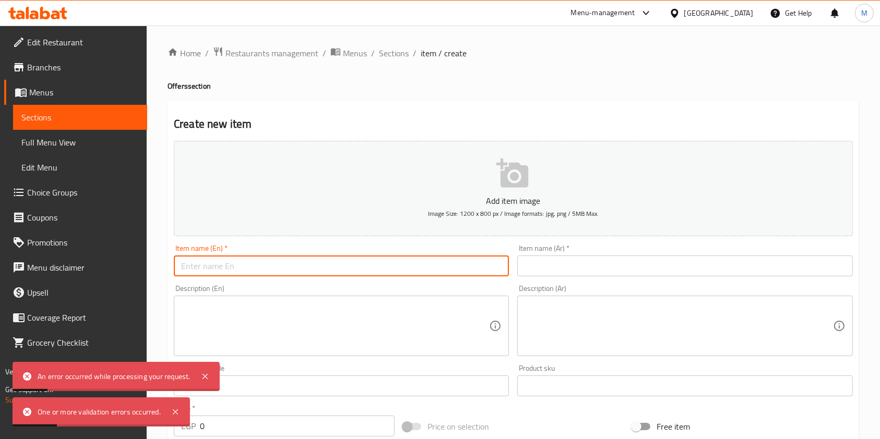
paste input "سبيد بوكس"
click at [234, 269] on input "سبيد بوكس" at bounding box center [341, 266] width 335 height 21
paste input "Speed ​​Box"
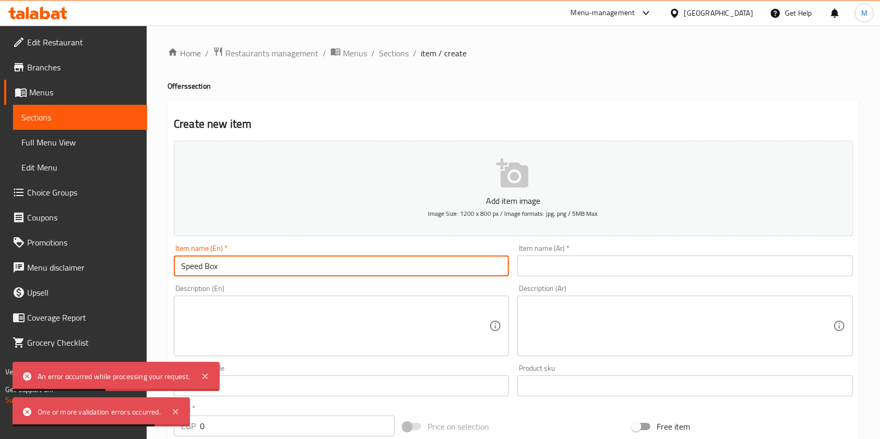
type input "Speed ​​Box"
click at [543, 266] on input "text" at bounding box center [684, 266] width 335 height 21
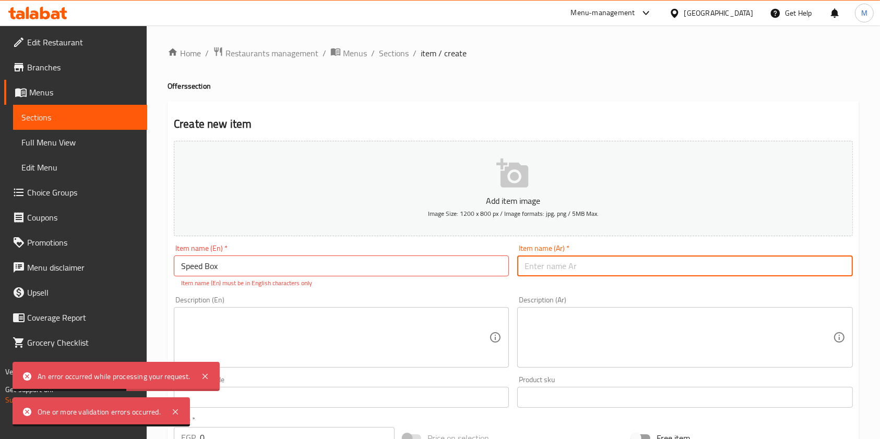
paste input "سبيد بوكس"
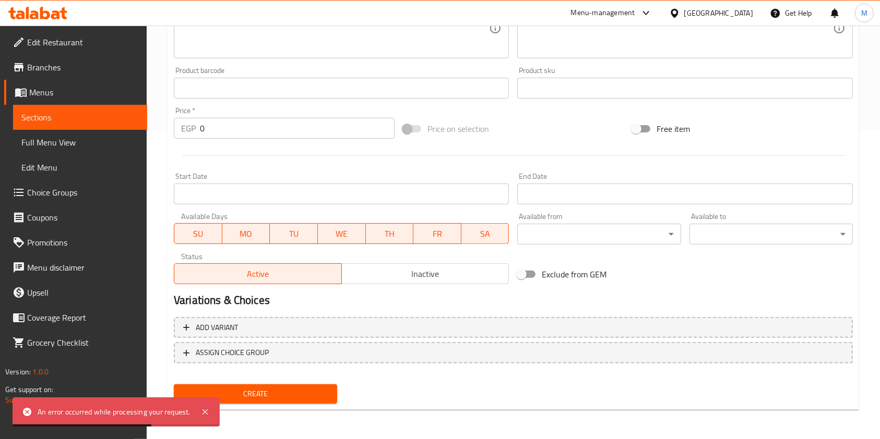
type input "سبيد بوكس"
click at [321, 391] on span "Create" at bounding box center [255, 394] width 147 height 13
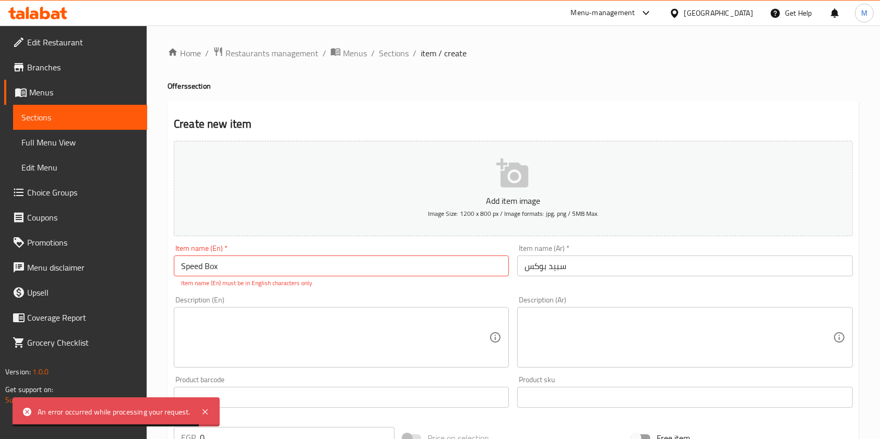
click at [395, 62] on div "Home / Restaurants management / Menus / Sections / item / create Offers section…" at bounding box center [512, 386] width 691 height 681
click at [400, 52] on span "Sections" at bounding box center [394, 53] width 30 height 13
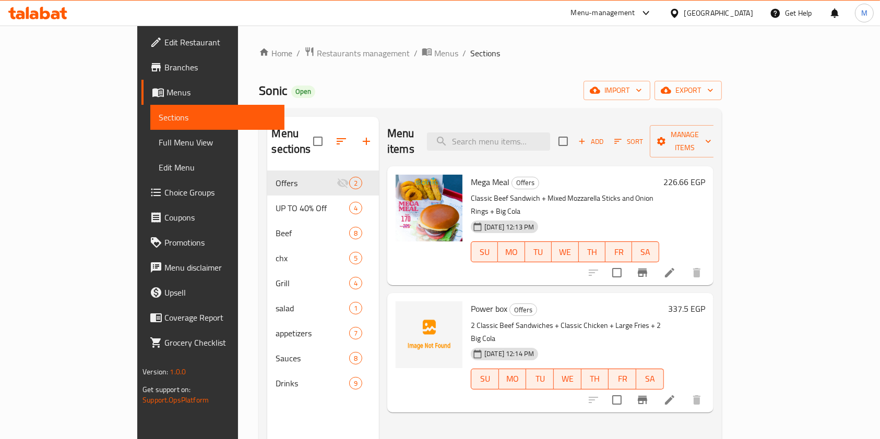
click at [50, 10] on icon at bounding box center [37, 13] width 59 height 13
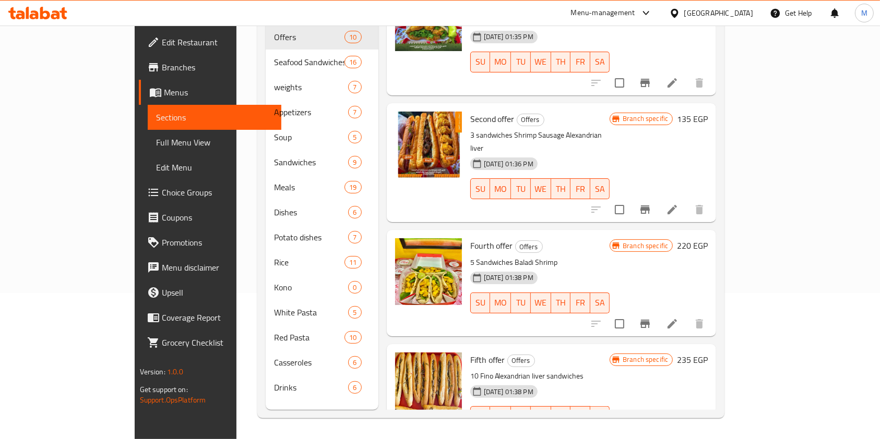
scroll to position [170, 0]
click at [687, 316] on li at bounding box center [671, 325] width 29 height 19
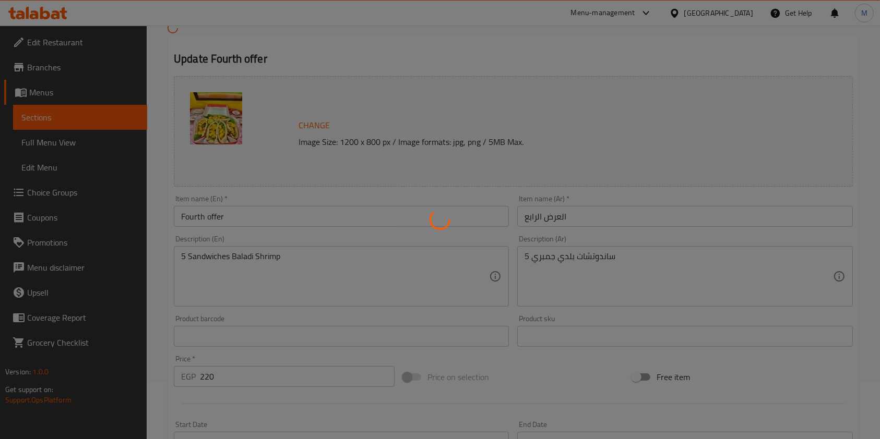
scroll to position [139, 0]
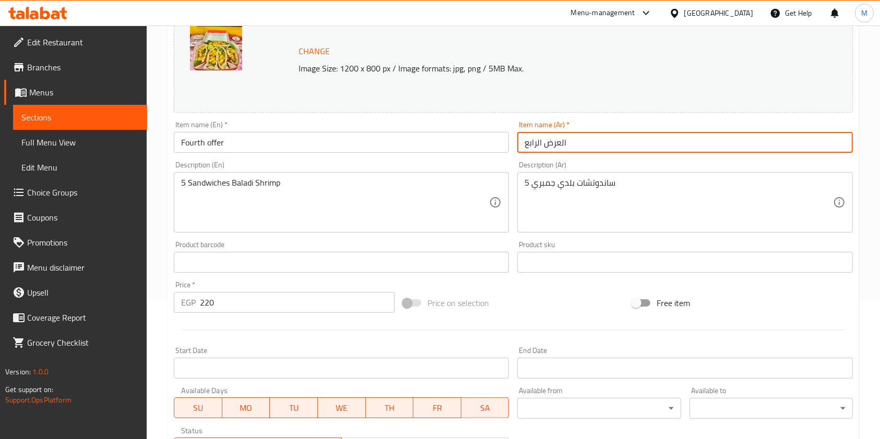
click at [551, 145] on input "العرض الرابع" at bounding box center [684, 142] width 335 height 21
paste input "رض بوكس الجمبري"
type input "عرض بوكس الجمبري"
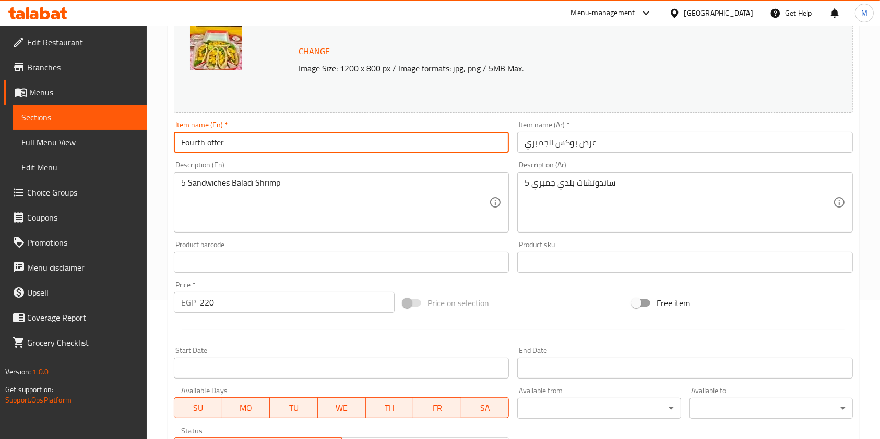
click at [302, 146] on input "Fourth offer" at bounding box center [341, 142] width 335 height 21
paste input "Shrimp Box O"
type input "Shrimp Box Offer"
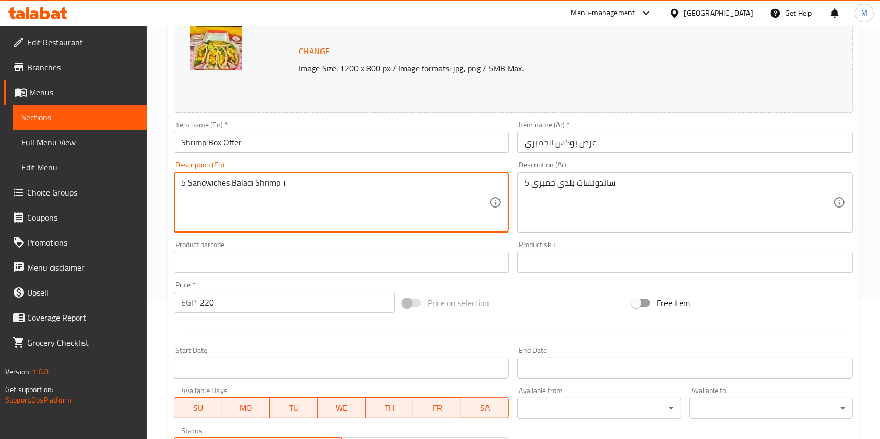
paste textarea "1 tahini and 1 pickled tomato"
type textarea "5 Sandwiches Baladi Shrimp +1 tahini and 1 pickled tomato"
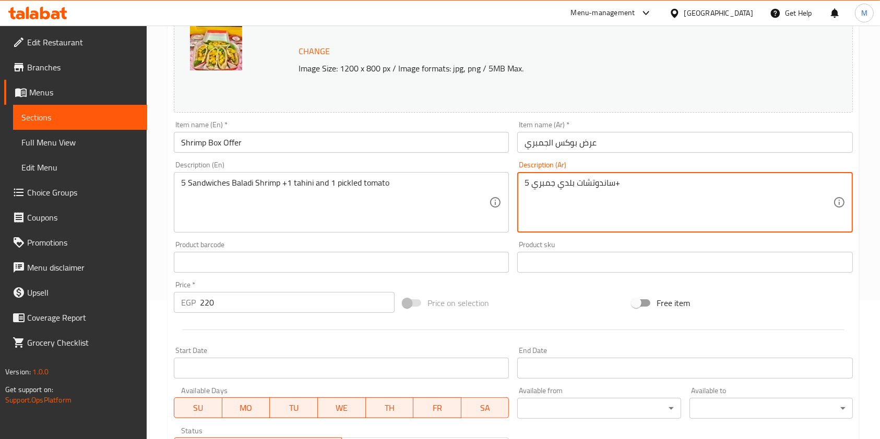
paste textarea "1 طحينه و1 طماطم مخلله"
click at [619, 185] on textarea "5 ساندوتشات بلدي جمبري+1 طحينه و1 طماطم مخلله" at bounding box center [678, 203] width 308 height 50
click at [618, 186] on textarea "5 ساندوتشات بلدي جمبري+1 طحينه و1 طماطم مخلله" at bounding box center [678, 203] width 308 height 50
click at [620, 187] on textarea "5 ساندوتشات بلدي جمبري+1 طحينه و1 طماطم مخلله" at bounding box center [678, 203] width 308 height 50
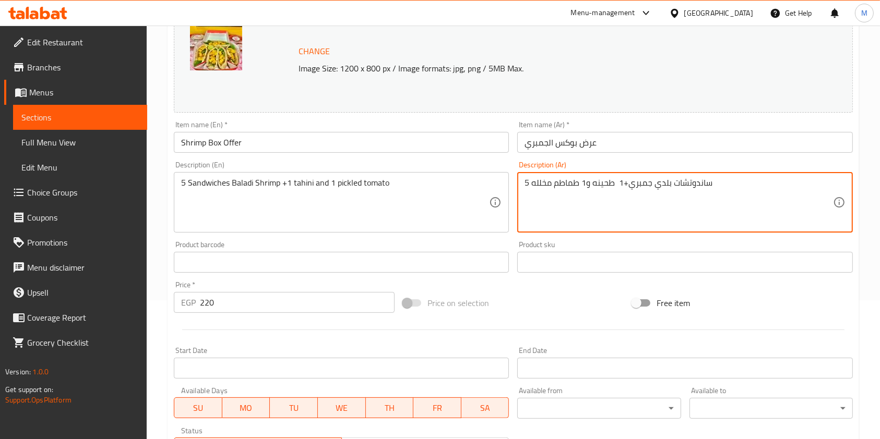
click at [612, 192] on textarea "5 ساندوتشات بلدي جمبري+1 طحينه و1 طماطم مخلله" at bounding box center [678, 203] width 308 height 50
drag, startPoint x: 615, startPoint y: 184, endPoint x: 617, endPoint y: 189, distance: 5.6
click at [617, 189] on textarea "5 ساندوتشات بلدي جمبري+1 طحينه و1 طماطم مخلله" at bounding box center [678, 203] width 308 height 50
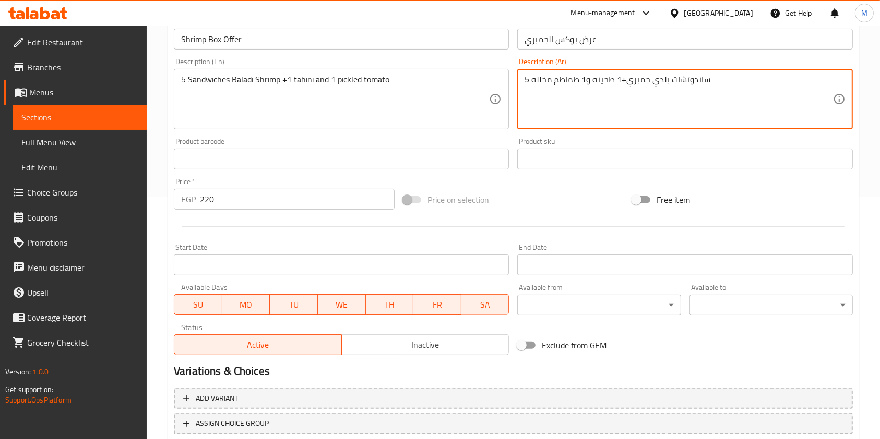
scroll to position [174, 0]
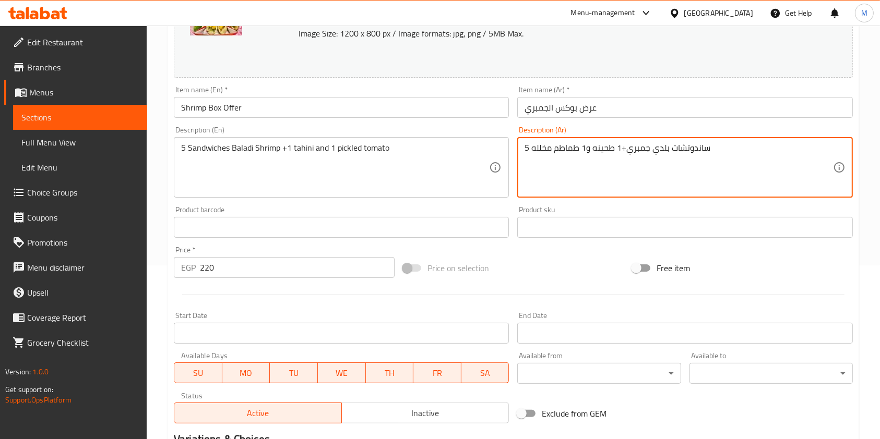
type textarea "5 ساندوتشات بلدي جمبري+1 طحينه و1 طماطم مخلله"
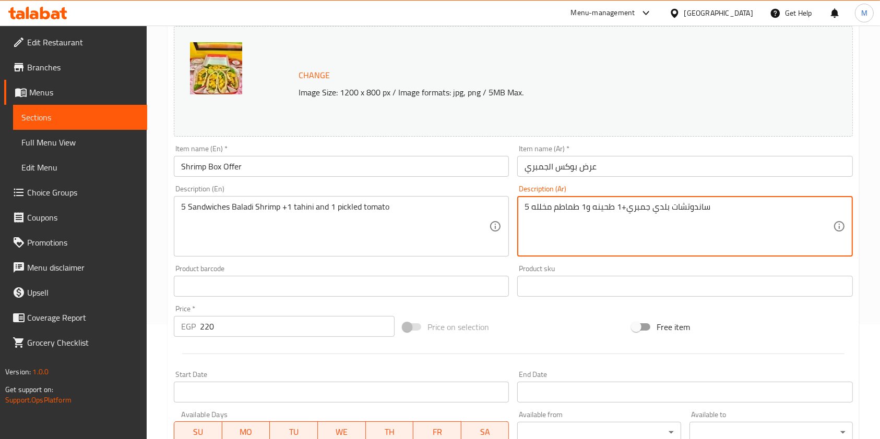
scroll to position [313, 0]
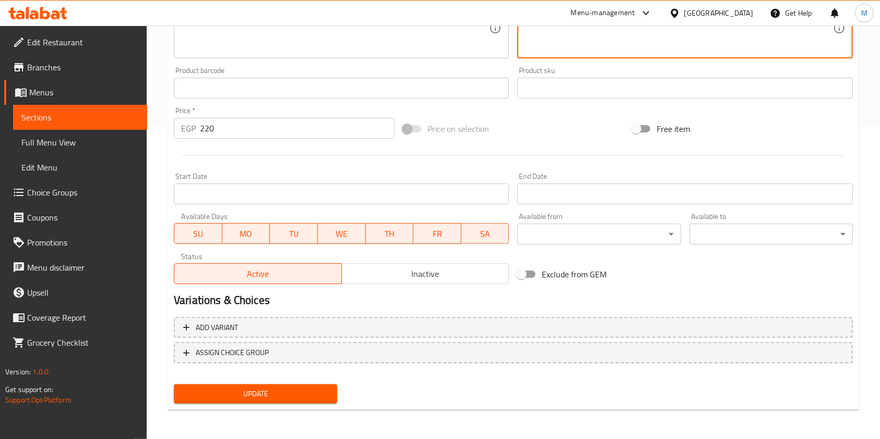
click at [326, 395] on span "Update" at bounding box center [255, 394] width 147 height 13
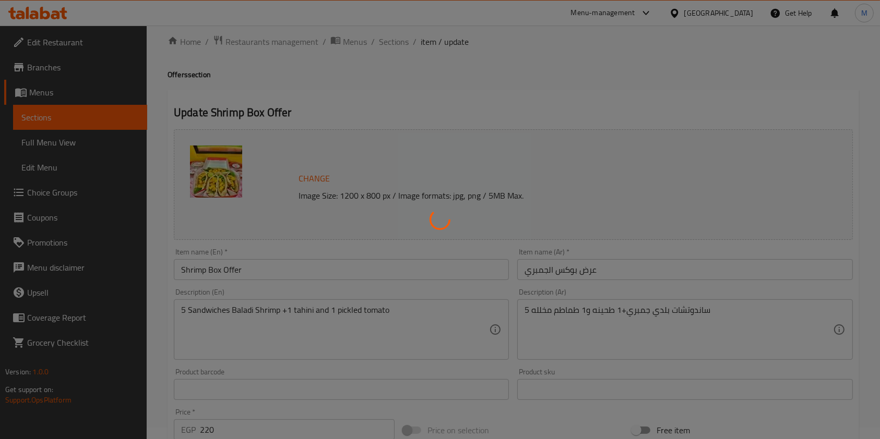
scroll to position [0, 0]
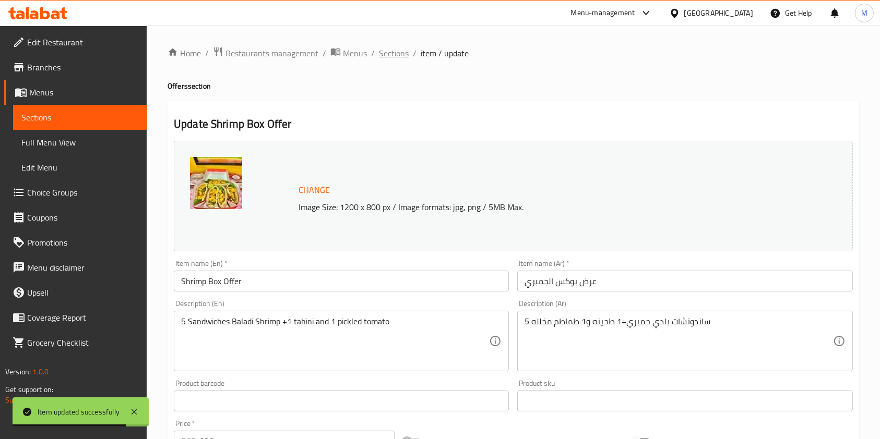
click at [402, 53] on span "Sections" at bounding box center [394, 53] width 30 height 13
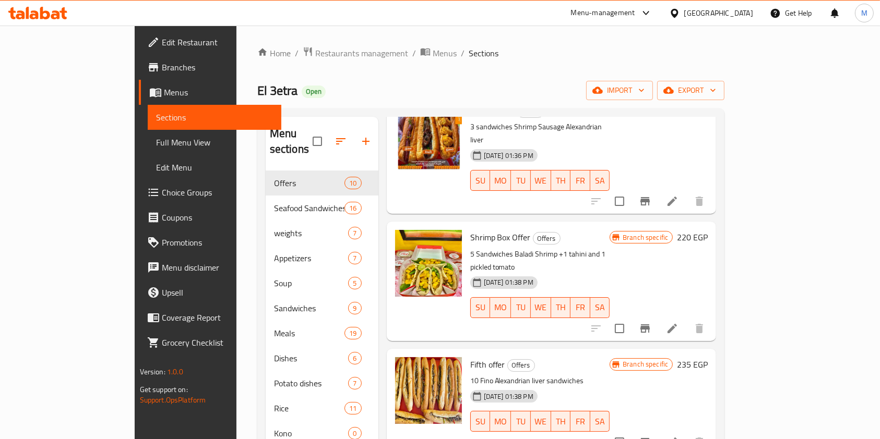
scroll to position [347, 0]
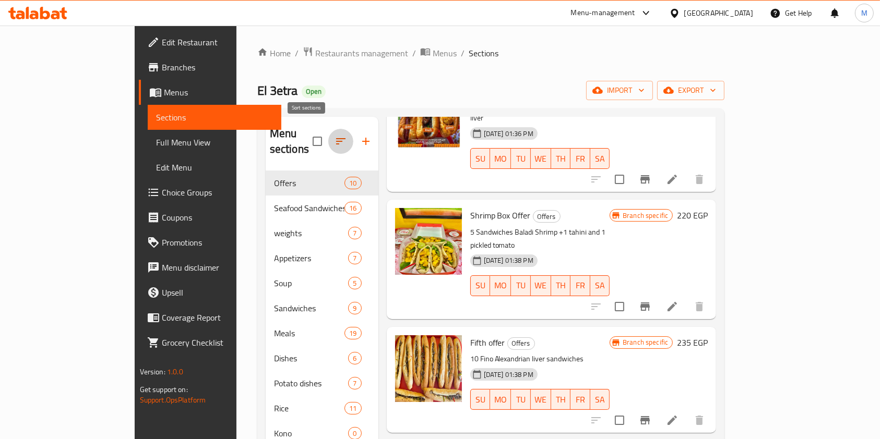
click at [334, 135] on icon "button" at bounding box center [340, 141] width 13 height 13
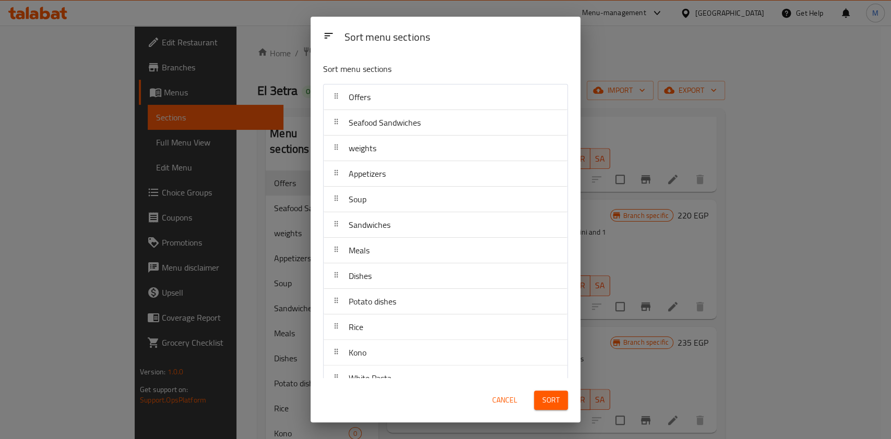
click at [472, 102] on div "Offers" at bounding box center [445, 97] width 235 height 25
click at [302, 93] on div "Sort menu sections Sort menu sections Offers Seafood Sandwiches weights Appetiz…" at bounding box center [445, 219] width 891 height 439
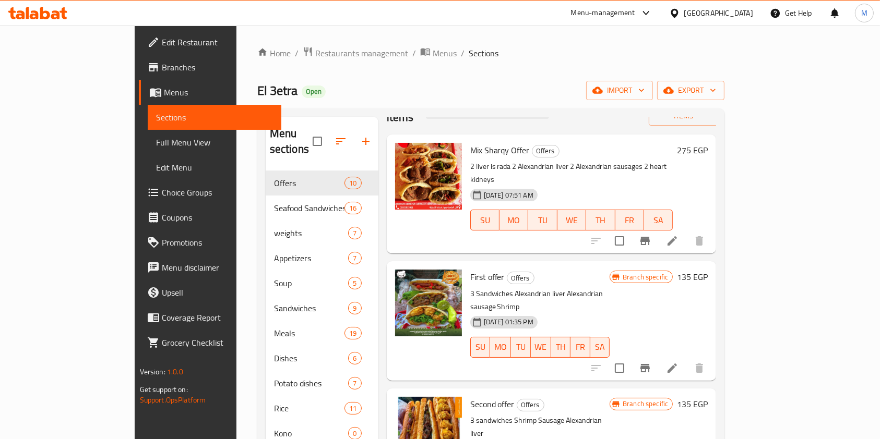
scroll to position [0, 0]
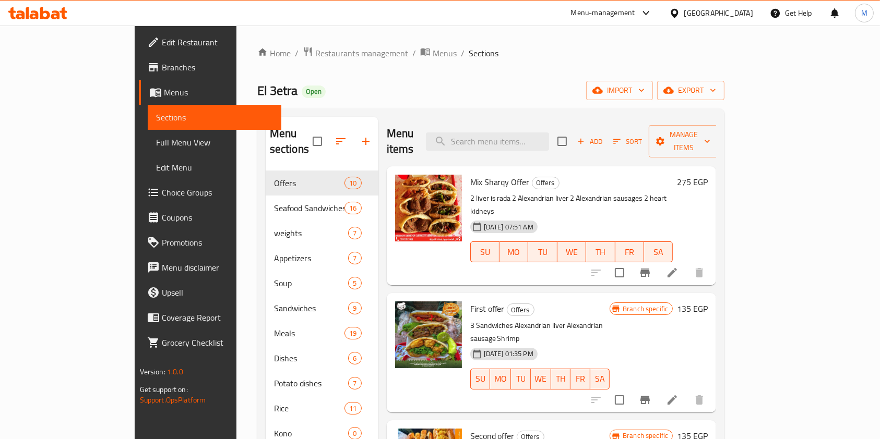
click at [621, 137] on icon "button" at bounding box center [616, 141] width 9 height 9
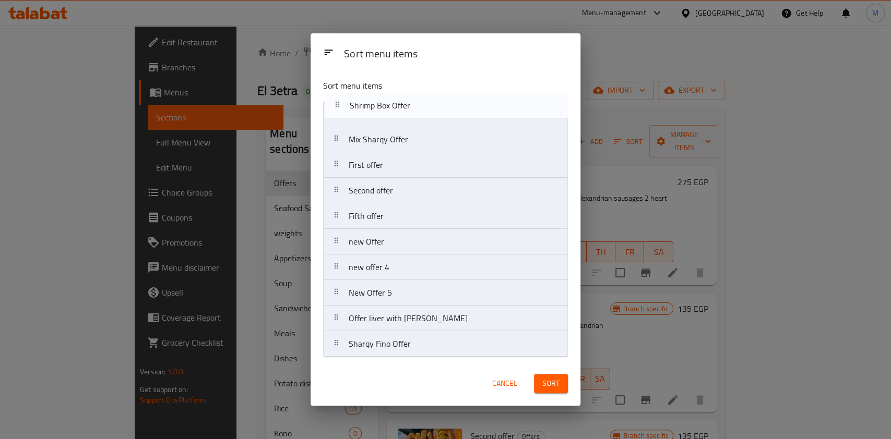
drag, startPoint x: 419, startPoint y: 198, endPoint x: 420, endPoint y: 115, distance: 83.5
click at [420, 115] on nav "Mix Sharqy Offer First offer Second offer Shrimp Box Offer Fifth offer new Offe…" at bounding box center [445, 229] width 245 height 257
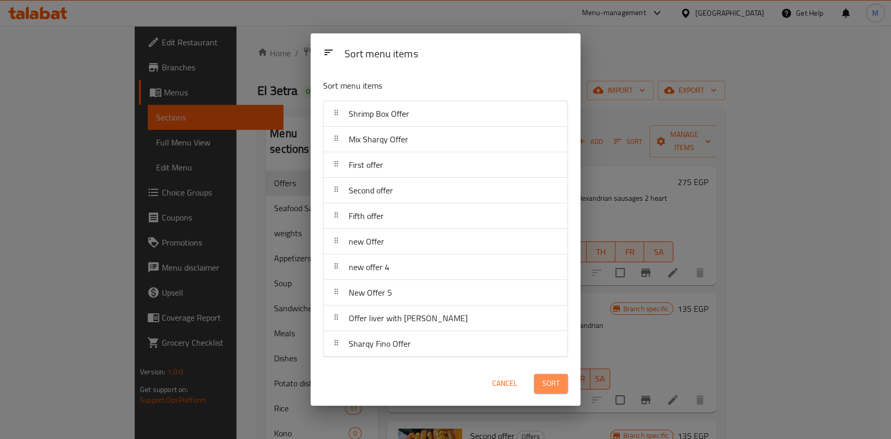
click at [564, 375] on button "Sort" at bounding box center [551, 383] width 34 height 19
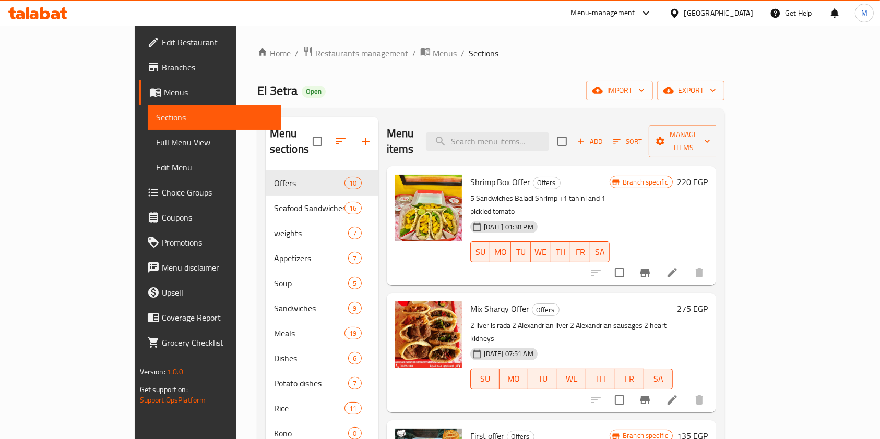
click at [54, 7] on icon at bounding box center [37, 13] width 59 height 13
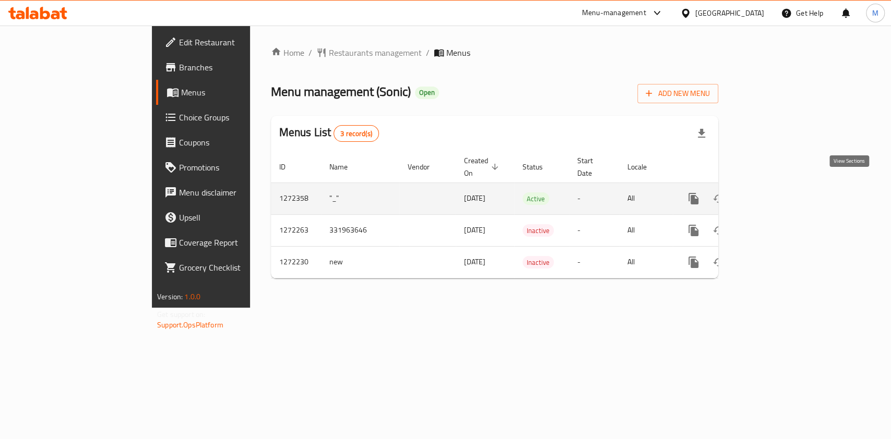
click at [773, 194] on icon "enhanced table" at bounding box center [768, 198] width 9 height 9
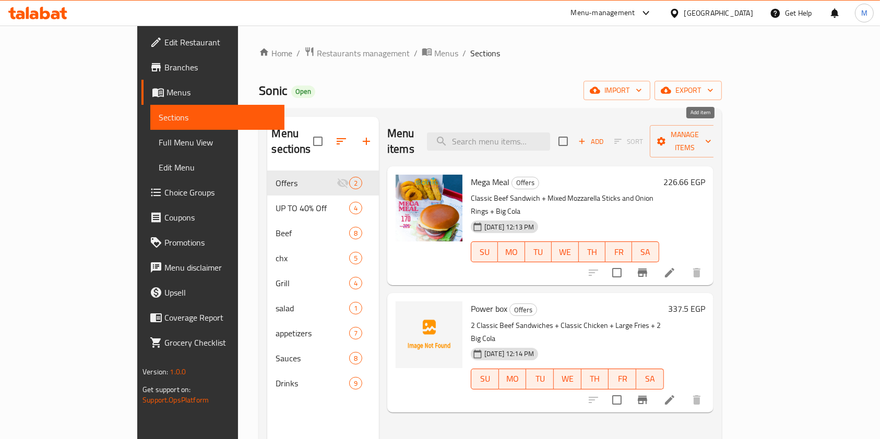
click at [605, 139] on span "Add" at bounding box center [590, 142] width 28 height 12
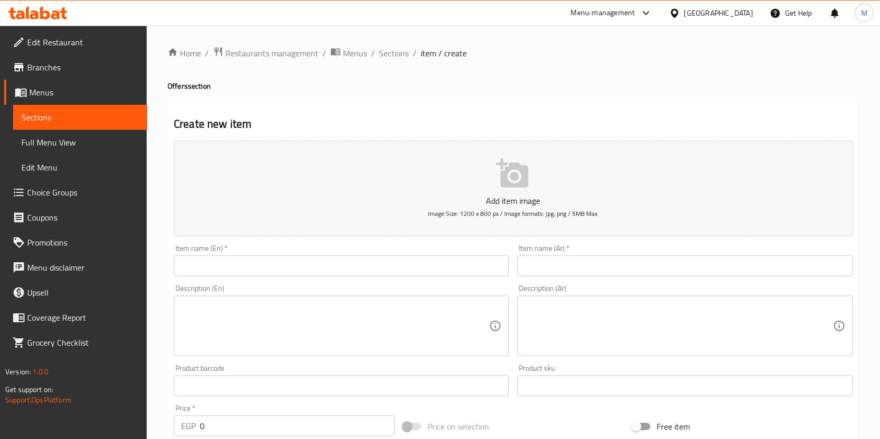
click at [273, 273] on div at bounding box center [440, 219] width 880 height 439
click at [273, 273] on input "text" at bounding box center [341, 266] width 335 height 21
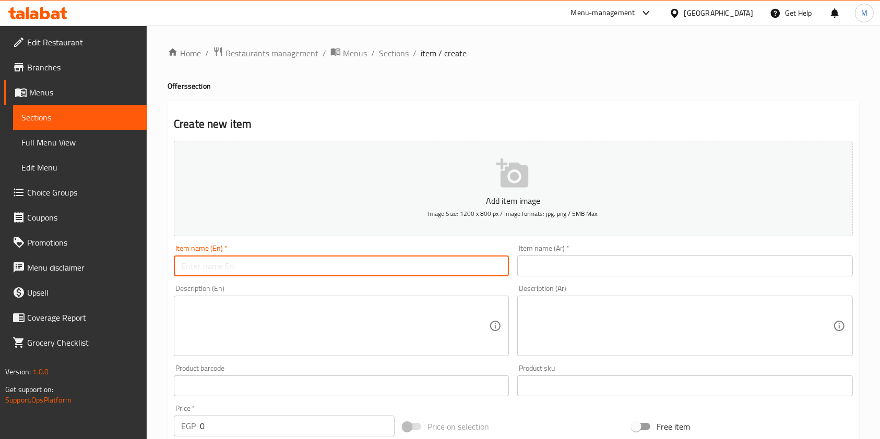
paste input "Speed ​​Box"
type input "Speed ​​Box"
click at [528, 274] on input "text" at bounding box center [684, 266] width 335 height 21
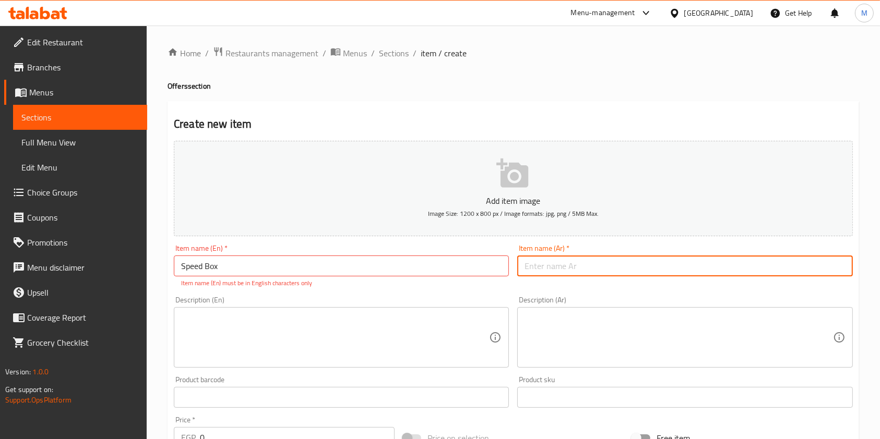
paste input "سبيد بوكس"
type input "سبيد بوكس"
click at [530, 344] on textarea at bounding box center [678, 338] width 308 height 50
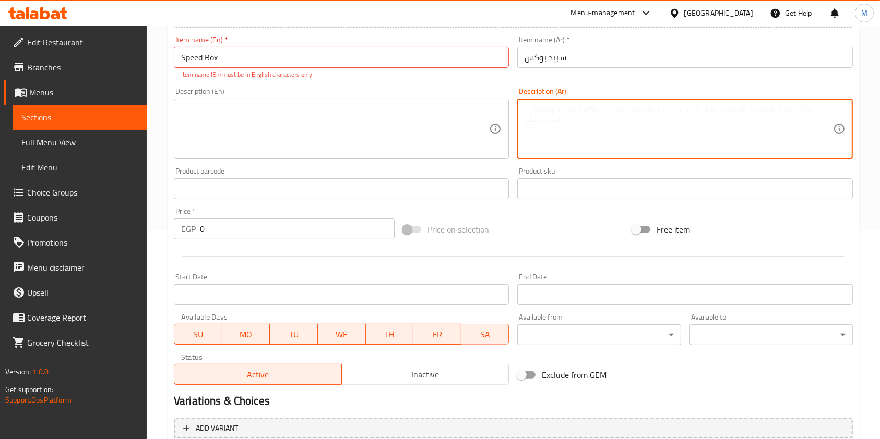
scroll to position [309, 0]
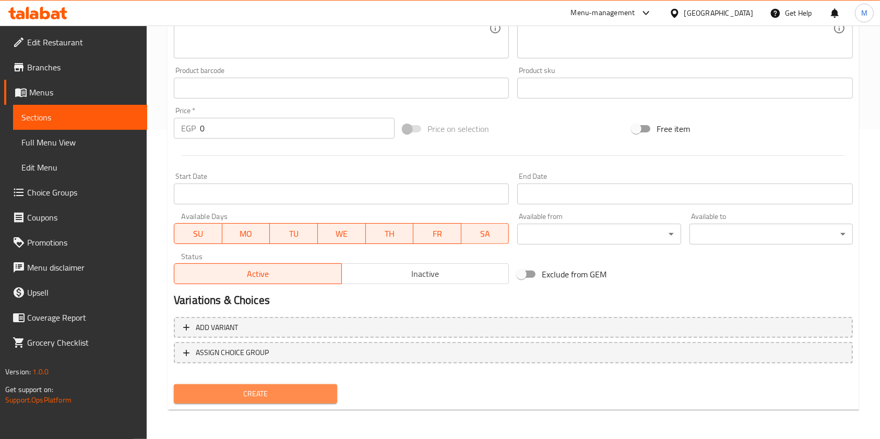
click at [306, 390] on span "Create" at bounding box center [255, 394] width 147 height 13
click at [309, 388] on span "Create" at bounding box center [255, 394] width 147 height 13
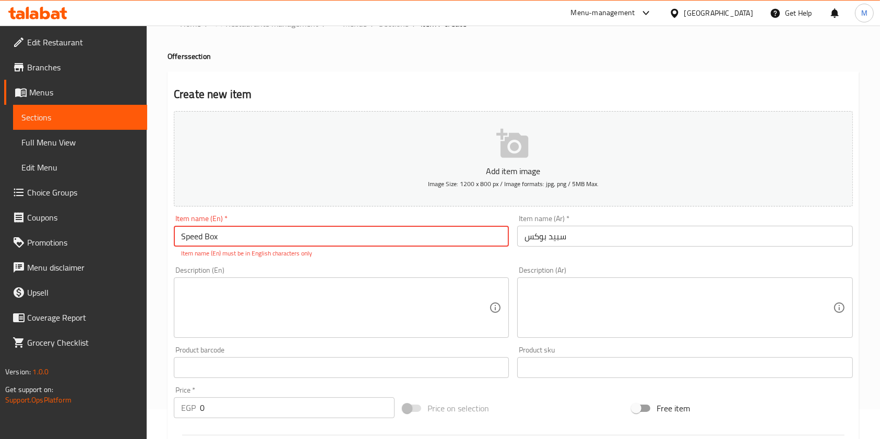
scroll to position [0, 0]
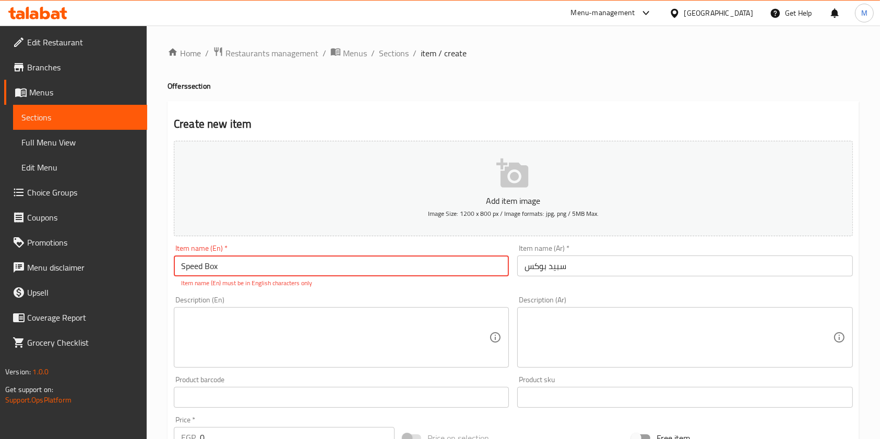
click at [201, 271] on input "Speed ​​Box" at bounding box center [341, 266] width 335 height 21
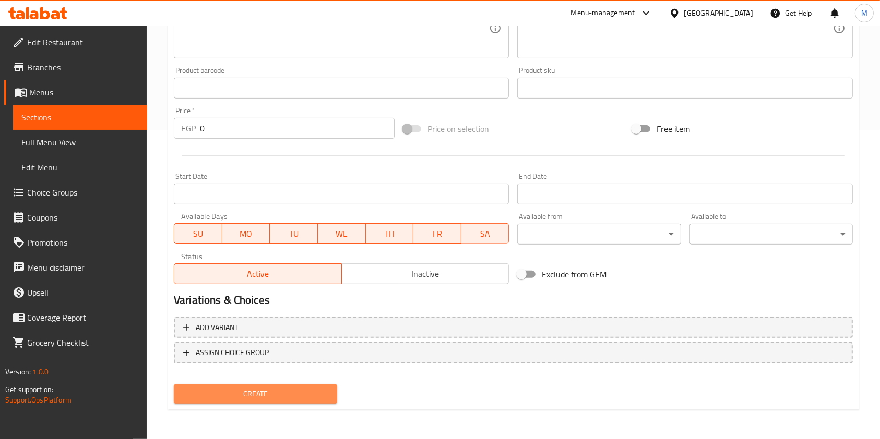
click at [281, 392] on span "Create" at bounding box center [255, 394] width 147 height 13
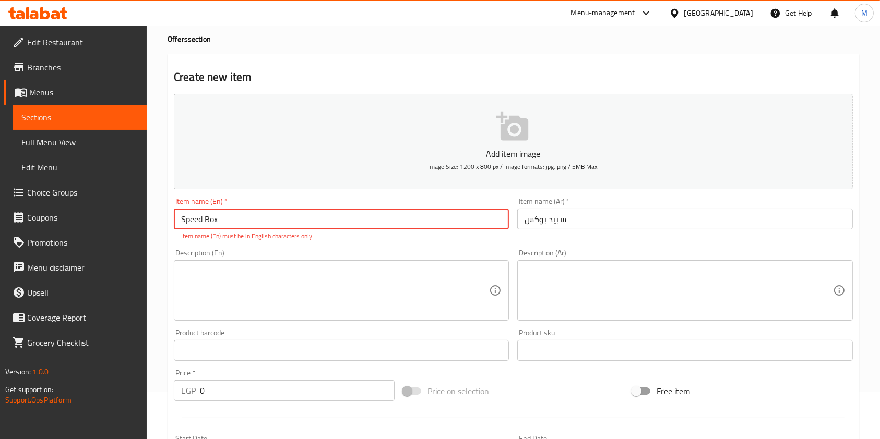
type input "Speed ​​Box"
click at [289, 238] on p "Item name (En) must be in English characters only" at bounding box center [341, 236] width 320 height 9
click at [346, 243] on div "Item name (En)   * Speed ​​Box Item name (En) * Item name (En) must be in Engli…" at bounding box center [341, 220] width 343 height 52
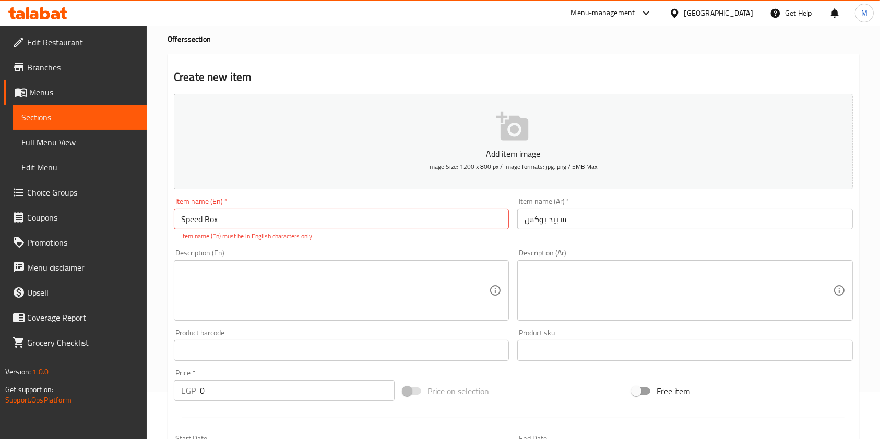
click at [47, 16] on icon at bounding box center [45, 13] width 10 height 13
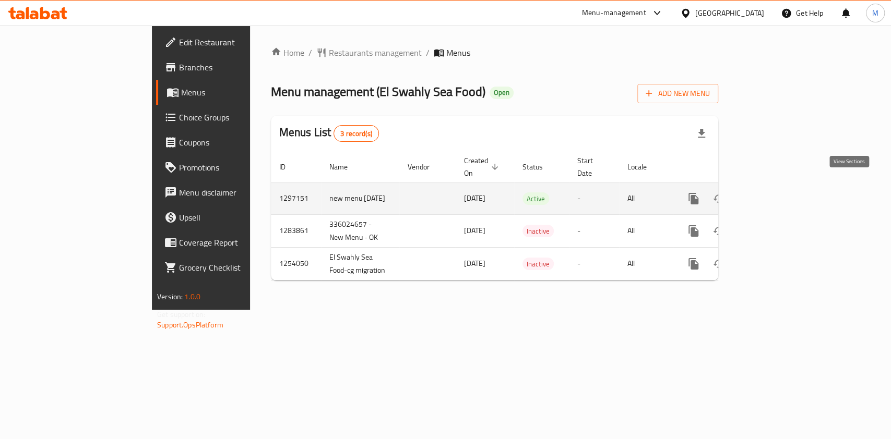
click at [775, 193] on icon "enhanced table" at bounding box center [768, 199] width 13 height 13
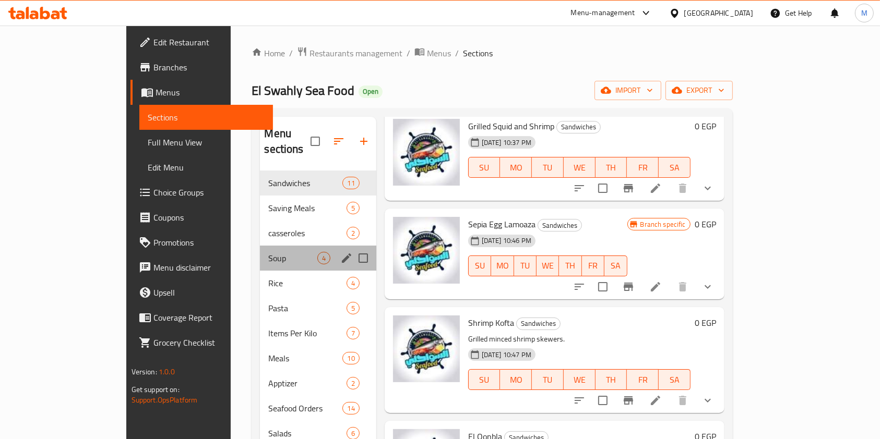
click at [287, 246] on div "Soup 4" at bounding box center [318, 258] width 116 height 25
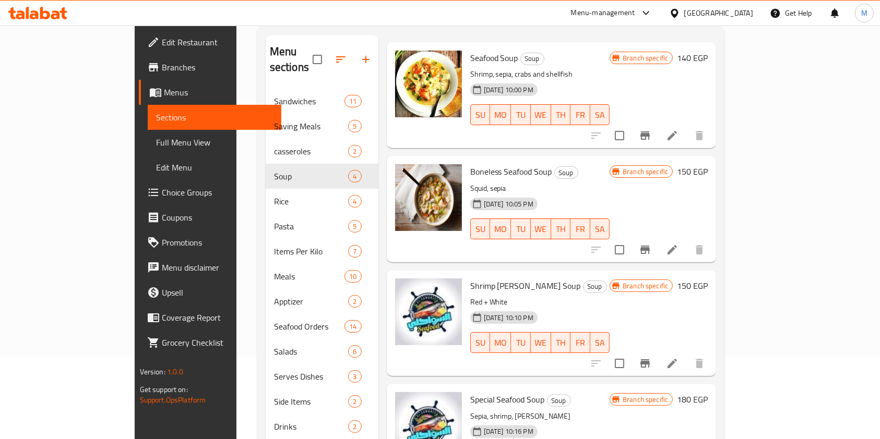
scroll to position [146, 0]
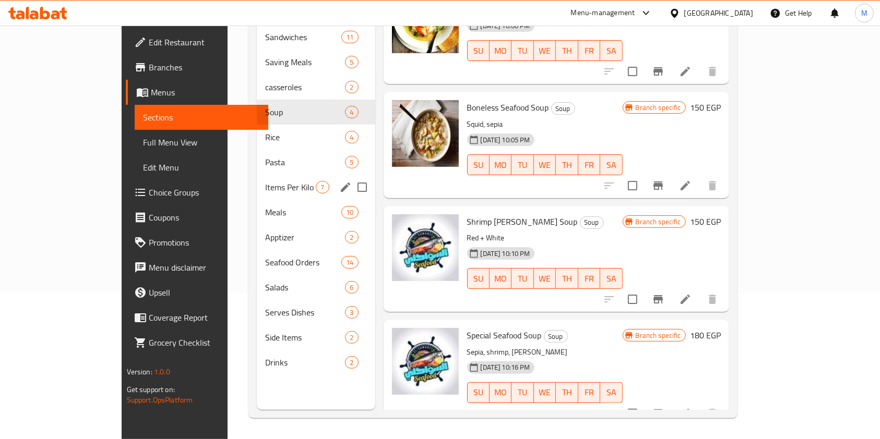
click at [265, 181] on span "Items Per Kilo" at bounding box center [290, 187] width 51 height 13
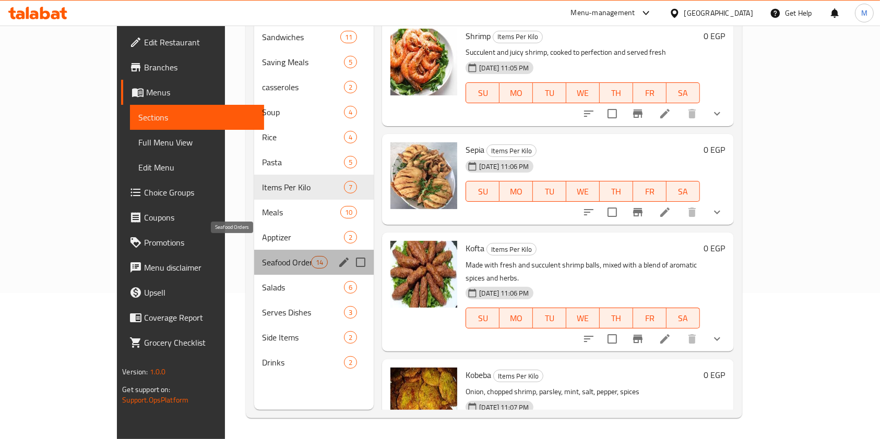
click at [262, 256] on span "Seafood Orders" at bounding box center [286, 262] width 49 height 13
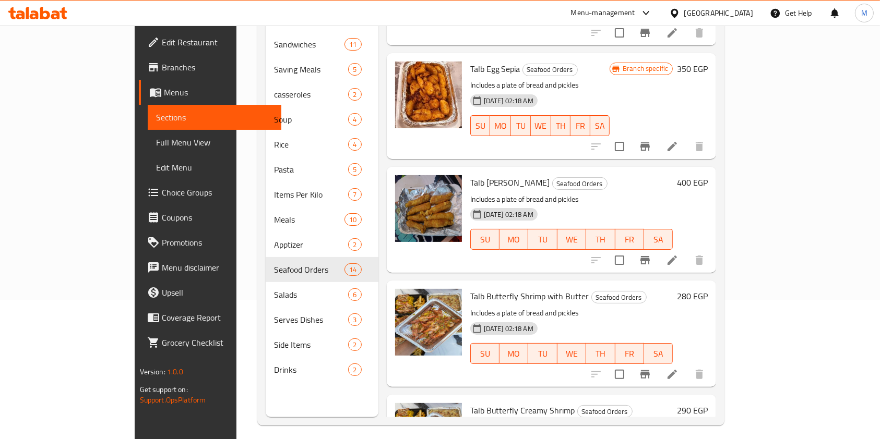
scroll to position [1182, 0]
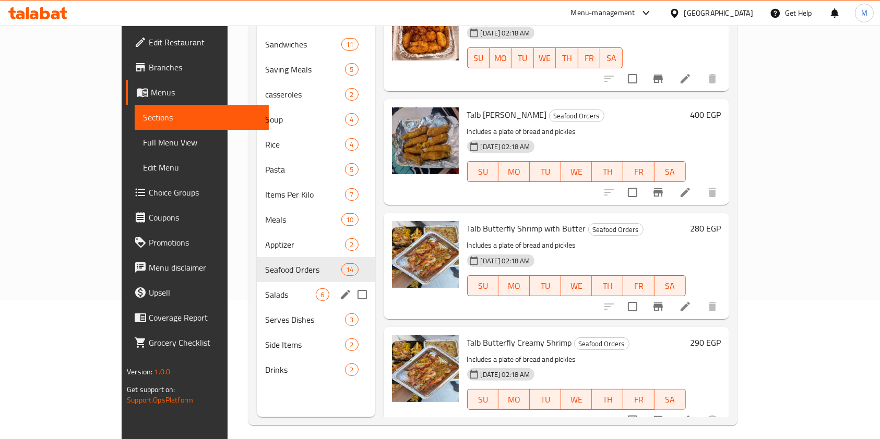
click at [257, 282] on div "Salads 6" at bounding box center [316, 294] width 118 height 25
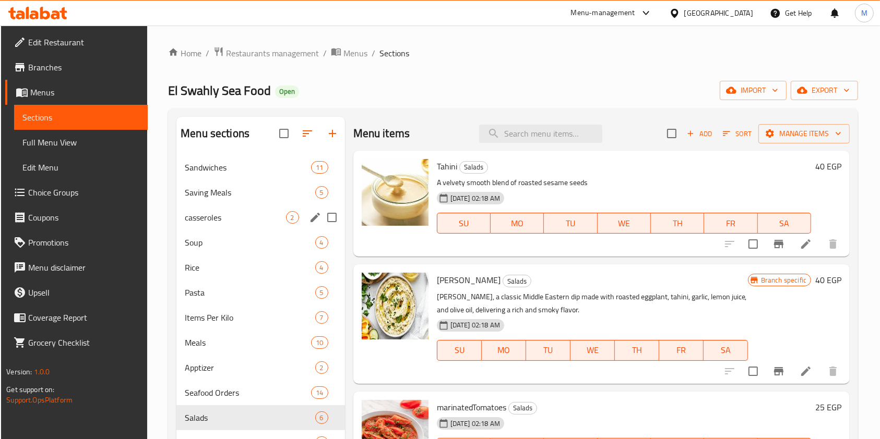
click at [259, 221] on span "casseroles" at bounding box center [235, 217] width 101 height 13
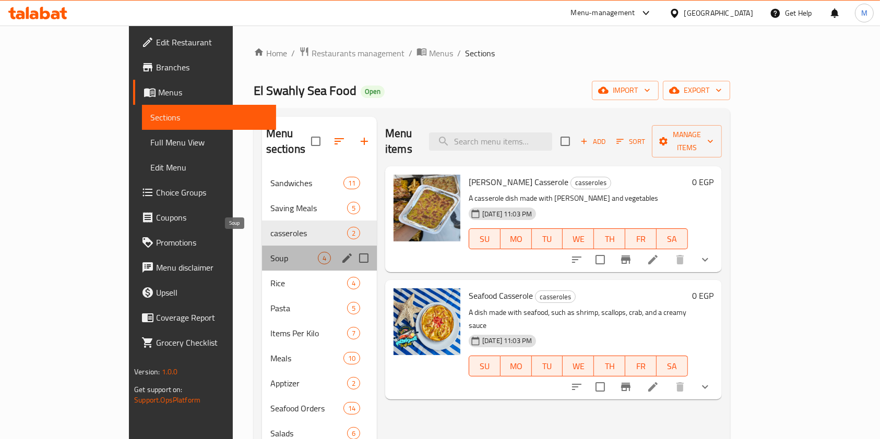
click at [270, 252] on span "Soup" at bounding box center [293, 258] width 47 height 13
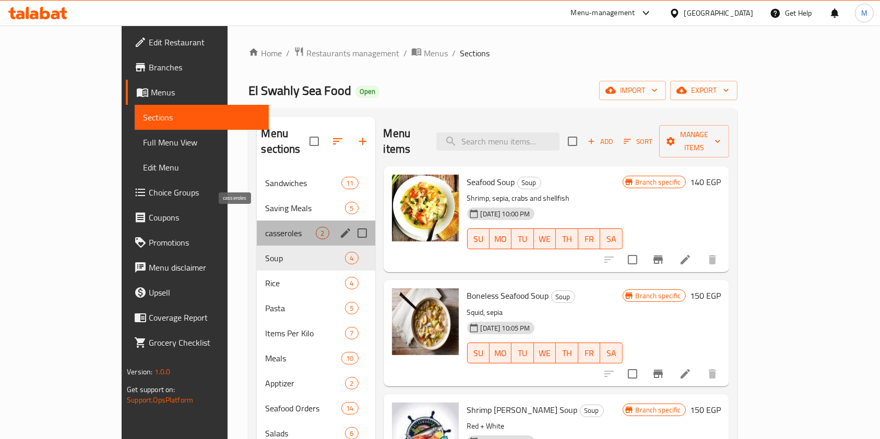
click at [265, 227] on span "casseroles" at bounding box center [290, 233] width 51 height 13
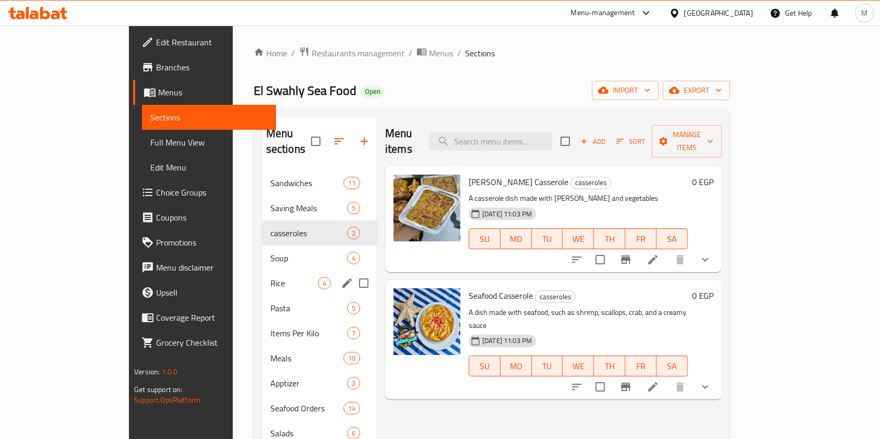
click at [262, 271] on div "Rice 4" at bounding box center [319, 283] width 115 height 25
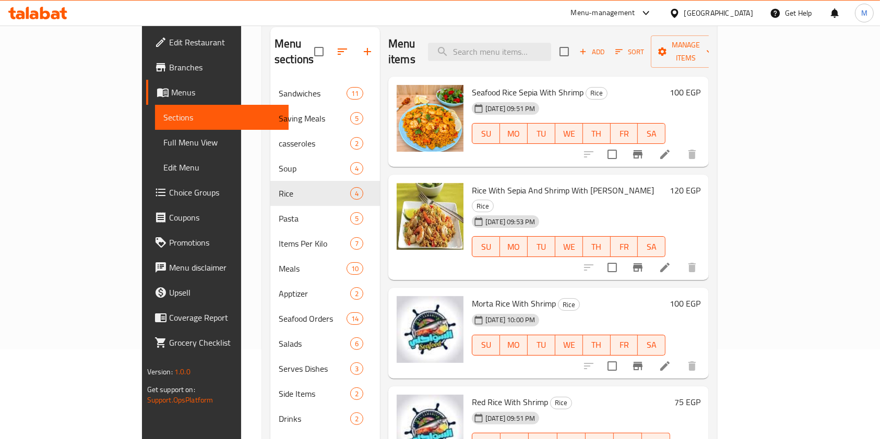
scroll to position [69, 0]
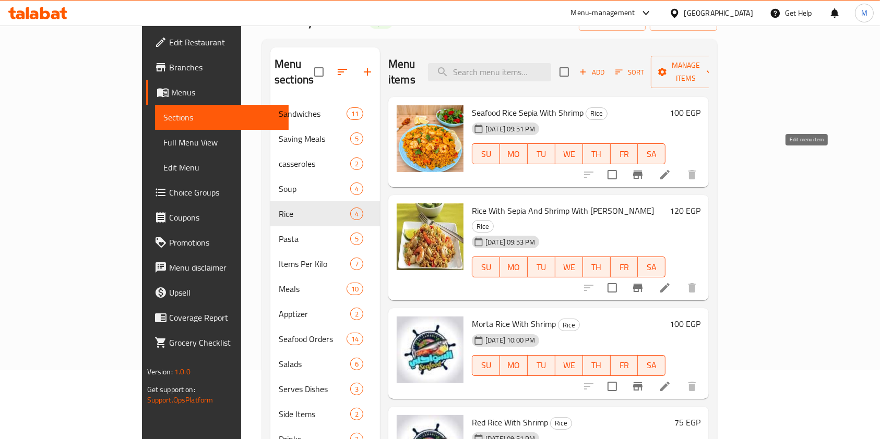
click at [671, 169] on icon at bounding box center [664, 175] width 13 height 13
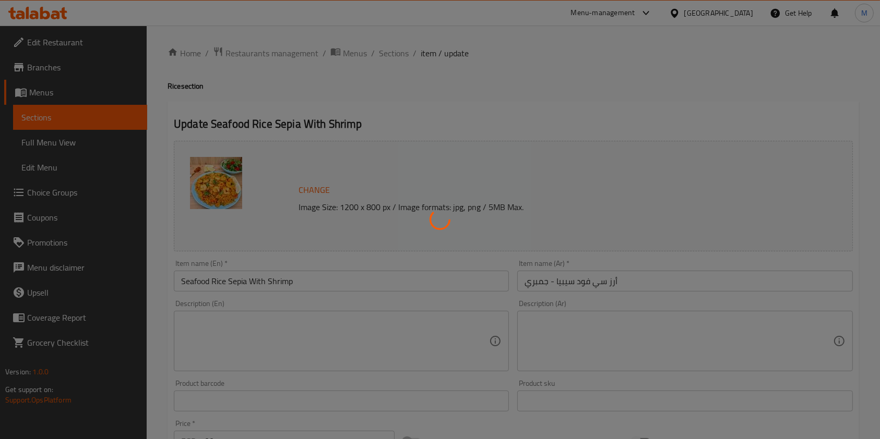
click at [543, 340] on div at bounding box center [440, 219] width 880 height 439
click at [566, 332] on div at bounding box center [440, 219] width 880 height 439
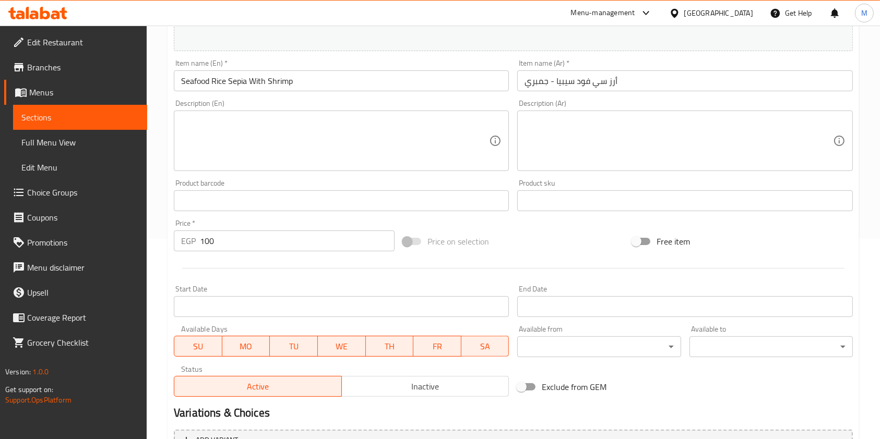
scroll to position [139, 0]
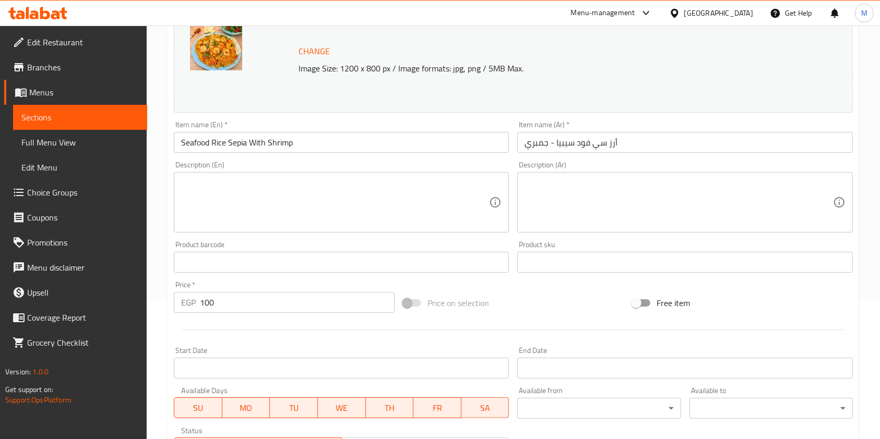
click at [581, 208] on textarea at bounding box center [678, 203] width 308 height 50
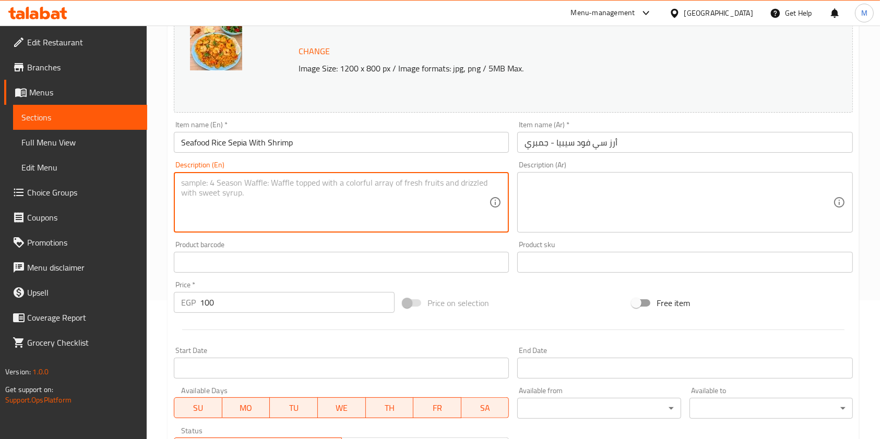
click at [395, 199] on textarea at bounding box center [335, 203] width 308 height 50
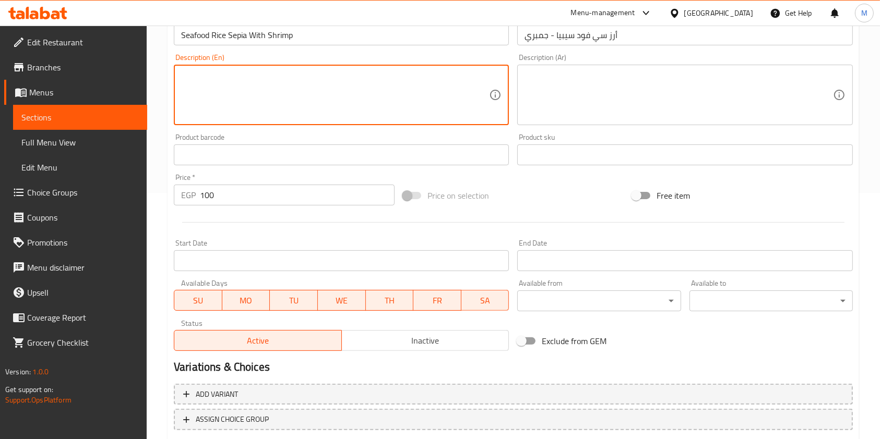
scroll to position [313, 0]
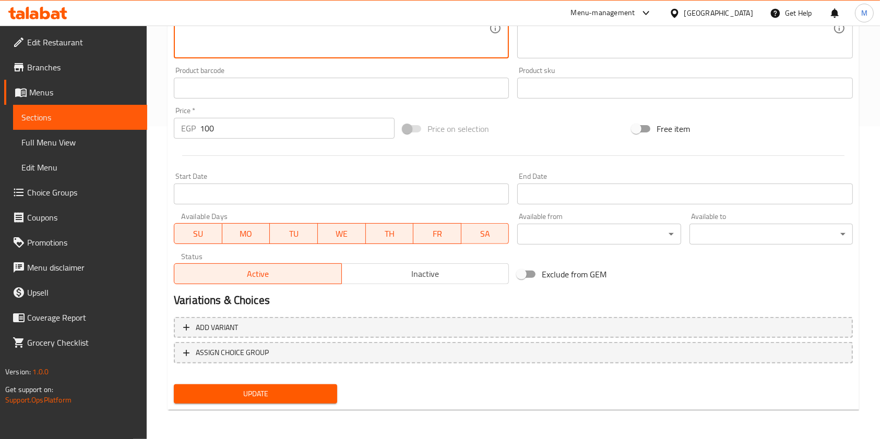
click at [331, 388] on button "Update" at bounding box center [255, 393] width 163 height 19
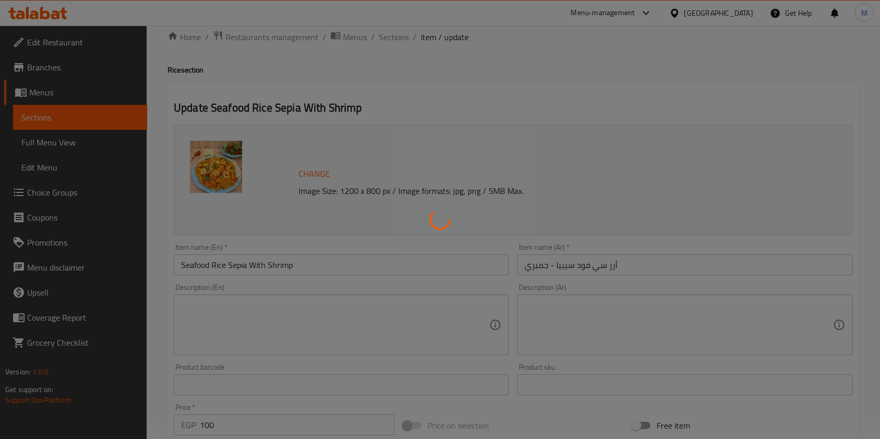
scroll to position [0, 0]
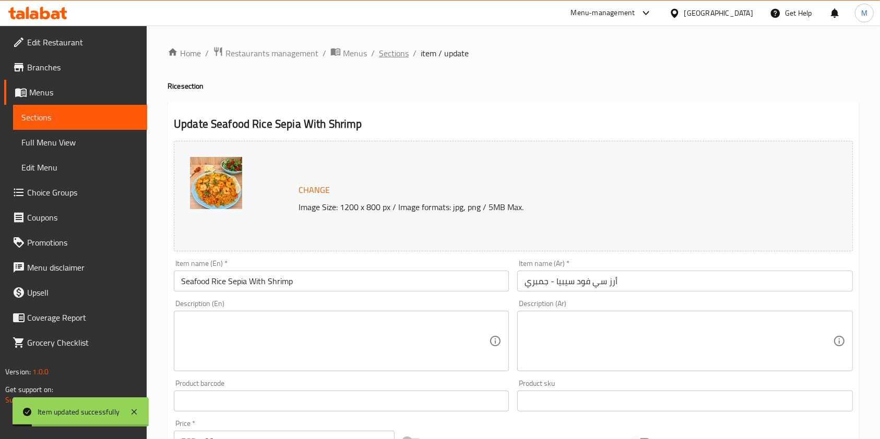
click at [398, 47] on span "Sections" at bounding box center [394, 53] width 30 height 13
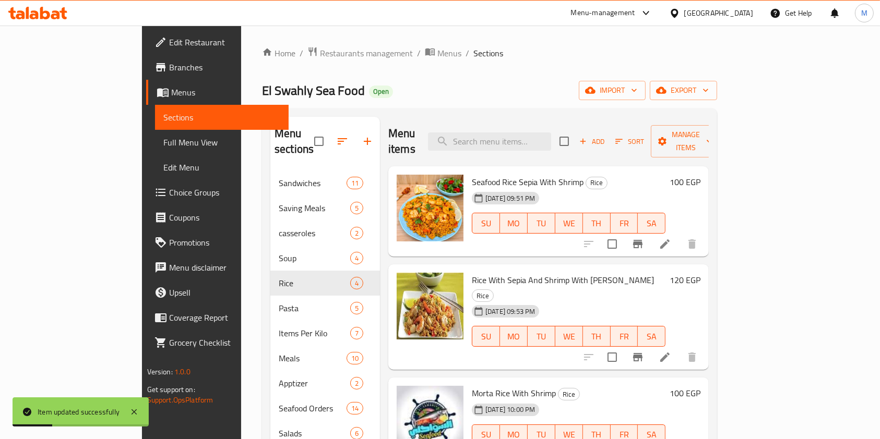
click at [671, 351] on icon at bounding box center [664, 357] width 13 height 13
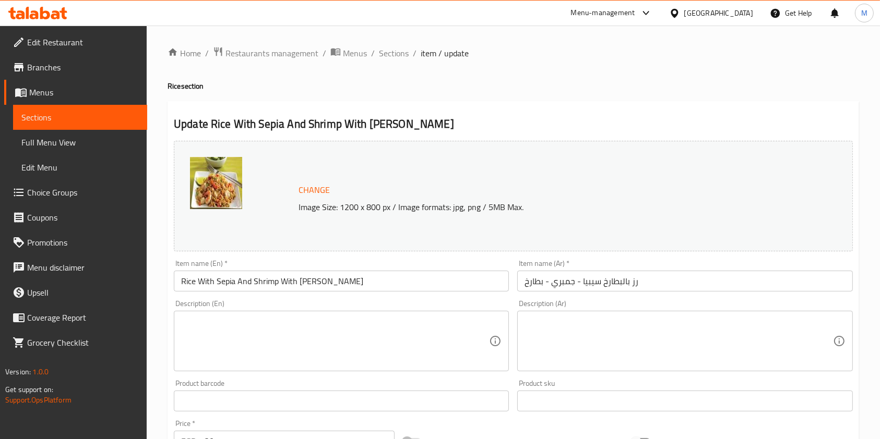
click at [543, 347] on textarea at bounding box center [678, 342] width 308 height 50
click at [329, 313] on div "Description (En)" at bounding box center [341, 341] width 335 height 61
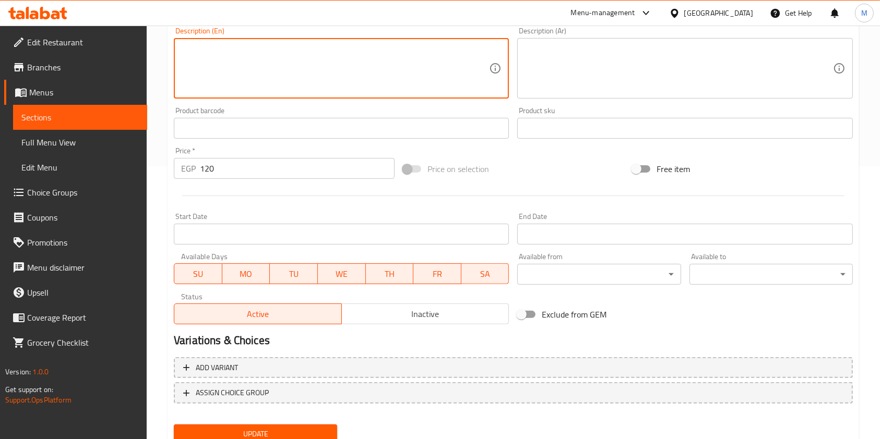
scroll to position [313, 0]
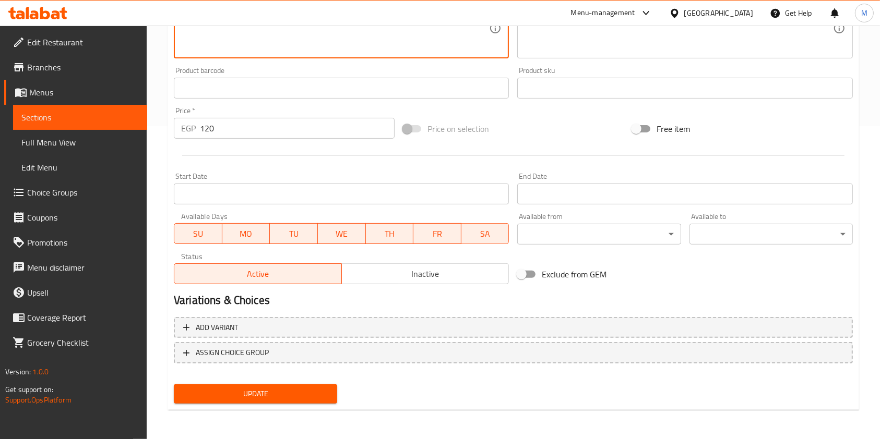
click at [312, 410] on div "Update Rice With Sepia And Shrimp With [PERSON_NAME] Change Image Size: 1200 x …" at bounding box center [512, 99] width 691 height 622
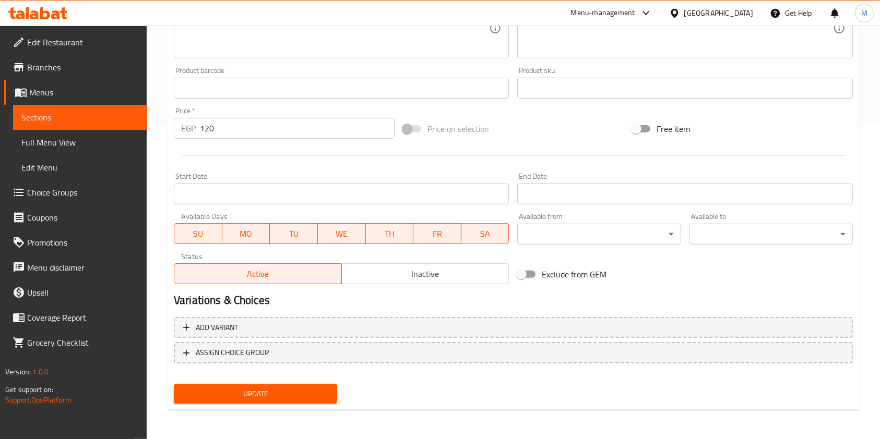
click at [310, 403] on button "Update" at bounding box center [255, 393] width 163 height 19
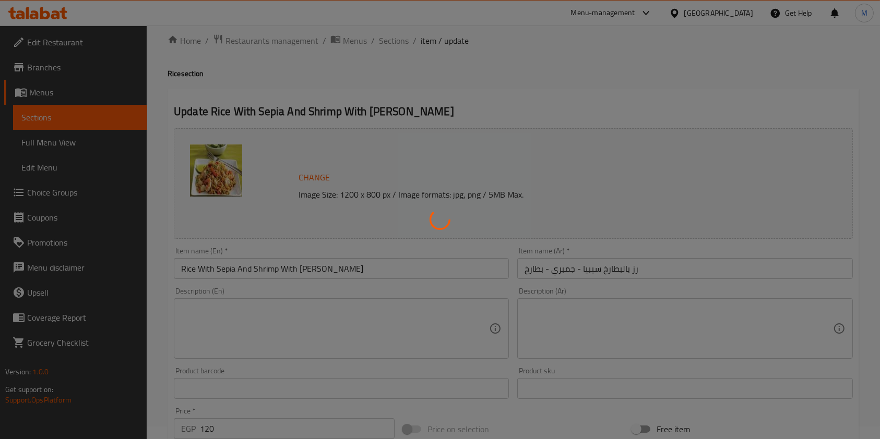
scroll to position [0, 0]
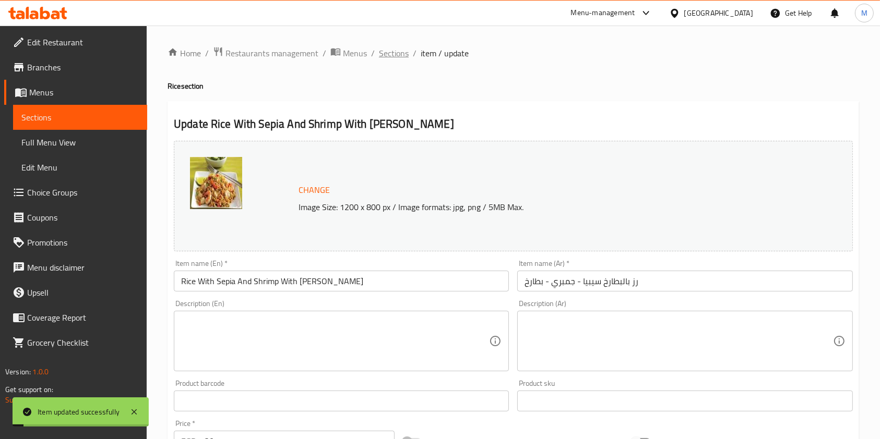
click at [399, 52] on span "Sections" at bounding box center [394, 53] width 30 height 13
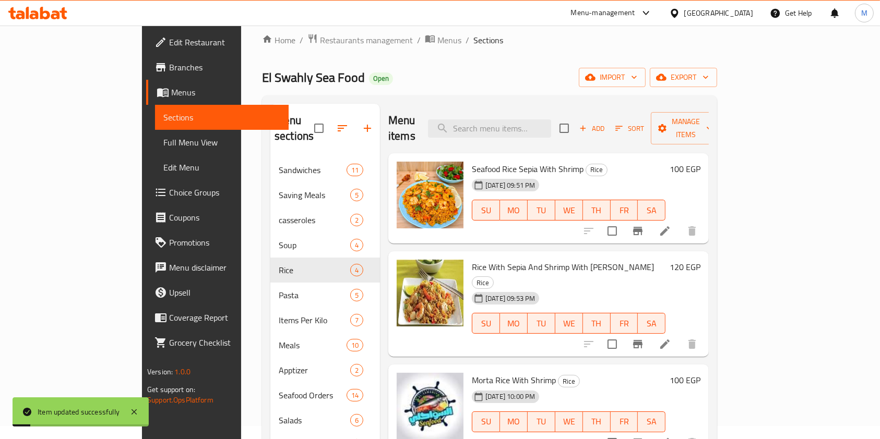
scroll to position [146, 0]
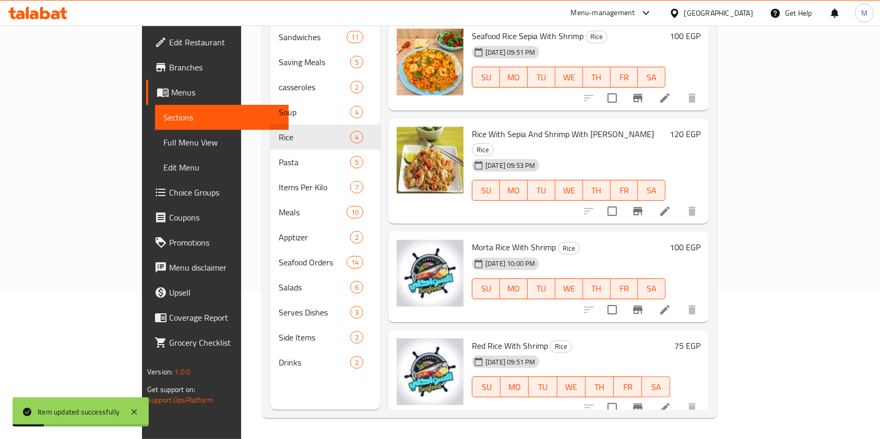
click at [679, 301] on li at bounding box center [664, 310] width 29 height 19
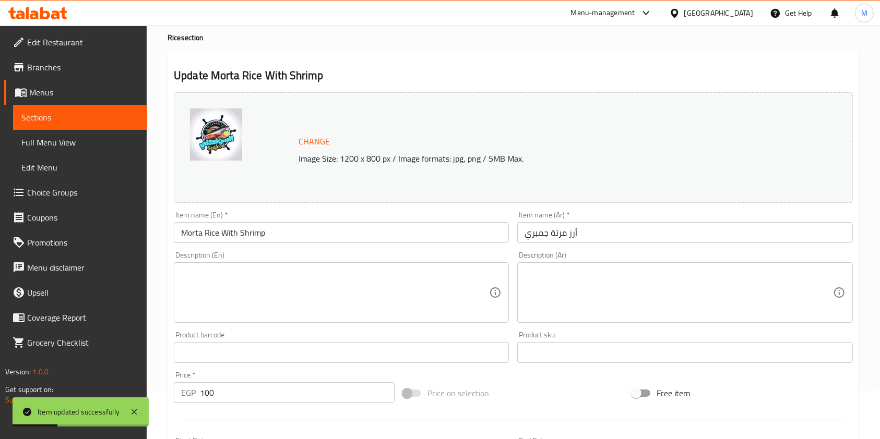
scroll to position [139, 0]
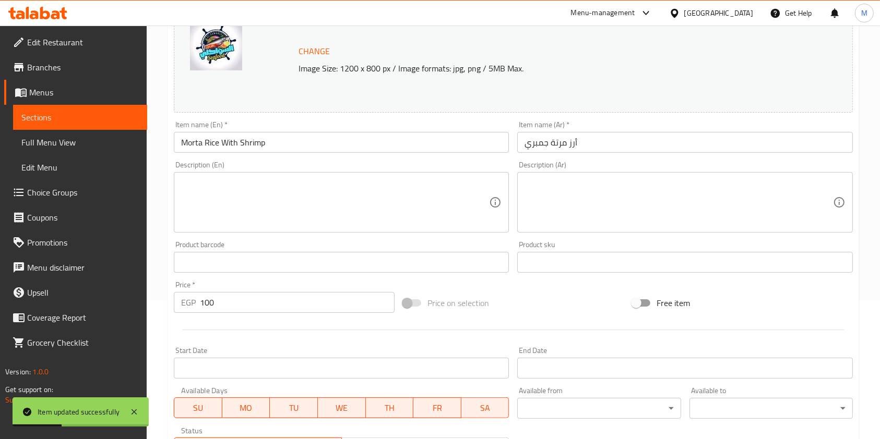
click at [588, 217] on textarea at bounding box center [678, 203] width 308 height 50
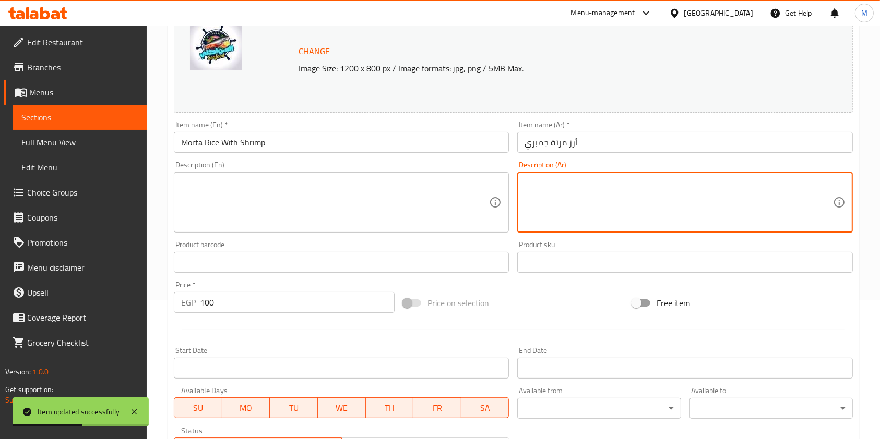
click at [362, 217] on textarea at bounding box center [335, 203] width 308 height 50
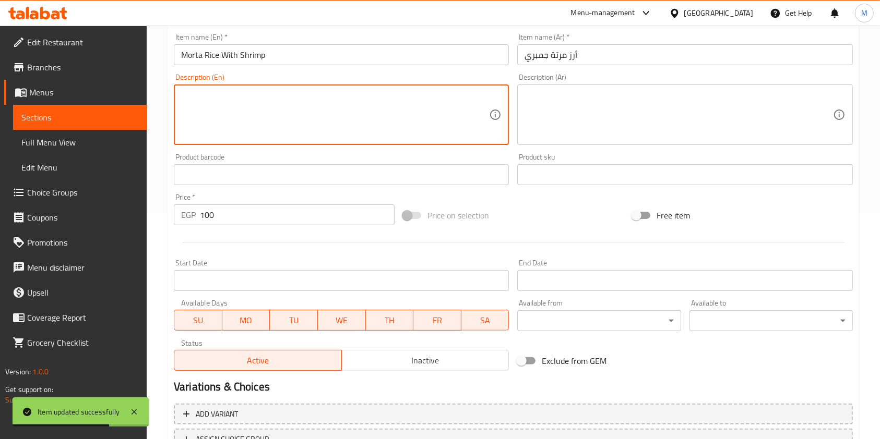
scroll to position [313, 0]
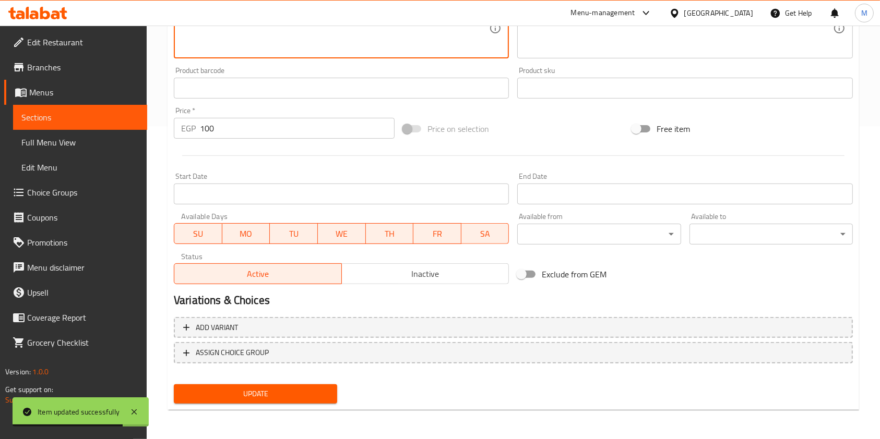
click at [334, 393] on button "Update" at bounding box center [255, 393] width 163 height 19
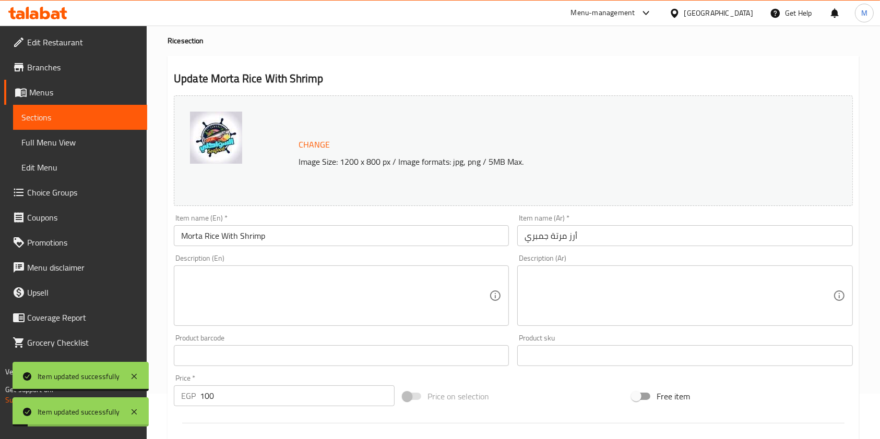
scroll to position [0, 0]
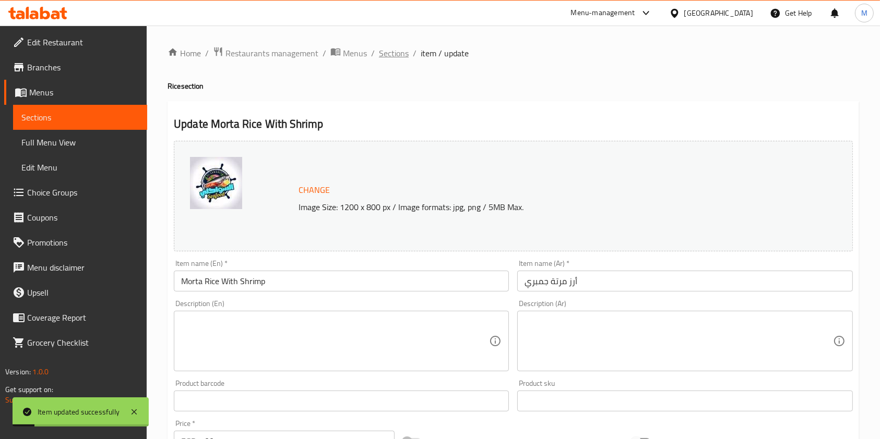
click at [397, 56] on span "Sections" at bounding box center [394, 53] width 30 height 13
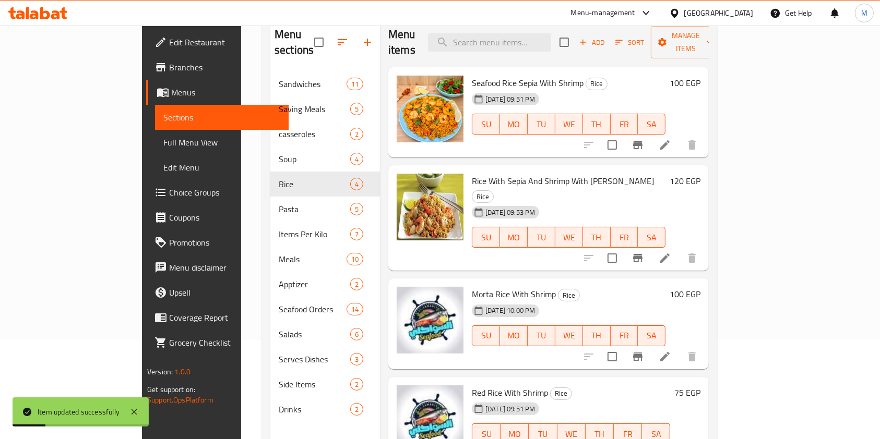
scroll to position [146, 0]
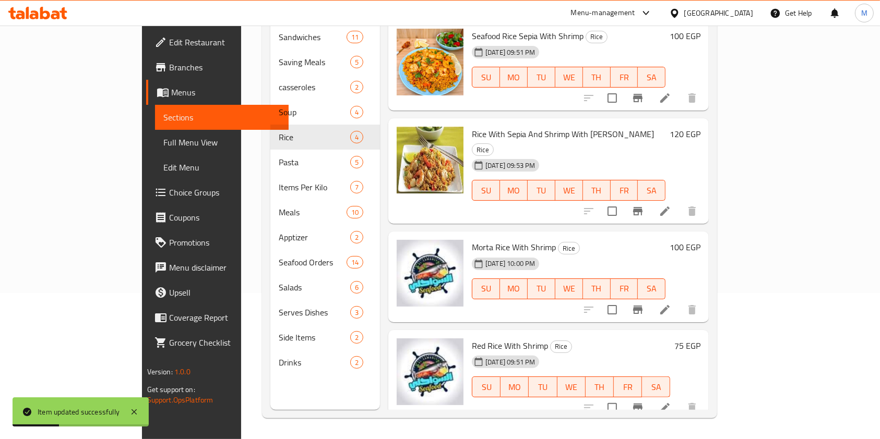
click at [679, 399] on li at bounding box center [664, 408] width 29 height 19
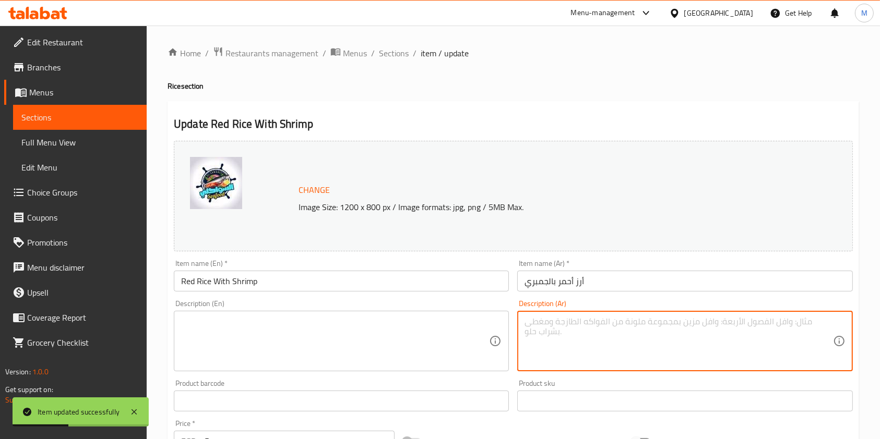
click at [598, 342] on textarea at bounding box center [678, 342] width 308 height 50
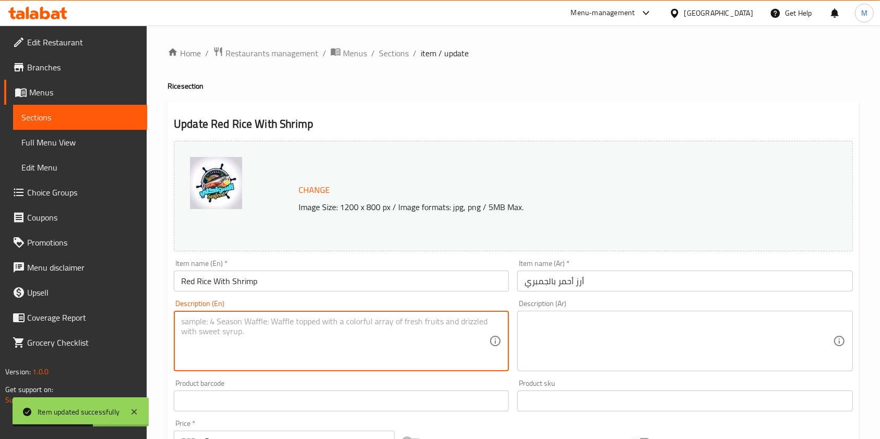
click at [433, 333] on textarea at bounding box center [335, 342] width 308 height 50
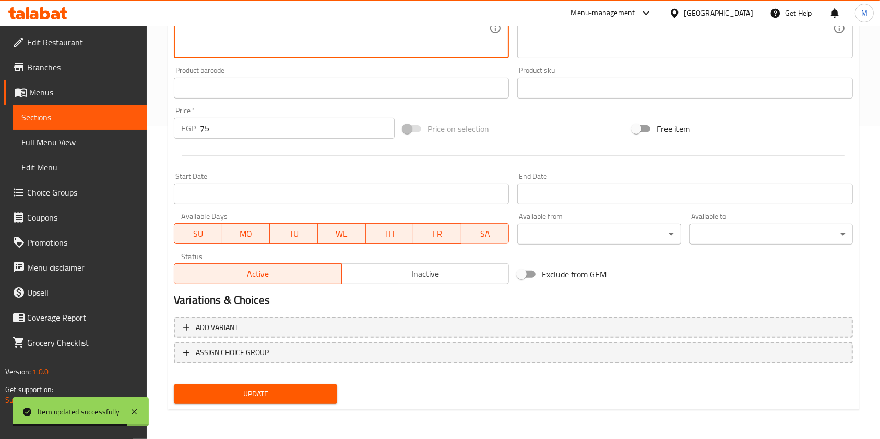
click at [339, 386] on div "Update" at bounding box center [256, 394] width 172 height 28
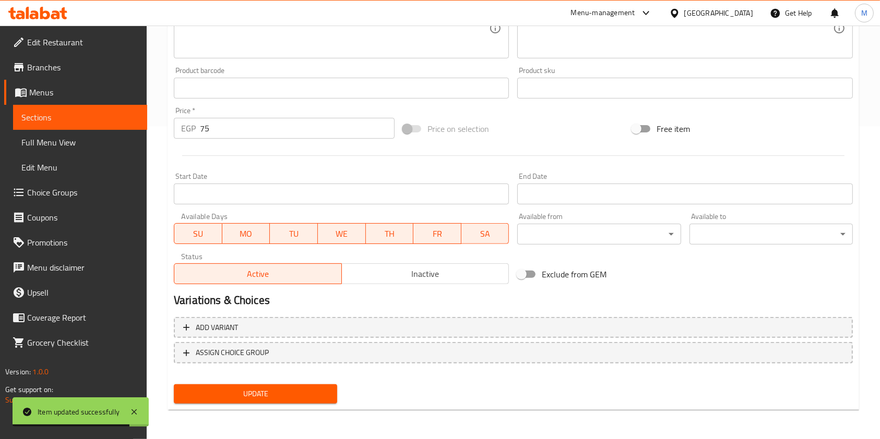
click at [337, 386] on div "Update" at bounding box center [256, 394] width 172 height 28
click at [334, 386] on button "Update" at bounding box center [255, 393] width 163 height 19
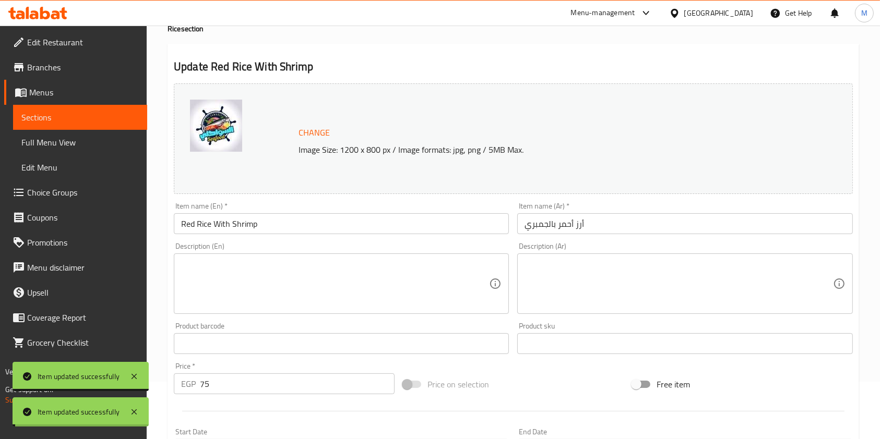
scroll to position [0, 0]
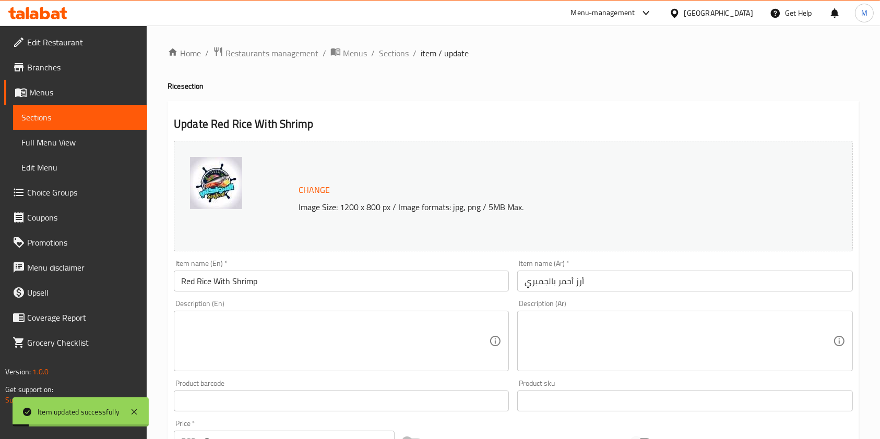
click at [394, 65] on div "Home / Restaurants management / Menus / Sections / item / update Rice section U…" at bounding box center [512, 388] width 691 height 685
click at [394, 59] on span "Sections" at bounding box center [394, 53] width 30 height 13
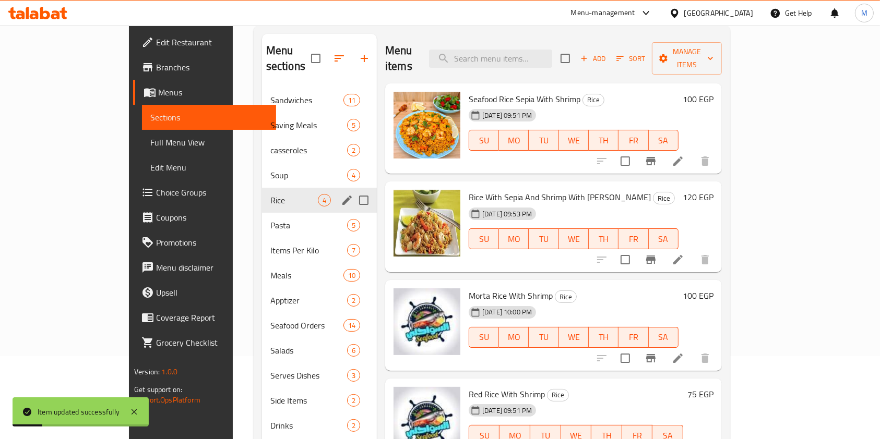
scroll to position [146, 0]
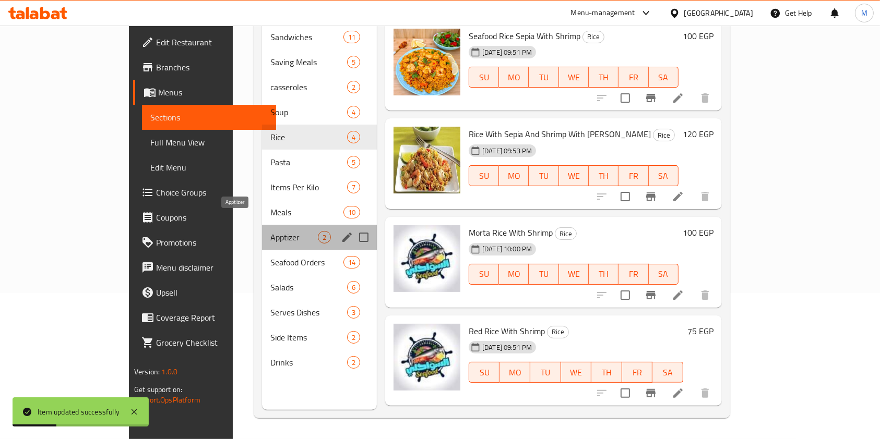
click at [270, 231] on span "Apptizer" at bounding box center [293, 237] width 47 height 13
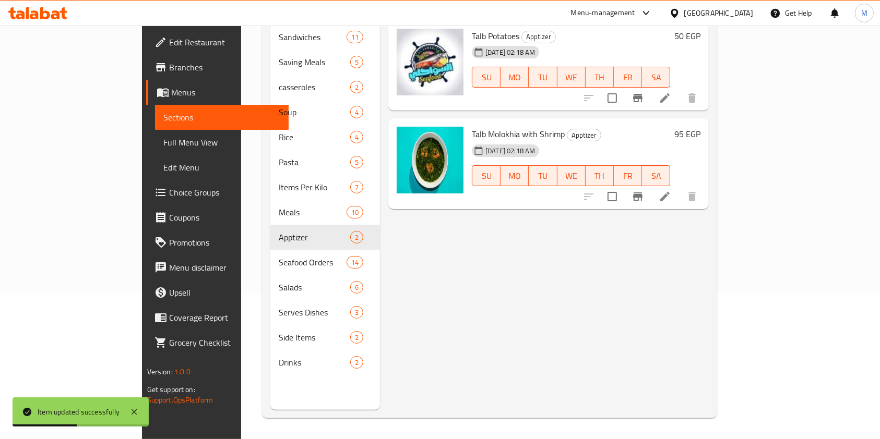
scroll to position [76, 0]
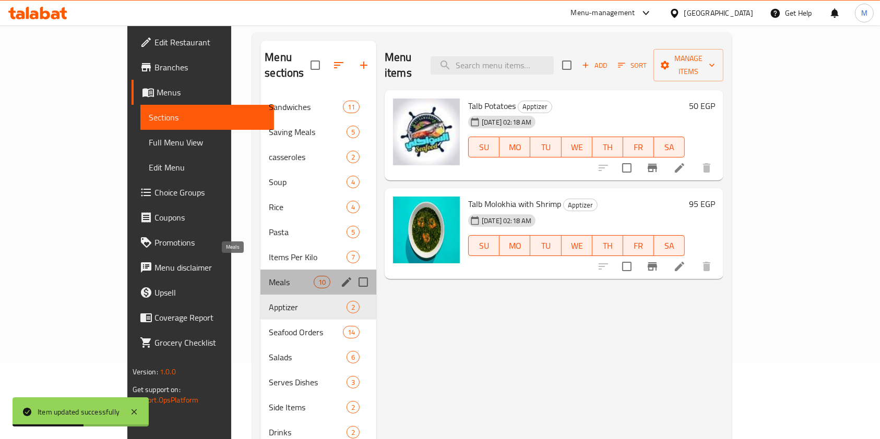
click at [269, 276] on span "Meals" at bounding box center [291, 282] width 44 height 13
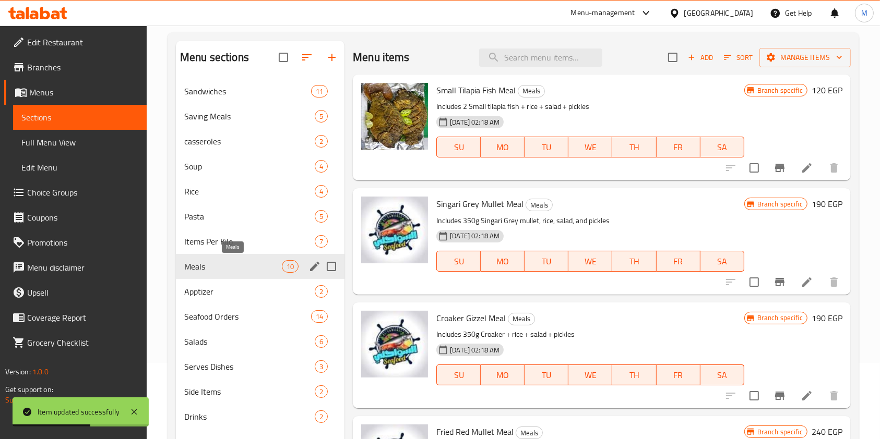
click at [220, 304] on div "Seafood Orders 14" at bounding box center [260, 316] width 169 height 25
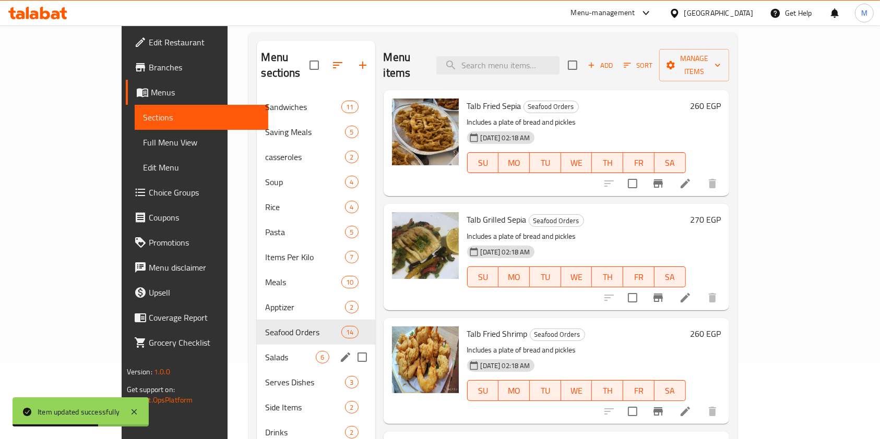
click at [265, 351] on span "Salads" at bounding box center [290, 357] width 51 height 13
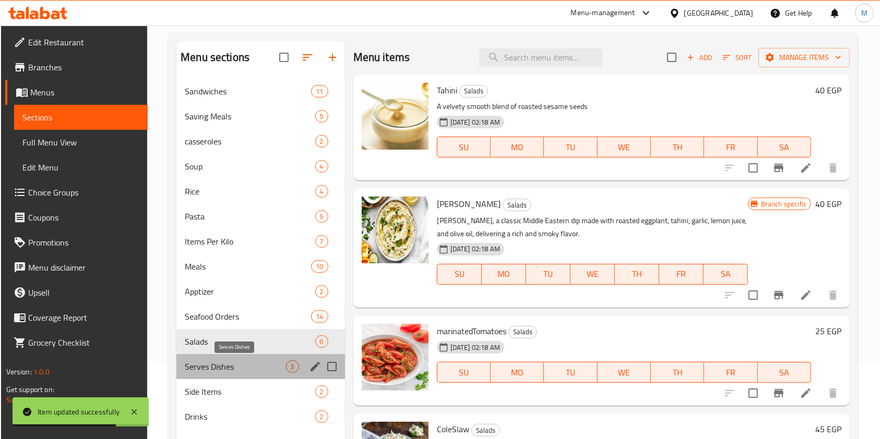
click at [235, 364] on span "Serves Dishes" at bounding box center [235, 367] width 101 height 13
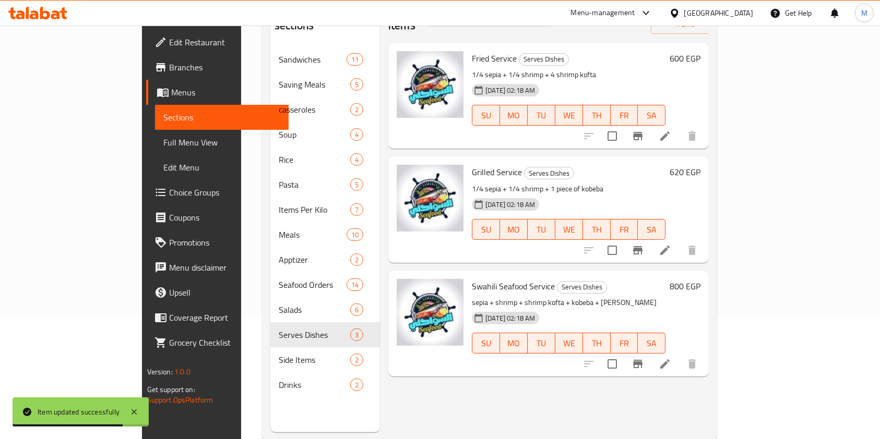
scroll to position [146, 0]
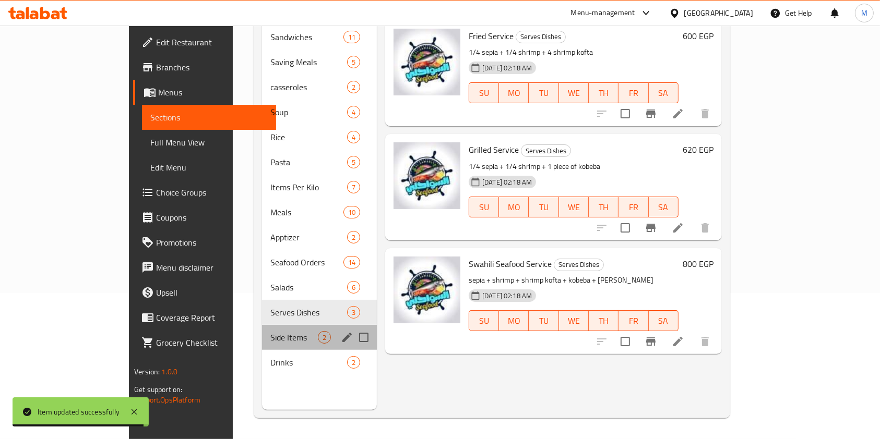
click at [262, 329] on div "Side Items 2" at bounding box center [319, 337] width 115 height 25
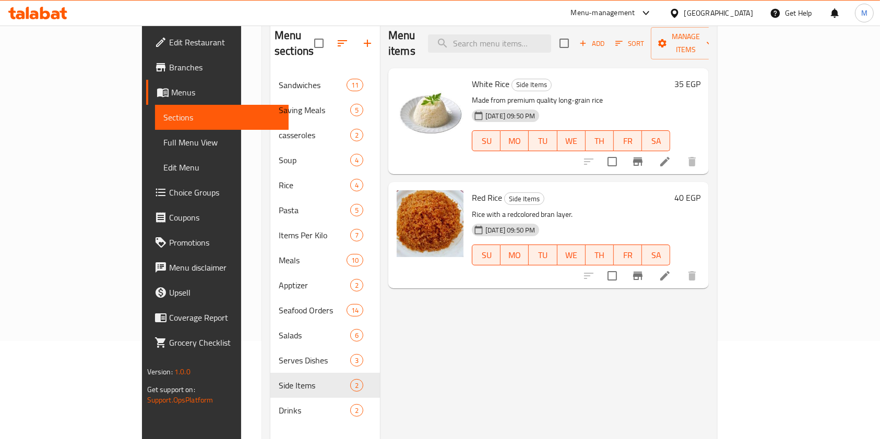
scroll to position [76, 0]
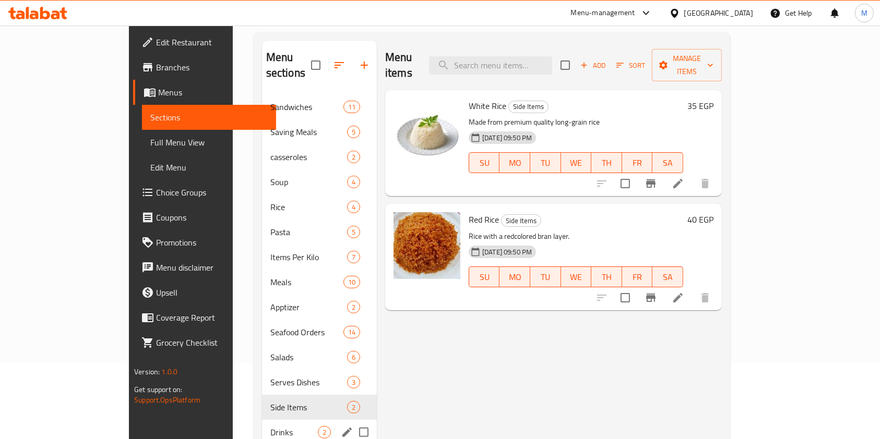
click at [270, 426] on span "Drinks" at bounding box center [293, 432] width 47 height 13
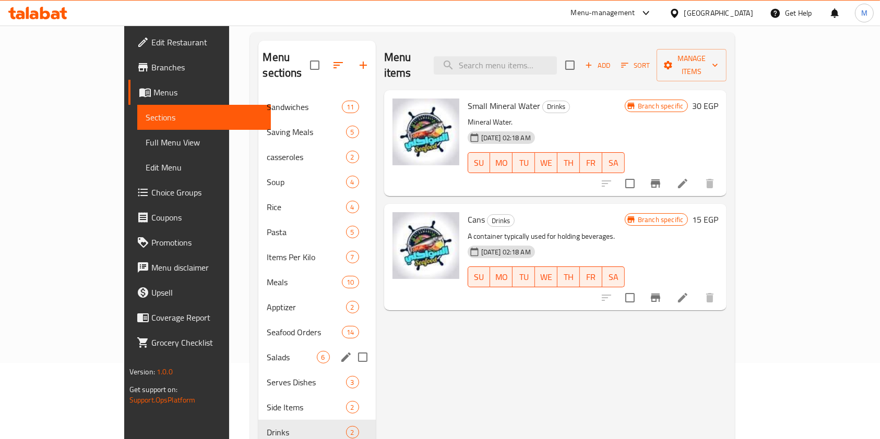
click at [258, 350] on div "Salads 6" at bounding box center [316, 357] width 117 height 25
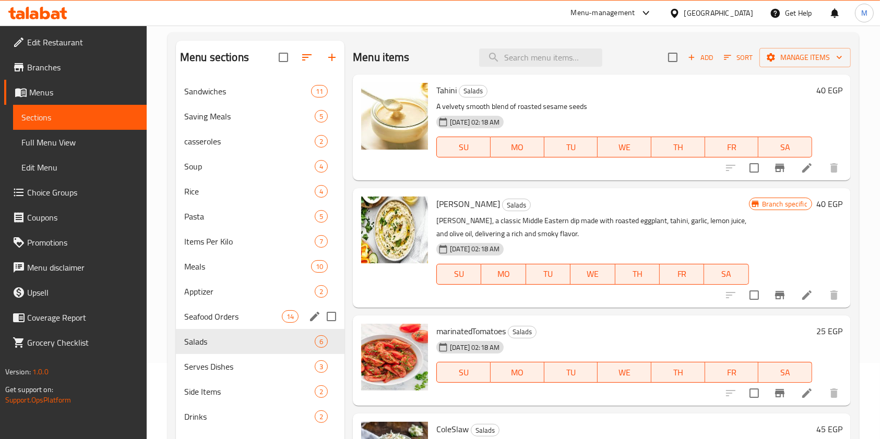
click at [242, 319] on span "Seafood Orders" at bounding box center [233, 316] width 98 height 13
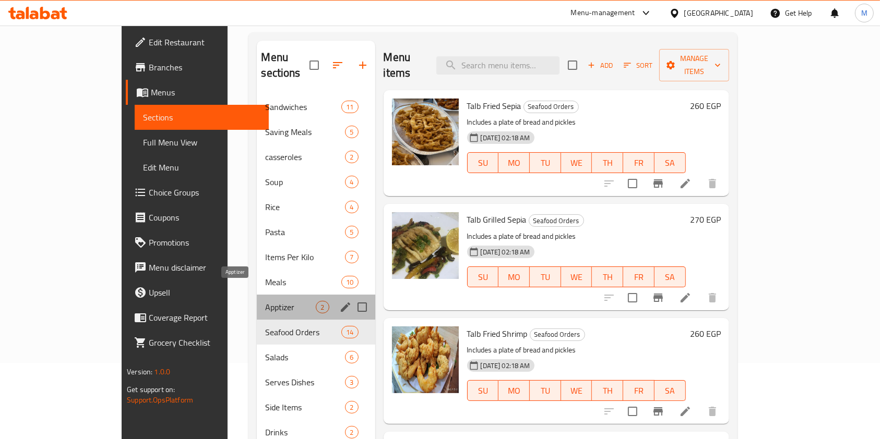
click at [265, 301] on span "Apptizer" at bounding box center [290, 307] width 51 height 13
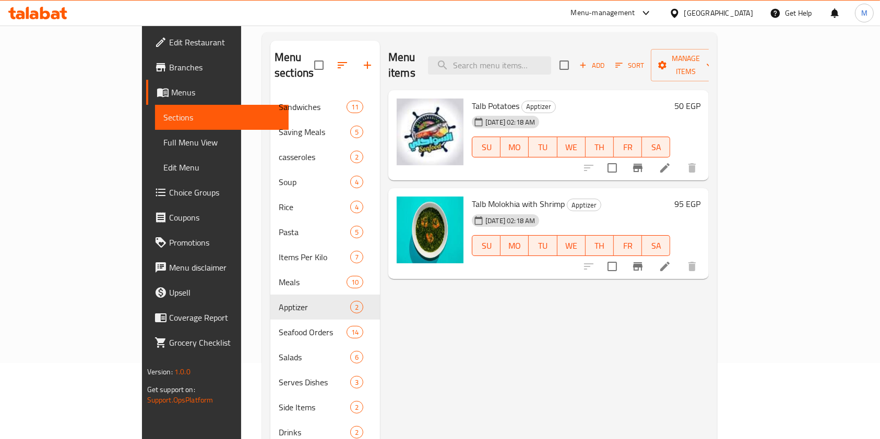
click at [679, 159] on li at bounding box center [664, 168] width 29 height 19
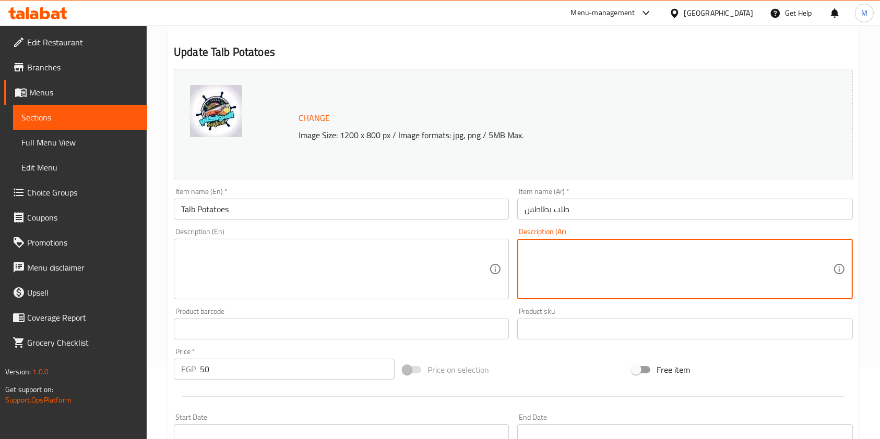
scroll to position [278, 0]
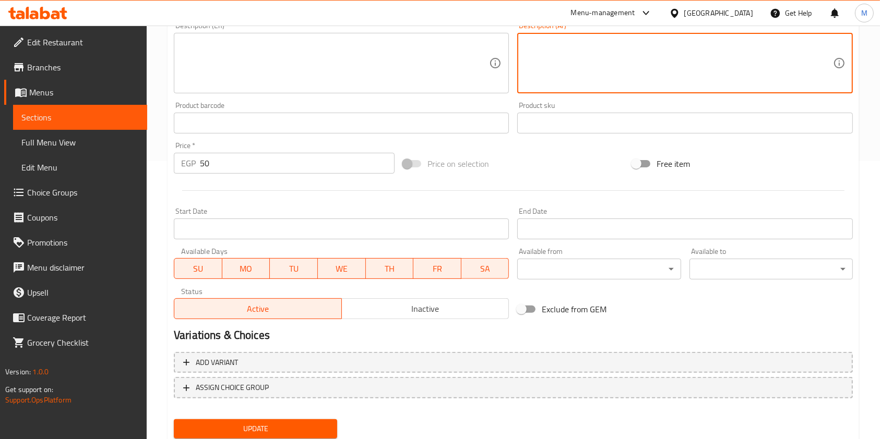
click at [327, 421] on button "Update" at bounding box center [255, 428] width 163 height 19
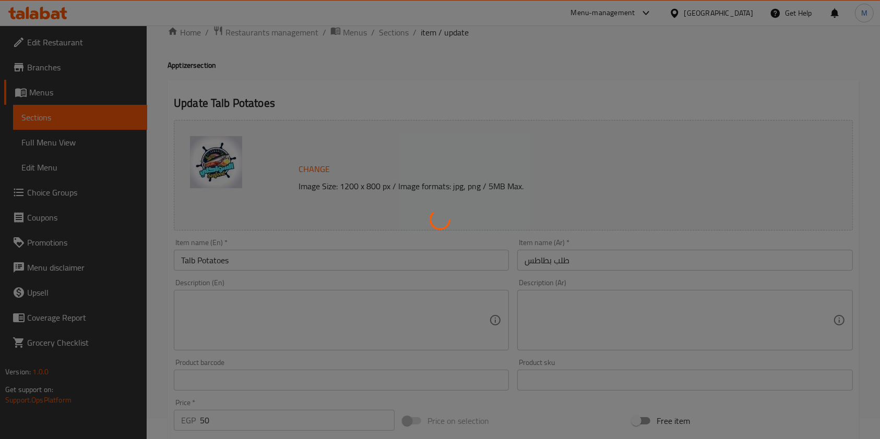
scroll to position [0, 0]
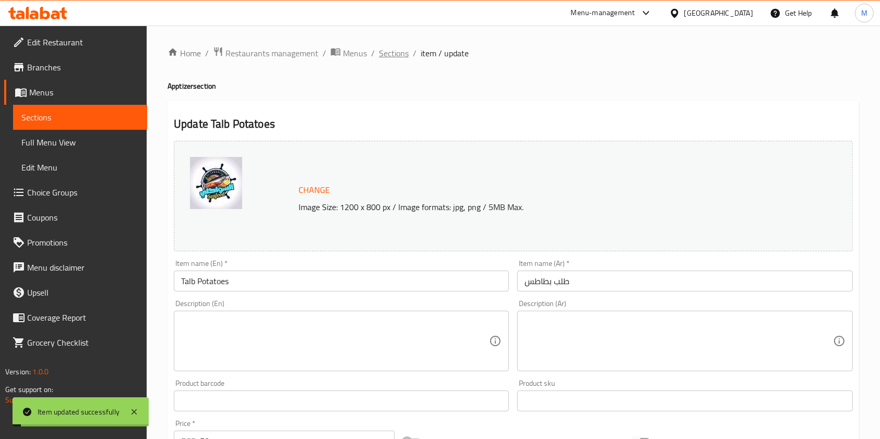
click at [382, 56] on span "Sections" at bounding box center [394, 53] width 30 height 13
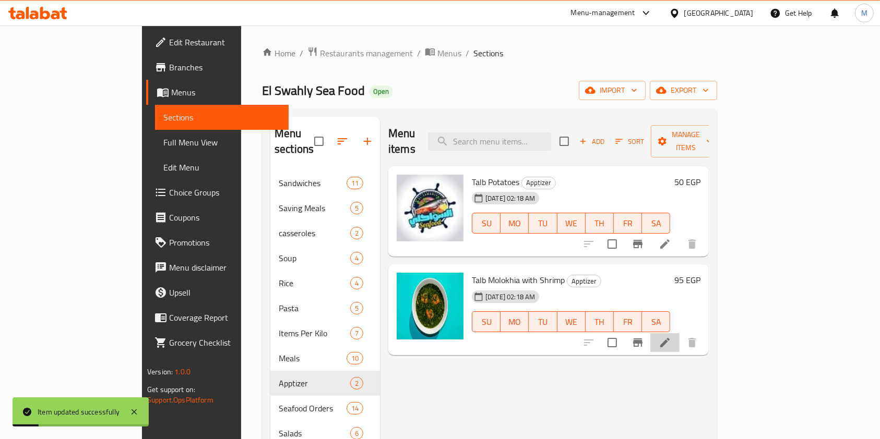
click at [679, 333] on li at bounding box center [664, 342] width 29 height 19
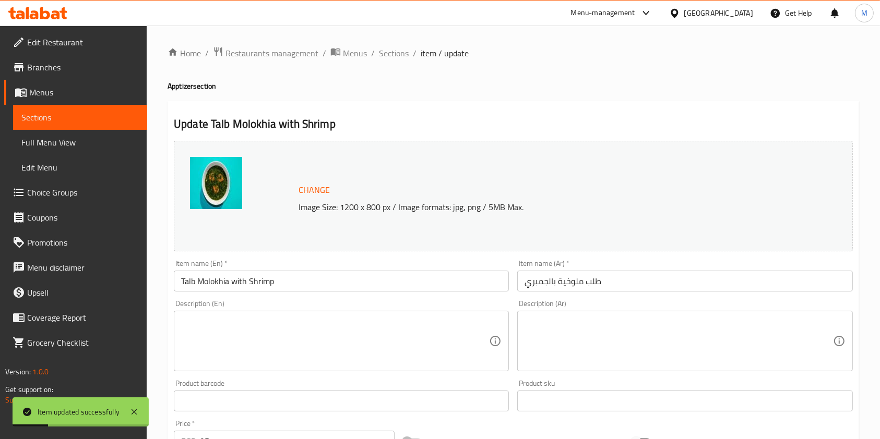
click at [462, 328] on textarea at bounding box center [335, 342] width 308 height 50
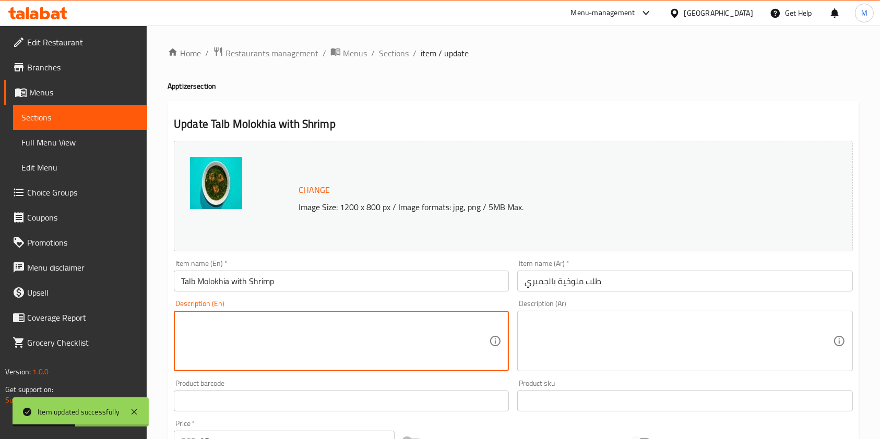
click at [555, 342] on textarea at bounding box center [678, 342] width 308 height 50
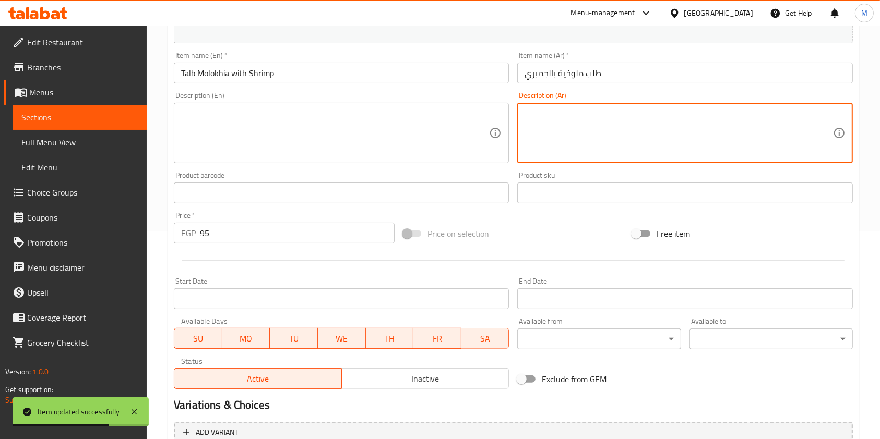
scroll to position [313, 0]
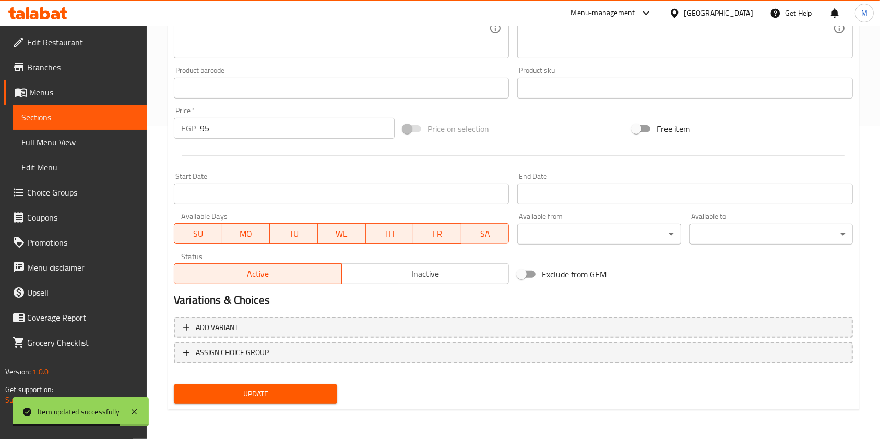
click at [313, 403] on div "Update" at bounding box center [256, 394] width 172 height 28
click at [314, 395] on span "Update" at bounding box center [255, 394] width 147 height 13
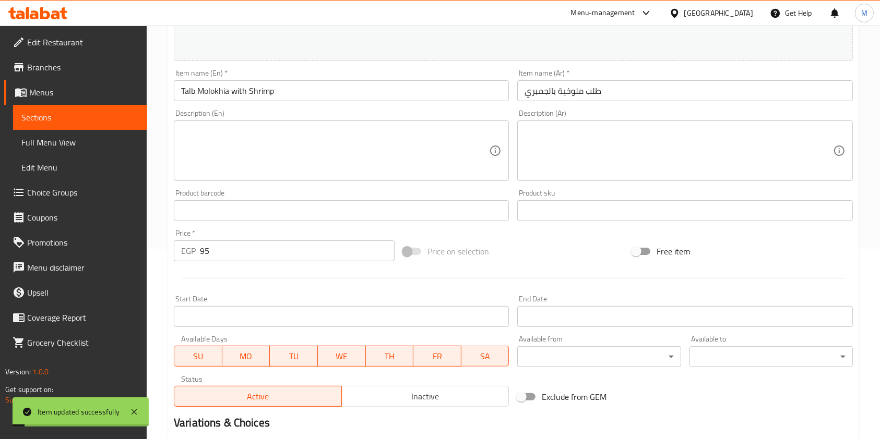
scroll to position [0, 0]
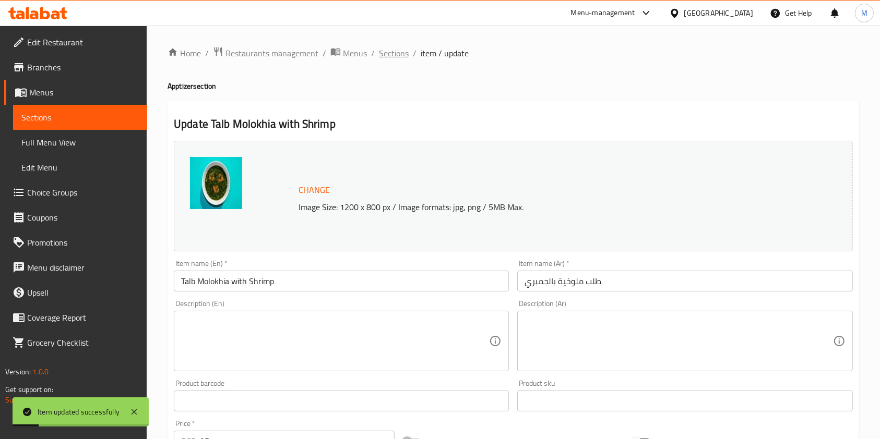
click at [380, 57] on span "Sections" at bounding box center [394, 53] width 30 height 13
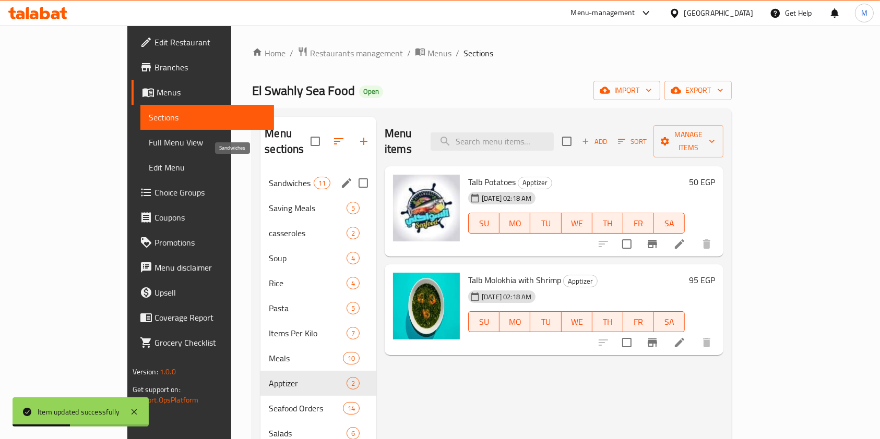
click at [269, 177] on span "Sandwiches" at bounding box center [291, 183] width 44 height 13
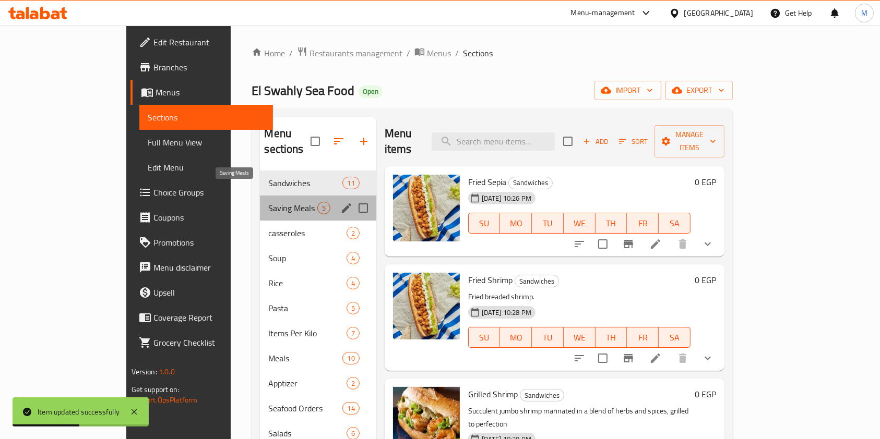
click at [268, 202] on span "Saving Meals" at bounding box center [292, 208] width 49 height 13
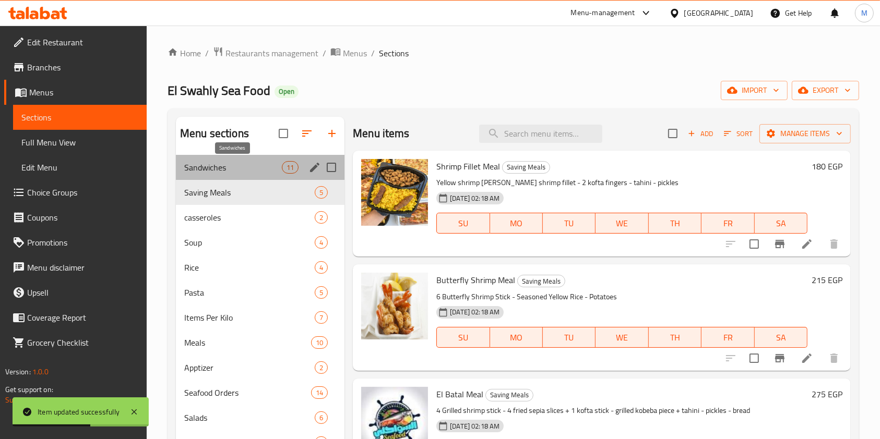
click at [237, 171] on span "Sandwiches" at bounding box center [233, 167] width 98 height 13
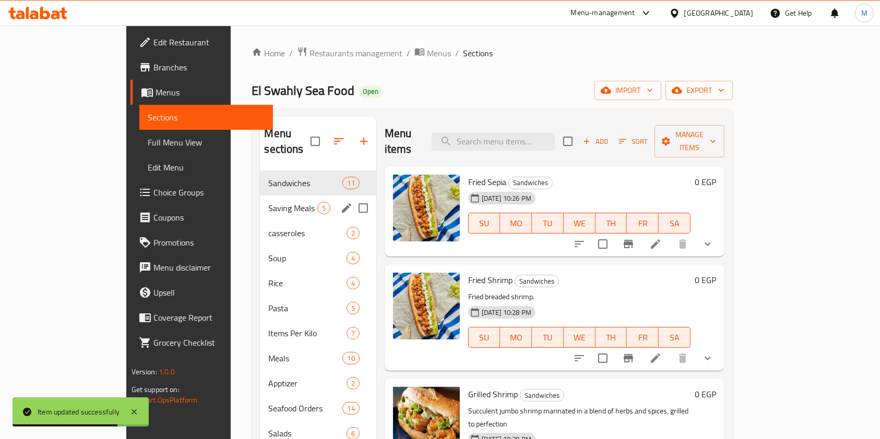
click at [260, 200] on div "Saving Meals 5" at bounding box center [318, 208] width 116 height 25
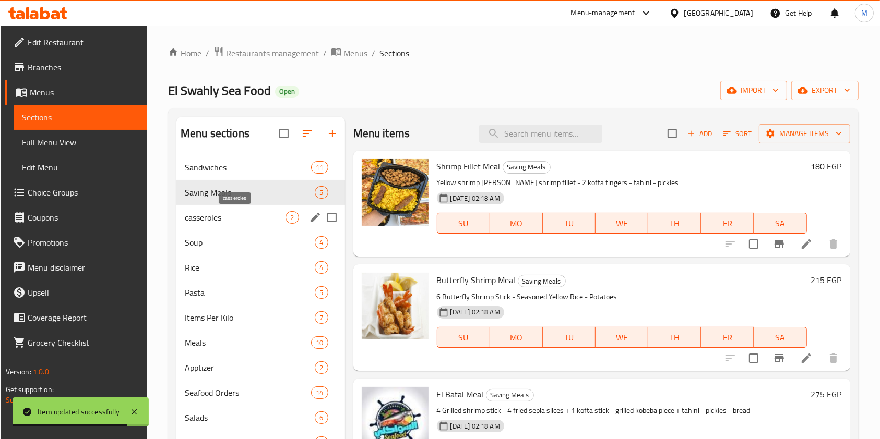
click at [246, 234] on div "Soup 4" at bounding box center [260, 242] width 169 height 25
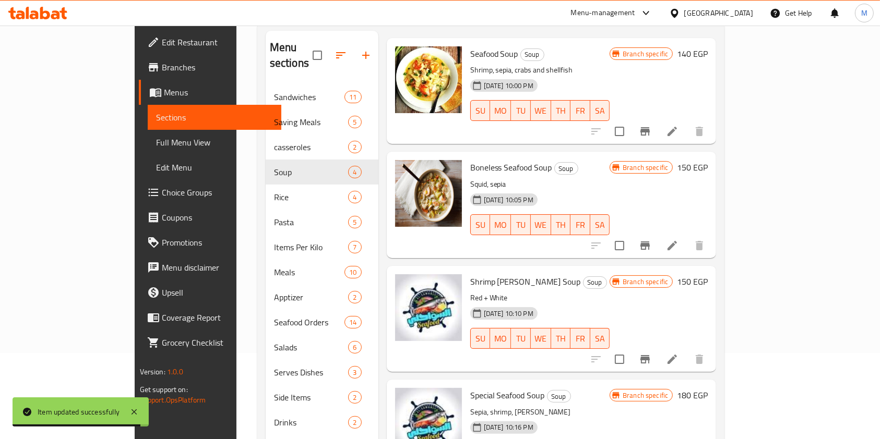
scroll to position [146, 0]
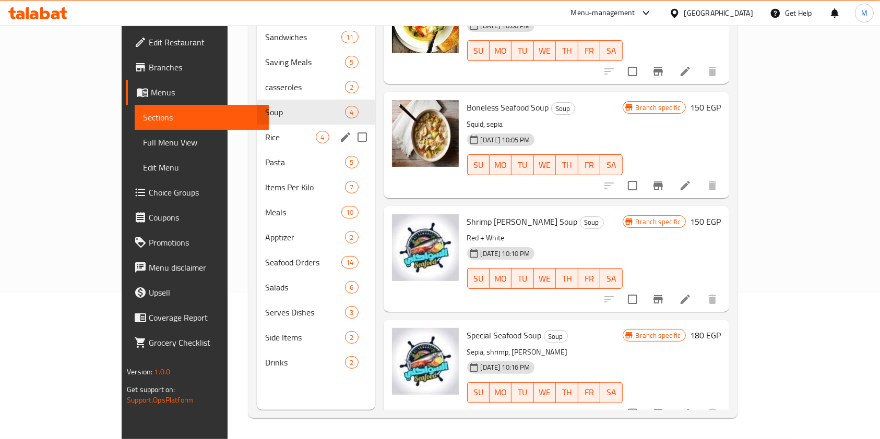
click at [265, 131] on span "Rice" at bounding box center [290, 137] width 51 height 13
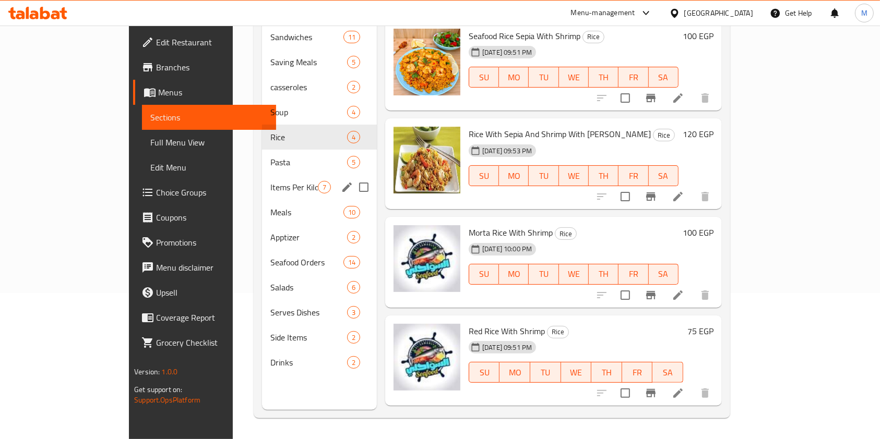
click at [270, 181] on span "Items Per Kilo" at bounding box center [293, 187] width 47 height 13
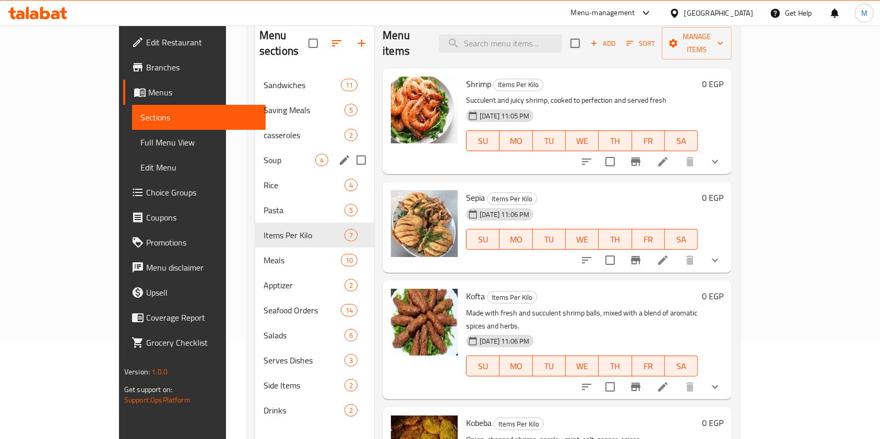
scroll to position [76, 0]
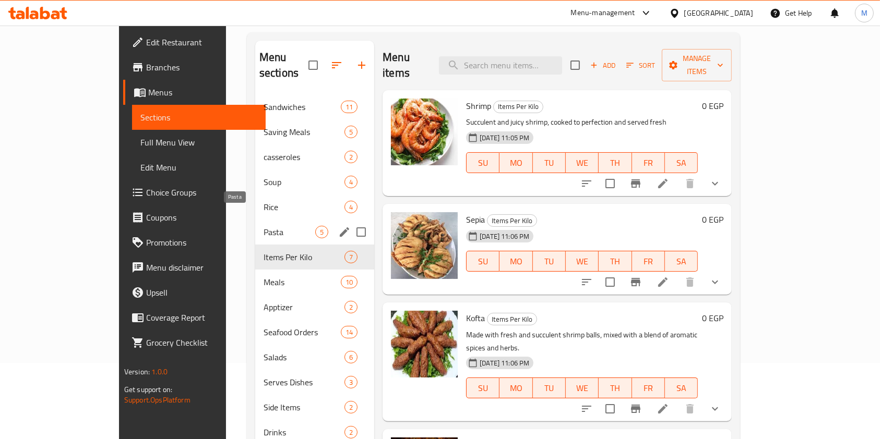
click at [263, 226] on span "Pasta" at bounding box center [289, 232] width 52 height 13
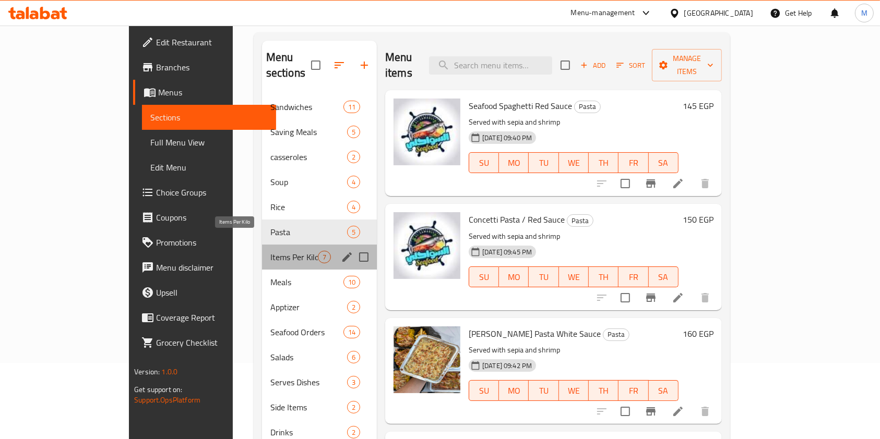
click at [270, 251] on span "Items Per Kilo" at bounding box center [293, 257] width 47 height 13
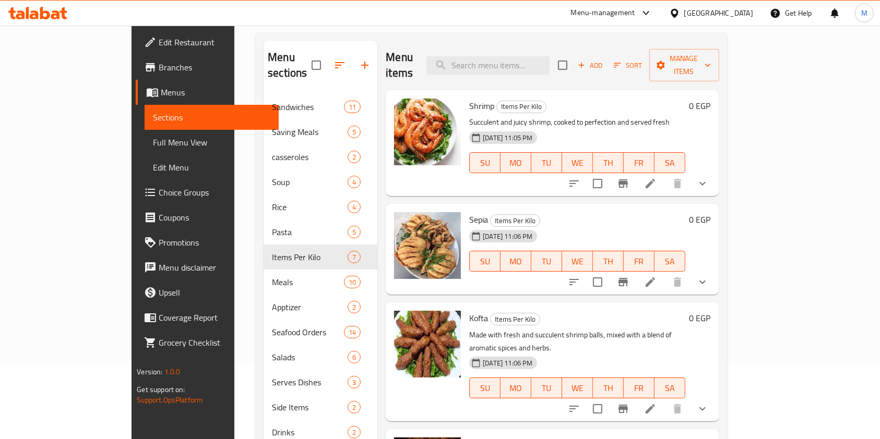
click at [665, 273] on li at bounding box center [649, 282] width 29 height 19
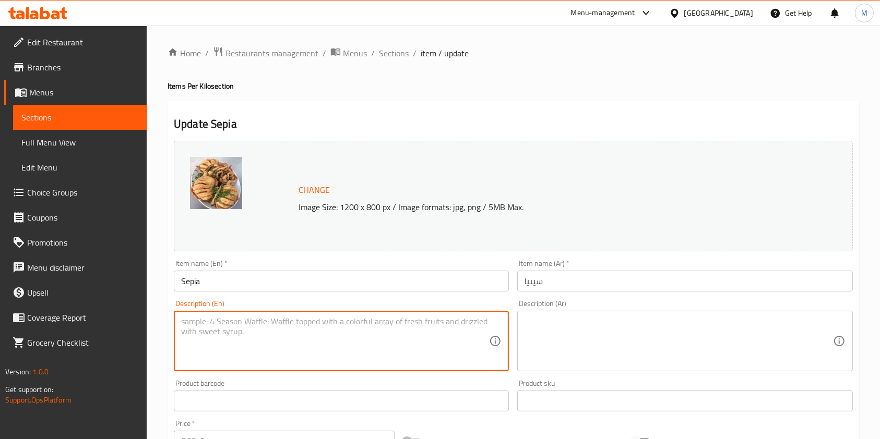
click at [361, 324] on textarea at bounding box center [335, 342] width 308 height 50
click at [585, 319] on textarea at bounding box center [678, 342] width 308 height 50
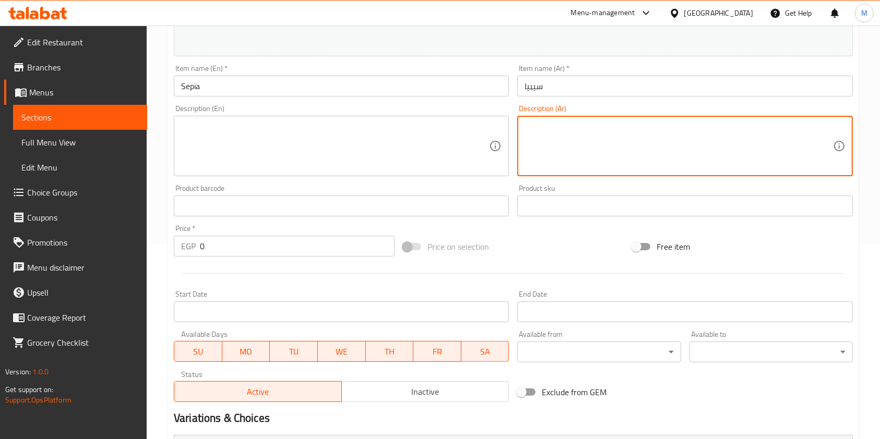
scroll to position [336, 0]
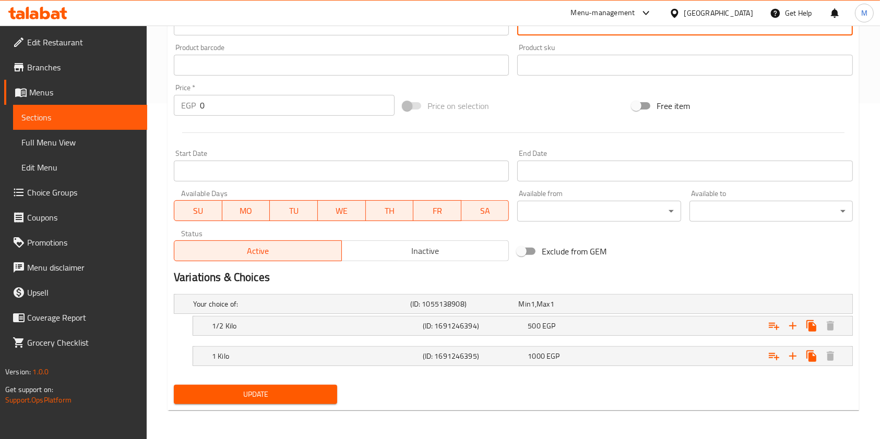
click at [339, 393] on div "Update" at bounding box center [256, 395] width 172 height 28
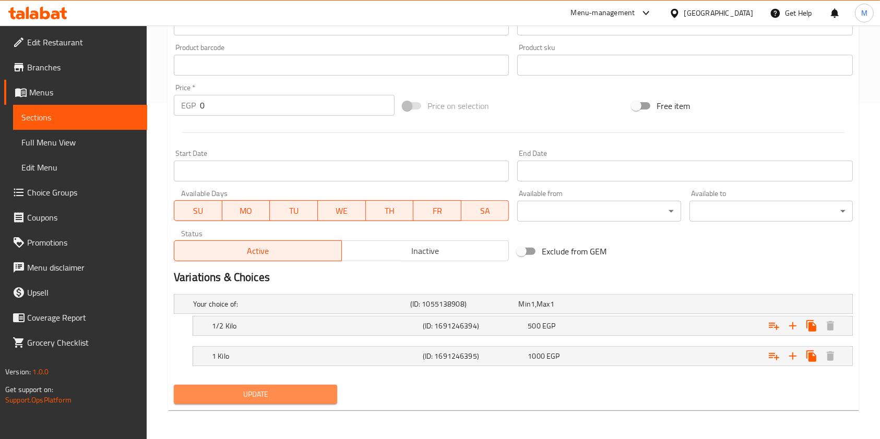
click at [333, 393] on button "Update" at bounding box center [255, 394] width 163 height 19
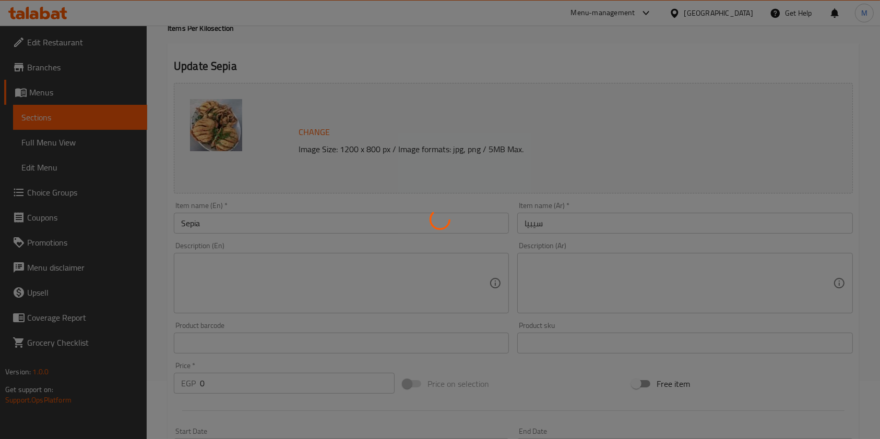
scroll to position [0, 0]
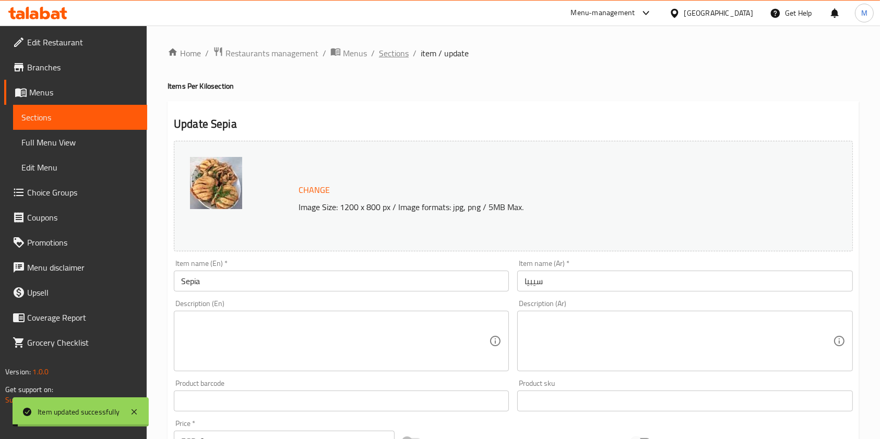
click at [401, 57] on span "Sections" at bounding box center [394, 53] width 30 height 13
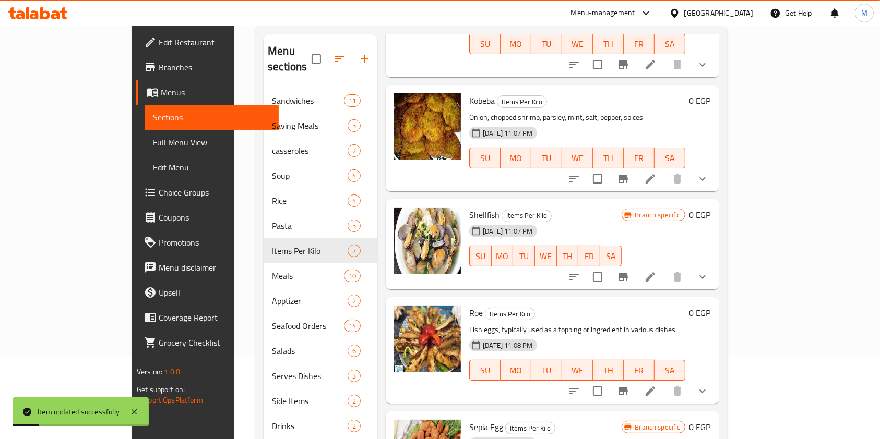
scroll to position [146, 0]
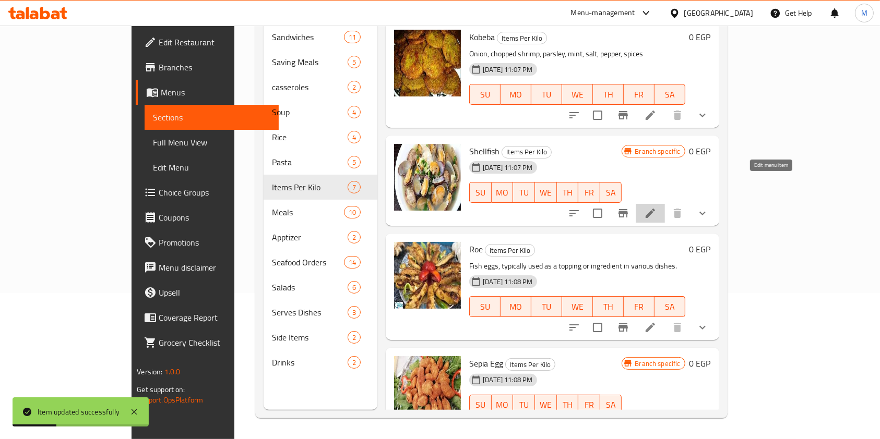
click at [655, 209] on icon at bounding box center [649, 213] width 9 height 9
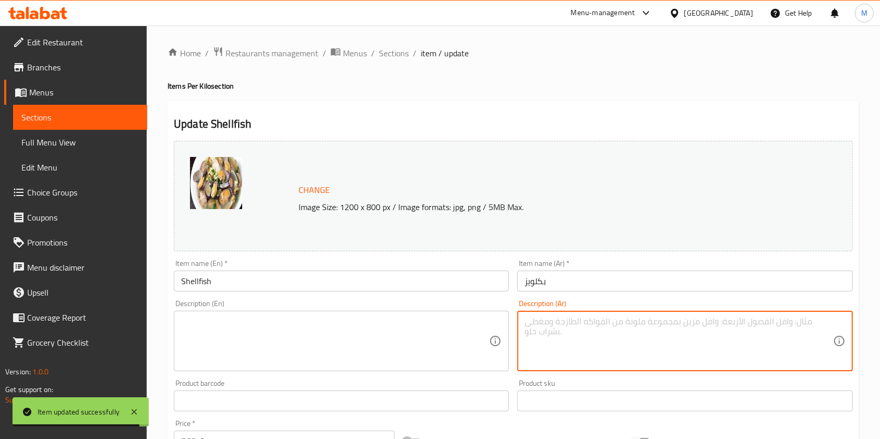
click at [537, 332] on textarea at bounding box center [678, 342] width 308 height 50
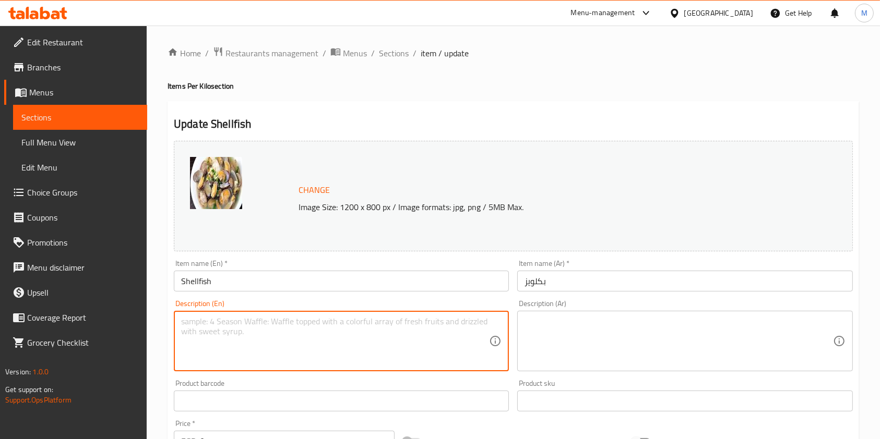
click at [405, 333] on textarea at bounding box center [335, 342] width 308 height 50
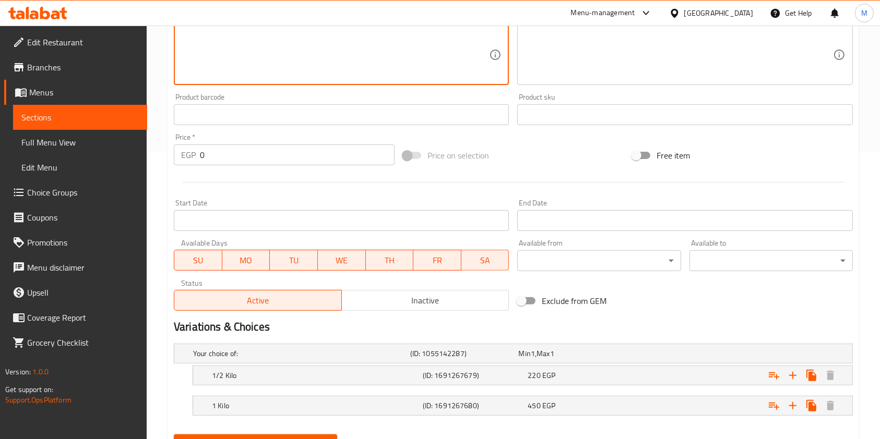
scroll to position [336, 0]
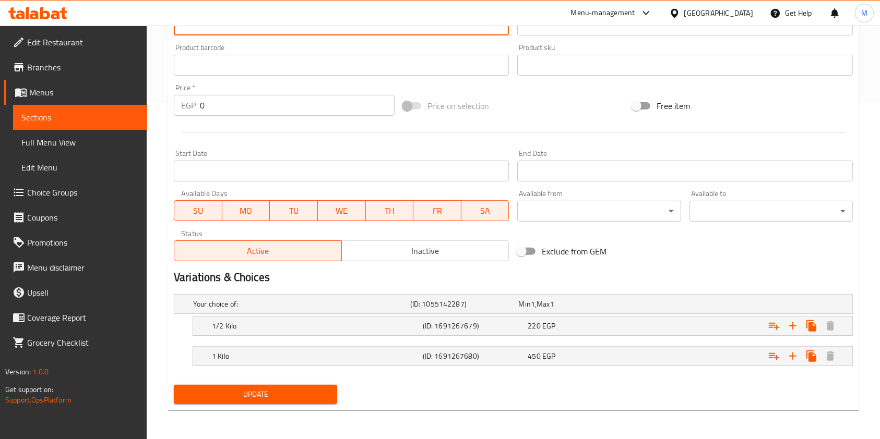
click at [331, 390] on button "Update" at bounding box center [255, 394] width 163 height 19
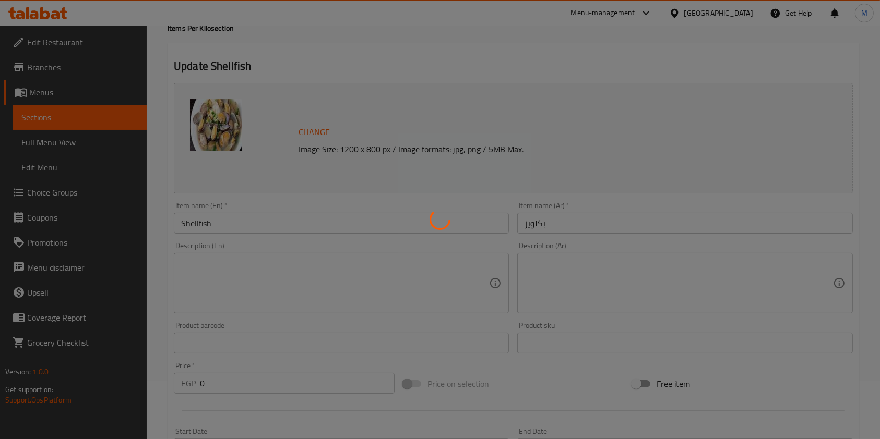
scroll to position [0, 0]
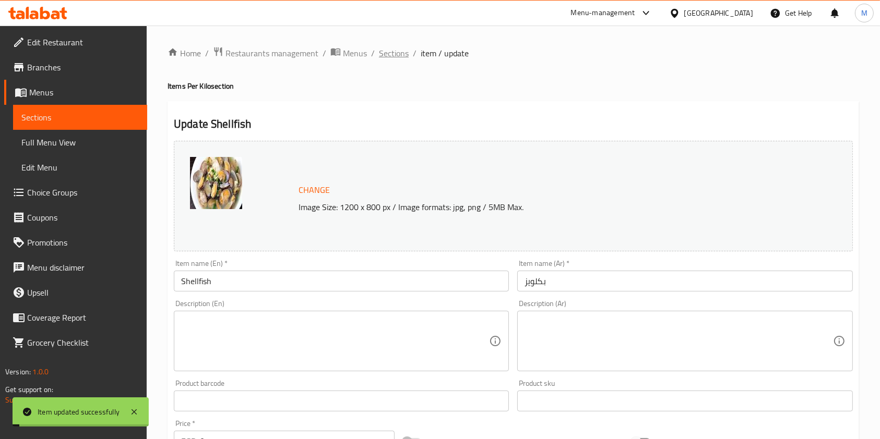
click at [398, 58] on span "Sections" at bounding box center [394, 53] width 30 height 13
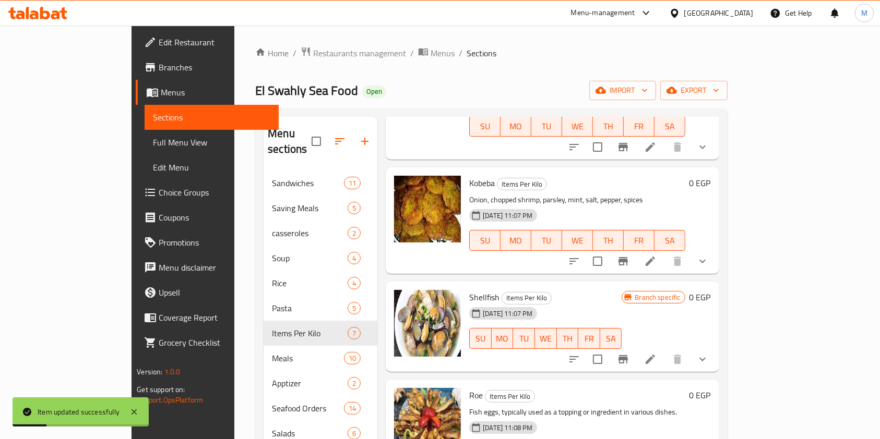
scroll to position [146, 0]
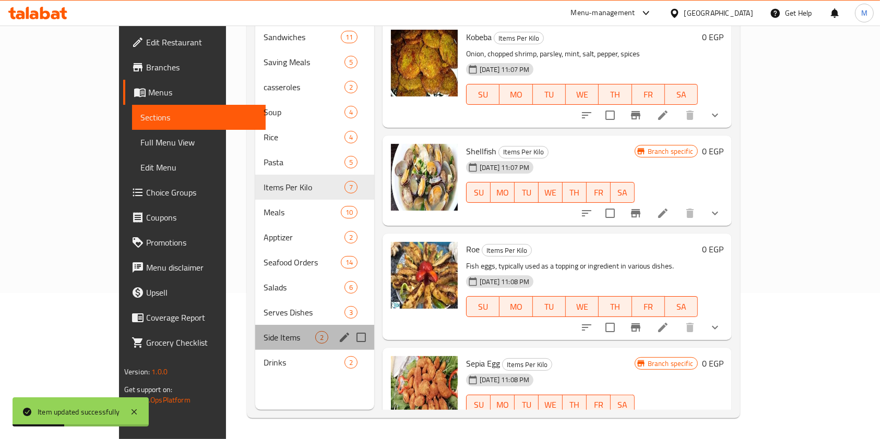
click at [255, 325] on div "Side Items 2" at bounding box center [314, 337] width 119 height 25
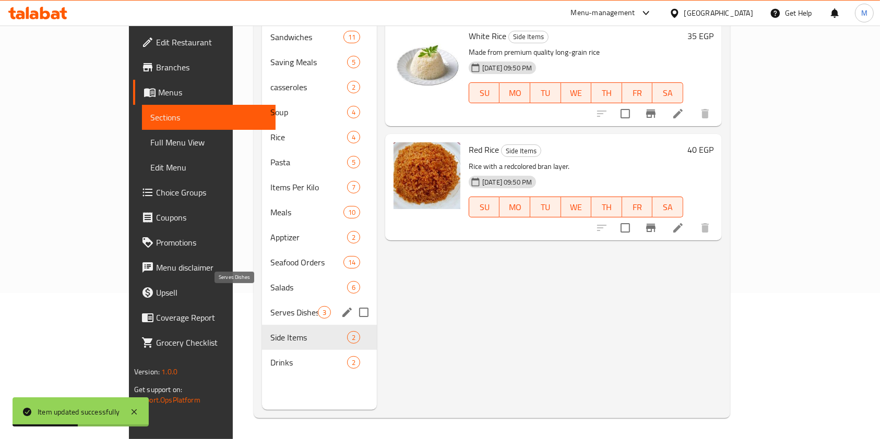
click at [270, 306] on span "Serves Dishes" at bounding box center [293, 312] width 47 height 13
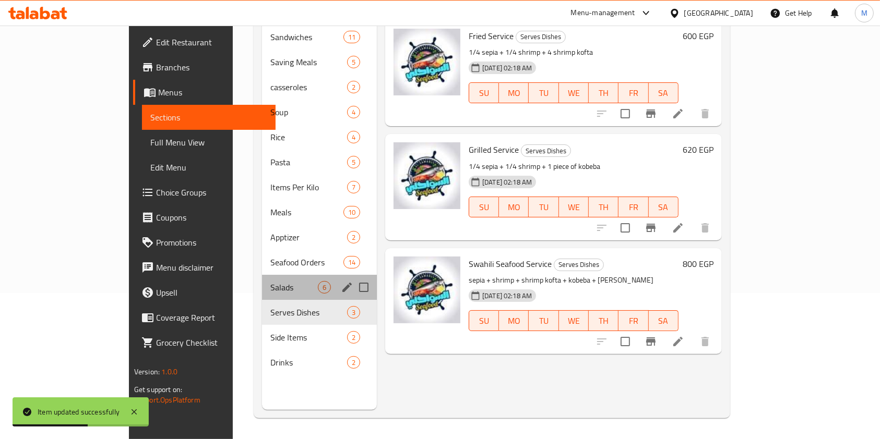
click at [262, 275] on div "Salads 6" at bounding box center [319, 287] width 115 height 25
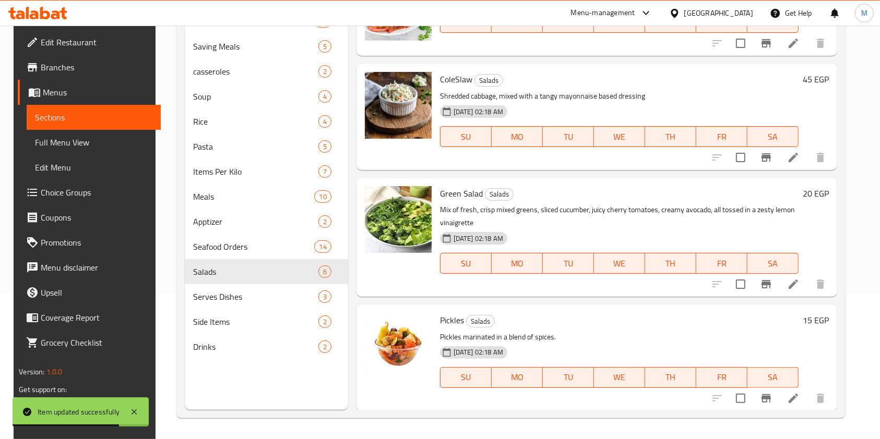
scroll to position [281, 0]
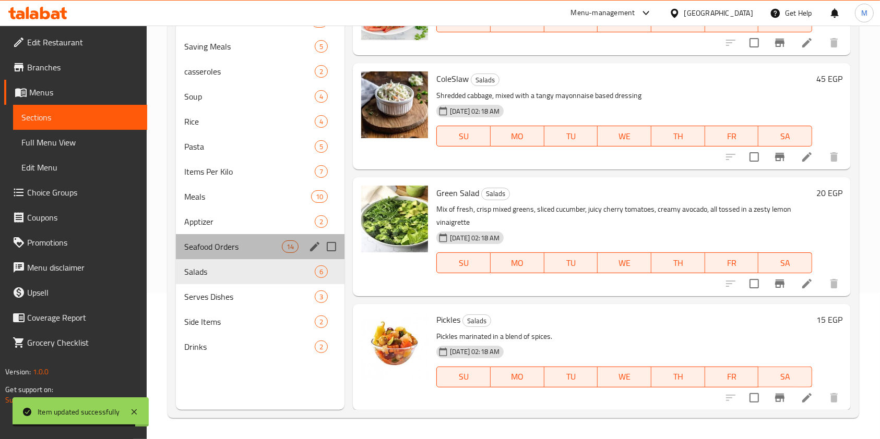
click at [226, 253] on div "Seafood Orders 14" at bounding box center [260, 246] width 169 height 25
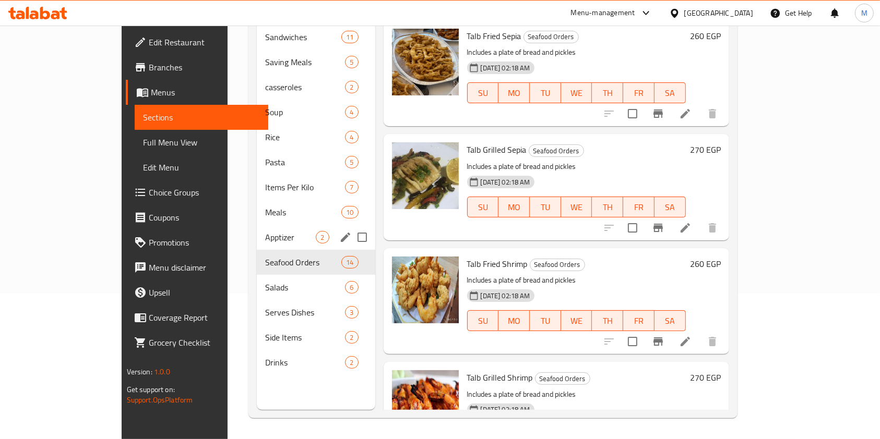
click at [257, 230] on div "Apptizer 2" at bounding box center [316, 237] width 118 height 25
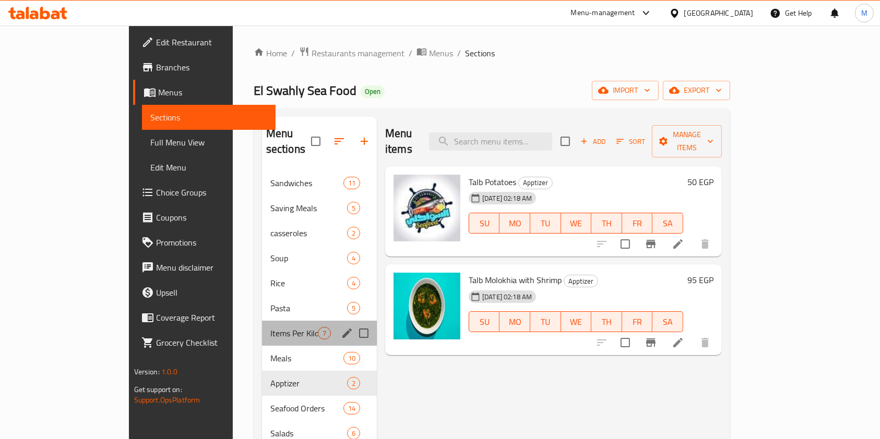
click at [262, 328] on div "Items Per Kilo 7" at bounding box center [319, 333] width 115 height 25
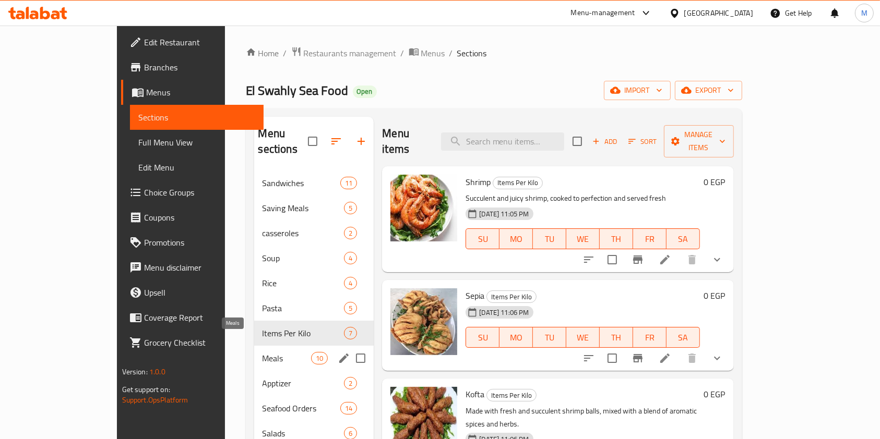
click at [262, 352] on span "Meals" at bounding box center [286, 358] width 49 height 13
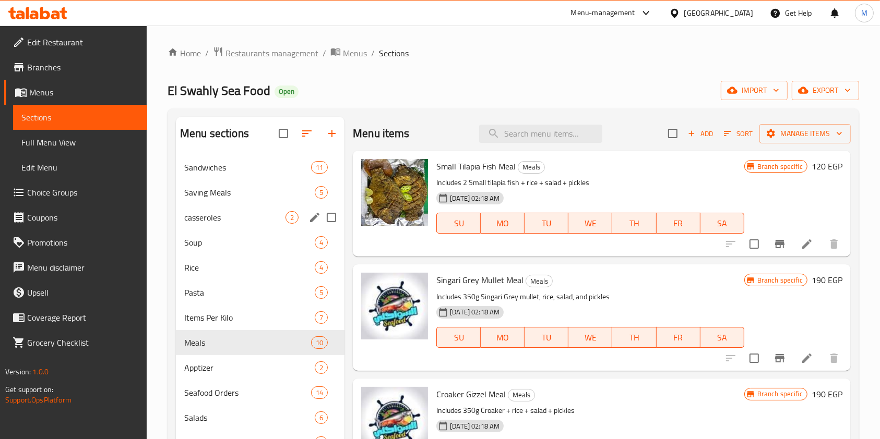
click at [222, 222] on span "casseroles" at bounding box center [234, 217] width 101 height 13
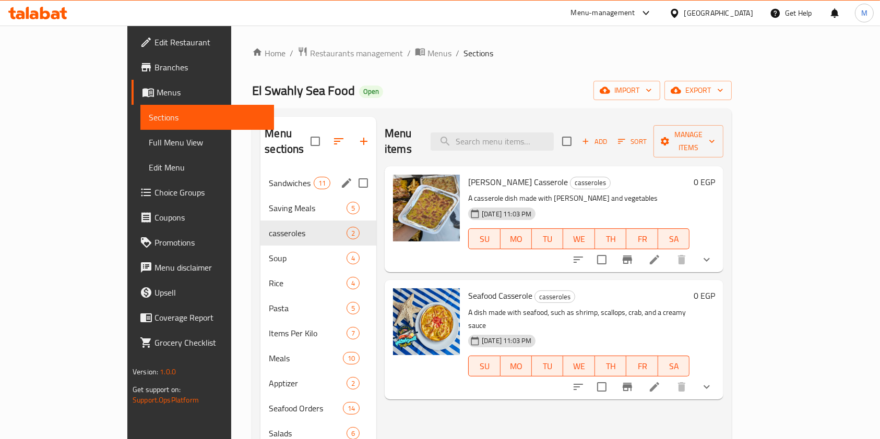
click at [260, 177] on div "Sandwiches 11" at bounding box center [318, 183] width 116 height 25
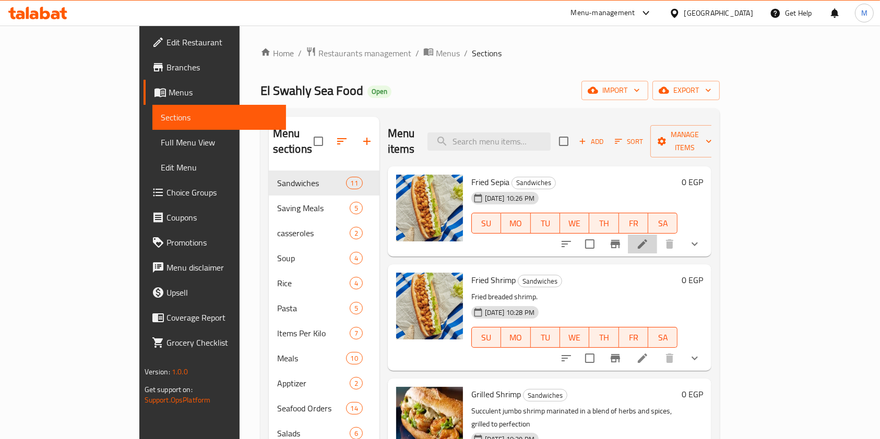
click at [657, 235] on li at bounding box center [642, 244] width 29 height 19
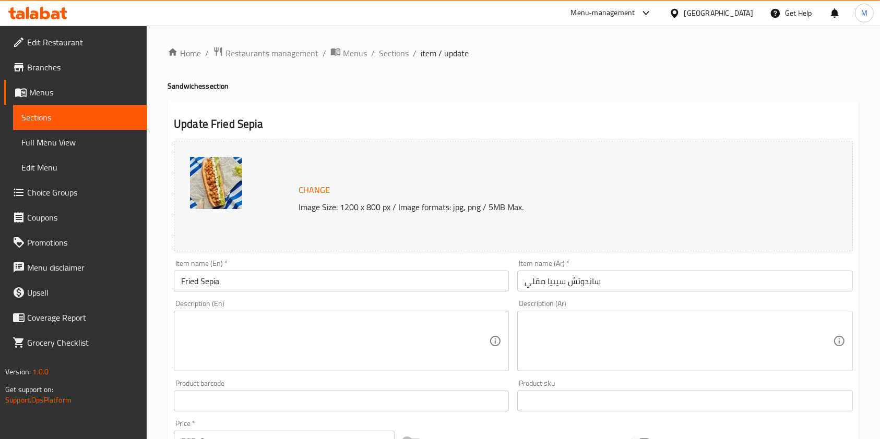
click at [334, 334] on textarea at bounding box center [335, 342] width 308 height 50
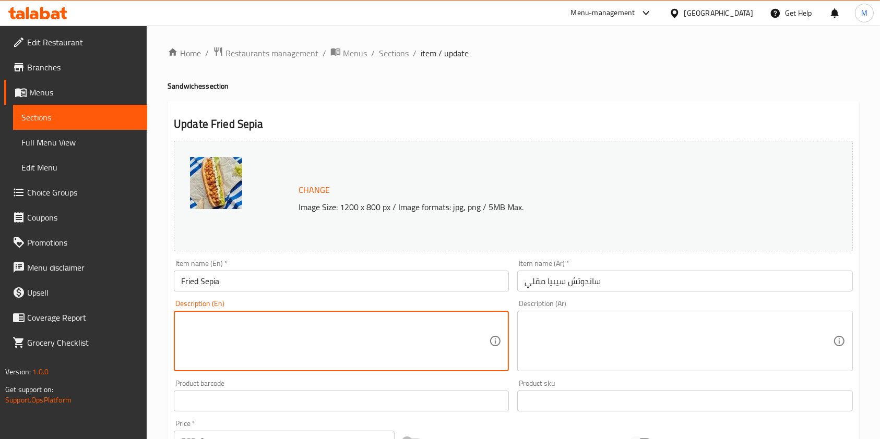
click at [622, 342] on textarea at bounding box center [678, 342] width 308 height 50
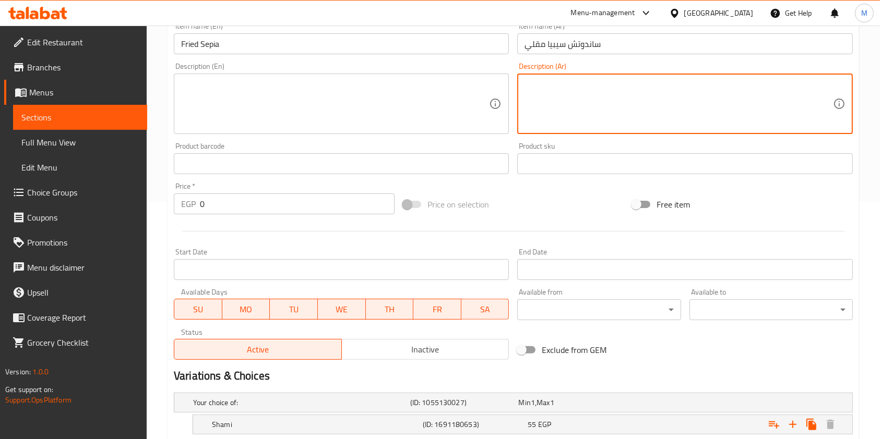
scroll to position [366, 0]
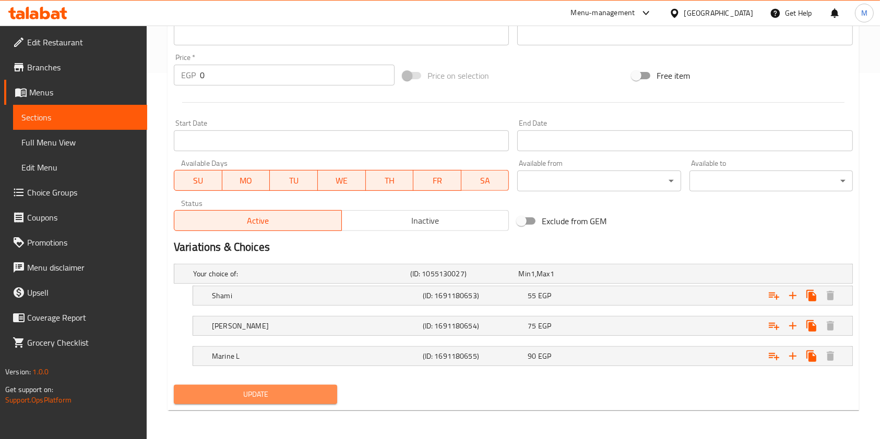
click at [270, 391] on span "Update" at bounding box center [255, 394] width 147 height 13
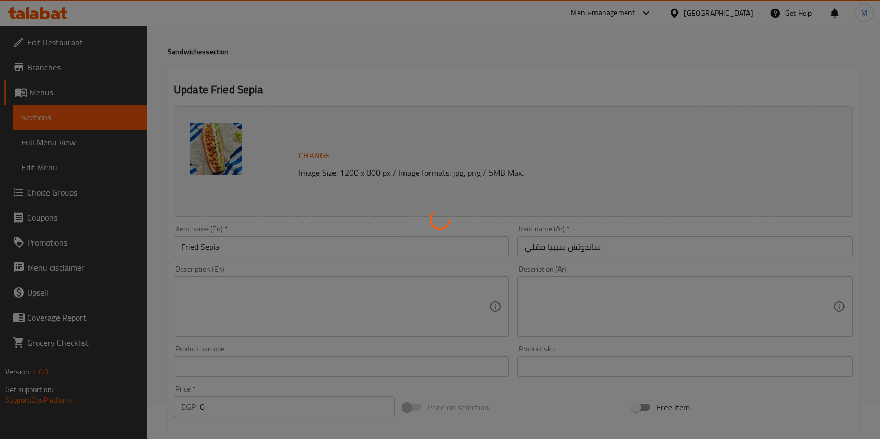
scroll to position [0, 0]
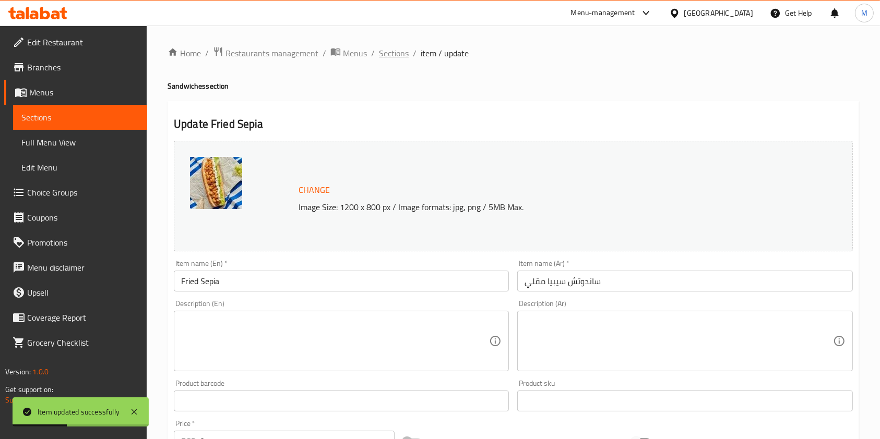
click at [398, 57] on span "Sections" at bounding box center [394, 53] width 30 height 13
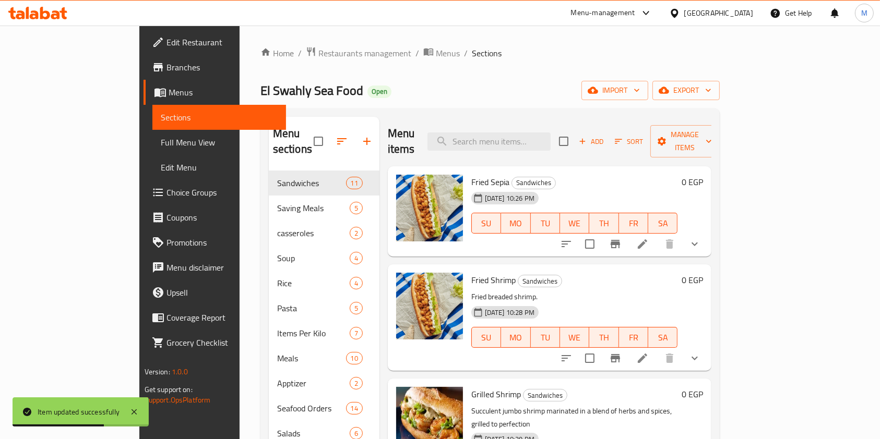
click at [517, 77] on div "Home / Restaurants management / Menus / Sections El Swahly Sea Food Open import…" at bounding box center [490, 305] width 460 height 518
click at [56, 14] on icon at bounding box center [55, 14] width 9 height 9
